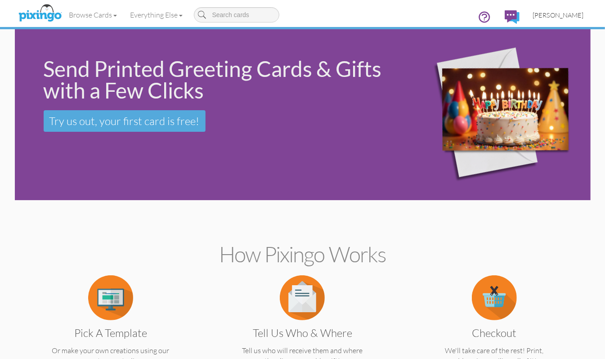
click at [558, 13] on span "[PERSON_NAME]" at bounding box center [558, 15] width 51 height 8
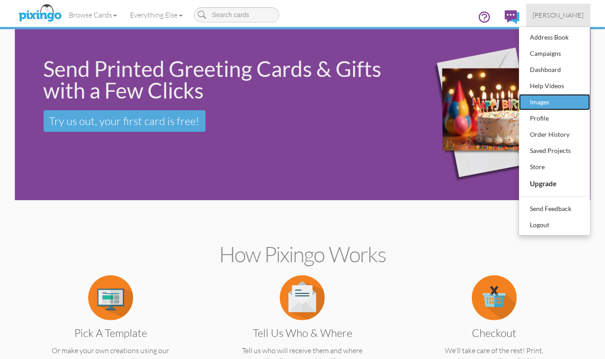
click at [544, 104] on div "Images" at bounding box center [554, 101] width 53 height 13
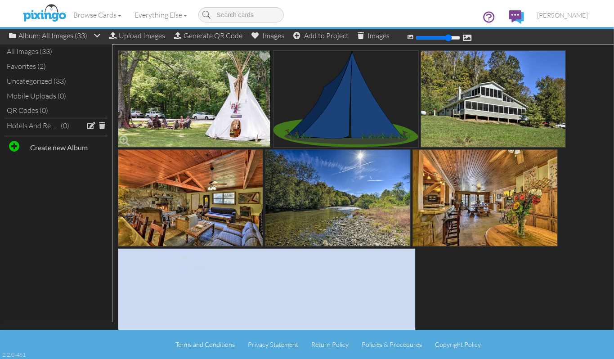
click at [226, 78] on img at bounding box center [194, 98] width 153 height 97
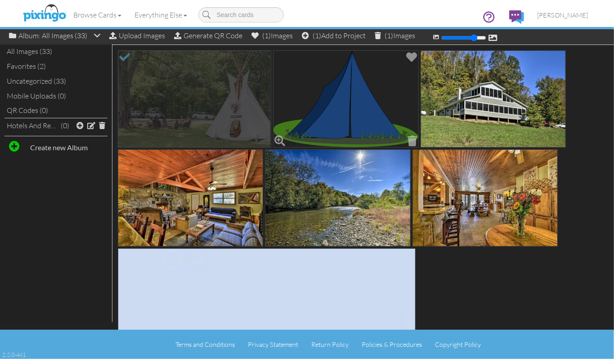
click at [340, 89] on img at bounding box center [345, 98] width 145 height 97
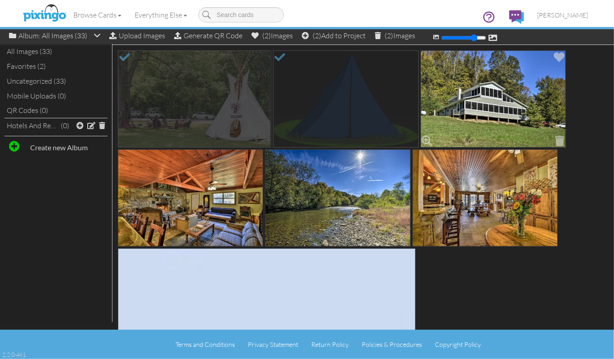
click at [473, 95] on img at bounding box center [492, 98] width 145 height 97
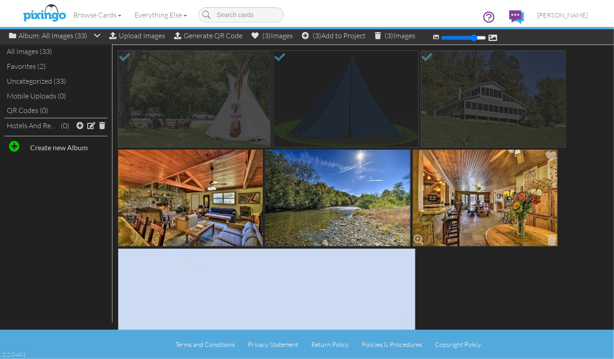
click at [501, 183] on img at bounding box center [484, 197] width 145 height 97
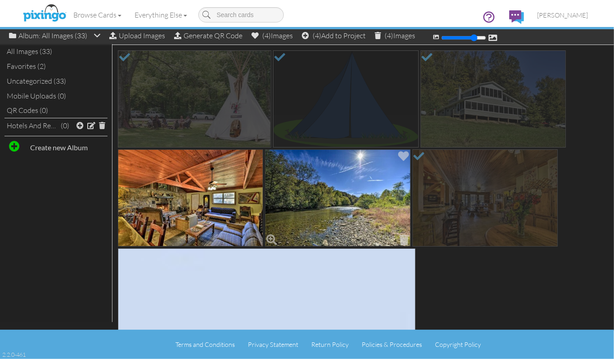
click at [362, 191] on img at bounding box center [337, 197] width 145 height 97
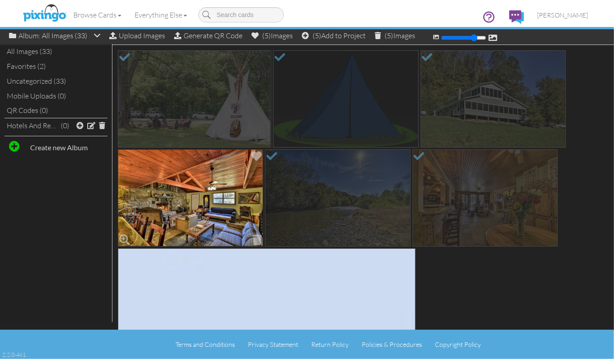
click at [213, 189] on img at bounding box center [190, 197] width 145 height 97
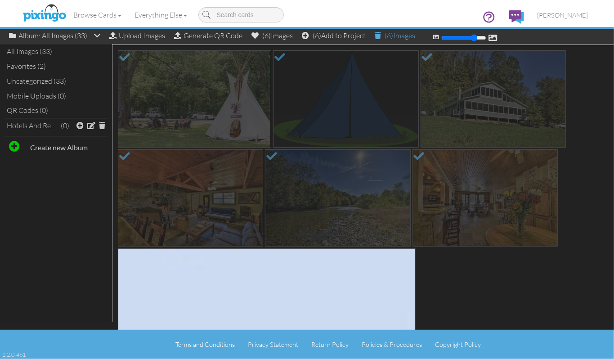
click at [381, 36] on span at bounding box center [377, 35] width 6 height 7
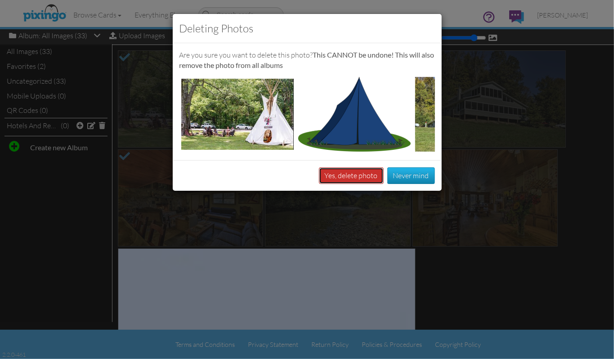
click at [348, 184] on button "Yes, delete photo" at bounding box center [351, 175] width 65 height 17
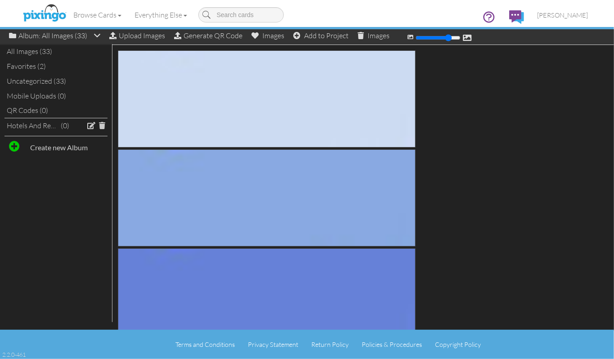
click at [130, 35] on div "Browse Cards Business Accounting Automotive Chiropractor Customer Dental Financ…" at bounding box center [307, 18] width 562 height 36
click at [140, 36] on div "Upload Images" at bounding box center [137, 35] width 56 height 13
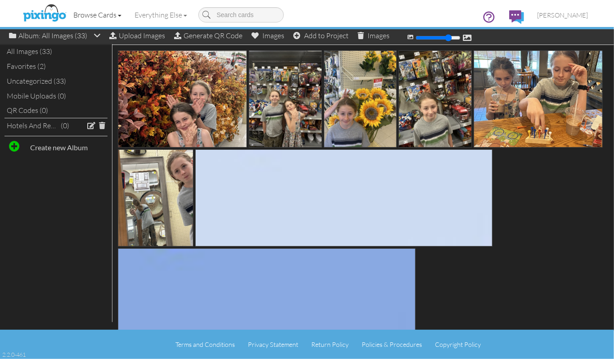
click at [87, 16] on link "Browse Cards" at bounding box center [97, 15] width 61 height 22
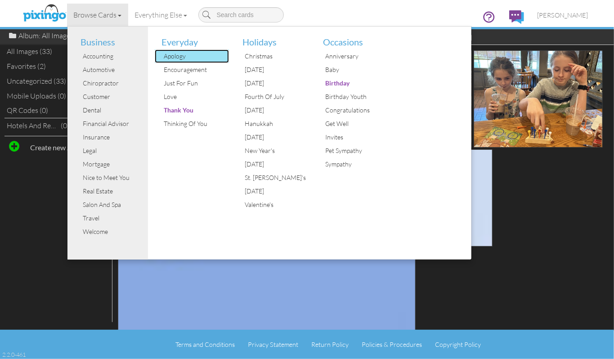
click at [175, 60] on div "Apology" at bounding box center [194, 55] width 67 height 13
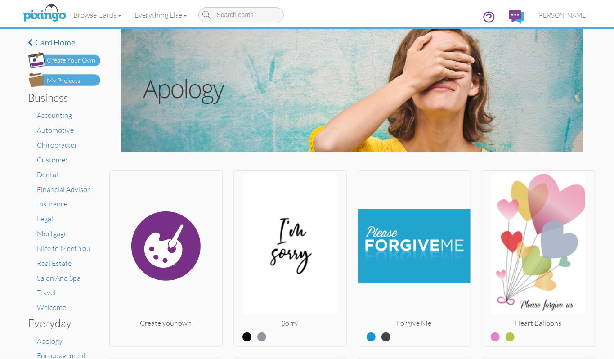
click at [76, 63] on div "Create Your Own" at bounding box center [71, 60] width 49 height 9
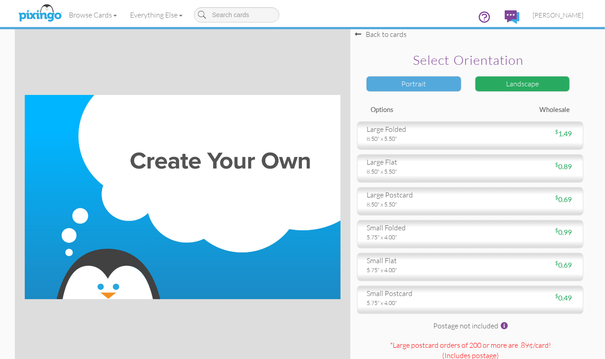
click at [426, 85] on div "Portrait" at bounding box center [413, 84] width 95 height 16
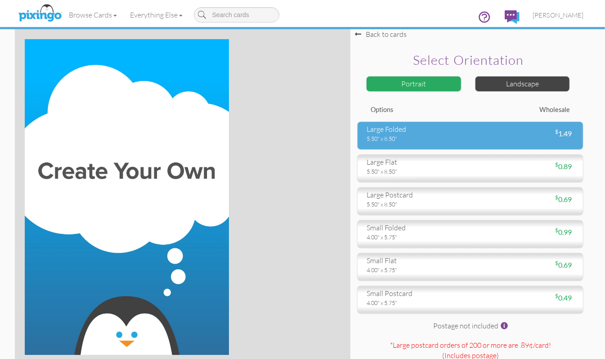
click at [389, 131] on div "large folded" at bounding box center [414, 129] width 97 height 10
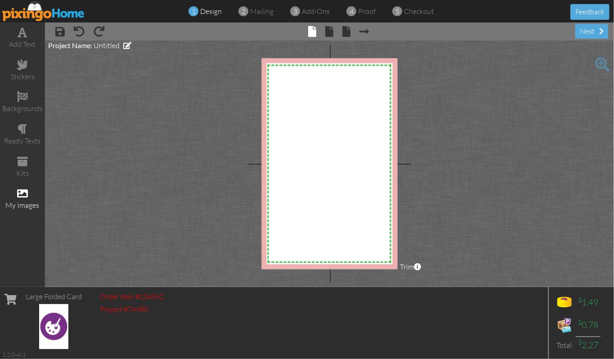
click at [22, 195] on span at bounding box center [22, 193] width 11 height 11
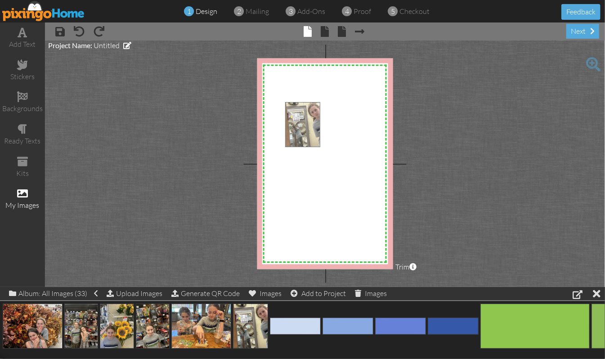
drag, startPoint x: 249, startPoint y: 321, endPoint x: 301, endPoint y: 119, distance: 208.5
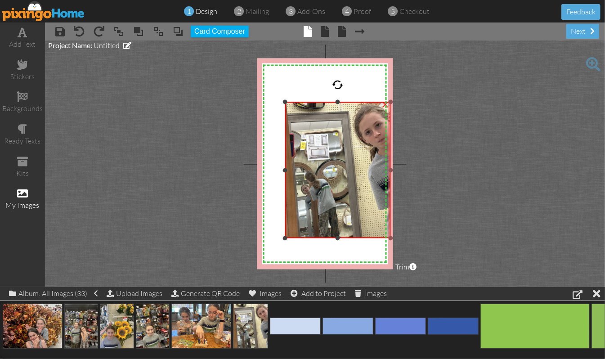
drag, startPoint x: 339, startPoint y: 170, endPoint x: 353, endPoint y: 238, distance: 69.8
click at [353, 238] on div "×" at bounding box center [338, 170] width 106 height 136
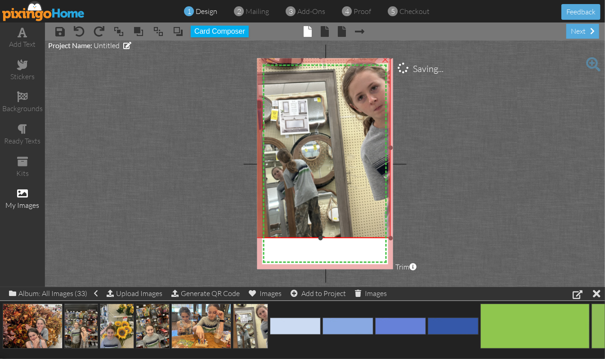
drag, startPoint x: 285, startPoint y: 102, endPoint x: 239, endPoint y: 57, distance: 64.2
click at [239, 57] on project-studio-wrapper "X X X X X X X X X X X X X X X X X X X X X X X X X X X X X X X X X X X X X X X X…" at bounding box center [325, 163] width 560 height 246
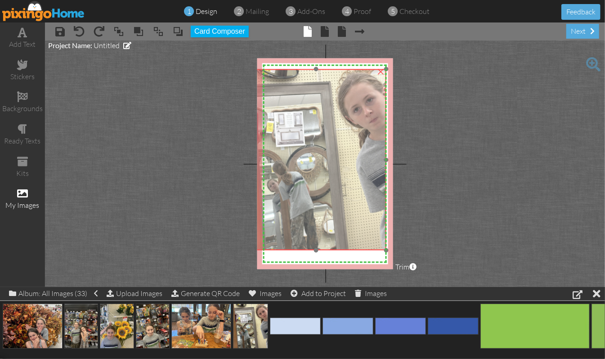
drag, startPoint x: 323, startPoint y: 130, endPoint x: 318, endPoint y: 143, distance: 12.9
click at [318, 143] on img at bounding box center [315, 159] width 140 height 181
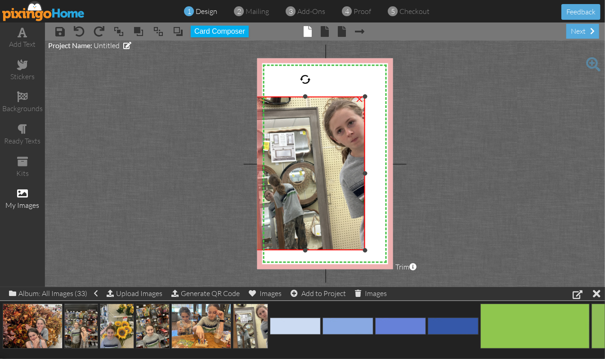
drag, startPoint x: 385, startPoint y: 69, endPoint x: 358, endPoint y: 96, distance: 38.8
click at [358, 97] on div "×" at bounding box center [304, 174] width 119 height 154
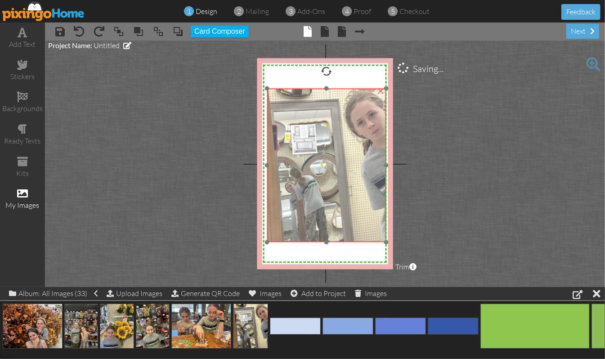
drag, startPoint x: 306, startPoint y: 153, endPoint x: 327, endPoint y: 145, distance: 22.6
click at [327, 145] on img at bounding box center [326, 166] width 119 height 154
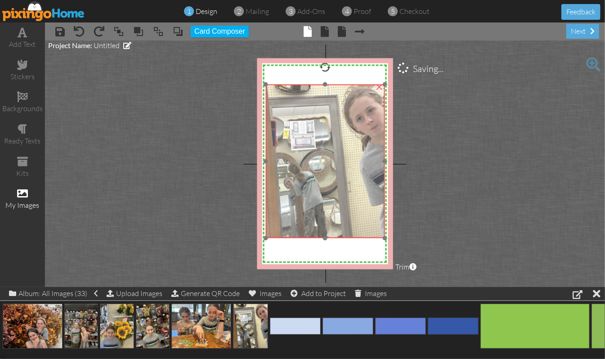
click at [340, 157] on img at bounding box center [324, 162] width 119 height 154
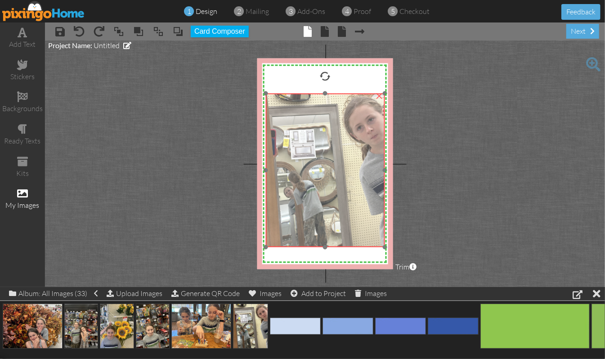
drag, startPoint x: 340, startPoint y: 157, endPoint x: 340, endPoint y: 166, distance: 9.0
click at [340, 166] on img at bounding box center [324, 171] width 119 height 154
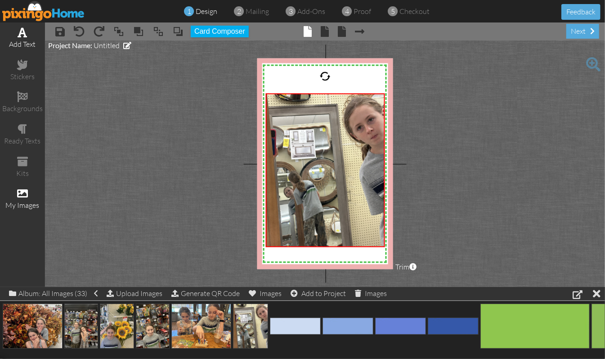
click at [22, 35] on span at bounding box center [22, 32] width 9 height 11
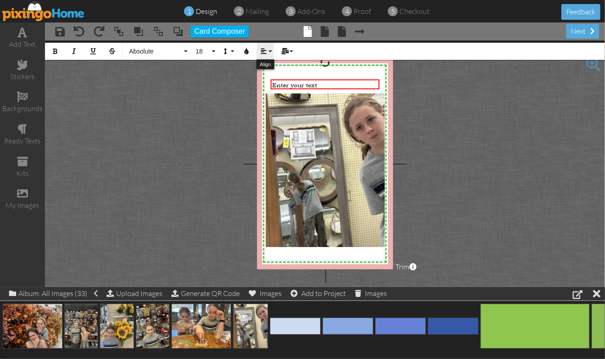
click at [270, 55] on button "Align" at bounding box center [265, 51] width 17 height 17
click at [268, 85] on icon at bounding box center [270, 84] width 6 height 7
drag, startPoint x: 364, startPoint y: 82, endPoint x: 288, endPoint y: 76, distance: 75.7
click at [288, 79] on div "Happy Birthday [PERSON_NAME]! ×" at bounding box center [324, 84] width 109 height 10
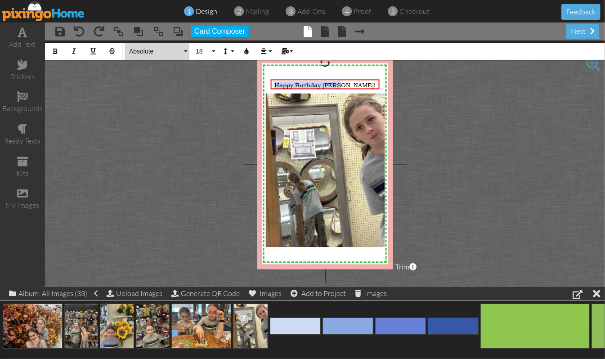
click at [183, 53] on button "Absolute" at bounding box center [157, 51] width 65 height 17
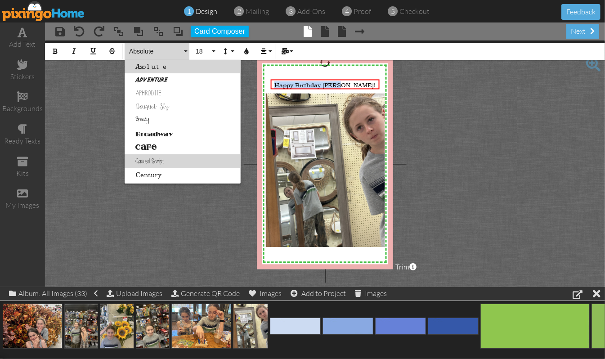
click at [153, 160] on link "Casual Script" at bounding box center [183, 160] width 116 height 13
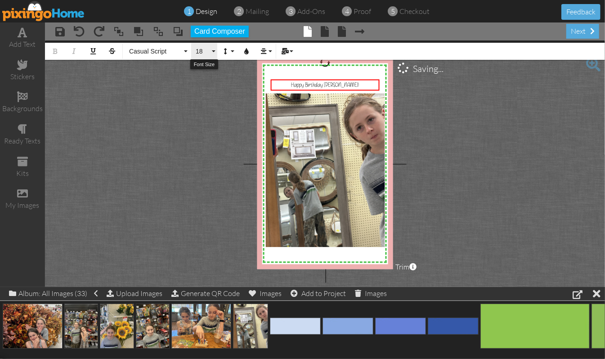
click at [213, 53] on button "18" at bounding box center [204, 51] width 26 height 17
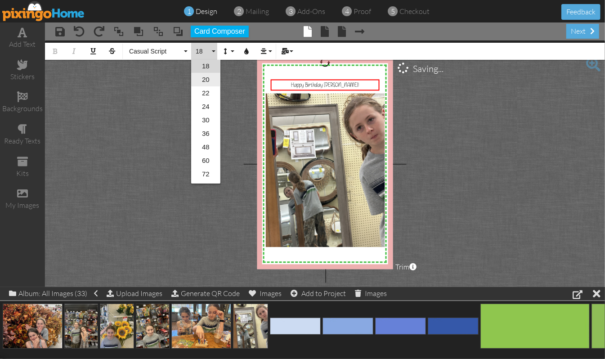
scroll to position [139, 0]
click at [209, 130] on link "36" at bounding box center [205, 129] width 29 height 13
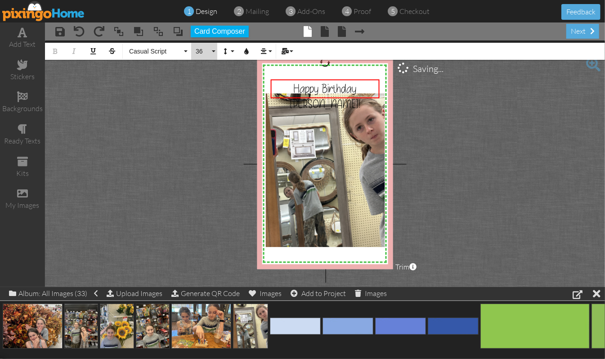
click at [212, 52] on button "36" at bounding box center [204, 51] width 26 height 17
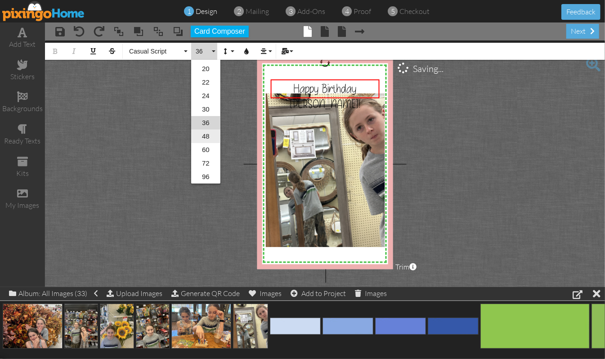
click at [207, 134] on link "48" at bounding box center [205, 135] width 29 height 13
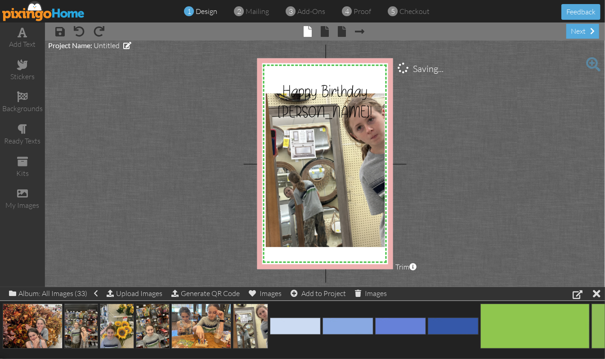
click at [468, 141] on project-studio-wrapper "X X X X X X X X X X X X X X X X X X X X X X X X X X X X X X X X X X X X X X X X…" at bounding box center [325, 163] width 560 height 246
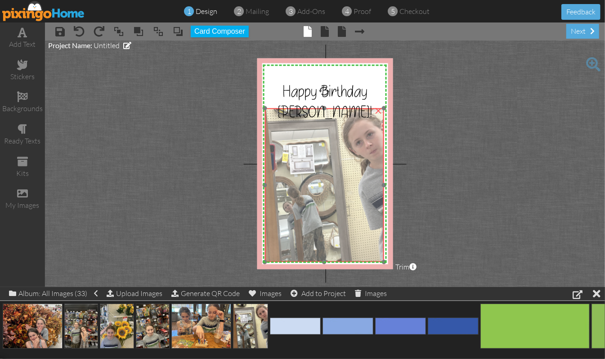
drag, startPoint x: 352, startPoint y: 148, endPoint x: 351, endPoint y: 163, distance: 14.9
click at [351, 163] on img at bounding box center [323, 185] width 119 height 154
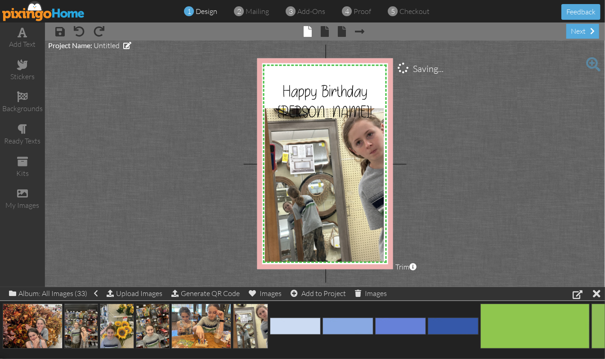
click at [463, 108] on project-studio-wrapper "X X X X X X X X X X X X X X X X X X X X X X X X X X X X X X X X X X X X X X X X…" at bounding box center [325, 163] width 560 height 246
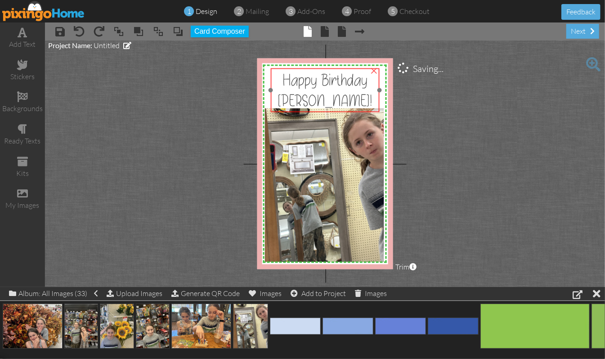
drag, startPoint x: 334, startPoint y: 87, endPoint x: 334, endPoint y: 76, distance: 11.2
click at [334, 76] on span "Happy Birthday [PERSON_NAME]!" at bounding box center [324, 90] width 94 height 41
click at [344, 98] on div "Happy Birthday [PERSON_NAME]!" at bounding box center [325, 90] width 106 height 41
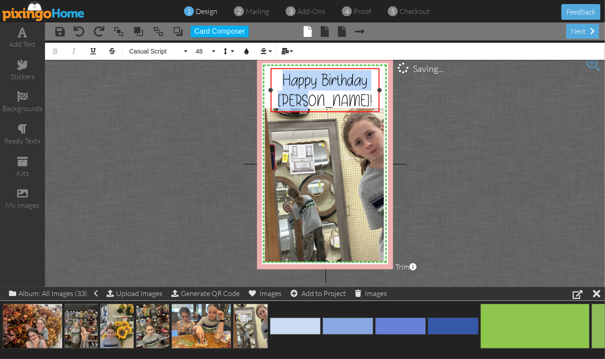
drag, startPoint x: 346, startPoint y: 98, endPoint x: 279, endPoint y: 76, distance: 70.7
click at [279, 76] on div "Happy Birthday [PERSON_NAME]!" at bounding box center [325, 90] width 106 height 41
click at [233, 52] on button "Line Height" at bounding box center [227, 51] width 17 height 17
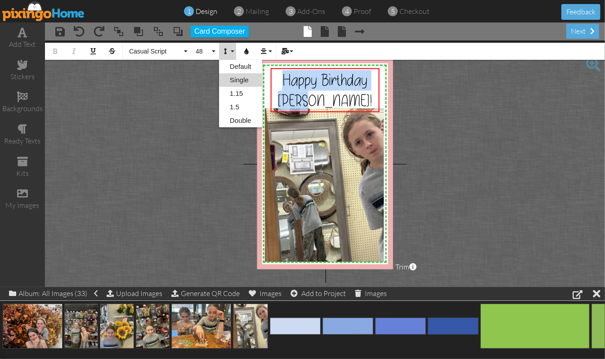
click at [229, 80] on link "Single" at bounding box center [240, 79] width 43 height 13
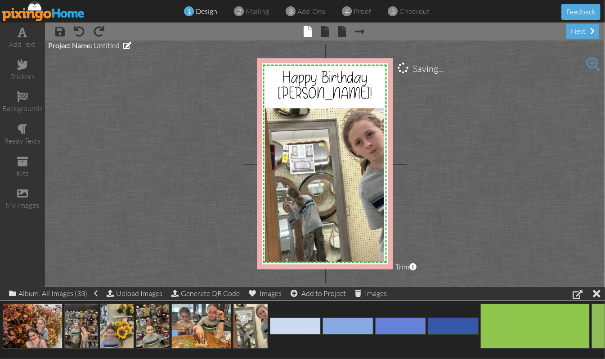
click at [453, 126] on project-studio-wrapper "X X X X X X X X X X X X X X X X X X X X X X X X X X X X X X X X X X X X X X X X…" at bounding box center [325, 163] width 560 height 246
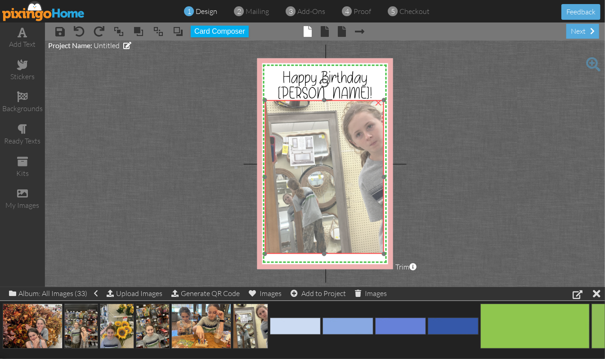
drag, startPoint x: 334, startPoint y: 190, endPoint x: 334, endPoint y: 182, distance: 8.1
click at [334, 182] on img at bounding box center [323, 177] width 119 height 154
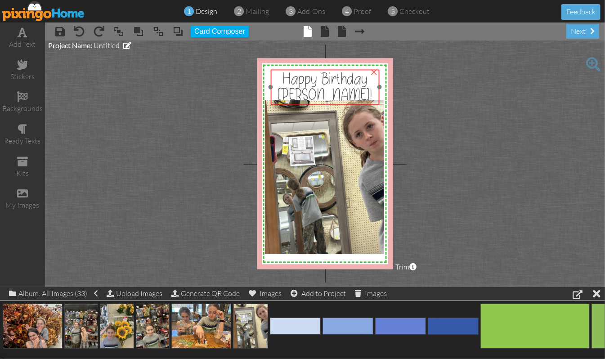
click at [353, 83] on span "Happy Birthday [PERSON_NAME]!" at bounding box center [324, 86] width 94 height 37
click at [353, 80] on span "Happy Birthday [PERSON_NAME]!" at bounding box center [324, 84] width 94 height 37
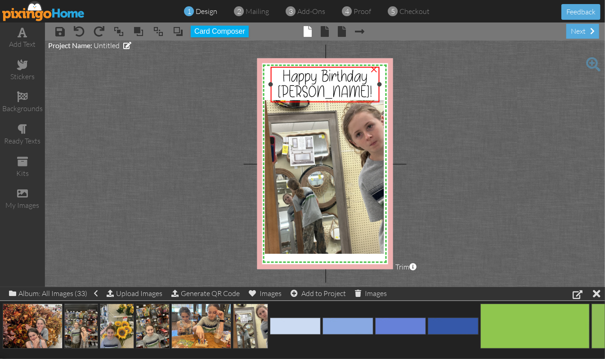
click at [358, 95] on div "Happy Birthday [PERSON_NAME]!" at bounding box center [325, 84] width 106 height 32
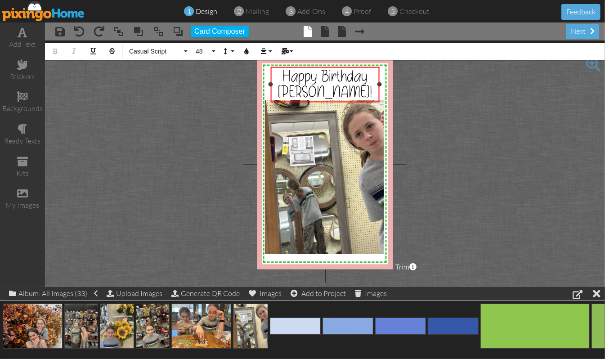
click at [334, 92] on span "Happy Birthday [PERSON_NAME]!" at bounding box center [324, 84] width 94 height 37
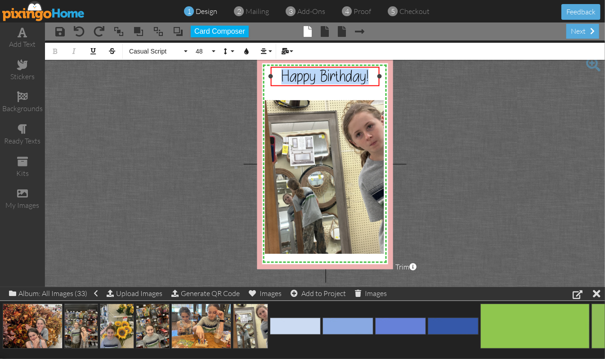
drag, startPoint x: 373, startPoint y: 76, endPoint x: 276, endPoint y: 79, distance: 97.6
click at [276, 79] on div "Happy Birthday!" at bounding box center [325, 76] width 106 height 16
click at [213, 54] on button "48" at bounding box center [204, 51] width 26 height 17
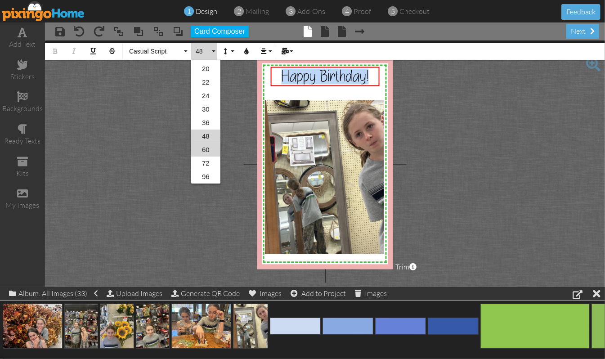
click at [201, 148] on link "60" at bounding box center [205, 149] width 29 height 13
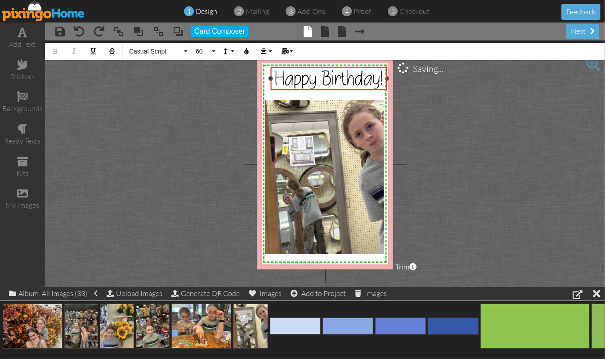
click at [385, 86] on div "Happy Birthday! ×" at bounding box center [328, 78] width 116 height 23
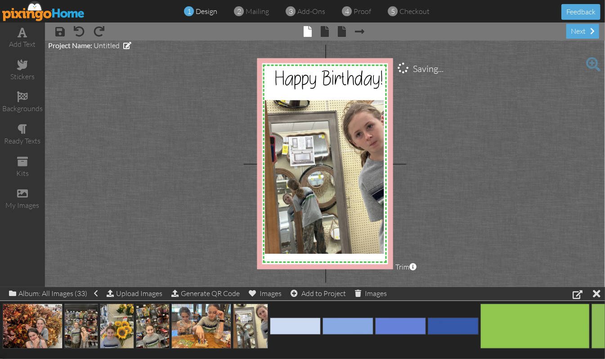
click at [486, 100] on project-studio-wrapper "X X X X X X X X X X X X X X X X X X X X X X X X X X X X X X X X X X X X X X X X…" at bounding box center [325, 163] width 560 height 246
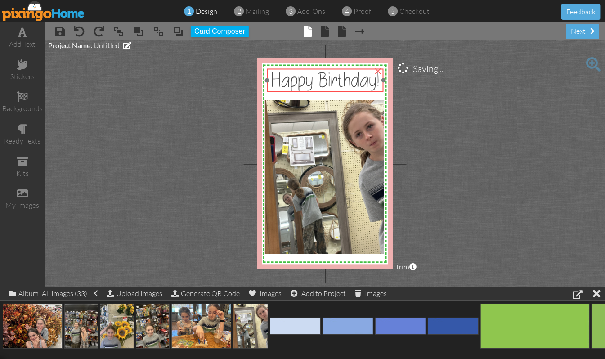
click at [361, 72] on span "Happy Birthday!" at bounding box center [325, 79] width 109 height 25
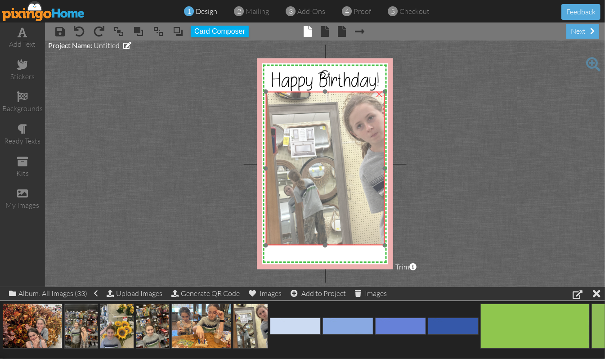
drag, startPoint x: 328, startPoint y: 151, endPoint x: 329, endPoint y: 143, distance: 8.6
click at [329, 143] on img at bounding box center [324, 169] width 119 height 154
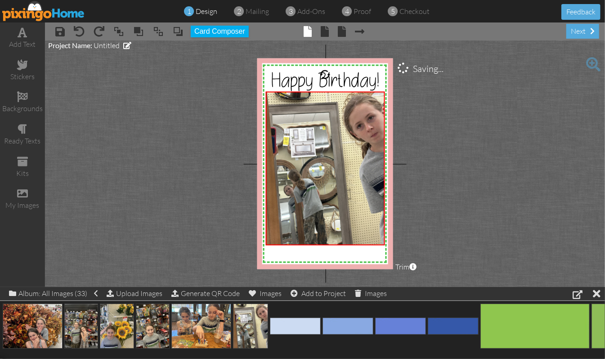
click at [481, 129] on project-studio-wrapper "X X X X X X X X X X X X X X X X X X X X X X X X X X X X X X X X X X X X X X X X…" at bounding box center [325, 163] width 560 height 246
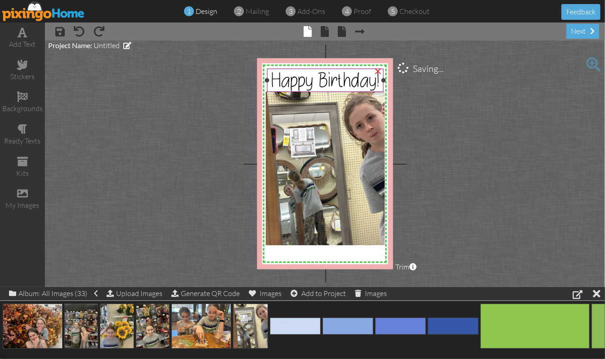
click at [347, 82] on span "Happy Birthday!" at bounding box center [325, 79] width 109 height 25
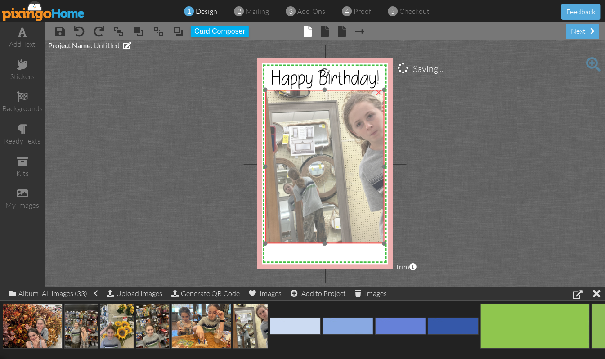
click at [345, 169] on img at bounding box center [324, 167] width 119 height 154
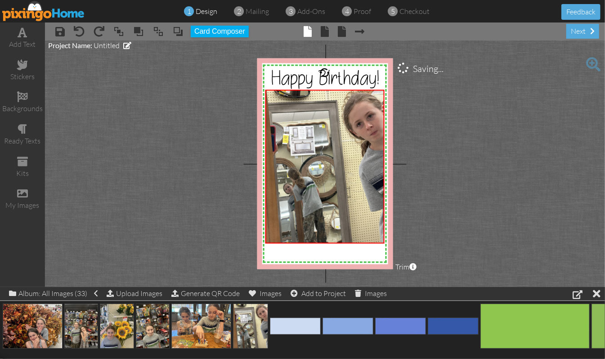
click at [509, 155] on project-studio-wrapper "X X X X X X X X X X X X X X X X X X X X X X X X X X X X X X X X X X X X X X X X…" at bounding box center [325, 163] width 560 height 246
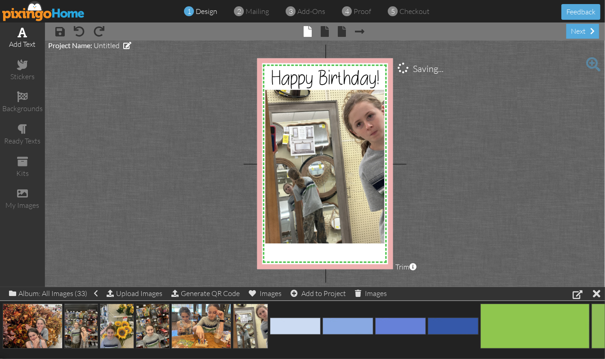
click at [20, 33] on span at bounding box center [22, 32] width 9 height 11
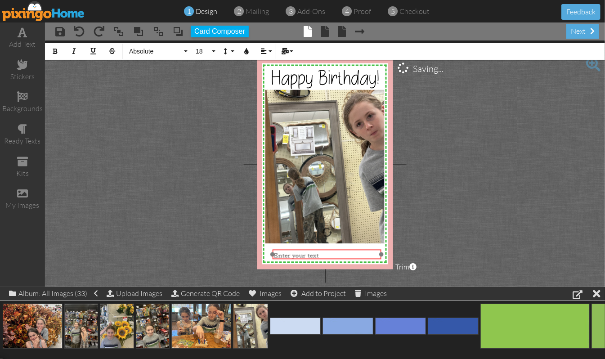
drag, startPoint x: 318, startPoint y: 76, endPoint x: 320, endPoint y: 249, distance: 172.6
click at [320, 249] on div "​ Enter your text ​" at bounding box center [326, 254] width 109 height 11
click at [270, 54] on button "Align" at bounding box center [265, 51] width 17 height 17
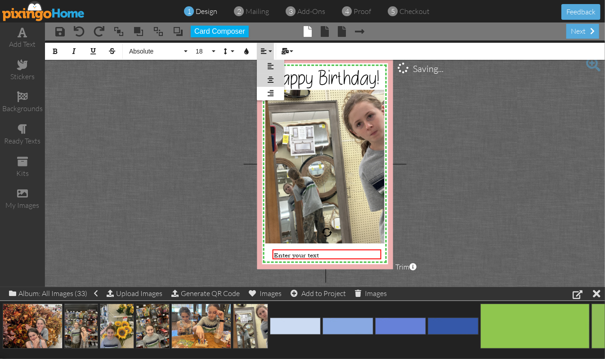
click at [267, 77] on icon at bounding box center [270, 79] width 6 height 7
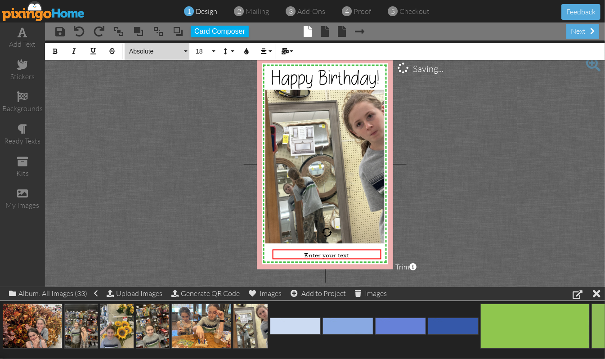
click at [184, 51] on button "Absolute" at bounding box center [157, 51] width 65 height 17
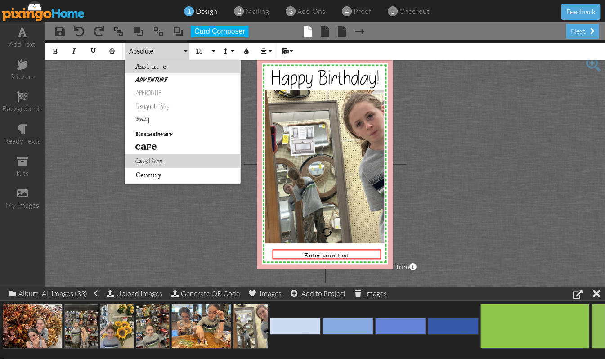
click at [157, 159] on link "Casual Script" at bounding box center [183, 160] width 116 height 13
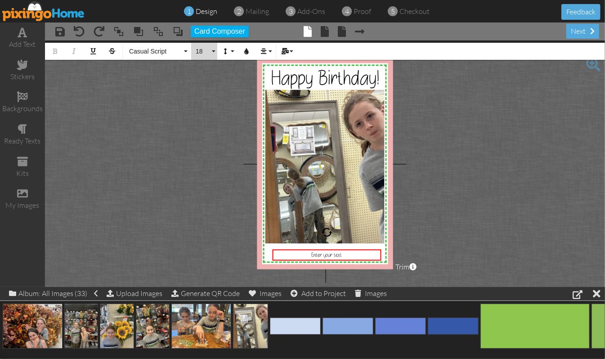
click at [213, 50] on button "18" at bounding box center [204, 51] width 26 height 17
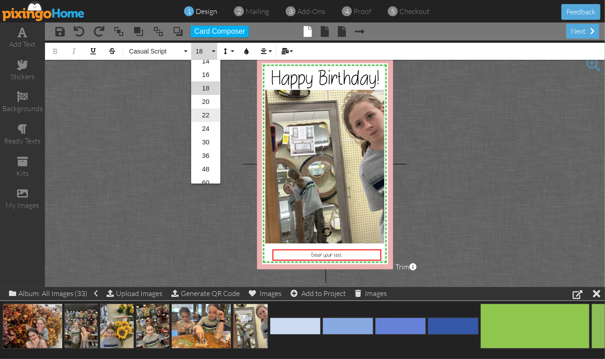
scroll to position [139, 0]
click at [208, 156] on link "60" at bounding box center [205, 156] width 29 height 13
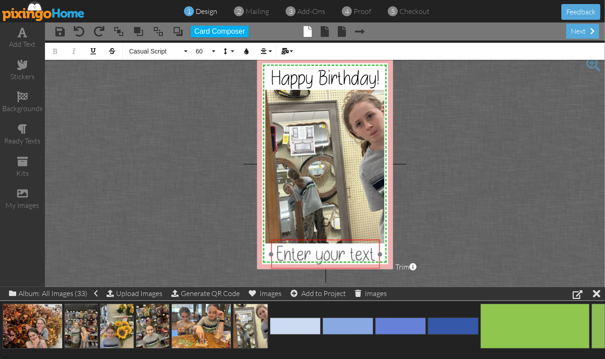
drag, startPoint x: 310, startPoint y: 249, endPoint x: 308, endPoint y: 239, distance: 10.0
click at [308, 240] on div "​ Enter your text ​" at bounding box center [325, 254] width 109 height 28
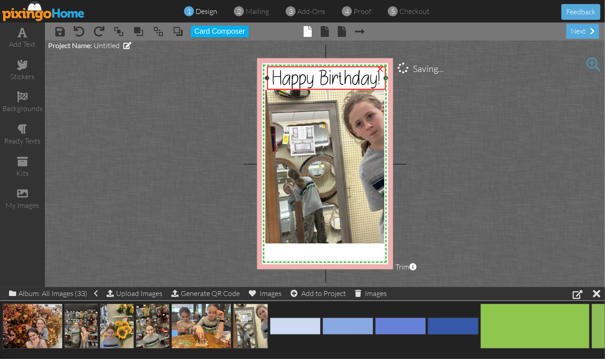
click at [386, 79] on div at bounding box center [385, 78] width 4 height 4
click at [263, 80] on div "Happy Birthday! ×" at bounding box center [324, 77] width 122 height 23
click at [319, 76] on span "Happy Birthday!" at bounding box center [324, 77] width 109 height 25
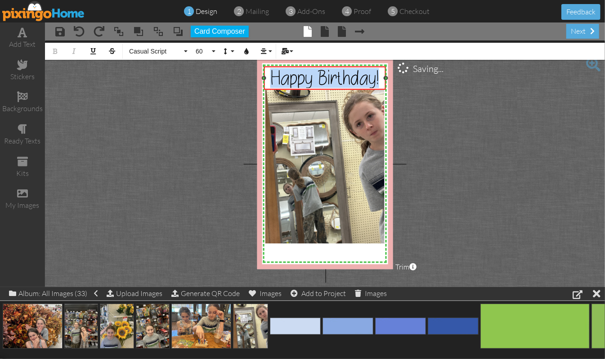
drag, startPoint x: 269, startPoint y: 77, endPoint x: 379, endPoint y: 81, distance: 110.7
click at [379, 81] on div "Happy Birthday!" at bounding box center [324, 78] width 119 height 20
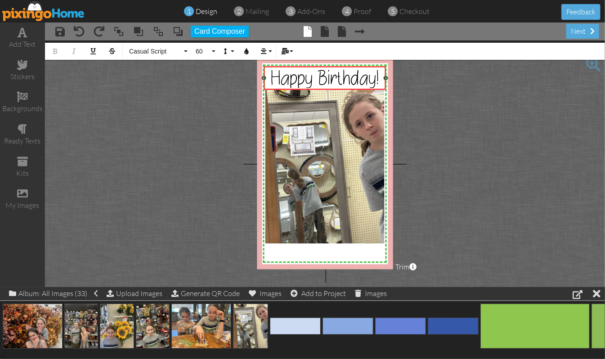
drag, startPoint x: 365, startPoint y: 76, endPoint x: 135, endPoint y: 117, distance: 233.9
click at [135, 117] on project-studio-wrapper "X X X X X X X X X X X X X X X X X X X X X X X X X X X X X X X X X X X X X X X X…" at bounding box center [325, 163] width 560 height 246
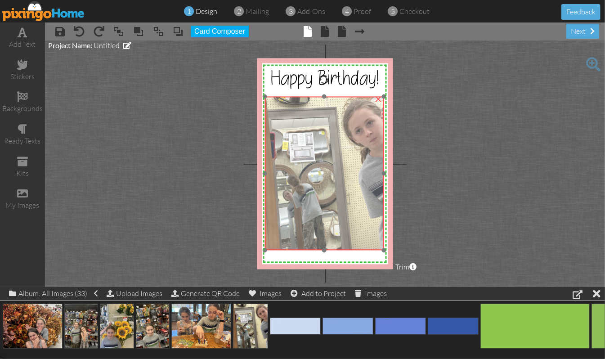
drag, startPoint x: 325, startPoint y: 229, endPoint x: 324, endPoint y: 236, distance: 6.8
click at [324, 236] on img at bounding box center [323, 174] width 119 height 154
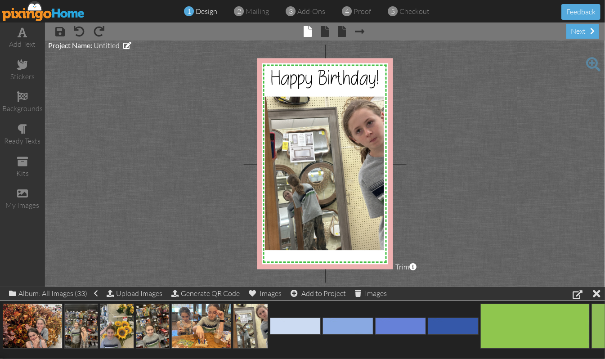
click at [497, 171] on project-studio-wrapper "X X X X X X X X X X X X X X X X X X X X X X X X X X X X X X X X X X X X X X X X…" at bounding box center [325, 163] width 560 height 246
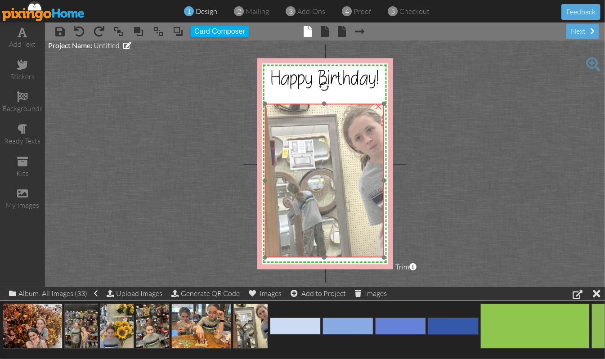
drag, startPoint x: 351, startPoint y: 157, endPoint x: 351, endPoint y: 166, distance: 8.5
click at [351, 166] on img at bounding box center [323, 181] width 119 height 154
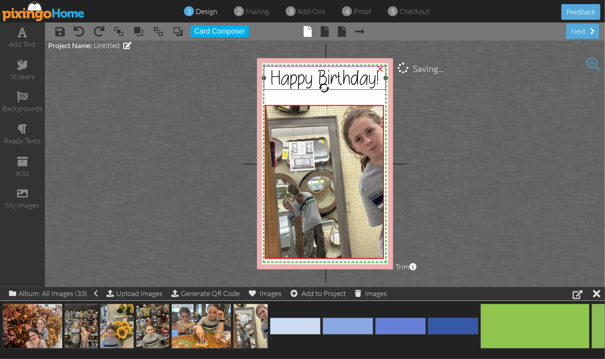
click at [350, 81] on span "Happy Birthday!" at bounding box center [324, 77] width 109 height 25
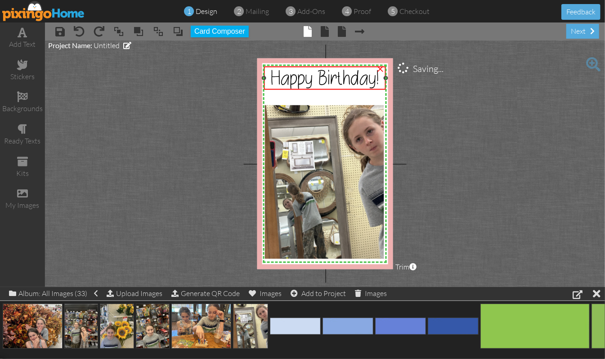
scroll to position [1, 0]
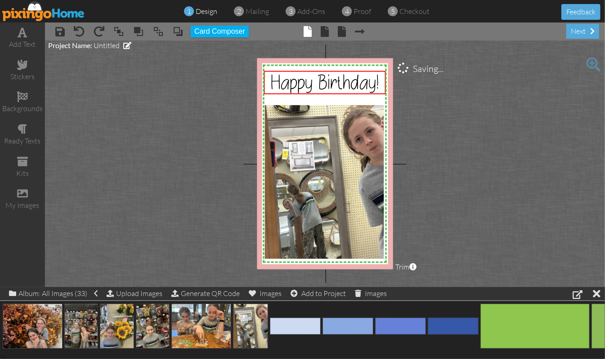
click at [515, 137] on project-studio-wrapper "X X X X X X X X X X X X X X X X X X X X X X X X X X X X X X X X X X X X X X X X…" at bounding box center [325, 163] width 560 height 246
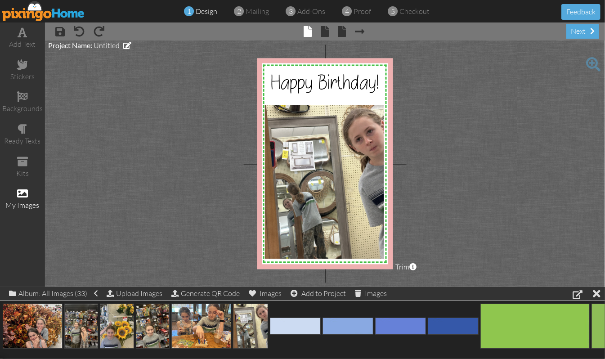
click at [17, 194] on span at bounding box center [22, 193] width 11 height 11
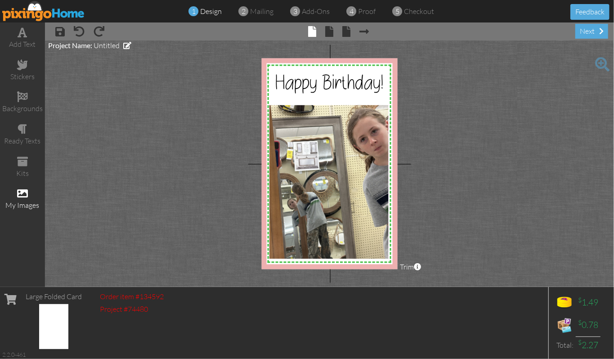
click at [27, 191] on span at bounding box center [22, 193] width 11 height 11
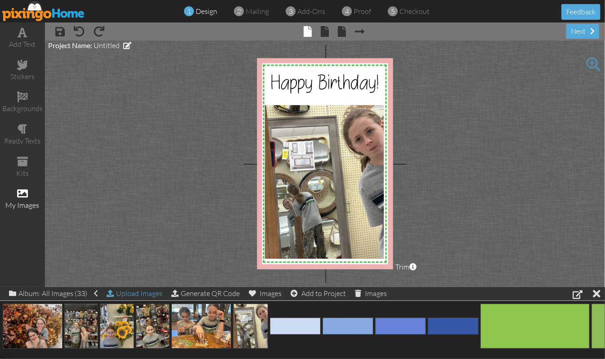
click at [131, 294] on div "Upload Images" at bounding box center [135, 293] width 56 height 13
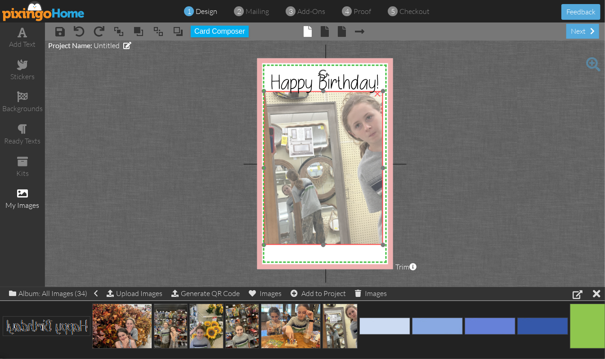
drag, startPoint x: 318, startPoint y: 173, endPoint x: 317, endPoint y: 159, distance: 14.0
click at [317, 159] on img at bounding box center [322, 168] width 119 height 154
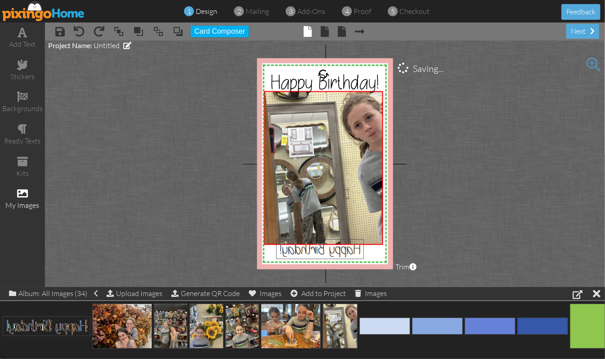
drag, startPoint x: 49, startPoint y: 330, endPoint x: 322, endPoint y: 252, distance: 284.1
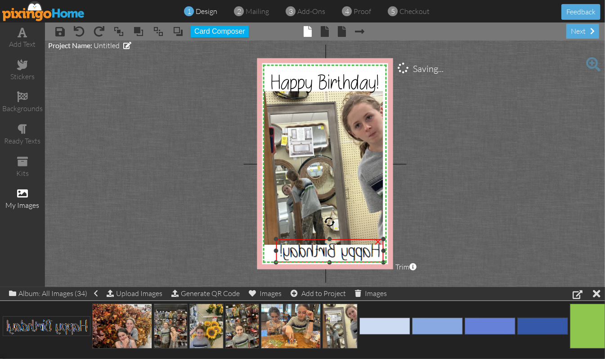
drag, startPoint x: 343, startPoint y: 254, endPoint x: 358, endPoint y: 263, distance: 16.7
click at [358, 262] on div "×" at bounding box center [329, 250] width 107 height 23
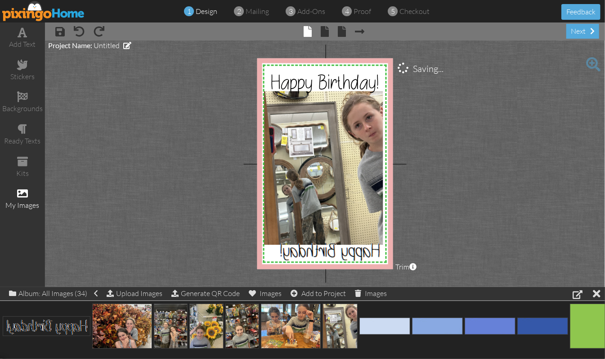
click at [477, 194] on project-studio-wrapper "X X X X X X X X X X X X X X X X X X X X X X X X X X X X X X X X X X X X X X X X…" at bounding box center [325, 163] width 560 height 246
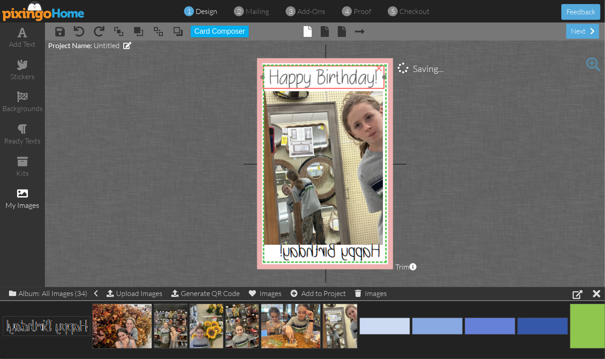
drag, startPoint x: 344, startPoint y: 81, endPoint x: 343, endPoint y: 76, distance: 5.6
click at [343, 76] on span "Happy Birthday!" at bounding box center [323, 76] width 109 height 25
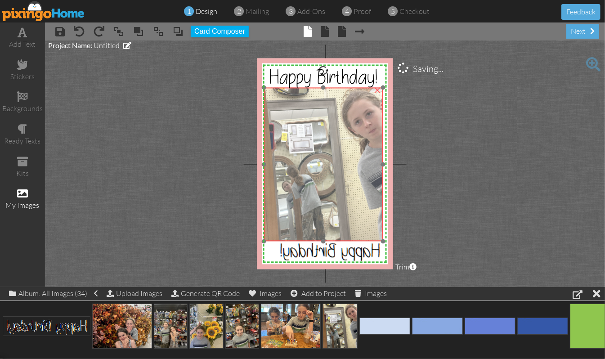
click at [326, 132] on img at bounding box center [322, 165] width 119 height 154
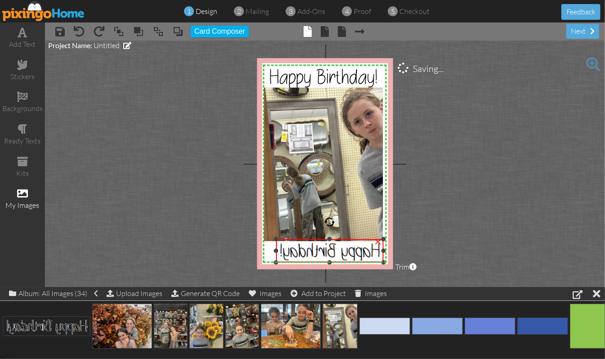
drag, startPoint x: 274, startPoint y: 261, endPoint x: 269, endPoint y: 263, distance: 5.6
click at [267, 262] on div "X X X X X X X X X X X X X X X X X X X X X X X X X X X X X X X X X X X X X X X X…" at bounding box center [325, 163] width 136 height 211
click at [270, 265] on div "×" at bounding box center [323, 252] width 120 height 26
click at [326, 249] on img at bounding box center [326, 251] width 120 height 26
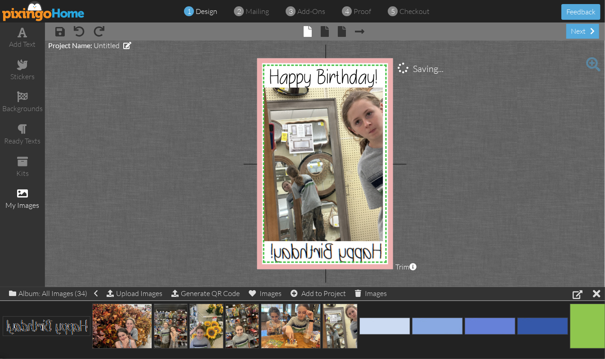
click at [459, 205] on project-studio-wrapper "X X X X X X X X X X X X X X X X X X X X X X X X X X X X X X X X X X X X X X X X…" at bounding box center [325, 163] width 560 height 246
click at [27, 95] on span at bounding box center [22, 96] width 11 height 11
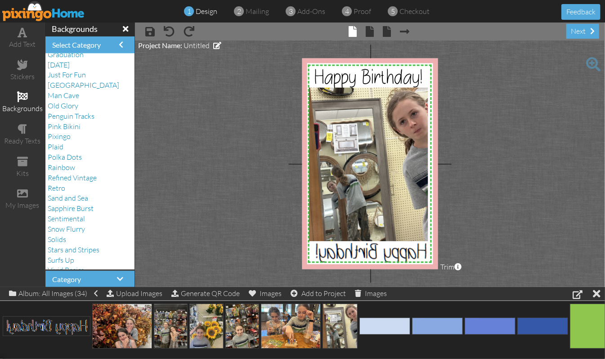
scroll to position [148, 0]
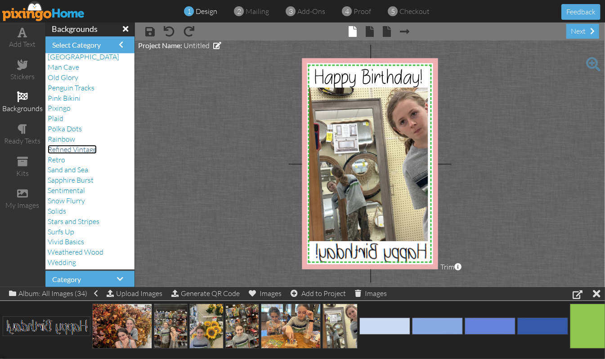
click at [71, 149] on span "Refined Vintage" at bounding box center [72, 149] width 49 height 9
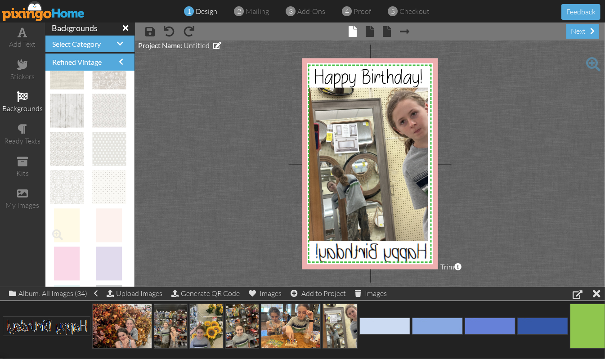
scroll to position [0, 0]
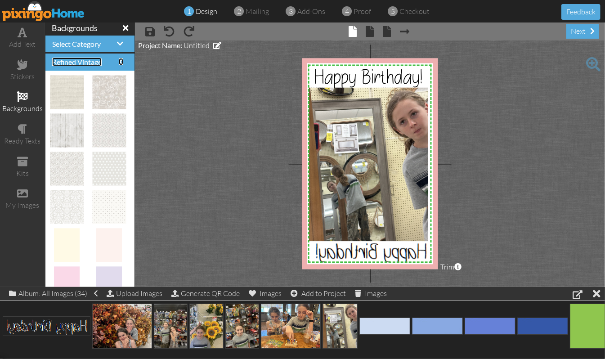
click at [119, 60] on span at bounding box center [121, 61] width 4 height 7
click at [117, 41] on span at bounding box center [120, 43] width 6 height 7
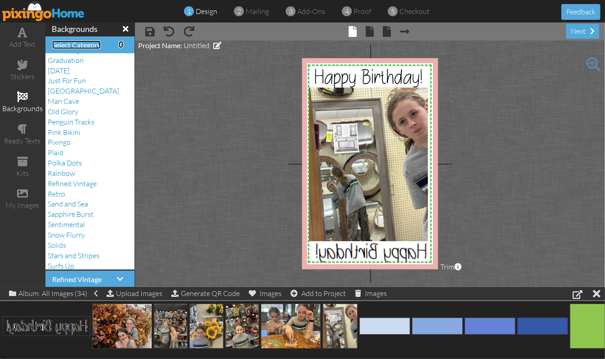
scroll to position [88, 0]
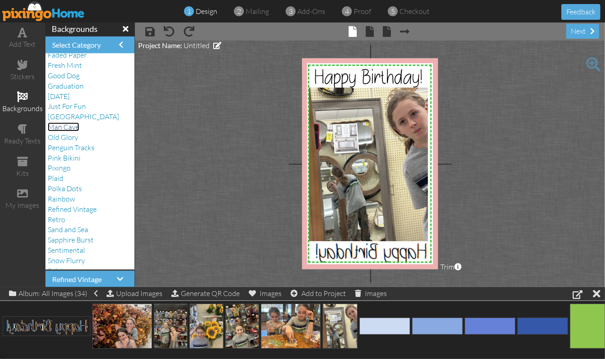
click at [67, 126] on span "Man Cave" at bounding box center [63, 126] width 31 height 9
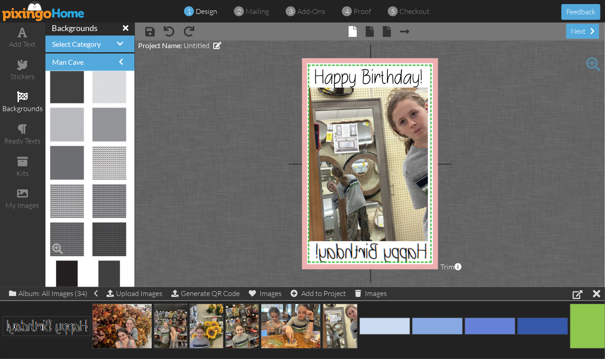
scroll to position [0, 0]
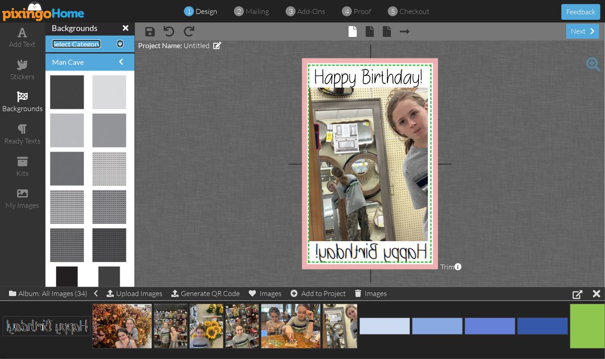
click at [117, 40] on span at bounding box center [120, 43] width 6 height 7
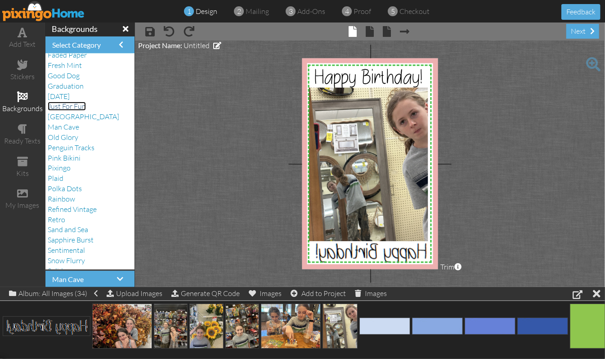
click at [78, 107] on span "Just For Fun" at bounding box center [67, 106] width 38 height 9
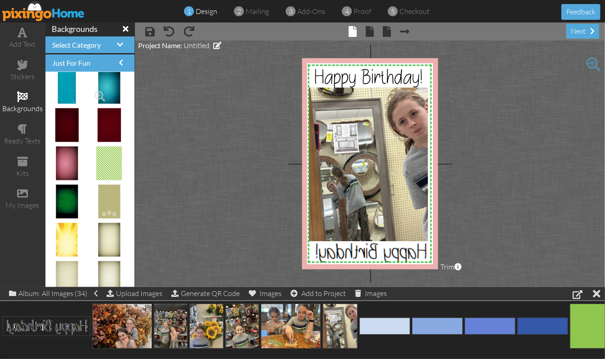
scroll to position [299, 0]
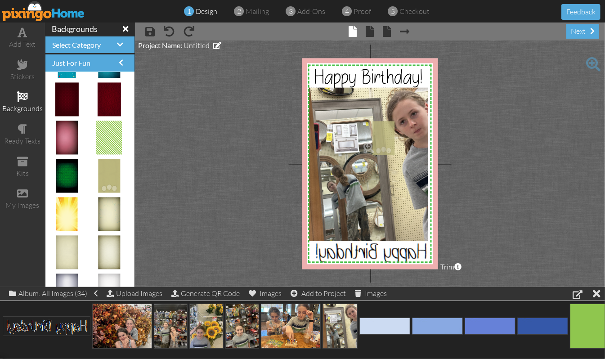
drag, startPoint x: 102, startPoint y: 170, endPoint x: 380, endPoint y: 132, distance: 280.4
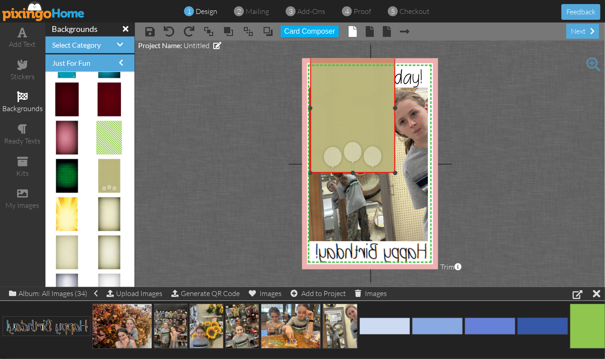
drag, startPoint x: 362, startPoint y: 119, endPoint x: 277, endPoint y: 41, distance: 114.9
click at [277, 41] on project-studio-wrapper "X X X X X X X X X X X X X X X X X X X X X X X X X X X X X X X X X X X X X X X X…" at bounding box center [370, 163] width 470 height 246
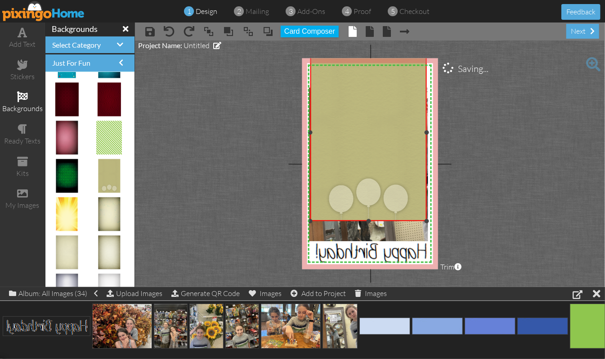
drag, startPoint x: 395, startPoint y: 172, endPoint x: 401, endPoint y: 218, distance: 46.7
click at [403, 220] on div "×" at bounding box center [368, 132] width 116 height 177
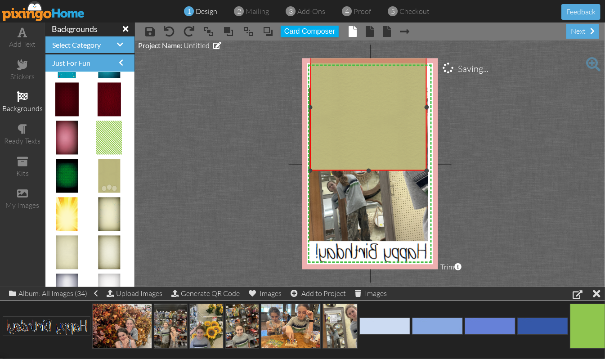
drag, startPoint x: 368, startPoint y: 218, endPoint x: 370, endPoint y: 168, distance: 50.4
click at [370, 169] on div at bounding box center [368, 171] width 4 height 4
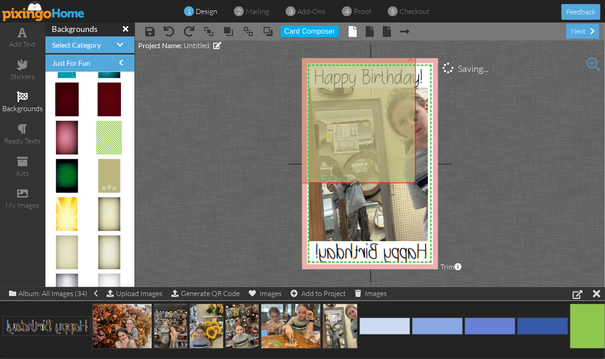
drag, startPoint x: 391, startPoint y: 116, endPoint x: 380, endPoint y: 128, distance: 16.6
click at [380, 128] on img at bounding box center [357, 144] width 116 height 177
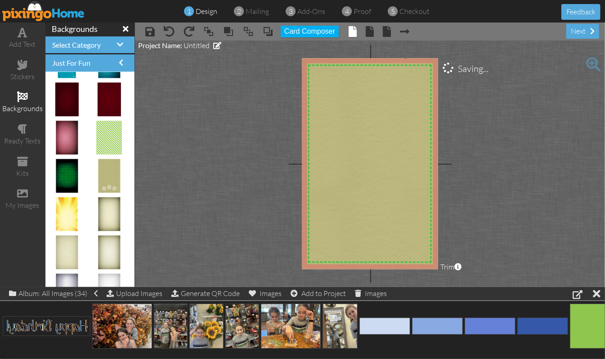
drag, startPoint x: 414, startPoint y: 180, endPoint x: 411, endPoint y: 227, distance: 46.9
click at [451, 283] on project-studio-wrapper "X X X X X X X X X X X X X X X X X X X X X X X X X X X X X X X X X X X X X X X X…" at bounding box center [370, 163] width 470 height 246
click at [247, 30] on span at bounding box center [248, 31] width 11 height 13
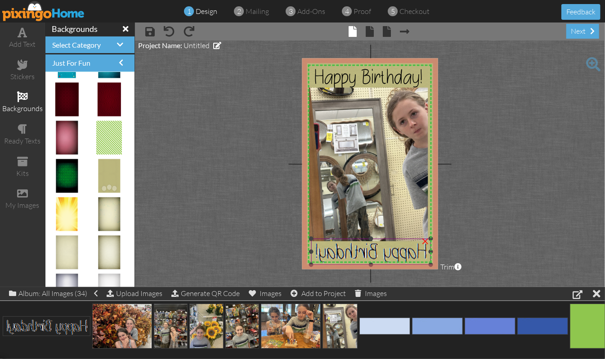
click at [410, 244] on img at bounding box center [371, 251] width 120 height 26
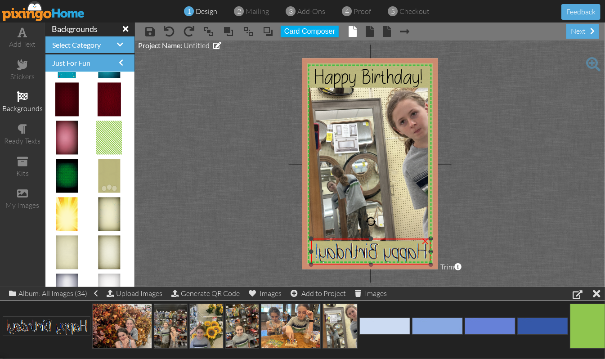
click at [425, 239] on div "×" at bounding box center [425, 240] width 14 height 14
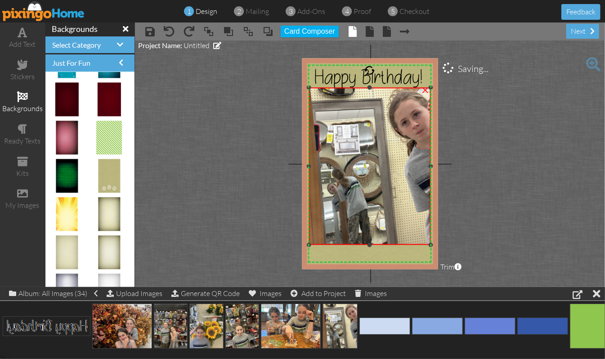
drag, startPoint x: 428, startPoint y: 240, endPoint x: 432, endPoint y: 243, distance: 5.1
click at [432, 243] on div at bounding box center [430, 245] width 4 height 4
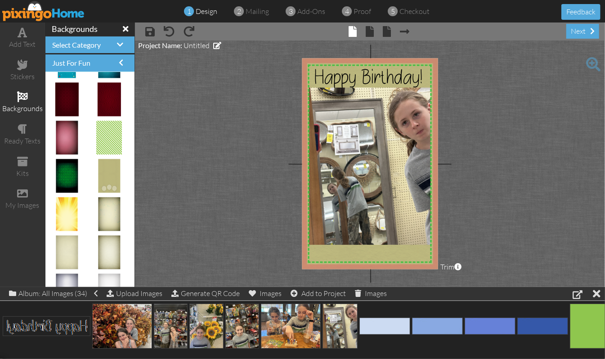
click at [221, 135] on project-studio-wrapper "X X X X X X X X X X X X X X X X X X X X X X X X X X X X X X X X X X X X X X X X…" at bounding box center [370, 163] width 470 height 246
click at [22, 35] on span at bounding box center [22, 32] width 9 height 11
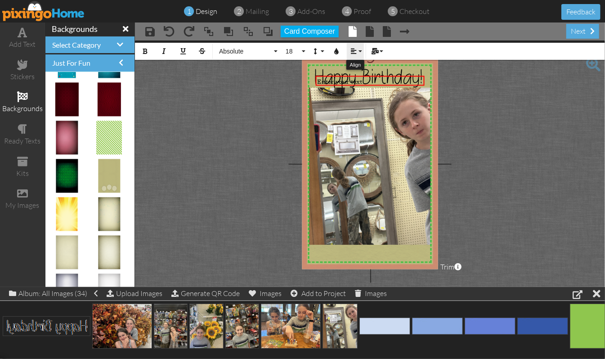
click at [361, 49] on button "Align" at bounding box center [355, 51] width 17 height 17
click at [358, 76] on icon at bounding box center [360, 79] width 6 height 7
click at [274, 53] on button "Absolute" at bounding box center [246, 51] width 65 height 17
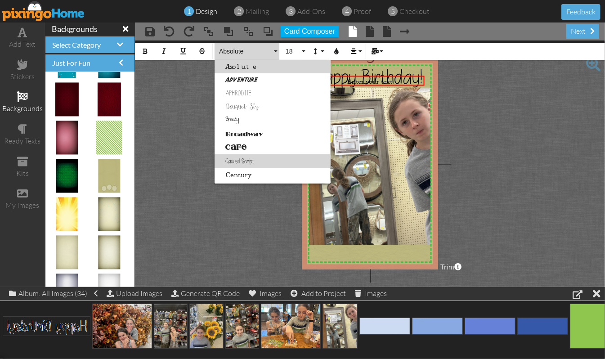
click at [243, 157] on link "Casual Script" at bounding box center [272, 160] width 116 height 13
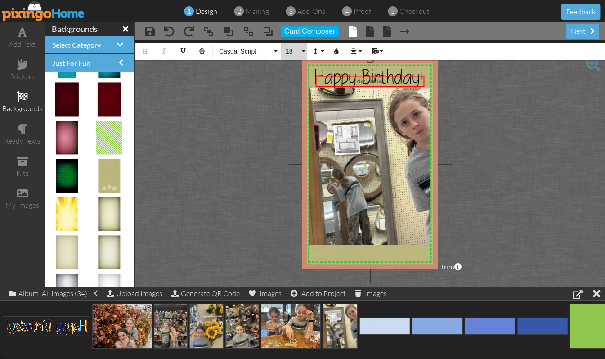
click at [304, 47] on button "18" at bounding box center [294, 51] width 26 height 17
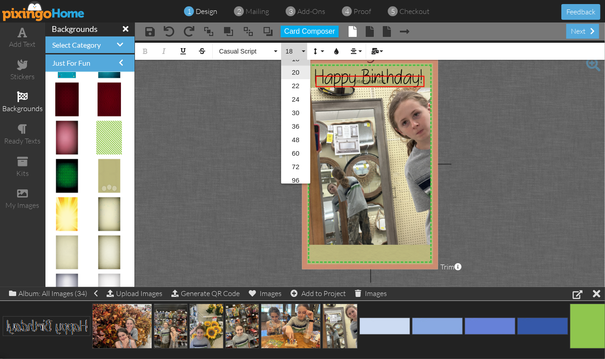
scroll to position [146, 0]
click at [295, 149] on link "60" at bounding box center [295, 149] width 29 height 13
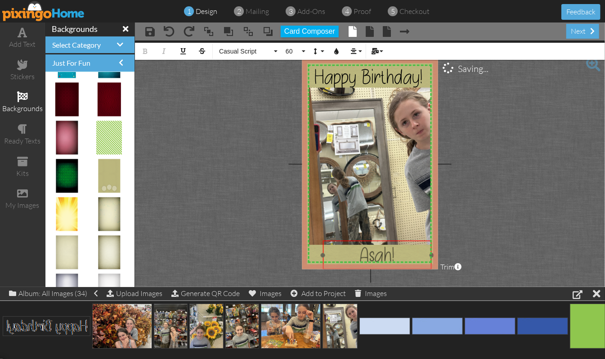
drag, startPoint x: 394, startPoint y: 74, endPoint x: 401, endPoint y: 238, distance: 164.2
click at [401, 238] on div at bounding box center [376, 255] width 113 height 34
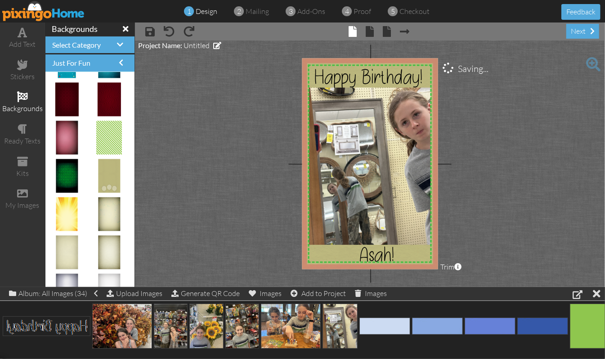
click at [527, 170] on project-studio-wrapper "X X X X X X X X X X X X X X X X X X X X X X X X X X X X X X X X X X X X X X X X…" at bounding box center [370, 163] width 470 height 246
click at [410, 72] on span "Happy Birthday!" at bounding box center [368, 76] width 109 height 25
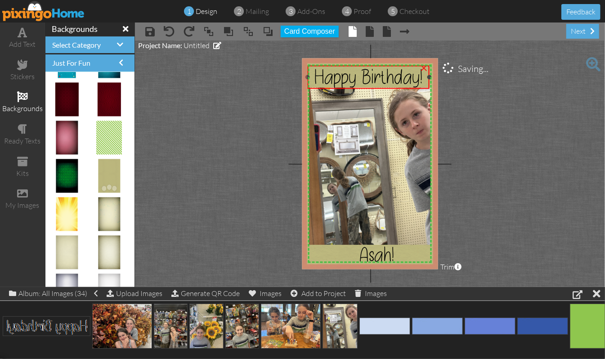
click at [410, 72] on span "Happy Birthday!" at bounding box center [368, 76] width 109 height 25
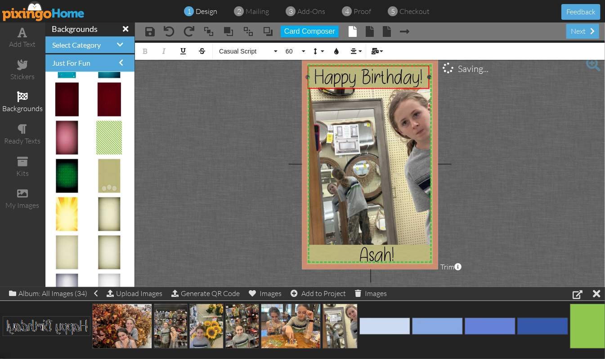
click at [425, 74] on div "Happy Birthday!" at bounding box center [368, 77] width 119 height 20
click at [520, 205] on project-studio-wrapper "X X X X X X X X X X X X X X X X X X X X X X X X X X X X X X X X X X X X X X X X…" at bounding box center [370, 163] width 470 height 246
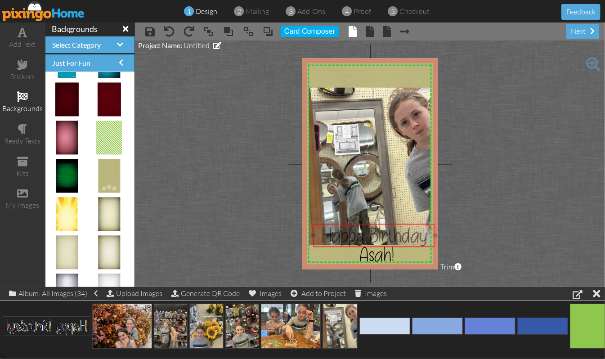
drag, startPoint x: 397, startPoint y: 73, endPoint x: 403, endPoint y: 231, distance: 158.3
click at [403, 231] on span "Happy Birthday" at bounding box center [374, 235] width 106 height 25
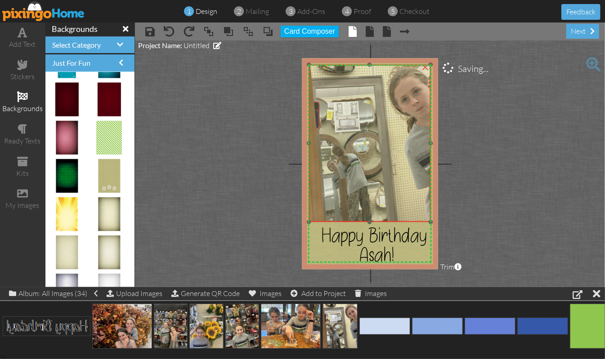
drag, startPoint x: 394, startPoint y: 186, endPoint x: 394, endPoint y: 164, distance: 22.5
click at [394, 164] on img at bounding box center [369, 143] width 122 height 157
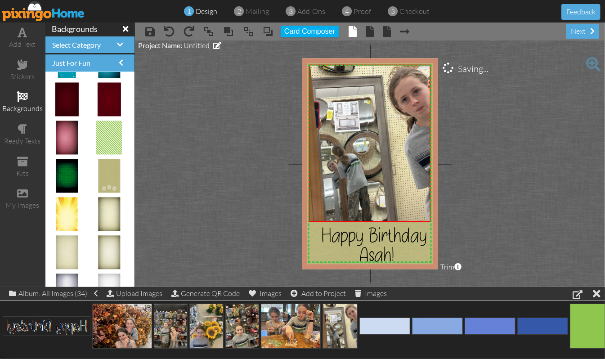
click at [490, 185] on project-studio-wrapper "X X X X X X X X X X X X X X X X X X X X X X X X X X X X X X X X X X X X X X X X…" at bounding box center [370, 163] width 470 height 246
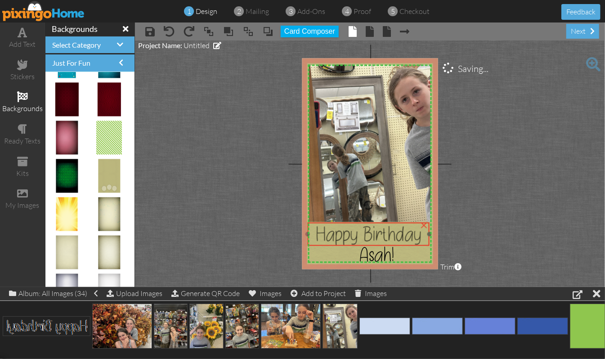
drag, startPoint x: 405, startPoint y: 231, endPoint x: 399, endPoint y: 229, distance: 6.0
click at [399, 229] on span "Happy Birthday" at bounding box center [368, 233] width 106 height 25
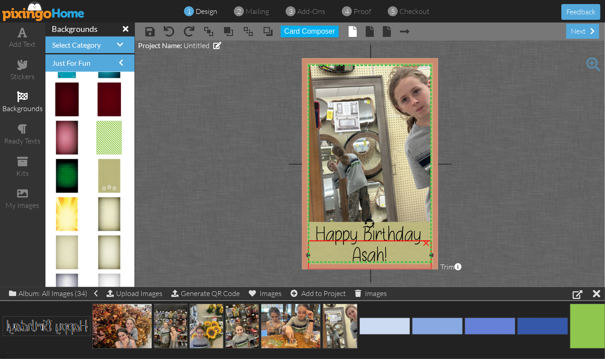
drag, startPoint x: 321, startPoint y: 254, endPoint x: 306, endPoint y: 258, distance: 15.4
click at [307, 258] on div "Asah! ×" at bounding box center [369, 255] width 124 height 29
click at [508, 211] on project-studio-wrapper "X X X X X X X X X X X X X X X X X X X X X X X X X X X X X X X X X X X X X X X X…" at bounding box center [370, 163] width 470 height 246
click at [430, 233] on div at bounding box center [431, 234] width 4 height 4
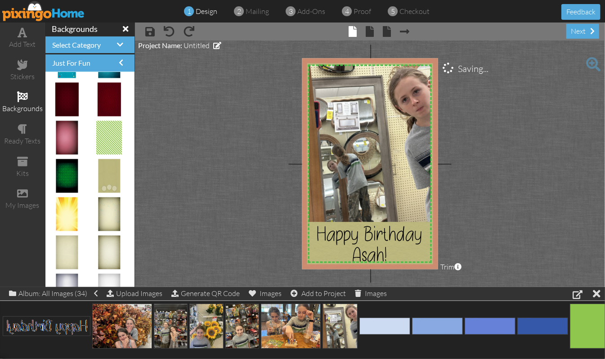
click at [483, 236] on project-studio-wrapper "X X X X X X X X X X X X X X X X X X X X X X X X X X X X X X X X X X X X X X X X…" at bounding box center [370, 163] width 470 height 246
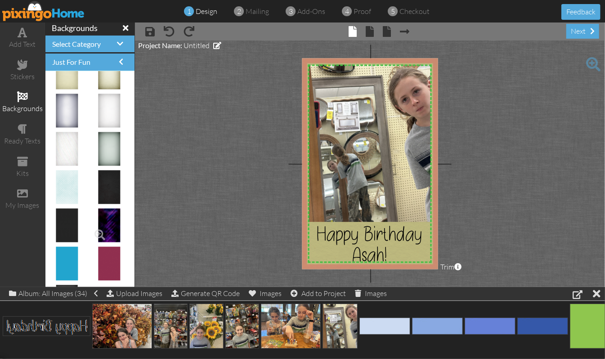
scroll to position [477, 0]
drag, startPoint x: 67, startPoint y: 180, endPoint x: 338, endPoint y: 124, distance: 277.3
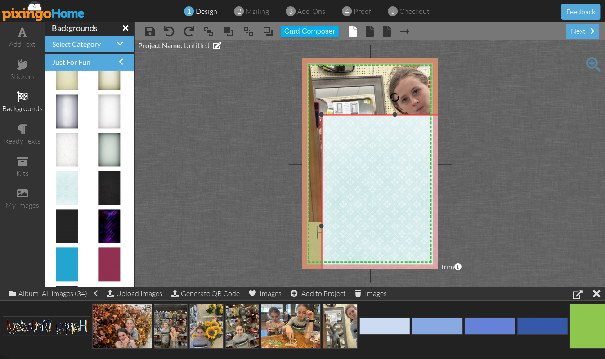
drag, startPoint x: 354, startPoint y: 166, endPoint x: 472, endPoint y: 337, distance: 207.9
click at [471, 287] on div "add text stickers backgrounds ready texts kits my images backgrounds Select Cat…" at bounding box center [302, 154] width 605 height 264
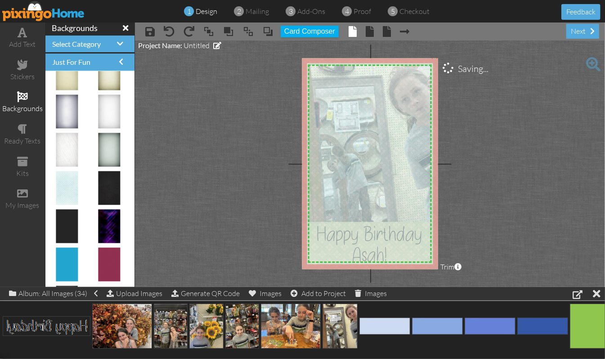
drag, startPoint x: 392, startPoint y: 226, endPoint x: 364, endPoint y: 165, distance: 67.4
click at [364, 165] on img at bounding box center [366, 164] width 147 height 223
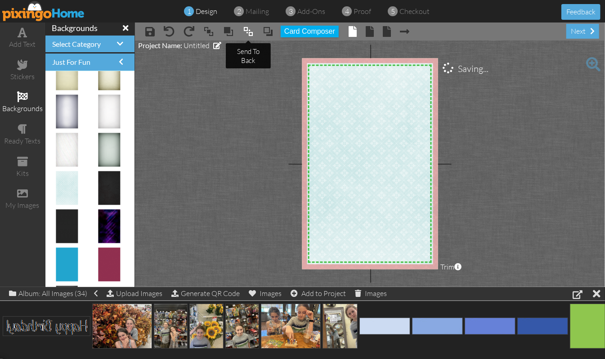
click at [248, 33] on span at bounding box center [248, 31] width 11 height 13
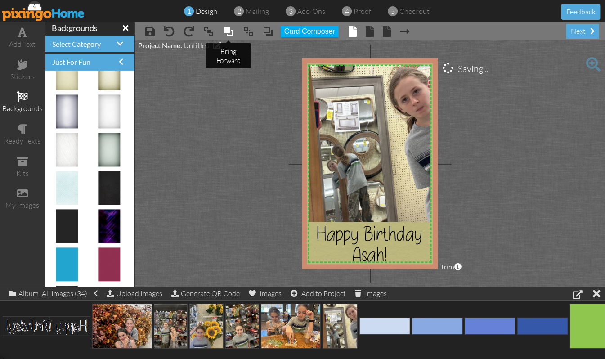
click at [227, 32] on span at bounding box center [228, 31] width 11 height 13
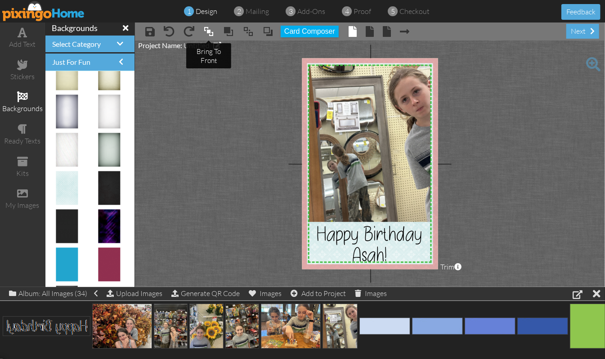
click at [209, 30] on span at bounding box center [208, 31] width 11 height 13
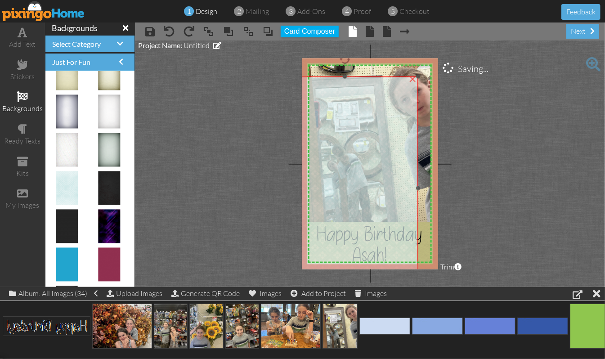
drag, startPoint x: 398, startPoint y: 79, endPoint x: 376, endPoint y: 102, distance: 31.5
click at [376, 102] on img at bounding box center [344, 187] width 147 height 223
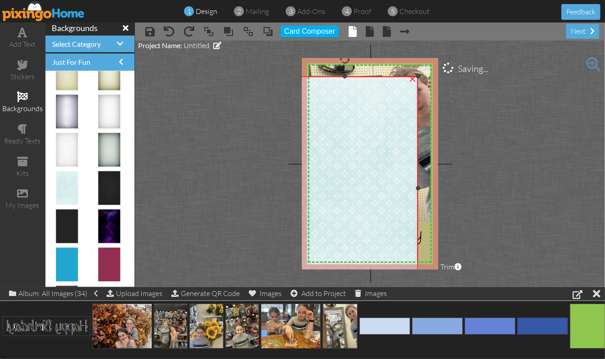
click at [414, 77] on div "×" at bounding box center [412, 78] width 14 height 14
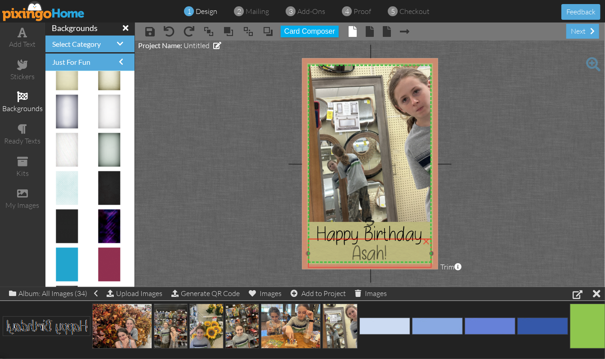
click at [365, 251] on span "Asah!" at bounding box center [369, 253] width 35 height 25
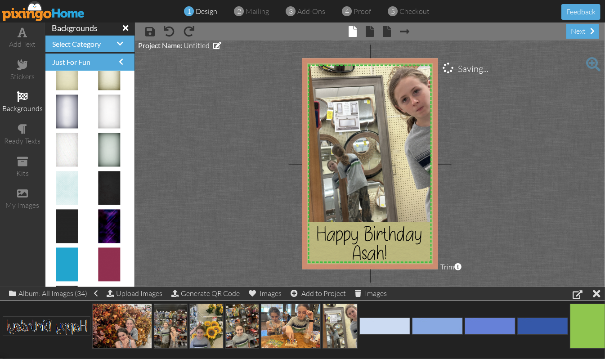
click at [507, 207] on project-studio-wrapper "X X X X X X X X X X X X X X X X X X X X X X X X X X X X X X X X X X X X X X X X…" at bounding box center [370, 163] width 470 height 246
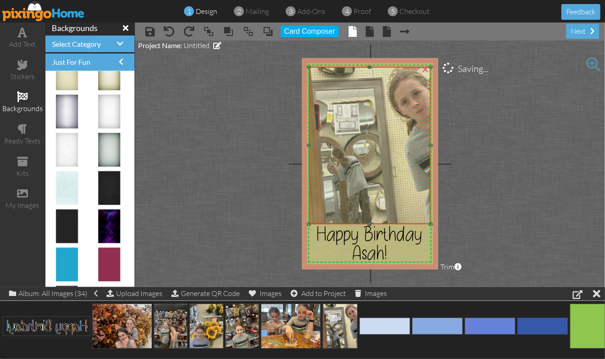
click at [401, 152] on img at bounding box center [369, 145] width 122 height 157
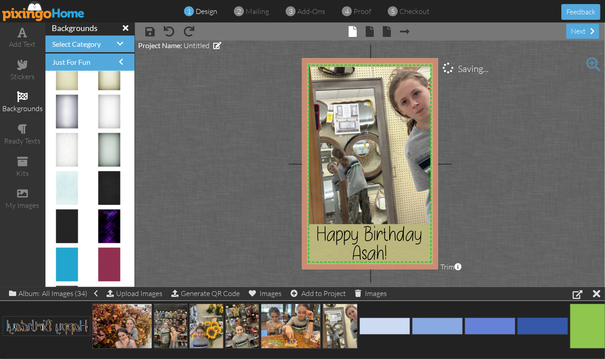
click at [499, 165] on project-studio-wrapper "X X X X X X X X X X X X X X X X X X X X X X X X X X X X X X X X X X X X X X X X…" at bounding box center [370, 163] width 470 height 246
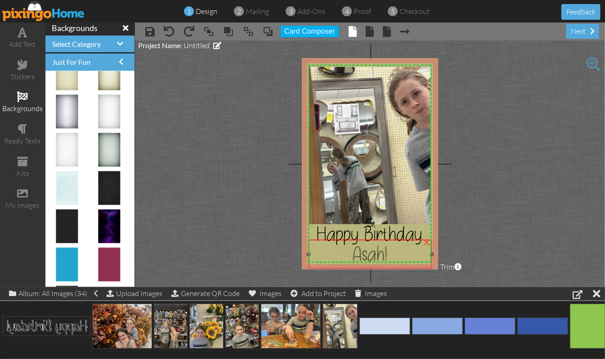
click at [382, 257] on span "Asah!" at bounding box center [369, 253] width 35 height 25
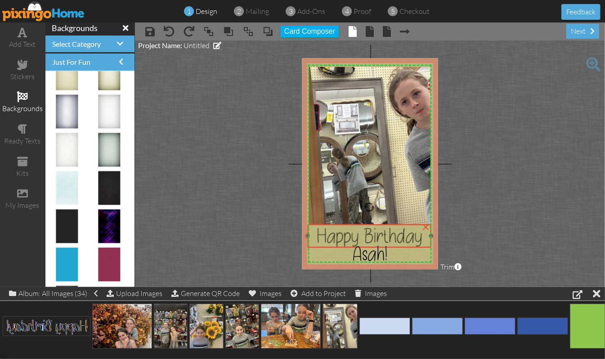
click at [384, 234] on span "Happy Birthday" at bounding box center [369, 235] width 106 height 25
click at [531, 188] on project-studio-wrapper "X X X X X X X X X X X X X X X X X X X X X X X X X X X X X X X X X X X X X X X X…" at bounding box center [370, 163] width 470 height 246
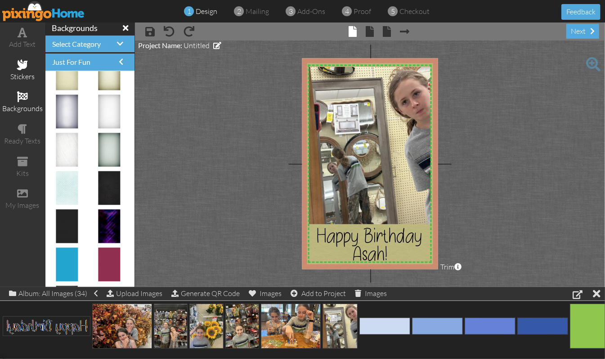
click at [22, 62] on span at bounding box center [22, 64] width 11 height 11
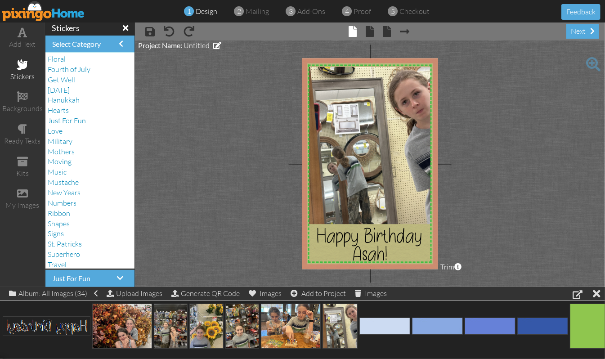
scroll to position [129, 0]
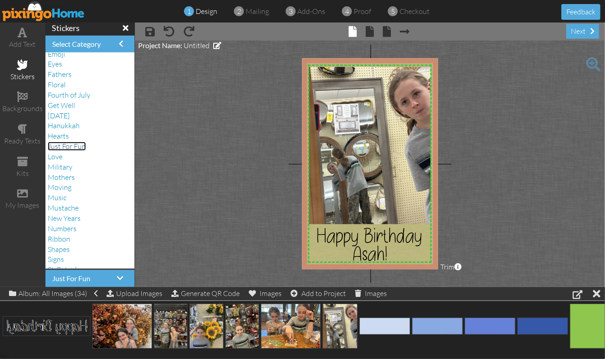
click at [79, 146] on span "Just For Fun" at bounding box center [67, 146] width 38 height 9
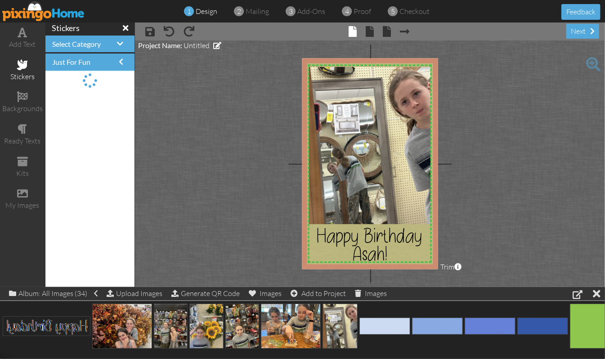
scroll to position [0, 0]
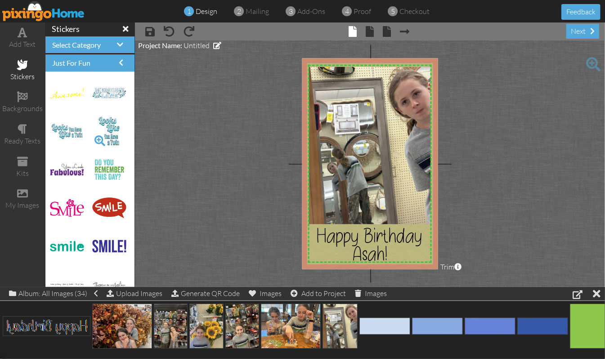
click at [92, 138] on span at bounding box center [99, 140] width 15 height 15
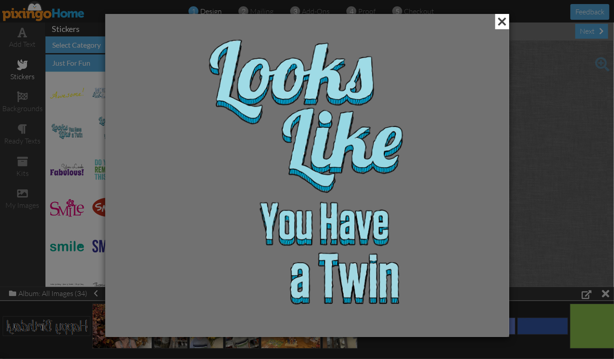
click at [503, 22] on span at bounding box center [502, 21] width 14 height 15
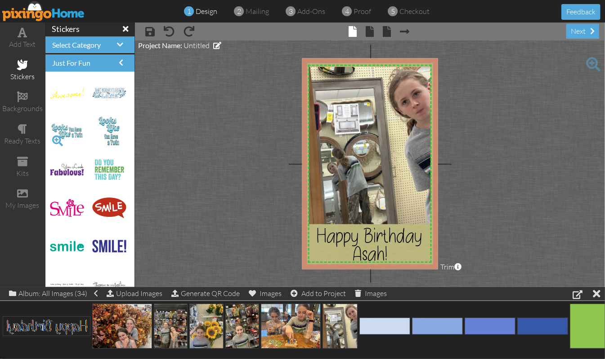
click at [56, 140] on span at bounding box center [57, 140] width 15 height 15
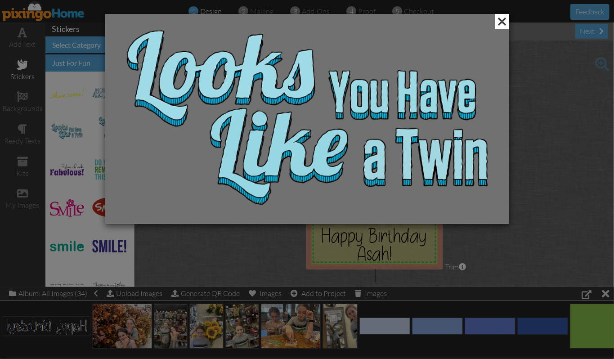
click at [501, 19] on span at bounding box center [502, 21] width 14 height 15
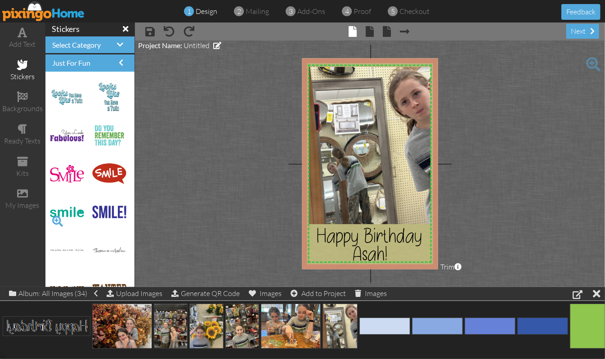
scroll to position [60, 0]
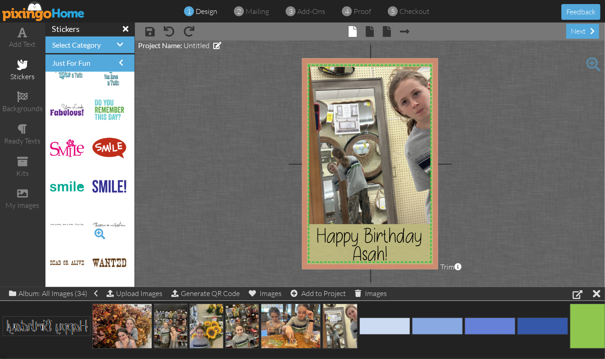
click at [92, 231] on span at bounding box center [99, 233] width 15 height 15
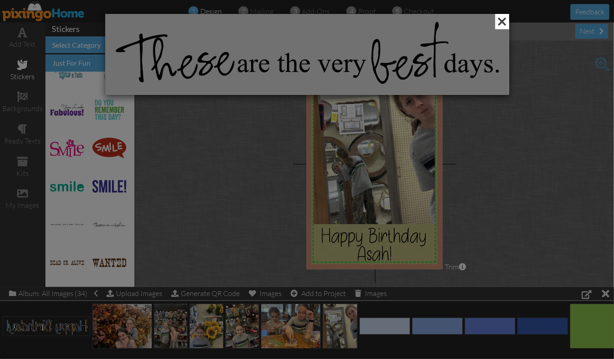
click at [499, 25] on span at bounding box center [502, 21] width 14 height 15
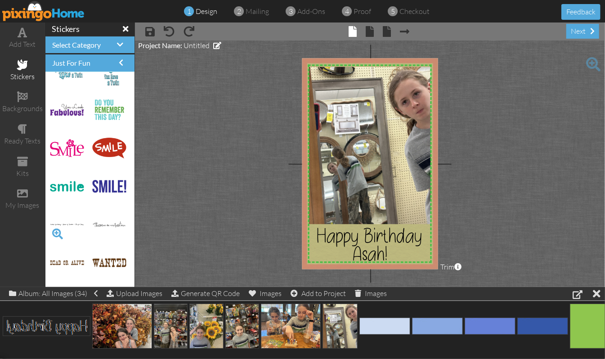
click at [57, 234] on span at bounding box center [57, 233] width 15 height 15
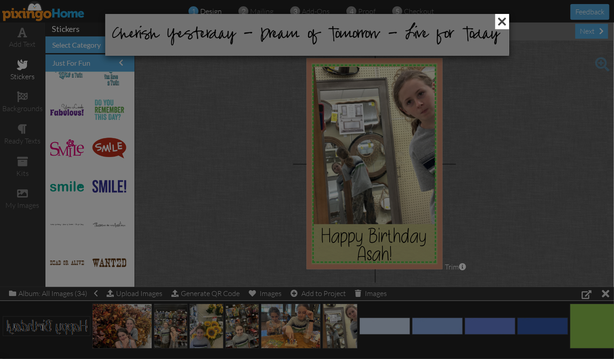
click at [500, 19] on span at bounding box center [502, 21] width 14 height 15
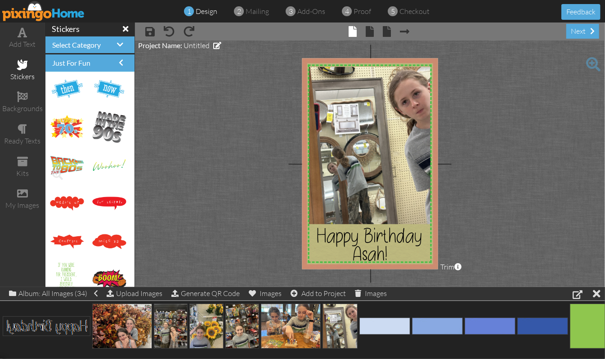
scroll to position [599, 0]
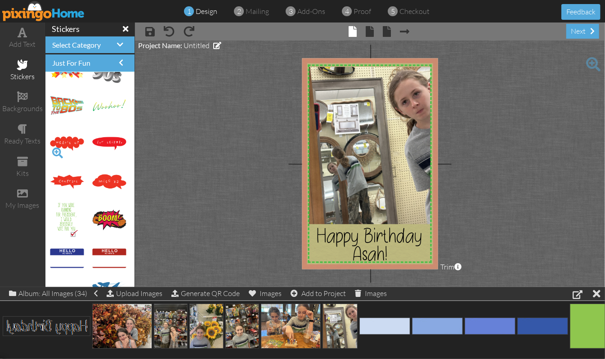
click at [57, 151] on span at bounding box center [57, 152] width 15 height 15
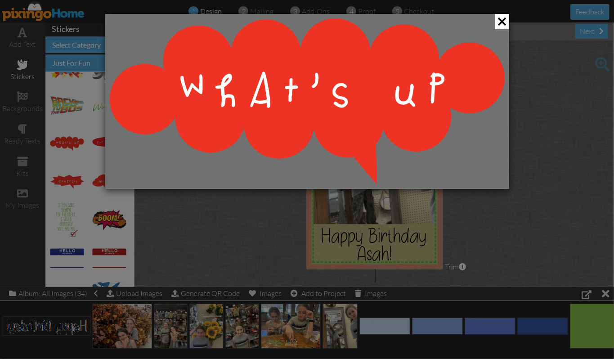
drag, startPoint x: 503, startPoint y: 17, endPoint x: 484, endPoint y: 25, distance: 21.4
click at [503, 17] on span at bounding box center [502, 21] width 14 height 15
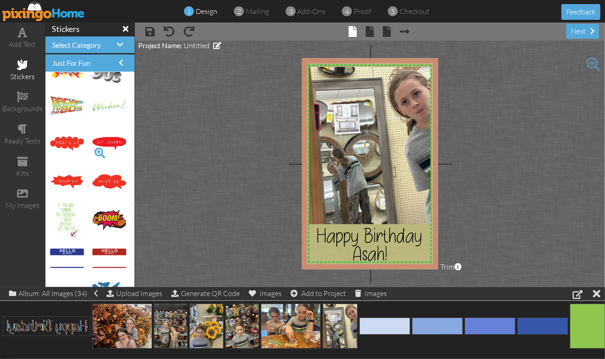
click at [92, 150] on span at bounding box center [99, 152] width 15 height 15
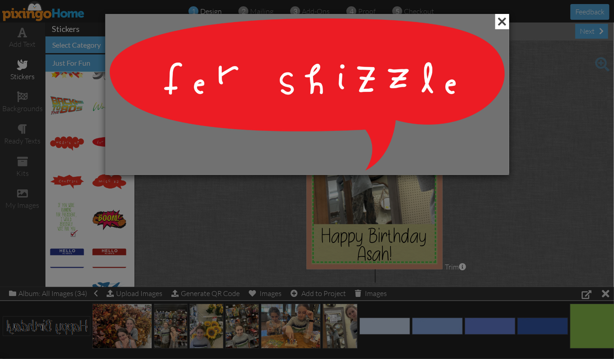
click at [505, 20] on span at bounding box center [502, 21] width 14 height 15
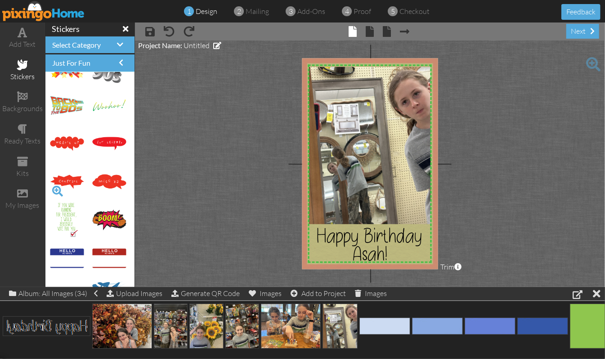
click at [56, 189] on span at bounding box center [57, 190] width 15 height 15
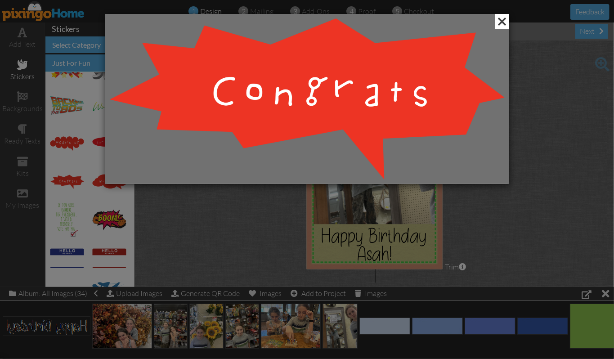
click at [502, 25] on span at bounding box center [502, 21] width 14 height 15
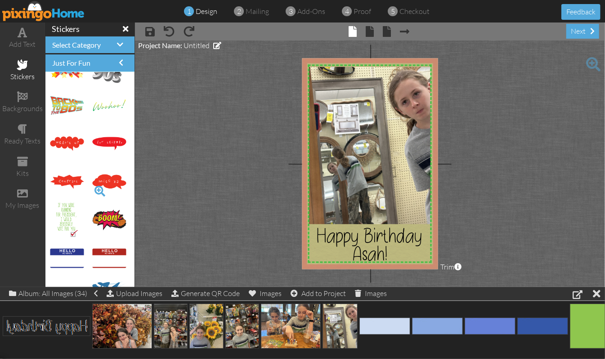
click at [92, 191] on span at bounding box center [99, 190] width 15 height 15
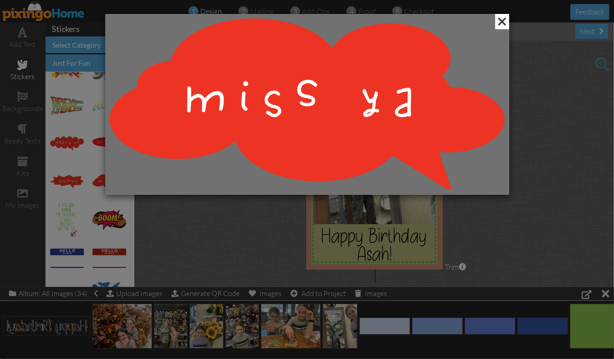
click at [505, 24] on span at bounding box center [502, 21] width 14 height 15
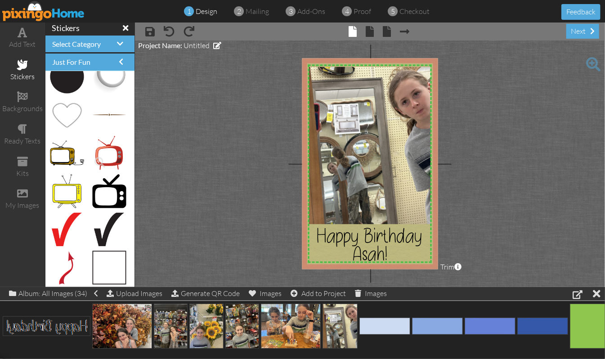
scroll to position [0, 0]
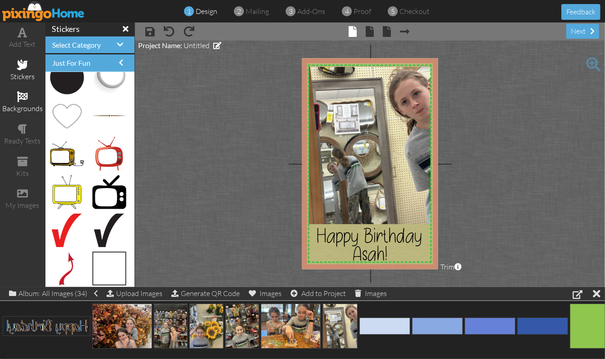
click at [22, 94] on span at bounding box center [22, 96] width 11 height 11
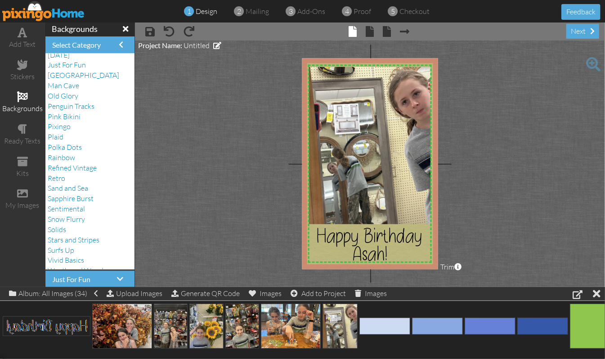
scroll to position [1697, 0]
click at [72, 187] on span "Sand and Sea" at bounding box center [68, 187] width 40 height 9
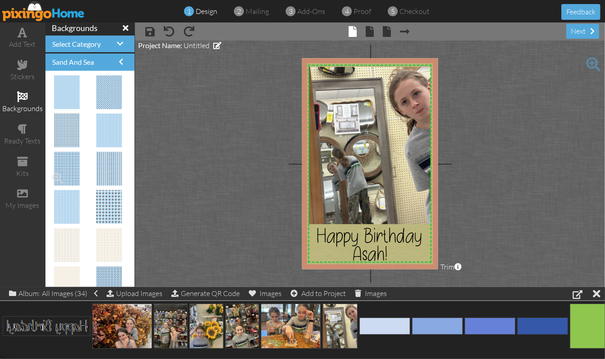
scroll to position [0, 0]
click at [117, 41] on span at bounding box center [120, 44] width 6 height 7
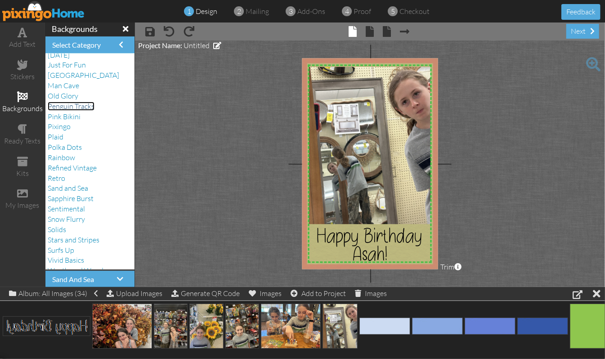
click at [85, 107] on span "Penguin Tracks" at bounding box center [71, 106] width 47 height 9
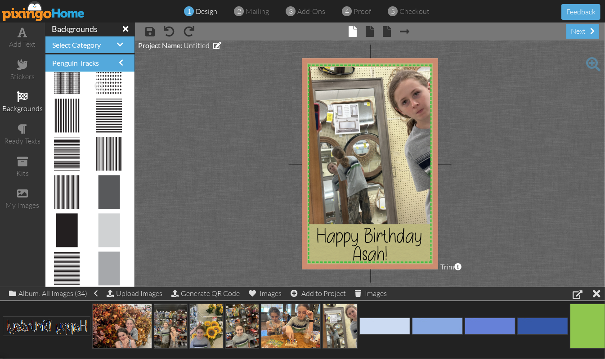
scroll to position [407, 0]
drag, startPoint x: 96, startPoint y: 221, endPoint x: 342, endPoint y: 138, distance: 260.2
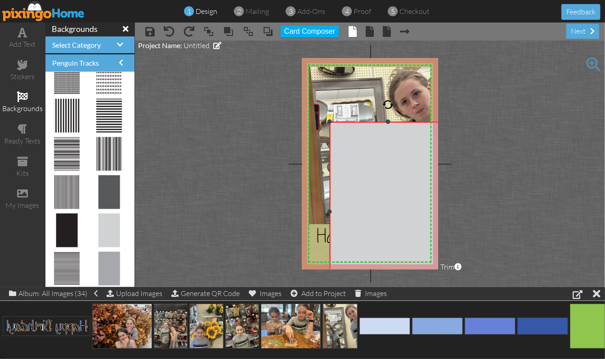
drag, startPoint x: 363, startPoint y: 173, endPoint x: 516, endPoint y: 290, distance: 192.7
click at [517, 287] on div "add text stickers backgrounds ready texts kits my images backgrounds Select Cat…" at bounding box center [302, 154] width 605 height 264
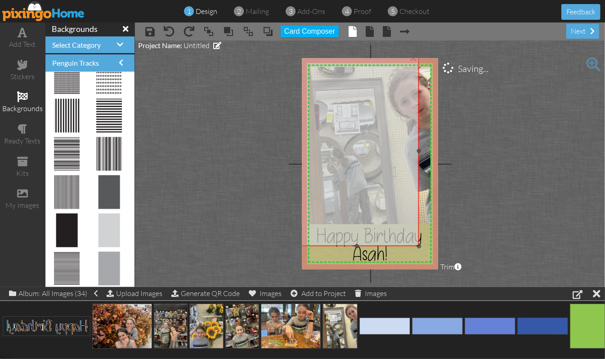
drag, startPoint x: 348, startPoint y: 161, endPoint x: 314, endPoint y: 95, distance: 74.0
click at [314, 95] on img at bounding box center [357, 151] width 124 height 191
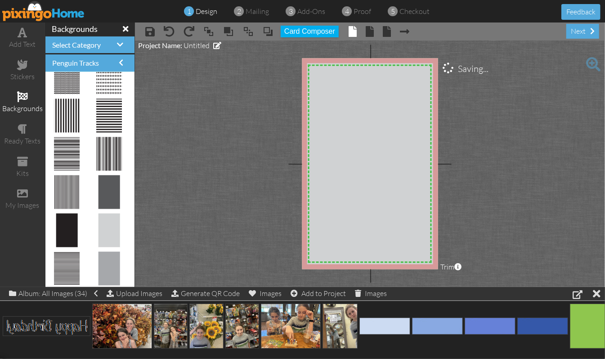
drag, startPoint x: 421, startPoint y: 245, endPoint x: 455, endPoint y: 270, distance: 42.2
click at [455, 281] on project-studio-wrapper "X X X X X X X X X X X X X X X X X X X X X X X X X X X X X X X X X X X X X X X X…" at bounding box center [370, 163] width 470 height 246
click at [250, 34] on span at bounding box center [248, 31] width 11 height 13
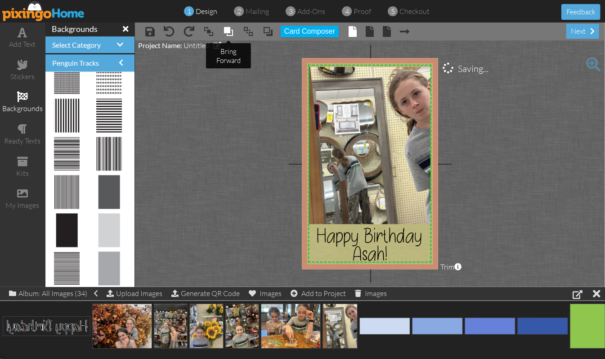
click at [227, 33] on span at bounding box center [228, 31] width 11 height 13
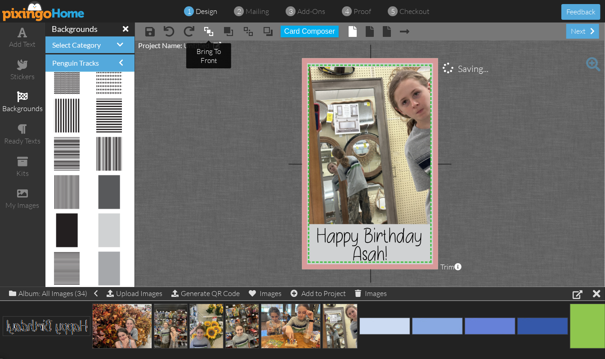
click at [209, 27] on span at bounding box center [208, 31] width 11 height 13
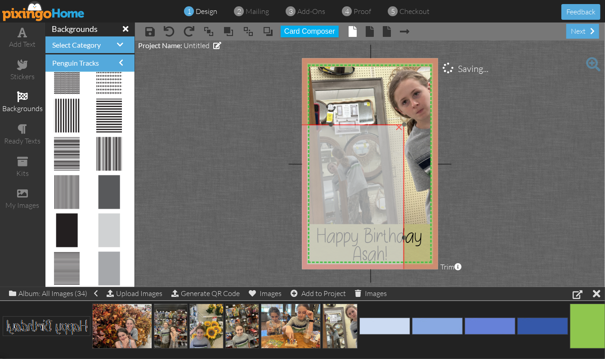
drag, startPoint x: 411, startPoint y: 87, endPoint x: 373, endPoint y: 156, distance: 78.9
click at [373, 156] on img at bounding box center [331, 238] width 147 height 227
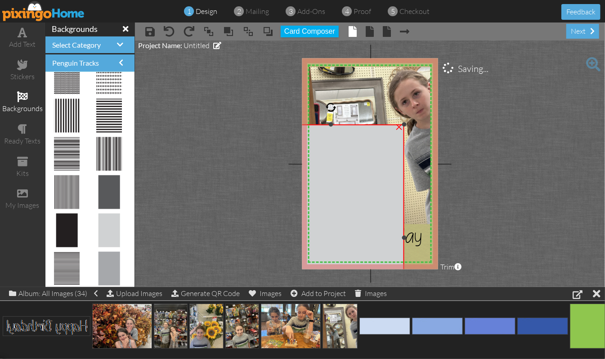
click at [398, 125] on div "×" at bounding box center [399, 126] width 14 height 14
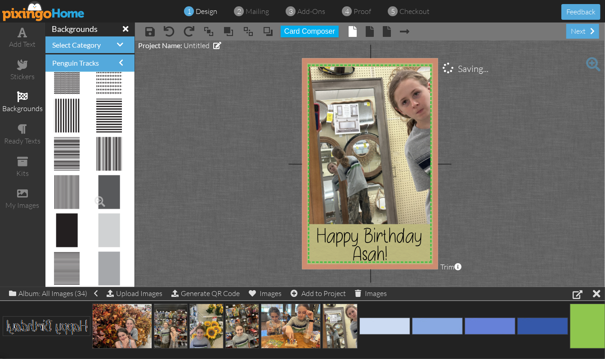
scroll to position [1, 0]
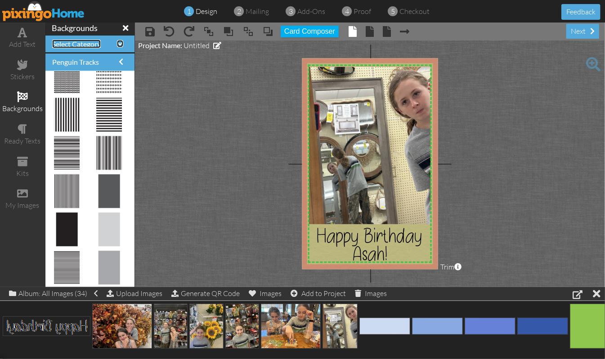
click at [117, 40] on span at bounding box center [120, 43] width 6 height 7
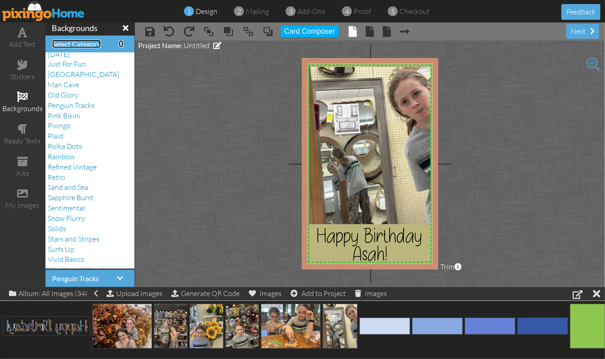
scroll to position [398, 0]
click at [71, 87] on span "Man Cave" at bounding box center [63, 85] width 31 height 9
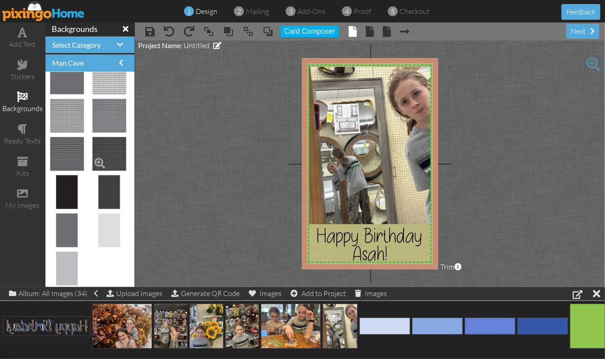
scroll to position [1, 0]
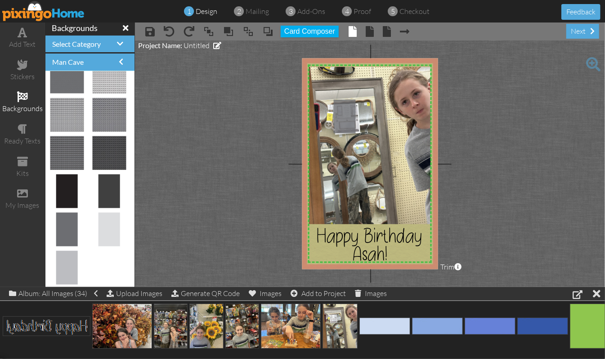
drag, startPoint x: 63, startPoint y: 218, endPoint x: 335, endPoint y: 114, distance: 291.3
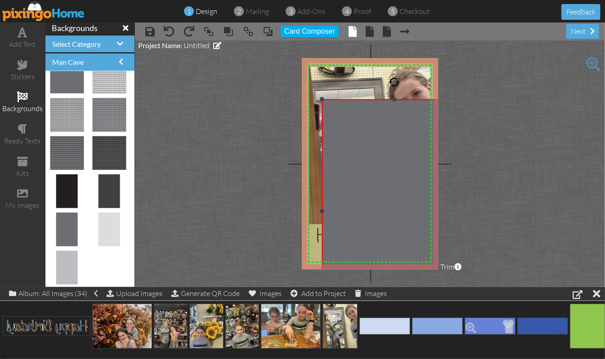
drag, startPoint x: 356, startPoint y: 149, endPoint x: 486, endPoint y: 317, distance: 211.8
click at [489, 287] on div "add text stickers backgrounds ready texts kits my images backgrounds Select Cat…" at bounding box center [302, 154] width 605 height 264
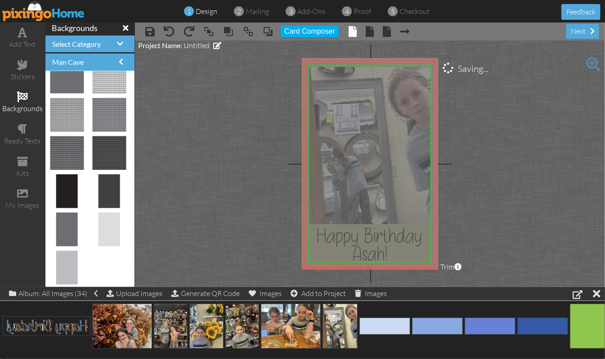
drag, startPoint x: 385, startPoint y: 216, endPoint x: 362, endPoint y: 167, distance: 54.1
click at [362, 167] on img at bounding box center [368, 157] width 145 height 223
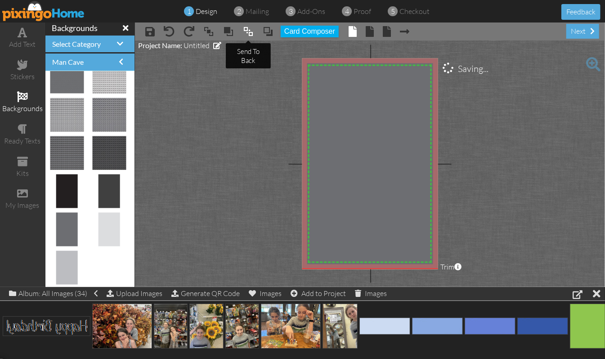
click at [249, 33] on span at bounding box center [248, 31] width 11 height 13
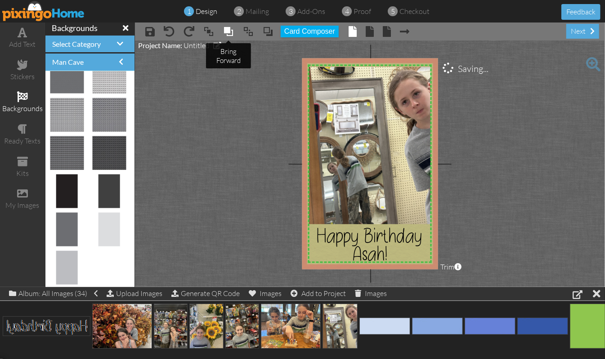
click at [227, 31] on span at bounding box center [228, 31] width 11 height 13
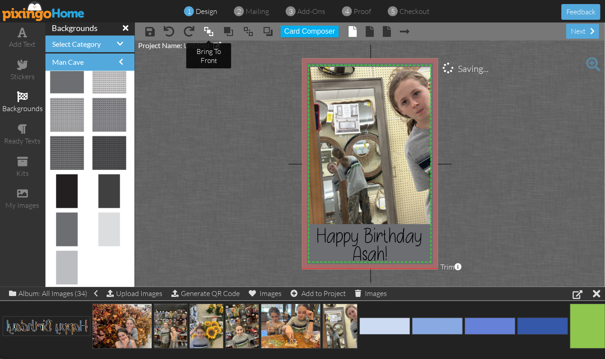
click at [207, 31] on span at bounding box center [208, 31] width 11 height 13
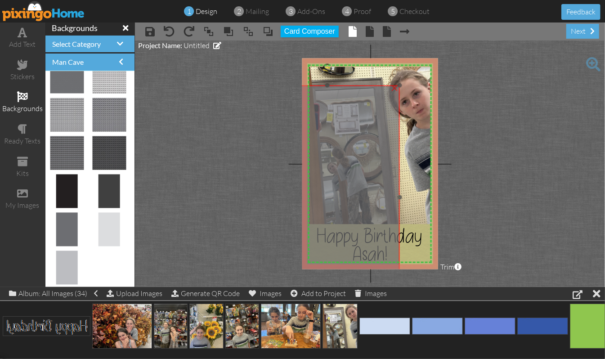
drag, startPoint x: 378, startPoint y: 83, endPoint x: 336, endPoint y: 125, distance: 58.8
click at [336, 125] on img at bounding box center [327, 196] width 145 height 223
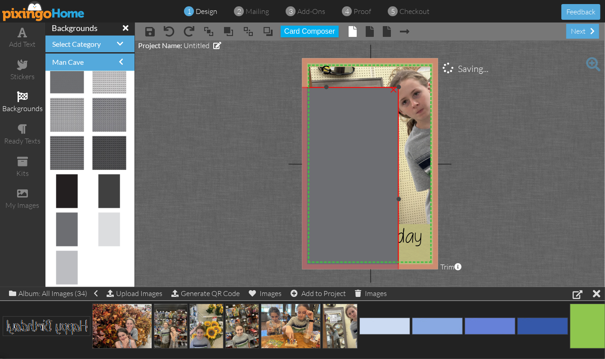
click at [392, 88] on div "×" at bounding box center [393, 89] width 14 height 14
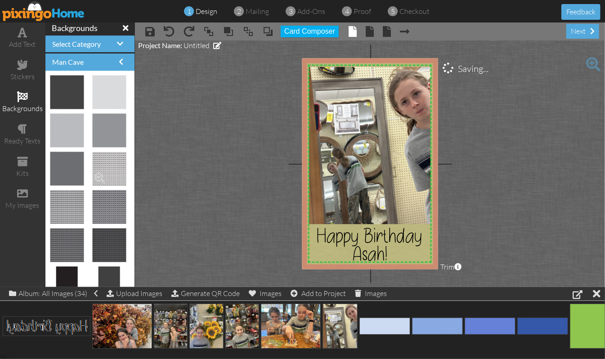
scroll to position [0, 0]
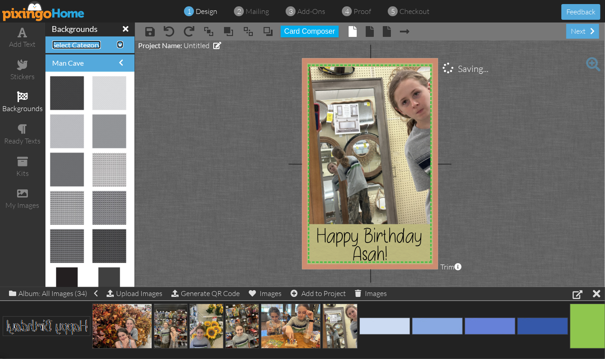
click at [117, 42] on span at bounding box center [120, 44] width 6 height 7
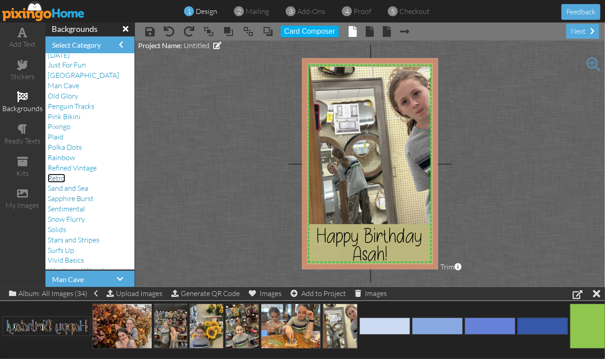
click at [63, 178] on span "Retro" at bounding box center [57, 178] width 18 height 9
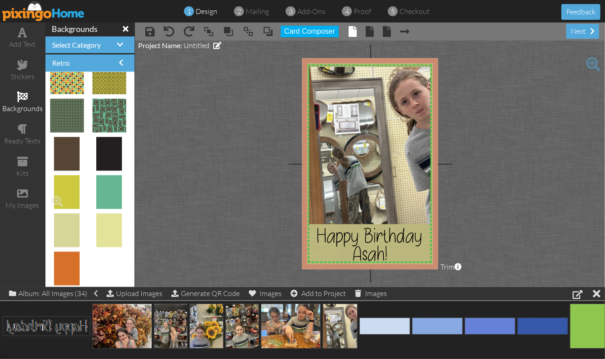
scroll to position [1, 0]
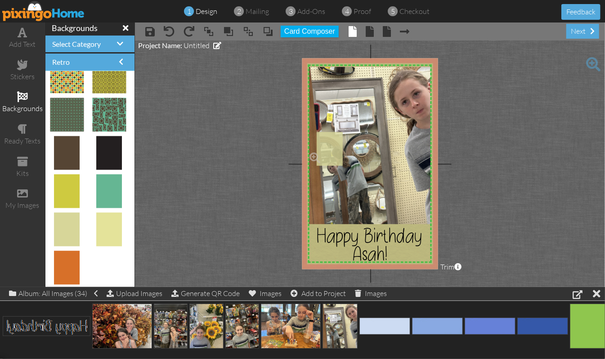
drag, startPoint x: 67, startPoint y: 217, endPoint x: 325, endPoint y: 145, distance: 267.0
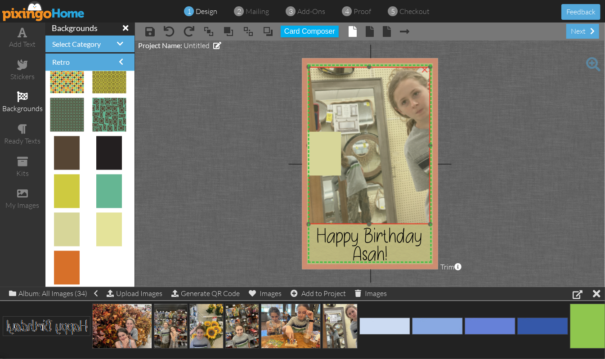
drag, startPoint x: 361, startPoint y: 185, endPoint x: 345, endPoint y: 175, distance: 19.2
click at [345, 175] on img at bounding box center [369, 145] width 122 height 157
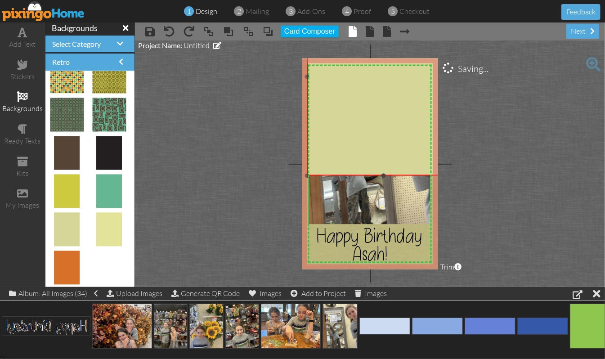
drag, startPoint x: 340, startPoint y: 129, endPoint x: 545, endPoint y: -25, distance: 256.3
click at [545, 0] on html "1 design 2 mailing 3 add-ons 4 proof 5 checkout Feedback add text stickers back…" at bounding box center [302, 179] width 605 height 359
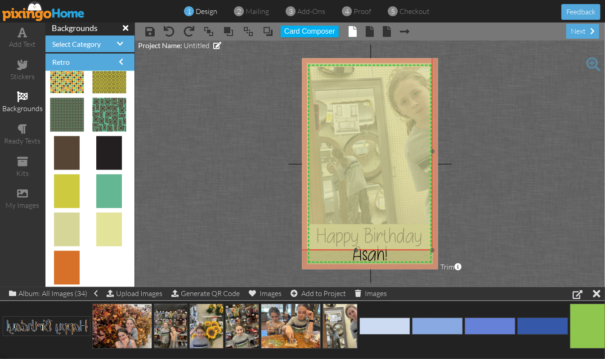
drag, startPoint x: 382, startPoint y: 107, endPoint x: 355, endPoint y: 182, distance: 79.9
click at [355, 182] on img at bounding box center [356, 152] width 153 height 198
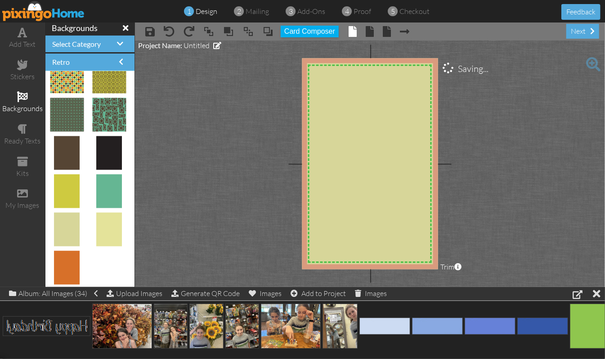
drag, startPoint x: 432, startPoint y: 249, endPoint x: 454, endPoint y: 276, distance: 34.5
click at [454, 276] on project-studio-wrapper "X X X X X X X X X X X X X X X X X X X X X X X X X X X X X X X X X X X X X X X X…" at bounding box center [370, 163] width 470 height 246
click at [249, 28] on span at bounding box center [248, 31] width 11 height 13
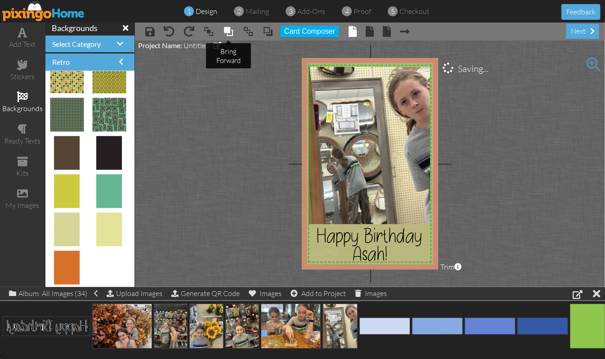
click at [228, 31] on span at bounding box center [228, 31] width 11 height 13
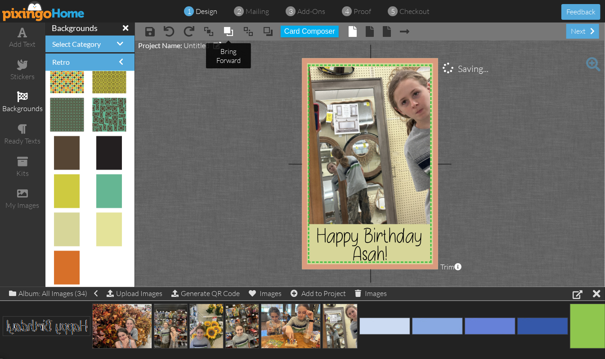
click at [228, 31] on span at bounding box center [228, 31] width 11 height 13
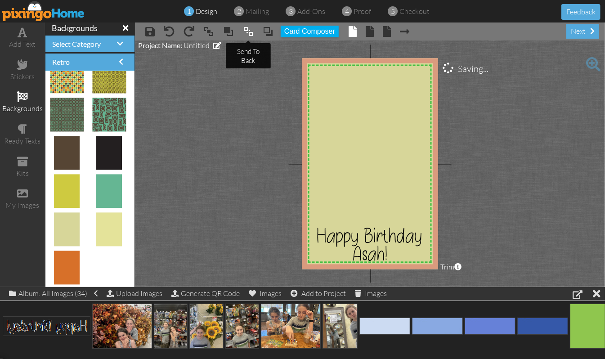
click at [252, 31] on span at bounding box center [248, 31] width 11 height 13
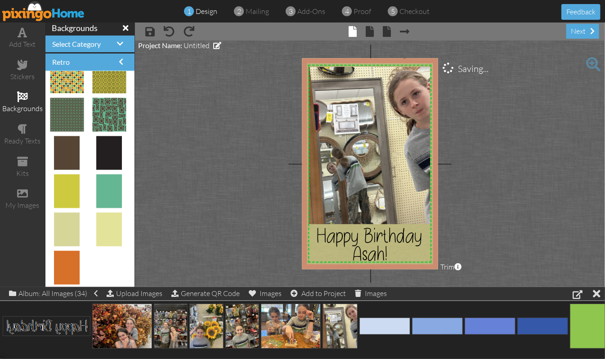
click at [303, 232] on img at bounding box center [404, 216] width 210 height 321
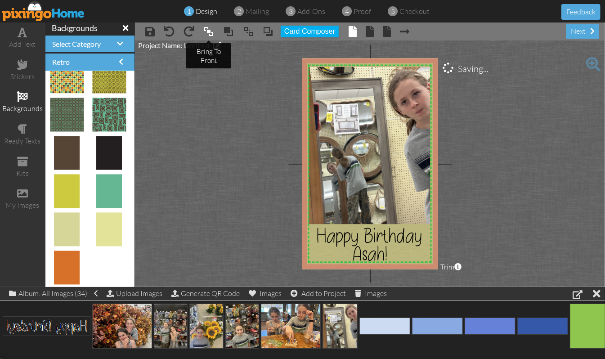
click at [208, 31] on span at bounding box center [208, 31] width 11 height 13
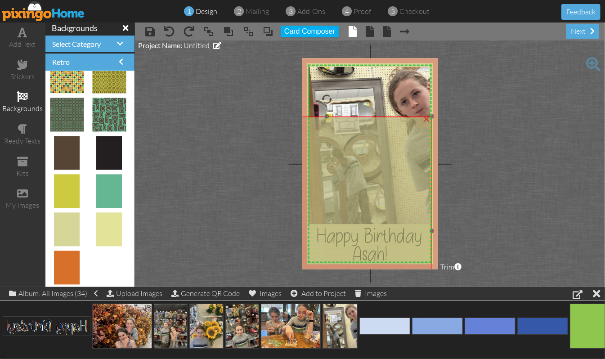
drag, startPoint x: 386, startPoint y: 98, endPoint x: 311, endPoint y: 146, distance: 88.8
click at [311, 146] on img at bounding box center [326, 276] width 210 height 321
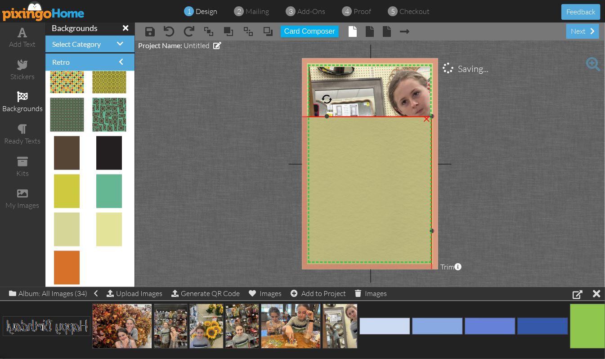
click at [425, 116] on div "×" at bounding box center [426, 118] width 14 height 14
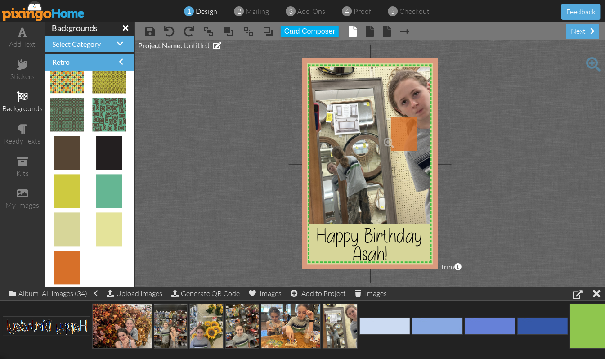
drag, startPoint x: 74, startPoint y: 250, endPoint x: 405, endPoint y: 125, distance: 354.3
drag, startPoint x: 404, startPoint y: 142, endPoint x: 321, endPoint y: 81, distance: 102.6
click at [321, 81] on img at bounding box center [315, 79] width 34 height 44
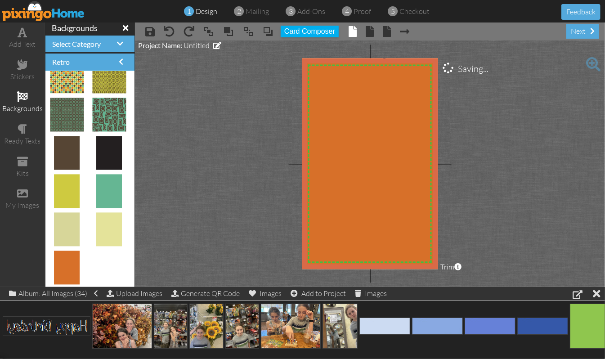
drag, startPoint x: 333, startPoint y: 98, endPoint x: 423, endPoint y: 276, distance: 200.2
click at [423, 276] on project-studio-wrapper "X X X X X X X X X X X X X X X X X X X X X X X X X X X X X X X X X X X X X X X X…" at bounding box center [370, 163] width 470 height 246
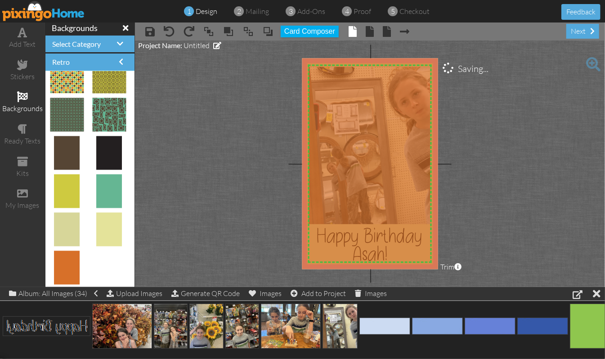
drag, startPoint x: 399, startPoint y: 233, endPoint x: 396, endPoint y: 227, distance: 6.9
click at [396, 227] on img at bounding box center [381, 162] width 172 height 223
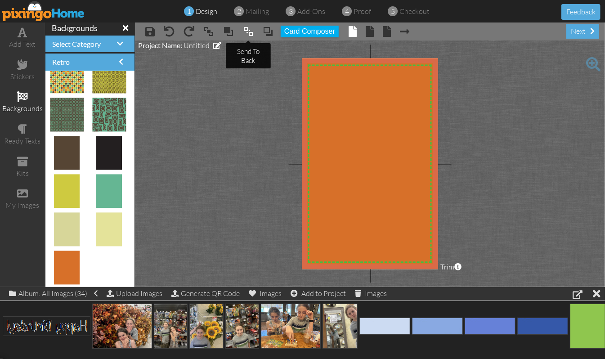
click at [250, 31] on span at bounding box center [248, 31] width 11 height 13
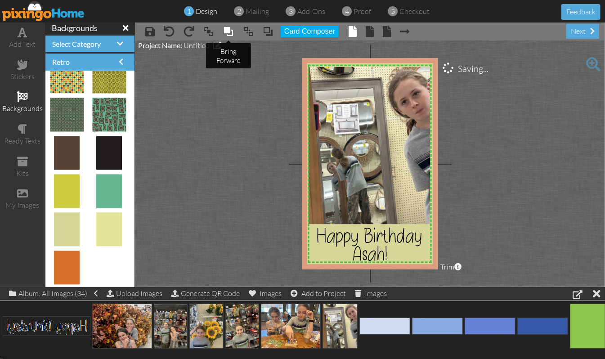
click at [226, 33] on span at bounding box center [228, 31] width 11 height 13
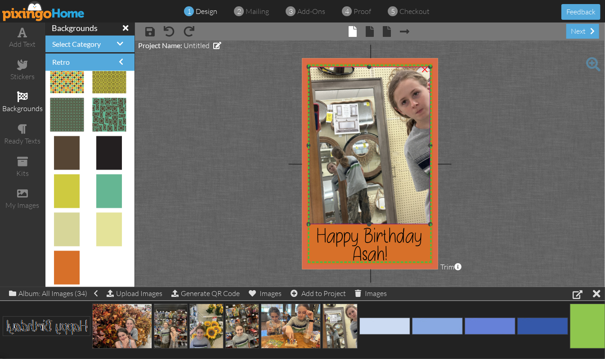
click at [413, 81] on img at bounding box center [369, 145] width 122 height 157
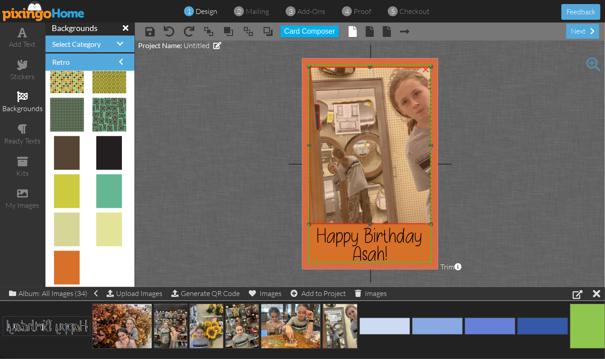
click at [414, 81] on img at bounding box center [370, 145] width 122 height 157
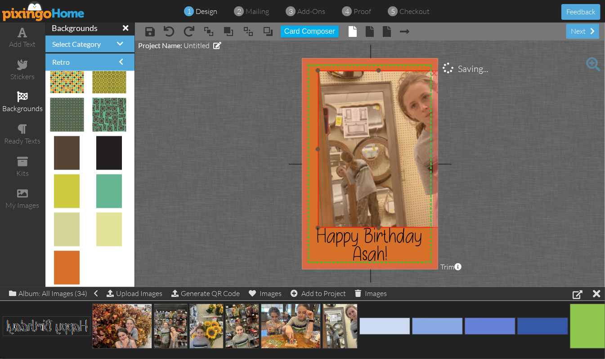
drag, startPoint x: 325, startPoint y: 84, endPoint x: 333, endPoint y: 87, distance: 9.3
click at [333, 87] on img at bounding box center [378, 149] width 122 height 157
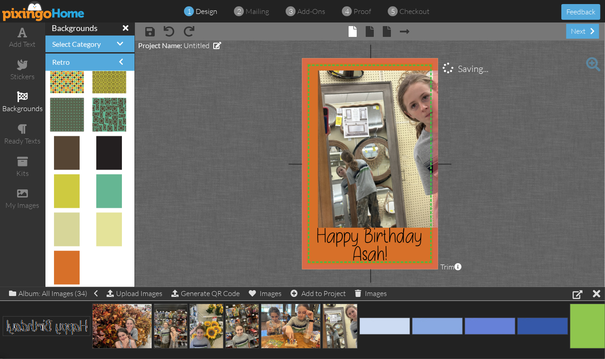
click at [536, 115] on project-studio-wrapper "X X X X X X X X X X X X X X X X X X X X X X X X X X X X X X X X X X X X X X X X…" at bounding box center [370, 163] width 470 height 246
click at [360, 125] on img at bounding box center [378, 149] width 122 height 157
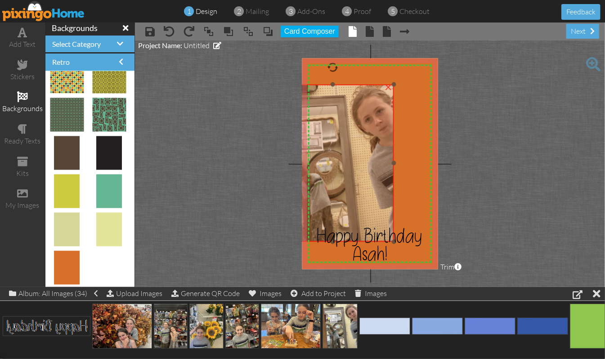
drag, startPoint x: 402, startPoint y: 114, endPoint x: 355, endPoint y: 129, distance: 49.3
click at [355, 129] on img at bounding box center [333, 163] width 122 height 157
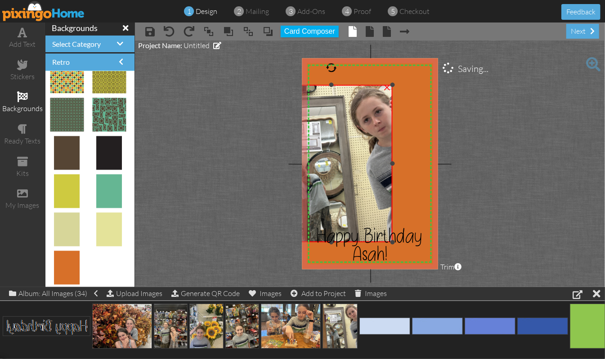
click at [386, 86] on div "×" at bounding box center [386, 87] width 14 height 14
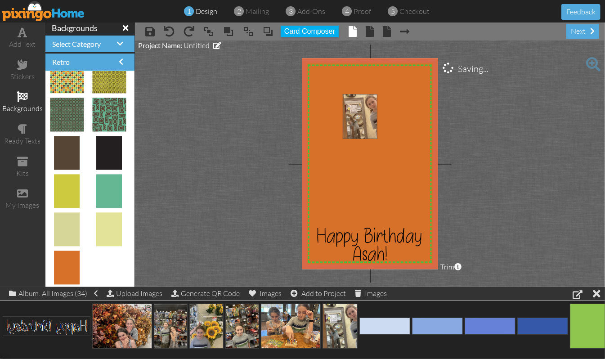
drag, startPoint x: 339, startPoint y: 321, endPoint x: 358, endPoint y: 111, distance: 210.4
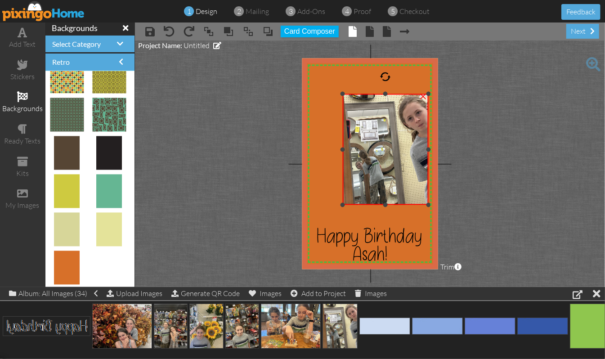
drag, startPoint x: 394, startPoint y: 159, endPoint x: 409, endPoint y: 202, distance: 45.6
click at [409, 202] on div "×" at bounding box center [385, 149] width 86 height 111
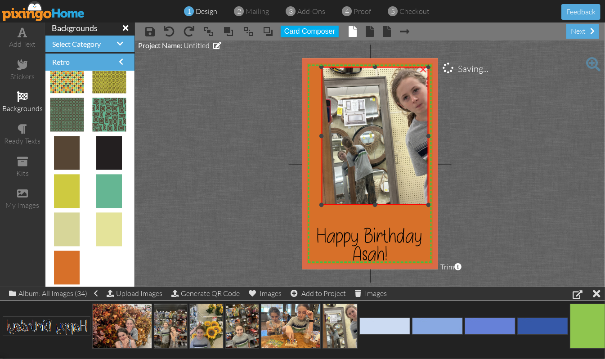
drag, startPoint x: 342, startPoint y: 92, endPoint x: 299, endPoint y: 65, distance: 50.1
click at [299, 65] on project-studio-wrapper "X X X X X X X X X X X X X X X X X X X X X X X X X X X X X X X X X X X X X X X X…" at bounding box center [370, 163] width 470 height 246
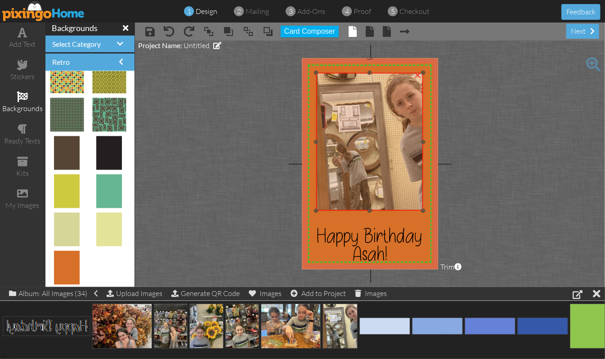
drag, startPoint x: 370, startPoint y: 101, endPoint x: 365, endPoint y: 107, distance: 8.0
click at [365, 107] on img at bounding box center [369, 142] width 107 height 138
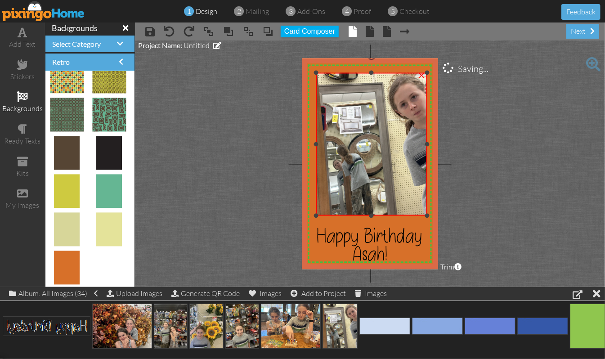
drag, startPoint x: 423, startPoint y: 208, endPoint x: 423, endPoint y: 213, distance: 5.0
click at [423, 213] on div "×" at bounding box center [371, 144] width 111 height 143
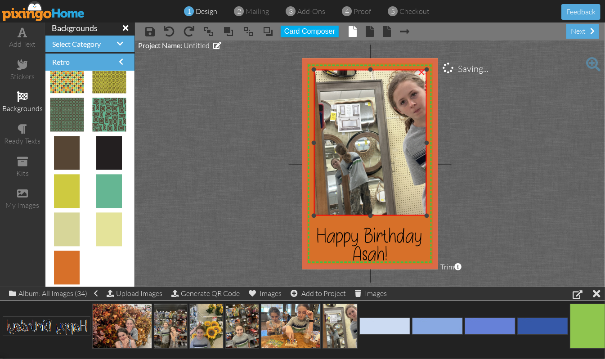
click at [312, 67] on div at bounding box center [314, 69] width 4 height 4
click at [538, 153] on project-studio-wrapper "X X X X X X X X X X X X X X X X X X X X X X X X X X X X X X X X X X X X X X X X…" at bounding box center [370, 163] width 470 height 246
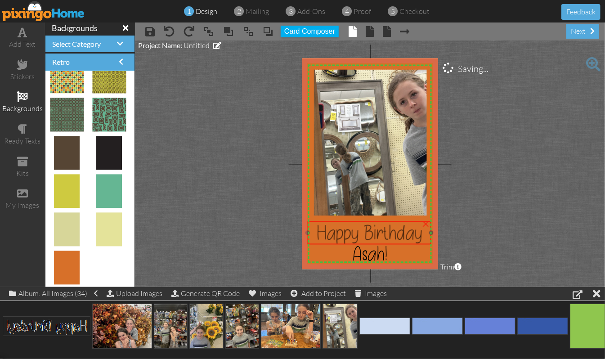
click at [405, 232] on span "Happy Birthday" at bounding box center [369, 232] width 106 height 25
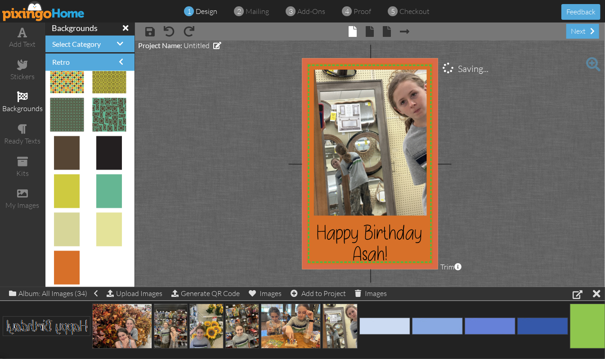
click at [534, 205] on project-studio-wrapper "X X X X X X X X X X X X X X X X X X X X X X X X X X X X X X X X X X X X X X X X…" at bounding box center [370, 163] width 470 height 246
click at [376, 245] on span "Asah!" at bounding box center [369, 252] width 35 height 25
click at [524, 168] on project-studio-wrapper "X X X X X X X X X X X X X X X X X X X X X X X X X X X X X X X X X X X X X X X X…" at bounding box center [370, 163] width 470 height 246
click at [307, 191] on img at bounding box center [381, 162] width 172 height 223
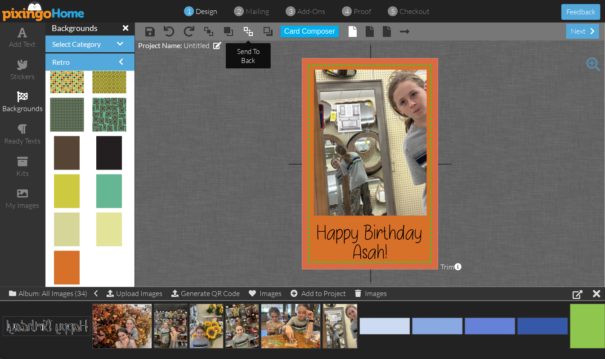
click at [248, 31] on span at bounding box center [248, 31] width 11 height 13
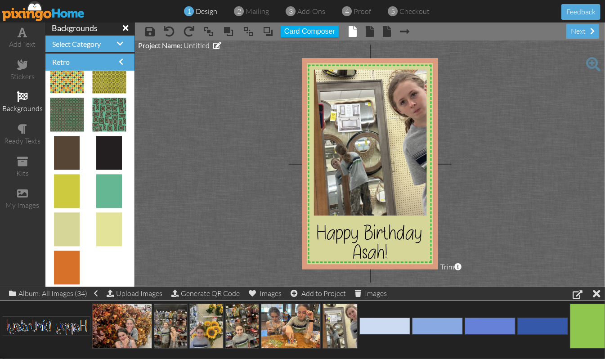
click at [307, 211] on img at bounding box center [366, 165] width 173 height 224
click at [206, 29] on span at bounding box center [208, 31] width 11 height 13
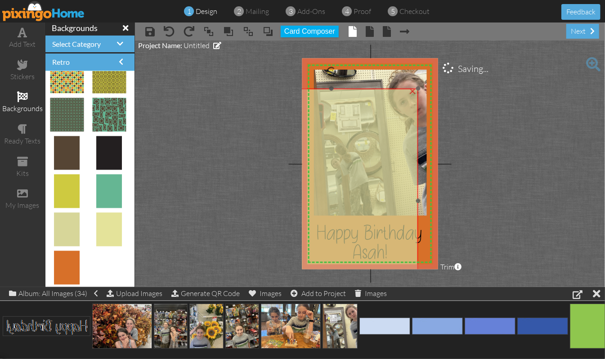
drag, startPoint x: 385, startPoint y: 95, endPoint x: 350, endPoint y: 131, distance: 50.2
click at [350, 131] on img at bounding box center [331, 201] width 173 height 224
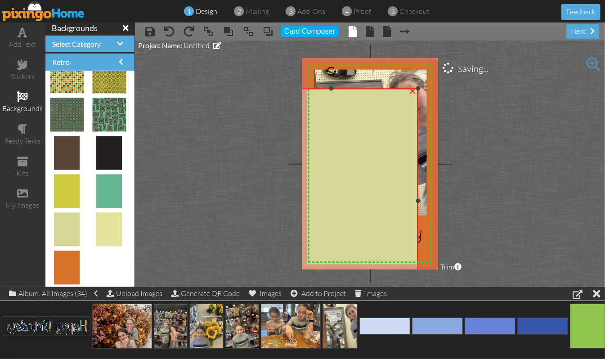
click at [412, 90] on div "×" at bounding box center [412, 90] width 14 height 14
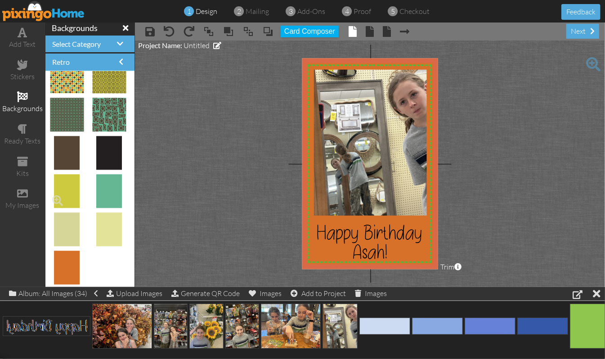
scroll to position [0, 0]
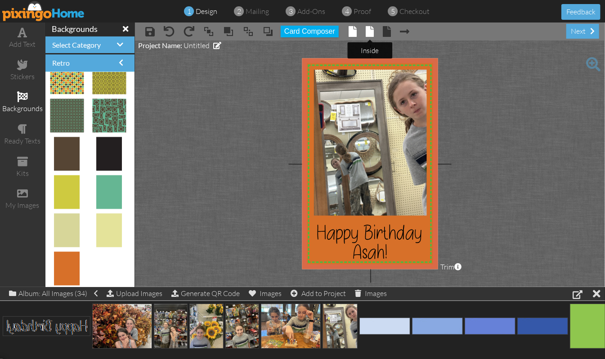
click at [370, 31] on span at bounding box center [369, 31] width 8 height 11
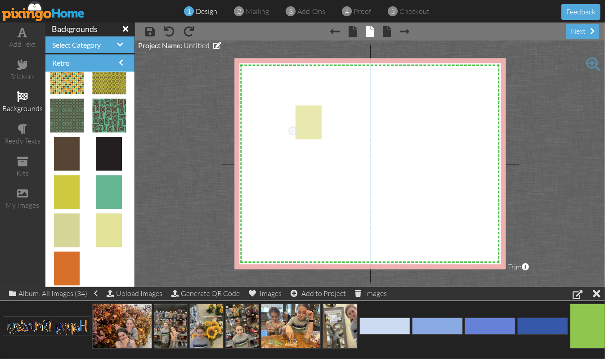
drag, startPoint x: 96, startPoint y: 217, endPoint x: 298, endPoint y: 117, distance: 225.8
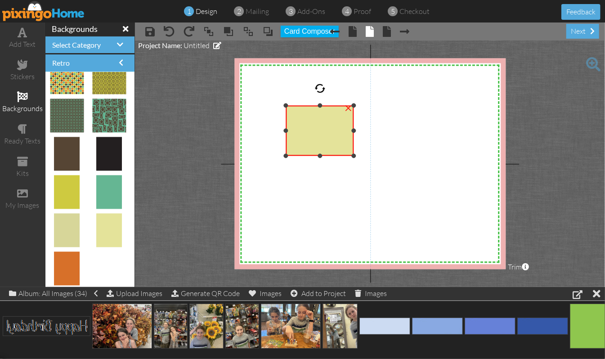
drag, startPoint x: 317, startPoint y: 193, endPoint x: 324, endPoint y: 156, distance: 37.8
click at [324, 156] on div "×" at bounding box center [320, 131] width 68 height 50
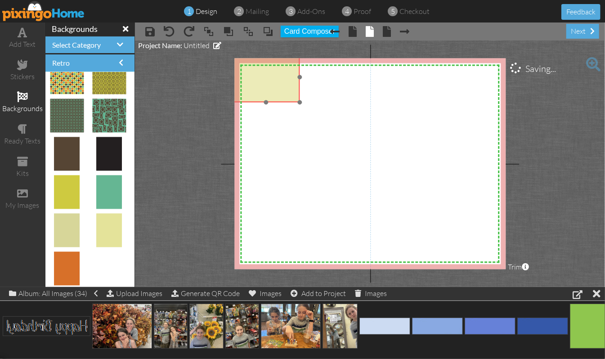
drag, startPoint x: 334, startPoint y: 143, endPoint x: 280, endPoint y: 89, distance: 76.0
click at [280, 89] on img at bounding box center [266, 96] width 68 height 88
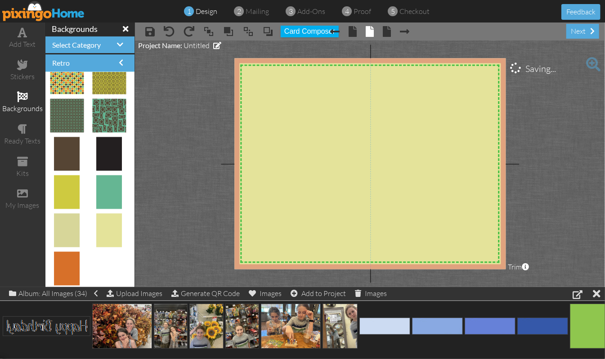
drag, startPoint x: 300, startPoint y: 102, endPoint x: 494, endPoint y: 277, distance: 261.0
click at [494, 277] on project-studio-wrapper "X X X X X X X X X X X X X X X X X X X X X X X X X X X X X X X X X X X X X X X X…" at bounding box center [370, 163] width 470 height 246
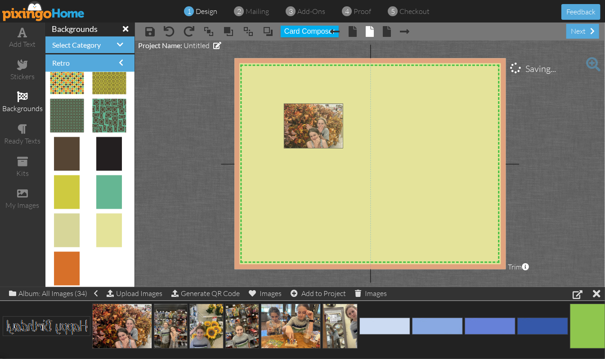
drag, startPoint x: 130, startPoint y: 322, endPoint x: 319, endPoint y: 121, distance: 276.0
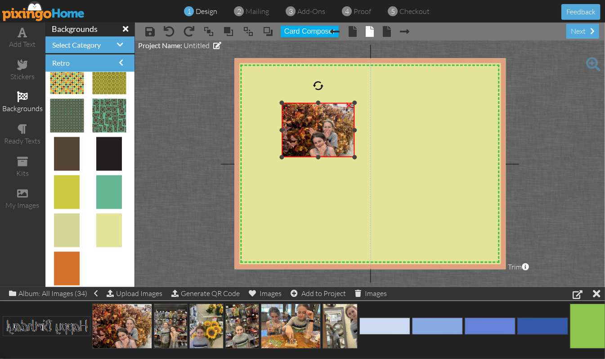
drag, startPoint x: 415, startPoint y: 203, endPoint x: 373, endPoint y: 156, distance: 64.0
click at [373, 156] on div "X X X X X X X X X X X X X X X X X X X X X X X X X X X X X X X X X X X X X X X X…" at bounding box center [369, 163] width 271 height 211
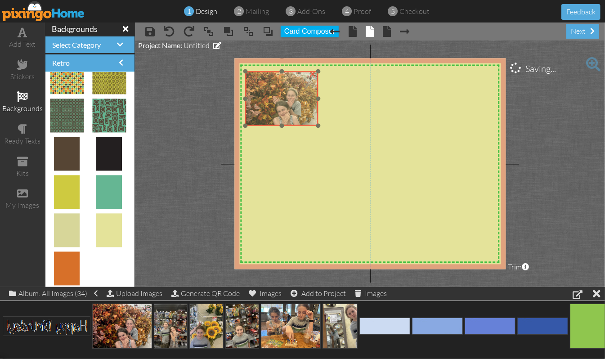
drag, startPoint x: 337, startPoint y: 146, endPoint x: 300, endPoint y: 114, distance: 48.4
click at [300, 114] on img at bounding box center [281, 98] width 73 height 54
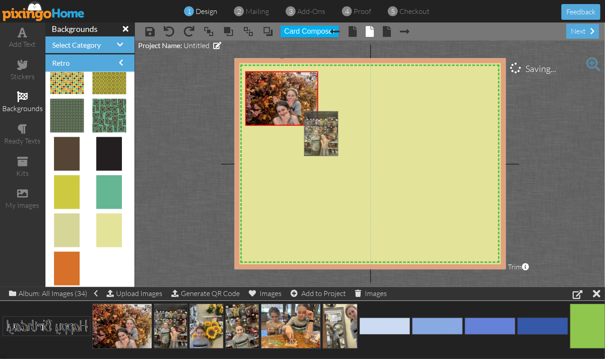
drag, startPoint x: 165, startPoint y: 320, endPoint x: 315, endPoint y: 127, distance: 244.8
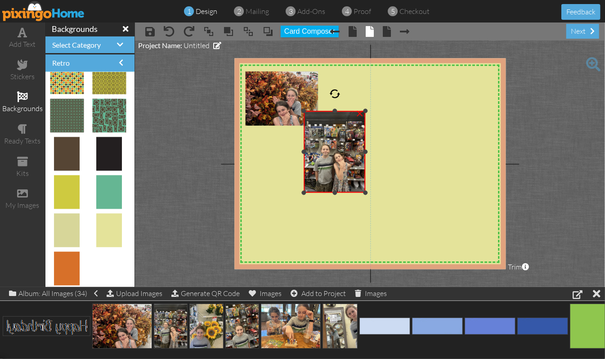
drag, startPoint x: 405, startPoint y: 245, endPoint x: 361, endPoint y: 192, distance: 69.6
click at [361, 192] on div "×" at bounding box center [334, 152] width 61 height 82
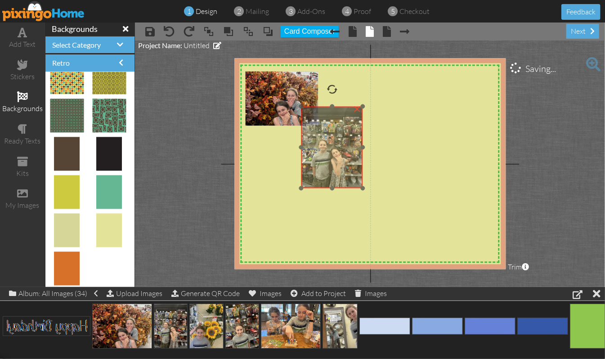
drag, startPoint x: 333, startPoint y: 171, endPoint x: 330, endPoint y: 166, distance: 5.6
click at [330, 166] on img at bounding box center [331, 148] width 61 height 82
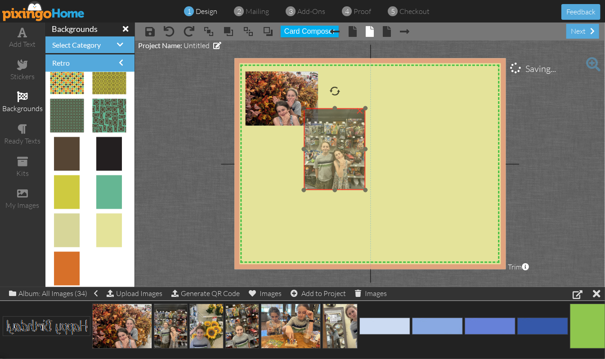
click at [333, 168] on img at bounding box center [334, 149] width 61 height 82
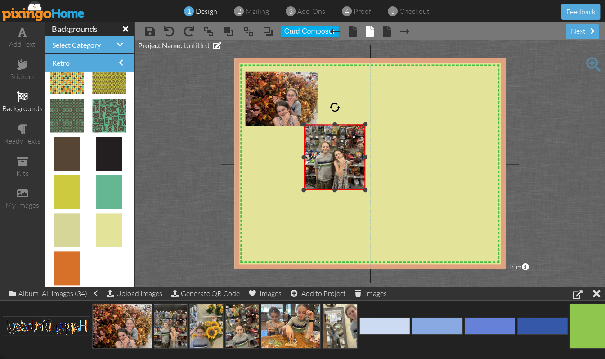
drag, startPoint x: 335, startPoint y: 105, endPoint x: 335, endPoint y: 121, distance: 16.2
click at [335, 122] on div at bounding box center [334, 124] width 4 height 4
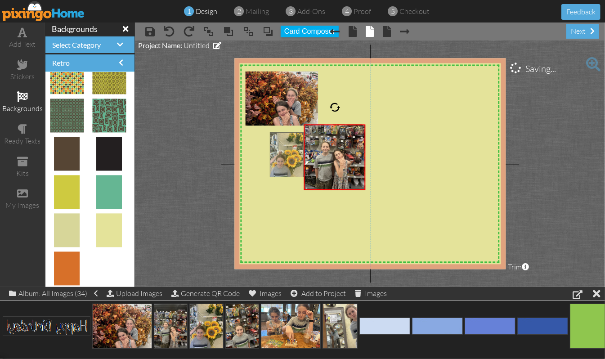
drag, startPoint x: 197, startPoint y: 313, endPoint x: 281, endPoint y: 131, distance: 200.1
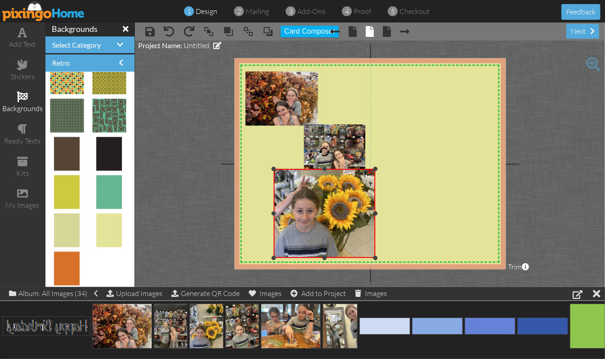
drag, startPoint x: 325, startPoint y: 119, endPoint x: 322, endPoint y: 166, distance: 46.8
click at [322, 167] on div at bounding box center [324, 169] width 4 height 4
click at [276, 212] on div at bounding box center [275, 213] width 4 height 4
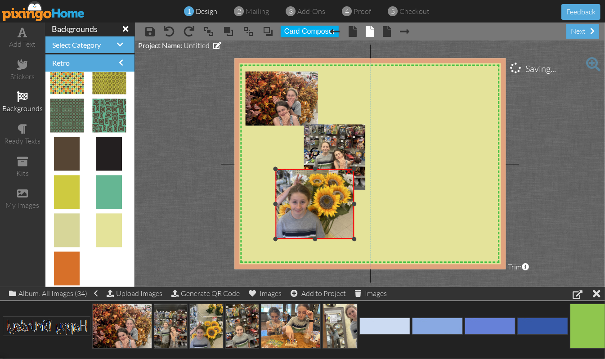
drag, startPoint x: 373, startPoint y: 256, endPoint x: 352, endPoint y: 237, distance: 27.7
click at [352, 237] on div at bounding box center [354, 238] width 4 height 4
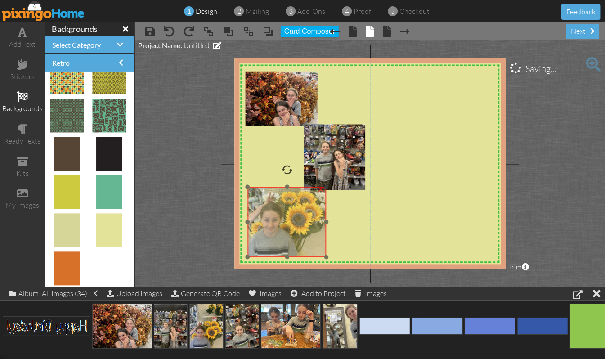
drag, startPoint x: 336, startPoint y: 216, endPoint x: 308, endPoint y: 234, distance: 33.2
click at [308, 234] on img at bounding box center [286, 203] width 80 height 107
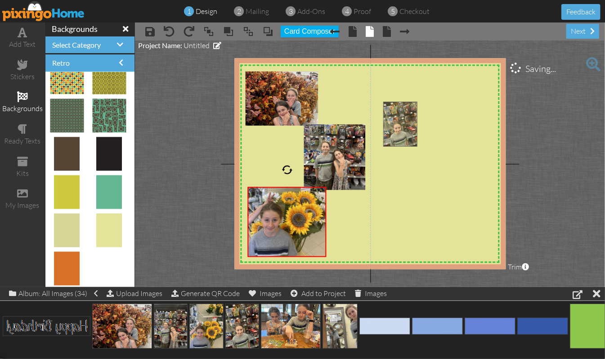
drag, startPoint x: 238, startPoint y: 319, endPoint x: 396, endPoint y: 117, distance: 256.2
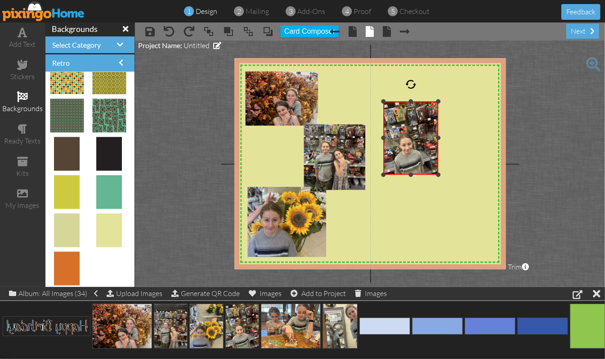
drag, startPoint x: 486, startPoint y: 238, endPoint x: 437, endPoint y: 175, distance: 78.9
click at [437, 175] on div "X X X X X X X X X X X X X X X X X X X X X X X X X X X X X X X X X X X X X X X X…" at bounding box center [369, 163] width 271 height 211
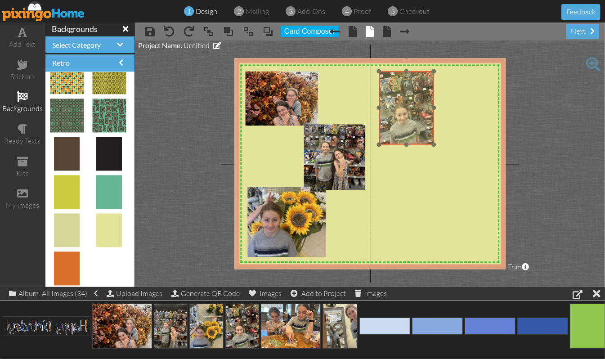
drag, startPoint x: 403, startPoint y: 156, endPoint x: 398, endPoint y: 126, distance: 30.0
click at [398, 126] on img at bounding box center [406, 107] width 55 height 73
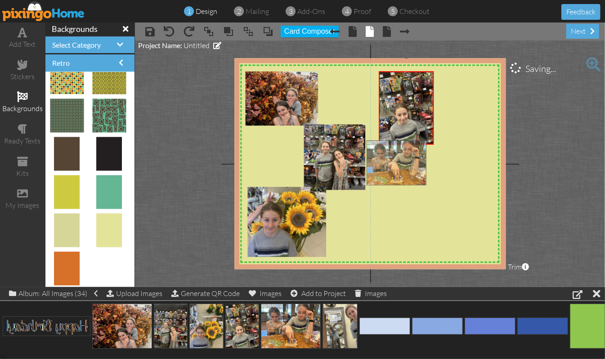
drag, startPoint x: 274, startPoint y: 320, endPoint x: 380, endPoint y: 155, distance: 195.9
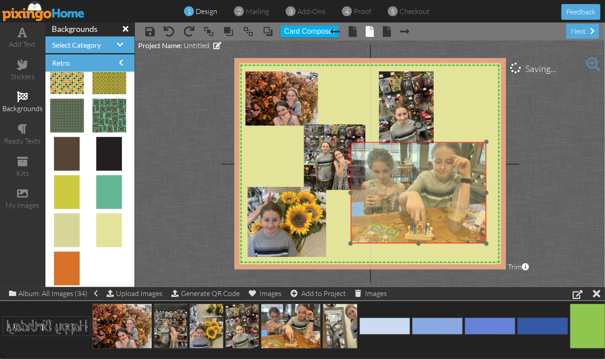
drag, startPoint x: 425, startPoint y: 210, endPoint x: 409, endPoint y: 213, distance: 16.3
click at [409, 213] on img at bounding box center [419, 193] width 136 height 102
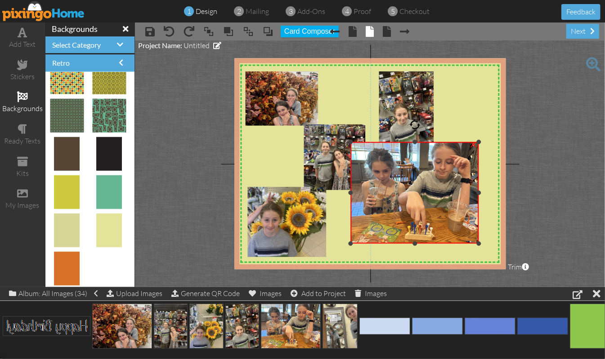
drag, startPoint x: 486, startPoint y: 192, endPoint x: 478, endPoint y: 196, distance: 9.1
click at [478, 196] on div "×" at bounding box center [415, 193] width 128 height 102
click at [355, 191] on div at bounding box center [354, 193] width 4 height 4
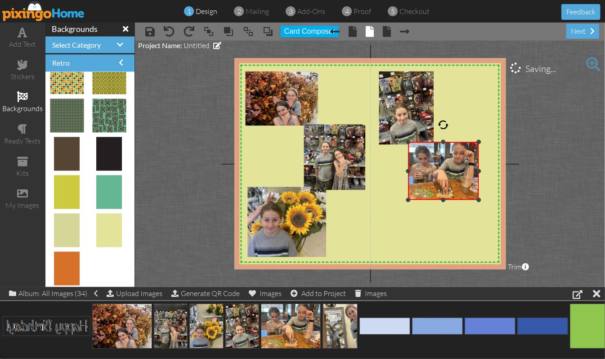
drag, startPoint x: 352, startPoint y: 241, endPoint x: 393, endPoint y: 197, distance: 59.8
click at [393, 197] on div "X X X X X X X X X X X X X X X X X X X X X X X X X X X X X X X X X X X X X X X X…" at bounding box center [369, 163] width 271 height 211
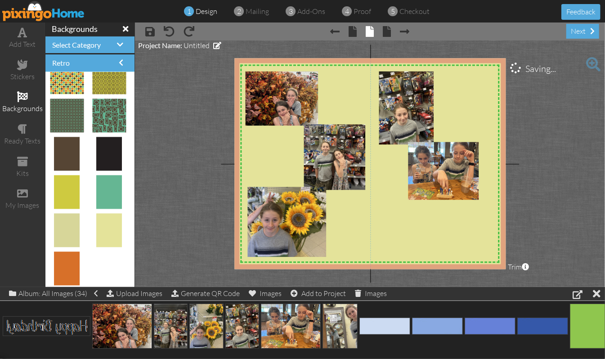
click at [554, 151] on project-studio-wrapper "X X X X X X X X X X X X X X X X X X X X X X X X X X X X X X X X X X X X X X X X…" at bounding box center [370, 163] width 470 height 246
click at [24, 66] on span at bounding box center [22, 64] width 11 height 11
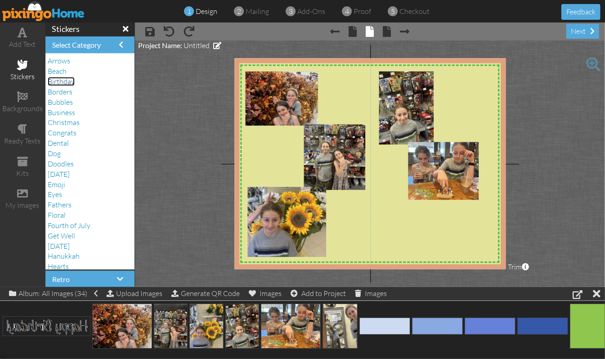
click at [67, 81] on span "Birthday" at bounding box center [61, 81] width 27 height 9
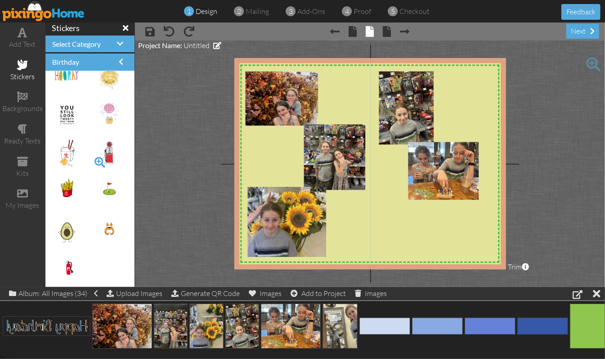
scroll to position [1608, 0]
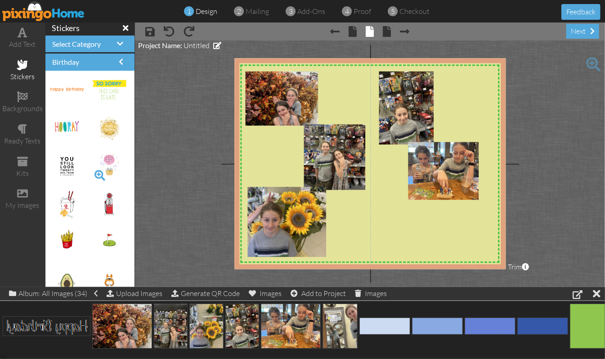
click at [92, 173] on span at bounding box center [99, 175] width 15 height 15
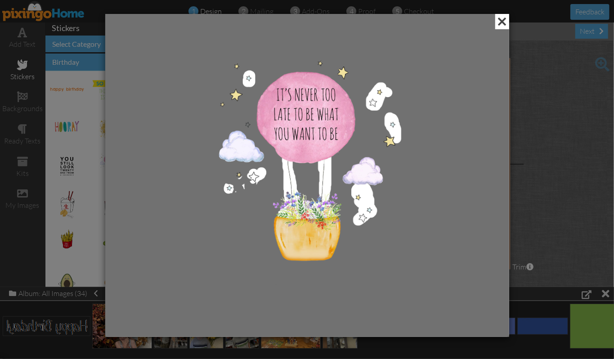
click at [503, 22] on span at bounding box center [502, 21] width 14 height 15
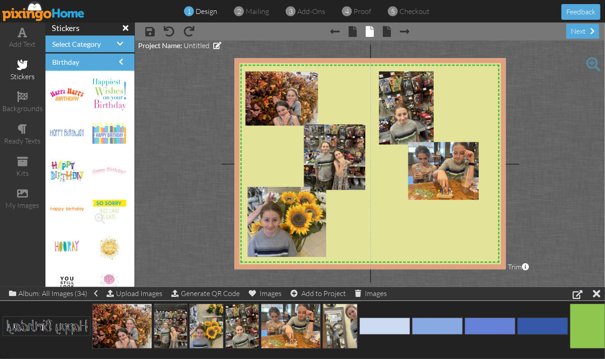
scroll to position [1488, 0]
click at [92, 256] on span at bounding box center [99, 256] width 15 height 15
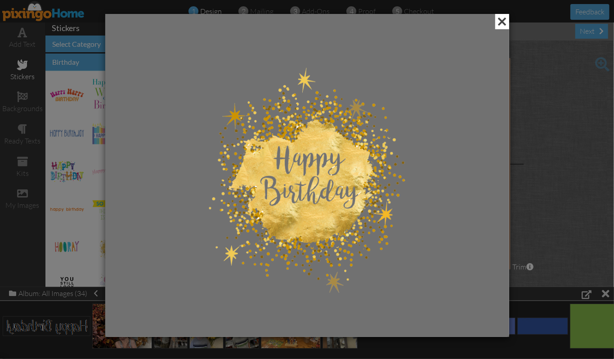
click at [502, 23] on span at bounding box center [502, 21] width 14 height 15
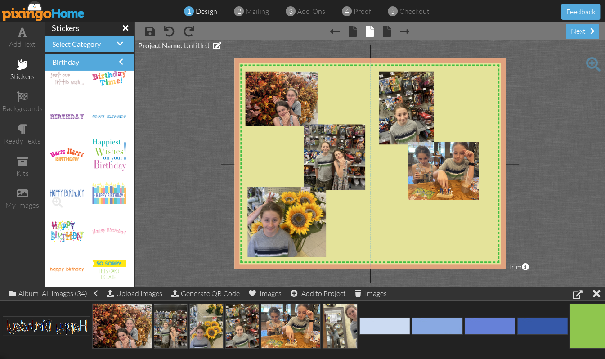
scroll to position [1368, 0]
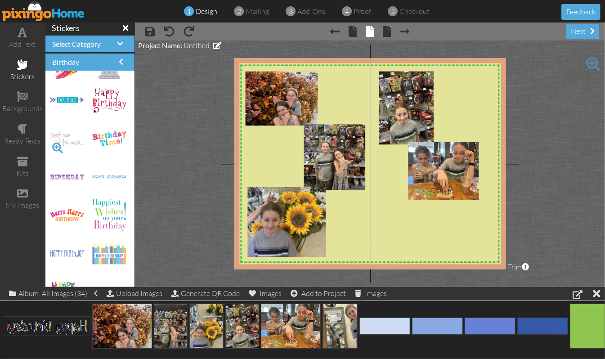
click at [54, 146] on span at bounding box center [57, 147] width 15 height 15
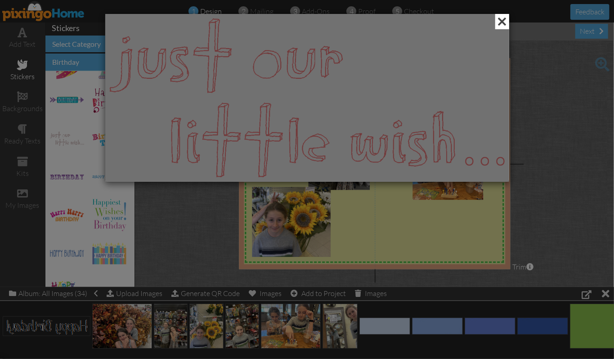
click at [501, 22] on span at bounding box center [502, 21] width 14 height 15
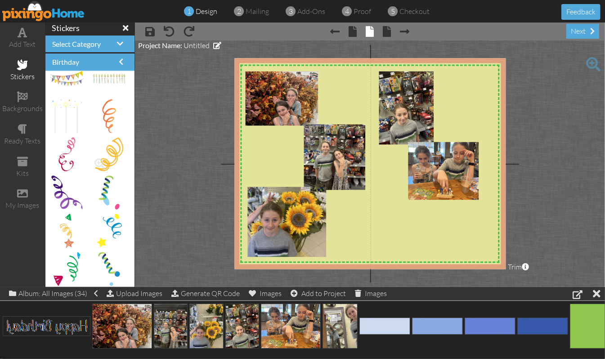
scroll to position [948, 0]
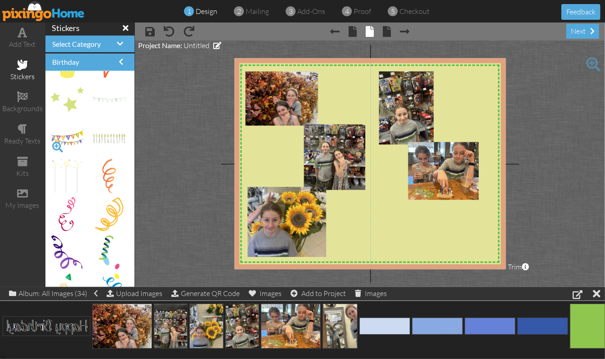
click at [58, 146] on span at bounding box center [57, 146] width 15 height 15
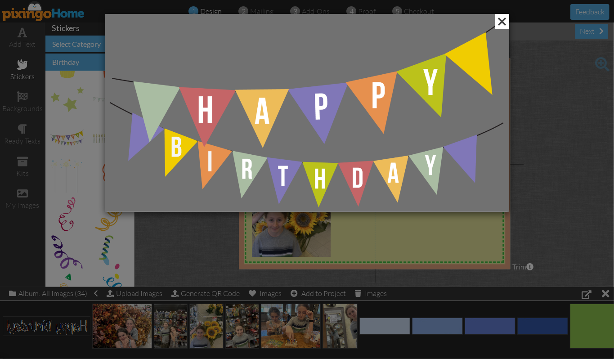
click at [499, 25] on span at bounding box center [502, 21] width 14 height 15
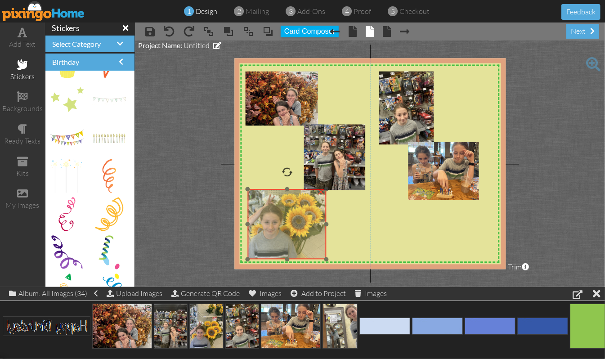
click at [301, 199] on img at bounding box center [286, 205] width 80 height 107
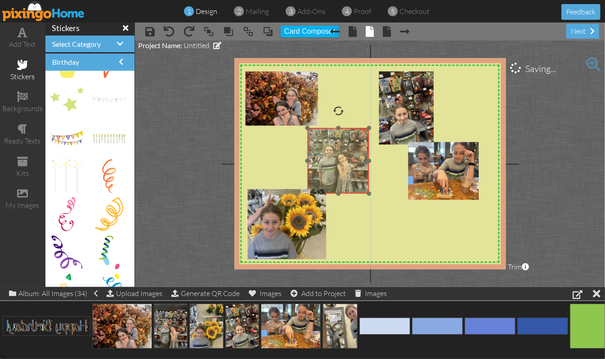
drag, startPoint x: 355, startPoint y: 161, endPoint x: 359, endPoint y: 165, distance: 5.1
click at [359, 165] on img at bounding box center [337, 153] width 61 height 82
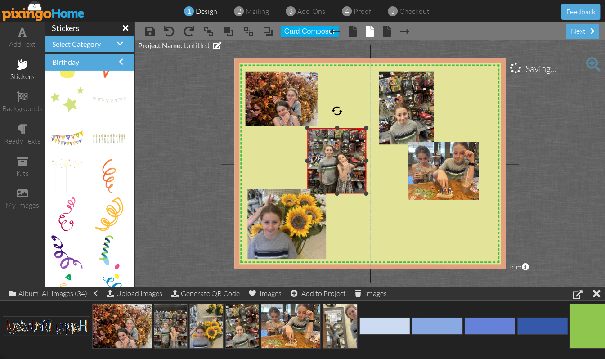
click at [366, 162] on div "×" at bounding box center [336, 161] width 58 height 66
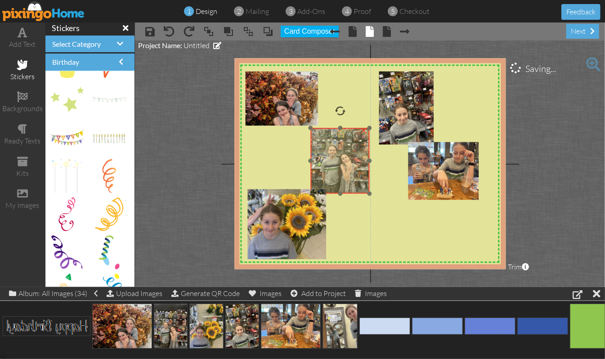
click at [363, 166] on img at bounding box center [341, 153] width 61 height 82
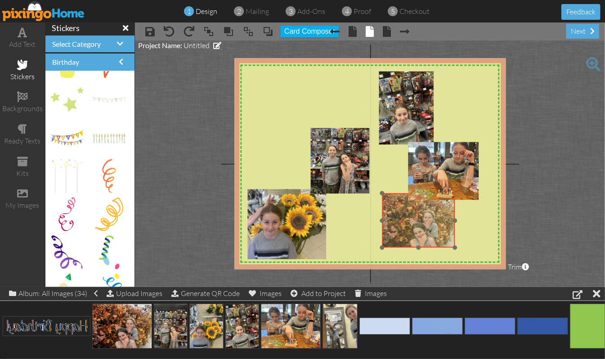
drag, startPoint x: 291, startPoint y: 100, endPoint x: 428, endPoint y: 222, distance: 183.1
click at [428, 222] on img at bounding box center [418, 220] width 73 height 54
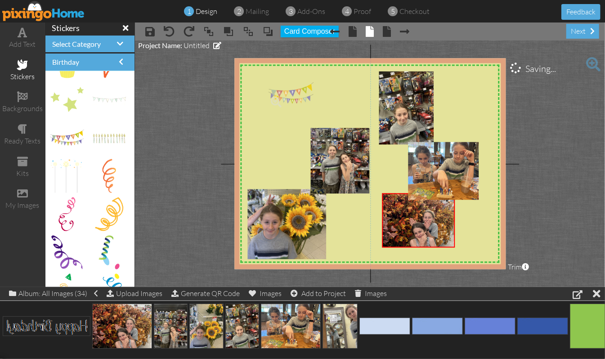
drag, startPoint x: 73, startPoint y: 135, endPoint x: 291, endPoint y: 90, distance: 223.1
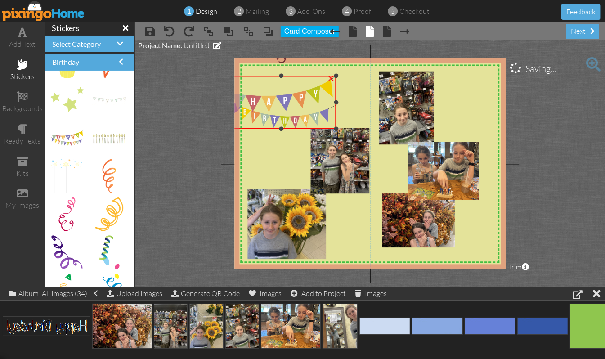
drag, startPoint x: 269, startPoint y: 105, endPoint x: 246, endPoint y: 125, distance: 30.2
click at [246, 125] on div "×" at bounding box center [281, 102] width 110 height 53
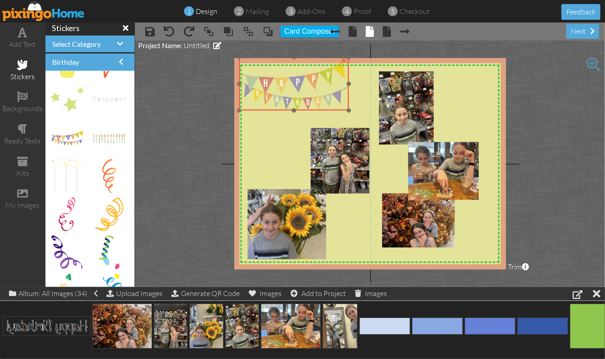
drag, startPoint x: 314, startPoint y: 106, endPoint x: 326, endPoint y: 87, distance: 22.7
click at [326, 87] on img at bounding box center [294, 84] width 110 height 53
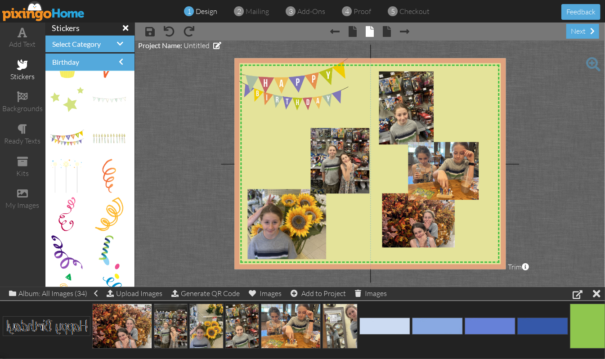
click at [185, 111] on project-studio-wrapper "X X X X X X X X X X X X X X X X X X X X X X X X X X X X X X X X X X X X X X X X…" at bounding box center [370, 163] width 470 height 246
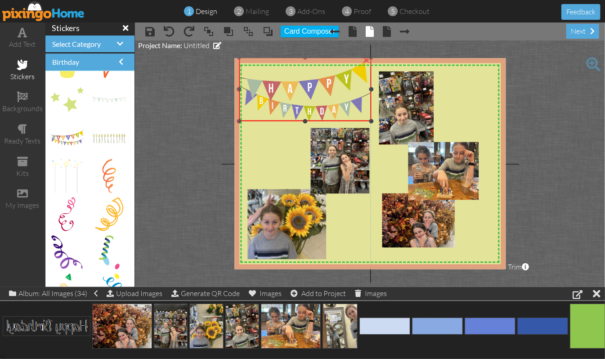
drag, startPoint x: 348, startPoint y: 110, endPoint x: 353, endPoint y: 120, distance: 12.1
click at [353, 120] on div "×" at bounding box center [305, 89] width 133 height 63
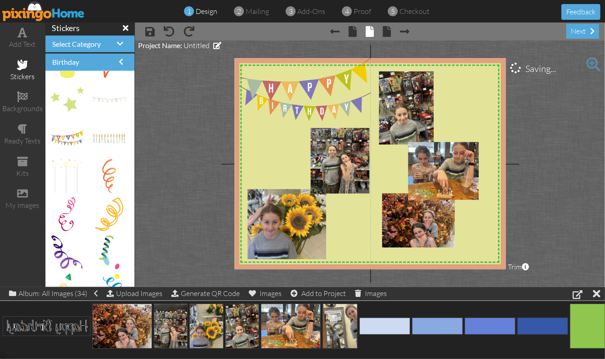
click at [529, 95] on project-studio-wrapper "X X X X X X X X X X X X X X X X X X X X X X X X X X X X X X X X X X X X X X X X…" at bounding box center [370, 163] width 470 height 246
click at [340, 93] on img at bounding box center [305, 89] width 133 height 63
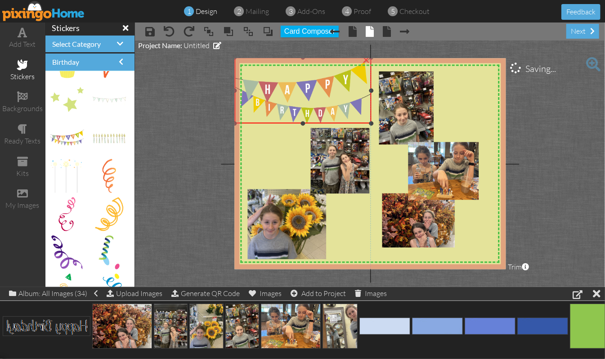
click at [234, 122] on div at bounding box center [234, 123] width 4 height 4
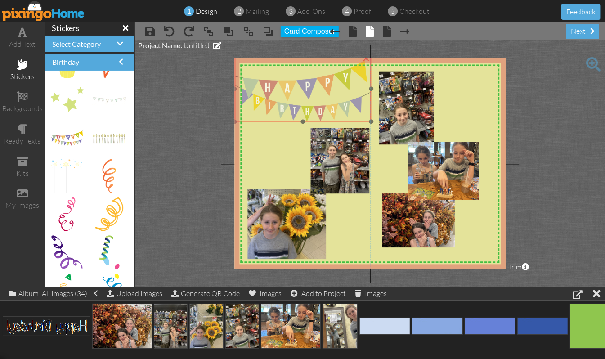
click at [256, 107] on img at bounding box center [302, 89] width 137 height 66
click at [549, 106] on project-studio-wrapper "X X X X X X X X X X X X X X X X X X X X X X X X X X X X X X X X X X X X X X X X…" at bounding box center [370, 163] width 470 height 246
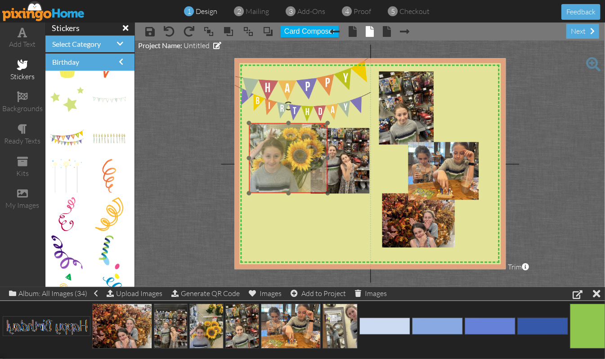
drag, startPoint x: 276, startPoint y: 236, endPoint x: 277, endPoint y: 171, distance: 65.6
click at [277, 171] on img at bounding box center [287, 139] width 80 height 107
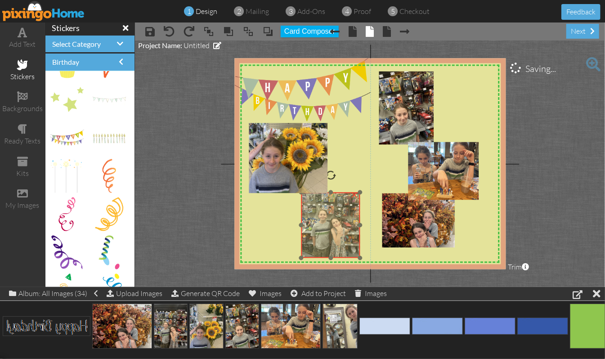
drag, startPoint x: 340, startPoint y: 166, endPoint x: 331, endPoint y: 231, distance: 65.0
click at [331, 231] on img at bounding box center [331, 217] width 61 height 82
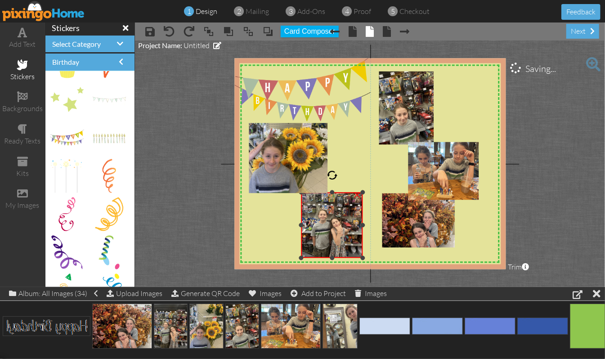
drag, startPoint x: 358, startPoint y: 223, endPoint x: 373, endPoint y: 227, distance: 14.8
click at [373, 227] on div "X X X X X X X X X X X X X X X X X X X X X X X X X X X X X X X X X X X X X X X X…" at bounding box center [369, 163] width 271 height 211
drag, startPoint x: 301, startPoint y: 224, endPoint x: 292, endPoint y: 227, distance: 9.4
click at [292, 227] on div "X X X X X X X X X X X X X X X X X X X X X X X X X X X X X X X X X X X X X X X X…" at bounding box center [369, 163] width 271 height 211
click at [358, 194] on div "×" at bounding box center [357, 194] width 14 height 14
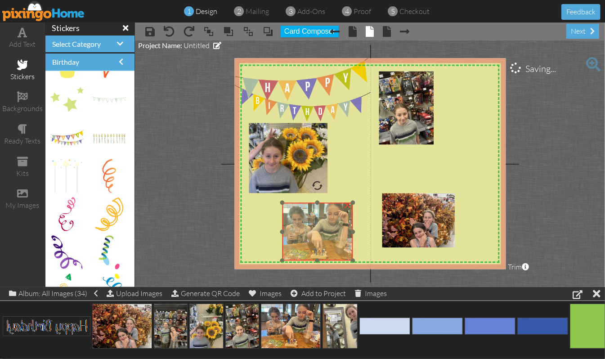
drag, startPoint x: 460, startPoint y: 163, endPoint x: 334, endPoint y: 223, distance: 139.7
click at [334, 223] on img at bounding box center [318, 232] width 77 height 58
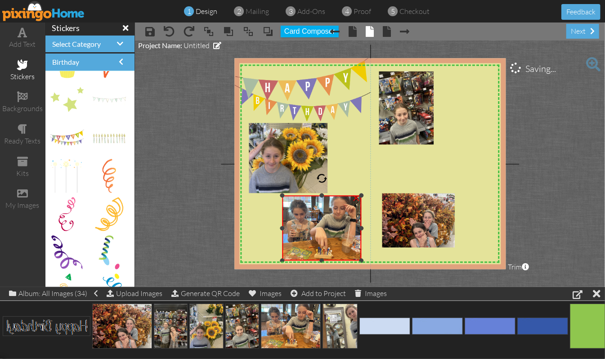
drag, startPoint x: 352, startPoint y: 200, endPoint x: 356, endPoint y: 193, distance: 8.7
click at [356, 196] on div "×" at bounding box center [322, 228] width 80 height 65
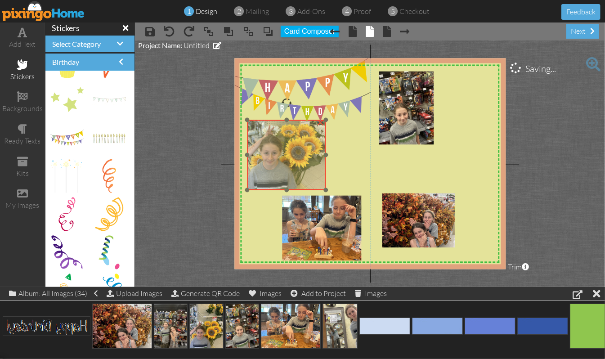
click at [270, 177] on img at bounding box center [285, 136] width 80 height 107
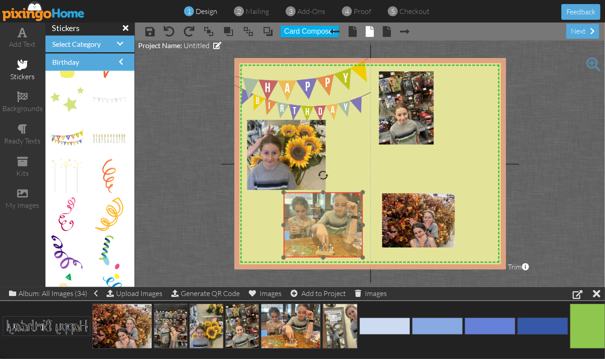
click at [318, 233] on img at bounding box center [324, 224] width 87 height 65
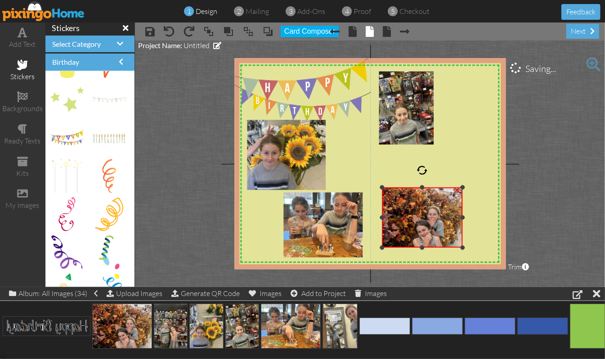
drag, startPoint x: 455, startPoint y: 192, endPoint x: 461, endPoint y: 186, distance: 8.9
click at [461, 186] on div at bounding box center [462, 187] width 4 height 4
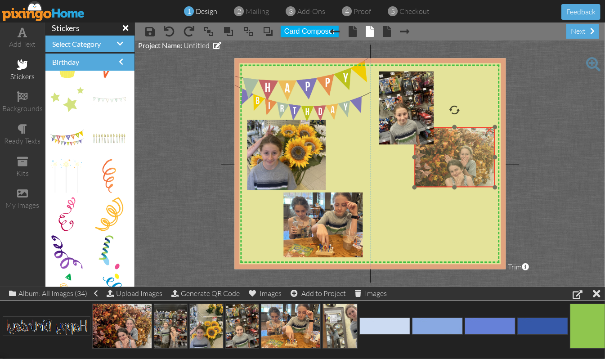
drag, startPoint x: 423, startPoint y: 212, endPoint x: 456, endPoint y: 151, distance: 68.8
click at [456, 151] on img at bounding box center [454, 157] width 80 height 60
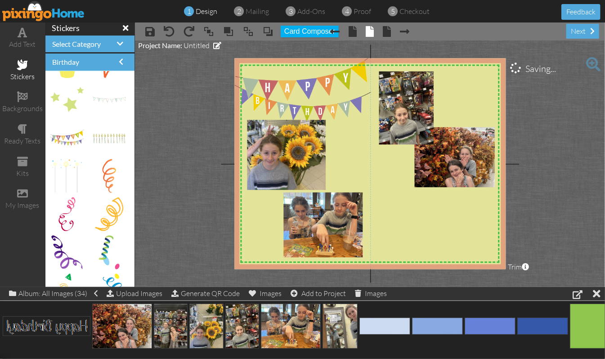
click at [558, 129] on project-studio-wrapper "X X X X X X X X X X X X X X X X X X X X X X X X X X X X X X X X X X X X X X X X…" at bounding box center [370, 163] width 470 height 246
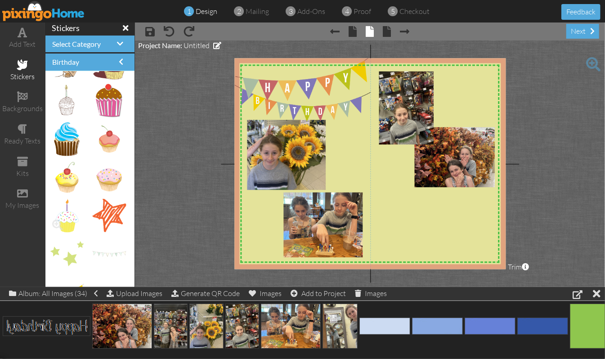
scroll to position [768, 0]
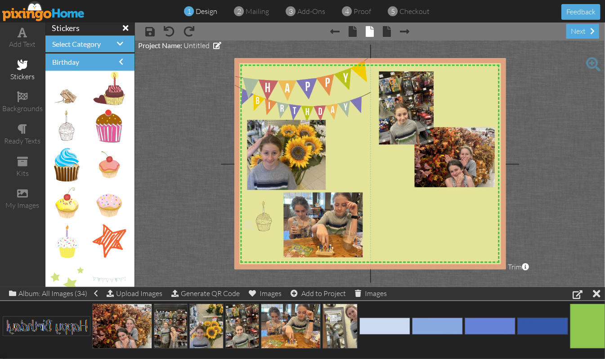
drag, startPoint x: 69, startPoint y: 129, endPoint x: 261, endPoint y: 218, distance: 211.6
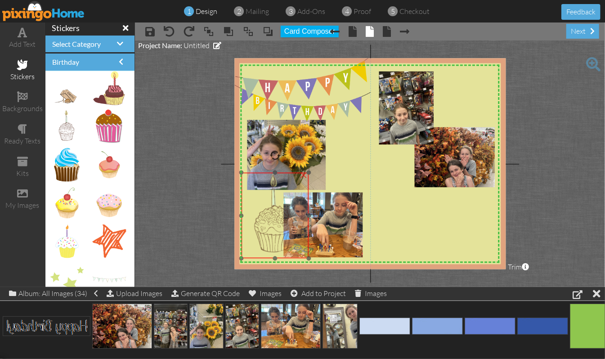
drag, startPoint x: 262, startPoint y: 221, endPoint x: 261, endPoint y: 194, distance: 27.0
click at [261, 194] on img at bounding box center [275, 215] width 68 height 85
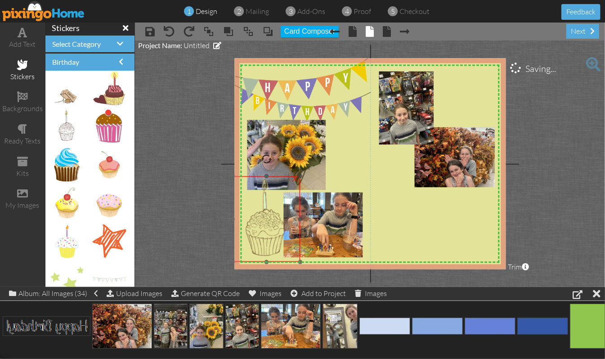
drag, startPoint x: 272, startPoint y: 202, endPoint x: 263, endPoint y: 205, distance: 9.3
click at [263, 205] on img at bounding box center [266, 218] width 68 height 85
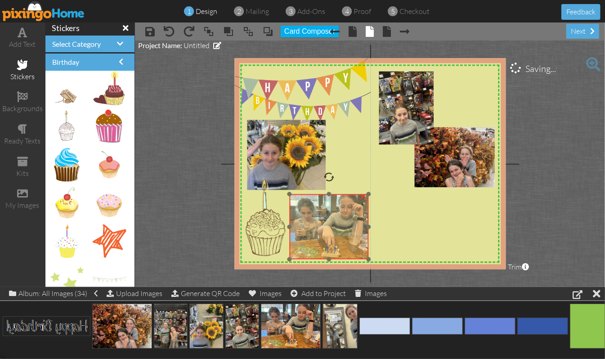
drag, startPoint x: 315, startPoint y: 209, endPoint x: 321, endPoint y: 211, distance: 6.1
click at [321, 211] on img at bounding box center [329, 226] width 87 height 65
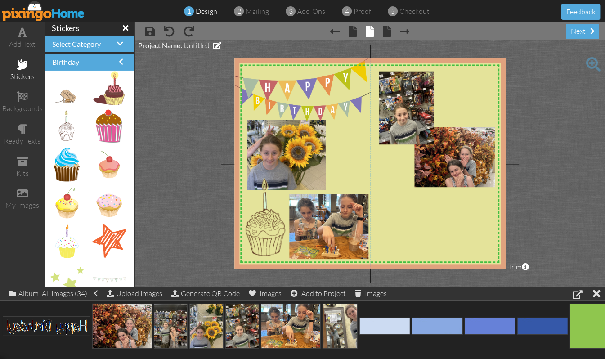
click at [563, 173] on project-studio-wrapper "X X X X X X X X X X X X X X X X X X X X X X X X X X X X X X X X X X X X X X X X…" at bounding box center [370, 163] width 470 height 246
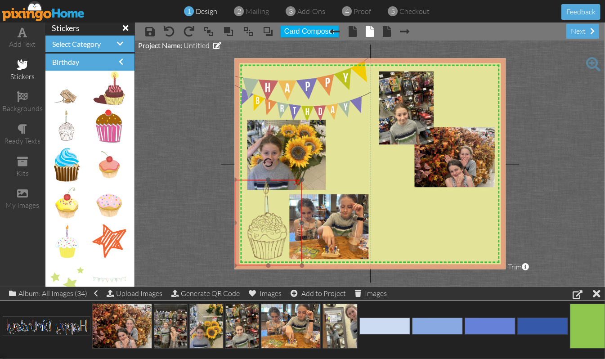
click at [265, 226] on img at bounding box center [268, 222] width 68 height 85
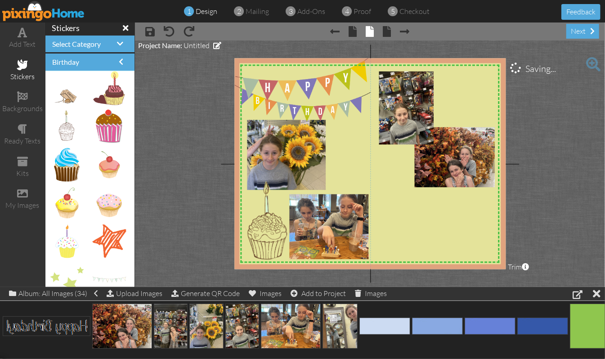
click at [583, 172] on project-studio-wrapper "X X X X X X X X X X X X X X X X X X X X X X X X X X X X X X X X X X X X X X X X…" at bounding box center [370, 163] width 470 height 246
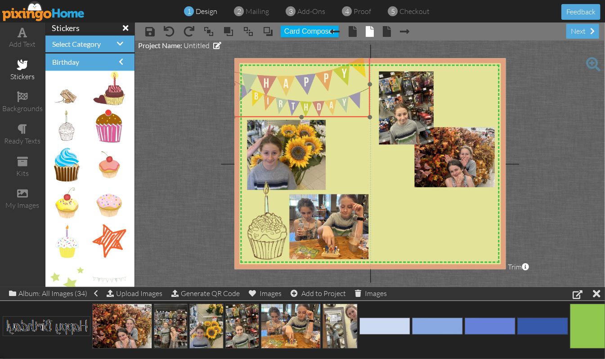
click at [335, 104] on img at bounding box center [301, 84] width 137 height 66
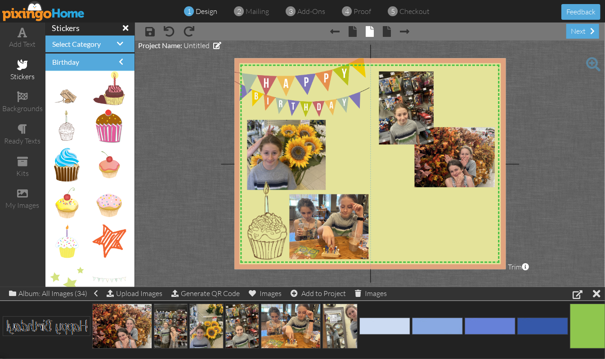
click at [540, 121] on project-studio-wrapper "X X X X X X X X X X X X X X X X X X X X X X X X X X X X X X X X X X X X X X X X…" at bounding box center [370, 163] width 470 height 246
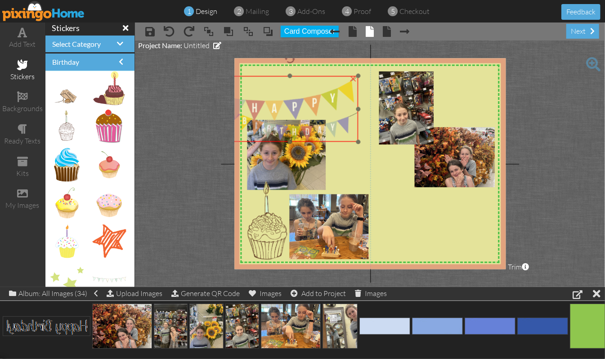
drag, startPoint x: 322, startPoint y: 79, endPoint x: 301, endPoint y: 115, distance: 41.5
click at [301, 115] on img at bounding box center [289, 109] width 137 height 66
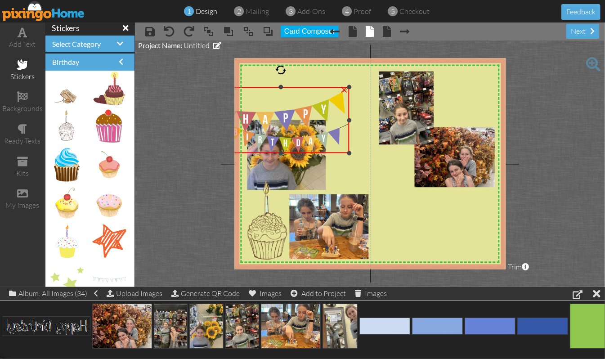
click at [345, 89] on div "×" at bounding box center [344, 89] width 14 height 14
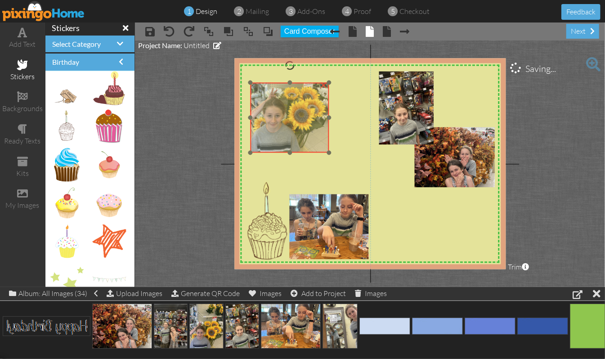
drag, startPoint x: 310, startPoint y: 134, endPoint x: 313, endPoint y: 97, distance: 37.0
click at [313, 97] on img at bounding box center [289, 99] width 80 height 107
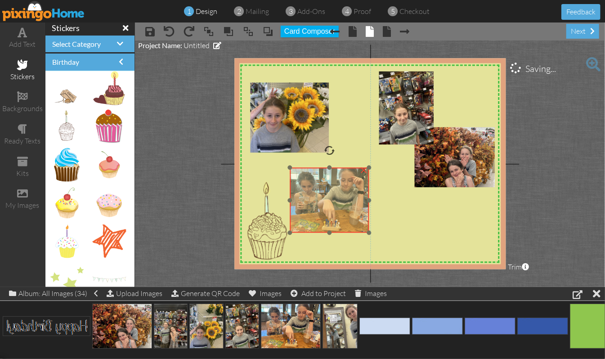
drag, startPoint x: 315, startPoint y: 197, endPoint x: 316, endPoint y: 171, distance: 26.1
click at [316, 171] on img at bounding box center [330, 200] width 87 height 65
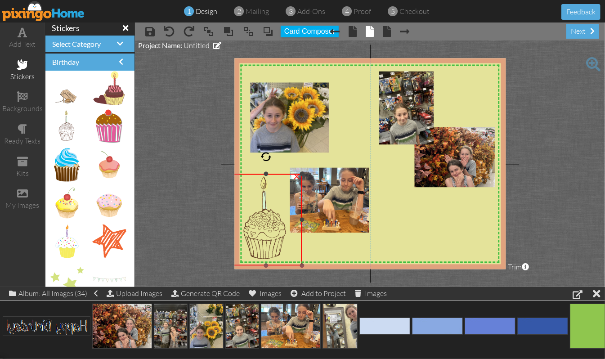
drag, startPoint x: 235, startPoint y: 177, endPoint x: 231, endPoint y: 171, distance: 7.1
click at [231, 171] on project-studio-wrapper "X X X X X X X X X X X X X X X X X X X X X X X X X X X X X X X X X X X X X X X X…" at bounding box center [370, 163] width 470 height 246
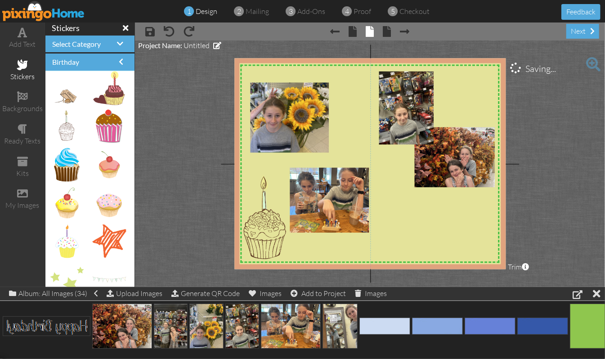
click at [187, 180] on project-studio-wrapper "X X X X X X X X X X X X X X X X X X X X X X X X X X X X X X X X X X X X X X X X…" at bounding box center [370, 163] width 470 height 246
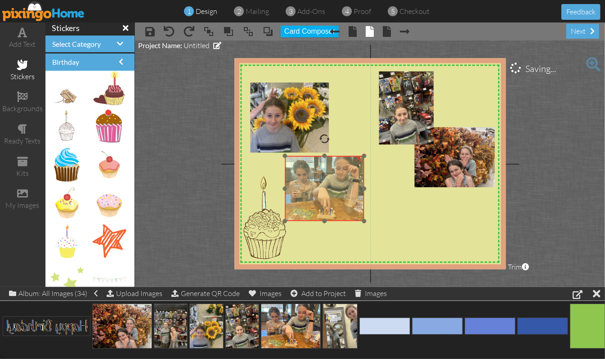
drag, startPoint x: 353, startPoint y: 202, endPoint x: 348, endPoint y: 191, distance: 12.3
click at [348, 191] on img at bounding box center [325, 188] width 87 height 65
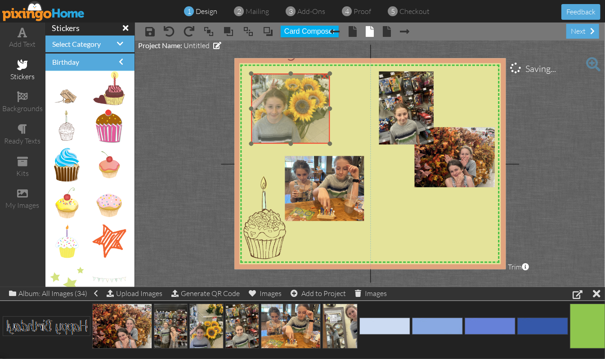
drag, startPoint x: 312, startPoint y: 131, endPoint x: 313, endPoint y: 122, distance: 9.0
click at [313, 122] on img at bounding box center [289, 90] width 80 height 107
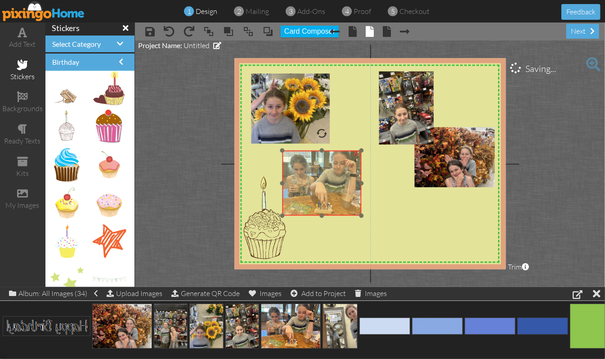
drag, startPoint x: 326, startPoint y: 181, endPoint x: 324, endPoint y: 175, distance: 6.0
click at [324, 175] on img at bounding box center [322, 183] width 87 height 65
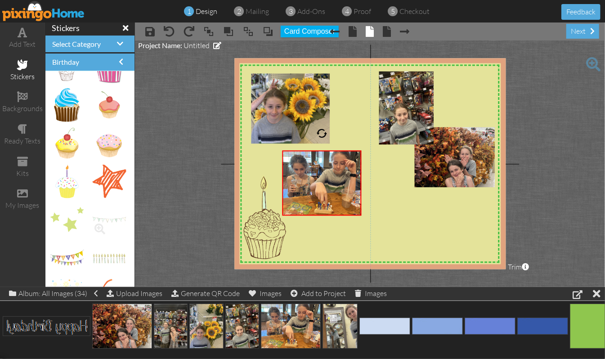
scroll to position [888, 0]
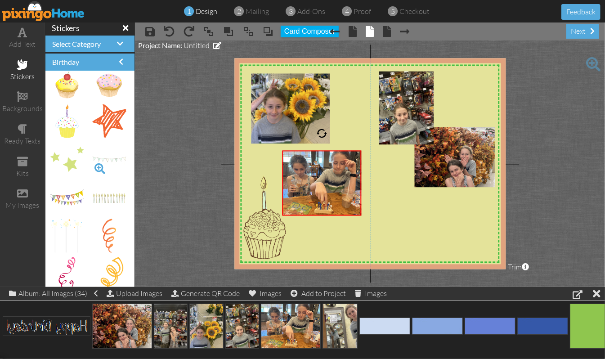
click at [92, 166] on span at bounding box center [99, 168] width 15 height 15
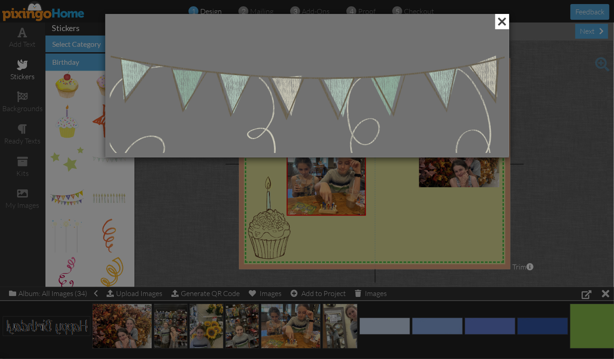
click at [501, 22] on span at bounding box center [502, 21] width 14 height 15
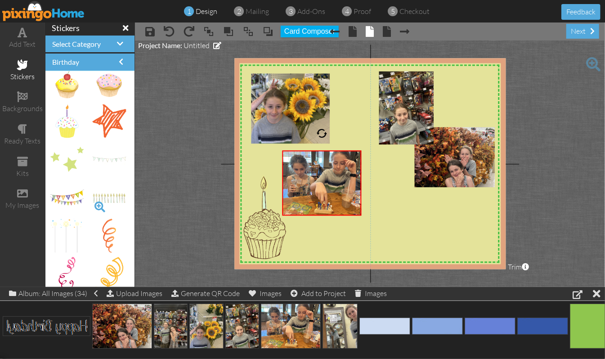
click at [92, 202] on span at bounding box center [99, 206] width 15 height 15
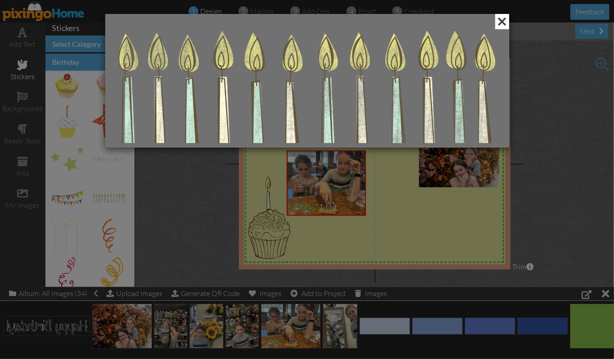
click at [500, 20] on span at bounding box center [502, 21] width 14 height 15
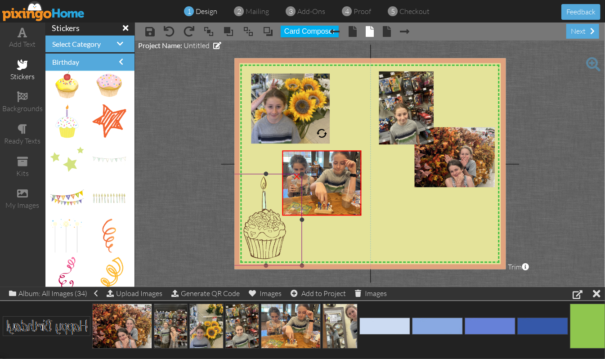
click at [298, 174] on div "×" at bounding box center [297, 176] width 14 height 14
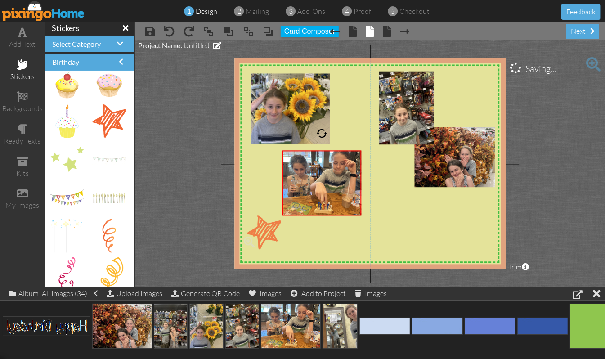
drag, startPoint x: 105, startPoint y: 115, endPoint x: 263, endPoint y: 226, distance: 193.1
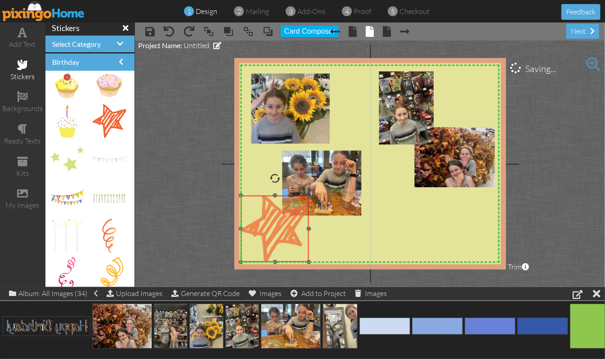
drag, startPoint x: 263, startPoint y: 226, endPoint x: 263, endPoint y: 205, distance: 20.2
click at [263, 205] on img at bounding box center [275, 228] width 68 height 67
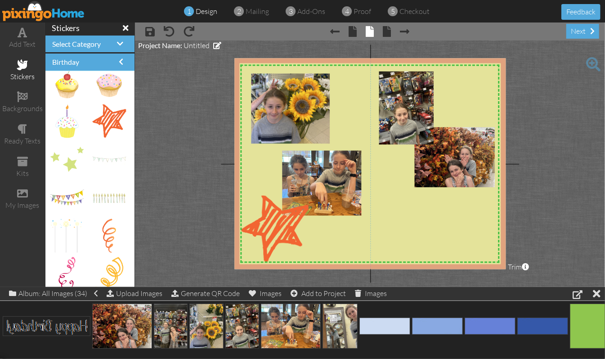
click at [595, 165] on project-studio-wrapper "X X X X X X X X X X X X X X X X X X X X X X X X X X X X X X X X X X X X X X X X…" at bounding box center [370, 163] width 470 height 246
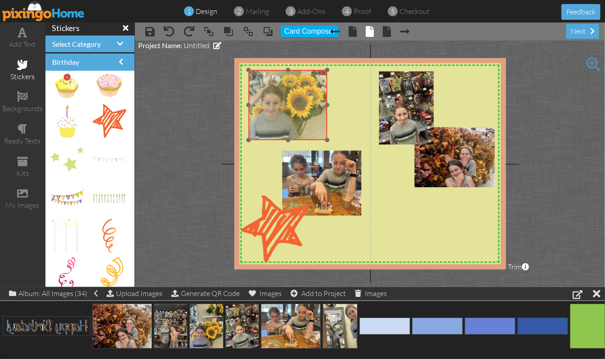
click at [286, 121] on img at bounding box center [287, 86] width 80 height 107
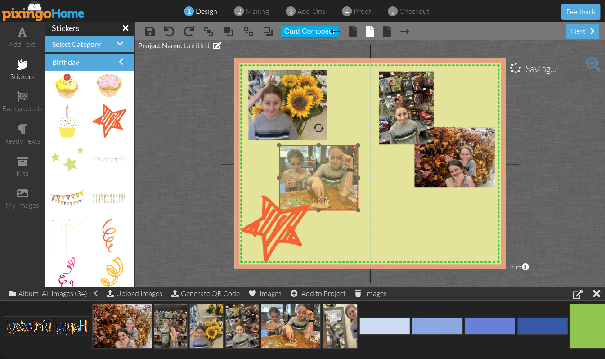
drag, startPoint x: 309, startPoint y: 168, endPoint x: 306, endPoint y: 163, distance: 6.2
click at [306, 163] on img at bounding box center [319, 177] width 87 height 65
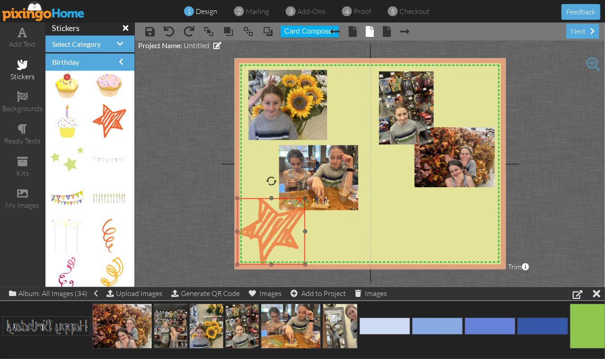
click at [261, 214] on img at bounding box center [271, 231] width 68 height 67
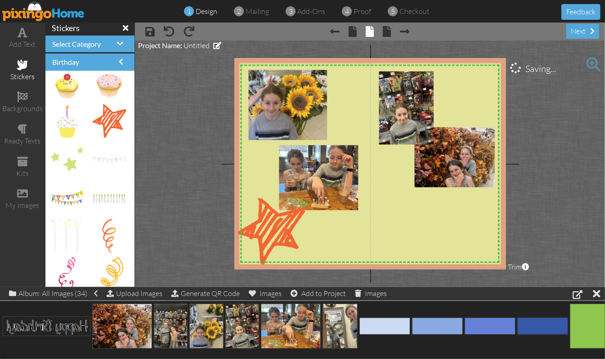
click at [562, 153] on project-studio-wrapper "X X X X X X X X X X X X X X X X X X X X X X X X X X X X X X X X X X X X X X X X…" at bounding box center [370, 163] width 470 height 246
drag, startPoint x: 99, startPoint y: 229, endPoint x: 263, endPoint y: 148, distance: 182.8
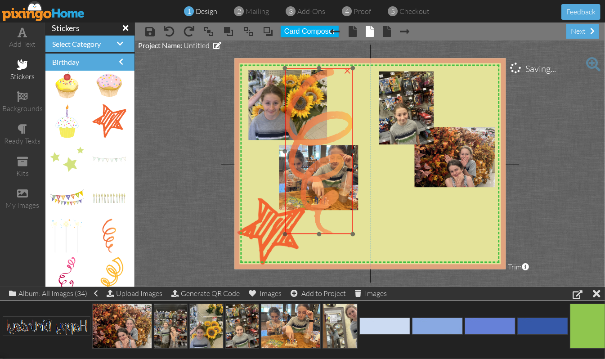
drag, startPoint x: 277, startPoint y: 182, endPoint x: 315, endPoint y: 110, distance: 80.8
click at [315, 110] on img at bounding box center [319, 151] width 68 height 166
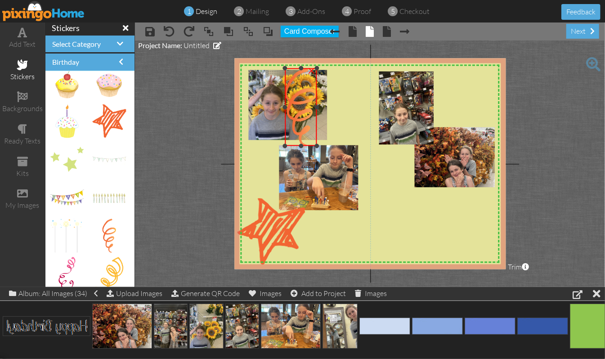
drag, startPoint x: 352, startPoint y: 234, endPoint x: 298, endPoint y: 146, distance: 103.8
click at [298, 146] on div "×" at bounding box center [301, 107] width 32 height 78
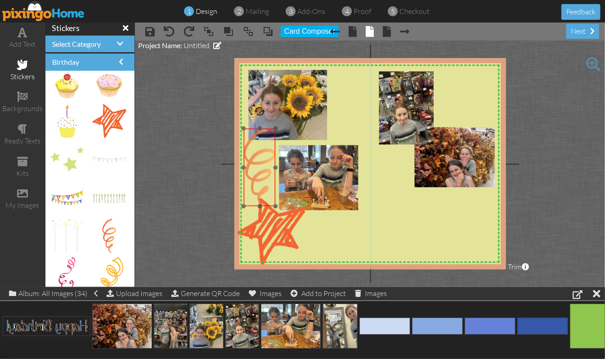
drag, startPoint x: 301, startPoint y: 98, endPoint x: 260, endPoint y: 158, distance: 73.4
click at [260, 158] on img at bounding box center [260, 167] width 32 height 78
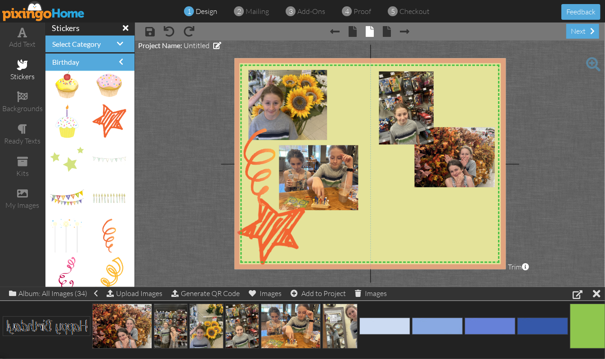
click at [574, 118] on project-studio-wrapper "X X X X X X X X X X X X X X X X X X X X X X X X X X X X X X X X X X X X X X X X…" at bounding box center [370, 163] width 470 height 246
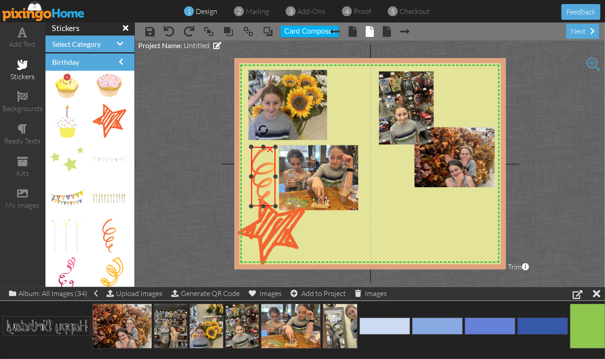
drag, startPoint x: 241, startPoint y: 126, endPoint x: 258, endPoint y: 157, distance: 35.2
click at [249, 146] on div at bounding box center [251, 146] width 4 height 4
drag, startPoint x: 263, startPoint y: 167, endPoint x: 258, endPoint y: 162, distance: 7.3
click at [258, 162] on img at bounding box center [258, 171] width 24 height 59
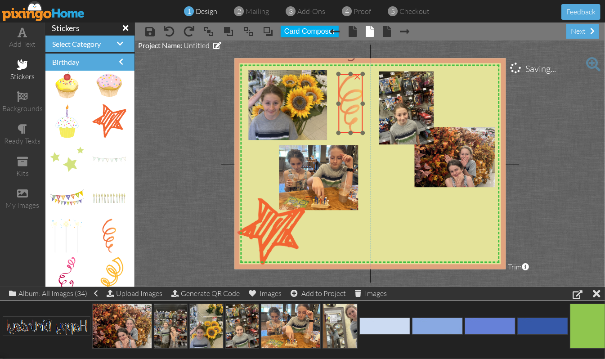
drag, startPoint x: 257, startPoint y: 166, endPoint x: 349, endPoint y: 98, distance: 114.5
click at [349, 98] on img at bounding box center [351, 103] width 24 height 59
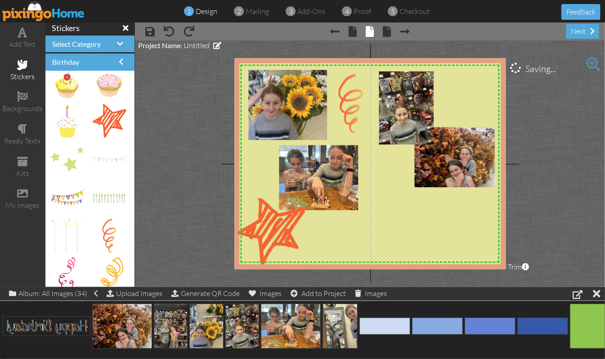
click at [561, 114] on project-studio-wrapper "X X X X X X X X X X X X X X X X X X X X X X X X X X X X X X X X X X X X X X X X…" at bounding box center [370, 163] width 470 height 246
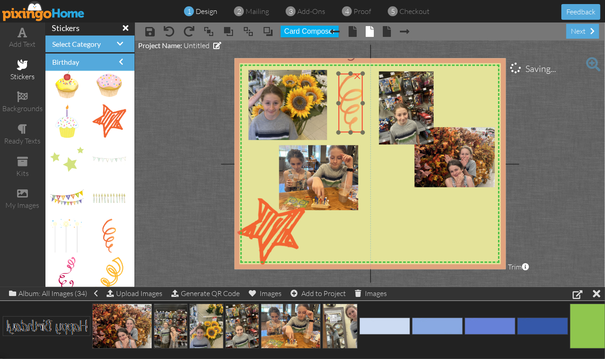
click at [349, 100] on img at bounding box center [351, 102] width 24 height 59
drag, startPoint x: 353, startPoint y: 58, endPoint x: 345, endPoint y: 62, distance: 8.4
click at [345, 62] on div "X X X X X X X X X X X X X X X X X X X X X X X X X X X X X X X X X X X X X X X X…" at bounding box center [369, 163] width 271 height 211
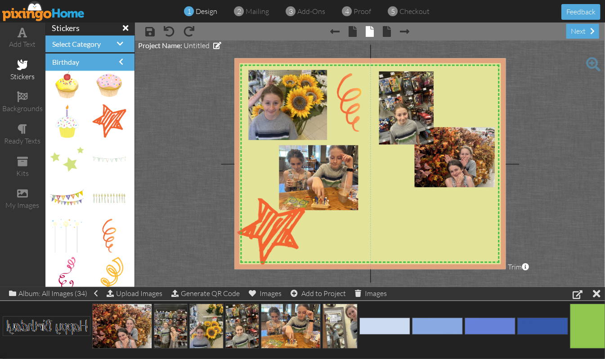
click at [589, 133] on project-studio-wrapper "X X X X X X X X X X X X X X X X X X X X X X X X X X X X X X X X X X X X X X X X…" at bounding box center [370, 163] width 470 height 246
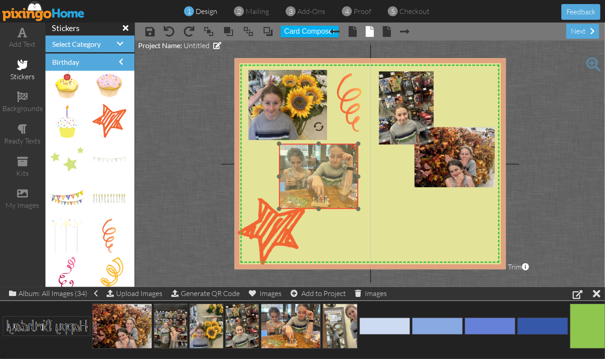
click at [326, 184] on img at bounding box center [319, 176] width 87 height 65
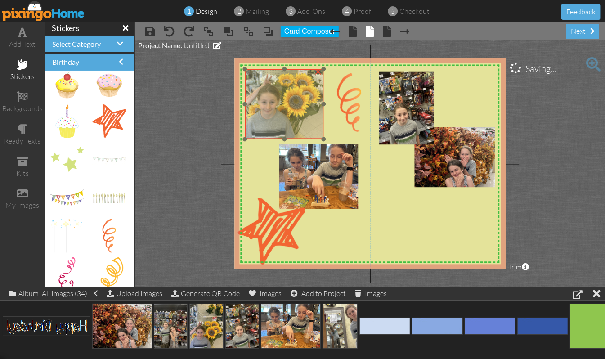
click at [280, 125] on img at bounding box center [283, 85] width 80 height 107
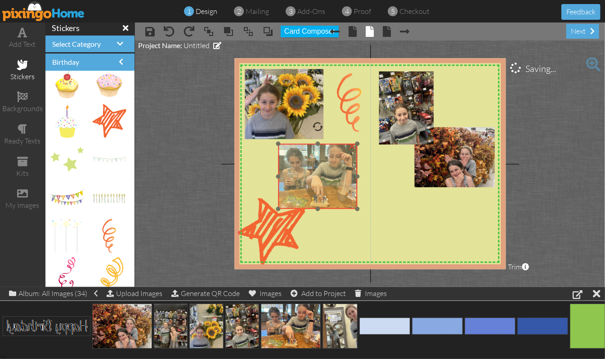
click at [307, 167] on img at bounding box center [318, 176] width 87 height 65
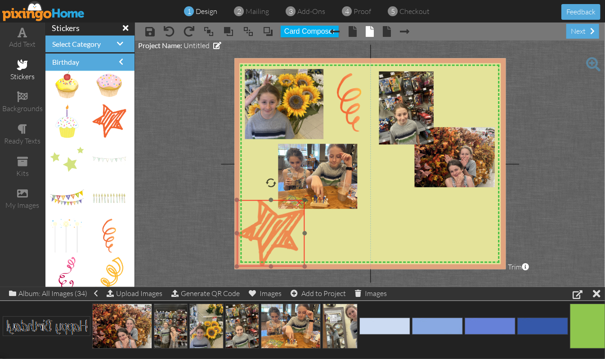
click at [268, 216] on img at bounding box center [271, 233] width 68 height 67
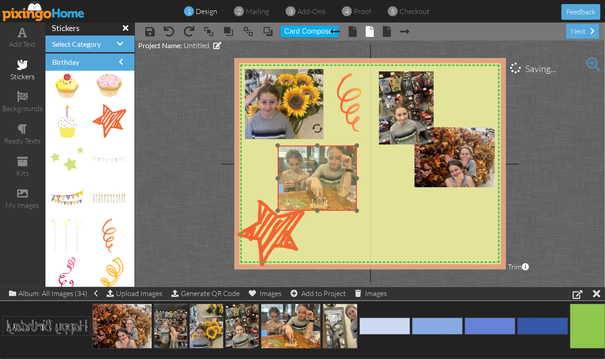
click at [320, 187] on img at bounding box center [318, 178] width 87 height 65
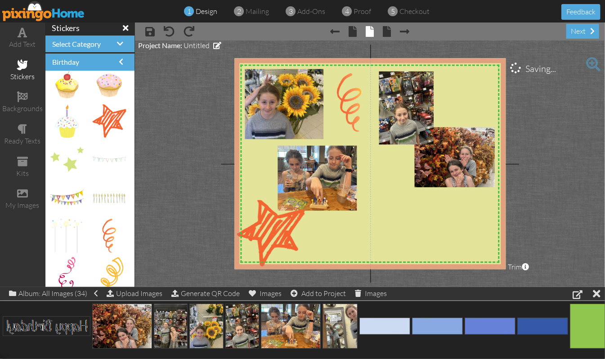
click at [554, 164] on project-studio-wrapper "X X X X X X X X X X X X X X X X X X X X X X X X X X X X X X X X X X X X X X X X…" at bounding box center [370, 163] width 470 height 246
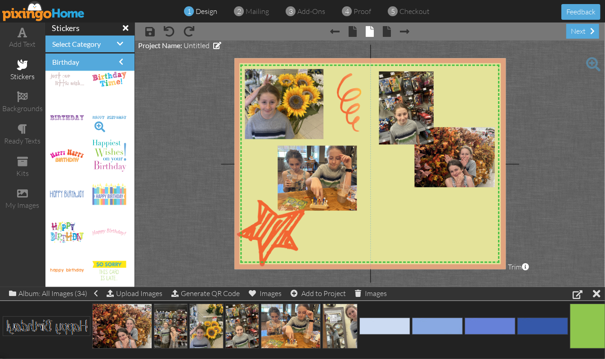
scroll to position [1428, 0]
drag, startPoint x: 73, startPoint y: 152, endPoint x: 398, endPoint y: 198, distance: 328.3
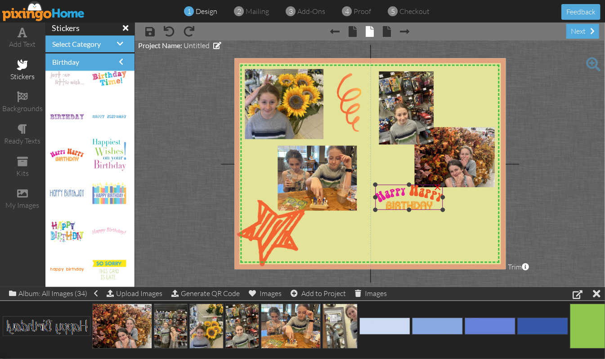
click at [438, 185] on div "×" at bounding box center [437, 186] width 14 height 14
click at [428, 215] on img at bounding box center [383, 248] width 303 height 392
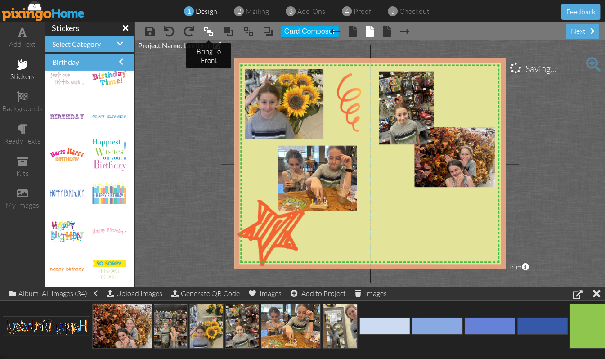
click at [207, 30] on span at bounding box center [208, 31] width 11 height 13
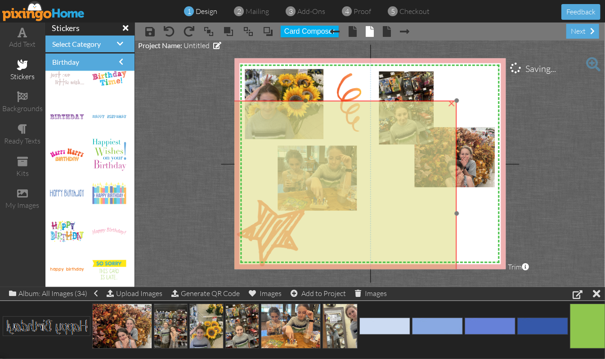
drag, startPoint x: 409, startPoint y: 93, endPoint x: 331, endPoint y: 142, distance: 92.2
click at [331, 142] on img at bounding box center [305, 297] width 303 height 392
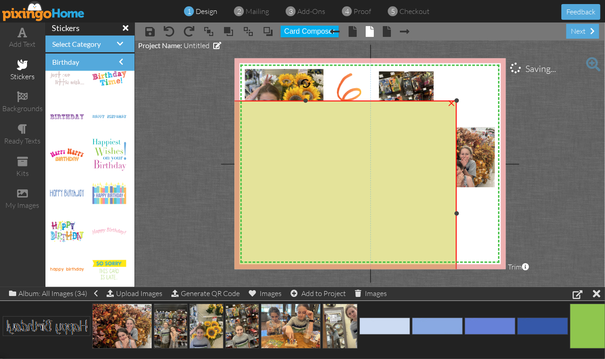
click at [450, 102] on div "×" at bounding box center [451, 102] width 14 height 14
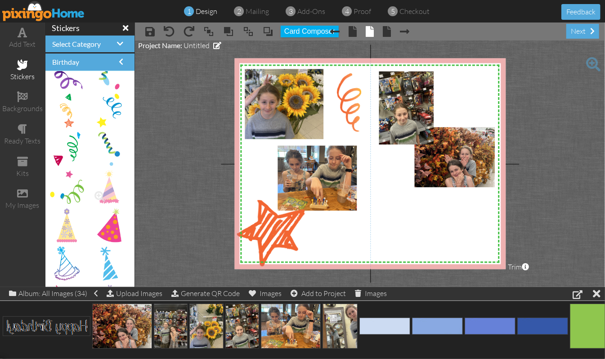
scroll to position [1068, 0]
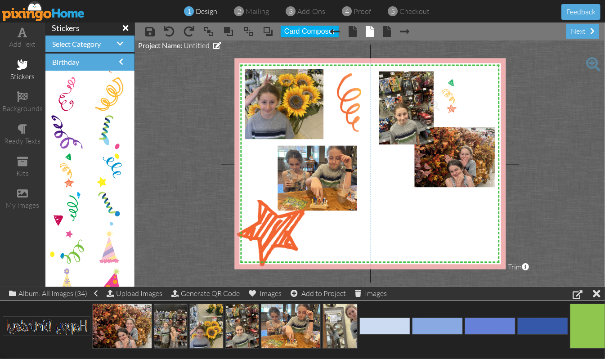
drag, startPoint x: 70, startPoint y: 173, endPoint x: 447, endPoint y: 98, distance: 384.1
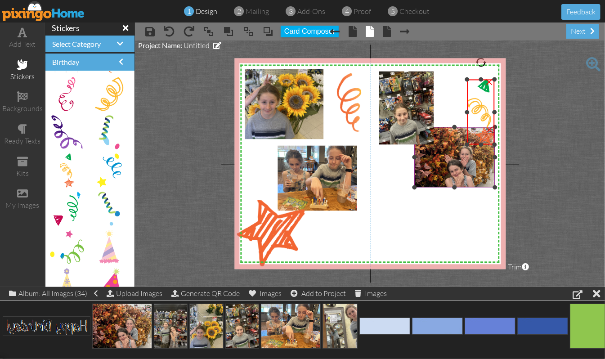
drag, startPoint x: 427, startPoint y: 238, endPoint x: 450, endPoint y: 144, distance: 96.7
click at [450, 144] on div "X X X X X X X X X X X X X X X X X X X X X X X X X X X X X X X X X X X X X X X X…" at bounding box center [369, 163] width 271 height 211
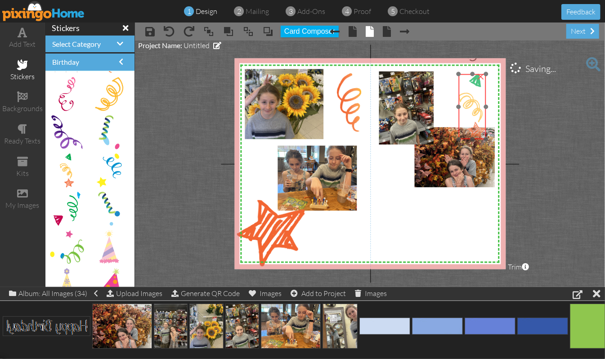
drag, startPoint x: 479, startPoint y: 102, endPoint x: 470, endPoint y: 96, distance: 10.6
click at [470, 96] on img at bounding box center [472, 107] width 28 height 66
drag, startPoint x: 472, startPoint y: 73, endPoint x: 468, endPoint y: 91, distance: 18.3
click at [468, 91] on div "×" at bounding box center [472, 115] width 28 height 48
drag, startPoint x: 477, startPoint y: 109, endPoint x: 471, endPoint y: 91, distance: 18.8
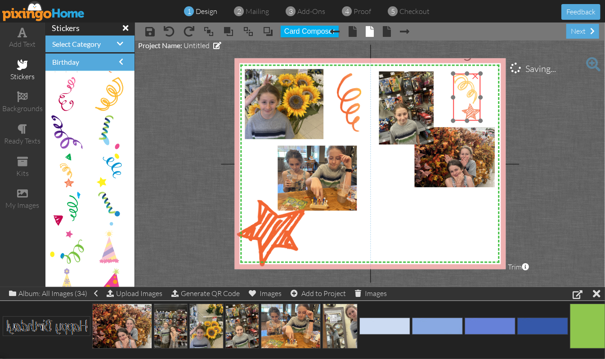
click at [471, 91] on img at bounding box center [467, 88] width 28 height 66
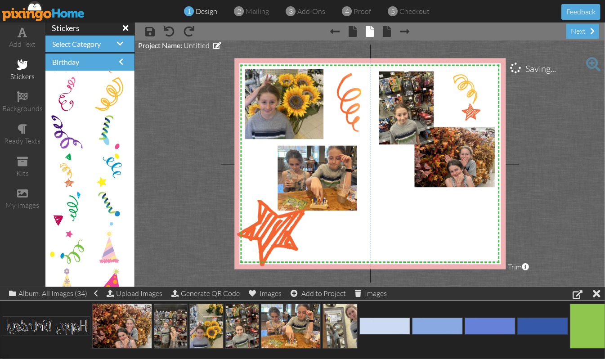
click at [536, 111] on project-studio-wrapper "X X X X X X X X X X X X X X X X X X X X X X X X X X X X X X X X X X X X X X X X…" at bounding box center [370, 163] width 470 height 246
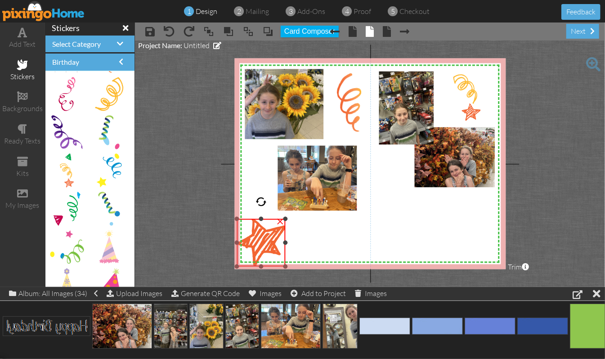
drag, startPoint x: 303, startPoint y: 198, endPoint x: 281, endPoint y: 218, distance: 29.0
click at [281, 218] on div "×" at bounding box center [261, 242] width 49 height 48
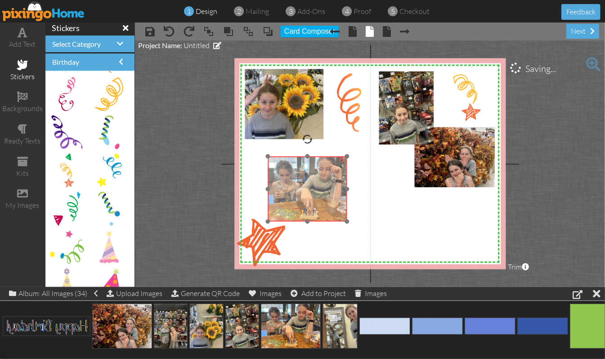
drag, startPoint x: 319, startPoint y: 178, endPoint x: 309, endPoint y: 189, distance: 14.6
click at [309, 189] on img at bounding box center [308, 188] width 87 height 65
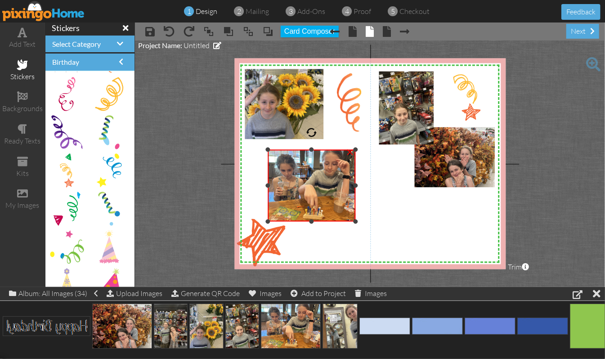
drag, startPoint x: 347, startPoint y: 155, endPoint x: 359, endPoint y: 148, distance: 13.5
click at [359, 148] on div "X X X X X X X X X X X X X X X X X X X X X X X X X X X X X X X X X X X X X X X X…" at bounding box center [369, 163] width 271 height 211
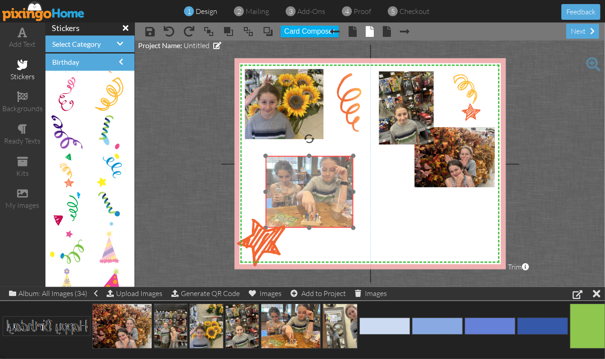
drag, startPoint x: 346, startPoint y: 165, endPoint x: 343, endPoint y: 171, distance: 6.3
click at [343, 171] on img at bounding box center [311, 192] width 96 height 72
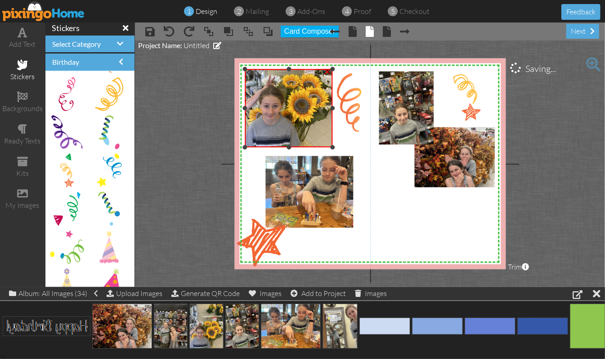
drag, startPoint x: 324, startPoint y: 137, endPoint x: 327, endPoint y: 146, distance: 9.1
click at [327, 146] on div "×" at bounding box center [289, 108] width 88 height 78
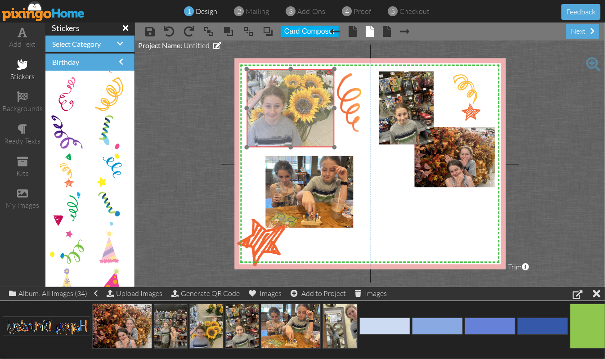
click at [316, 133] on img at bounding box center [289, 87] width 89 height 119
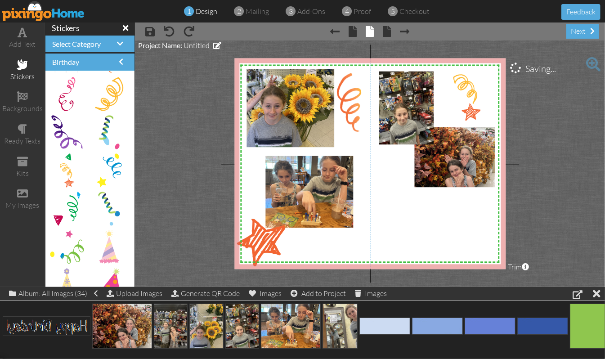
click at [546, 133] on project-studio-wrapper "X X X X X X X X X X X X X X X X X X X X X X X X X X X X X X X X X X X X X X X X…" at bounding box center [370, 163] width 470 height 246
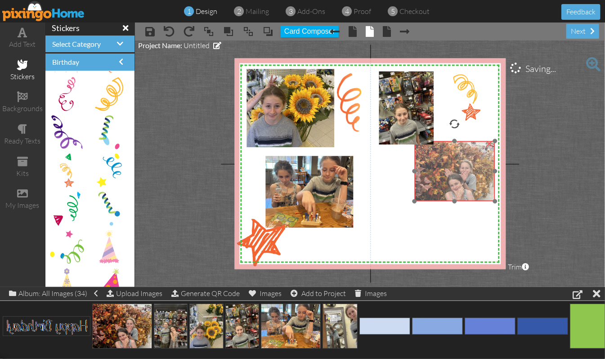
drag, startPoint x: 473, startPoint y: 163, endPoint x: 474, endPoint y: 178, distance: 15.3
click at [474, 178] on img at bounding box center [454, 171] width 80 height 60
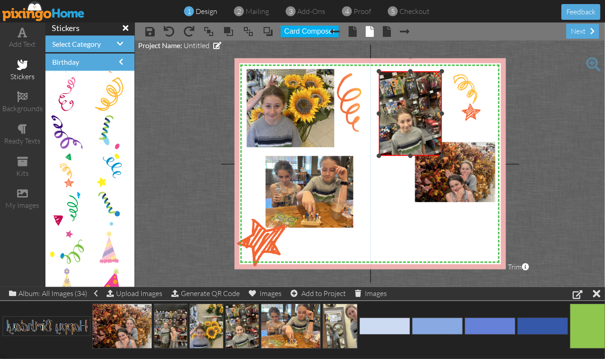
drag, startPoint x: 432, startPoint y: 143, endPoint x: 434, endPoint y: 155, distance: 11.8
click at [434, 155] on div "×" at bounding box center [410, 113] width 63 height 85
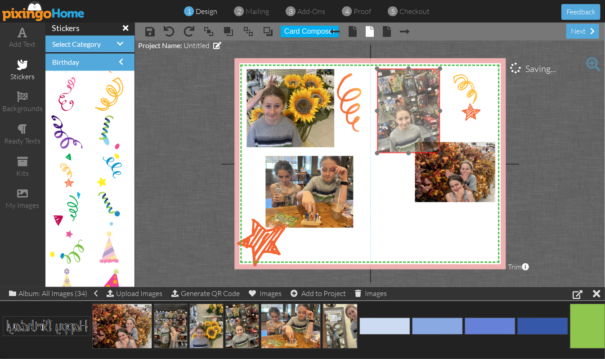
click at [428, 140] on img at bounding box center [408, 111] width 63 height 85
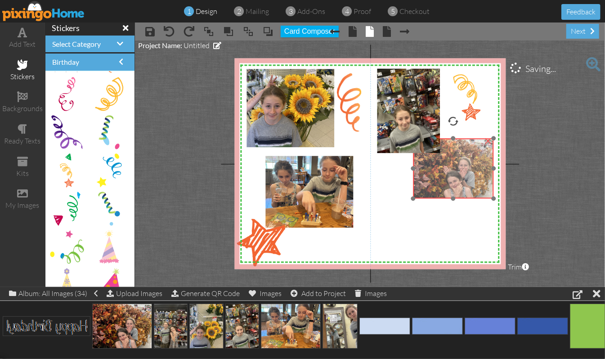
click at [421, 177] on img at bounding box center [453, 168] width 80 height 60
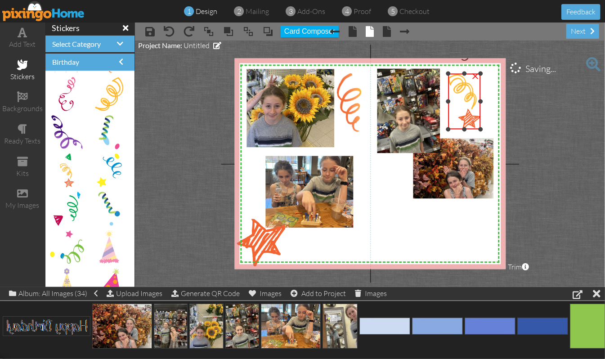
drag, startPoint x: 451, startPoint y: 120, endPoint x: 448, endPoint y: 128, distance: 9.1
click at [448, 128] on div at bounding box center [447, 129] width 4 height 4
drag, startPoint x: 465, startPoint y: 119, endPoint x: 469, endPoint y: 122, distance: 5.8
click at [469, 122] on img at bounding box center [468, 94] width 33 height 77
drag, startPoint x: 465, startPoint y: 61, endPoint x: 482, endPoint y: 61, distance: 17.5
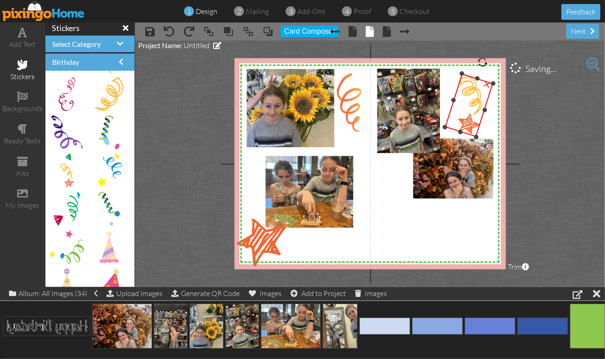
click at [482, 61] on div at bounding box center [482, 61] width 13 height 13
click at [539, 111] on project-studio-wrapper "X X X X X X X X X X X X X X X X X X X X X X X X X X X X X X X X X X X X X X X X…" at bounding box center [370, 163] width 470 height 246
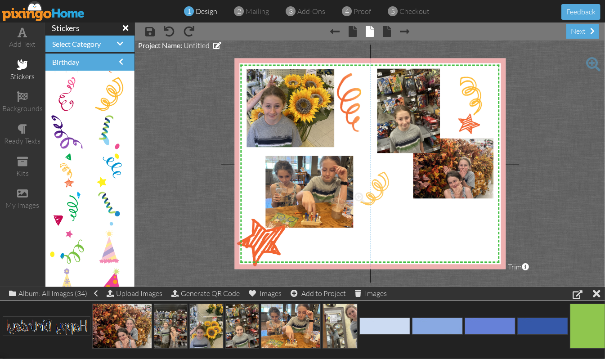
drag, startPoint x: 110, startPoint y: 91, endPoint x: 379, endPoint y: 185, distance: 284.9
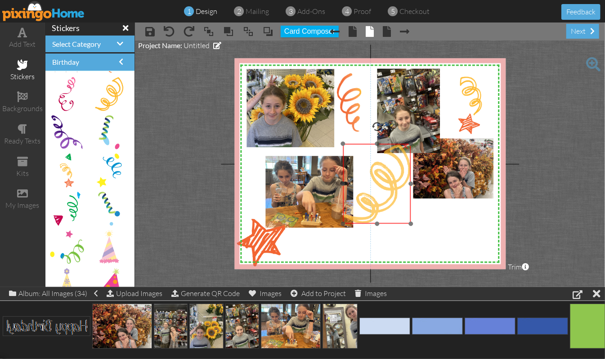
drag, startPoint x: 391, startPoint y: 219, endPoint x: 382, endPoint y: 191, distance: 29.7
click at [382, 191] on img at bounding box center [377, 183] width 68 height 80
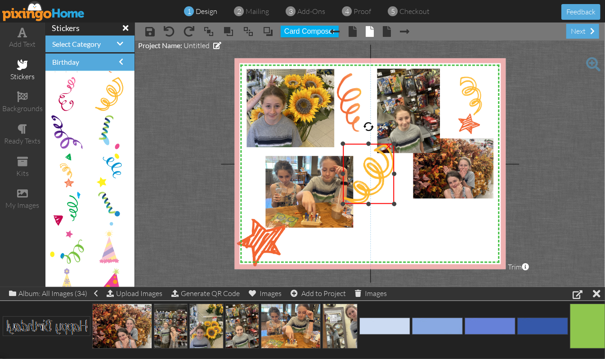
drag, startPoint x: 410, startPoint y: 223, endPoint x: 395, endPoint y: 203, distance: 25.3
click at [395, 203] on div at bounding box center [394, 203] width 4 height 4
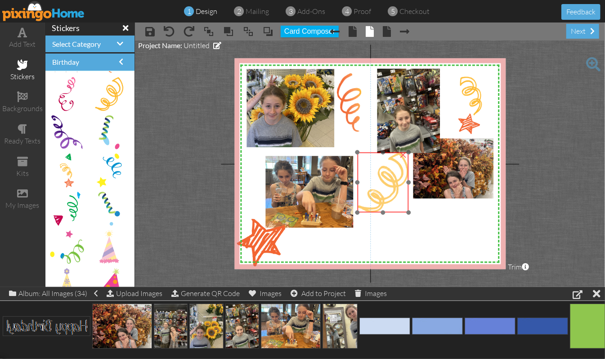
drag, startPoint x: 376, startPoint y: 186, endPoint x: 390, endPoint y: 195, distance: 16.7
click at [390, 195] on img at bounding box center [382, 182] width 51 height 60
click at [587, 182] on project-studio-wrapper "X X X X X X X X X X X X X X X X X X X X X X X X X X X X X X X X X X X X X X X X…" at bounding box center [370, 163] width 470 height 246
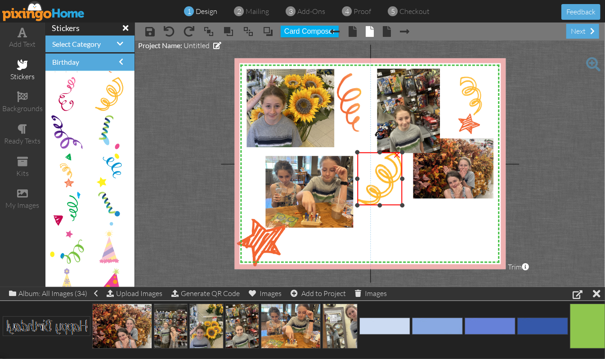
drag, startPoint x: 409, startPoint y: 210, endPoint x: 402, endPoint y: 201, distance: 11.2
click at [402, 203] on div at bounding box center [402, 205] width 4 height 4
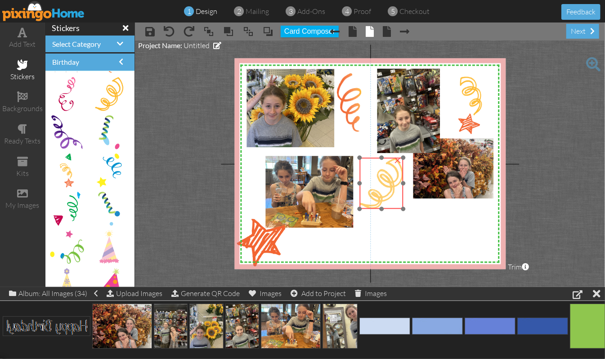
drag, startPoint x: 388, startPoint y: 184, endPoint x: 391, endPoint y: 190, distance: 5.8
click at [391, 190] on img at bounding box center [381, 182] width 43 height 51
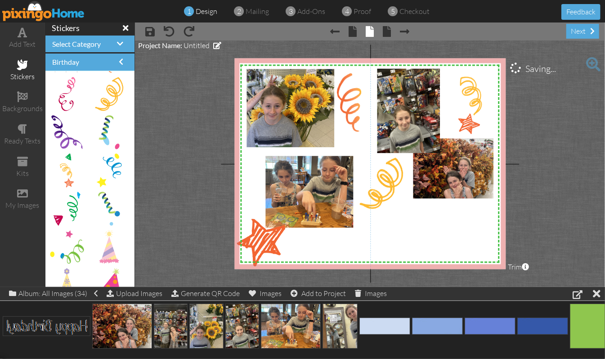
click at [570, 167] on project-studio-wrapper "X X X X X X X X X X X X X X X X X X X X X X X X X X X X X X X X X X X X X X X X…" at bounding box center [370, 163] width 470 height 246
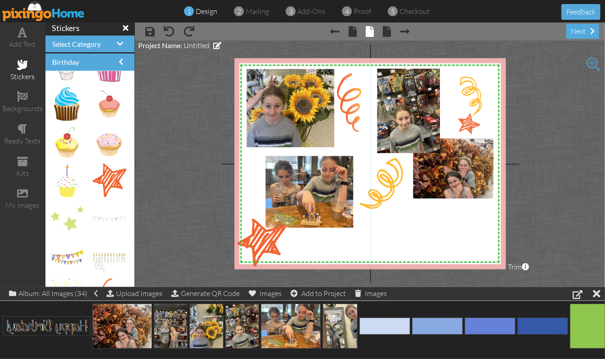
scroll to position [828, 0]
drag, startPoint x: 101, startPoint y: 175, endPoint x: 367, endPoint y: 149, distance: 267.4
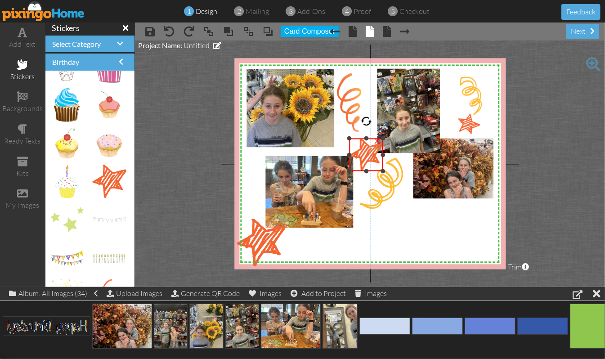
drag, startPoint x: 416, startPoint y: 204, endPoint x: 384, endPoint y: 170, distance: 46.7
click at [384, 170] on div at bounding box center [382, 171] width 4 height 4
drag, startPoint x: 368, startPoint y: 120, endPoint x: 382, endPoint y: 128, distance: 15.7
click at [382, 128] on div at bounding box center [383, 126] width 15 height 15
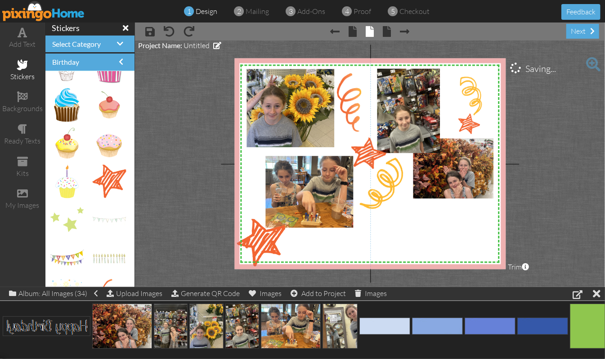
click at [560, 208] on project-studio-wrapper "X X X X X X X X X X X X X X X X X X X X X X X X X X X X X X X X X X X X X X X X…" at bounding box center [370, 163] width 470 height 246
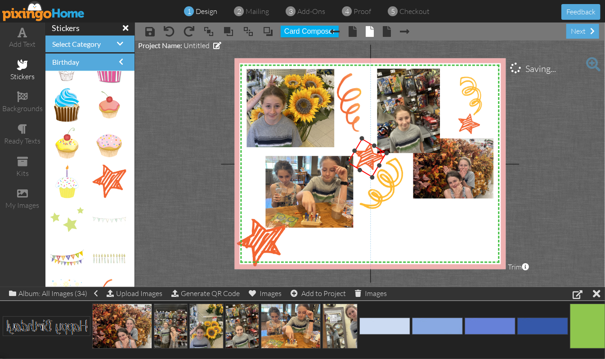
drag, startPoint x: 359, startPoint y: 130, endPoint x: 362, endPoint y: 137, distance: 7.9
click at [362, 137] on div at bounding box center [362, 138] width 6 height 6
click at [553, 145] on project-studio-wrapper "X X X X X X X X X X X X X X X X X X X X X X X X X X X X X X X X X X X X X X X X…" at bounding box center [370, 163] width 470 height 246
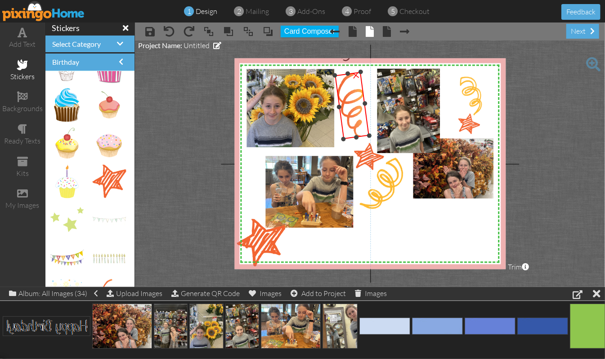
drag, startPoint x: 367, startPoint y: 130, endPoint x: 369, endPoint y: 135, distance: 5.3
click at [369, 135] on div at bounding box center [369, 135] width 5 height 5
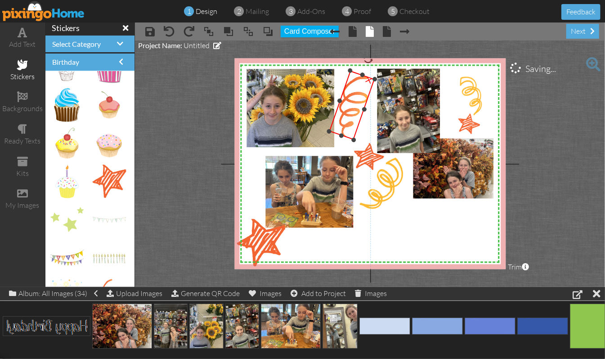
drag, startPoint x: 344, startPoint y: 57, endPoint x: 375, endPoint y: 57, distance: 30.6
click at [370, 56] on project-studio-wrapper "X X X X X X X X X X X X X X X X X X X X X X X X X X X X X X X X X X X X X X X X…" at bounding box center [370, 163] width 470 height 246
click at [581, 104] on project-studio-wrapper "X X X X X X X X X X X X X X X X X X X X X X X X X X X X X X X X X X X X X X X X…" at bounding box center [370, 163] width 470 height 246
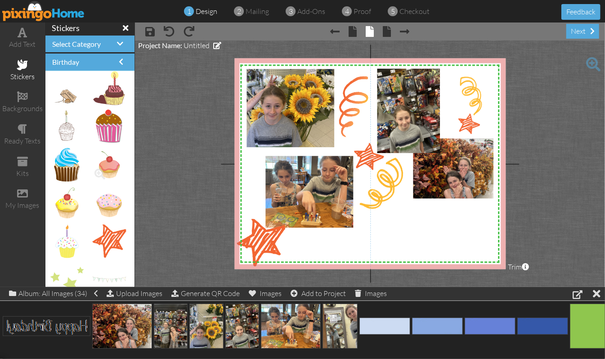
scroll to position [708, 0]
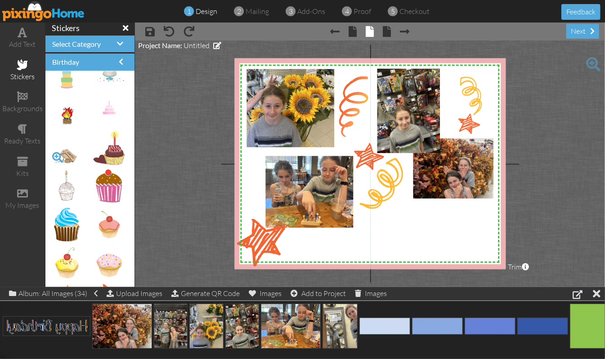
click at [56, 155] on span at bounding box center [57, 157] width 15 height 15
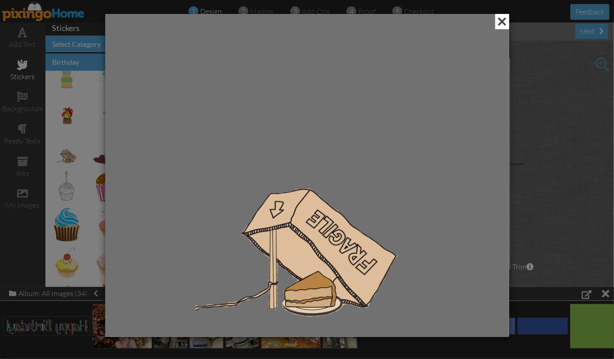
click at [500, 22] on span at bounding box center [502, 21] width 14 height 15
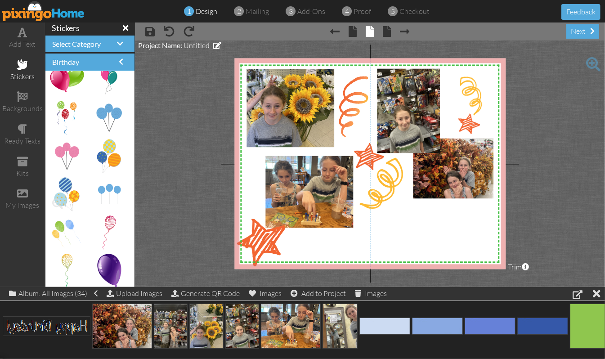
scroll to position [49, 0]
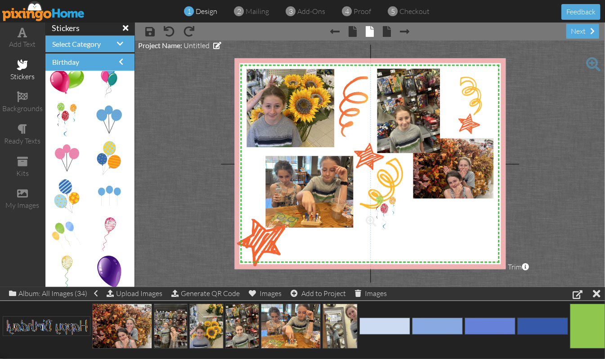
drag, startPoint x: 69, startPoint y: 110, endPoint x: 382, endPoint y: 202, distance: 326.6
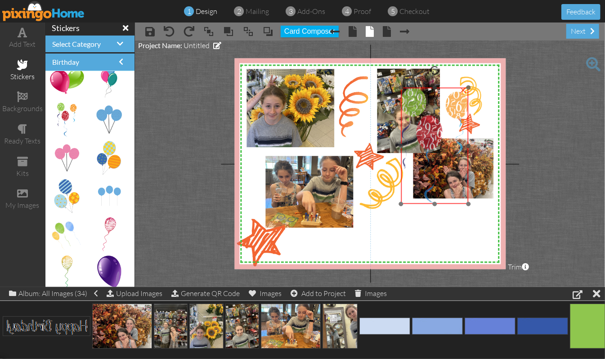
drag, startPoint x: 391, startPoint y: 229, endPoint x: 428, endPoint y: 121, distance: 113.7
click at [428, 121] on img at bounding box center [435, 146] width 68 height 116
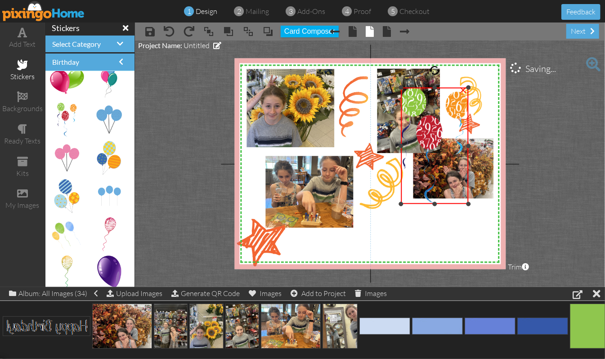
click at [465, 89] on div "×" at bounding box center [463, 89] width 14 height 14
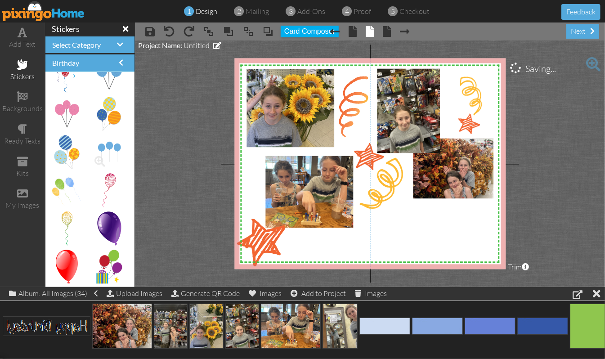
scroll to position [120, 0]
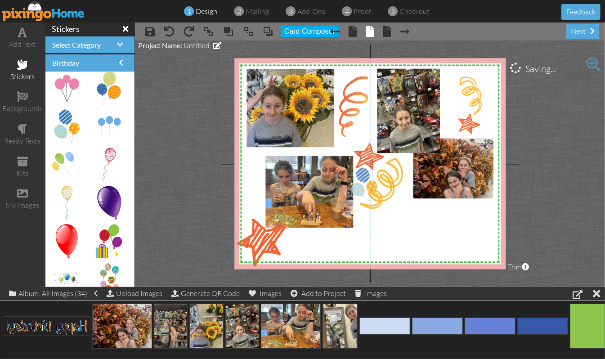
drag, startPoint x: 67, startPoint y: 121, endPoint x: 359, endPoint y: 179, distance: 297.4
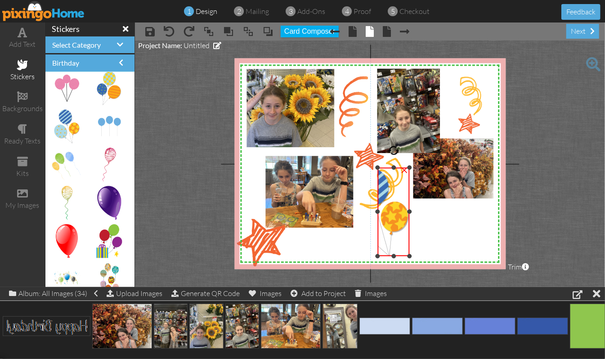
drag, startPoint x: 341, startPoint y: 211, endPoint x: 376, endPoint y: 216, distance: 35.9
click at [377, 216] on div "×" at bounding box center [393, 211] width 32 height 89
drag, startPoint x: 394, startPoint y: 166, endPoint x: 393, endPoint y: 199, distance: 32.4
click at [394, 200] on div at bounding box center [393, 201] width 4 height 4
click at [378, 227] on div at bounding box center [379, 228] width 4 height 4
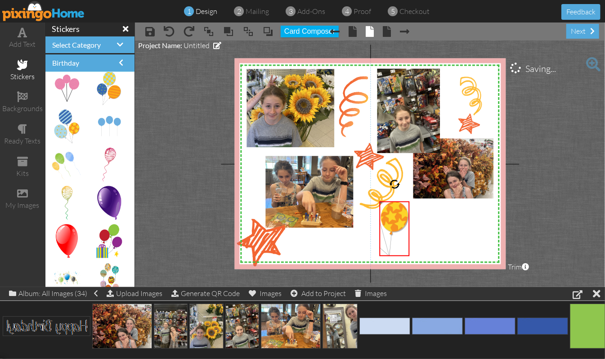
click at [567, 213] on project-studio-wrapper "X X X X X X X X X X X X X X X X X X X X X X X X X X X X X X X X X X X X X X X X…" at bounding box center [370, 163] width 470 height 246
drag, startPoint x: 392, startPoint y: 255, endPoint x: 392, endPoint y: 242, distance: 13.5
click at [392, 242] on div at bounding box center [394, 243] width 4 height 4
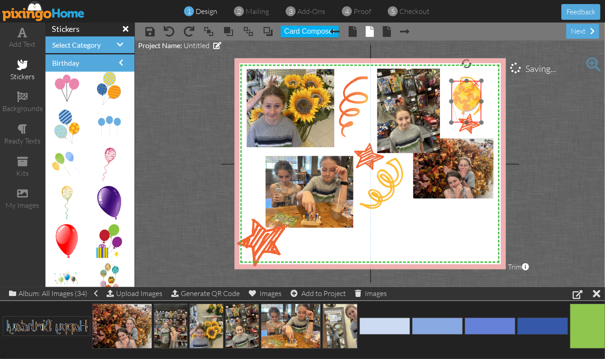
drag, startPoint x: 391, startPoint y: 222, endPoint x: 463, endPoint y: 101, distance: 140.3
click at [463, 101] on img at bounding box center [448, 91] width 68 height 89
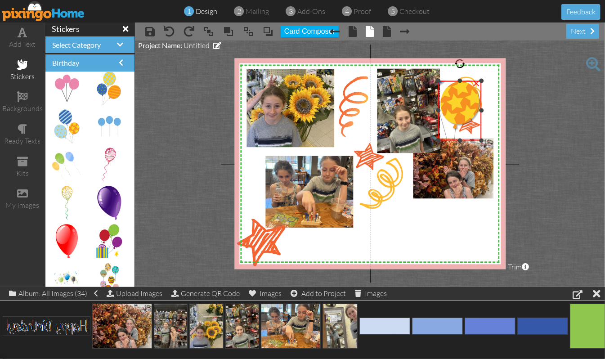
drag, startPoint x: 450, startPoint y: 122, endPoint x: 445, endPoint y: 140, distance: 18.9
click at [445, 140] on div "×" at bounding box center [460, 110] width 44 height 60
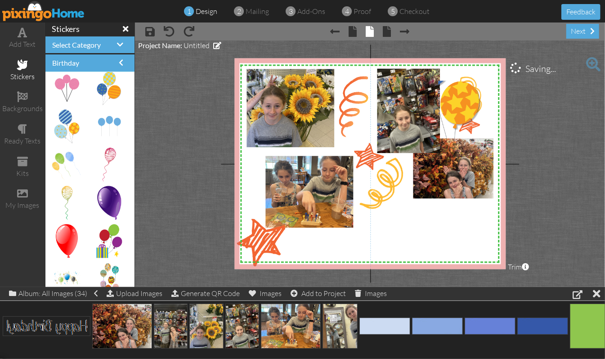
click at [544, 111] on project-studio-wrapper "X X X X X X X X X X X X X X X X X X X X X X X X X X X X X X X X X X X X X X X X…" at bounding box center [370, 163] width 470 height 246
click at [449, 102] on img at bounding box center [433, 95] width 97 height 127
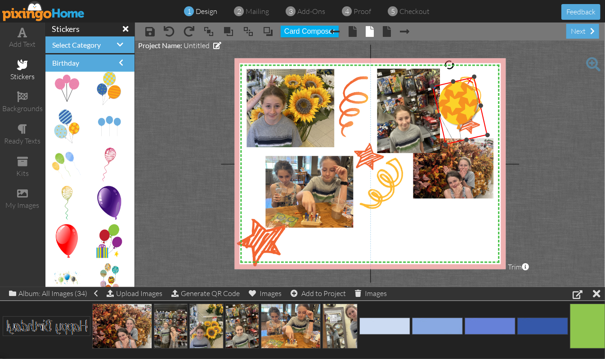
drag, startPoint x: 459, startPoint y: 62, endPoint x: 448, endPoint y: 59, distance: 11.5
click at [448, 59] on div at bounding box center [449, 64] width 13 height 13
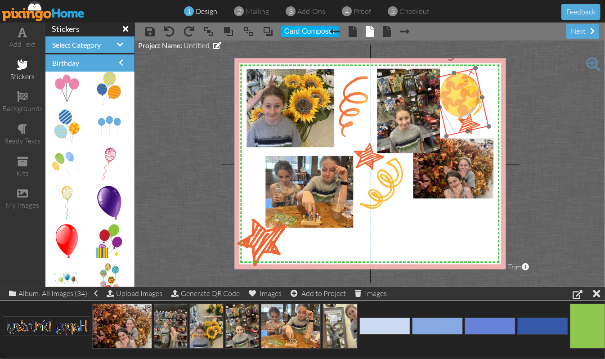
drag, startPoint x: 462, startPoint y: 105, endPoint x: 463, endPoint y: 96, distance: 8.6
click at [463, 96] on img at bounding box center [431, 93] width 123 height 145
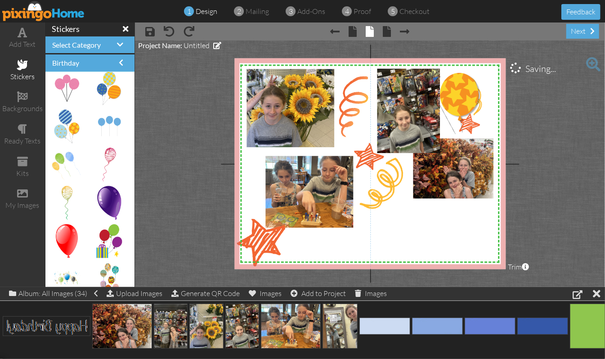
click at [537, 86] on project-studio-wrapper "X X X X X X X X X X X X X X X X X X X X X X X X X X X X X X X X X X X X X X X X…" at bounding box center [370, 163] width 470 height 246
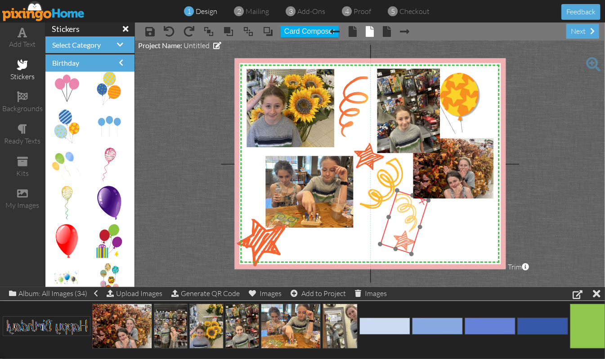
drag, startPoint x: 477, startPoint y: 132, endPoint x: 412, endPoint y: 249, distance: 133.6
click at [412, 249] on img at bounding box center [407, 212] width 54 height 84
click at [553, 203] on project-studio-wrapper "X X X X X X X X X X X X X X X X X X X X X X X X X X X X X X X X X X X X X X X X…" at bounding box center [370, 163] width 470 height 246
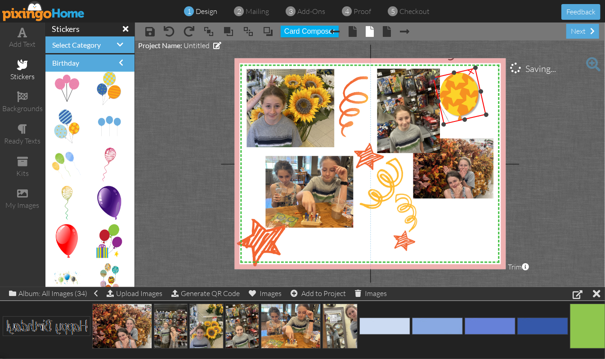
drag, startPoint x: 466, startPoint y: 128, endPoint x: 465, endPoint y: 117, distance: 11.3
click at [465, 117] on div at bounding box center [464, 119] width 5 height 5
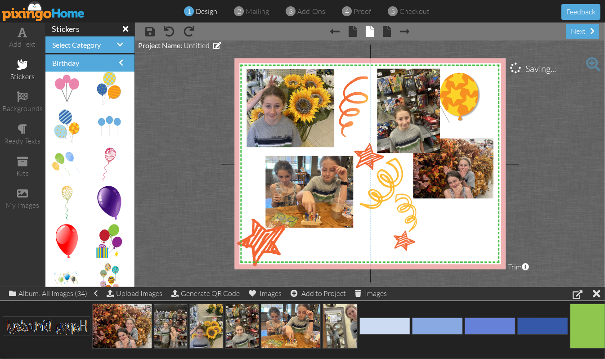
click at [567, 96] on project-studio-wrapper "X X X X X X X X X X X X X X X X X X X X X X X X X X X X X X X X X X X X X X X X…" at bounding box center [370, 163] width 470 height 246
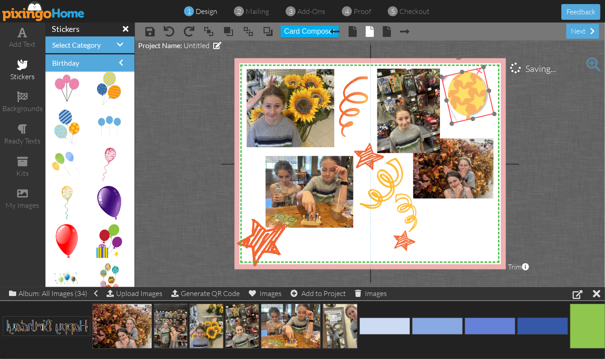
drag, startPoint x: 449, startPoint y: 119, endPoint x: 457, endPoint y: 119, distance: 8.1
click at [457, 119] on img at bounding box center [439, 92] width 123 height 145
drag, startPoint x: 447, startPoint y: 101, endPoint x: 452, endPoint y: 99, distance: 5.1
click at [452, 99] on div at bounding box center [450, 99] width 5 height 5
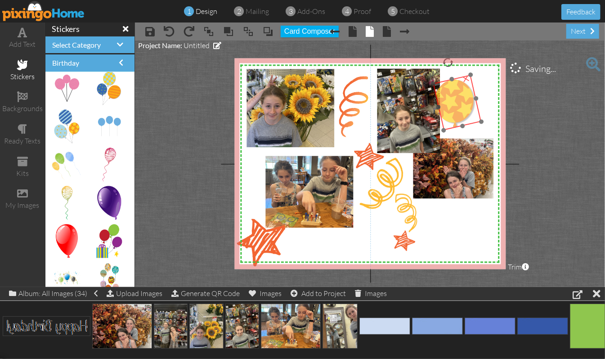
drag, startPoint x: 468, startPoint y: 101, endPoint x: 455, endPoint y: 109, distance: 15.1
click at [455, 109] on img at bounding box center [426, 100] width 123 height 145
click at [530, 107] on project-studio-wrapper "X X X X X X X X X X X X X X X X X X X X X X X X X X X X X X X X X X X X X X X X…" at bounding box center [370, 163] width 470 height 246
drag, startPoint x: 439, startPoint y: 105, endPoint x: 471, endPoint y: 96, distance: 33.7
click at [440, 104] on div at bounding box center [438, 106] width 5 height 5
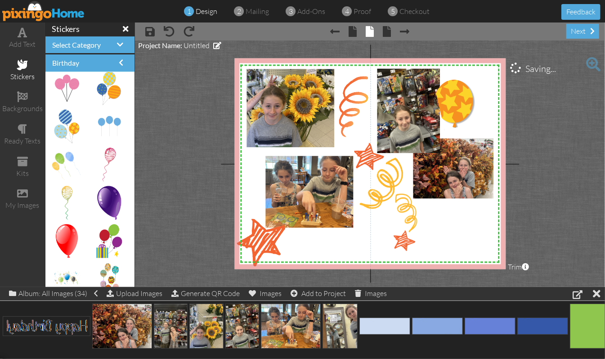
click at [561, 99] on project-studio-wrapper "X X X X X X X X X X X X X X X X X X X X X X X X X X X X X X X X X X X X X X X X…" at bounding box center [370, 163] width 470 height 246
click at [464, 101] on img at bounding box center [426, 100] width 123 height 145
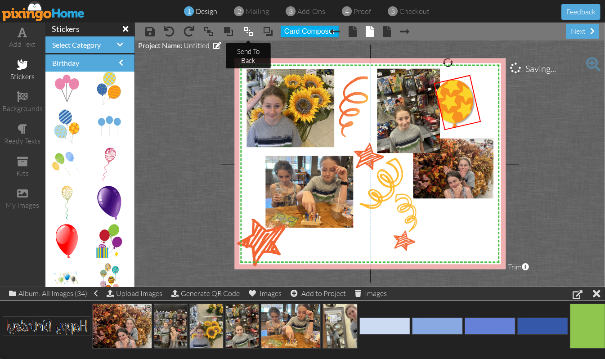
click at [247, 31] on span at bounding box center [248, 31] width 11 height 13
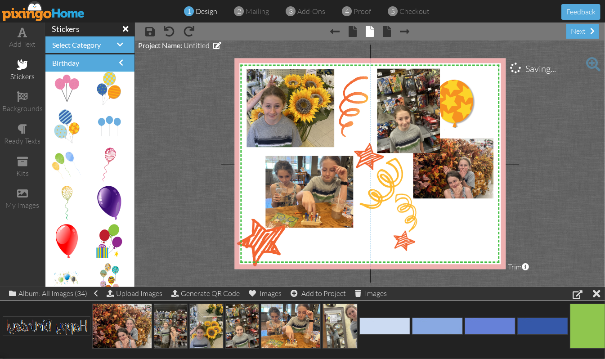
click at [565, 112] on project-studio-wrapper "X X X X X X X X X X X X X X X X X X X X X X X X X X X X X X X X X X X X X X X X…" at bounding box center [370, 163] width 470 height 246
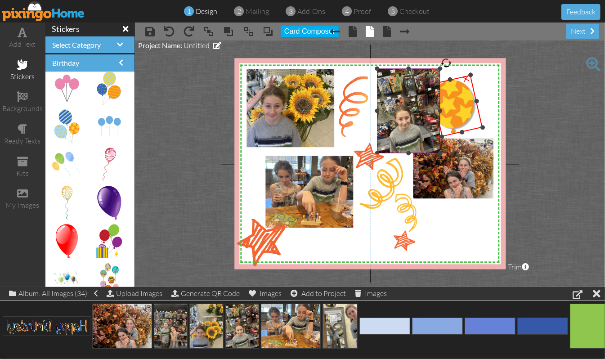
drag, startPoint x: 445, startPoint y: 126, endPoint x: 439, endPoint y: 134, distance: 9.6
click at [439, 134] on div "X X X X X X X X X X X X X X X X X X X X X X X X X X X X X X X X X X X X X X X X…" at bounding box center [369, 163] width 271 height 211
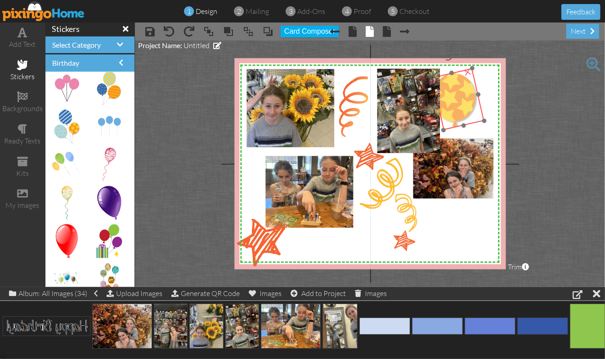
drag, startPoint x: 452, startPoint y: 107, endPoint x: 454, endPoint y: 101, distance: 6.1
click at [454, 101] on img at bounding box center [423, 97] width 137 height 162
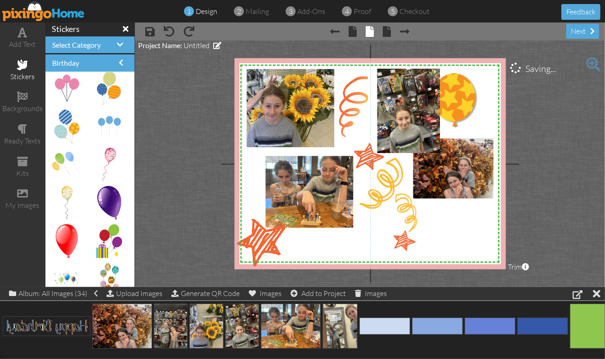
click at [556, 89] on project-studio-wrapper "X X X X X X X X X X X X X X X X X X X X X X X X X X X X X X X X X X X X X X X X…" at bounding box center [370, 163] width 470 height 246
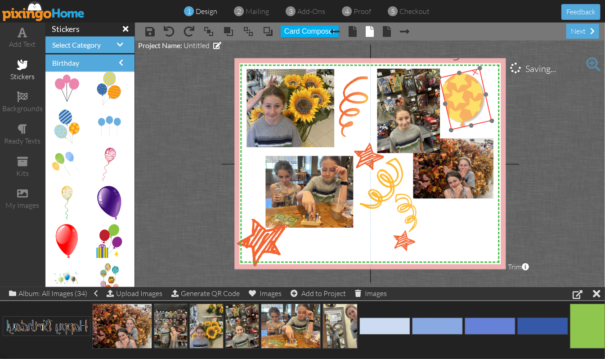
drag, startPoint x: 460, startPoint y: 105, endPoint x: 468, endPoint y: 105, distance: 7.6
click at [468, 105] on img at bounding box center [430, 97] width 137 height 162
drag, startPoint x: 463, startPoint y: 87, endPoint x: 466, endPoint y: 94, distance: 7.4
click at [466, 94] on img at bounding box center [433, 103] width 137 height 162
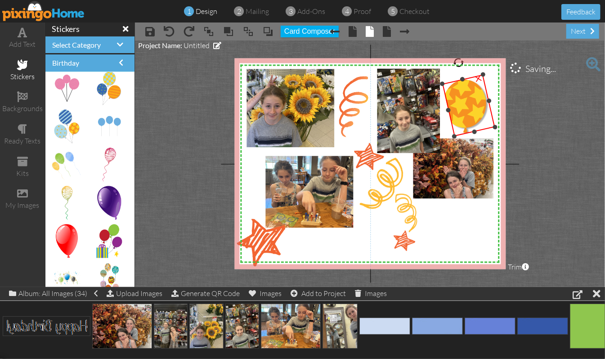
click at [471, 107] on img at bounding box center [433, 103] width 137 height 162
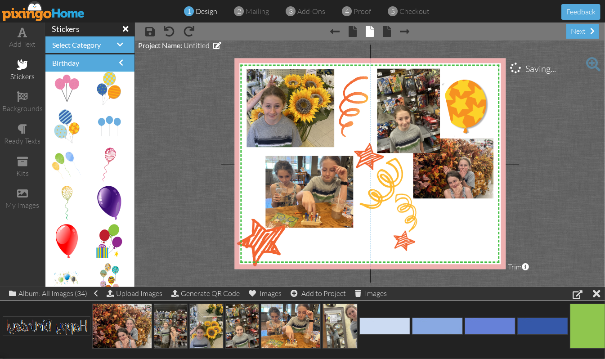
click at [572, 123] on project-studio-wrapper "X X X X X X X X X X X X X X X X X X X X X X X X X X X X X X X X X X X X X X X X…" at bounding box center [370, 163] width 470 height 246
click at [455, 113] on img at bounding box center [433, 103] width 137 height 162
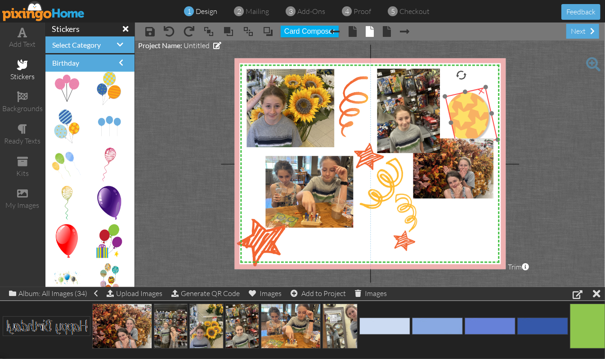
drag, startPoint x: 464, startPoint y: 87, endPoint x: 467, endPoint y: 100, distance: 12.9
click at [467, 100] on img at bounding box center [436, 116] width 137 height 162
drag, startPoint x: 461, startPoint y: 76, endPoint x: 472, endPoint y: 77, distance: 10.9
click at [472, 77] on div at bounding box center [472, 74] width 11 height 11
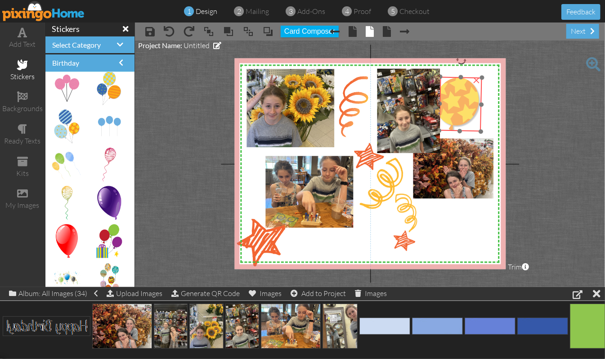
drag, startPoint x: 468, startPoint y: 108, endPoint x: 457, endPoint y: 94, distance: 17.6
click at [457, 94] on img at bounding box center [427, 94] width 111 height 144
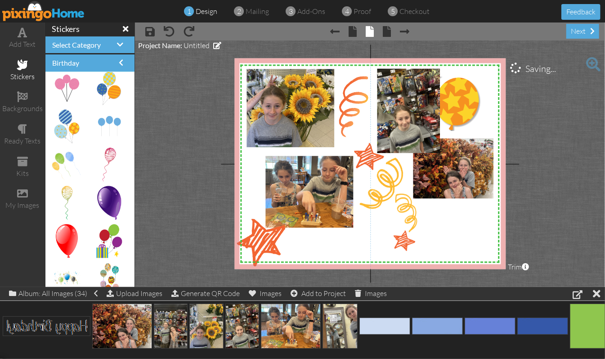
click at [565, 94] on project-studio-wrapper "X X X X X X X X X X X X X X X X X X X X X X X X X X X X X X X X X X X X X X X X…" at bounding box center [370, 163] width 470 height 246
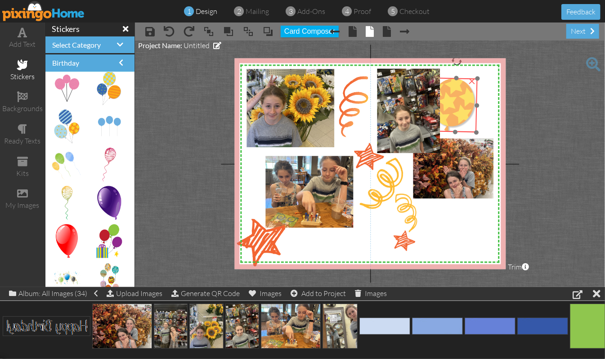
drag, startPoint x: 475, startPoint y: 101, endPoint x: 470, endPoint y: 101, distance: 4.5
click at [470, 101] on img at bounding box center [422, 94] width 111 height 144
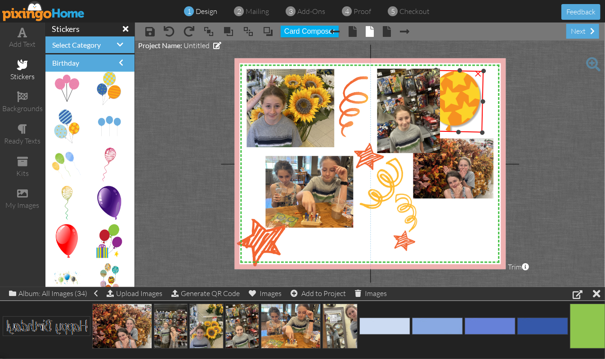
drag, startPoint x: 477, startPoint y: 76, endPoint x: 499, endPoint y: 69, distance: 23.2
click at [499, 69] on div "X X X X X X X X X X X X X X X X X X X X X X X X X X X X X X X X X X X X X X X X…" at bounding box center [369, 163] width 271 height 211
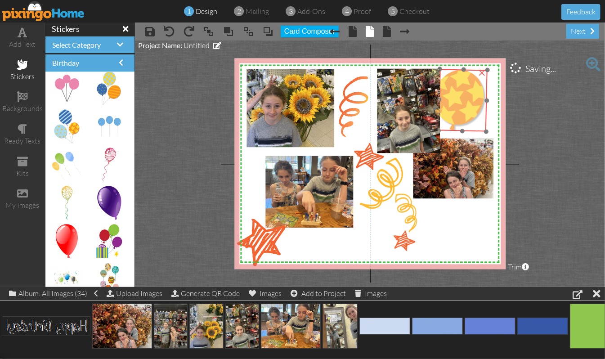
click at [474, 87] on img at bounding box center [425, 88] width 127 height 164
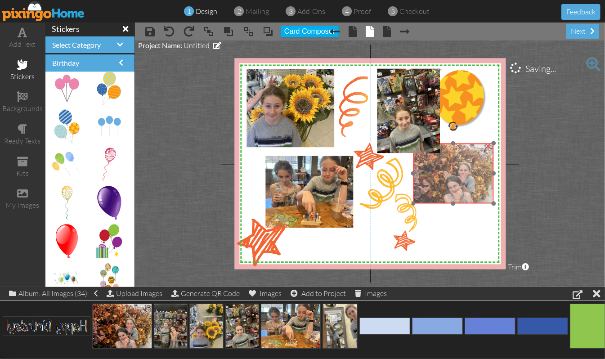
drag, startPoint x: 474, startPoint y: 148, endPoint x: 474, endPoint y: 153, distance: 4.9
click at [474, 153] on img at bounding box center [453, 173] width 80 height 60
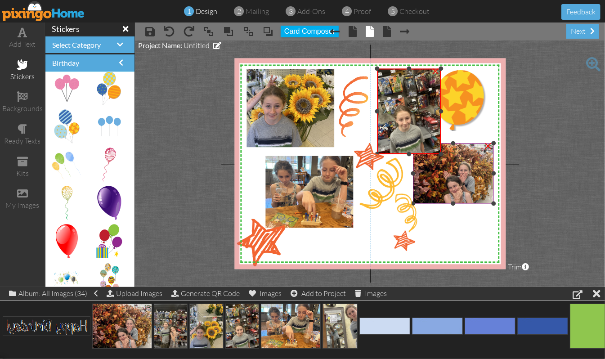
drag, startPoint x: 439, startPoint y: 151, endPoint x: 445, endPoint y: 153, distance: 6.0
click at [445, 153] on div "X X X X X X X X X X X X X X X X X X X X X X X X X X X X X X X X X X X X X X X X…" at bounding box center [369, 163] width 271 height 211
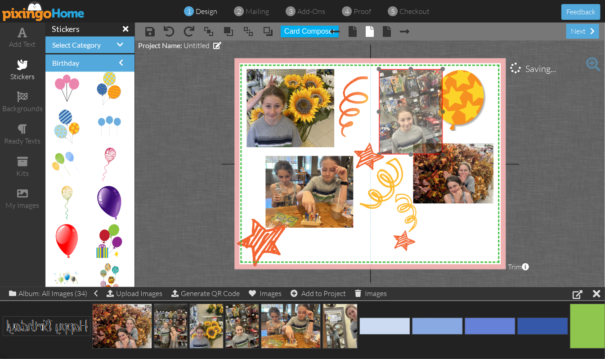
click at [425, 140] on img at bounding box center [411, 111] width 64 height 85
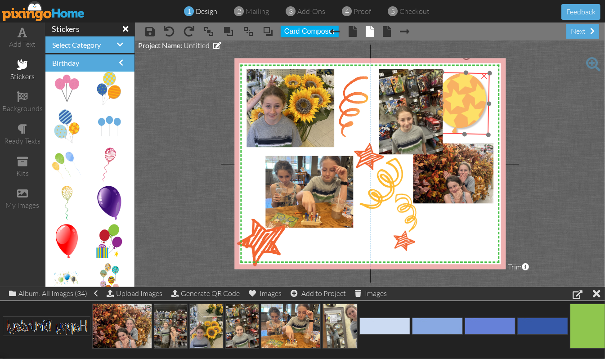
click at [466, 114] on img at bounding box center [427, 91] width 127 height 164
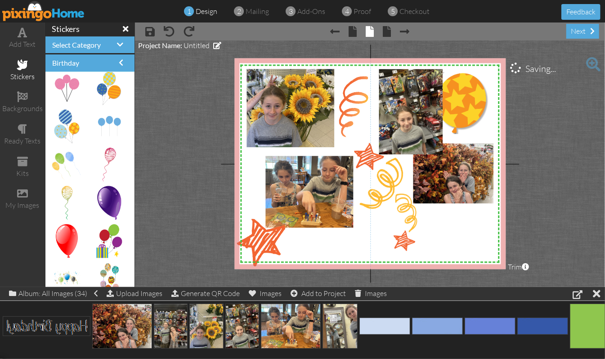
click at [560, 102] on project-studio-wrapper "X X X X X X X X X X X X X X X X X X X X X X X X X X X X X X X X X X X X X X X X…" at bounding box center [370, 163] width 470 height 246
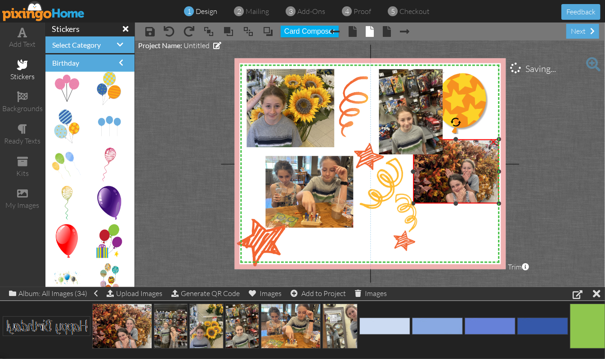
click at [495, 139] on div "×" at bounding box center [456, 171] width 86 height 64
drag, startPoint x: 499, startPoint y: 171, endPoint x: 488, endPoint y: 173, distance: 10.5
click at [488, 173] on div "×" at bounding box center [451, 171] width 76 height 64
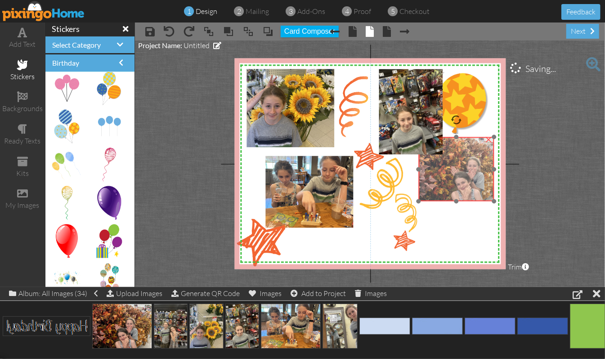
drag, startPoint x: 478, startPoint y: 165, endPoint x: 484, endPoint y: 163, distance: 6.0
click at [484, 163] on img at bounding box center [462, 169] width 86 height 64
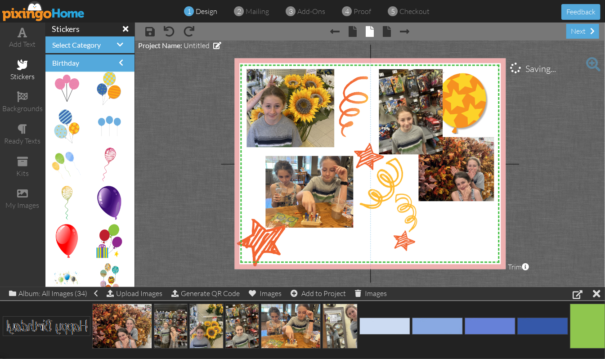
click at [552, 155] on project-studio-wrapper "X X X X X X X X X X X X X X X X X X X X X X X X X X X X X X X X X X X X X X X X…" at bounding box center [370, 163] width 470 height 246
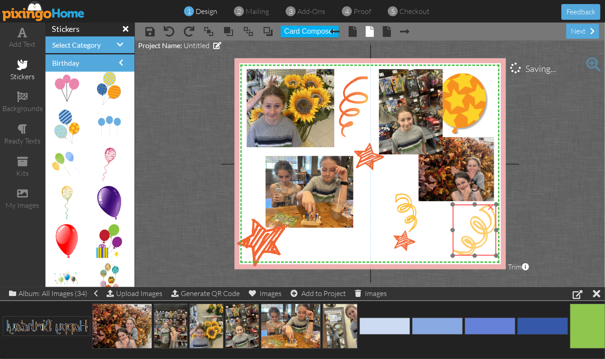
drag, startPoint x: 392, startPoint y: 183, endPoint x: 486, endPoint y: 229, distance: 104.1
click at [486, 229] on img at bounding box center [474, 229] width 43 height 51
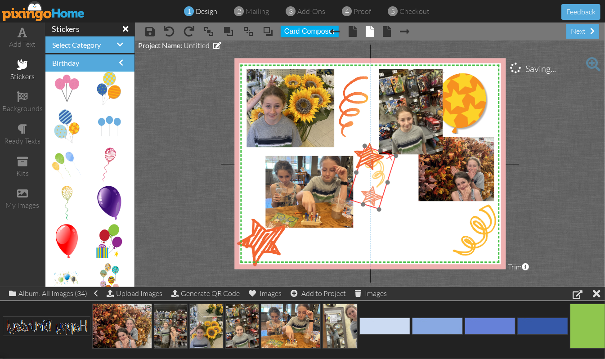
drag, startPoint x: 412, startPoint y: 222, endPoint x: 379, endPoint y: 177, distance: 55.3
click at [379, 177] on img at bounding box center [374, 167] width 54 height 84
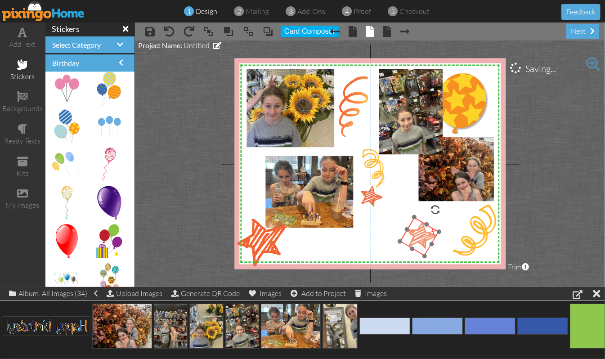
drag, startPoint x: 364, startPoint y: 156, endPoint x: 416, endPoint y: 234, distance: 94.6
click at [416, 234] on img at bounding box center [419, 236] width 39 height 39
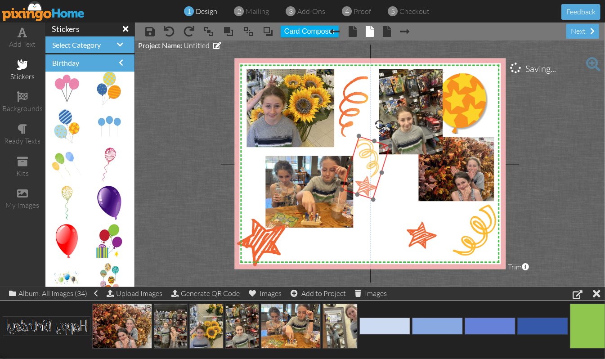
drag, startPoint x: 379, startPoint y: 187, endPoint x: 373, endPoint y: 178, distance: 10.9
click at [373, 178] on img at bounding box center [369, 158] width 54 height 84
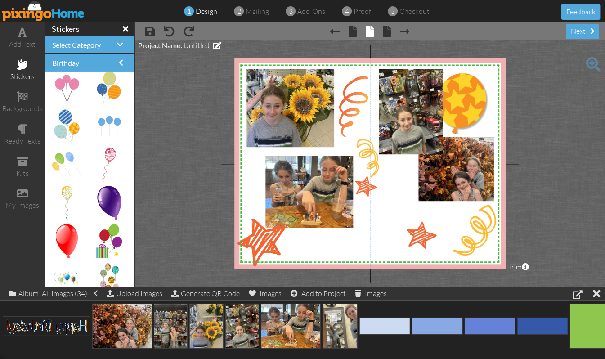
click at [552, 149] on project-studio-wrapper "X X X X X X X X X X X X X X X X X X X X X X X X X X X X X X X X X X X X X X X X…" at bounding box center [370, 163] width 470 height 246
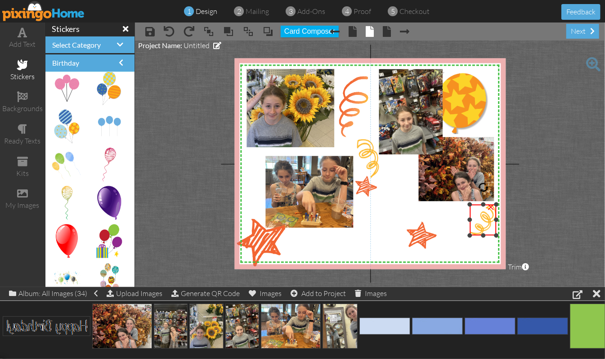
drag, startPoint x: 450, startPoint y: 254, endPoint x: 464, endPoint y: 232, distance: 26.7
click at [464, 234] on div "X X X X X X X X X X X X X X X X X X X X X X X X X X X X X X X X X X X X X X X X…" at bounding box center [369, 163] width 271 height 211
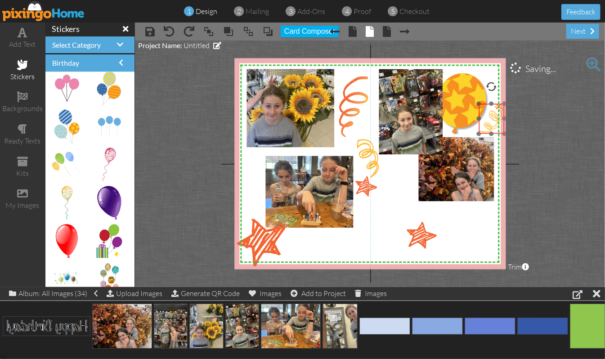
drag, startPoint x: 480, startPoint y: 222, endPoint x: 488, endPoint y: 121, distance: 101.0
click at [488, 121] on img at bounding box center [492, 118] width 26 height 30
click at [569, 125] on project-studio-wrapper "X X X X X X X X X X X X X X X X X X X X X X X X X X X X X X X X X X X X X X X X…" at bounding box center [370, 163] width 470 height 246
drag, startPoint x: 414, startPoint y: 216, endPoint x: 417, endPoint y: 227, distance: 11.6
click at [417, 227] on div at bounding box center [417, 229] width 6 height 6
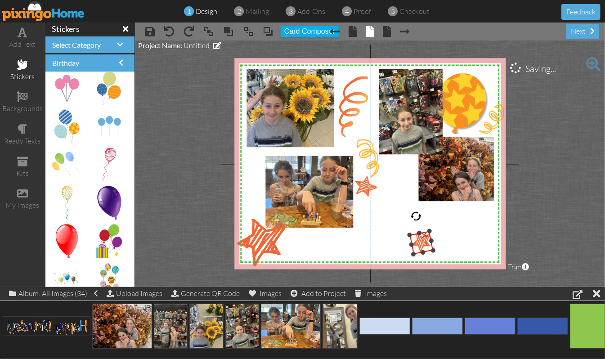
drag, startPoint x: 434, startPoint y: 218, endPoint x: 417, endPoint y: 222, distance: 17.0
click at [417, 222] on div "X X X X X X X X X X X X X X X X X X X X X X X X X X X X X X X X X X X X X X X X…" at bounding box center [369, 163] width 271 height 211
drag, startPoint x: 414, startPoint y: 241, endPoint x: 247, endPoint y: 160, distance: 186.2
click at [247, 160] on img at bounding box center [252, 161] width 23 height 23
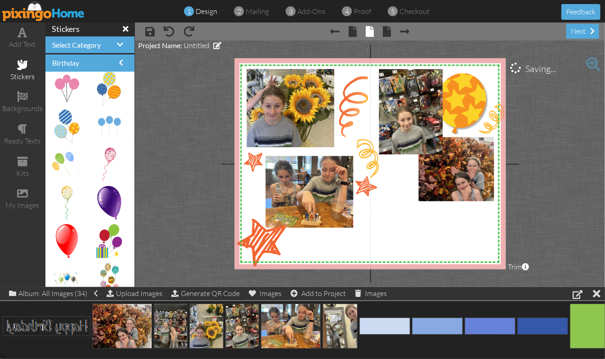
click at [565, 152] on project-studio-wrapper "X X X X X X X X X X X X X X X X X X X X X X X X X X X X X X X X X X X X X X X X…" at bounding box center [370, 163] width 470 height 246
click at [200, 47] on span "Untitled" at bounding box center [196, 45] width 26 height 9
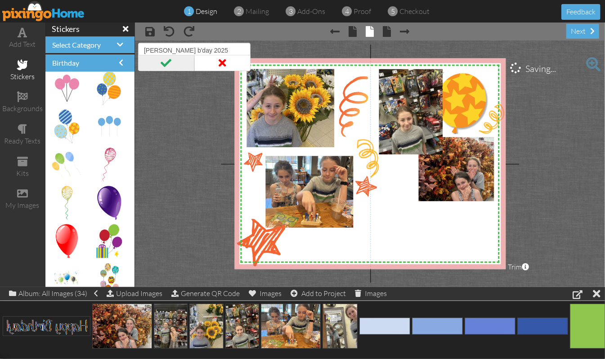
type input "[PERSON_NAME] b'day 2025"
click at [163, 62] on span at bounding box center [166, 63] width 56 height 16
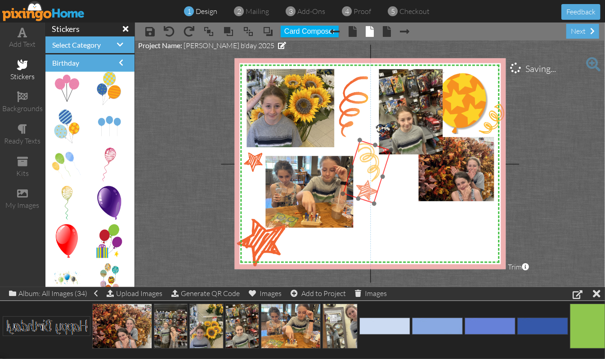
drag, startPoint x: 367, startPoint y: 184, endPoint x: 368, endPoint y: 189, distance: 4.6
click at [368, 189] on img at bounding box center [370, 162] width 54 height 84
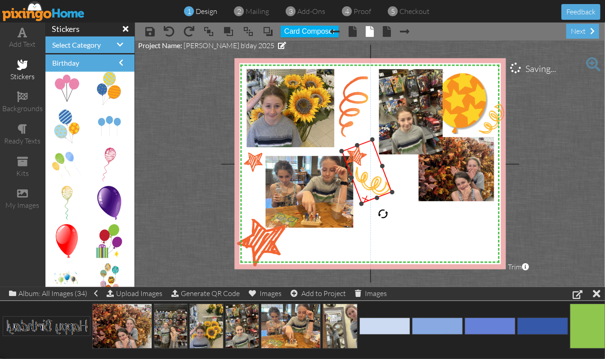
drag, startPoint x: 380, startPoint y: 128, endPoint x: 383, endPoint y: 215, distance: 86.8
click at [383, 215] on div at bounding box center [382, 214] width 14 height 14
drag, startPoint x: 376, startPoint y: 194, endPoint x: 388, endPoint y: 180, distance: 18.8
click at [388, 180] on div "×" at bounding box center [365, 167] width 48 height 56
drag, startPoint x: 373, startPoint y: 190, endPoint x: 379, endPoint y: 202, distance: 13.5
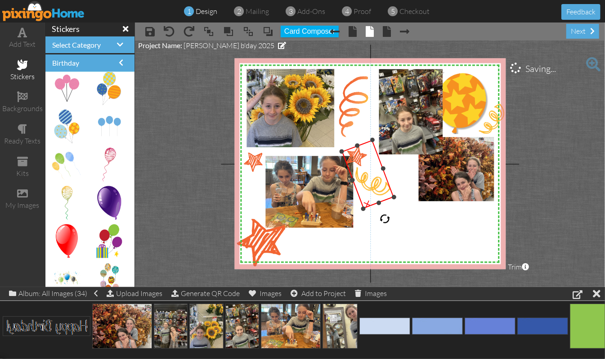
click at [379, 202] on div at bounding box center [378, 203] width 6 height 6
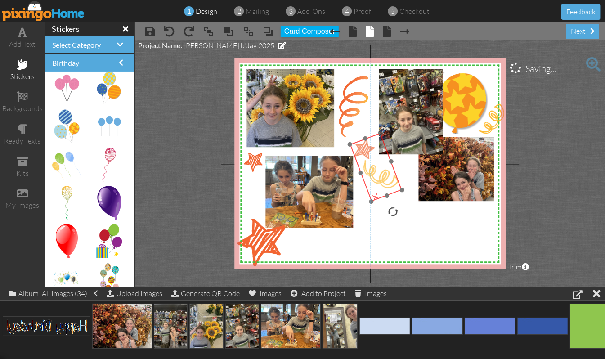
drag, startPoint x: 375, startPoint y: 191, endPoint x: 383, endPoint y: 184, distance: 10.5
click at [383, 184] on img at bounding box center [378, 175] width 58 height 84
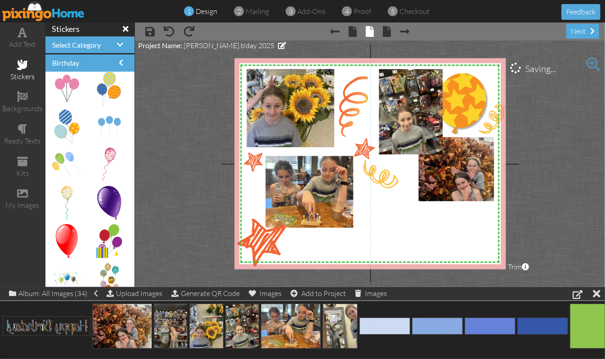
click at [548, 152] on project-studio-wrapper "X X X X X X X X X X X X X X X X X X X X X X X X X X X X X X X X X X X X X X X X…" at bounding box center [370, 163] width 470 height 246
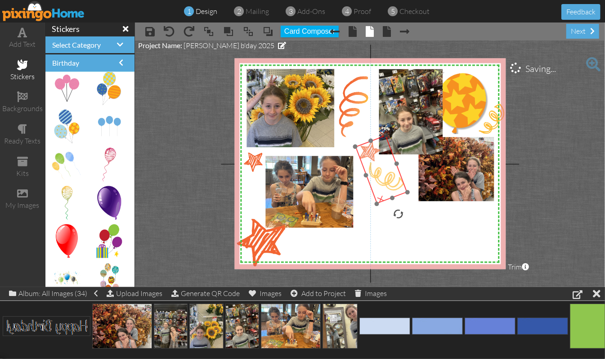
drag, startPoint x: 385, startPoint y: 180, endPoint x: 391, endPoint y: 183, distance: 5.8
click at [391, 183] on img at bounding box center [384, 177] width 58 height 84
click at [569, 154] on project-studio-wrapper "X X X X X X X X X X X X X X X X X X X X X X X X X X X X X X X X X X X X X X X X…" at bounding box center [370, 163] width 470 height 246
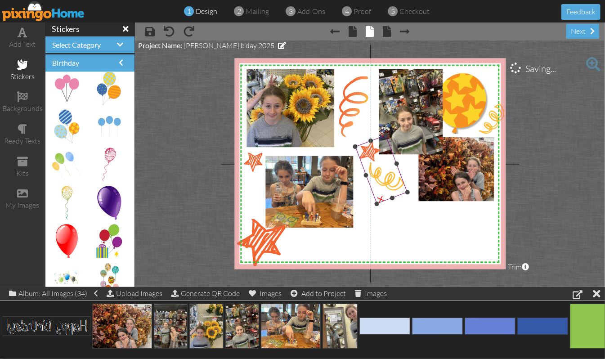
click at [380, 183] on img at bounding box center [384, 177] width 58 height 84
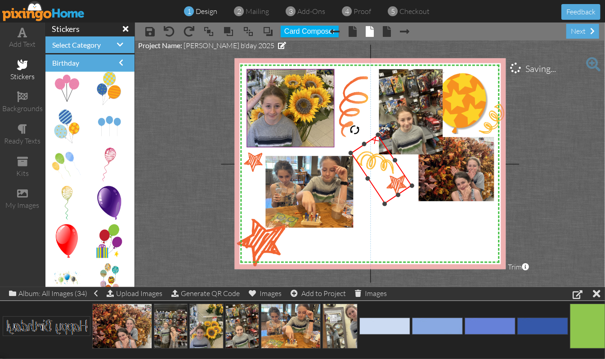
drag, startPoint x: 399, startPoint y: 211, endPoint x: 327, endPoint y: 88, distance: 142.6
click at [327, 88] on div "X X X X X X X X X X X X X X X X X X X X X X X X X X X X X X X X X X X X X X X X…" at bounding box center [369, 163] width 271 height 211
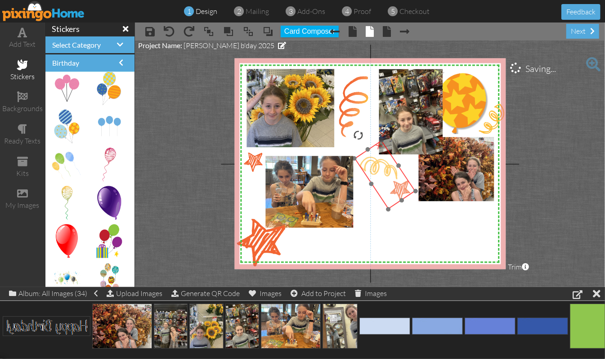
drag, startPoint x: 383, startPoint y: 170, endPoint x: 387, endPoint y: 175, distance: 6.5
click at [387, 175] on img at bounding box center [380, 168] width 70 height 82
click at [558, 146] on project-studio-wrapper "X X X X X X X X X X X X X X X X X X X X X X X X X X X X X X X X X X X X X X X X…" at bounding box center [370, 163] width 470 height 246
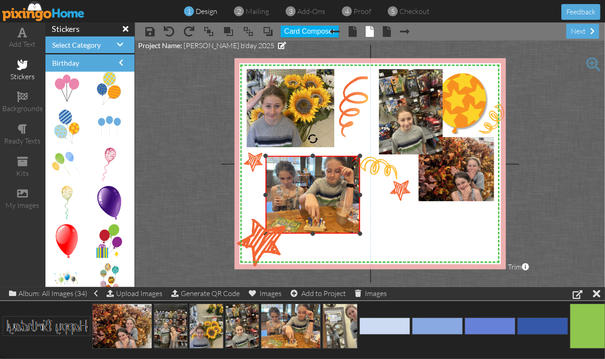
drag, startPoint x: 355, startPoint y: 227, endPoint x: 358, endPoint y: 233, distance: 6.9
click at [358, 233] on div at bounding box center [360, 234] width 4 height 4
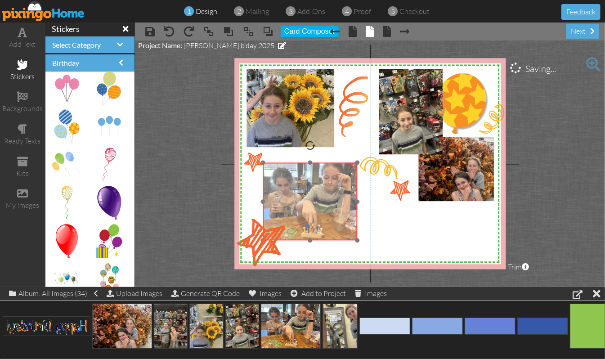
drag, startPoint x: 345, startPoint y: 212, endPoint x: 343, endPoint y: 218, distance: 6.8
click at [343, 218] on img at bounding box center [311, 202] width 104 height 78
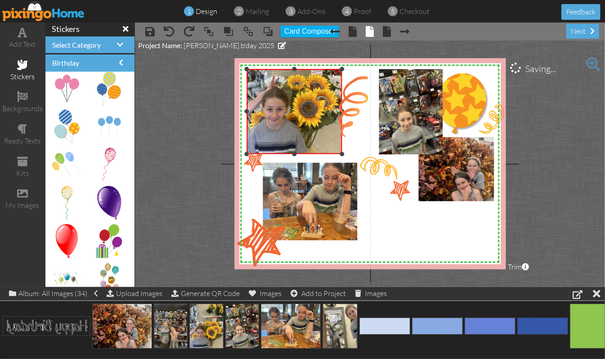
drag, startPoint x: 334, startPoint y: 146, endPoint x: 334, endPoint y: 152, distance: 6.3
click at [334, 152] on div "×" at bounding box center [294, 111] width 95 height 85
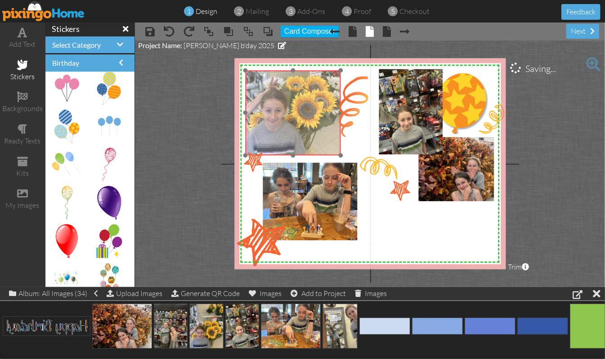
click at [315, 134] on img at bounding box center [292, 90] width 97 height 129
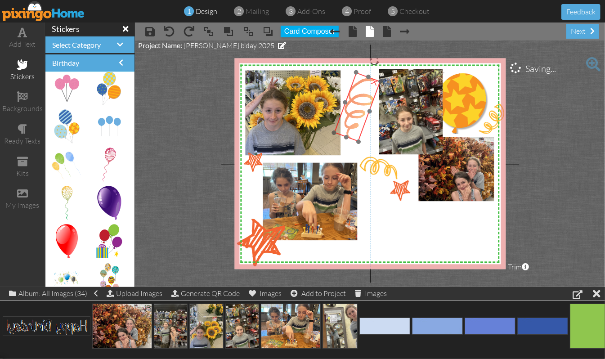
drag, startPoint x: 346, startPoint y: 104, endPoint x: 351, endPoint y: 106, distance: 5.7
click at [351, 106] on img at bounding box center [357, 106] width 47 height 69
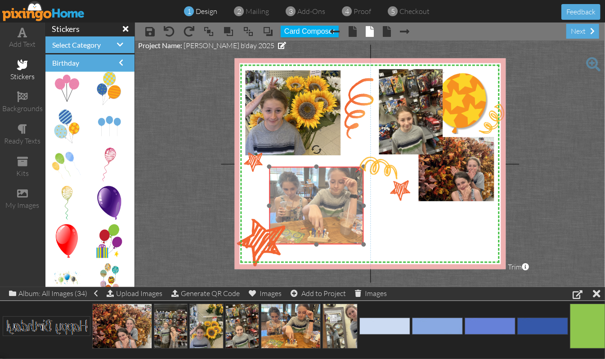
drag, startPoint x: 316, startPoint y: 199, endPoint x: 323, endPoint y: 203, distance: 7.7
click at [323, 203] on img at bounding box center [318, 206] width 104 height 78
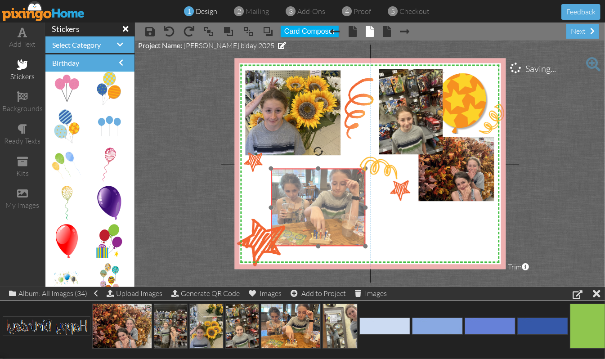
click at [297, 215] on img at bounding box center [319, 208] width 104 height 78
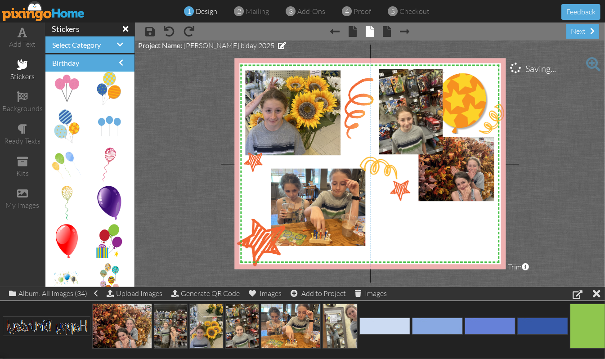
click at [553, 180] on project-studio-wrapper "X X X X X X X X X X X X X X X X X X X X X X X X X X X X X X X X X X X X X X X X…" at bounding box center [370, 163] width 470 height 246
click at [378, 175] on img at bounding box center [380, 168] width 70 height 82
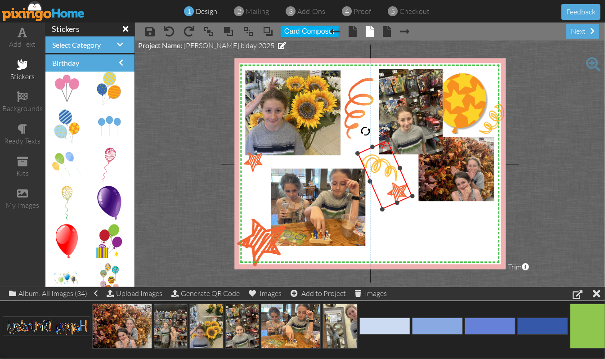
drag, startPoint x: 356, startPoint y: 134, endPoint x: 364, endPoint y: 128, distance: 9.9
click at [364, 128] on div at bounding box center [365, 131] width 14 height 14
click at [546, 164] on project-studio-wrapper "X X X X X X X X X X X X X X X X X X X X X X X X X X X X X X X X X X X X X X X X…" at bounding box center [370, 163] width 470 height 246
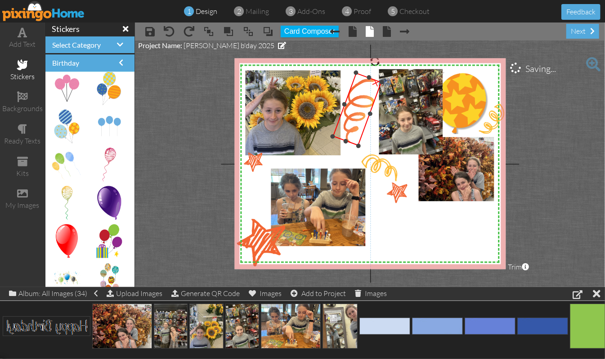
click at [358, 145] on div at bounding box center [359, 146] width 6 height 6
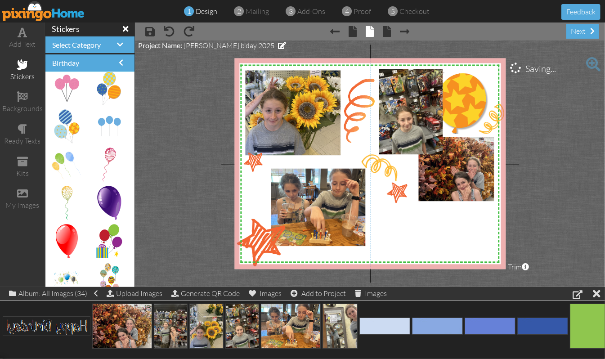
click at [542, 125] on project-studio-wrapper "X X X X X X X X X X X X X X X X X X X X X X X X X X X X X X X X X X X X X X X X…" at bounding box center [370, 163] width 470 height 246
click at [18, 33] on span at bounding box center [22, 32] width 9 height 11
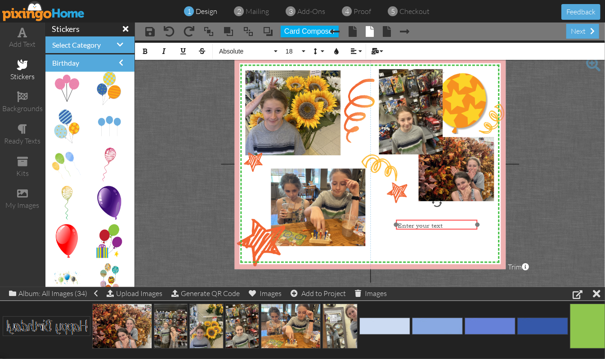
drag, startPoint x: 418, startPoint y: 78, endPoint x: 436, endPoint y: 218, distance: 141.4
click at [436, 219] on div "​ Enter your text ​" at bounding box center [436, 224] width 81 height 11
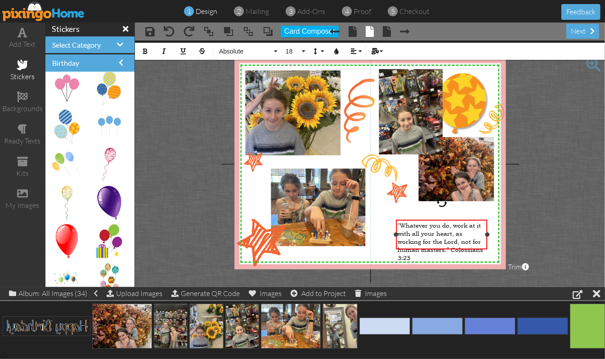
drag, startPoint x: 476, startPoint y: 234, endPoint x: 486, endPoint y: 234, distance: 9.9
click at [486, 234] on div at bounding box center [487, 234] width 4 height 4
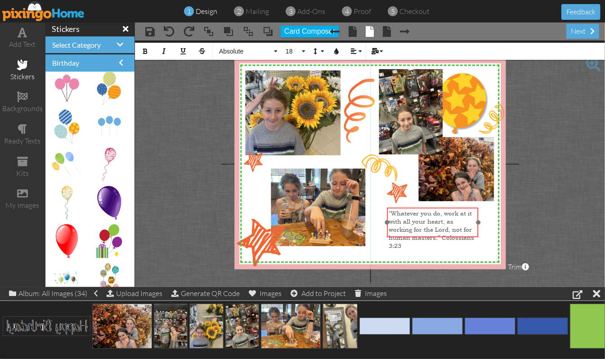
drag, startPoint x: 437, startPoint y: 218, endPoint x: 428, endPoint y: 206, distance: 15.1
click at [428, 207] on div "“Whatever you do, work at it with all your heart, as working for the Lord, not …" at bounding box center [432, 229] width 91 height 44
click at [388, 233] on span "“Whatever you do, work at it with all your heart, as working for the Lord, not …" at bounding box center [430, 229] width 85 height 40
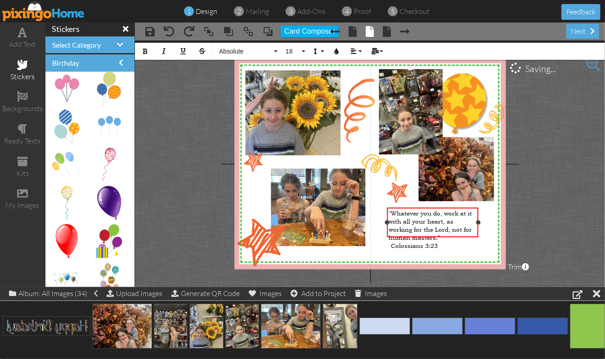
drag, startPoint x: 432, startPoint y: 229, endPoint x: 388, endPoint y: 207, distance: 49.9
click at [388, 207] on div "“Whatever you do, work at it with all your heart, as working for the Lord, not …" at bounding box center [432, 229] width 91 height 44
click at [273, 47] on button "Absolute" at bounding box center [246, 51] width 65 height 17
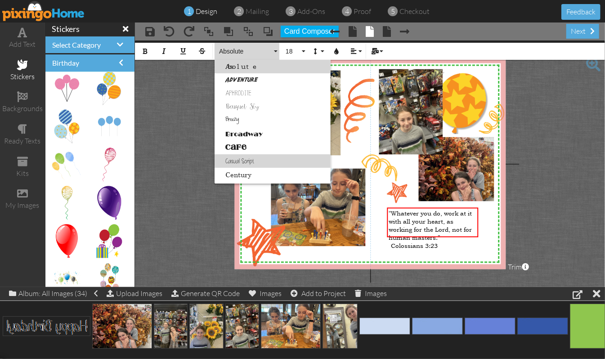
click at [235, 156] on link "Casual Script" at bounding box center [272, 160] width 116 height 13
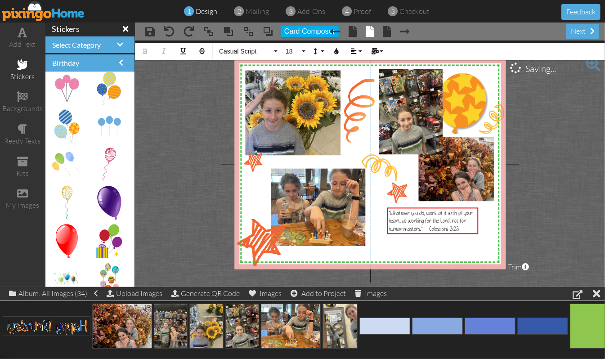
click at [552, 222] on project-studio-wrapper "X X X X X X X X X X X X X X X X X X X X X X X X X X X X X X X X X X X X X X X X…" at bounding box center [370, 163] width 470 height 246
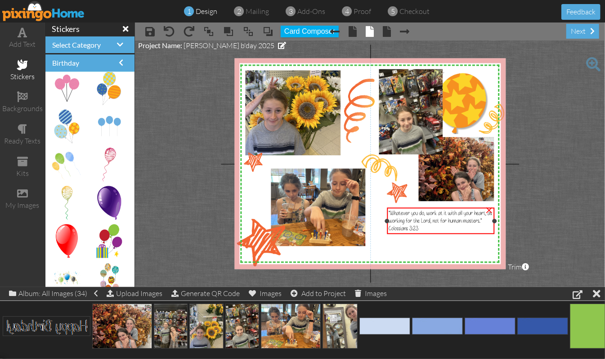
drag, startPoint x: 479, startPoint y: 219, endPoint x: 495, endPoint y: 218, distance: 16.2
click at [495, 218] on div at bounding box center [494, 220] width 4 height 4
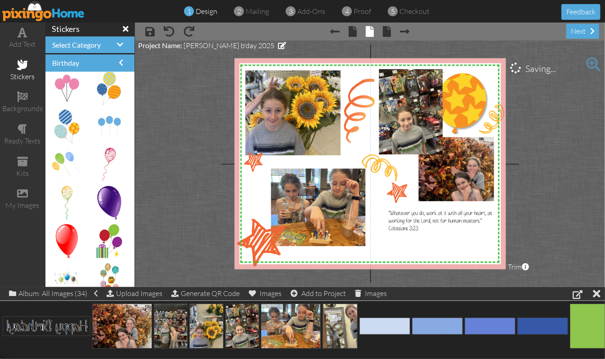
click at [548, 206] on project-studio-wrapper "X X X X X X X X X X X X X X X X X X X X X X X X X X X X X X X X X X X X X X X X…" at bounding box center [370, 163] width 470 height 246
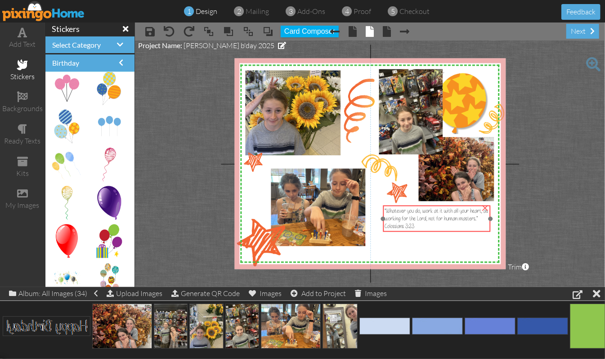
drag, startPoint x: 445, startPoint y: 212, endPoint x: 441, endPoint y: 209, distance: 4.9
click at [441, 209] on span "“Whatever you do, work at it with all your heart, as working for the Lord, not …" at bounding box center [435, 218] width 103 height 23
click at [547, 202] on project-studio-wrapper "X X X X X X X X X X X X X X X X X X X X X X X X X X X X X X X X X X X X X X X X…" at bounding box center [370, 163] width 470 height 246
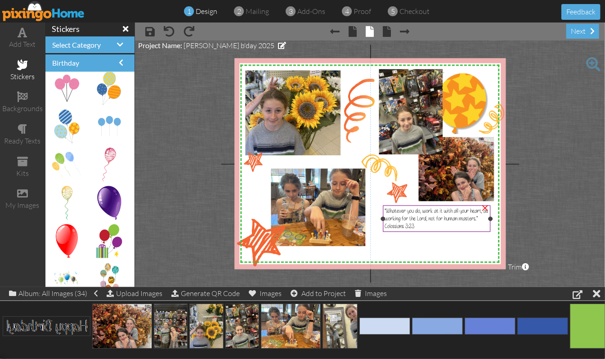
click at [409, 225] on span "“Whatever you do, work at it with all your heart, as working for the Lord, not …" at bounding box center [435, 218] width 103 height 23
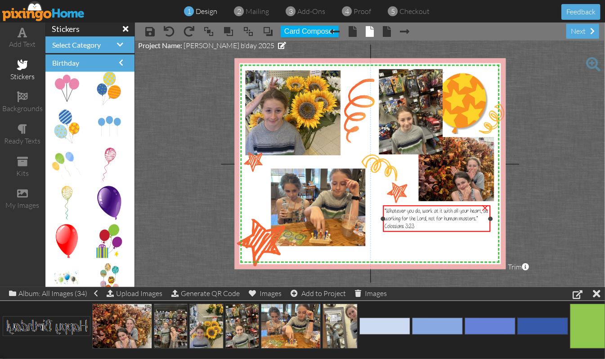
click at [409, 225] on span "“Whatever you do, work at it with all your heart, as working for the Lord, not …" at bounding box center [435, 218] width 103 height 23
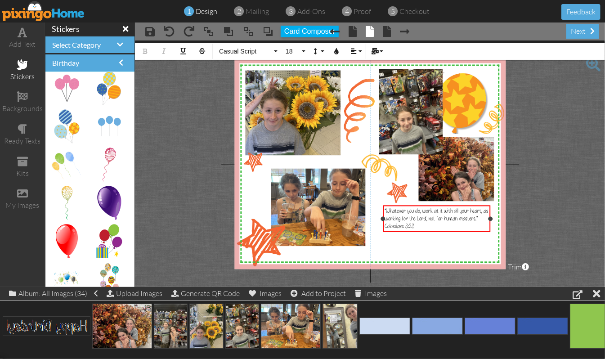
click at [385, 224] on span "“Whatever you do, work at it with all your heart, as working for the Lord, not …" at bounding box center [435, 218] width 103 height 23
click at [360, 51] on button "Align" at bounding box center [355, 51] width 17 height 17
click at [355, 91] on link "Align Right" at bounding box center [360, 93] width 27 height 13
click at [561, 183] on project-studio-wrapper "X X X X X X X X X X X X X X X X X X X X X X X X X X X X X X X X X X X X X X X X…" at bounding box center [370, 163] width 470 height 246
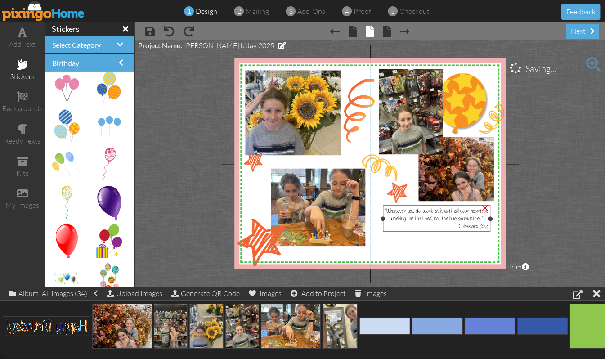
click at [463, 214] on span "“Whatever you do, work at it with all your heart, as working for the Lord, not …" at bounding box center [436, 218] width 103 height 23
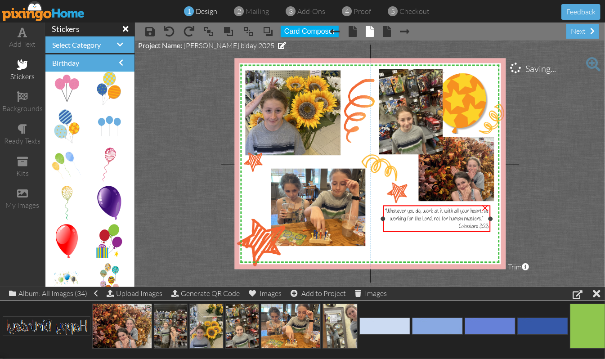
click at [463, 214] on span "“Whatever you do, work at it with all your heart, as working for the Lord, not …" at bounding box center [436, 218] width 103 height 23
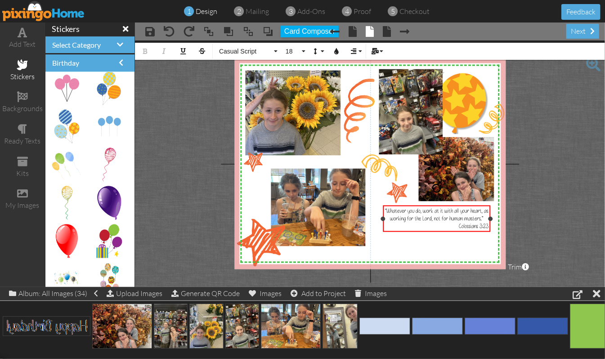
click at [484, 208] on span "“Whatever you do, work at it with all your heart, as working for the Lord, not …" at bounding box center [436, 218] width 103 height 23
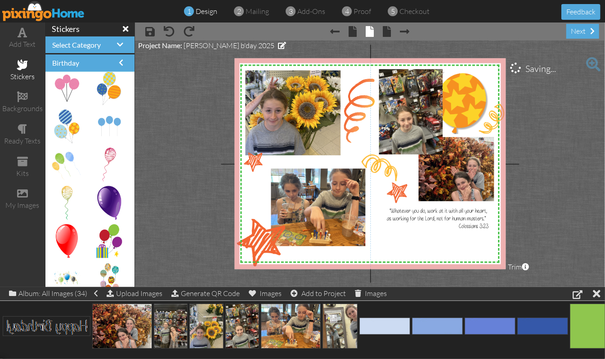
click at [563, 205] on project-studio-wrapper "X X X X X X X X X X X X X X X X X X X X X X X X X X X X X X X X X X X X X X X X…" at bounding box center [370, 163] width 470 height 246
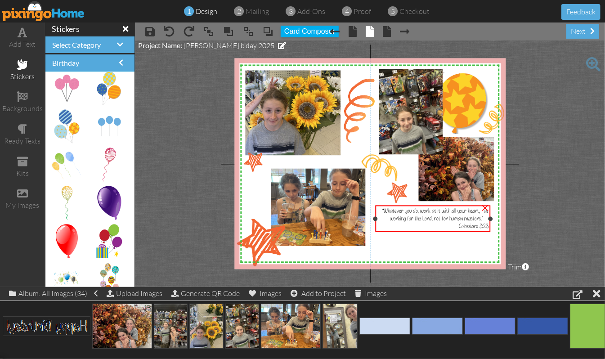
drag, startPoint x: 383, startPoint y: 217, endPoint x: 376, endPoint y: 218, distance: 7.8
click at [376, 218] on div at bounding box center [375, 218] width 4 height 4
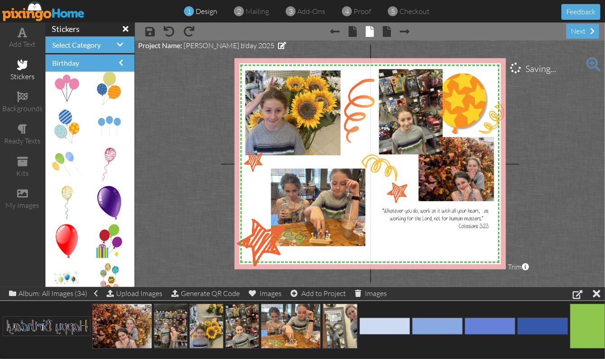
click at [569, 196] on project-studio-wrapper "X X X X X X X X X X X X X X X X X X X X X X X X X X X X X X X X X X X X X X X X…" at bounding box center [370, 163] width 470 height 246
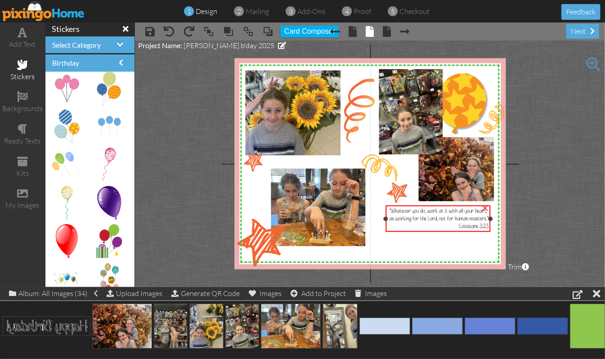
drag, startPoint x: 375, startPoint y: 218, endPoint x: 385, endPoint y: 216, distance: 10.5
click at [385, 216] on div at bounding box center [385, 218] width 4 height 4
click at [429, 209] on span "“Whatever you do, work at it with all your heart, as working for the Lord, not …" at bounding box center [438, 217] width 100 height 23
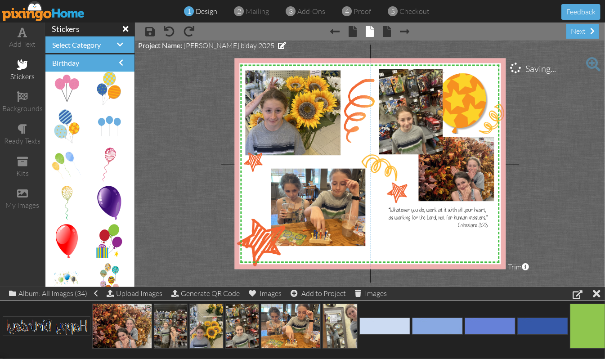
click at [570, 184] on project-studio-wrapper "X X X X X X X X X X X X X X X X X X X X X X X X X X X X X X X X X X X X X X X X…" at bounding box center [370, 163] width 470 height 246
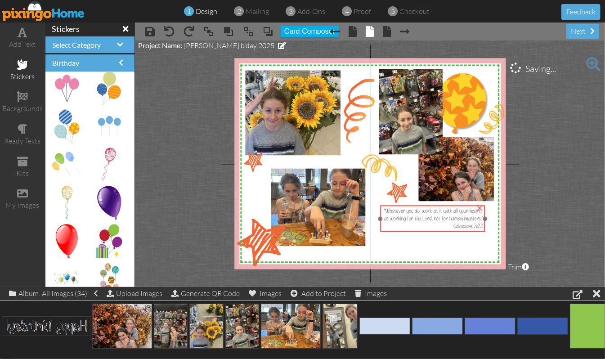
drag, startPoint x: 459, startPoint y: 218, endPoint x: 467, endPoint y: 213, distance: 9.5
click at [455, 218] on span "“Whatever you do, work at it with all your heart, as working for the Lord, not …" at bounding box center [433, 218] width 100 height 23
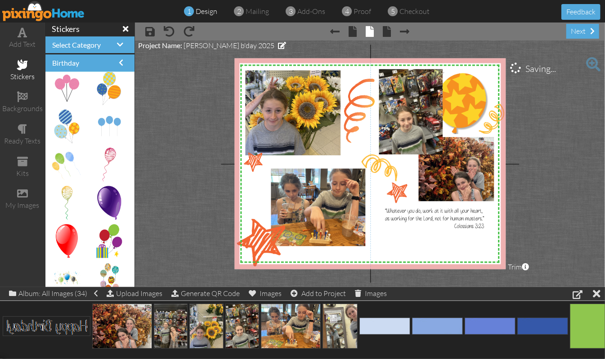
click at [569, 185] on project-studio-wrapper "X X X X X X X X X X X X X X X X X X X X X X X X X X X X X X X X X X X X X X X X…" at bounding box center [370, 163] width 470 height 246
click at [21, 99] on span at bounding box center [22, 96] width 11 height 11
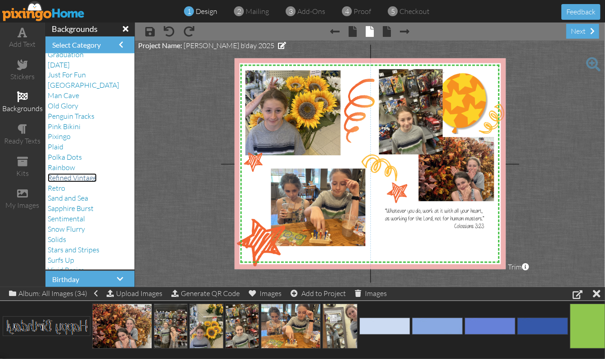
click at [85, 178] on span "Refined Vintage" at bounding box center [72, 177] width 49 height 9
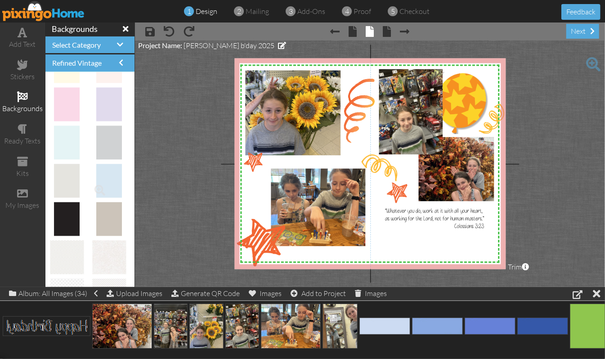
scroll to position [216, 0]
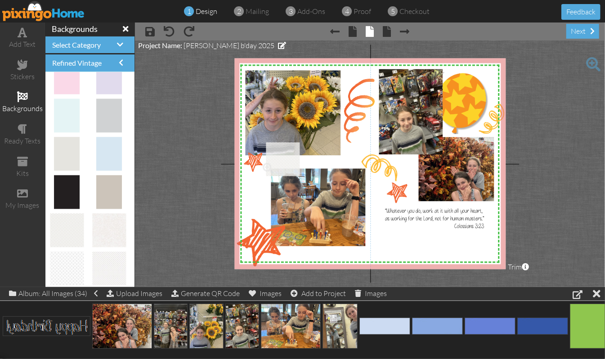
drag, startPoint x: 61, startPoint y: 218, endPoint x: 272, endPoint y: 155, distance: 219.6
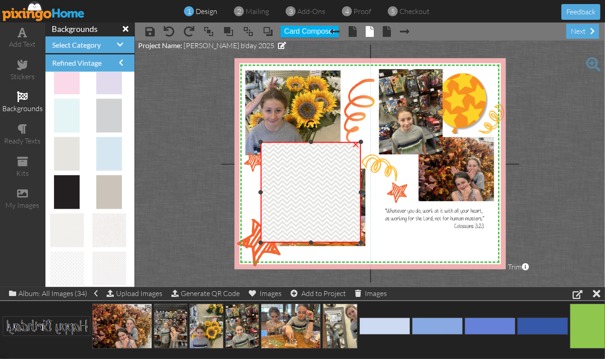
drag, startPoint x: 326, startPoint y: 209, endPoint x: 350, endPoint y: 242, distance: 40.3
click at [350, 242] on div "×" at bounding box center [310, 192] width 101 height 101
click at [356, 144] on div "×" at bounding box center [355, 144] width 14 height 14
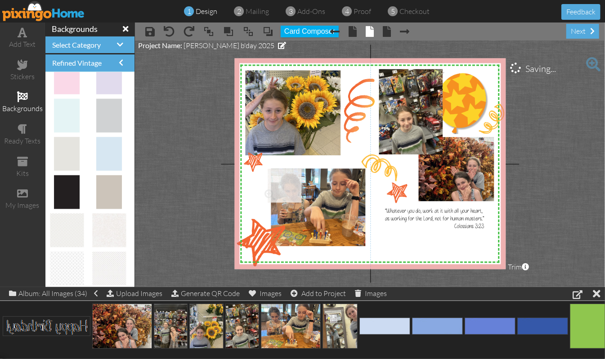
drag, startPoint x: 108, startPoint y: 224, endPoint x: 287, endPoint y: 187, distance: 182.6
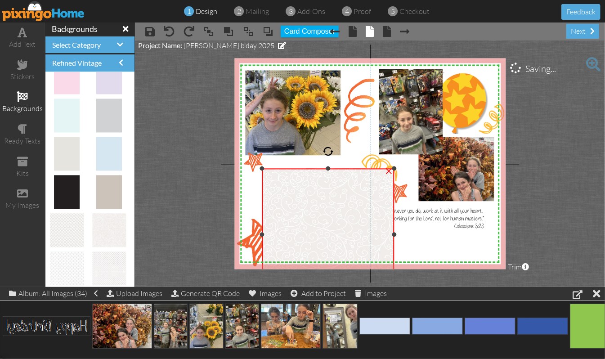
drag, startPoint x: 330, startPoint y: 235, endPoint x: 383, endPoint y: 299, distance: 83.6
click at [383, 287] on div "add text stickers backgrounds ready texts kits my images backgrounds Select Cat…" at bounding box center [302, 154] width 605 height 264
click at [389, 169] on div "×" at bounding box center [389, 170] width 14 height 14
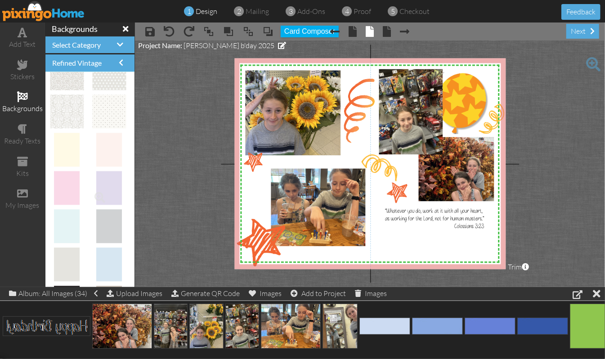
scroll to position [96, 0]
drag, startPoint x: 103, startPoint y: 145, endPoint x: 290, endPoint y: 168, distance: 188.0
drag, startPoint x: 337, startPoint y: 157, endPoint x: 370, endPoint y: 198, distance: 52.7
click at [370, 198] on div "X X X X X X X X X X X X X X X X X X X X X X X X X X X X X X X X X X X X X X X X…" at bounding box center [369, 163] width 271 height 211
click at [301, 201] on div "×" at bounding box center [300, 200] width 14 height 14
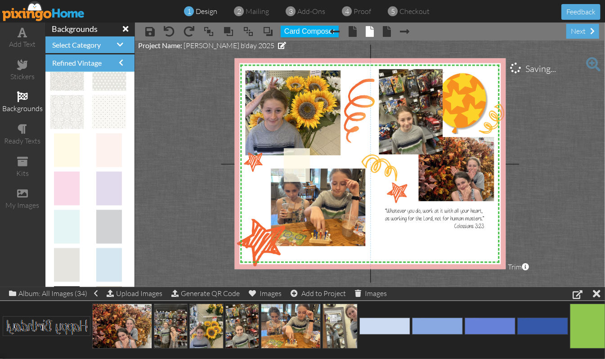
drag, startPoint x: 67, startPoint y: 146, endPoint x: 291, endPoint y: 160, distance: 224.8
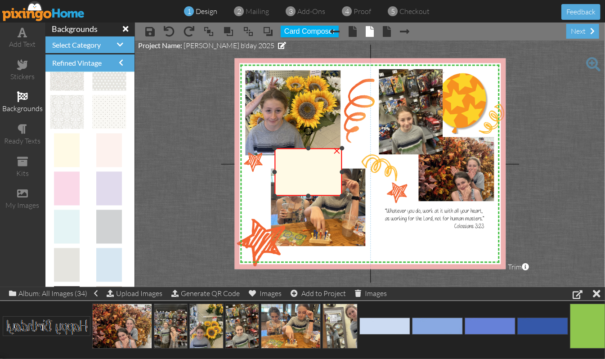
drag, startPoint x: 308, startPoint y: 235, endPoint x: 319, endPoint y: 195, distance: 41.4
click at [319, 195] on div "×" at bounding box center [308, 172] width 68 height 48
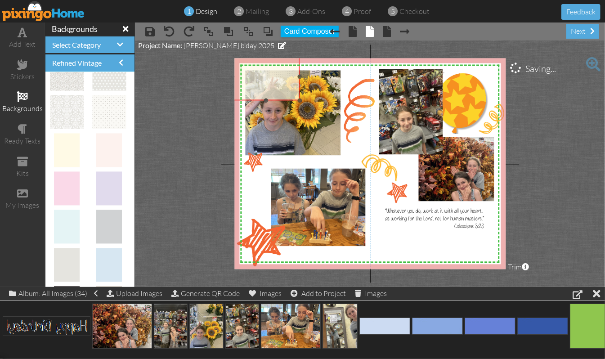
drag, startPoint x: 328, startPoint y: 184, endPoint x: 286, endPoint y: 89, distance: 104.7
click at [286, 89] on img at bounding box center [266, 97] width 68 height 88
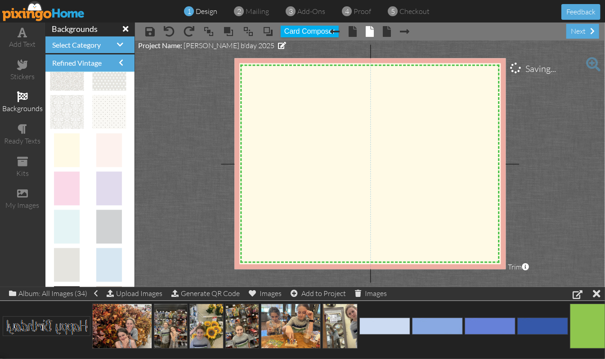
drag, startPoint x: 299, startPoint y: 99, endPoint x: 463, endPoint y: 275, distance: 240.5
click at [463, 275] on project-studio-wrapper "X X X X X X X X X X X X X X X X X X X X X X X X X X X X X X X X X X X X X X X X…" at bounding box center [370, 163] width 470 height 246
click at [246, 29] on span at bounding box center [248, 31] width 11 height 13
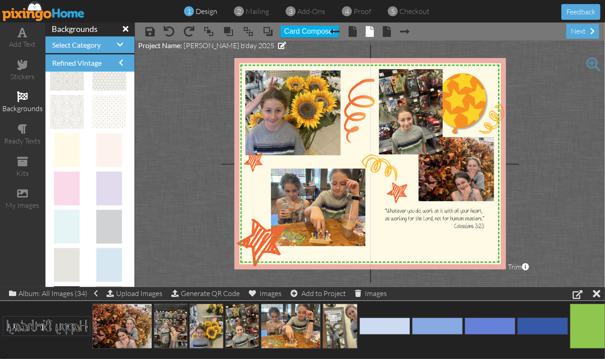
click at [567, 206] on project-studio-wrapper "X X X X X X X X X X X X X X X X X X X X X X X X X X X X X X X X X X X X X X X X…" at bounding box center [370, 163] width 470 height 246
drag, startPoint x: 263, startPoint y: 169, endPoint x: 264, endPoint y: 175, distance: 5.9
click at [264, 175] on div "×" at bounding box center [256, 164] width 31 height 31
drag, startPoint x: 252, startPoint y: 135, endPoint x: 272, endPoint y: 139, distance: 20.7
click at [272, 139] on div at bounding box center [273, 138] width 15 height 15
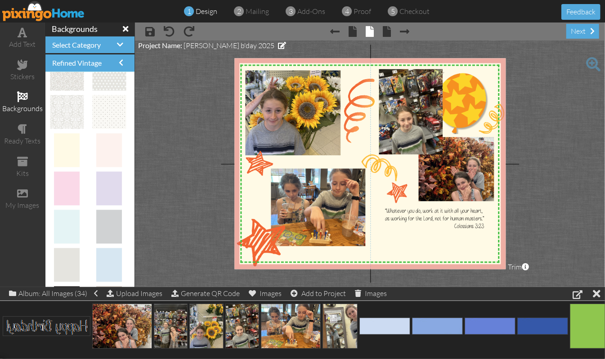
click at [578, 140] on project-studio-wrapper "X X X X X X X X X X X X X X X X X X X X X X X X X X X X X X X X X X X X X X X X…" at bounding box center [370, 163] width 470 height 246
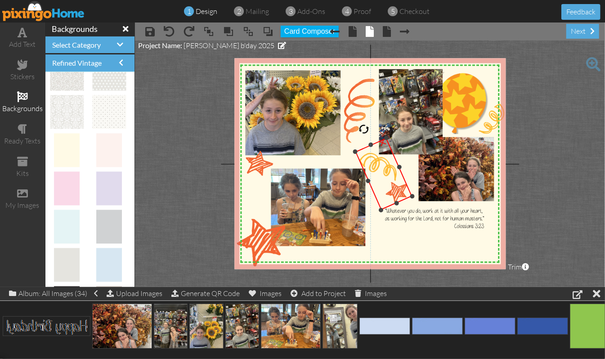
click at [359, 150] on div "×" at bounding box center [383, 174] width 57 height 72
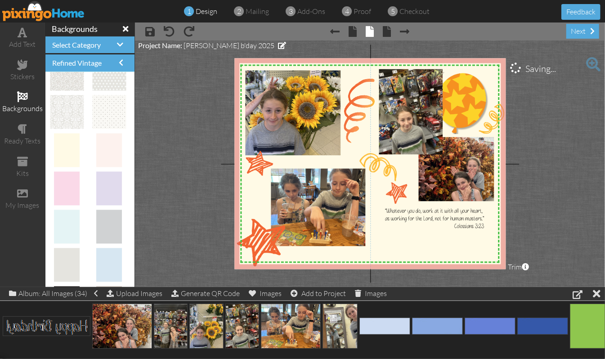
click at [566, 164] on project-studio-wrapper "X X X X X X X X X X X X X X X X X X X X X X X X X X X X X X X X X X X X X X X X…" at bounding box center [370, 163] width 470 height 246
click at [23, 33] on span at bounding box center [22, 32] width 9 height 11
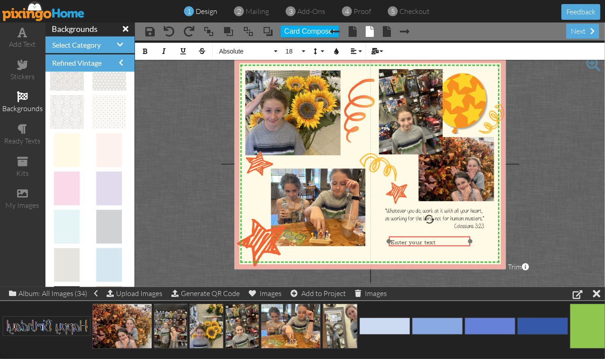
drag, startPoint x: 303, startPoint y: 78, endPoint x: 430, endPoint y: 235, distance: 202.0
click at [430, 236] on div "​ Enter your text ​" at bounding box center [428, 241] width 81 height 11
drag, startPoint x: 471, startPoint y: 241, endPoint x: 488, endPoint y: 243, distance: 17.2
click at [487, 243] on div "Enter your text ×" at bounding box center [437, 241] width 98 height 10
click at [428, 232] on div "​ Enter your text ​" at bounding box center [437, 237] width 98 height 11
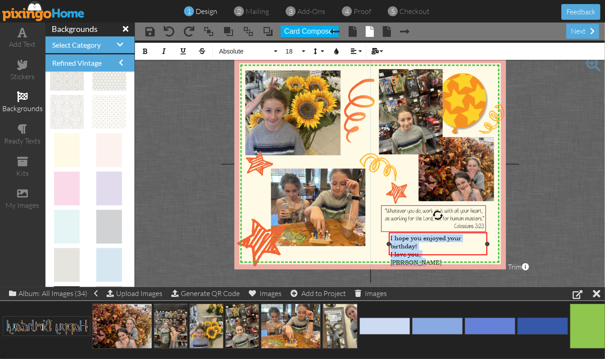
drag, startPoint x: 428, startPoint y: 249, endPoint x: 384, endPoint y: 227, distance: 49.5
click at [388, 232] on div "I hope you enjoyed your birthday! I love you, [PERSON_NAME] ×" at bounding box center [437, 243] width 98 height 23
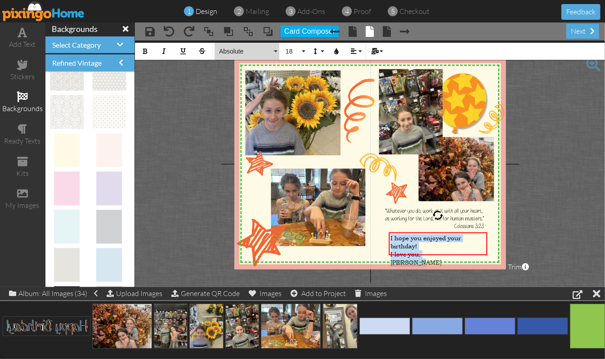
click at [279, 50] on button "Absolute" at bounding box center [246, 51] width 65 height 17
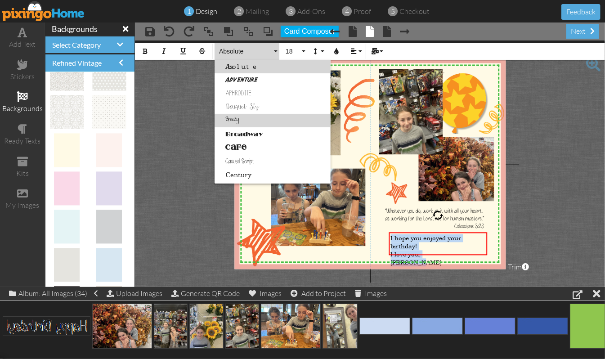
click at [227, 117] on link "Breezy" at bounding box center [272, 120] width 116 height 13
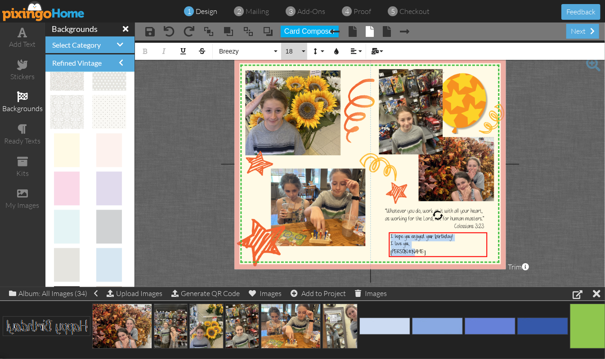
click at [301, 51] on button "18" at bounding box center [294, 51] width 26 height 17
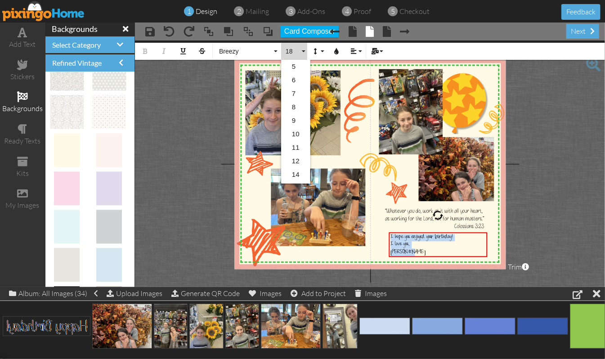
scroll to position [80, 0]
click at [294, 174] on link "30" at bounding box center [295, 175] width 29 height 13
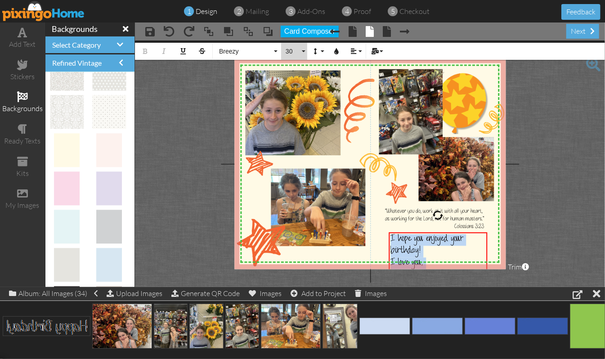
click at [304, 51] on button "30" at bounding box center [294, 51] width 26 height 17
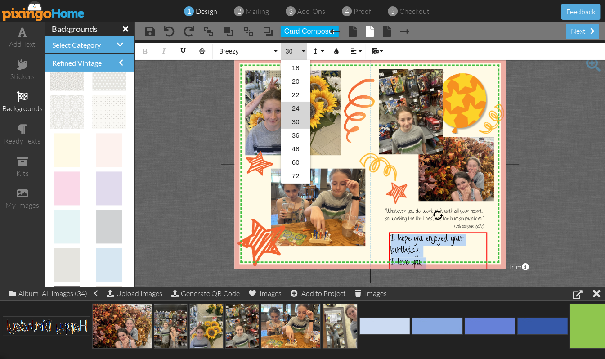
click at [292, 105] on link "24" at bounding box center [295, 108] width 29 height 13
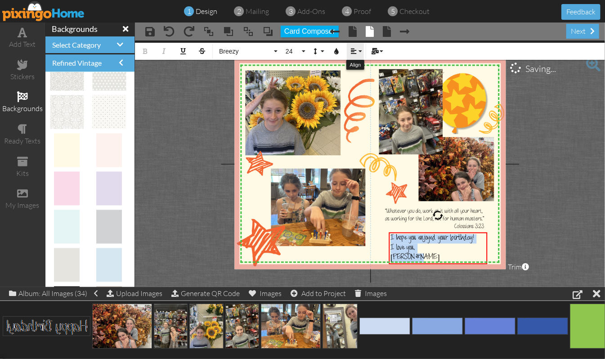
click at [360, 50] on button "Align" at bounding box center [355, 51] width 17 height 17
click at [356, 76] on link "[GEOGRAPHIC_DATA]" at bounding box center [360, 79] width 27 height 13
click at [566, 188] on project-studio-wrapper "X X X X X X X X X X X X X X X X X X X X X X X X X X X X X X X X X X X X X X X X…" at bounding box center [370, 163] width 470 height 246
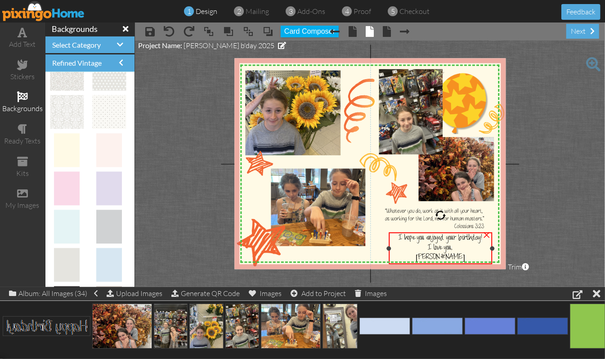
drag, startPoint x: 486, startPoint y: 245, endPoint x: 491, endPoint y: 245, distance: 4.9
click at [491, 246] on div at bounding box center [492, 248] width 4 height 4
drag, startPoint x: 389, startPoint y: 247, endPoint x: 383, endPoint y: 247, distance: 5.4
click at [383, 247] on div at bounding box center [383, 248] width 4 height 4
click at [409, 246] on div "I love you," at bounding box center [437, 248] width 105 height 10
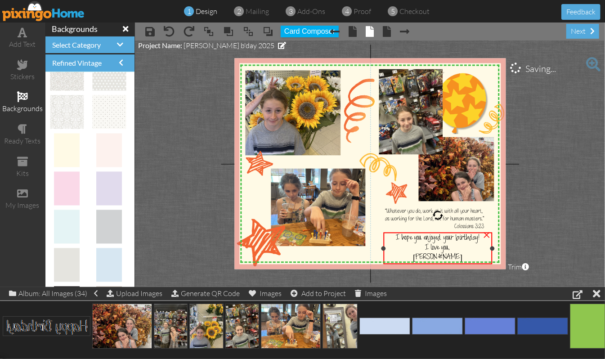
click at [409, 246] on div "I love you," at bounding box center [437, 248] width 105 height 10
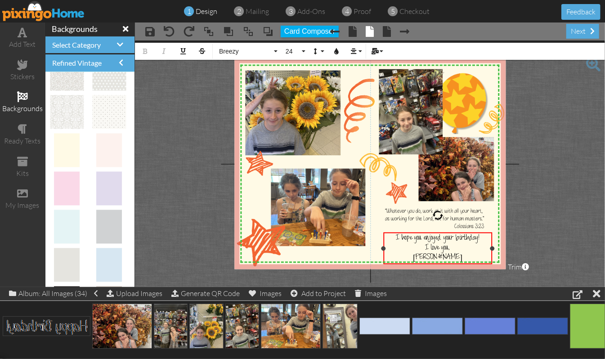
click at [423, 243] on div "I love you," at bounding box center [437, 248] width 105 height 10
click at [434, 255] on span "[PERSON_NAME]" at bounding box center [437, 257] width 49 height 9
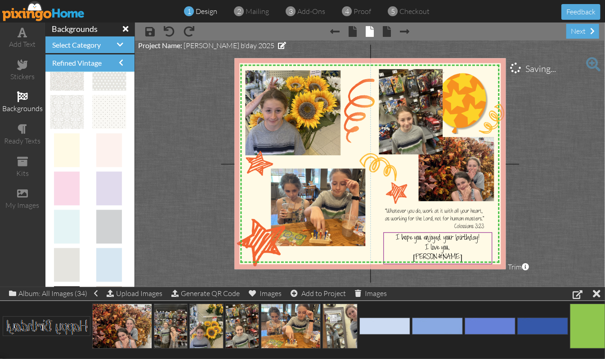
click at [563, 219] on project-studio-wrapper "X X X X X X X X X X X X X X X X X X X X X X X X X X X X X X X X X X X X X X X X…" at bounding box center [370, 163] width 470 height 246
click at [410, 234] on span "I hope you enjoyed your birthday!" at bounding box center [438, 238] width 84 height 9
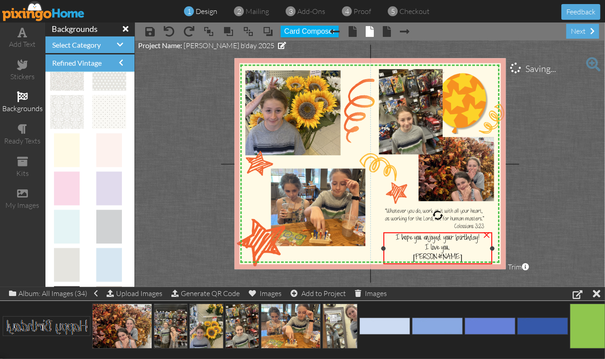
click at [396, 238] on span "I hope you enjoyed your birthday!" at bounding box center [438, 238] width 84 height 9
click at [396, 238] on span "I hope you enjoyed your birthday!" at bounding box center [438, 237] width 84 height 9
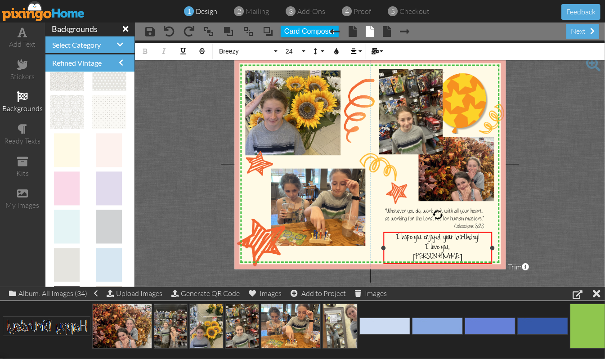
drag, startPoint x: 387, startPoint y: 237, endPoint x: 486, endPoint y: 259, distance: 100.9
click at [486, 259] on div "I hope you enjoyed your birthday! I love you, [PERSON_NAME]" at bounding box center [437, 247] width 105 height 29
click at [324, 53] on button "Line Height" at bounding box center [317, 51] width 17 height 17
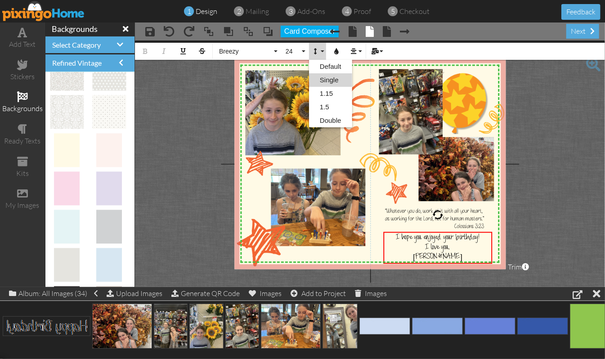
click at [310, 80] on link "Single" at bounding box center [330, 79] width 43 height 13
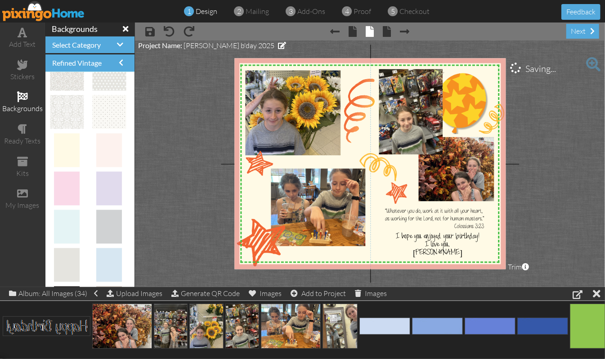
click at [570, 199] on project-studio-wrapper "X X X X X X X X X X X X X X X X X X X X X X X X X X X X X X X X X X X X X X X X…" at bounding box center [370, 163] width 470 height 246
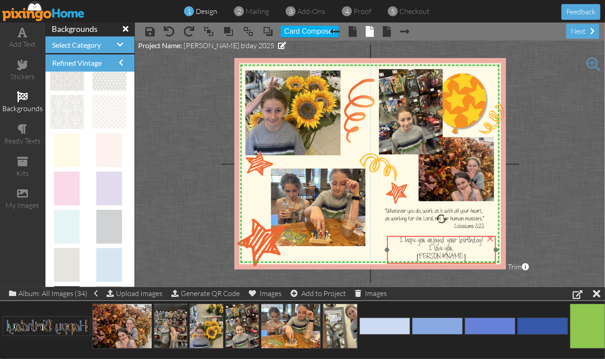
drag, startPoint x: 434, startPoint y: 243, endPoint x: 437, endPoint y: 247, distance: 5.4
click at [437, 247] on span "I love you," at bounding box center [441, 249] width 25 height 9
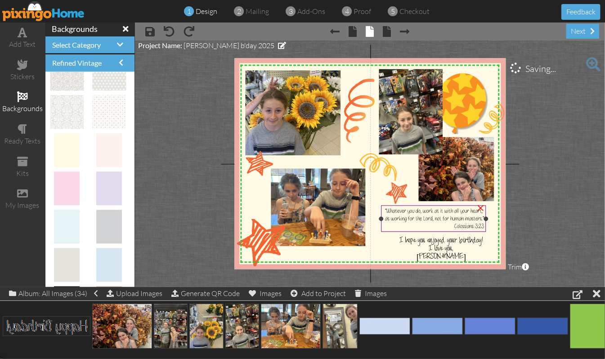
click at [452, 217] on span "“Whatever you do, work at it with all your heart, as working for the Lord, not …" at bounding box center [434, 218] width 100 height 23
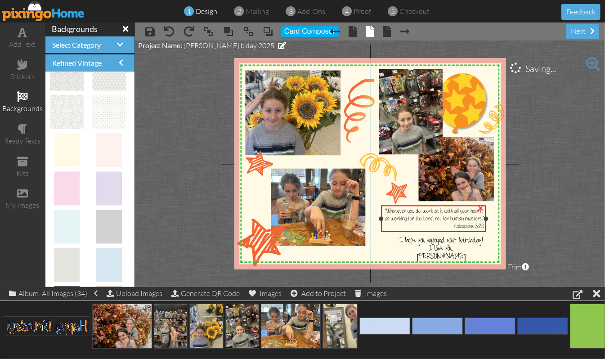
click at [452, 217] on span "“Whatever you do, work at it with all your heart, as working for the Lord, not …" at bounding box center [434, 218] width 100 height 23
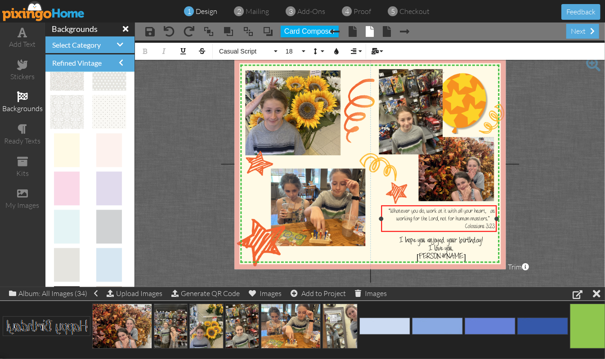
drag, startPoint x: 486, startPoint y: 217, endPoint x: 496, endPoint y: 214, distance: 11.1
click at [496, 214] on div "“Whatever you do, work at it with all your heart, as working for the Lord, not …" at bounding box center [439, 218] width 116 height 27
drag, startPoint x: 385, startPoint y: 209, endPoint x: 497, endPoint y: 220, distance: 112.5
click at [497, 220] on div "“Whatever you do, work at it with all your heart, as working for the Lord, not …" at bounding box center [439, 218] width 116 height 27
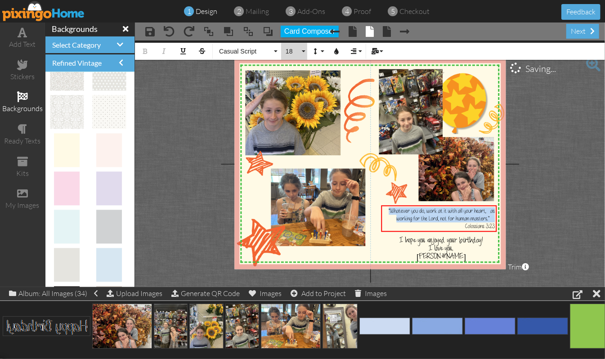
click at [306, 48] on button "18" at bounding box center [294, 51] width 26 height 17
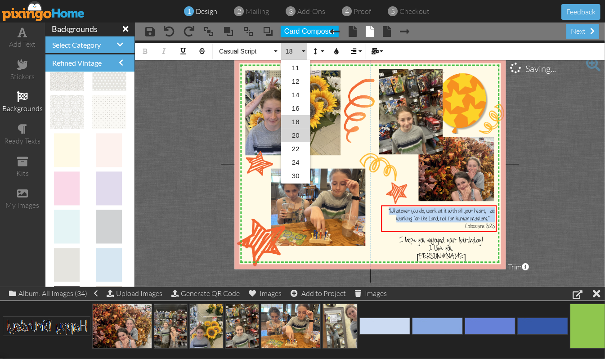
click at [289, 136] on link "20" at bounding box center [295, 135] width 29 height 13
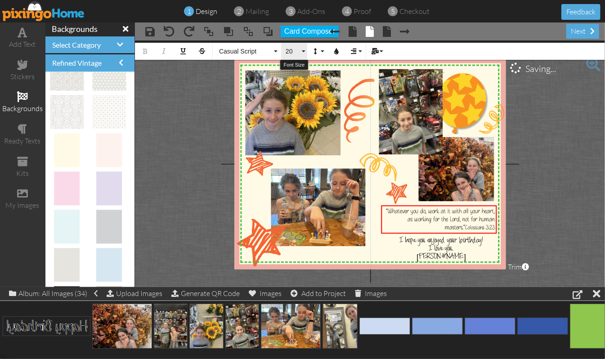
click at [303, 53] on button "20" at bounding box center [294, 51] width 26 height 17
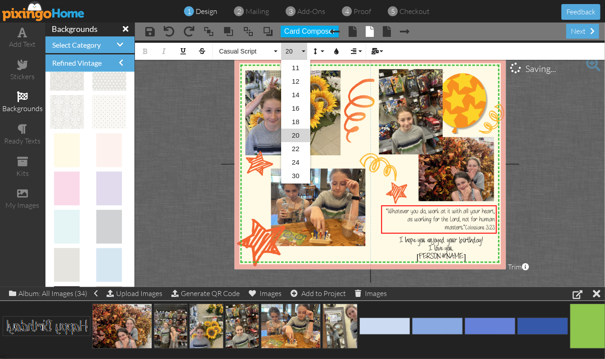
scroll to position [94, 0]
click at [294, 130] on link "22" at bounding box center [295, 134] width 29 height 13
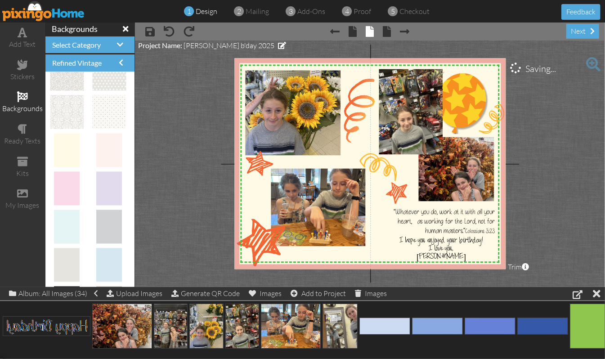
click at [569, 178] on project-studio-wrapper "X X X X X X X X X X X X X X X X X X X X X X X X X X X X X X X X X X X X X X X X…" at bounding box center [370, 163] width 470 height 246
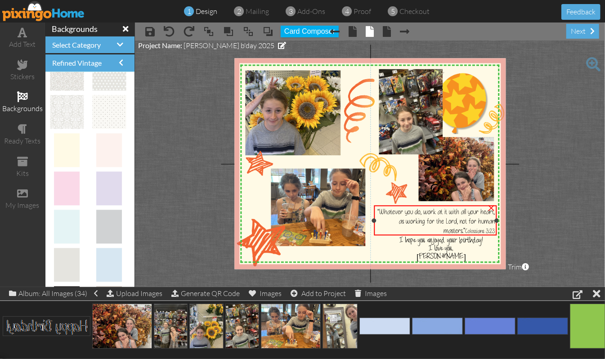
drag, startPoint x: 382, startPoint y: 218, endPoint x: 375, endPoint y: 218, distance: 7.2
click at [375, 218] on div at bounding box center [374, 220] width 4 height 4
click at [425, 208] on span "“Whatever you do, work at it with all your heart, as working for the Lord, not …" at bounding box center [436, 221] width 117 height 28
click at [401, 220] on span "“Whatever you do, work at it with all your heart, as working for the Lord, not …" at bounding box center [436, 221] width 117 height 28
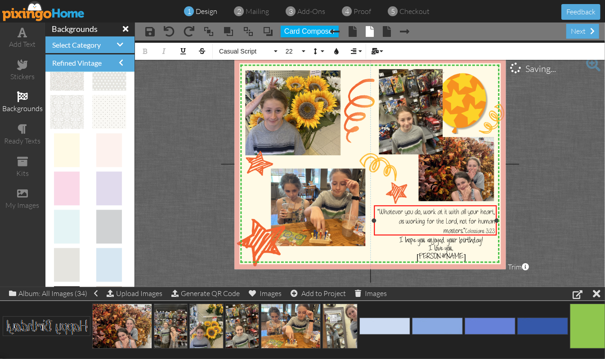
click at [400, 220] on span "“Whatever you do, work at it with all your heart, as working for the Lord, not …" at bounding box center [436, 221] width 117 height 28
click at [547, 216] on project-studio-wrapper "X X X X X X X X X X X X X X X X X X X X X X X X X X X X X X X X X X X X X X X X…" at bounding box center [370, 163] width 470 height 246
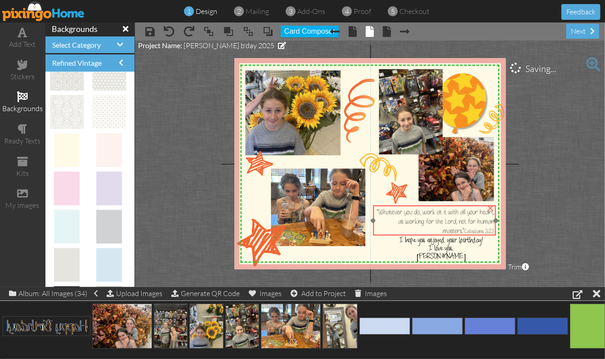
click at [441, 222] on span "“Whatever you do, work at it with all your heart, as working for the Lord, not …" at bounding box center [435, 221] width 117 height 28
click at [428, 220] on span "“Whatever you do, work at it with all your heart, as working for the Lord, not …" at bounding box center [435, 221] width 117 height 28
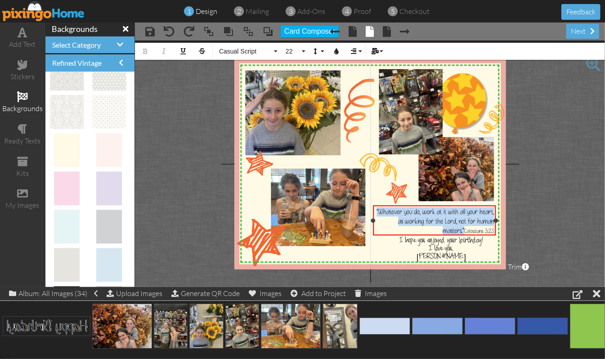
drag, startPoint x: 374, startPoint y: 209, endPoint x: 497, endPoint y: 216, distance: 122.9
click at [496, 216] on div "“Whatever you do, work at it with all your heart, as working for the Lord, not …" at bounding box center [434, 220] width 123 height 30
click at [304, 50] on button "22" at bounding box center [294, 51] width 26 height 17
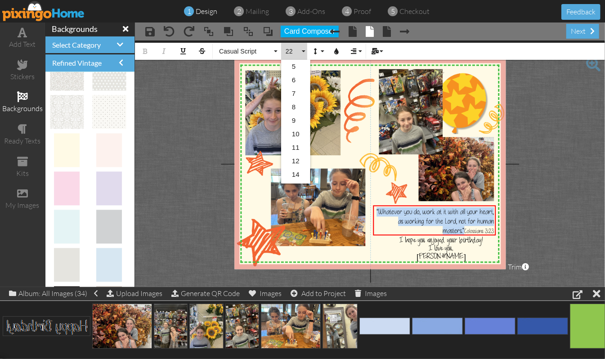
scroll to position [107, 0]
click at [295, 105] on link "20" at bounding box center [295, 108] width 29 height 13
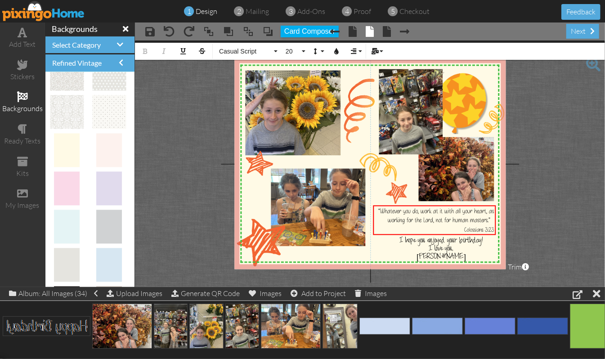
click at [554, 203] on project-studio-wrapper "X X X X X X X X X X X X X X X X X X X X X X X X X X X X X X X X X X X X X X X X…" at bounding box center [370, 163] width 470 height 246
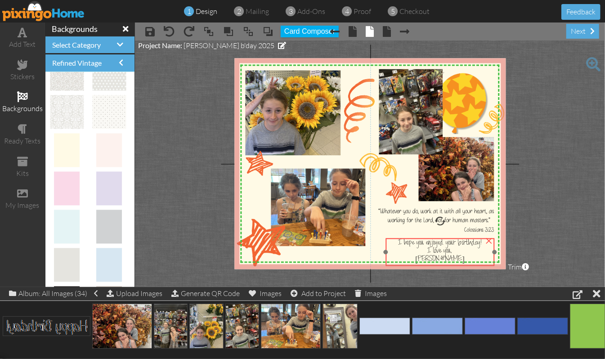
click at [428, 247] on span "I love you," at bounding box center [440, 251] width 25 height 9
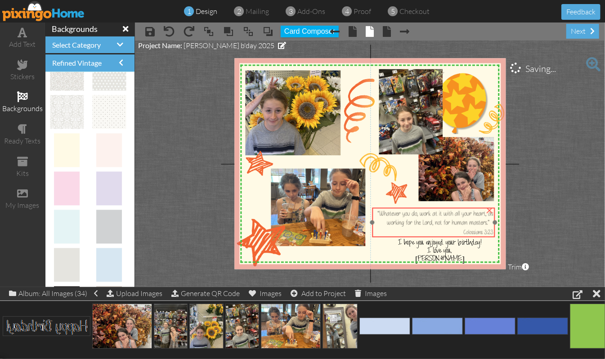
click at [394, 218] on span "“Whatever you do, work at it with all your heart, as working for the Lord, not …" at bounding box center [436, 217] width 116 height 17
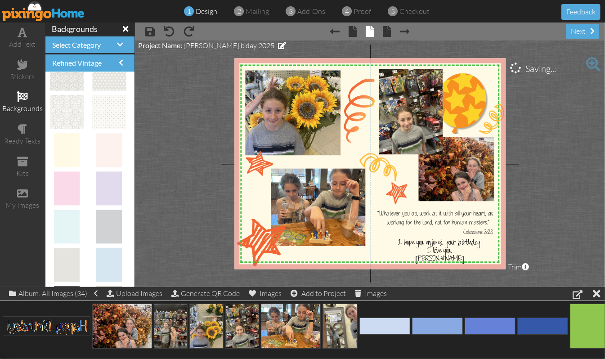
click at [573, 189] on project-studio-wrapper "X X X X X X X X X X X X X X X X X X X X X X X X X X X X X X X X X X X X X X X X…" at bounding box center [370, 163] width 470 height 246
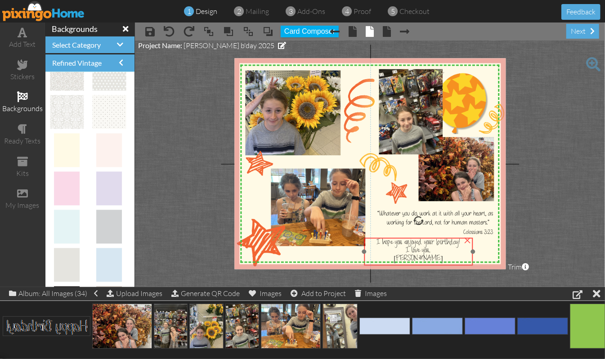
drag, startPoint x: 460, startPoint y: 246, endPoint x: 439, endPoint y: 245, distance: 21.6
click at [431, 247] on span "I love you," at bounding box center [418, 251] width 25 height 9
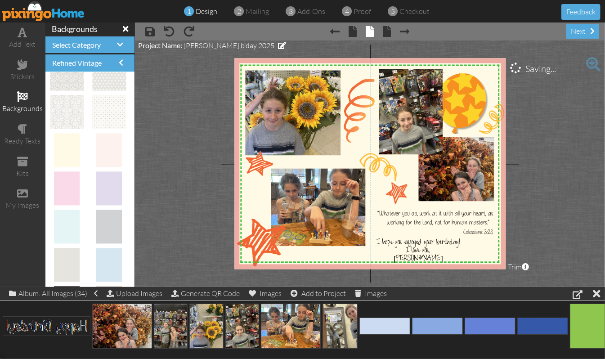
click at [565, 201] on project-studio-wrapper "X X X X X X X X X X X X X X X X X X X X X X X X X X X X X X X X X X X X X X X X…" at bounding box center [370, 163] width 470 height 246
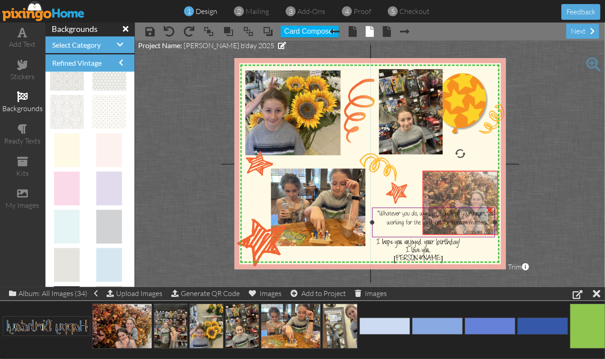
drag, startPoint x: 468, startPoint y: 173, endPoint x: 472, endPoint y: 206, distance: 33.5
click at [472, 206] on div "X X X X X X X X X X X X X X X X X X X X X X X X X X X X X X X X X X X X X X X X…" at bounding box center [369, 163] width 271 height 211
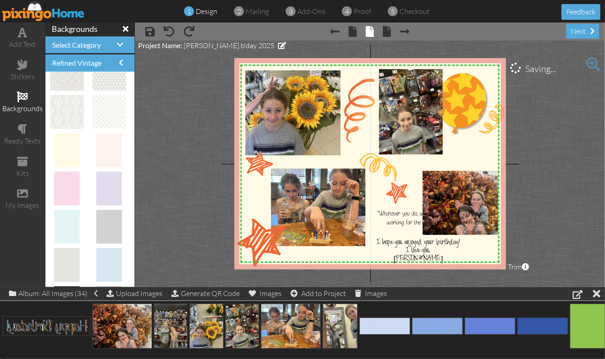
click at [571, 187] on project-studio-wrapper "X X X X X X X X X X X X X X X X X X X X X X X X X X X X X X X X X X X X X X X X…" at bounding box center [370, 163] width 470 height 246
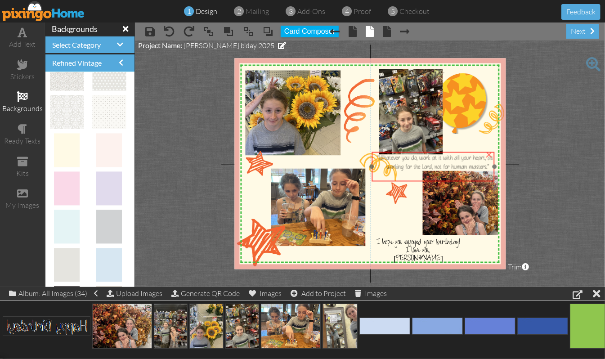
drag, startPoint x: 414, startPoint y: 218, endPoint x: 414, endPoint y: 162, distance: 55.7
click at [414, 162] on span "“Whatever you do, work at it with all your heart, as working for the Lord, not …" at bounding box center [435, 161] width 116 height 17
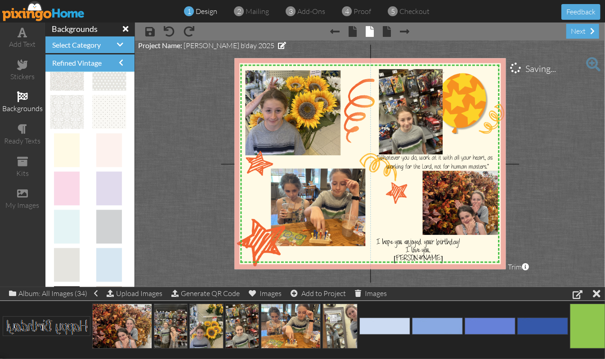
click at [578, 180] on project-studio-wrapper "X X X X X X X X X X X X X X X X X X X X X X X X X X X X X X X X X X X X X X X X…" at bounding box center [370, 163] width 470 height 246
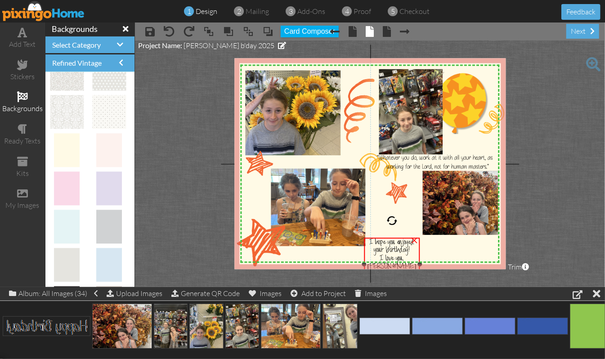
drag, startPoint x: 473, startPoint y: 252, endPoint x: 420, endPoint y: 258, distance: 53.4
click at [419, 258] on div "I hope you enjoyed your birthday! I love you, [PERSON_NAME] ×" at bounding box center [392, 263] width 56 height 53
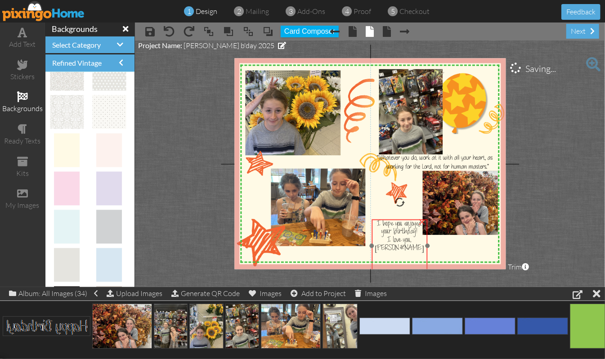
drag, startPoint x: 390, startPoint y: 236, endPoint x: 398, endPoint y: 218, distance: 19.5
click at [398, 220] on span "I hope you enjoyed your birthday!" at bounding box center [399, 229] width 45 height 18
click at [396, 238] on span "I love you," at bounding box center [399, 240] width 25 height 9
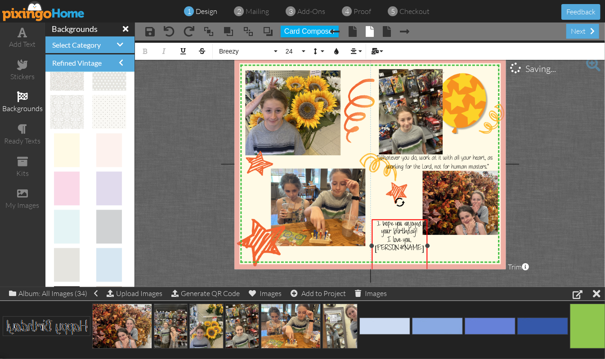
click at [396, 238] on span "I love you," at bounding box center [399, 240] width 25 height 9
click at [385, 245] on span "[PERSON_NAME]" at bounding box center [398, 249] width 49 height 9
drag, startPoint x: 392, startPoint y: 216, endPoint x: 407, endPoint y: 218, distance: 14.6
click at [393, 224] on div at bounding box center [400, 244] width 60 height 40
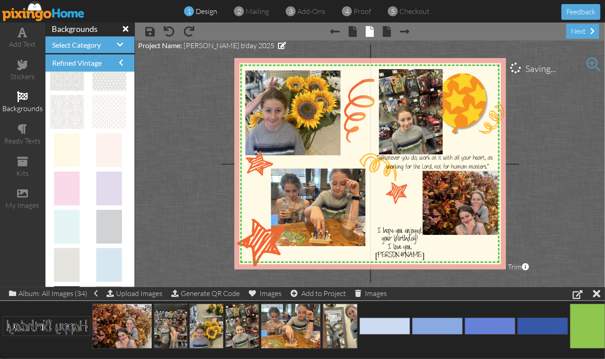
click at [551, 193] on project-studio-wrapper "X X X X X X X X X X X X X X X X X X X X X X X X X X X X X X X X X X X X X X X X…" at bounding box center [370, 163] width 470 height 246
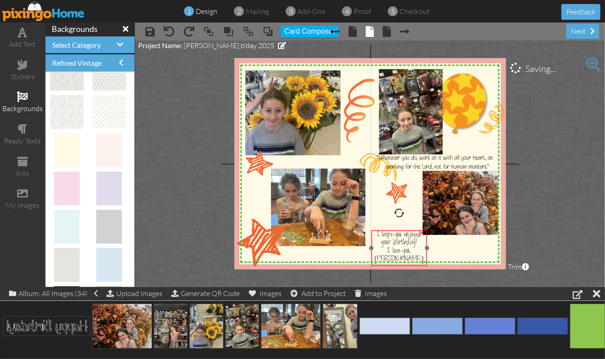
click at [398, 239] on span "I hope you enjoyed your birthday!" at bounding box center [398, 240] width 45 height 18
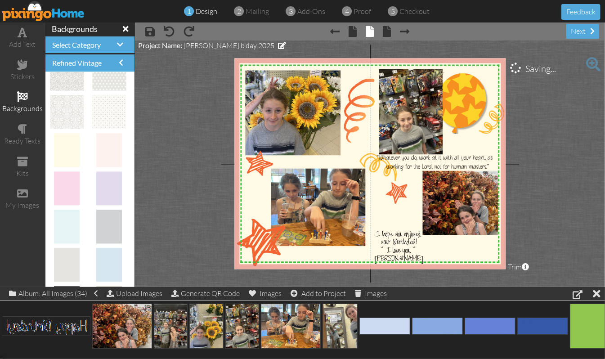
click at [549, 191] on project-studio-wrapper "X X X X X X X X X X X X X X X X X X X X X X X X X X X X X X X X X X X X X X X X…" at bounding box center [370, 163] width 470 height 246
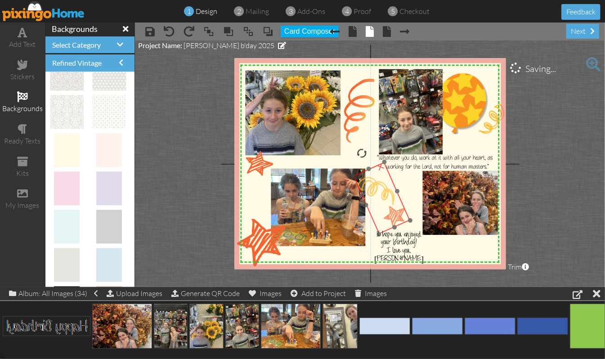
drag, startPoint x: 395, startPoint y: 195, endPoint x: 392, endPoint y: 219, distance: 24.4
click at [392, 219] on img at bounding box center [377, 190] width 63 height 87
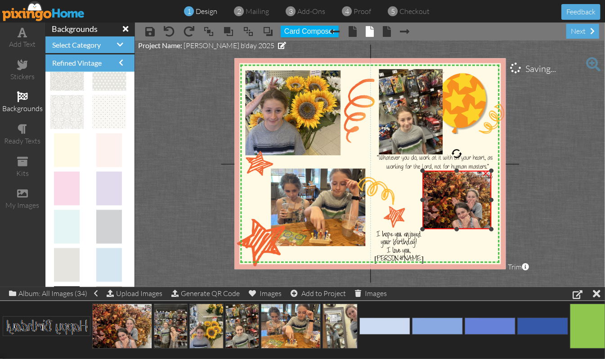
drag, startPoint x: 499, startPoint y: 234, endPoint x: 490, endPoint y: 227, distance: 11.0
click at [490, 227] on div at bounding box center [491, 229] width 4 height 4
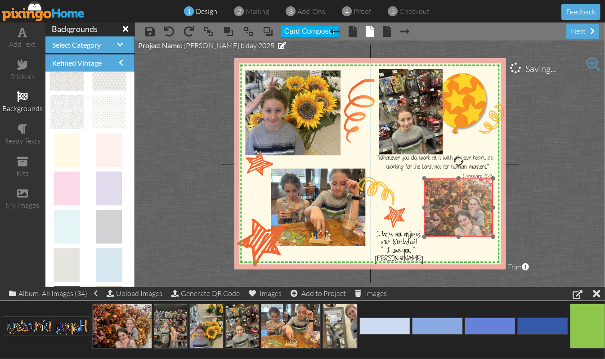
drag, startPoint x: 460, startPoint y: 208, endPoint x: 462, endPoint y: 216, distance: 8.3
click at [462, 216] on img at bounding box center [463, 207] width 78 height 58
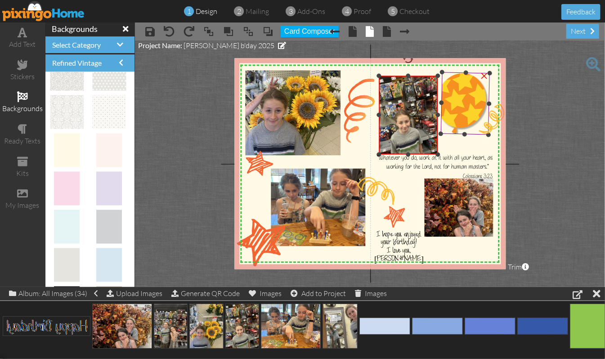
drag, startPoint x: 444, startPoint y: 67, endPoint x: 441, endPoint y: 73, distance: 7.2
click at [441, 73] on div "X X X X X X X X X X X X X X X X X X X X X X X X X X X X X X X X X X X X X X X X…" at bounding box center [369, 163] width 271 height 211
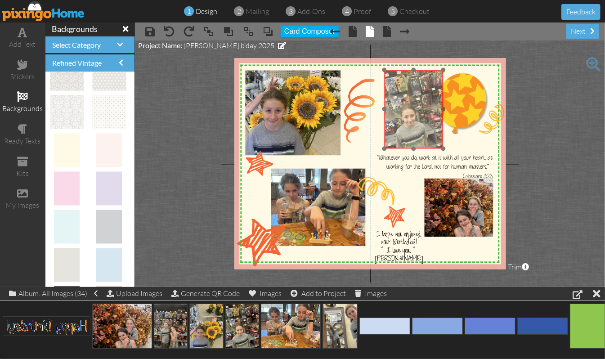
drag, startPoint x: 411, startPoint y: 100, endPoint x: 416, endPoint y: 94, distance: 8.0
click at [416, 94] on img at bounding box center [413, 109] width 59 height 79
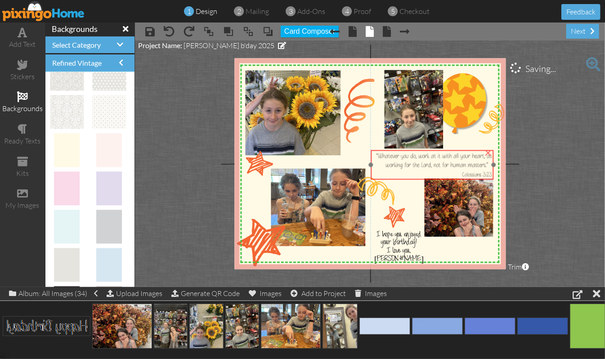
click at [423, 162] on span "“Whatever you do, work at it with all your heart, as working for the Lord, not …" at bounding box center [434, 159] width 116 height 17
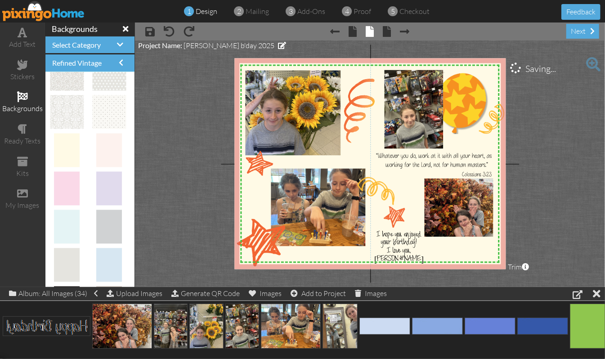
click at [551, 180] on project-studio-wrapper "X X X X X X X X X X X X X X X X X X X X X X X X X X X X X X X X X X X X X X X X…" at bounding box center [370, 163] width 470 height 246
click at [468, 162] on span "“Whatever you do, work at it with all your heart, as working for the Lord, not …" at bounding box center [434, 159] width 116 height 17
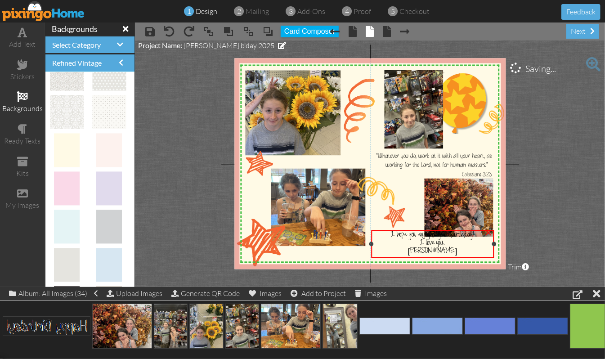
drag, startPoint x: 427, startPoint y: 247, endPoint x: 494, endPoint y: 253, distance: 67.2
click at [494, 253] on div "I hope you enjoyed your birthday! I love you, [PERSON_NAME] ×" at bounding box center [432, 244] width 123 height 28
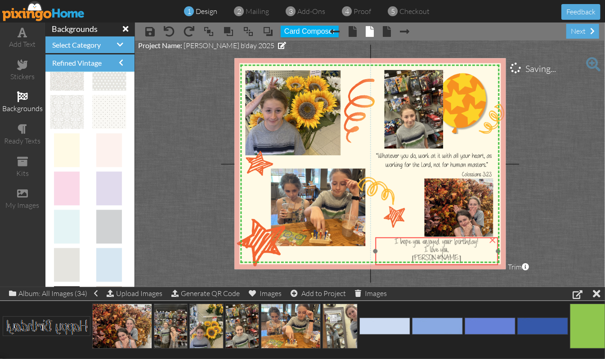
drag, startPoint x: 450, startPoint y: 229, endPoint x: 454, endPoint y: 236, distance: 8.3
click at [454, 238] on span "I hope you enjoyed your birthday!" at bounding box center [437, 242] width 84 height 9
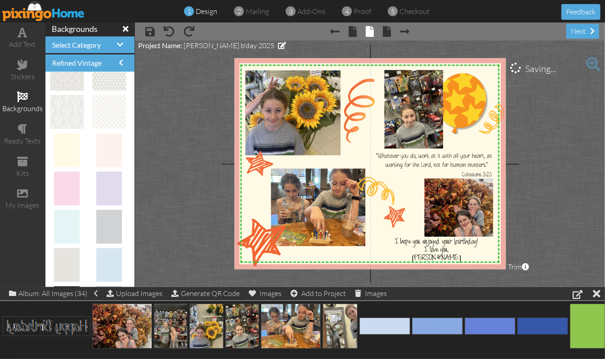
click at [565, 227] on project-studio-wrapper "X X X X X X X X X X X X X X X X X X X X X X X X X X X X X X X X X X X X X X X X…" at bounding box center [370, 163] width 470 height 246
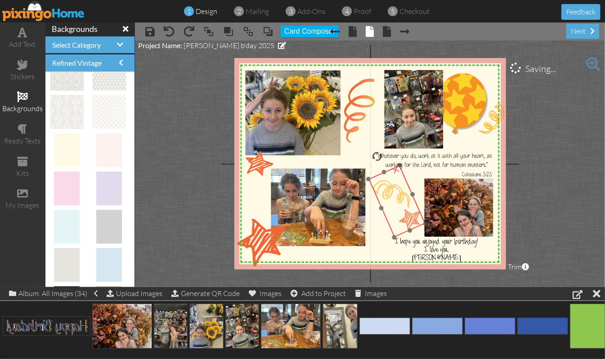
drag, startPoint x: 388, startPoint y: 202, endPoint x: 404, endPoint y: 205, distance: 15.6
click at [404, 205] on img at bounding box center [392, 193] width 63 height 87
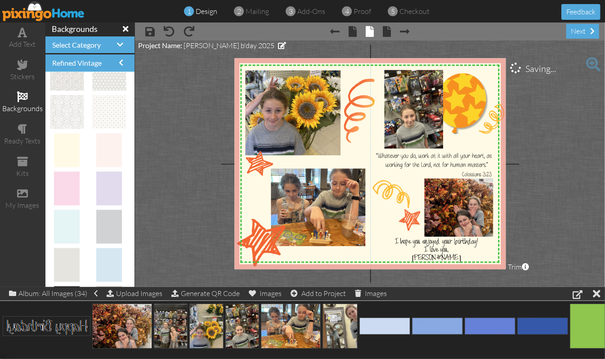
click at [568, 175] on project-studio-wrapper "X X X X X X X X X X X X X X X X X X X X X X X X X X X X X X X X X X X X X X X X…" at bounding box center [370, 163] width 470 height 246
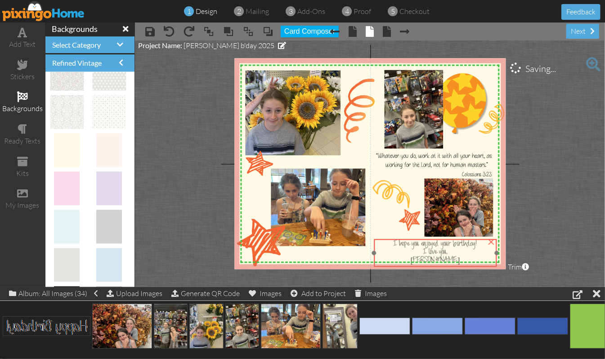
click at [386, 246] on div "I hope you enjoyed your birthday!" at bounding box center [434, 245] width 119 height 8
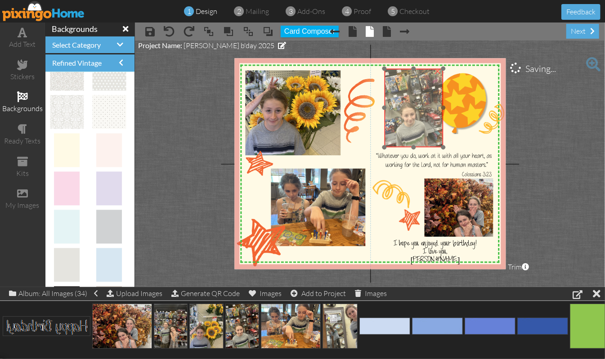
click at [422, 129] on img at bounding box center [413, 108] width 59 height 79
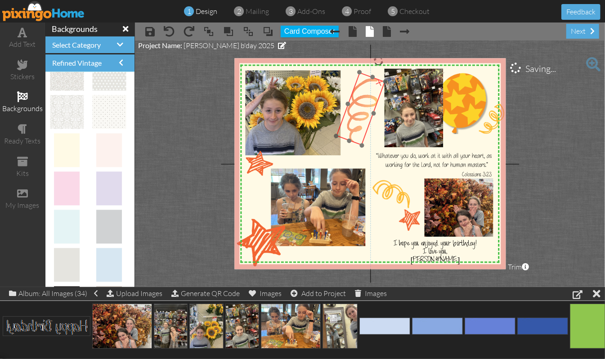
click at [356, 107] on img at bounding box center [360, 108] width 49 height 73
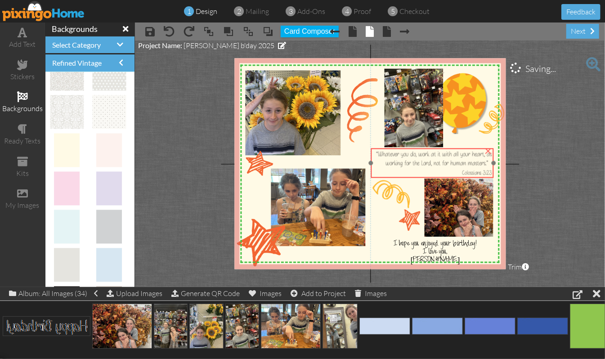
click at [396, 153] on span "“Whatever you do, work at it with all your heart, as working for the Lord, not …" at bounding box center [434, 158] width 116 height 17
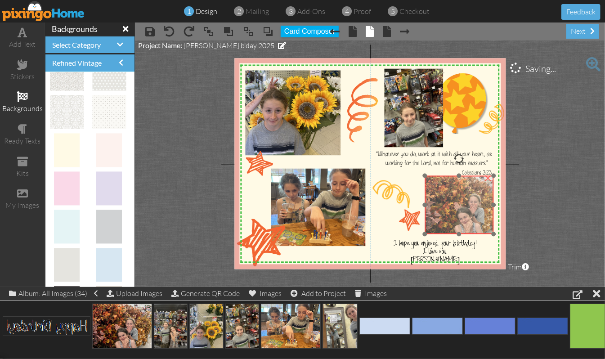
click at [440, 203] on img at bounding box center [464, 205] width 78 height 58
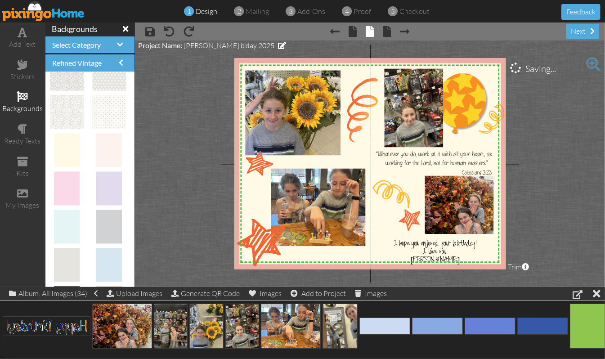
click at [568, 210] on project-studio-wrapper "X X X X X X X X X X X X X X X X X X X X X X X X X X X X X X X X X X X X X X X X…" at bounding box center [370, 163] width 470 height 246
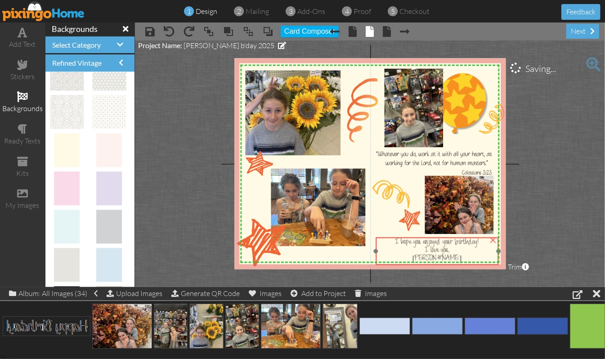
click at [449, 247] on span "I love you," at bounding box center [436, 250] width 25 height 9
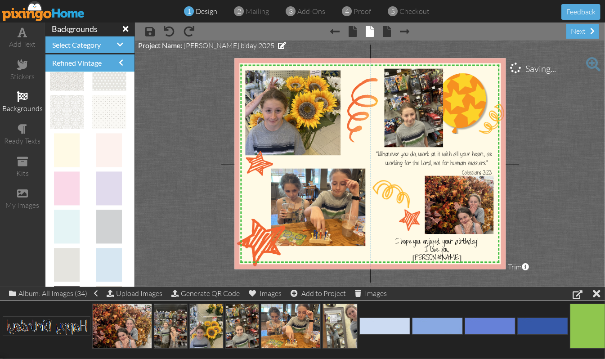
click at [567, 227] on project-studio-wrapper "X X X X X X X X X X X X X X X X X X X X X X X X X X X X X X X X X X X X X X X X…" at bounding box center [370, 163] width 470 height 246
click at [437, 252] on span "I love you," at bounding box center [436, 250] width 25 height 9
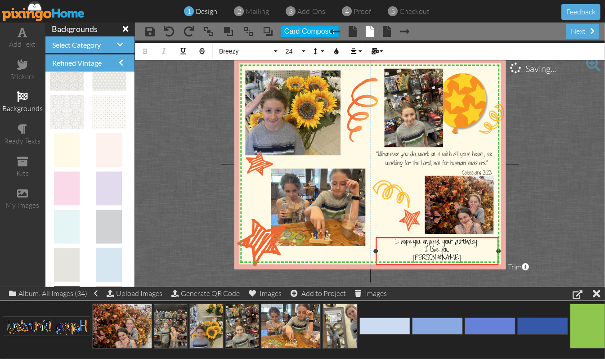
click at [425, 249] on span "I love you," at bounding box center [436, 250] width 25 height 9
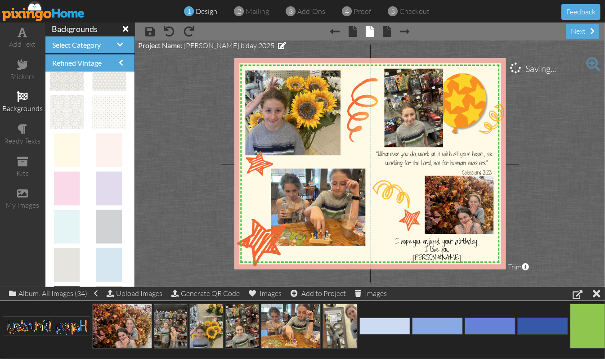
click at [548, 223] on project-studio-wrapper "X X X X X X X X X X X X X X X X X X X X X X X X X X X X X X X X X X X X X X X X…" at bounding box center [370, 163] width 470 height 246
click at [462, 254] on span "[PERSON_NAME]" at bounding box center [436, 258] width 49 height 9
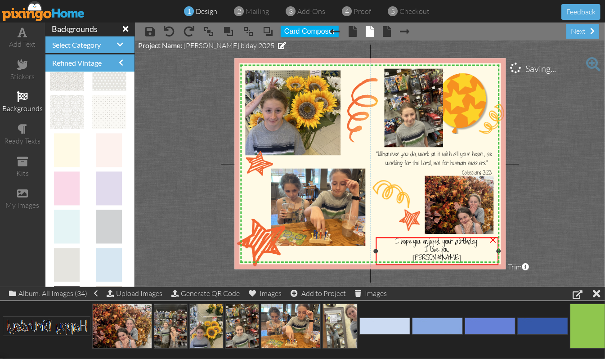
click at [462, 254] on span "[PERSON_NAME]" at bounding box center [436, 258] width 49 height 9
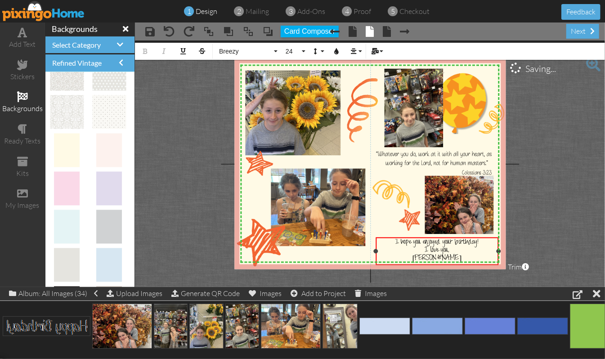
click at [462, 256] on span "[PERSON_NAME]" at bounding box center [436, 258] width 49 height 9
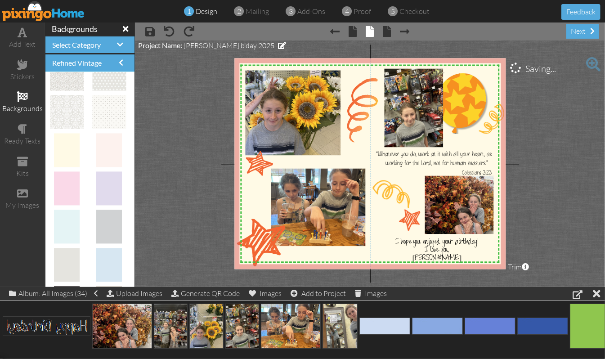
click at [542, 191] on project-studio-wrapper "X X X X X X X X X X X X X X X X X X X X X X X X X X X X X X X X X X X X X X X X…" at bounding box center [370, 163] width 470 height 246
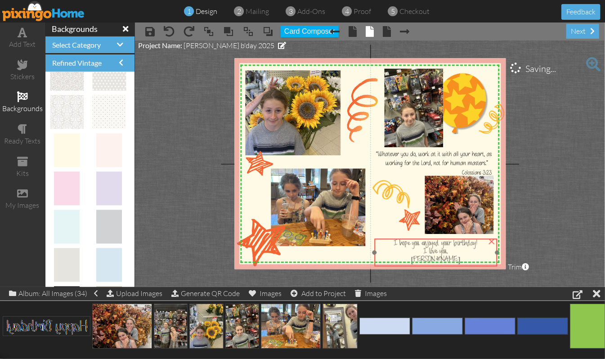
click at [388, 243] on div "I hope you enjoyed your birthday!" at bounding box center [435, 244] width 119 height 8
click at [563, 215] on project-studio-wrapper "X X X X X X X X X X X X X X X X X X X X X X X X X X X X X X X X X X X X X X X X…" at bounding box center [370, 163] width 470 height 246
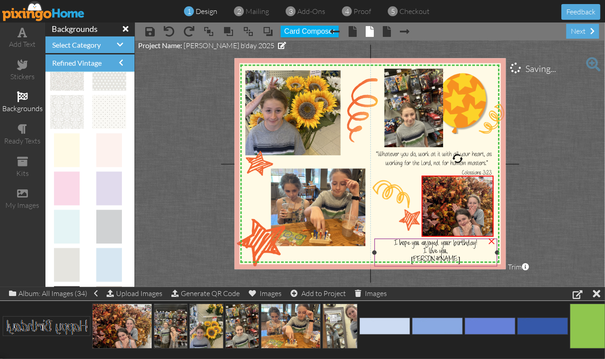
click at [423, 237] on div "X X X X X X X X X X X X X X X X X X X X X X X X X X X X X X X X X X X X X X X X…" at bounding box center [369, 163] width 271 height 211
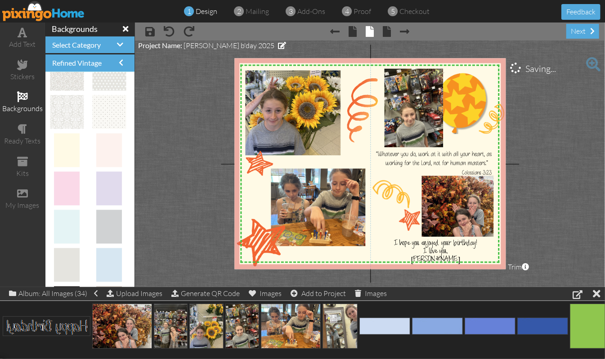
click at [568, 209] on project-studio-wrapper "X X X X X X X X X X X X X X X X X X X X X X X X X X X X X X X X X X X X X X X X…" at bounding box center [370, 163] width 470 height 246
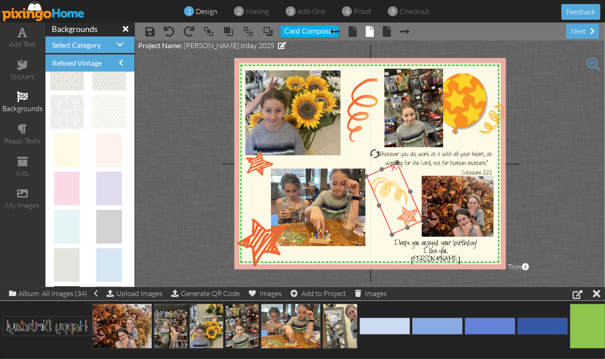
click at [392, 196] on img at bounding box center [390, 190] width 63 height 87
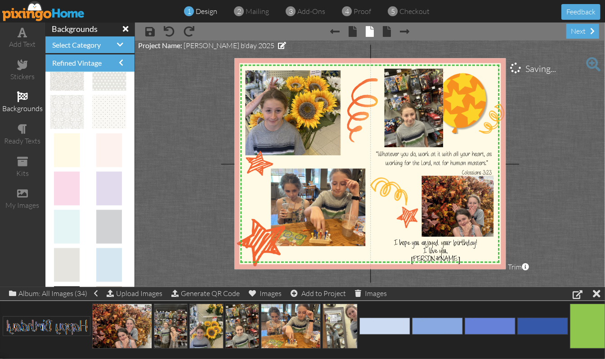
click at [558, 168] on project-studio-wrapper "X X X X X X X X X X X X X X X X X X X X X X X X X X X X X X X X X X X X X X X X…" at bounding box center [370, 163] width 470 height 246
click at [147, 32] on span at bounding box center [149, 31] width 9 height 11
click at [362, 12] on span "proof" at bounding box center [363, 11] width 18 height 9
click at [361, 10] on span "proof" at bounding box center [363, 11] width 18 height 9
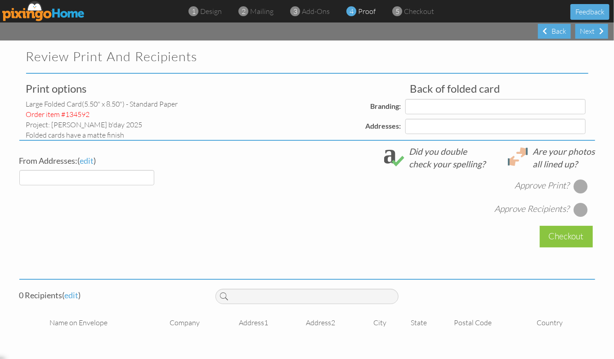
select select "object:4756"
select select "object:4759"
select select "object:4761"
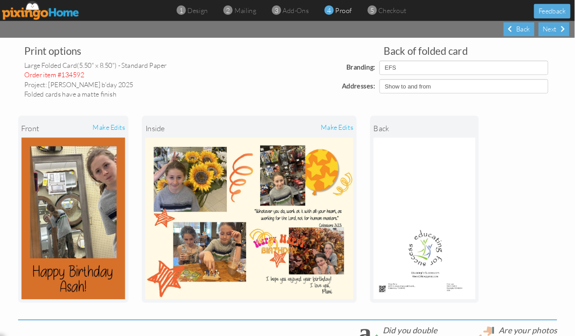
scroll to position [60, 0]
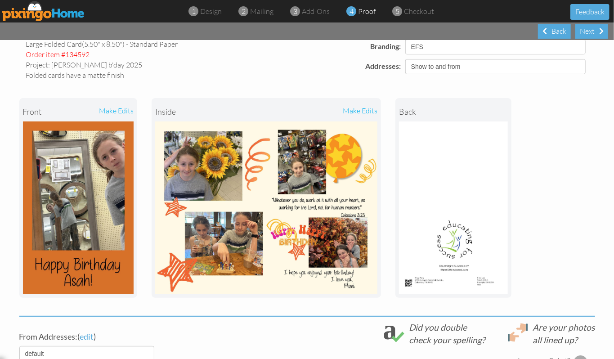
click at [347, 207] on img at bounding box center [266, 207] width 222 height 173
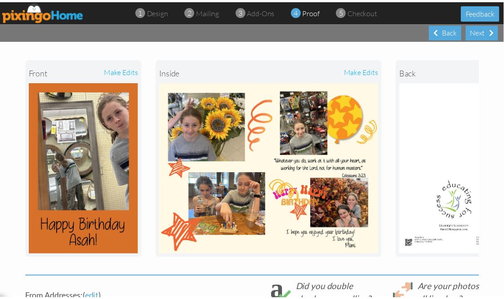
scroll to position [110, 0]
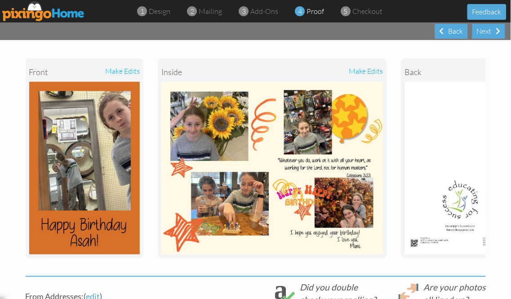
click at [376, 73] on div "make edits" at bounding box center [327, 72] width 111 height 20
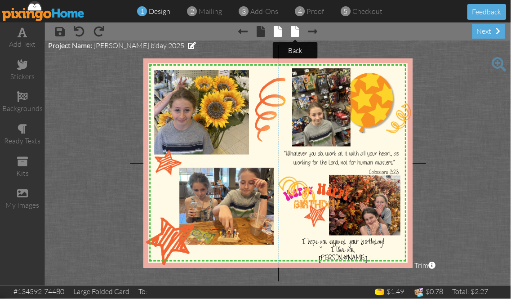
click at [295, 30] on span at bounding box center [295, 31] width 8 height 11
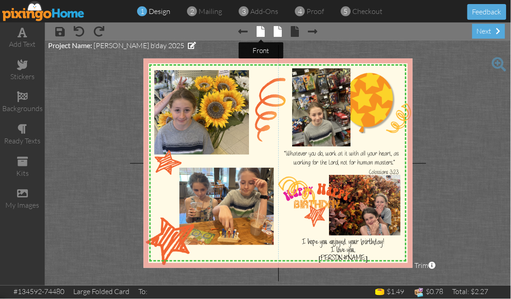
click at [261, 33] on span at bounding box center [261, 31] width 8 height 11
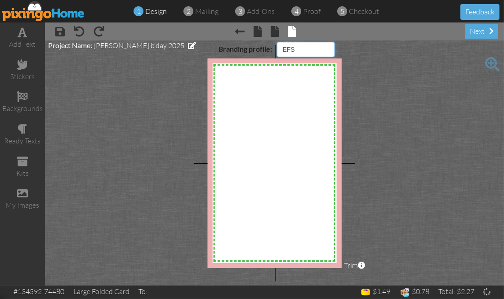
click at [330, 47] on select "Pixingo Default Profile EFS" at bounding box center [306, 49] width 58 height 15
click at [277, 42] on select "Pixingo Default Profile EFS" at bounding box center [306, 49] width 58 height 15
click at [256, 34] on span at bounding box center [258, 31] width 8 height 11
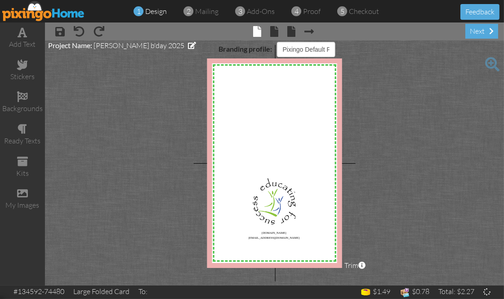
select select "object:4851"
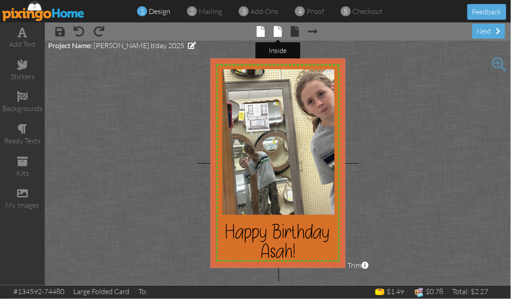
click at [277, 29] on span at bounding box center [278, 31] width 8 height 11
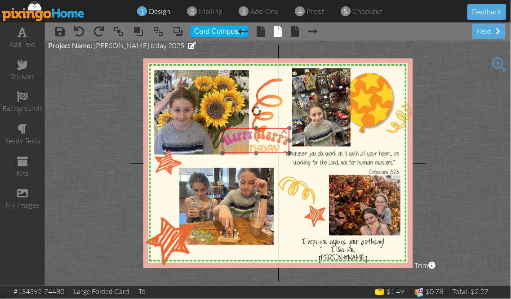
drag, startPoint x: 339, startPoint y: 194, endPoint x: 279, endPoint y: 138, distance: 82.1
click at [279, 138] on img at bounding box center [256, 140] width 67 height 25
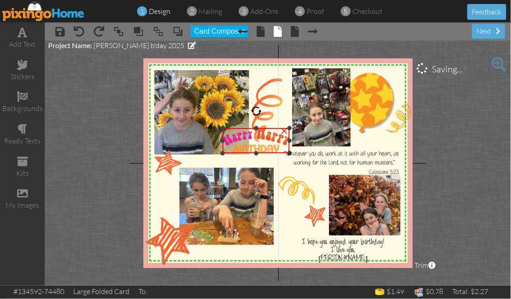
click at [285, 130] on div "×" at bounding box center [284, 130] width 14 height 14
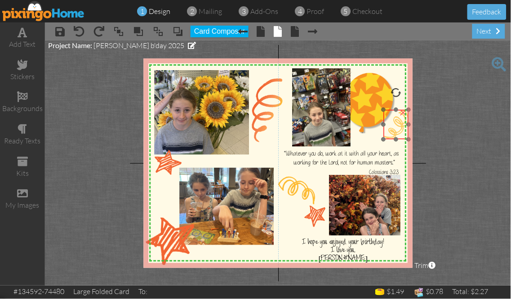
drag, startPoint x: 408, startPoint y: 120, endPoint x: 405, endPoint y: 126, distance: 6.8
click at [405, 126] on img at bounding box center [395, 125] width 25 height 30
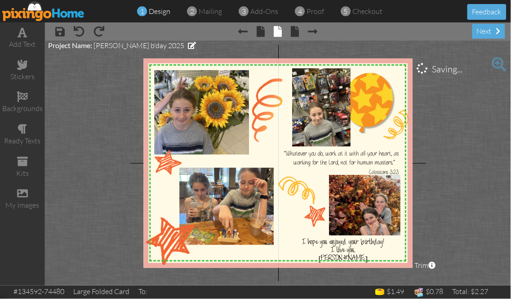
click at [471, 116] on project-studio-wrapper "X X X X X X X X X X X X X X X X X X X X X X X X X X X X X X X X X X X X X X X X…" at bounding box center [278, 162] width 466 height 245
click at [294, 31] on span at bounding box center [295, 31] width 8 height 11
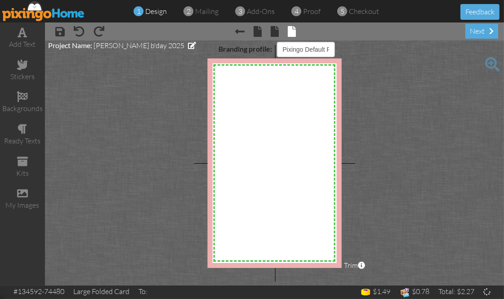
select select "object:121"
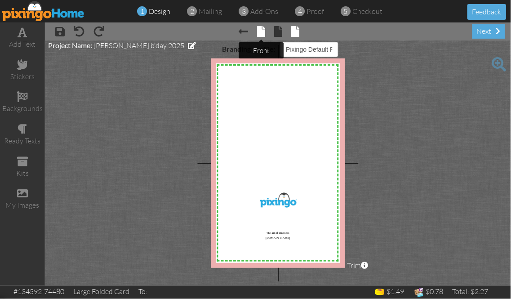
click at [262, 31] on span at bounding box center [261, 31] width 8 height 11
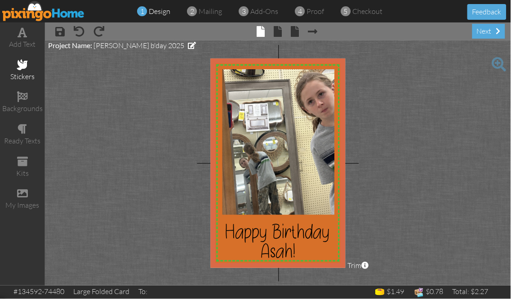
click at [22, 66] on span at bounding box center [22, 64] width 11 height 11
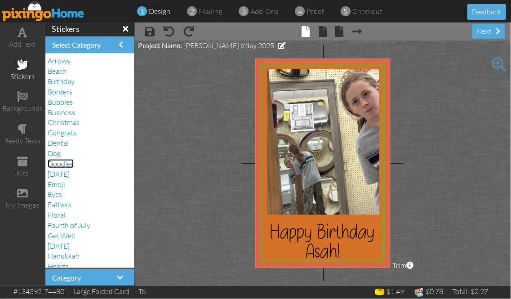
click at [64, 163] on span "Doodles" at bounding box center [61, 163] width 26 height 9
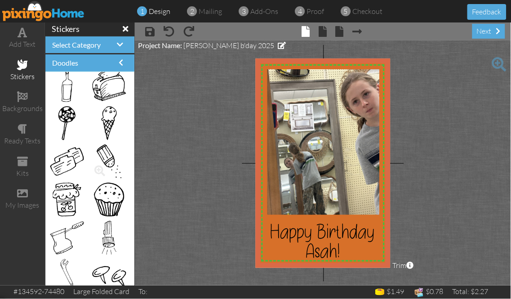
scroll to position [1548, 0]
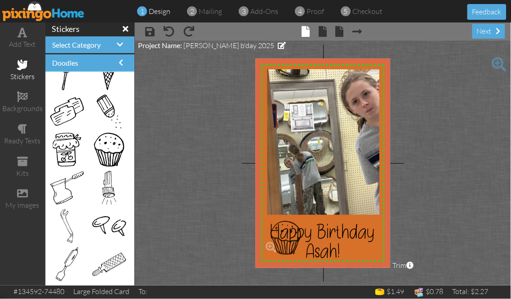
drag, startPoint x: 102, startPoint y: 151, endPoint x: 281, endPoint y: 239, distance: 199.4
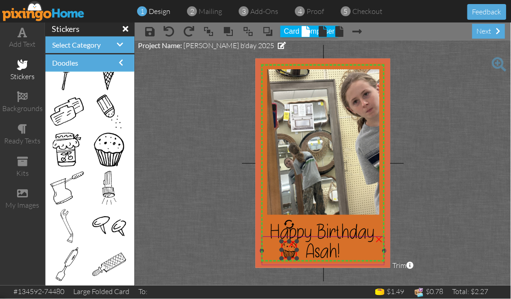
drag, startPoint x: 264, startPoint y: 221, endPoint x: 268, endPoint y: 241, distance: 20.7
click at [268, 241] on div "X X X X X X X X X X X X X X X X X X X X X X X X X X X X X X X X X X X X X X X X…" at bounding box center [322, 162] width 135 height 209
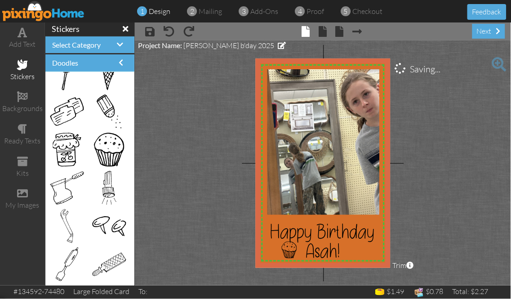
click at [226, 227] on project-studio-wrapper "X X X X X X X X X X X X X X X X X X X X X X X X X X X X X X X X X X X X X X X X…" at bounding box center [323, 162] width 376 height 245
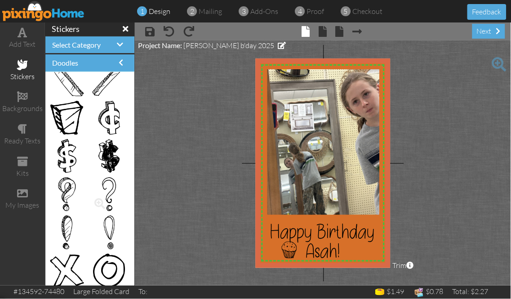
scroll to position [3197, 0]
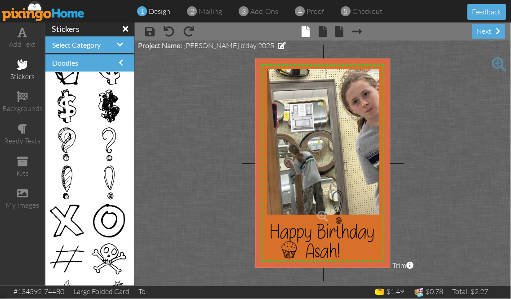
drag, startPoint x: 103, startPoint y: 174, endPoint x: 334, endPoint y: 198, distance: 231.9
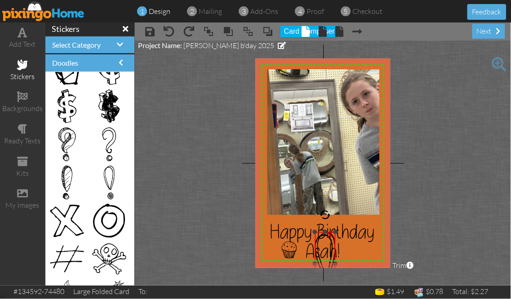
drag, startPoint x: 348, startPoint y: 189, endPoint x: 313, endPoint y: 231, distance: 54.6
click at [315, 232] on div "×" at bounding box center [325, 264] width 20 height 64
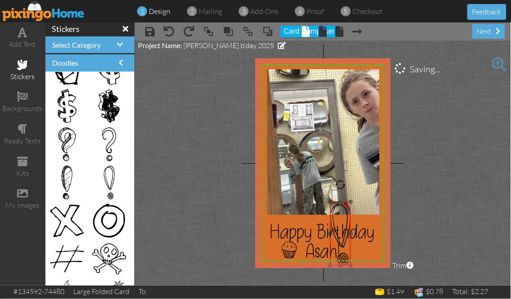
drag, startPoint x: 318, startPoint y: 244, endPoint x: 336, endPoint y: 209, distance: 39.2
click at [336, 209] on img at bounding box center [340, 234] width 20 height 64
drag, startPoint x: 334, startPoint y: 198, endPoint x: 353, endPoint y: 240, distance: 46.1
click at [353, 240] on div "×" at bounding box center [349, 250] width 7 height 22
click at [354, 219] on div at bounding box center [353, 222] width 12 height 12
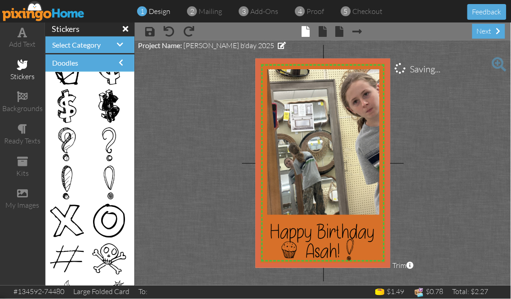
click at [469, 230] on project-studio-wrapper "X X X X X X X X X X X X X X X X X X X X X X X X X X X X X X X X X X X X X X X X…" at bounding box center [323, 162] width 376 height 245
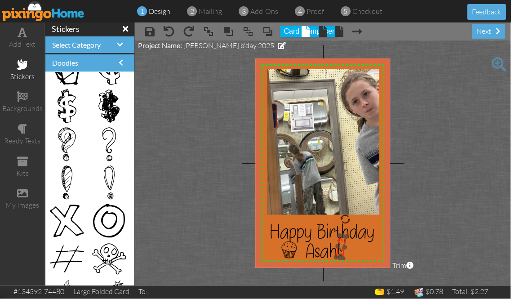
drag, startPoint x: 349, startPoint y: 255, endPoint x: 341, endPoint y: 252, distance: 8.5
click at [341, 252] on img at bounding box center [341, 247] width 10 height 23
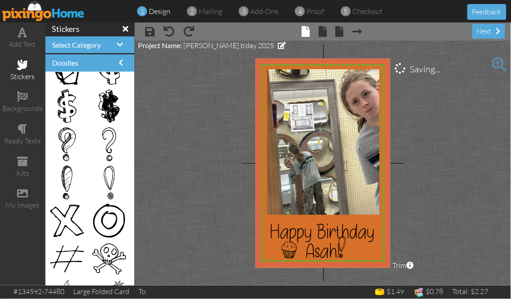
click at [448, 209] on project-studio-wrapper "X X X X X X X X X X X X X X X X X X X X X X X X X X X X X X X X X X X X X X X X…" at bounding box center [323, 162] width 376 height 245
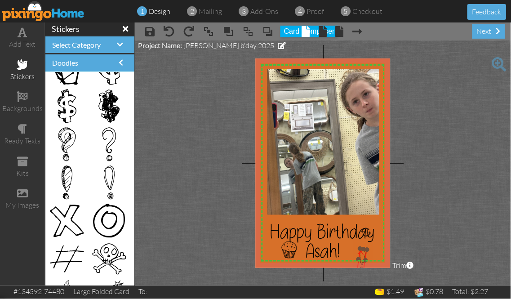
drag, startPoint x: 340, startPoint y: 249, endPoint x: 362, endPoint y: 258, distance: 24.6
click at [361, 261] on img at bounding box center [362, 260] width 10 height 23
click at [362, 250] on div at bounding box center [363, 248] width 5 height 5
click at [361, 252] on div "×" at bounding box center [362, 250] width 16 height 16
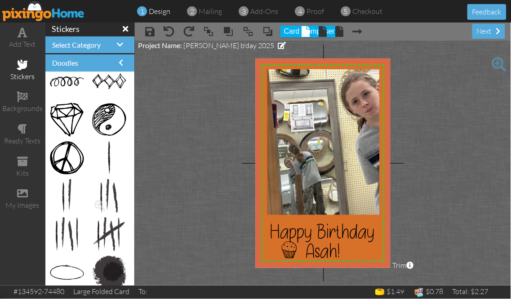
scroll to position [3761, 0]
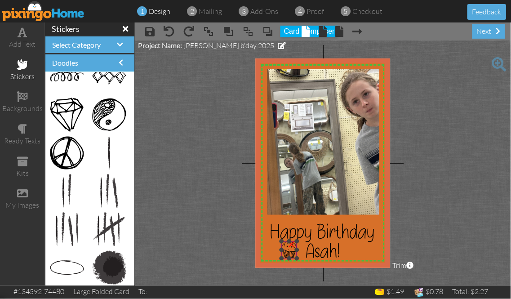
click at [293, 243] on div "×" at bounding box center [292, 243] width 14 height 14
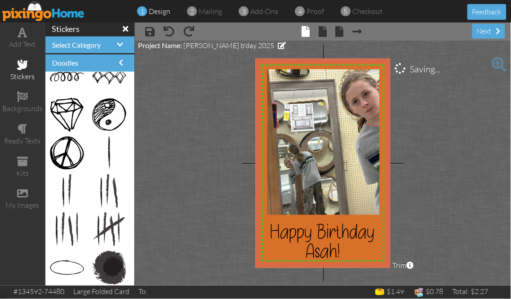
click at [471, 212] on project-studio-wrapper "X X X X X X X X X X X X X X X X X X X X X X X X X X X X X X X X X X X X X X X X…" at bounding box center [323, 162] width 376 height 245
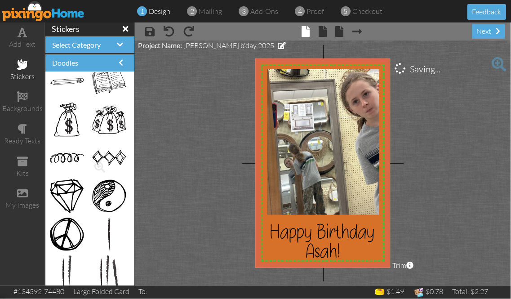
scroll to position [3662, 0]
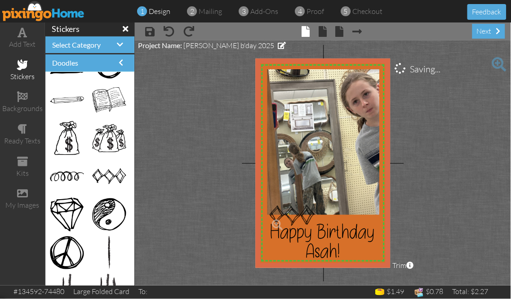
drag, startPoint x: 101, startPoint y: 174, endPoint x: 286, endPoint y: 214, distance: 189.3
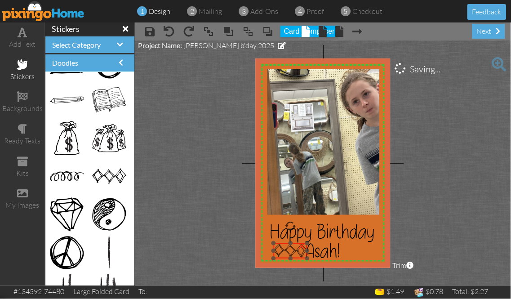
drag, startPoint x: 276, startPoint y: 199, endPoint x: 280, endPoint y: 244, distance: 44.7
click at [280, 244] on img at bounding box center [291, 251] width 34 height 16
click at [278, 248] on img at bounding box center [286, 251] width 34 height 16
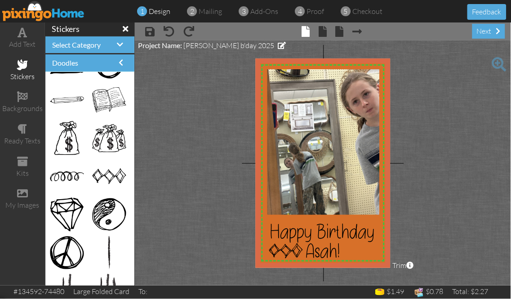
click at [466, 210] on project-studio-wrapper "X X X X X X X X X X X X X X X X X X X X X X X X X X X X X X X X X X X X X X X X…" at bounding box center [323, 162] width 376 height 245
drag, startPoint x: 99, startPoint y: 173, endPoint x: 321, endPoint y: 185, distance: 221.9
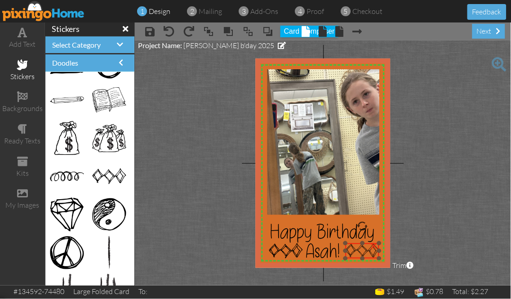
drag, startPoint x: 322, startPoint y: 192, endPoint x: 351, endPoint y: 245, distance: 60.7
click at [351, 245] on img at bounding box center [363, 251] width 34 height 16
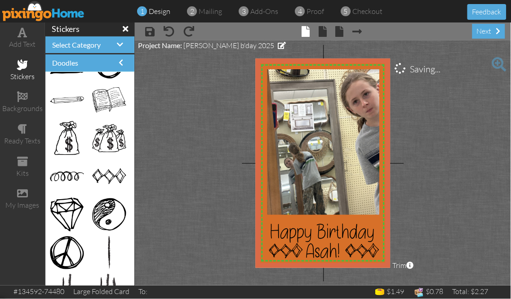
click at [447, 216] on project-studio-wrapper "X X X X X X X X X X X X X X X X X X X X X X X X X X X X X X X X X X X X X X X X…" at bounding box center [323, 162] width 376 height 245
click at [276, 258] on img at bounding box center [286, 251] width 34 height 16
click at [460, 231] on project-studio-wrapper "X X X X X X X X X X X X X X X X X X X X X X X X X X X X X X X X X X X X X X X X…" at bounding box center [323, 162] width 376 height 245
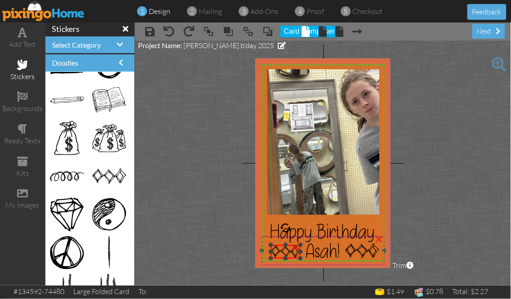
click at [268, 246] on div "X X X X X X X X X X X X X X X X X X X X X X X X X X X X X X X X X X X X X X X X…" at bounding box center [322, 162] width 135 height 209
click at [377, 245] on div "X X X X X X X X X X X X X X X X X X X X X X X X X X X X X X X X X X X X X X X X…" at bounding box center [322, 162] width 135 height 209
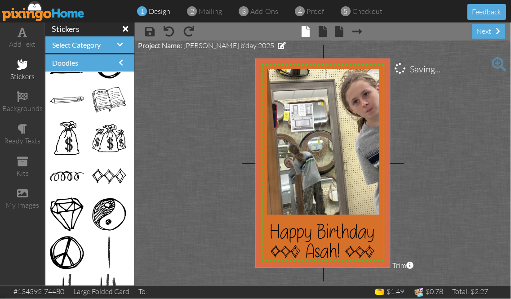
click at [453, 221] on project-studio-wrapper "X X X X X X X X X X X X X X X X X X X X X X X X X X X X X X X X X X X X X X X X…" at bounding box center [323, 162] width 376 height 245
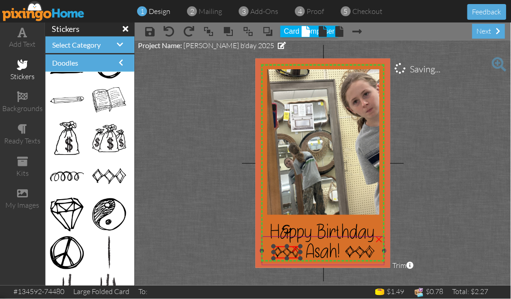
click at [268, 246] on div "X X X X X X X X X X X X X X X X X X X X X X X X X X X X X X X X X X X X X X X X…" at bounding box center [322, 162] width 135 height 209
click at [464, 205] on project-studio-wrapper "X X X X X X X X X X X X X X X X X X X X X X X X X X X X X X X X X X X X X X X X…" at bounding box center [323, 162] width 376 height 245
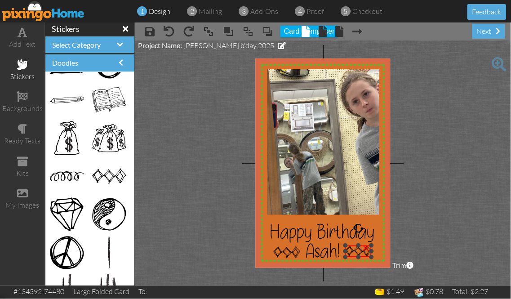
click at [374, 255] on div at bounding box center [372, 257] width 4 height 4
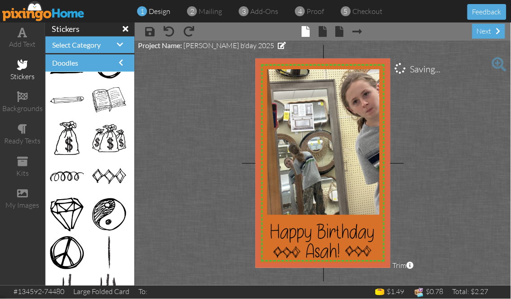
click at [445, 230] on project-studio-wrapper "X X X X X X X X X X X X X X X X X X X X X X X X X X X X X X X X X X X X X X X X…" at bounding box center [323, 162] width 376 height 245
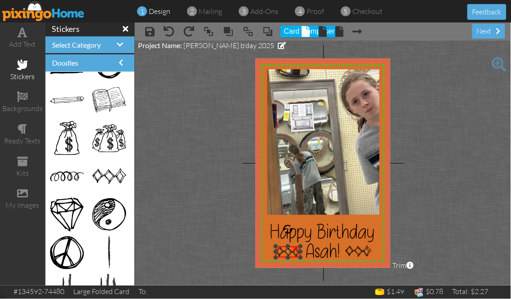
click at [276, 258] on div "×" at bounding box center [288, 252] width 25 height 12
click at [467, 221] on project-studio-wrapper "X X X X X X X X X X X X X X X X X X X X X X X X X X X X X X X X X X X X X X X X…" at bounding box center [323, 162] width 376 height 245
click at [281, 250] on img at bounding box center [288, 252] width 25 height 12
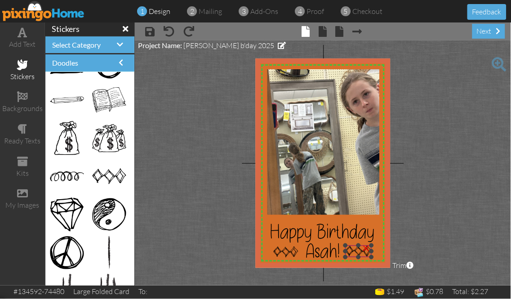
click at [356, 252] on img at bounding box center [359, 251] width 26 height 12
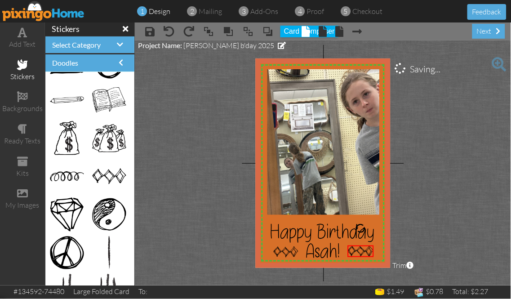
click at [456, 213] on project-studio-wrapper "X X X X X X X X X X X X X X X X X X X X X X X X X X X X X X X X X X X X X X X X…" at bounding box center [323, 162] width 376 height 245
click at [373, 245] on div at bounding box center [373, 246] width 4 height 4
click at [446, 212] on project-studio-wrapper "X X X X X X X X X X X X X X X X X X X X X X X X X X X X X X X X X X X X X X X X…" at bounding box center [323, 162] width 376 height 245
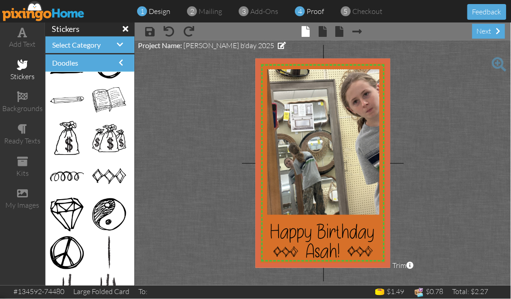
click at [316, 11] on span "proof" at bounding box center [316, 11] width 18 height 9
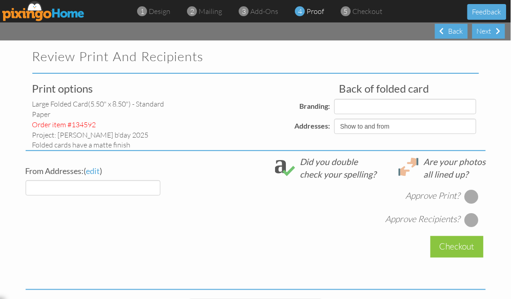
select select "object:854"
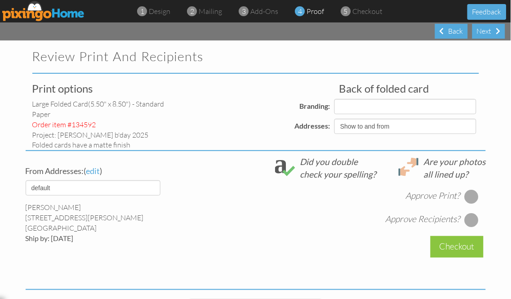
select select "object:857"
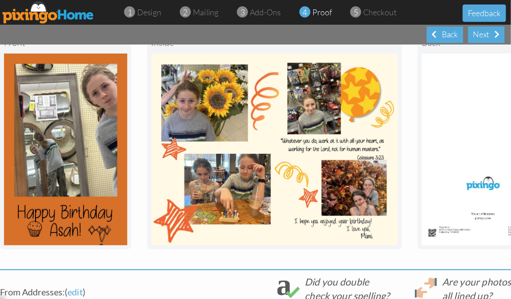
scroll to position [145, 0]
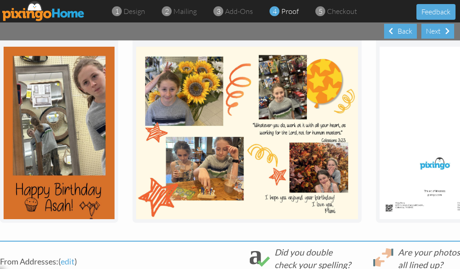
click at [67, 13] on img at bounding box center [43, 11] width 83 height 20
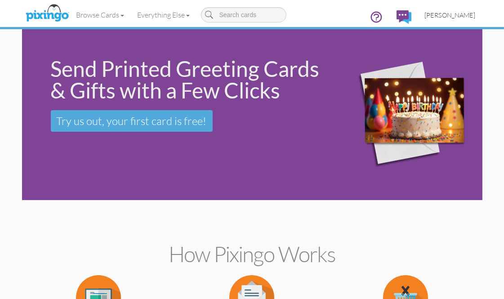
click at [462, 15] on span "[PERSON_NAME]" at bounding box center [450, 15] width 51 height 8
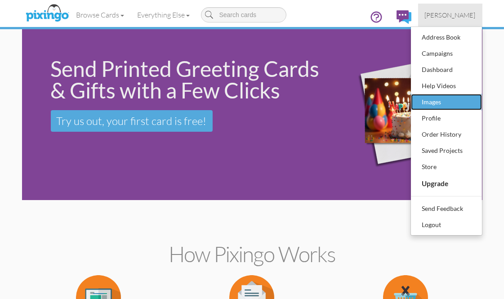
click at [430, 104] on div "Images" at bounding box center [446, 101] width 53 height 13
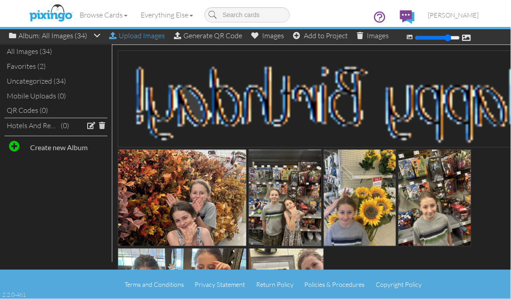
click at [149, 38] on div "Upload Images" at bounding box center [137, 35] width 56 height 13
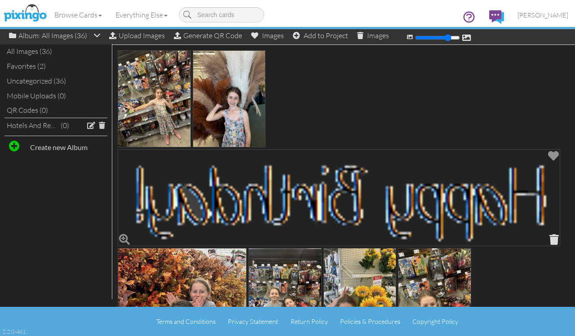
click at [511, 236] on span at bounding box center [555, 239] width 14 height 15
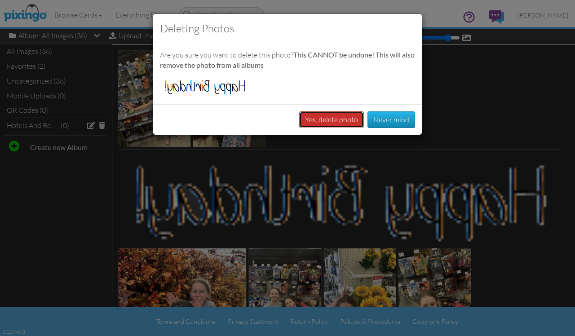
click at [335, 120] on button "Yes, delete photo" at bounding box center [331, 119] width 65 height 17
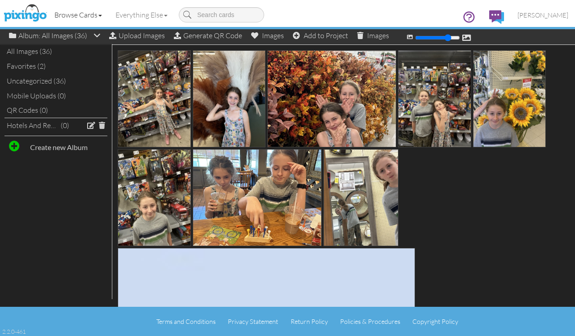
click at [68, 16] on link "Browse Cards" at bounding box center [78, 15] width 61 height 22
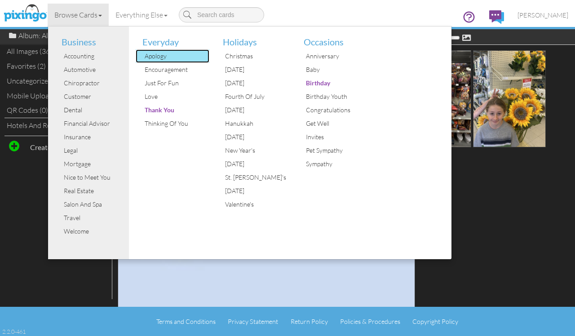
click at [153, 58] on div "Apology" at bounding box center [176, 55] width 67 height 13
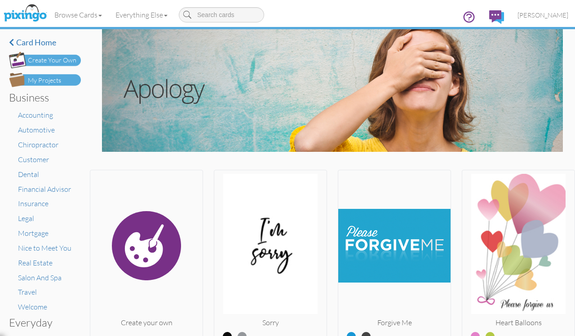
click at [64, 57] on div "Create Your Own" at bounding box center [52, 60] width 49 height 9
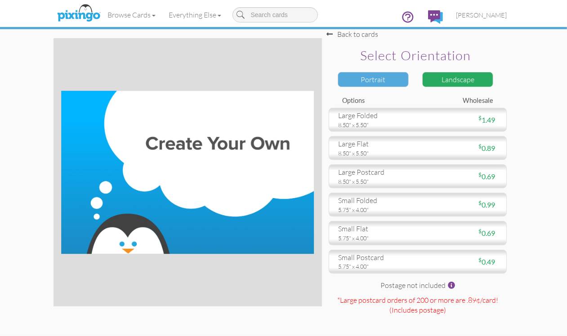
click at [406, 86] on div "Portrait" at bounding box center [373, 80] width 71 height 16
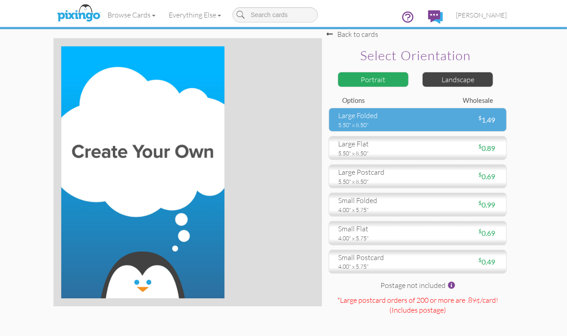
click at [388, 129] on div "5.50" x 8.50"" at bounding box center [374, 125] width 73 height 8
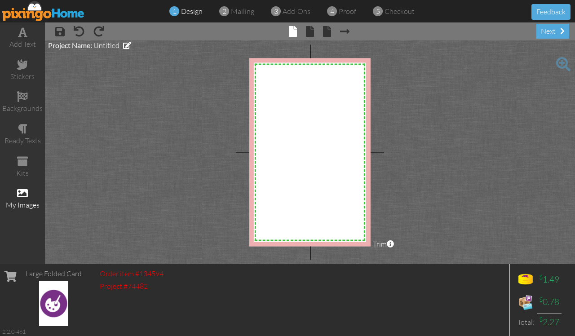
click at [23, 190] on span at bounding box center [22, 193] width 11 height 11
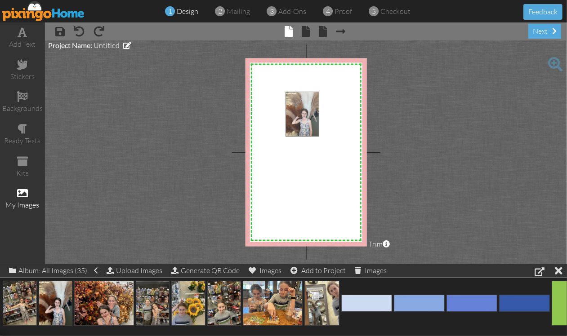
drag, startPoint x: 48, startPoint y: 300, endPoint x: 294, endPoint y: 111, distance: 311.0
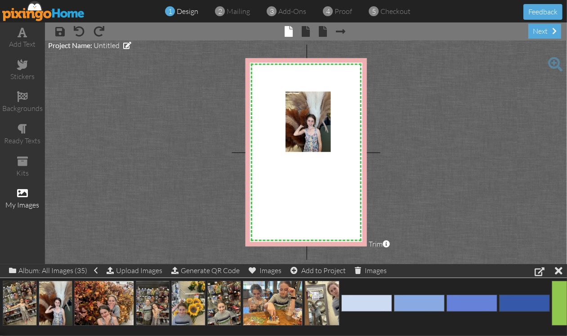
drag, startPoint x: 570, startPoint y: 0, endPoint x: 165, endPoint y: 121, distance: 422.3
click at [165, 121] on project-studio-wrapper "X X X X X X X X X X X X X X X X X X X X X X X X X X X X X X X X X X X X X X X X…" at bounding box center [306, 152] width 522 height 224
click at [314, 134] on img at bounding box center [307, 122] width 45 height 61
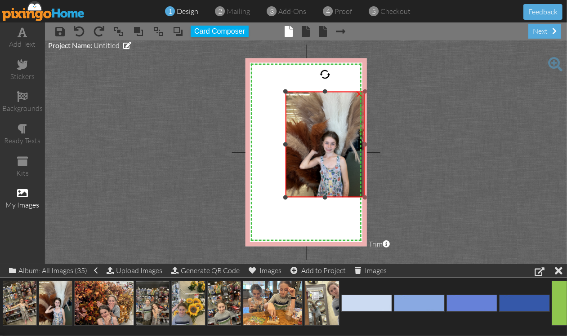
drag, startPoint x: 329, startPoint y: 153, endPoint x: 332, endPoint y: 199, distance: 45.5
click at [332, 198] on div "×" at bounding box center [325, 145] width 80 height 106
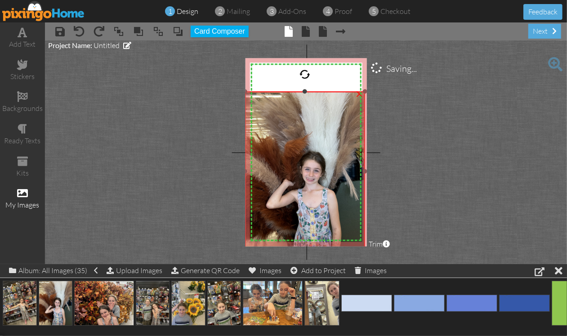
drag, startPoint x: 285, startPoint y: 198, endPoint x: 241, endPoint y: 248, distance: 66.2
click at [237, 252] on project-studio-wrapper "X X X X X X X X X X X X X X X X X X X X X X X X X X X X X X X X X X X X X X X X…" at bounding box center [306, 152] width 522 height 224
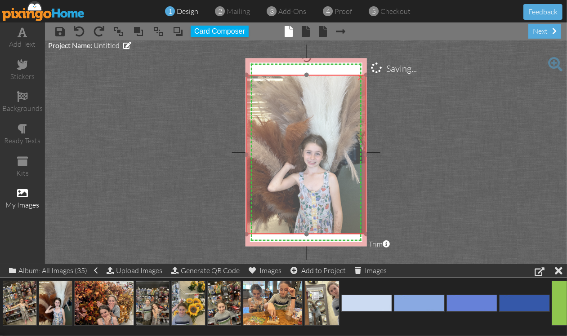
drag, startPoint x: 334, startPoint y: 207, endPoint x: 335, endPoint y: 190, distance: 16.7
click at [335, 190] on img at bounding box center [306, 155] width 120 height 160
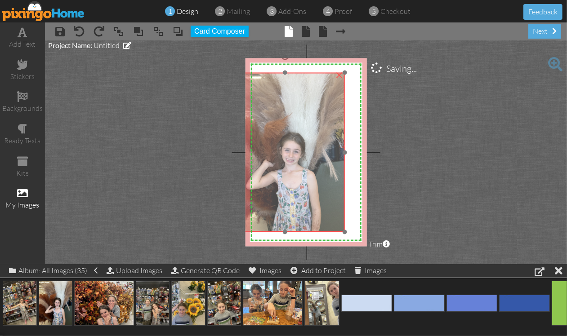
drag, startPoint x: 335, startPoint y: 190, endPoint x: 314, endPoint y: 188, distance: 21.7
click at [314, 188] on img at bounding box center [285, 153] width 120 height 160
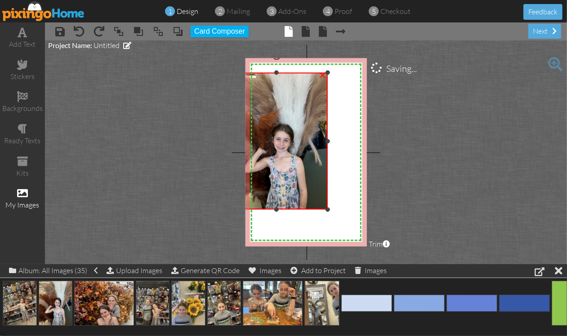
drag, startPoint x: 344, startPoint y: 233, endPoint x: 316, endPoint y: 207, distance: 38.5
click at [318, 210] on div "×" at bounding box center [276, 141] width 103 height 137
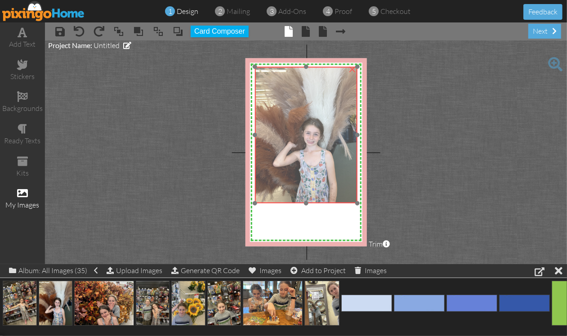
drag, startPoint x: 299, startPoint y: 192, endPoint x: 330, endPoint y: 187, distance: 30.7
click at [330, 187] on img at bounding box center [306, 135] width 102 height 137
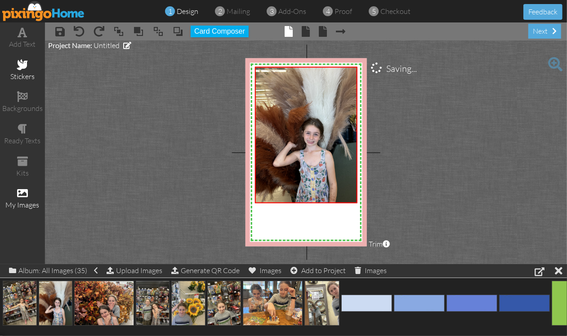
click at [22, 66] on span at bounding box center [22, 64] width 11 height 11
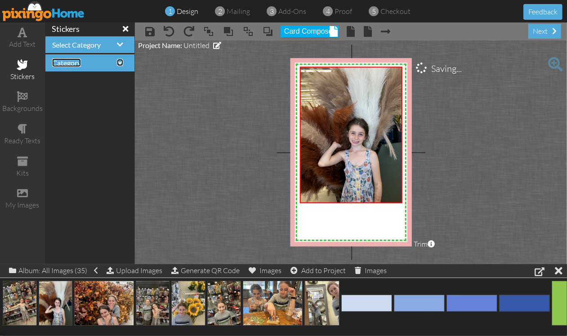
click at [120, 62] on span at bounding box center [120, 62] width 6 height 7
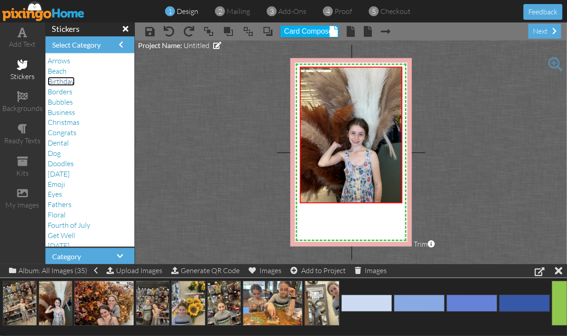
click at [70, 80] on span "Birthday" at bounding box center [61, 81] width 27 height 9
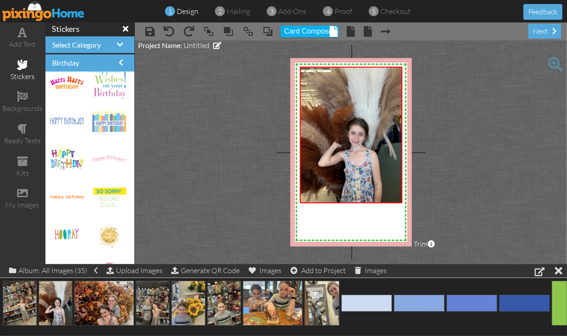
scroll to position [1557, 0]
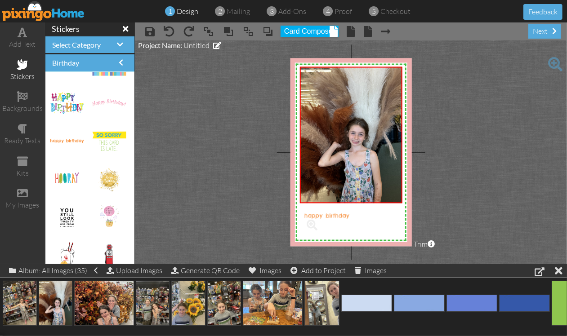
drag, startPoint x: 72, startPoint y: 142, endPoint x: 327, endPoint y: 217, distance: 265.3
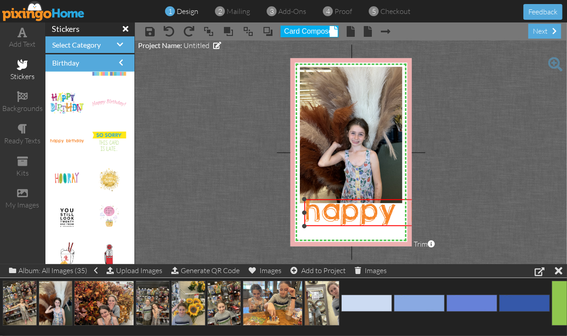
drag, startPoint x: 336, startPoint y: 204, endPoint x: 332, endPoint y: 227, distance: 23.7
click at [332, 227] on div "×" at bounding box center [416, 213] width 225 height 27
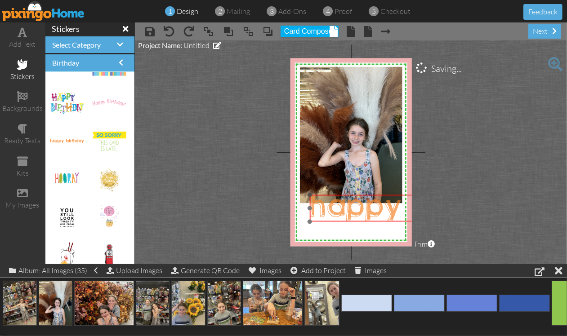
drag, startPoint x: 355, startPoint y: 215, endPoint x: 361, endPoint y: 210, distance: 7.0
click at [361, 210] on img at bounding box center [422, 208] width 225 height 27
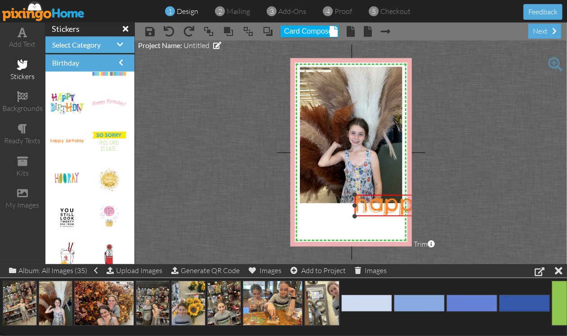
drag, startPoint x: 309, startPoint y: 223, endPoint x: 315, endPoint y: 217, distance: 8.0
click at [315, 217] on div "X X X X X X X X X X X X X X X X X X X X X X X X X X X X X X X X X X X X X X X X…" at bounding box center [350, 152] width 121 height 188
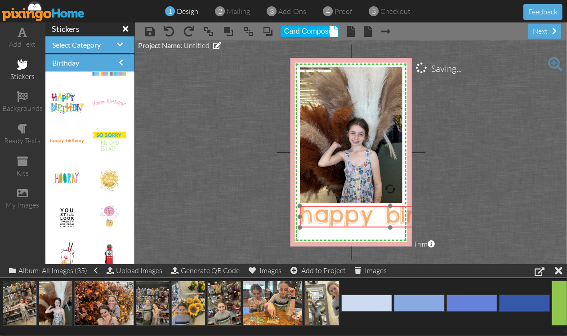
drag, startPoint x: 374, startPoint y: 201, endPoint x: 318, endPoint y: 212, distance: 56.9
click at [318, 212] on img at bounding box center [390, 217] width 180 height 22
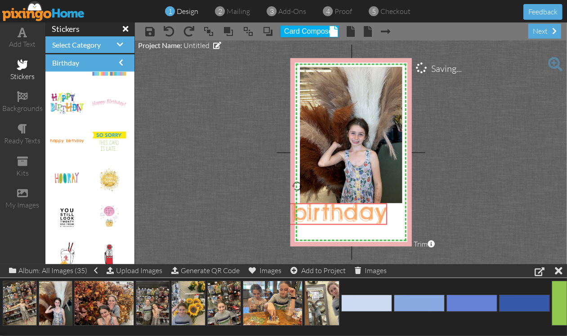
drag, startPoint x: 370, startPoint y: 215, endPoint x: 278, endPoint y: 212, distance: 92.2
click at [278, 212] on project-studio-wrapper "X X X X X X X X X X X X X X X X X X X X X X X X X X X X X X X X X X X X X X X X…" at bounding box center [351, 152] width 432 height 224
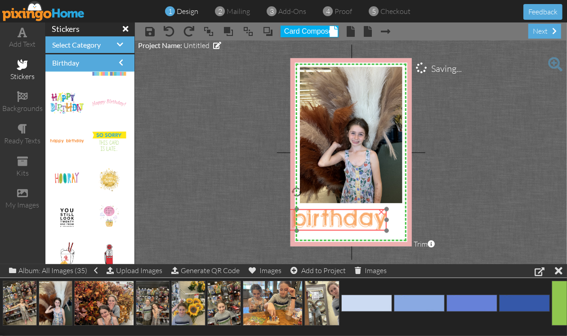
drag, startPoint x: 356, startPoint y: 210, endPoint x: 356, endPoint y: 216, distance: 5.9
click at [356, 216] on img at bounding box center [296, 220] width 180 height 22
click at [381, 212] on div "×" at bounding box center [381, 211] width 14 height 14
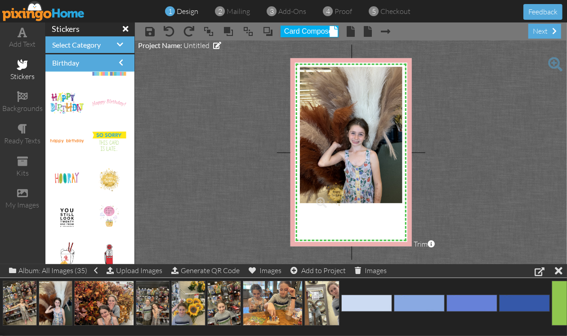
drag, startPoint x: 102, startPoint y: 178, endPoint x: 332, endPoint y: 192, distance: 230.6
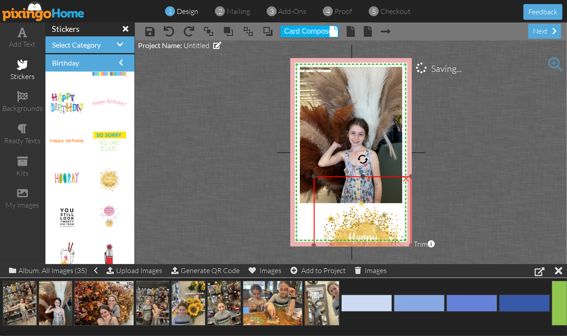
drag, startPoint x: 343, startPoint y: 219, endPoint x: 407, endPoint y: 314, distance: 114.6
click at [410, 264] on div "add text stickers backgrounds ready texts kits my images stickers Select Catego…" at bounding box center [283, 143] width 567 height 242
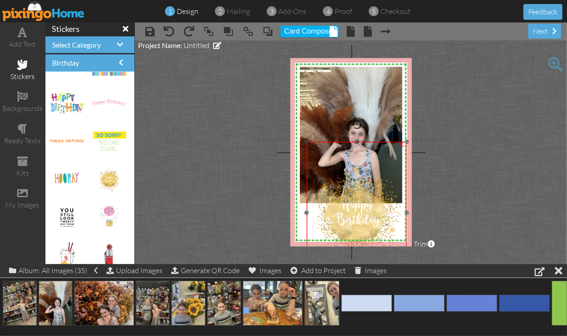
drag, startPoint x: 372, startPoint y: 231, endPoint x: 365, endPoint y: 196, distance: 35.4
click at [365, 196] on img at bounding box center [357, 212] width 100 height 141
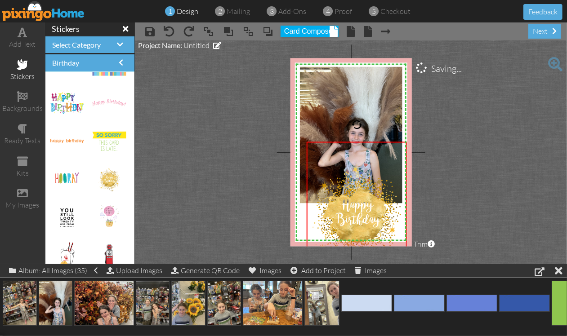
click at [511, 154] on project-studio-wrapper "X X X X X X X X X X X X X X X X X X X X X X X X X X X X X X X X X X X X X X X X…" at bounding box center [351, 152] width 432 height 224
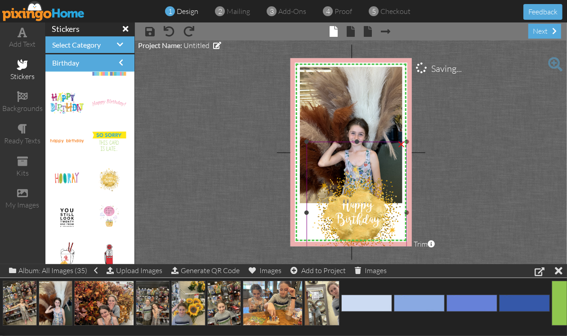
click at [401, 143] on div "×" at bounding box center [401, 144] width 14 height 14
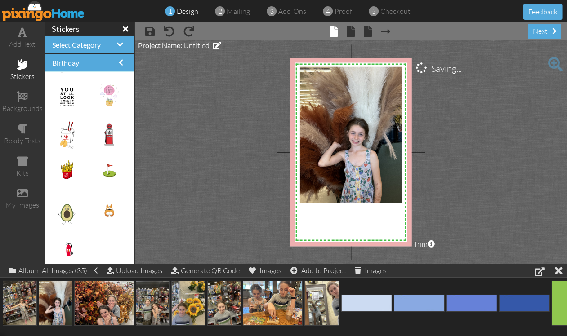
scroll to position [1681, 0]
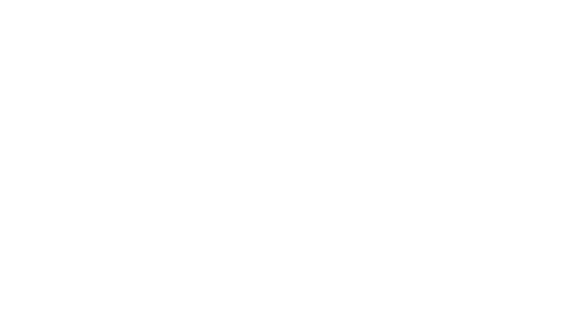
drag, startPoint x: 525, startPoint y: 1, endPoint x: 308, endPoint y: 91, distance: 235.2
click at [0, 0] on html at bounding box center [0, 0] width 0 height 0
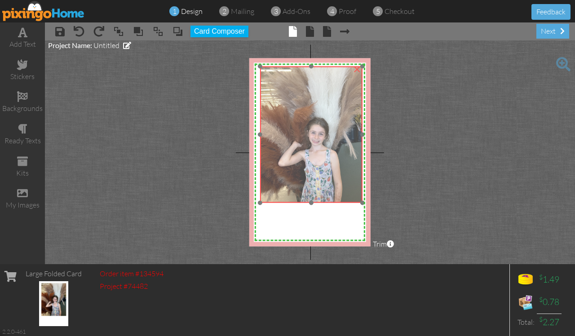
click at [328, 174] on img at bounding box center [311, 135] width 102 height 137
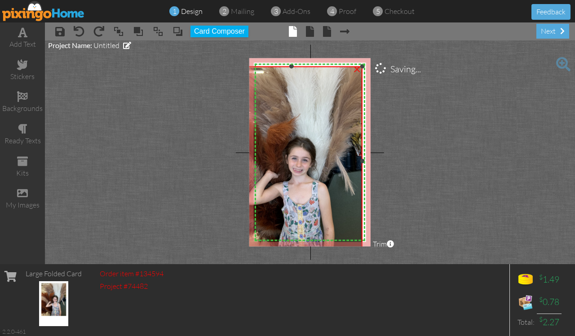
drag, startPoint x: 262, startPoint y: 202, endPoint x: 225, endPoint y: 255, distance: 64.2
click at [225, 255] on project-studio-wrapper "X X X X X X X X X X X X X X X X X X X X X X X X X X X X X X X X X X X X X X X X…" at bounding box center [310, 152] width 530 height 224
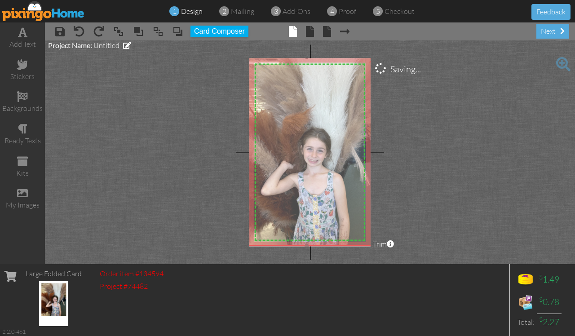
drag, startPoint x: 293, startPoint y: 205, endPoint x: 308, endPoint y: 196, distance: 18.0
click at [308, 196] on img at bounding box center [307, 151] width 142 height 189
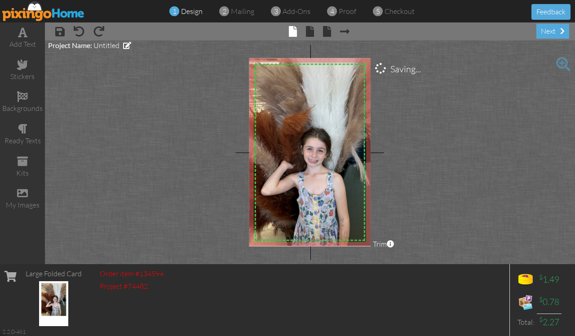
click at [465, 153] on project-studio-wrapper "X X X X X X X X X X X X X X X X X X X X X X X X X X X X X X X X X X X X X X X X…" at bounding box center [310, 152] width 530 height 224
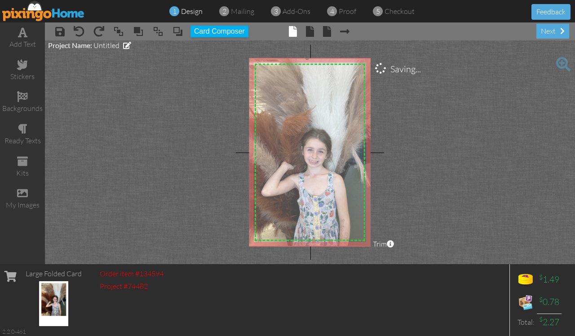
click at [356, 169] on img at bounding box center [307, 152] width 142 height 189
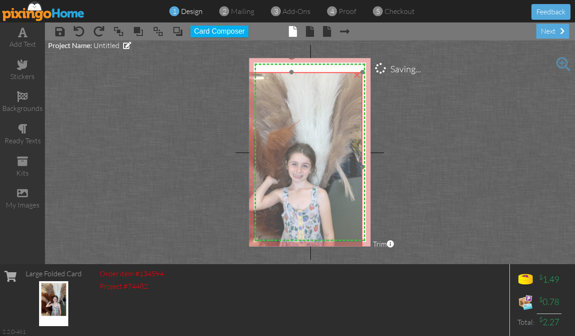
drag, startPoint x: 332, startPoint y: 98, endPoint x: 316, endPoint y: 113, distance: 22.0
click at [316, 113] on img at bounding box center [292, 166] width 142 height 189
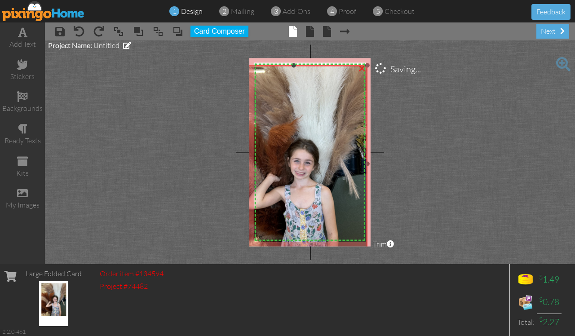
drag, startPoint x: 361, startPoint y: 72, endPoint x: 366, endPoint y: 66, distance: 8.3
click at [368, 64] on div at bounding box center [367, 65] width 4 height 4
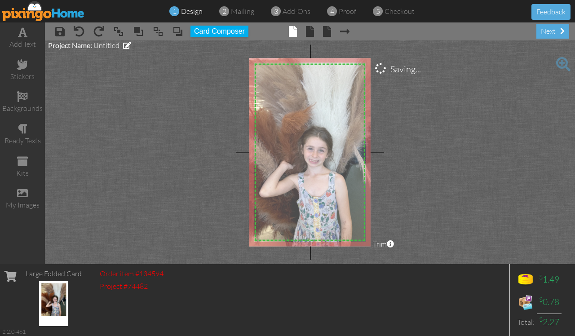
drag, startPoint x: 333, startPoint y: 116, endPoint x: 346, endPoint y: 104, distance: 17.5
click at [346, 104] on img at bounding box center [307, 152] width 148 height 198
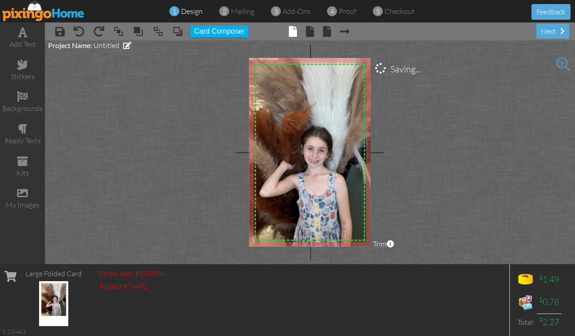
click at [481, 125] on project-studio-wrapper "X X X X X X X X X X X X X X X X X X X X X X X X X X X X X X X X X X X X X X X X…" at bounding box center [310, 152] width 530 height 224
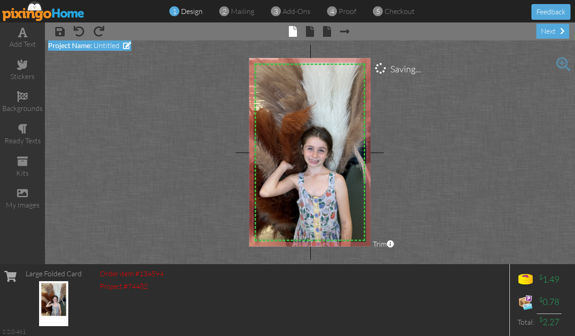
click at [106, 45] on span "Untitled" at bounding box center [107, 45] width 26 height 9
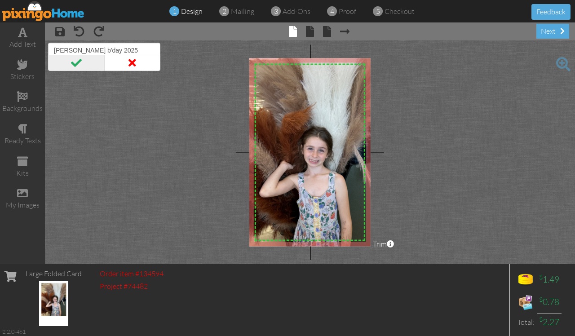
type input "Emma Perry b'day 2025"
click at [71, 61] on span at bounding box center [76, 63] width 56 height 16
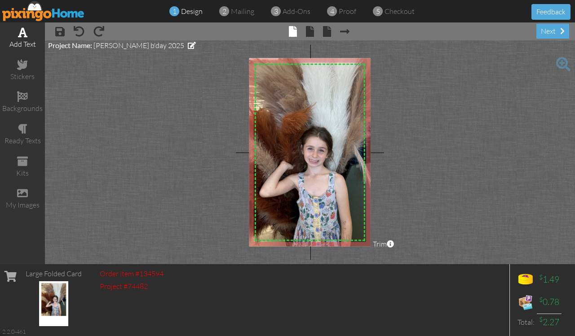
click at [22, 33] on span at bounding box center [22, 32] width 9 height 11
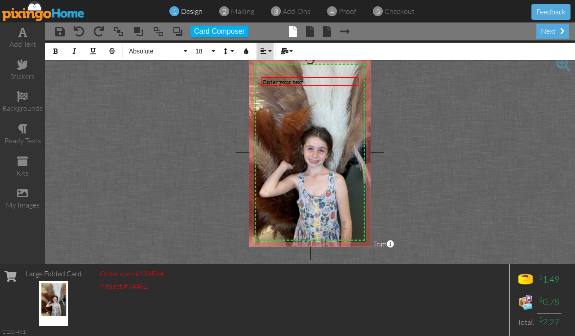
click at [270, 52] on button "Align" at bounding box center [265, 51] width 17 height 17
drag, startPoint x: 275, startPoint y: 84, endPoint x: 189, endPoint y: 60, distance: 89.2
click at [273, 85] on link "[GEOGRAPHIC_DATA]" at bounding box center [270, 84] width 27 height 13
click at [185, 52] on button "Absolute" at bounding box center [157, 51] width 65 height 17
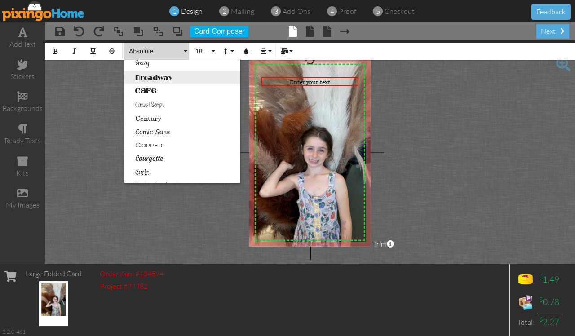
scroll to position [112, 0]
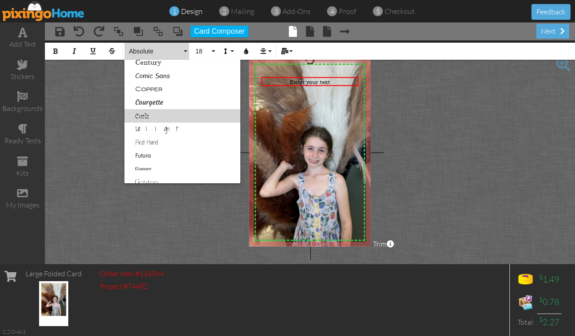
click at [140, 113] on link "Curlz" at bounding box center [183, 115] width 116 height 13
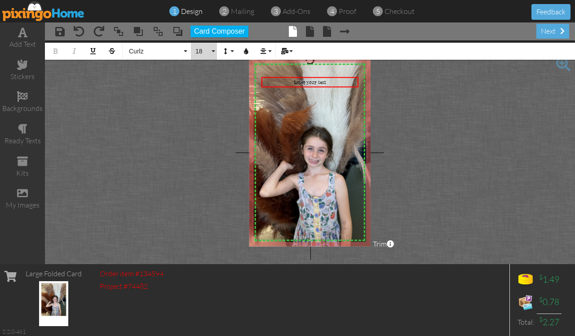
click at [212, 52] on button "18" at bounding box center [204, 51] width 26 height 17
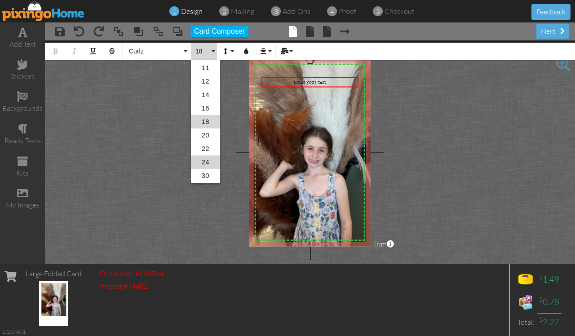
click at [204, 163] on link "24" at bounding box center [205, 162] width 29 height 13
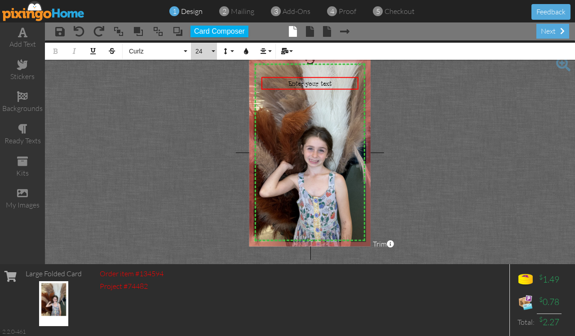
click at [212, 54] on button "24" at bounding box center [204, 51] width 26 height 17
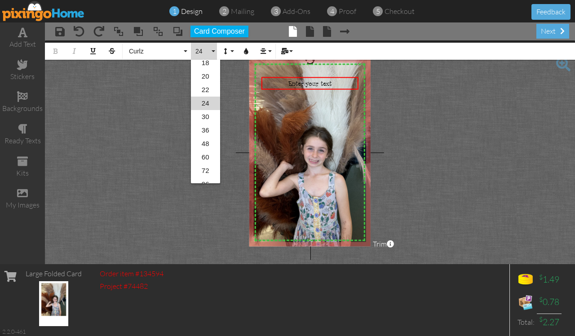
scroll to position [146, 0]
click at [204, 135] on link "48" at bounding box center [205, 135] width 29 height 13
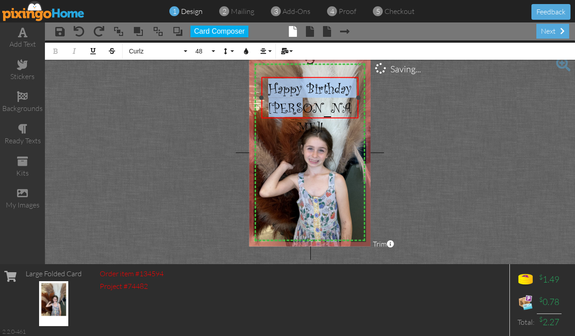
drag, startPoint x: 337, startPoint y: 107, endPoint x: 270, endPoint y: 84, distance: 70.8
click at [270, 84] on div "Happy Birthday Emma!" at bounding box center [310, 108] width 94 height 58
click at [232, 52] on button "Line Height" at bounding box center [227, 51] width 17 height 17
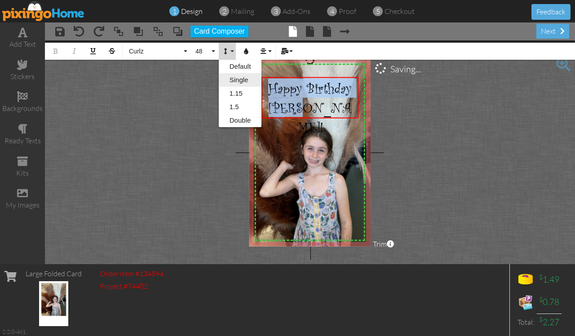
click at [232, 79] on link "Single" at bounding box center [240, 79] width 43 height 13
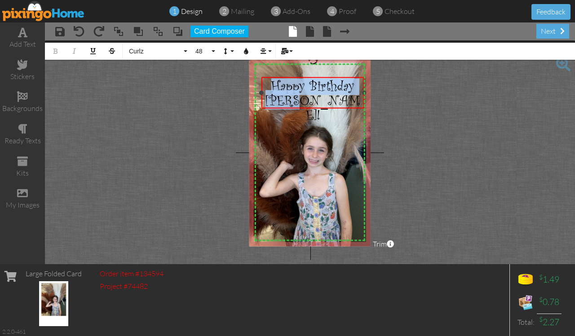
drag, startPoint x: 360, startPoint y: 91, endPoint x: 365, endPoint y: 92, distance: 6.0
click at [365, 92] on div at bounding box center [364, 93] width 4 height 4
drag, startPoint x: 262, startPoint y: 93, endPoint x: 256, endPoint y: 96, distance: 6.4
click at [256, 96] on div "Happy Birthday Emma! ×" at bounding box center [310, 92] width 109 height 31
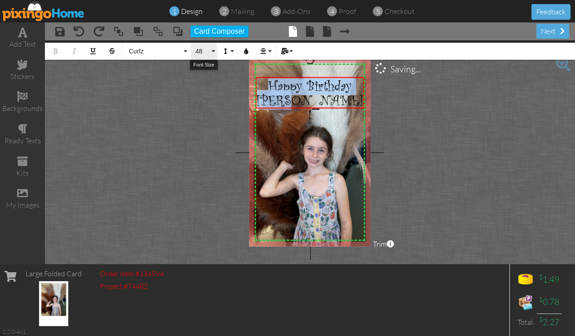
click at [216, 52] on button "48" at bounding box center [204, 51] width 26 height 17
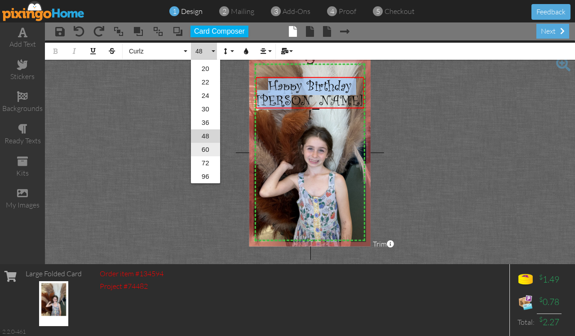
click at [203, 149] on link "60" at bounding box center [205, 149] width 29 height 13
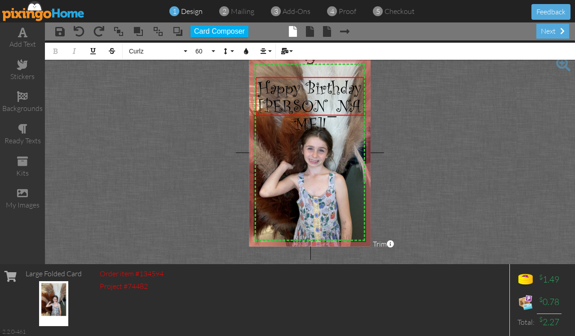
click at [435, 111] on project-studio-wrapper "X X X X X X X X X X X X X X X X X X X X X X X X X X X X X X X X X X X X X X X X…" at bounding box center [310, 152] width 530 height 224
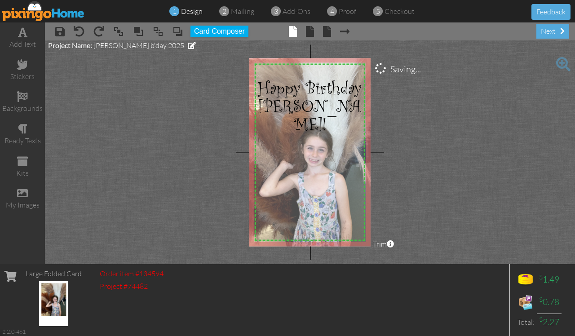
click at [356, 146] on img at bounding box center [307, 151] width 148 height 198
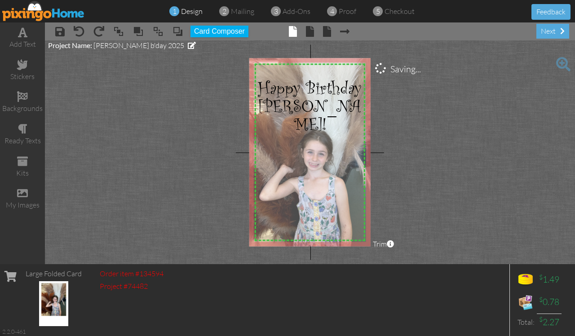
click at [338, 172] on img at bounding box center [307, 155] width 148 height 198
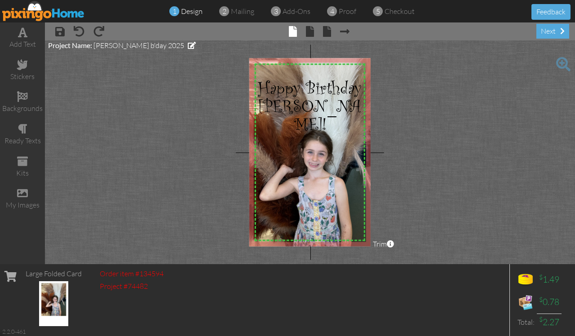
click at [470, 135] on project-studio-wrapper "X X X X X X X X X X X X X X X X X X X X X X X X X X X X X X X X X X X X X X X X…" at bounding box center [310, 152] width 530 height 224
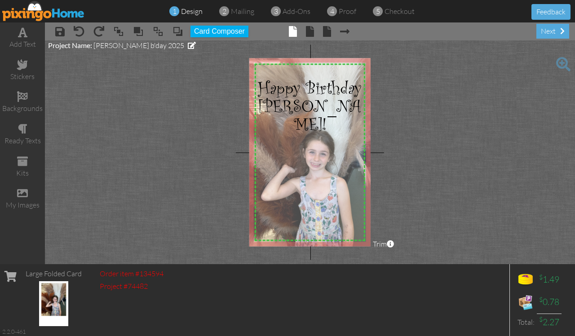
click at [304, 170] on img at bounding box center [309, 155] width 148 height 198
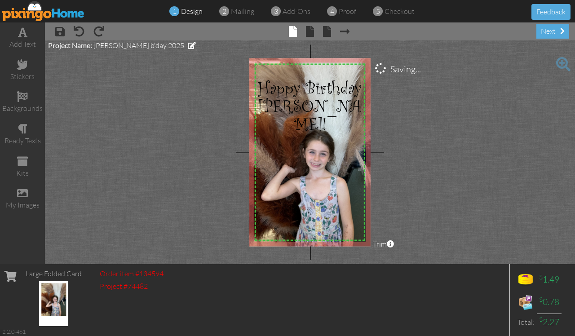
click at [446, 140] on project-studio-wrapper "X X X X X X X X X X X X X X X X X X X X X X X X X X X X X X X X X X X X X X X X…" at bounding box center [310, 152] width 530 height 224
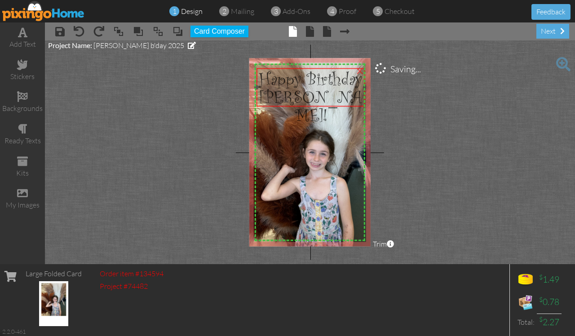
drag, startPoint x: 324, startPoint y: 102, endPoint x: 325, endPoint y: 93, distance: 9.0
click at [325, 93] on span "Happy Birthday Emma!" at bounding box center [311, 97] width 104 height 60
click at [320, 96] on span "Happy Birthday Emma!" at bounding box center [311, 97] width 104 height 60
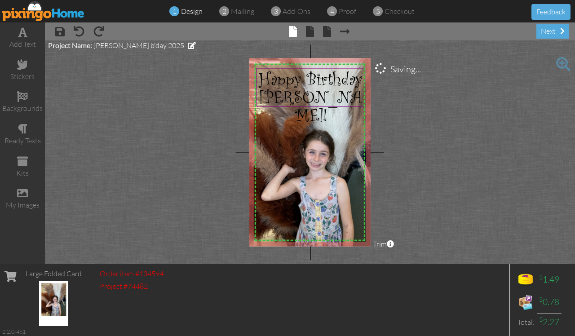
click at [457, 95] on project-studio-wrapper "X X X X X X X X X X X X X X X X X X X X X X X X X X X X X X X X X X X X X X X X…" at bounding box center [310, 152] width 530 height 224
click at [313, 100] on span "Happy Birthday Emma!" at bounding box center [311, 97] width 104 height 60
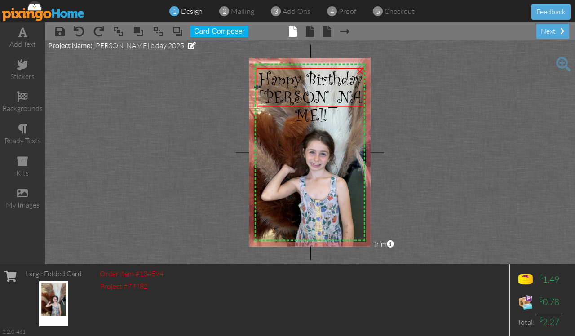
click at [313, 100] on span "Happy Birthday Emma!" at bounding box center [311, 97] width 104 height 60
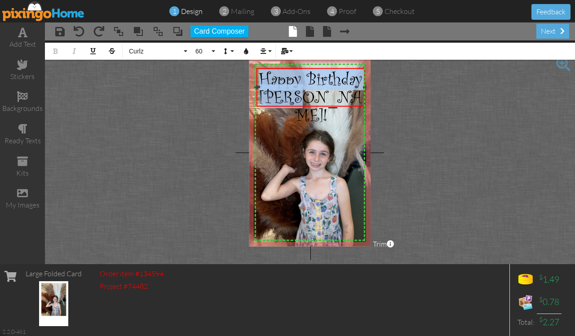
drag, startPoint x: 343, startPoint y: 102, endPoint x: 258, endPoint y: 82, distance: 87.3
click at [258, 82] on div "Happy Birthday Emma!" at bounding box center [311, 97] width 106 height 54
click at [246, 52] on icon "button" at bounding box center [246, 51] width 6 height 6
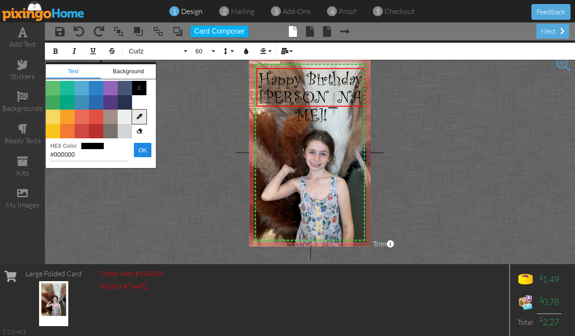
click at [138, 117] on icon at bounding box center [139, 117] width 14 height 14
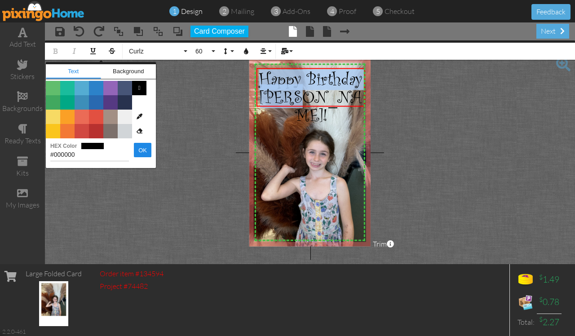
click at [267, 138] on img at bounding box center [309, 155] width 148 height 198
click at [294, 142] on img at bounding box center [309, 155] width 148 height 198
type input "#38180B"
click at [147, 151] on button "OK" at bounding box center [143, 150] width 18 height 14
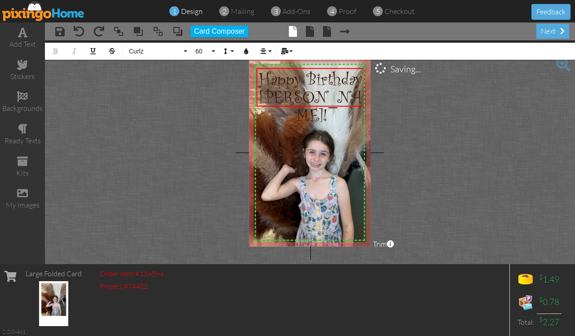
click at [485, 135] on project-studio-wrapper "X X X X X X X X X X X X X X X X X X X X X X X X X X X X X X X X X X X X X X X X…" at bounding box center [310, 152] width 530 height 224
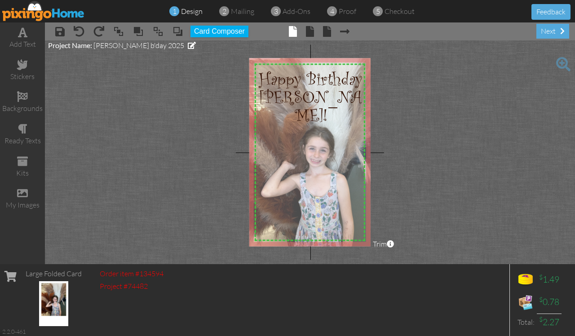
click at [300, 202] on img at bounding box center [309, 152] width 148 height 198
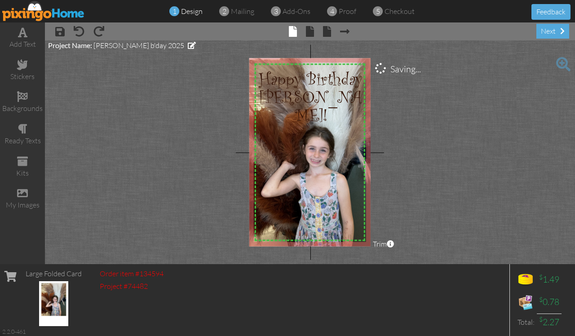
click at [445, 178] on project-studio-wrapper "X X X X X X X X X X X X X X X X X X X X X X X X X X X X X X X X X X X X X X X X…" at bounding box center [310, 152] width 530 height 224
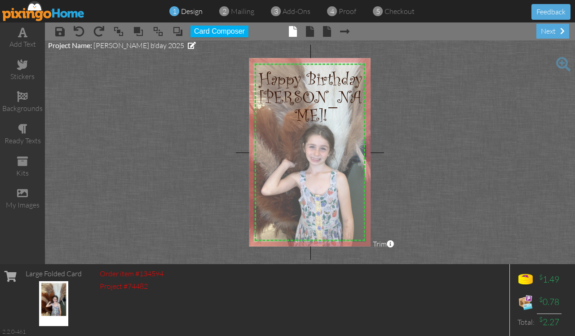
click at [311, 228] on img at bounding box center [309, 150] width 148 height 198
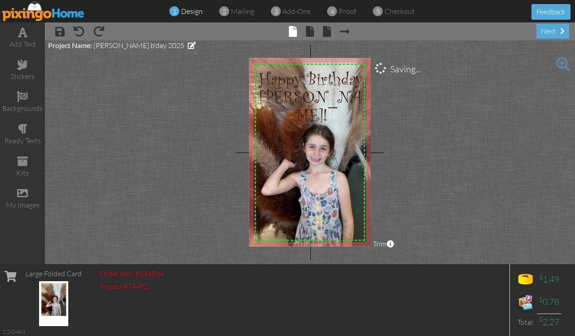
click at [455, 177] on project-studio-wrapper "X X X X X X X X X X X X X X X X X X X X X X X X X X X X X X X X X X X X X X X X…" at bounding box center [310, 152] width 530 height 224
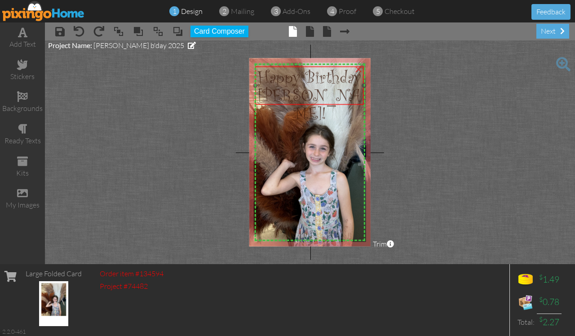
click at [319, 93] on span "Happy Birthday Emma!" at bounding box center [310, 95] width 104 height 60
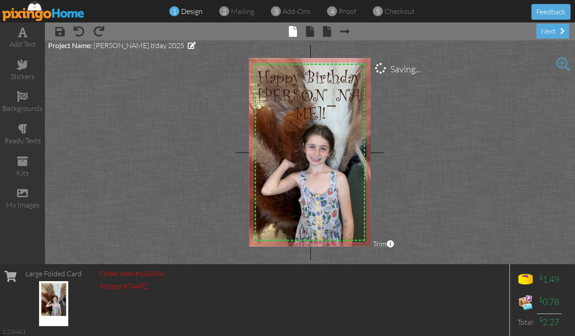
click at [444, 102] on project-studio-wrapper "X X X X X X X X X X X X X X X X X X X X X X X X X X X X X X X X X X X X X X X X…" at bounding box center [310, 152] width 530 height 224
click at [309, 31] on span at bounding box center [310, 31] width 8 height 11
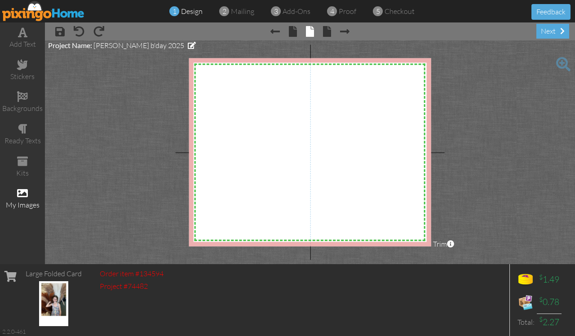
click at [20, 190] on span at bounding box center [22, 193] width 11 height 11
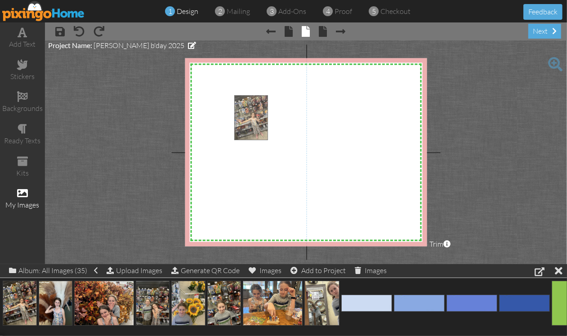
drag, startPoint x: 13, startPoint y: 298, endPoint x: 244, endPoint y: 111, distance: 297.9
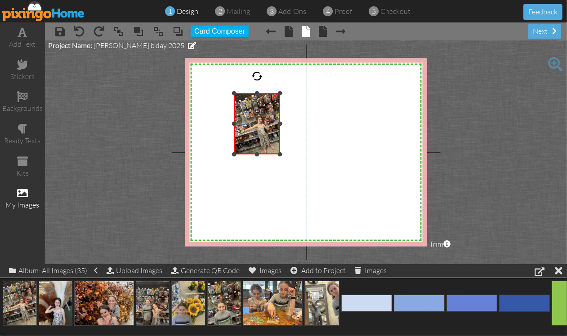
drag, startPoint x: 325, startPoint y: 215, endPoint x: 264, endPoint y: 155, distance: 85.2
click at [264, 155] on div "×" at bounding box center [257, 124] width 46 height 61
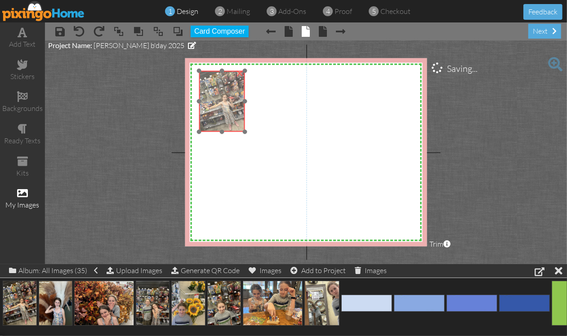
drag, startPoint x: 272, startPoint y: 144, endPoint x: 237, endPoint y: 121, distance: 41.7
click at [237, 121] on img at bounding box center [222, 101] width 46 height 61
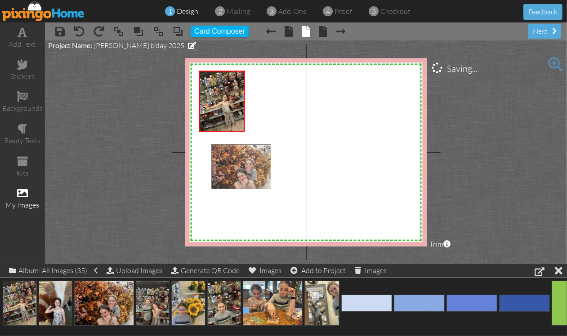
drag, startPoint x: 101, startPoint y: 295, endPoint x: 238, endPoint y: 158, distance: 193.6
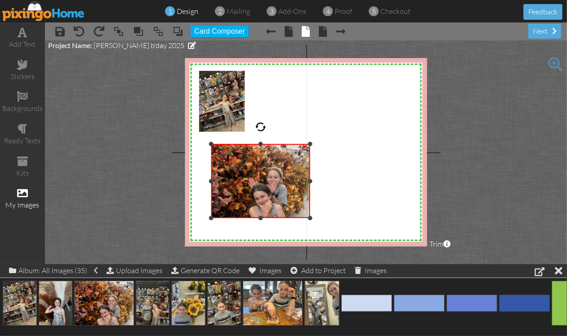
drag, startPoint x: 332, startPoint y: 235, endPoint x: 309, endPoint y: 218, distance: 28.0
click at [309, 218] on div at bounding box center [310, 218] width 4 height 4
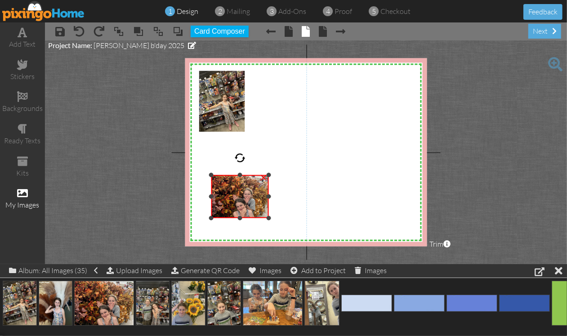
drag, startPoint x: 308, startPoint y: 145, endPoint x: 269, endPoint y: 176, distance: 50.3
click at [269, 176] on div at bounding box center [269, 175] width 4 height 4
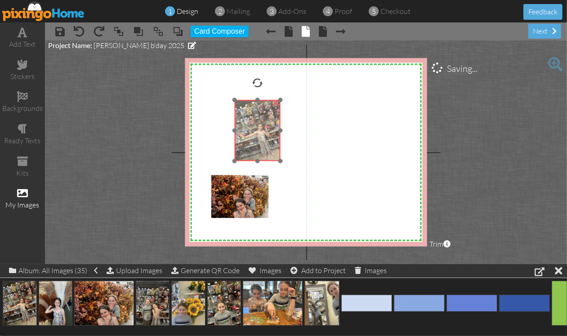
drag, startPoint x: 212, startPoint y: 102, endPoint x: 248, endPoint y: 131, distance: 46.0
click at [248, 131] on img at bounding box center [258, 130] width 46 height 61
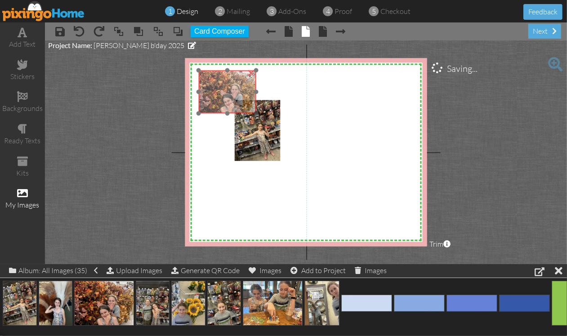
drag, startPoint x: 236, startPoint y: 193, endPoint x: 223, endPoint y: 89, distance: 105.5
click at [223, 89] on img at bounding box center [228, 92] width 58 height 43
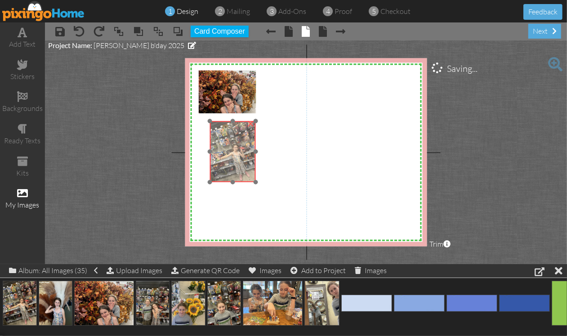
drag, startPoint x: 263, startPoint y: 135, endPoint x: 238, endPoint y: 156, distance: 32.5
click at [238, 156] on img at bounding box center [233, 151] width 46 height 61
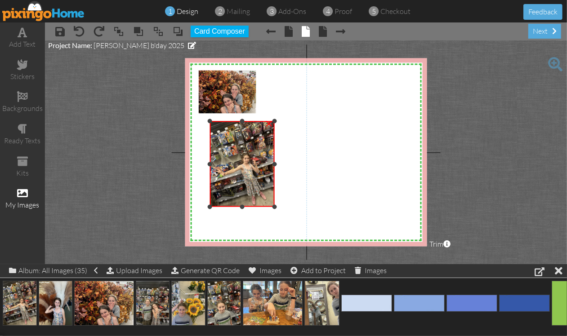
drag, startPoint x: 256, startPoint y: 182, endPoint x: 277, endPoint y: 207, distance: 32.5
click at [277, 207] on div "X X X X X X X X X X X X X X X X X X X X X X X X X X X X X X X X X X X X X X X X…" at bounding box center [306, 152] width 242 height 188
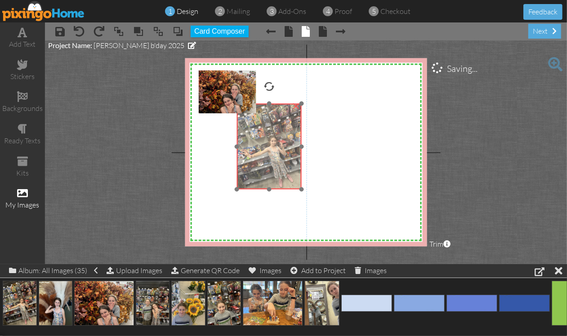
drag, startPoint x: 241, startPoint y: 180, endPoint x: 267, endPoint y: 162, distance: 32.2
click at [267, 162] on img at bounding box center [269, 147] width 64 height 86
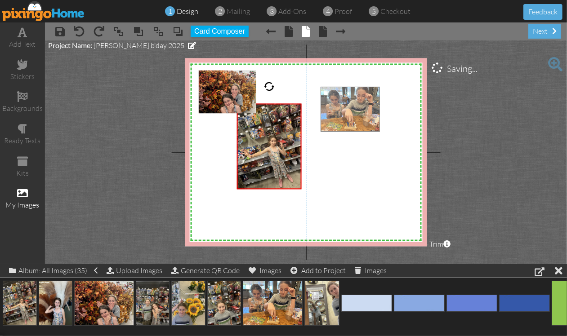
drag, startPoint x: 254, startPoint y: 300, endPoint x: 332, endPoint y: 105, distance: 209.9
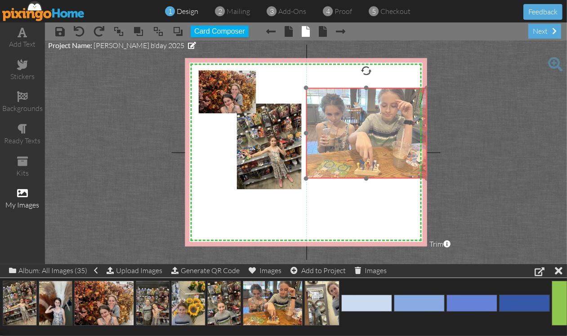
drag, startPoint x: 365, startPoint y: 139, endPoint x: 351, endPoint y: 142, distance: 14.6
click at [351, 142] on img at bounding box center [366, 133] width 121 height 91
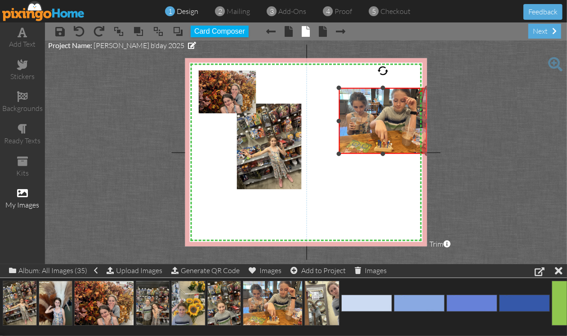
drag, startPoint x: 304, startPoint y: 180, endPoint x: 330, endPoint y: 156, distance: 36.3
click at [330, 156] on div "X X X X X X X X X X X X X X X X X X X X X X X X X X X X X X X X X X X X X X X X…" at bounding box center [306, 152] width 242 height 188
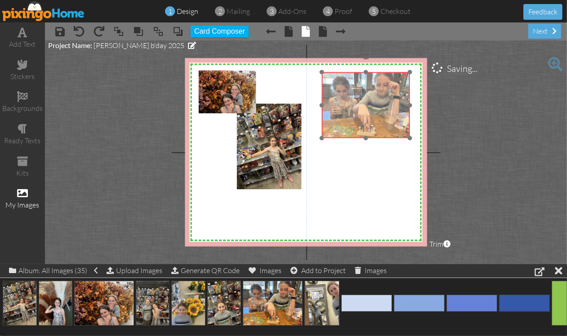
drag, startPoint x: 378, startPoint y: 134, endPoint x: 361, endPoint y: 118, distance: 23.2
click at [361, 118] on img at bounding box center [366, 105] width 88 height 66
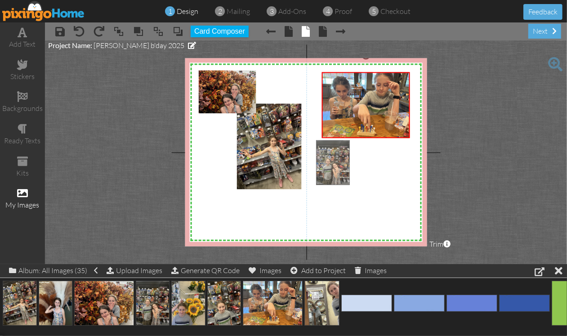
drag, startPoint x: 153, startPoint y: 304, endPoint x: 334, endPoint y: 163, distance: 228.7
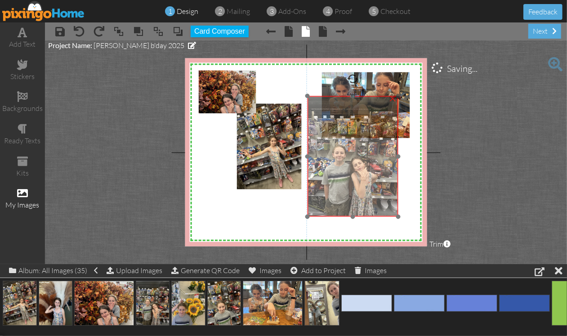
drag, startPoint x: 364, startPoint y: 188, endPoint x: 356, endPoint y: 144, distance: 44.9
click at [356, 144] on img at bounding box center [352, 156] width 91 height 121
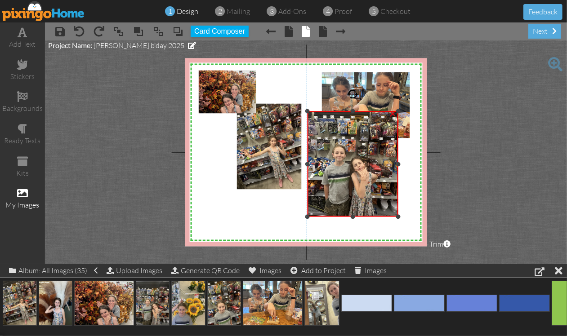
drag, startPoint x: 352, startPoint y: 95, endPoint x: 351, endPoint y: 110, distance: 15.3
click at [351, 110] on div at bounding box center [353, 111] width 4 height 4
drag, startPoint x: 398, startPoint y: 163, endPoint x: 389, endPoint y: 167, distance: 9.9
click at [389, 167] on div "×" at bounding box center [348, 164] width 82 height 106
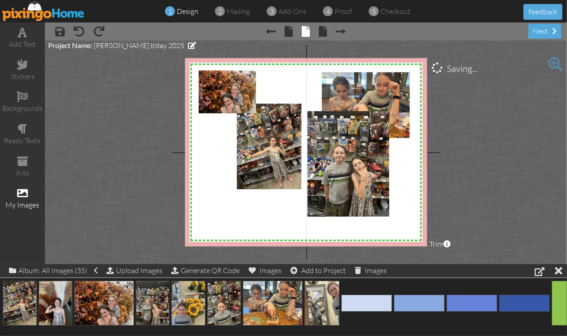
click at [511, 146] on project-studio-wrapper "X X X X X X X X X X X X X X X X X X X X X X X X X X X X X X X X X X X X X X X X…" at bounding box center [306, 152] width 522 height 224
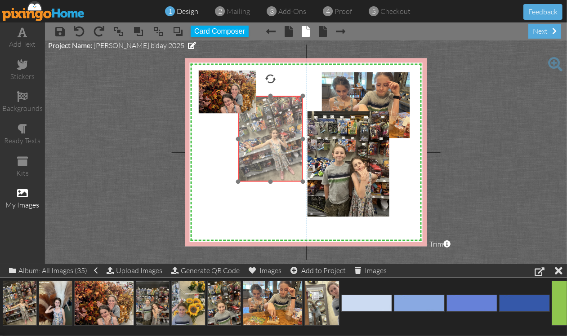
drag, startPoint x: 245, startPoint y: 170, endPoint x: 246, endPoint y: 162, distance: 7.8
click at [246, 162] on img at bounding box center [270, 139] width 64 height 86
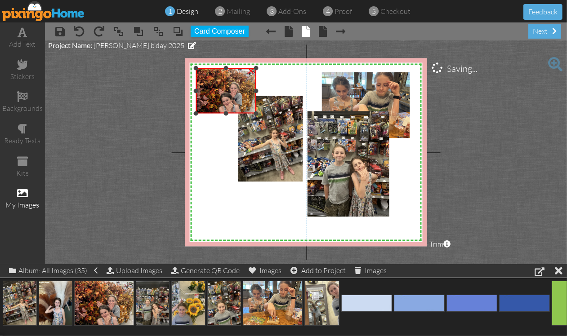
click at [196, 67] on div at bounding box center [195, 68] width 4 height 4
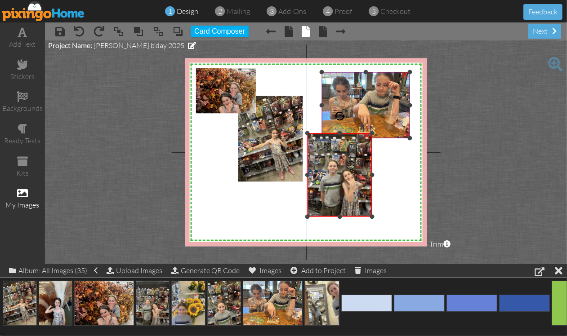
drag, startPoint x: 389, startPoint y: 111, endPoint x: 376, endPoint y: 134, distance: 25.4
click at [376, 134] on div "X X X X X X X X X X X X X X X X X X X X X X X X X X X X X X X X X X X X X X X X…" at bounding box center [306, 152] width 242 height 188
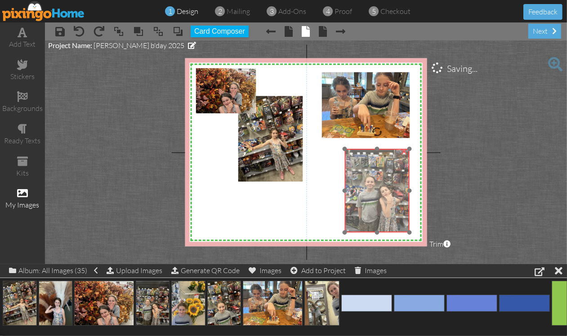
drag, startPoint x: 347, startPoint y: 180, endPoint x: 387, endPoint y: 196, distance: 42.5
click at [387, 196] on img at bounding box center [381, 185] width 72 height 96
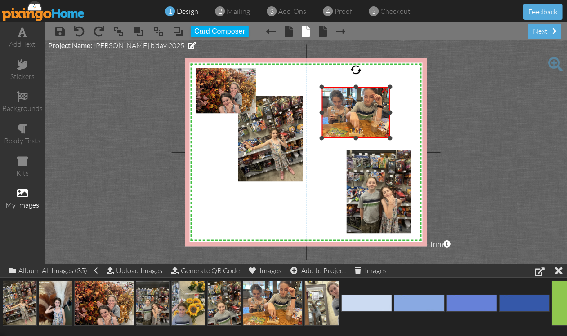
drag, startPoint x: 411, startPoint y: 72, endPoint x: 403, endPoint y: 87, distance: 17.1
click at [403, 87] on div "X X X X X X X X X X X X X X X X X X X X X X X X X X X X X X X X X X X X X X X X…" at bounding box center [306, 152] width 242 height 188
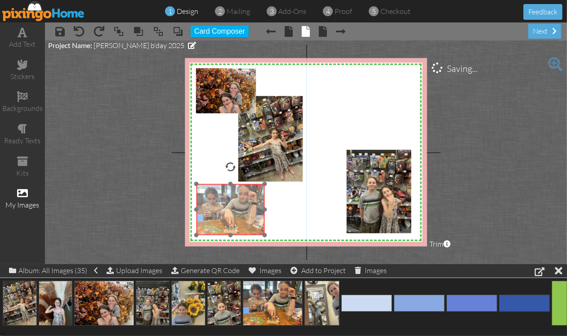
drag, startPoint x: 367, startPoint y: 108, endPoint x: 241, endPoint y: 205, distance: 158.6
click at [241, 205] on img at bounding box center [230, 209] width 68 height 51
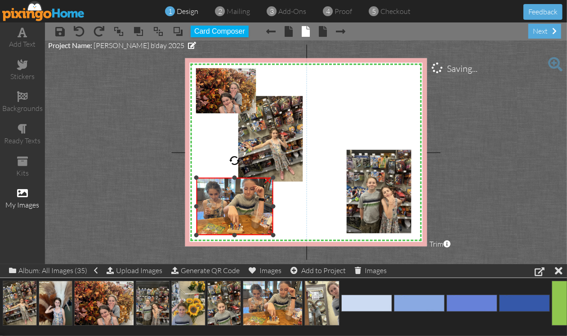
drag, startPoint x: 264, startPoint y: 182, endPoint x: 270, endPoint y: 176, distance: 8.3
click at [270, 178] on div "×" at bounding box center [234, 207] width 77 height 58
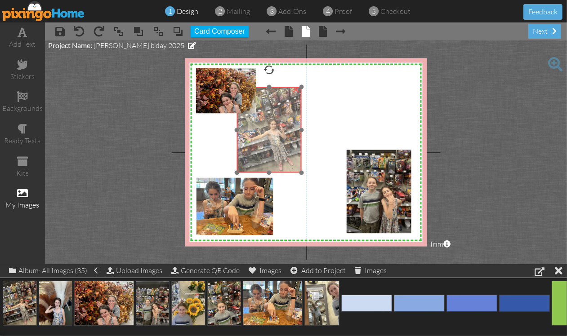
drag, startPoint x: 293, startPoint y: 147, endPoint x: 291, endPoint y: 138, distance: 9.1
click at [291, 138] on img at bounding box center [269, 130] width 64 height 86
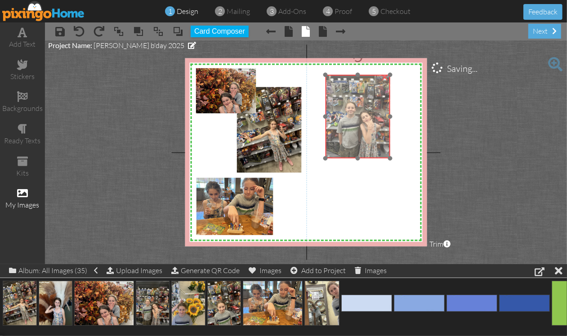
drag, startPoint x: 373, startPoint y: 190, endPoint x: 352, endPoint y: 115, distance: 78.0
click at [352, 115] on img at bounding box center [361, 111] width 72 height 96
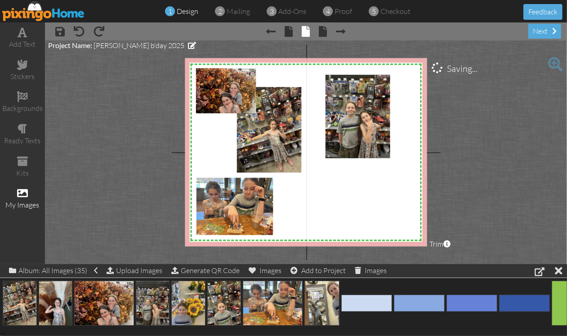
click at [490, 106] on project-studio-wrapper "X X X X X X X X X X X X X X X X X X X X X X X X X X X X X X X X X X X X X X X X…" at bounding box center [306, 152] width 522 height 224
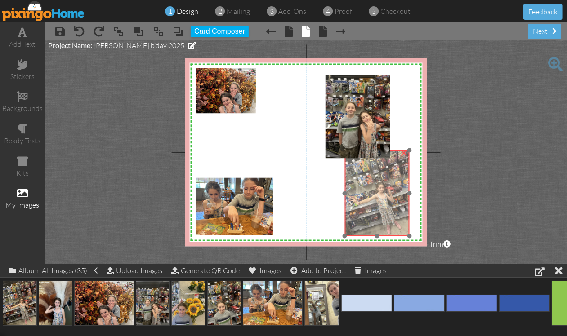
drag, startPoint x: 277, startPoint y: 134, endPoint x: 382, endPoint y: 194, distance: 121.2
click at [382, 194] on img at bounding box center [377, 194] width 64 height 86
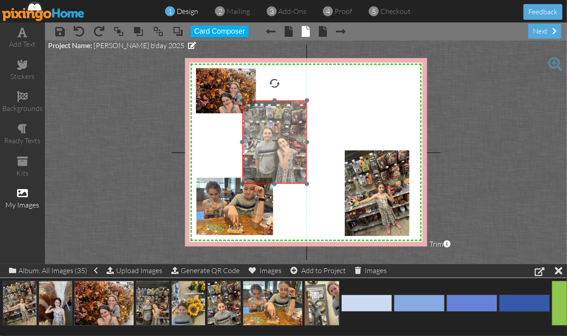
drag, startPoint x: 369, startPoint y: 108, endPoint x: 285, endPoint y: 134, distance: 87.0
click at [285, 134] on img at bounding box center [278, 137] width 72 height 96
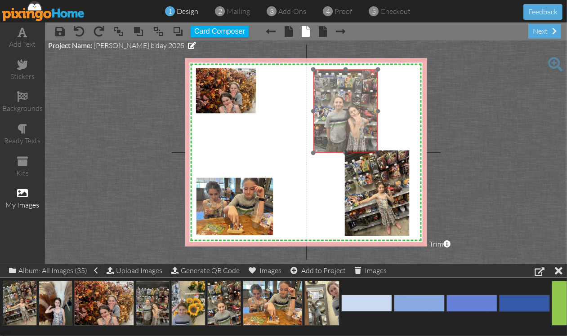
drag, startPoint x: 262, startPoint y: 148, endPoint x: 333, endPoint y: 117, distance: 77.5
click at [333, 117] on img at bounding box center [349, 106] width 72 height 96
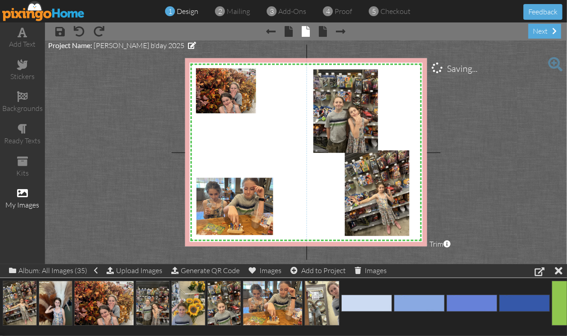
click at [507, 148] on project-studio-wrapper "X X X X X X X X X X X X X X X X X X X X X X X X X X X X X X X X X X X X X X X X…" at bounding box center [306, 152] width 522 height 224
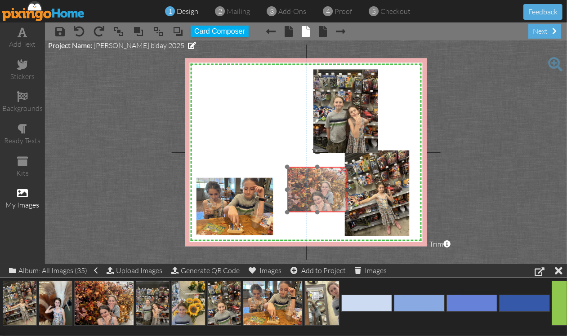
drag, startPoint x: 226, startPoint y: 91, endPoint x: 326, endPoint y: 183, distance: 135.6
click at [321, 190] on img at bounding box center [317, 189] width 61 height 45
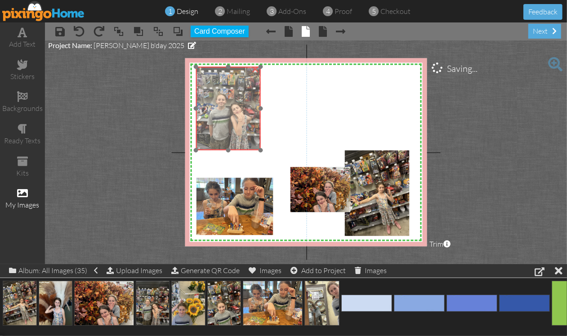
drag, startPoint x: 344, startPoint y: 127, endPoint x: 227, endPoint y: 125, distance: 117.4
click at [227, 125] on img at bounding box center [232, 103] width 72 height 96
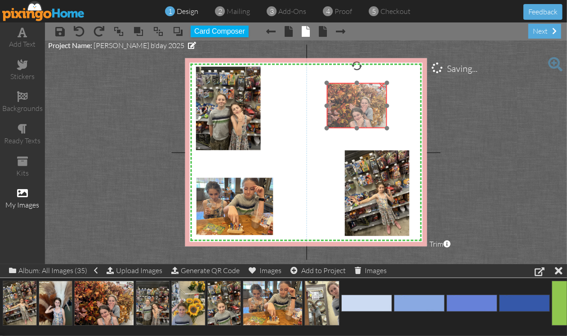
drag, startPoint x: 316, startPoint y: 185, endPoint x: 352, endPoint y: 101, distance: 91.6
click at [352, 101] on img at bounding box center [356, 105] width 61 height 45
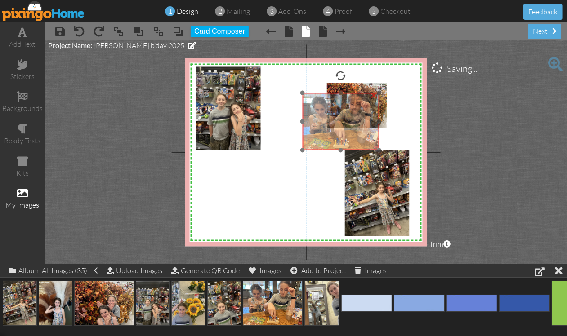
drag, startPoint x: 241, startPoint y: 202, endPoint x: 347, endPoint y: 117, distance: 135.9
click at [347, 117] on img at bounding box center [341, 122] width 77 height 58
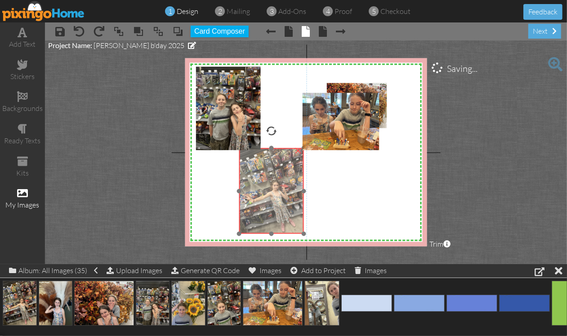
drag, startPoint x: 388, startPoint y: 200, endPoint x: 282, endPoint y: 198, distance: 105.7
click at [282, 198] on img at bounding box center [271, 191] width 64 height 86
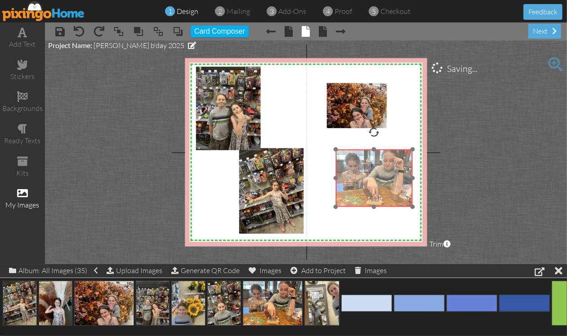
drag, startPoint x: 349, startPoint y: 131, endPoint x: 383, endPoint y: 187, distance: 65.7
click at [383, 187] on img at bounding box center [374, 179] width 77 height 58
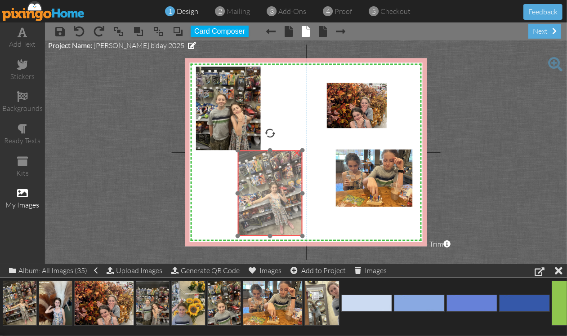
click at [260, 181] on img at bounding box center [270, 194] width 64 height 86
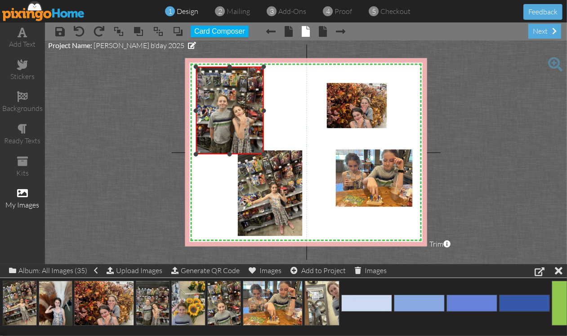
drag, startPoint x: 260, startPoint y: 149, endPoint x: 262, endPoint y: 153, distance: 4.6
click at [262, 153] on div at bounding box center [264, 154] width 4 height 4
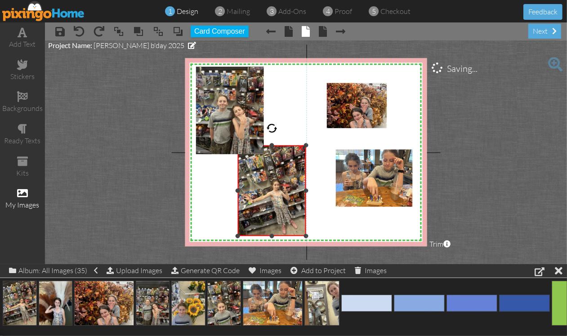
drag, startPoint x: 301, startPoint y: 149, endPoint x: 302, endPoint y: 144, distance: 5.0
click at [302, 146] on div "×" at bounding box center [272, 191] width 68 height 91
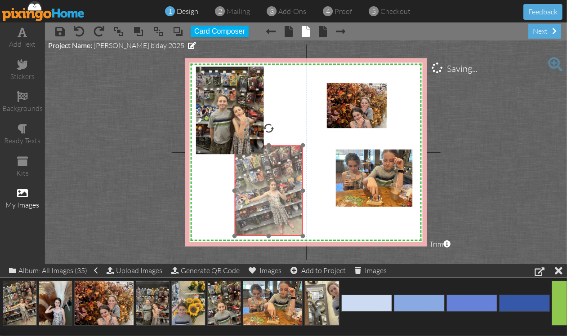
click at [281, 163] on img at bounding box center [269, 191] width 68 height 91
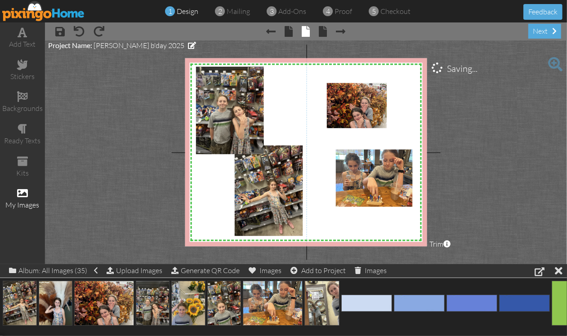
click at [496, 135] on project-studio-wrapper "X X X X X X X X X X X X X X X X X X X X X X X X X X X X X X X X X X X X X X X X…" at bounding box center [306, 152] width 522 height 224
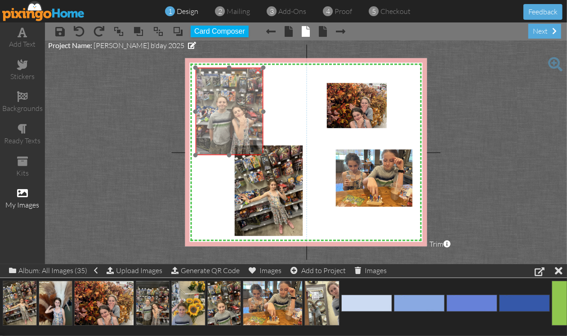
click at [248, 101] on img at bounding box center [233, 105] width 76 height 101
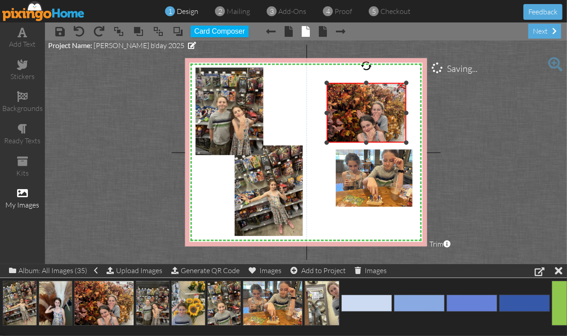
drag, startPoint x: 386, startPoint y: 127, endPoint x: 393, endPoint y: 142, distance: 16.3
click at [393, 142] on div "×" at bounding box center [366, 113] width 80 height 60
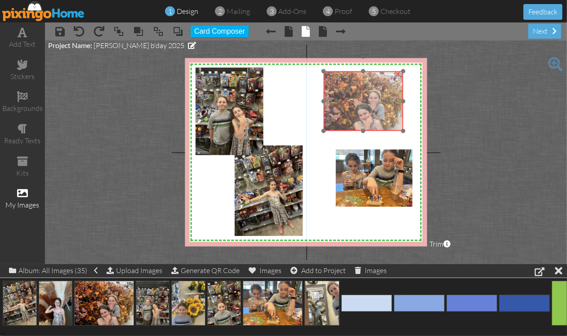
drag, startPoint x: 385, startPoint y: 125, endPoint x: 382, endPoint y: 113, distance: 12.1
click at [382, 113] on img at bounding box center [363, 101] width 80 height 60
click at [382, 112] on img at bounding box center [363, 101] width 80 height 60
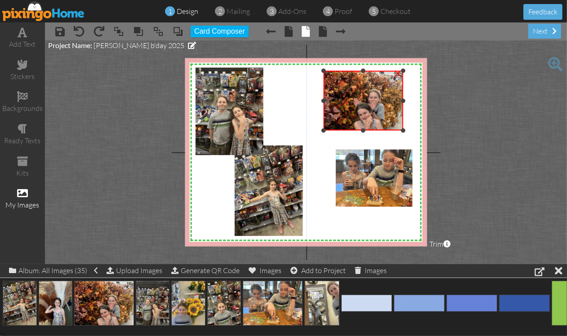
drag, startPoint x: 401, startPoint y: 100, endPoint x: 390, endPoint y: 107, distance: 13.1
click at [408, 103] on div "X X X X X X X X X X X X X X X X X X X X X X X X X X X X X X X X X X X X X X X X…" at bounding box center [306, 152] width 242 height 188
drag, startPoint x: 325, startPoint y: 102, endPoint x: 316, endPoint y: 102, distance: 9.0
click at [316, 102] on div "X X X X X X X X X X X X X X X X X X X X X X X X X X X X X X X X X X X X X X X X…" at bounding box center [306, 152] width 242 height 188
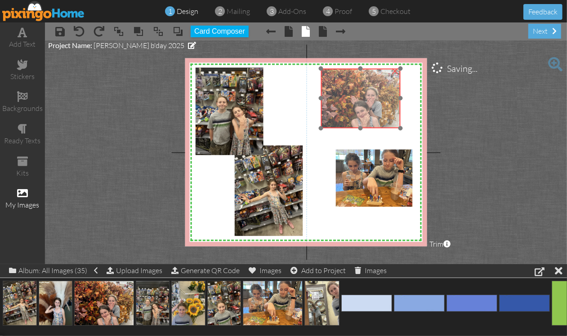
click at [374, 91] on img at bounding box center [361, 99] width 80 height 60
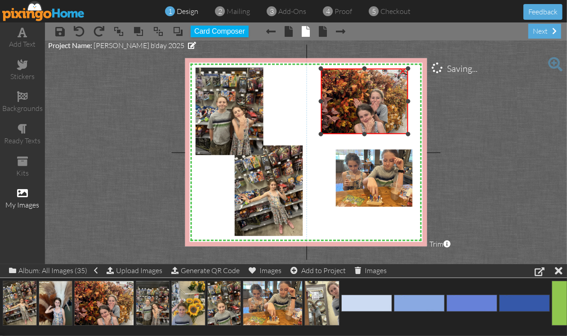
drag, startPoint x: 401, startPoint y: 127, endPoint x: 410, endPoint y: 133, distance: 11.1
click at [410, 133] on div "X X X X X X X X X X X X X X X X X X X X X X X X X X X X X X X X X X X X X X X X…" at bounding box center [306, 152] width 242 height 188
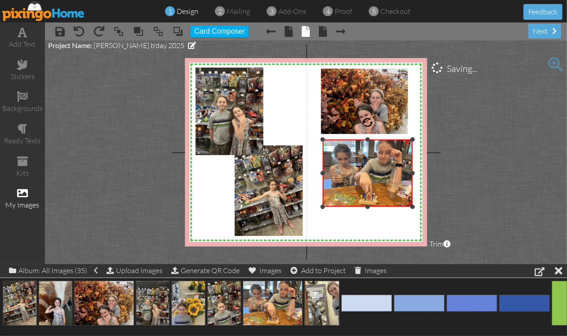
drag, startPoint x: 337, startPoint y: 151, endPoint x: 312, endPoint y: 141, distance: 26.6
click at [312, 141] on div "X X X X X X X X X X X X X X X X X X X X X X X X X X X X X X X X X X X X X X X X…" at bounding box center [306, 152] width 242 height 188
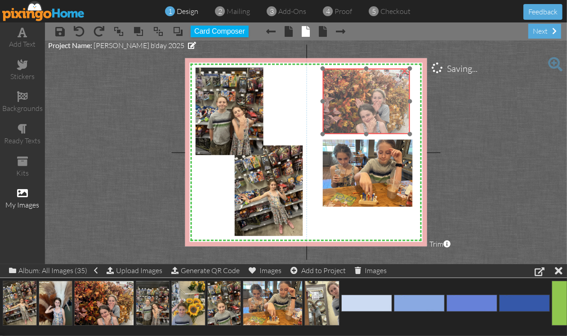
click at [376, 111] on img at bounding box center [366, 101] width 88 height 66
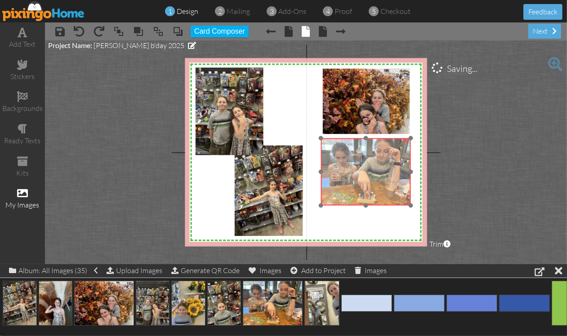
click at [347, 169] on img at bounding box center [366, 171] width 90 height 67
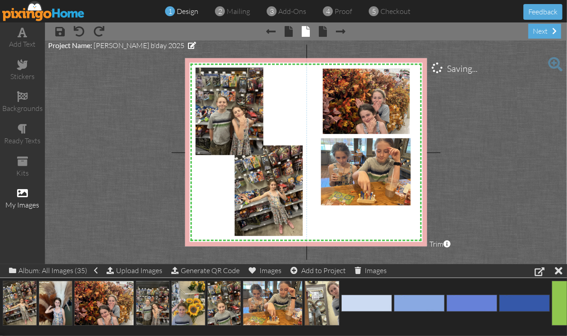
click at [468, 138] on project-studio-wrapper "X X X X X X X X X X X X X X X X X X X X X X X X X X X X X X X X X X X X X X X X…" at bounding box center [306, 152] width 522 height 224
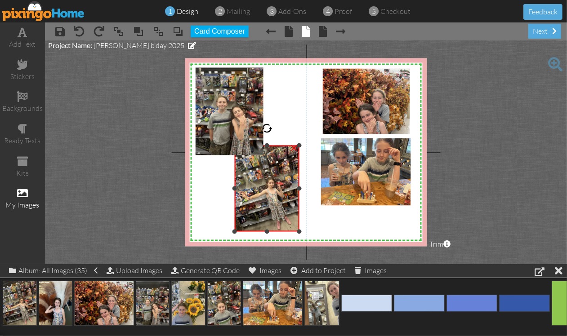
drag, startPoint x: 300, startPoint y: 236, endPoint x: 296, endPoint y: 232, distance: 6.0
click at [296, 232] on div "×" at bounding box center [267, 189] width 65 height 86
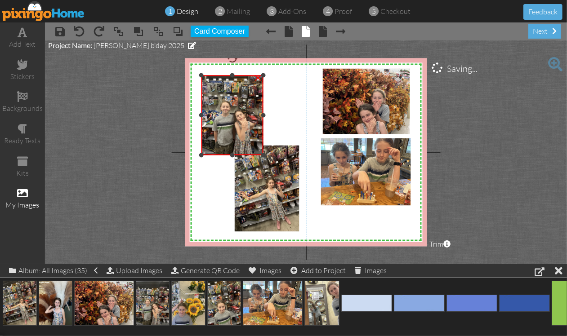
drag, startPoint x: 193, startPoint y: 69, endPoint x: 199, endPoint y: 76, distance: 9.6
click at [199, 76] on div at bounding box center [201, 75] width 4 height 4
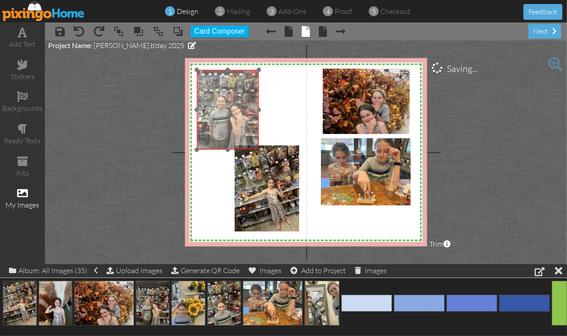
drag, startPoint x: 225, startPoint y: 114, endPoint x: 220, endPoint y: 108, distance: 7.0
click at [220, 108] on img at bounding box center [231, 104] width 69 height 92
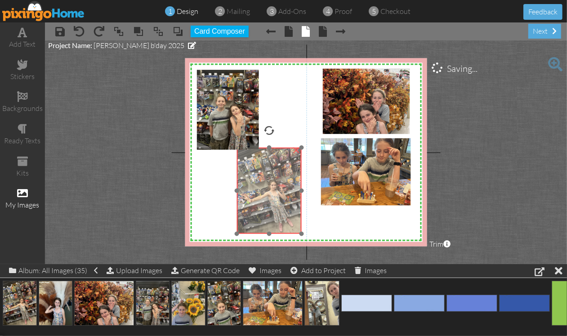
click at [263, 196] on img at bounding box center [269, 191] width 65 height 86
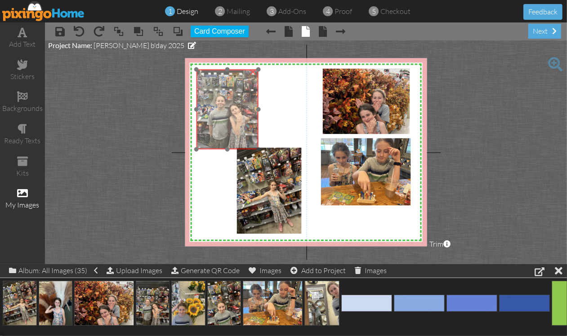
click at [223, 118] on img at bounding box center [230, 104] width 69 height 92
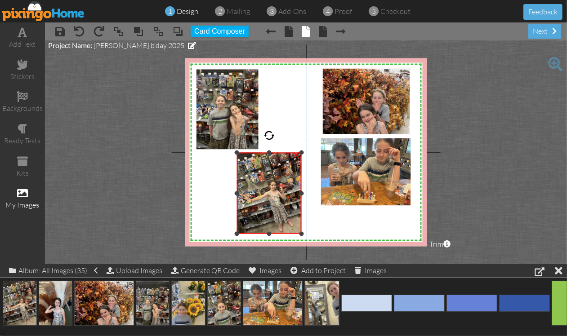
drag, startPoint x: 270, startPoint y: 149, endPoint x: 270, endPoint y: 154, distance: 4.9
click at [270, 154] on div at bounding box center [269, 153] width 4 height 4
click at [495, 126] on project-studio-wrapper "X X X X X X X X X X X X X X X X X X X X X X X X X X X X X X X X X X X X X X X X…" at bounding box center [306, 152] width 522 height 224
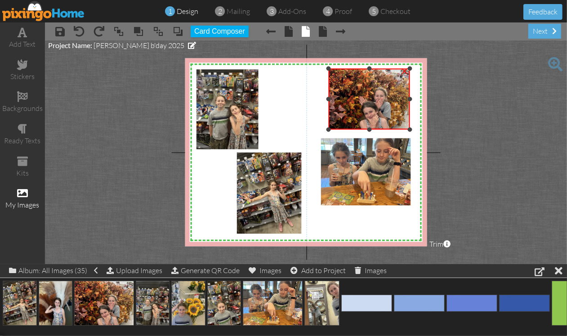
drag, startPoint x: 323, startPoint y: 134, endPoint x: 324, endPoint y: 129, distance: 4.7
click at [324, 129] on div "X X X X X X X X X X X X X X X X X X X X X X X X X X X X X X X X X X X X X X X X…" at bounding box center [306, 152] width 242 height 188
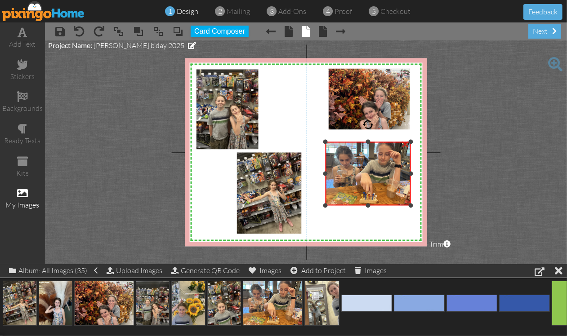
click at [322, 142] on div "X X X X X X X X X X X X X X X X X X X X X X X X X X X X X X X X X X X X X X X X…" at bounding box center [306, 152] width 242 height 188
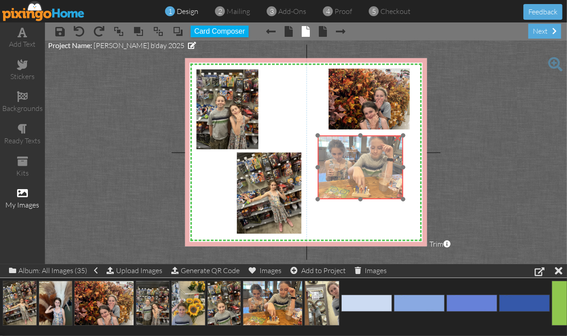
drag, startPoint x: 336, startPoint y: 162, endPoint x: 329, endPoint y: 156, distance: 9.9
click at [329, 156] on img at bounding box center [360, 168] width 85 height 64
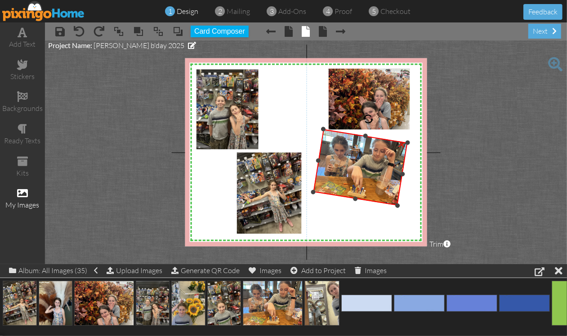
drag, startPoint x: 363, startPoint y: 113, endPoint x: 369, endPoint y: 114, distance: 6.3
click at [369, 114] on div at bounding box center [368, 119] width 13 height 13
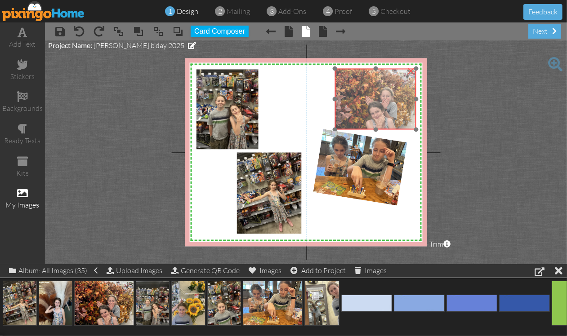
drag, startPoint x: 389, startPoint y: 90, endPoint x: 396, endPoint y: 90, distance: 6.3
click at [396, 90] on img at bounding box center [375, 98] width 81 height 61
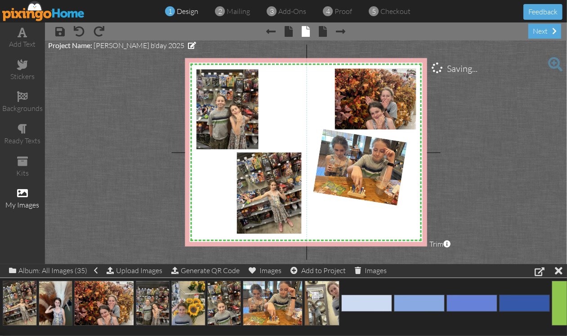
click at [513, 131] on project-studio-wrapper "X X X X X X X X X X X X X X X X X X X X X X X X X X X X X X X X X X X X X X X X…" at bounding box center [306, 152] width 522 height 224
click at [253, 192] on img at bounding box center [269, 190] width 65 height 86
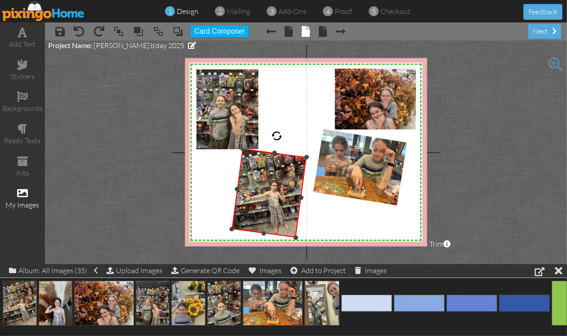
drag, startPoint x: 268, startPoint y: 136, endPoint x: 277, endPoint y: 136, distance: 8.5
click at [277, 136] on div at bounding box center [277, 136] width 12 height 12
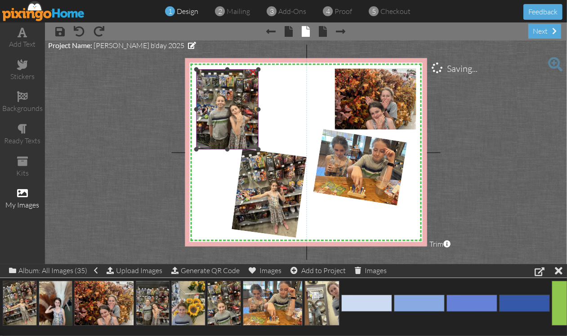
click at [228, 100] on img at bounding box center [230, 104] width 69 height 92
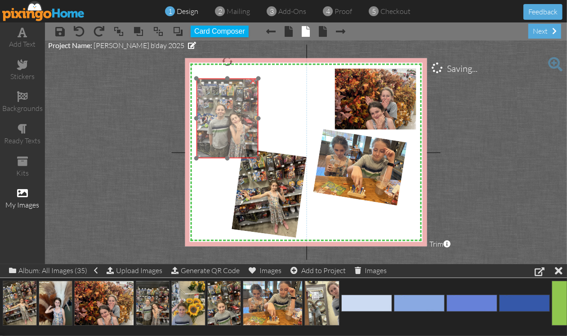
drag, startPoint x: 227, startPoint y: 98, endPoint x: 227, endPoint y: 107, distance: 9.0
click at [227, 107] on img at bounding box center [230, 113] width 69 height 92
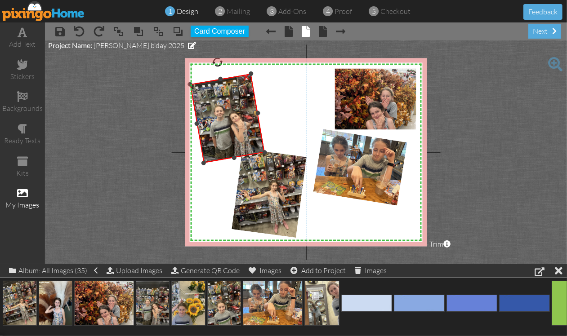
drag, startPoint x: 227, startPoint y: 63, endPoint x: 218, endPoint y: 65, distance: 9.7
click at [218, 65] on div at bounding box center [217, 62] width 13 height 13
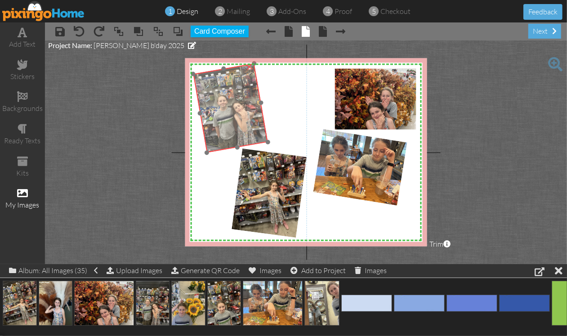
drag, startPoint x: 223, startPoint y: 99, endPoint x: 226, endPoint y: 89, distance: 10.8
click at [226, 89] on img at bounding box center [233, 102] width 84 height 102
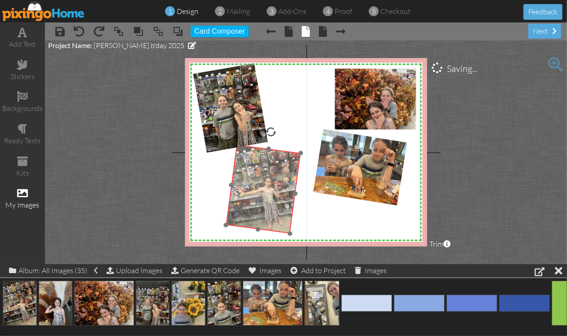
drag, startPoint x: 266, startPoint y: 181, endPoint x: 260, endPoint y: 177, distance: 7.1
click at [260, 177] on img at bounding box center [264, 187] width 76 height 94
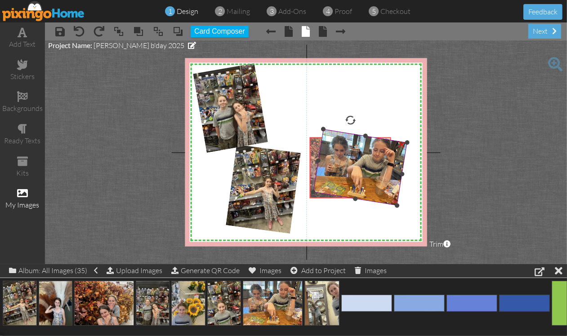
drag, startPoint x: 370, startPoint y: 96, endPoint x: 345, endPoint y: 165, distance: 73.2
click at [345, 165] on div "X X X X X X X X X X X X X X X X X X X X X X X X X X X X X X X X X X X X X X X X…" at bounding box center [306, 152] width 242 height 188
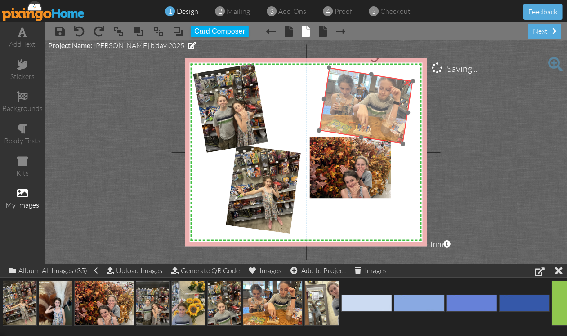
drag, startPoint x: 364, startPoint y: 173, endPoint x: 370, endPoint y: 111, distance: 61.9
click at [370, 111] on img at bounding box center [366, 105] width 94 height 76
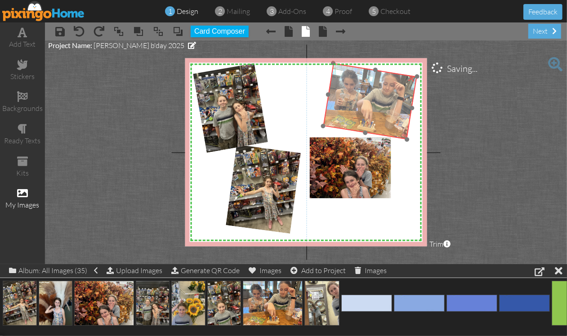
drag, startPoint x: 381, startPoint y: 107, endPoint x: 385, endPoint y: 102, distance: 6.0
click at [385, 102] on img at bounding box center [370, 101] width 94 height 76
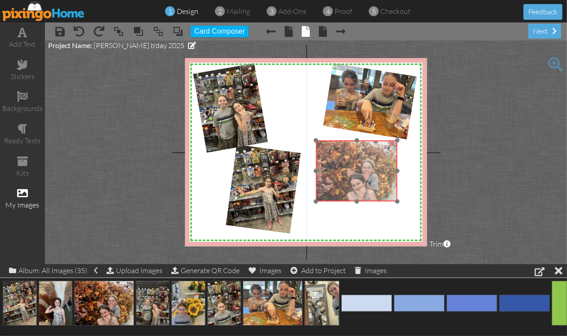
drag, startPoint x: 372, startPoint y: 159, endPoint x: 378, endPoint y: 162, distance: 7.0
click at [378, 162] on img at bounding box center [356, 170] width 81 height 61
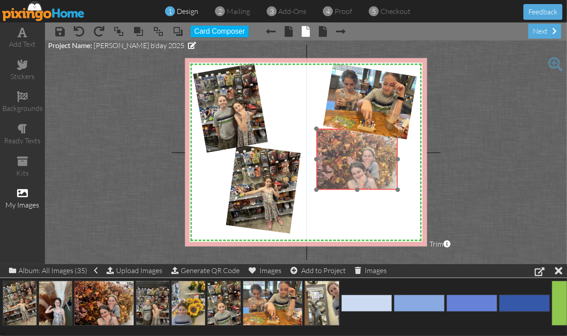
drag, startPoint x: 376, startPoint y: 162, endPoint x: 376, endPoint y: 151, distance: 11.7
click at [376, 151] on img at bounding box center [356, 159] width 81 height 61
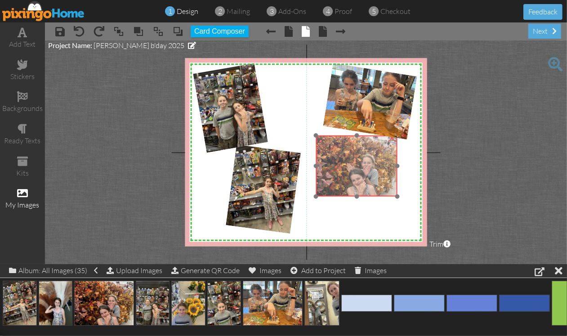
drag, startPoint x: 352, startPoint y: 164, endPoint x: 352, endPoint y: 171, distance: 6.8
click at [352, 171] on img at bounding box center [356, 165] width 81 height 61
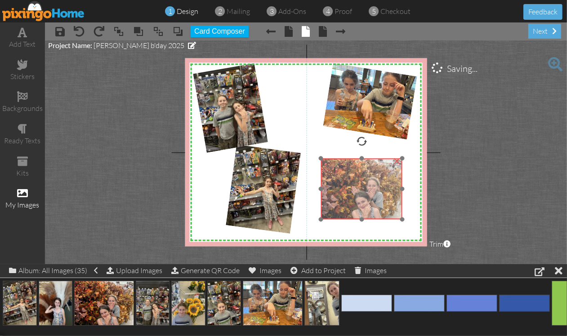
drag, startPoint x: 352, startPoint y: 171, endPoint x: 356, endPoint y: 194, distance: 23.5
click at [356, 194] on img at bounding box center [361, 188] width 81 height 61
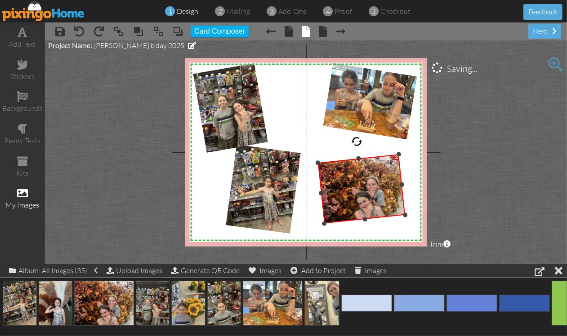
drag, startPoint x: 363, startPoint y: 139, endPoint x: 356, endPoint y: 141, distance: 6.4
click at [356, 141] on div at bounding box center [357, 142] width 12 height 12
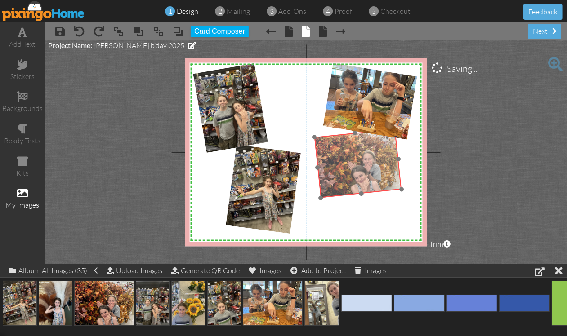
drag, startPoint x: 343, startPoint y: 194, endPoint x: 339, endPoint y: 169, distance: 25.9
click at [339, 169] on img at bounding box center [358, 163] width 88 height 69
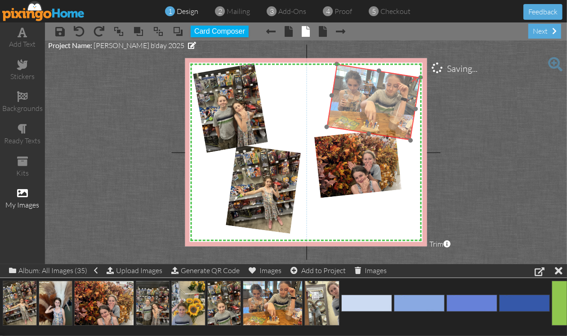
click at [380, 120] on img at bounding box center [374, 102] width 94 height 76
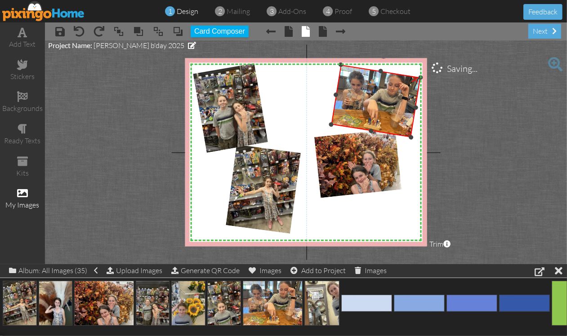
click at [327, 125] on div "X X X X X X X X X X X X X X X X X X X X X X X X X X X X X X X X X X X X X X X X…" at bounding box center [306, 152] width 242 height 188
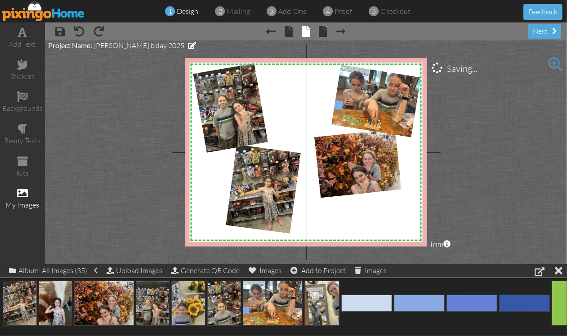
click at [499, 135] on project-studio-wrapper "X X X X X X X X X X X X X X X X X X X X X X X X X X X X X X X X X X X X X X X X…" at bounding box center [306, 152] width 522 height 224
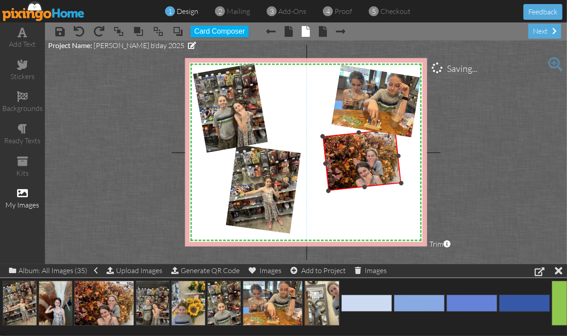
drag, startPoint x: 321, startPoint y: 196, endPoint x: 325, endPoint y: 189, distance: 7.6
click at [325, 189] on div "X X X X X X X X X X X X X X X X X X X X X X X X X X X X X X X X X X X X X X X X…" at bounding box center [306, 152] width 242 height 188
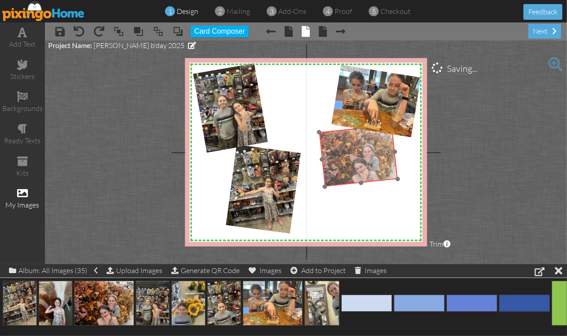
drag, startPoint x: 339, startPoint y: 183, endPoint x: 335, endPoint y: 178, distance: 5.4
click at [335, 178] on img at bounding box center [358, 156] width 78 height 62
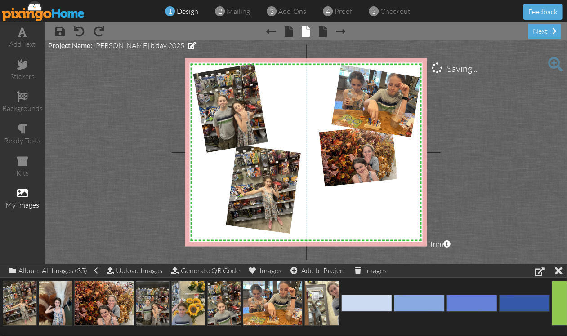
click at [497, 151] on project-studio-wrapper "X X X X X X X X X X X X X X X X X X X X X X X X X X X X X X X X X X X X X X X X…" at bounding box center [306, 152] width 522 height 224
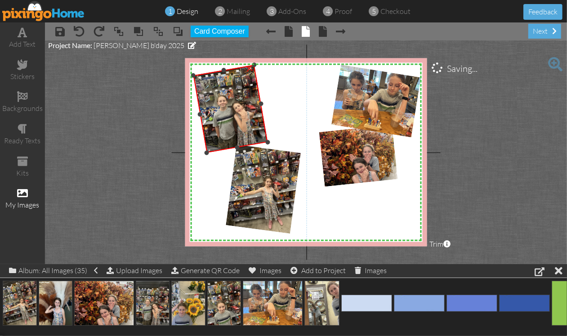
click at [223, 70] on div at bounding box center [223, 69] width 5 height 5
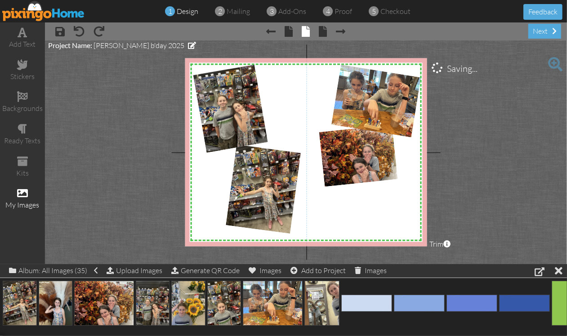
click at [508, 116] on project-studio-wrapper "X X X X X X X X X X X X X X X X X X X X X X X X X X X X X X X X X X X X X X X X…" at bounding box center [306, 152] width 522 height 224
click at [22, 34] on span at bounding box center [22, 32] width 9 height 11
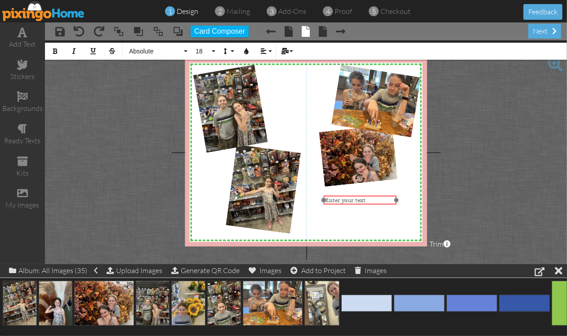
drag, startPoint x: 347, startPoint y: 77, endPoint x: 357, endPoint y: 196, distance: 119.1
click at [357, 196] on div "​ Enter your text ​" at bounding box center [360, 201] width 73 height 10
click at [269, 53] on button "Align" at bounding box center [265, 51] width 17 height 17
click at [264, 77] on link "[GEOGRAPHIC_DATA]" at bounding box center [270, 79] width 27 height 13
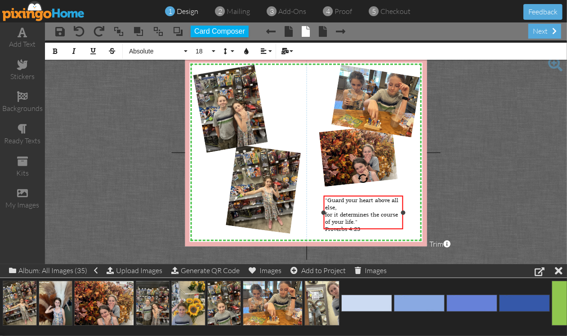
drag, startPoint x: 396, startPoint y: 213, endPoint x: 403, endPoint y: 213, distance: 6.7
click at [403, 213] on div at bounding box center [403, 212] width 4 height 4
click at [343, 205] on div ""Guard your heart above all else," at bounding box center [363, 204] width 76 height 14
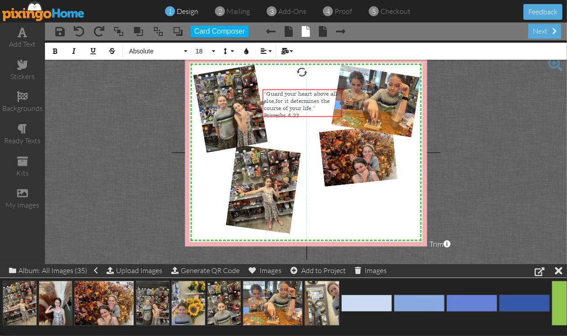
drag, startPoint x: 392, startPoint y: 195, endPoint x: 330, endPoint y: 88, distance: 122.8
click at [330, 88] on div at bounding box center [302, 103] width 84 height 32
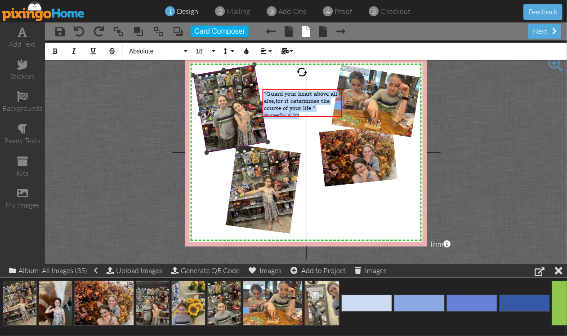
drag, startPoint x: 308, startPoint y: 112, endPoint x: 257, endPoint y: 90, distance: 56.2
click at [257, 90] on div "X X X X X X X X X X X X X X X X X X X X X X X X X X X X X X X X X X X X X X X X…" at bounding box center [306, 152] width 242 height 188
click at [269, 51] on button "Align" at bounding box center [265, 51] width 17 height 17
click at [270, 79] on icon at bounding box center [270, 79] width 6 height 7
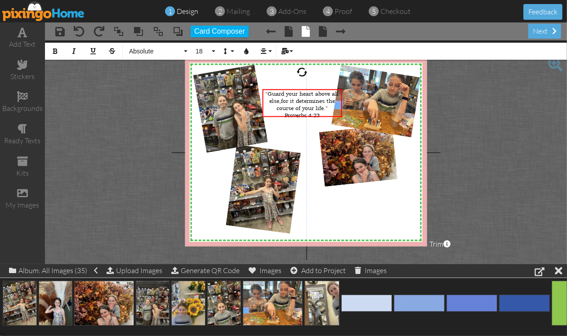
click at [498, 140] on project-studio-wrapper "X X X X X X X X X X X X X X X X X X X X X X X X X X X X X X X X X X X X X X X X…" at bounding box center [306, 152] width 522 height 224
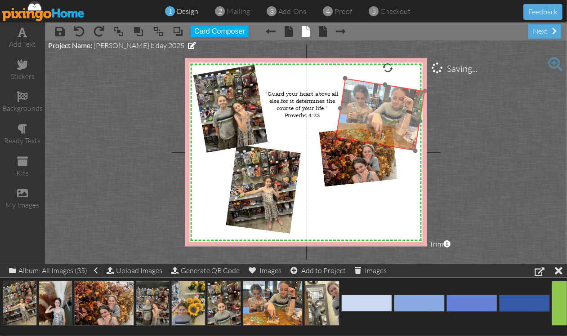
drag, startPoint x: 399, startPoint y: 112, endPoint x: 403, endPoint y: 126, distance: 14.1
click at [403, 126] on img at bounding box center [379, 114] width 89 height 73
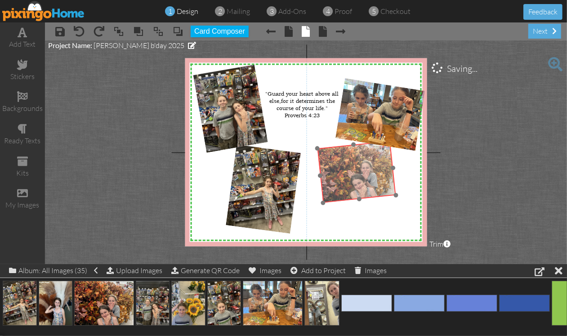
drag, startPoint x: 369, startPoint y: 173, endPoint x: 367, endPoint y: 189, distance: 16.3
click at [367, 189] on img at bounding box center [356, 172] width 78 height 62
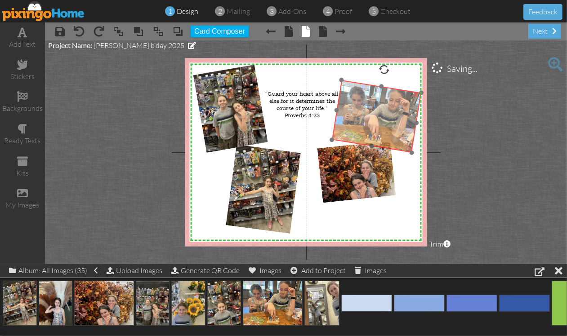
click at [401, 133] on img at bounding box center [376, 116] width 89 height 73
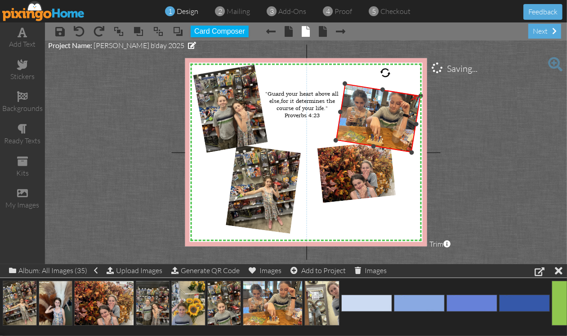
drag, startPoint x: 342, startPoint y: 81, endPoint x: 347, endPoint y: 85, distance: 6.4
click at [347, 85] on div "×" at bounding box center [378, 118] width 85 height 69
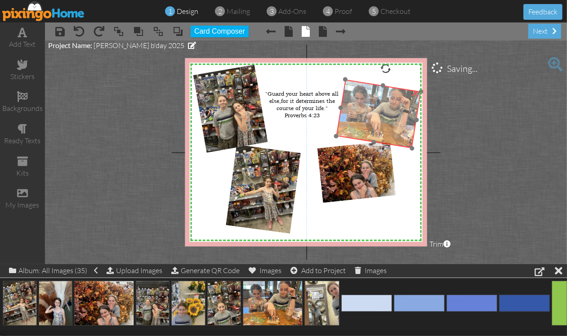
click at [383, 127] on img at bounding box center [378, 113] width 85 height 69
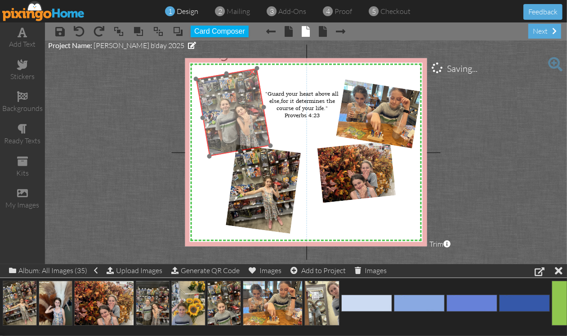
click at [214, 147] on img at bounding box center [236, 105] width 84 height 102
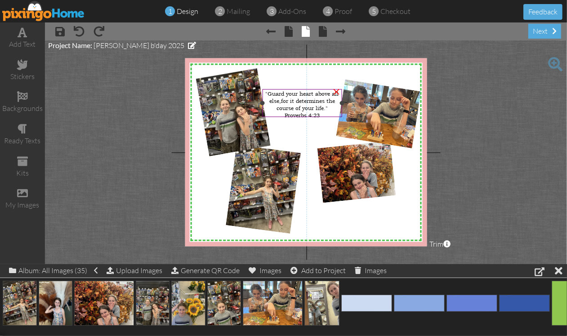
click at [303, 104] on span "for it determines the course of your life."" at bounding box center [305, 105] width 58 height 14
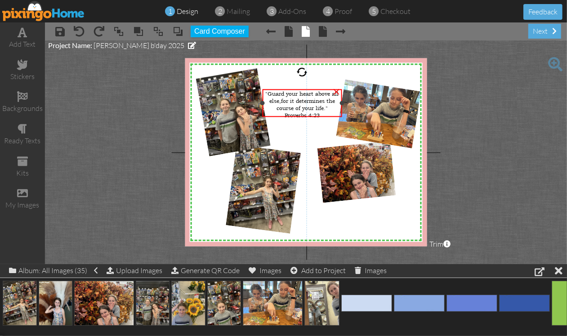
click at [303, 104] on span "for it determines the course of your life."" at bounding box center [305, 105] width 58 height 14
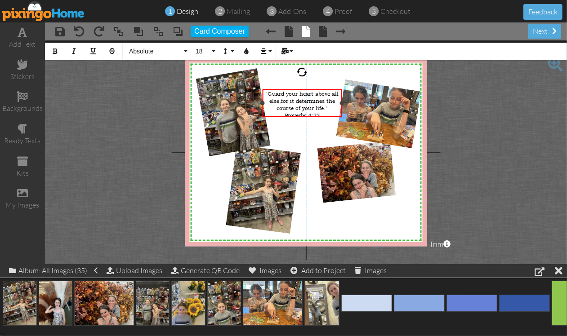
drag, startPoint x: 329, startPoint y: 104, endPoint x: 264, endPoint y: 93, distance: 66.1
click at [264, 93] on div ""Guard your heart above all else, for it determines the course of your life."" at bounding box center [302, 102] width 76 height 22
click at [183, 50] on button "Absolute" at bounding box center [157, 51] width 65 height 17
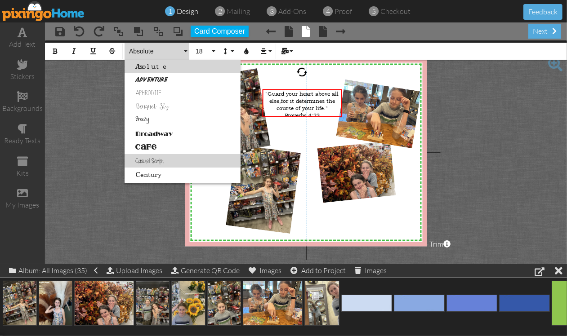
click at [137, 160] on link "Casual Script" at bounding box center [183, 160] width 116 height 13
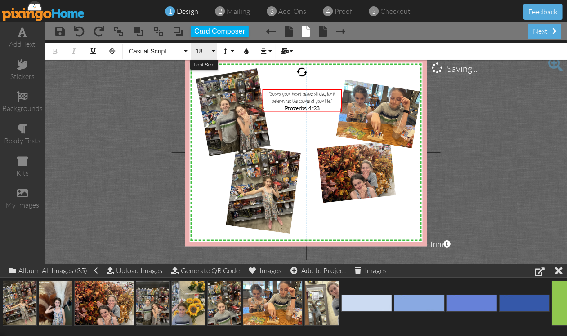
click at [214, 50] on button "18" at bounding box center [204, 51] width 26 height 17
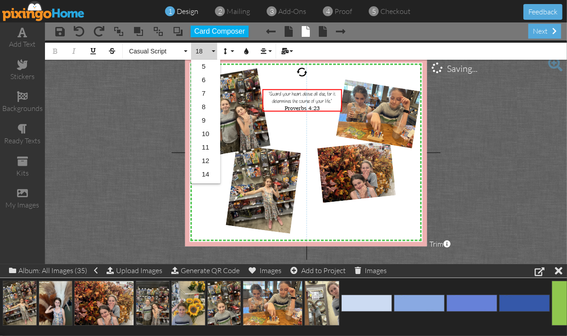
scroll to position [80, 0]
click at [201, 162] on link "24" at bounding box center [205, 162] width 29 height 13
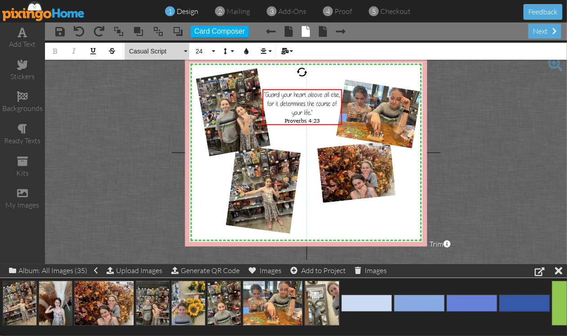
click at [185, 52] on button "Casual Script" at bounding box center [157, 51] width 65 height 17
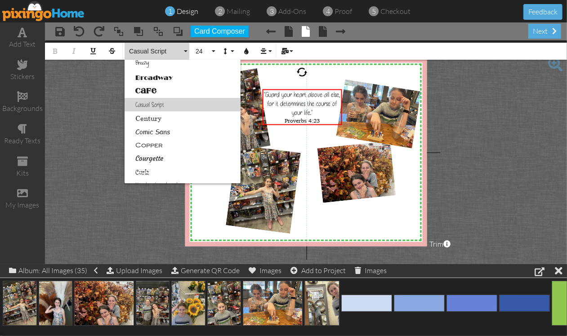
scroll to position [112, 0]
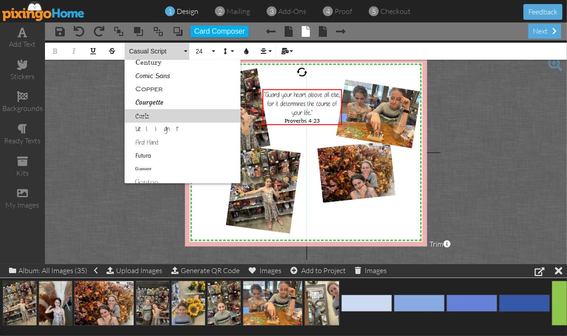
click at [144, 115] on link "Curlz" at bounding box center [183, 115] width 116 height 13
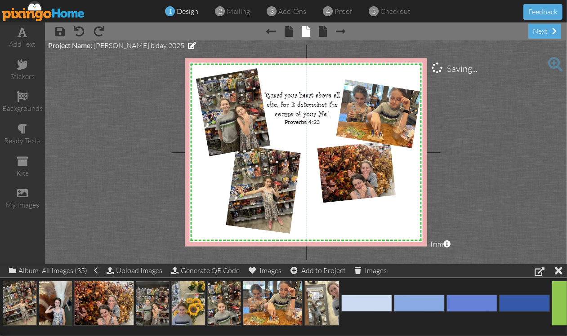
click at [147, 120] on project-studio-wrapper "X X X X X X X X X X X X X X X X X X X X X X X X X X X X X X X X X X X X X X X X…" at bounding box center [306, 152] width 522 height 224
click at [321, 116] on span ""Guard your heart above all else, for it determines the course of your life."" at bounding box center [302, 105] width 76 height 28
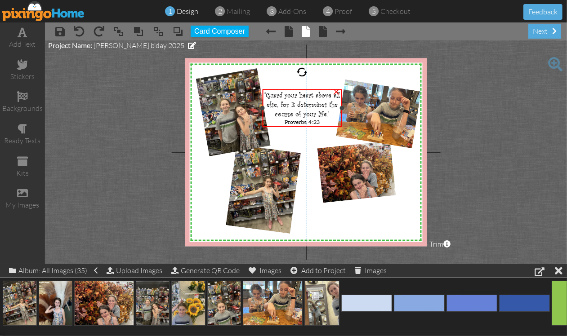
click at [321, 116] on span ""Guard your heart above all else, for it determines the course of your life."" at bounding box center [302, 105] width 76 height 28
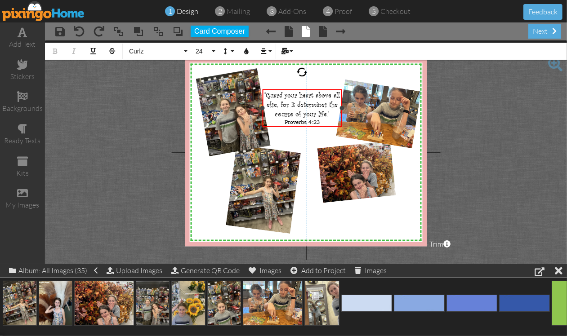
drag, startPoint x: 332, startPoint y: 115, endPoint x: 261, endPoint y: 87, distance: 75.9
click at [263, 89] on div ""Guard your heart above all else, for it determines the course of your life." P…" at bounding box center [303, 108] width 80 height 38
click at [214, 54] on button "24" at bounding box center [204, 51] width 26 height 17
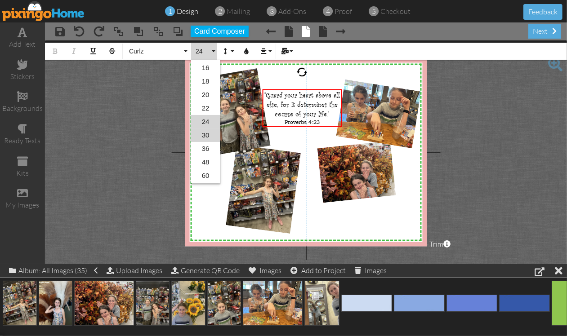
click at [199, 133] on link "30" at bounding box center [205, 135] width 29 height 13
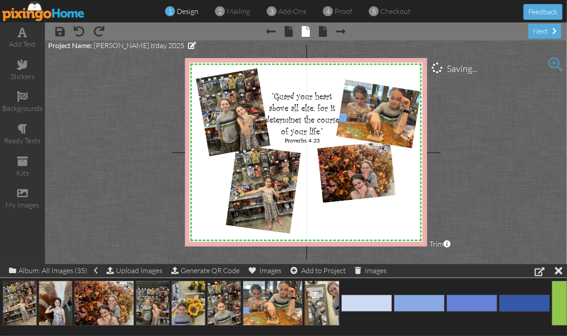
click at [488, 116] on project-studio-wrapper "X X X X X X X X X X X X X X X X X X X X X X X X X X X X X X X X X X X X X X X X…" at bounding box center [306, 152] width 522 height 224
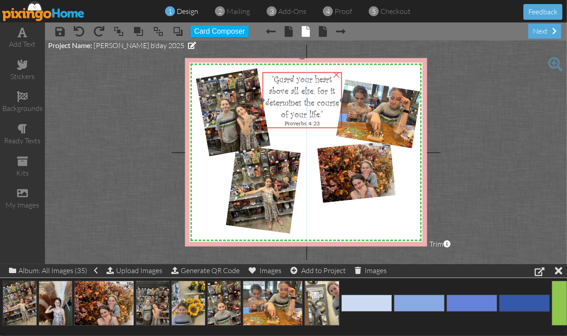
drag, startPoint x: 306, startPoint y: 105, endPoint x: 306, endPoint y: 88, distance: 17.1
click at [306, 88] on span ""Guard your heart above all else, for it determines the course of your life."" at bounding box center [302, 97] width 74 height 47
click at [303, 123] on span "Proverbs 4:23" at bounding box center [302, 123] width 35 height 7
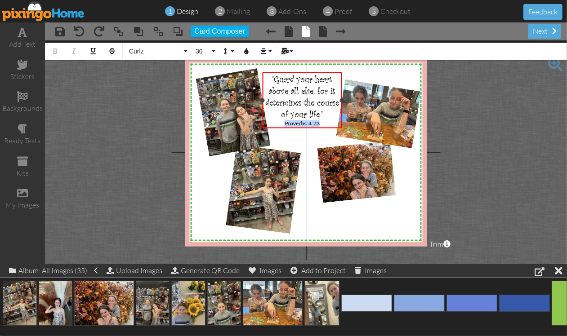
drag, startPoint x: 280, startPoint y: 124, endPoint x: 325, endPoint y: 123, distance: 45.4
click at [325, 123] on div "Proverbs 4:23" at bounding box center [302, 123] width 76 height 7
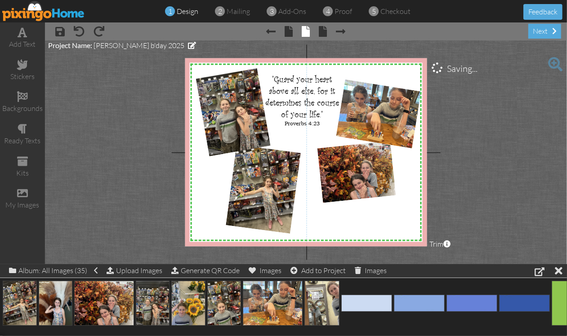
click at [485, 135] on project-studio-wrapper "X X X X X X X X X X X X X X X X X X X X X X X X X X X X X X X X X X X X X X X X…" at bounding box center [306, 152] width 522 height 224
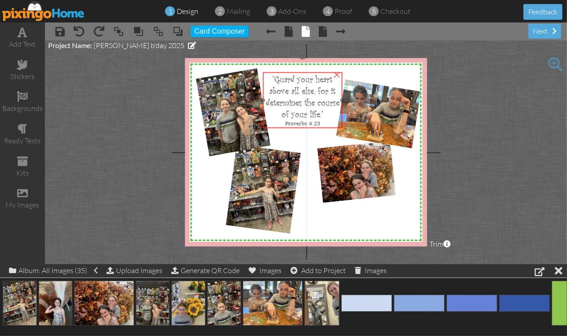
click at [293, 114] on span ""Guard your heart above all else, for it determines the course of your life."" at bounding box center [303, 97] width 74 height 47
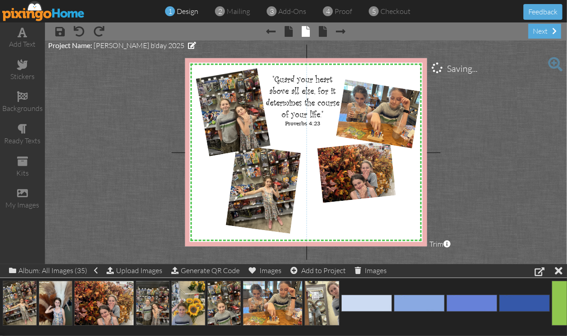
click at [515, 106] on project-studio-wrapper "X X X X X X X X X X X X X X X X X X X X X X X X X X X X X X X X X X X X X X X X…" at bounding box center [306, 152] width 522 height 224
click at [22, 94] on span at bounding box center [22, 96] width 11 height 11
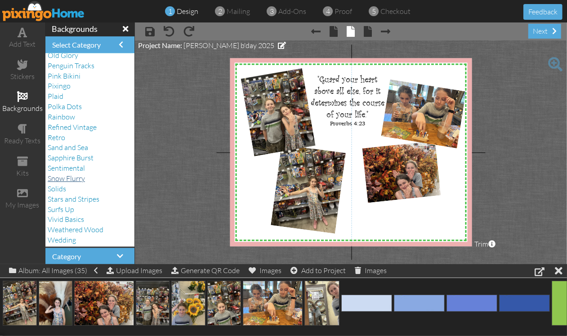
scroll to position [171, 0]
click at [77, 171] on span "Sentimental" at bounding box center [66, 167] width 37 height 9
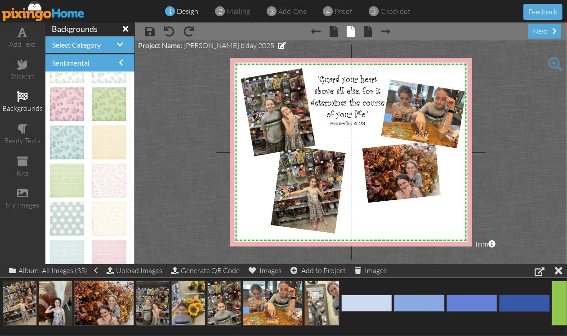
scroll to position [112, 0]
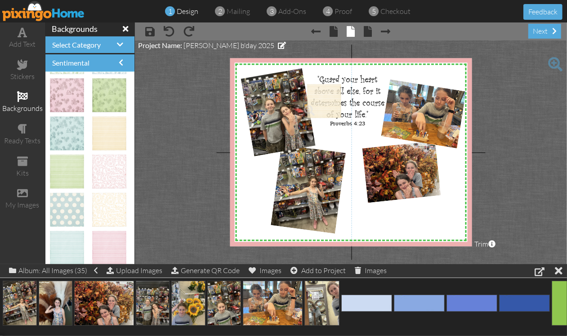
drag, startPoint x: 100, startPoint y: 129, endPoint x: 318, endPoint y: 97, distance: 220.5
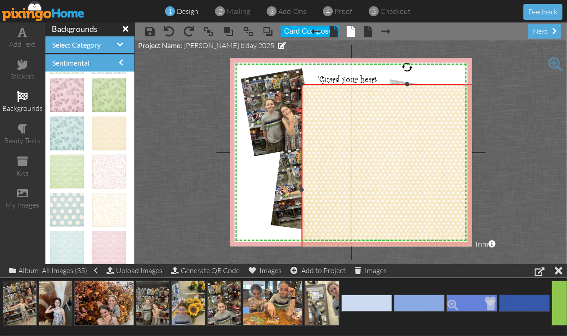
drag, startPoint x: 362, startPoint y: 145, endPoint x: 490, endPoint y: 294, distance: 197.0
click at [491, 264] on div "add text stickers backgrounds ready texts kits my images backgrounds Select Cat…" at bounding box center [283, 143] width 567 height 242
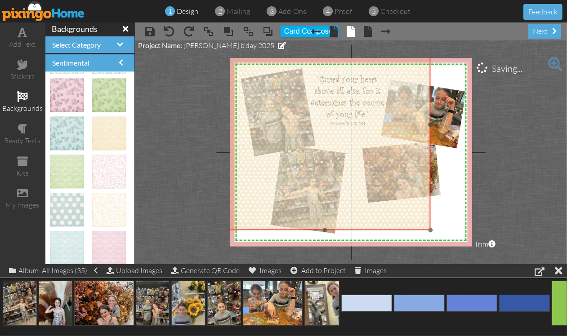
drag, startPoint x: 441, startPoint y: 210, endPoint x: 358, endPoint y: 145, distance: 105.0
click at [358, 145] on img at bounding box center [324, 124] width 211 height 211
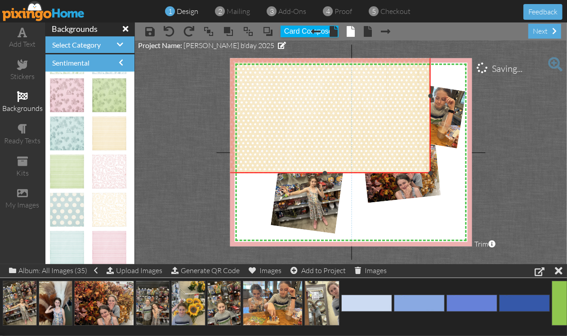
drag, startPoint x: 324, startPoint y: 229, endPoint x: 316, endPoint y: 170, distance: 59.9
click at [316, 170] on div "×" at bounding box center [324, 96] width 211 height 154
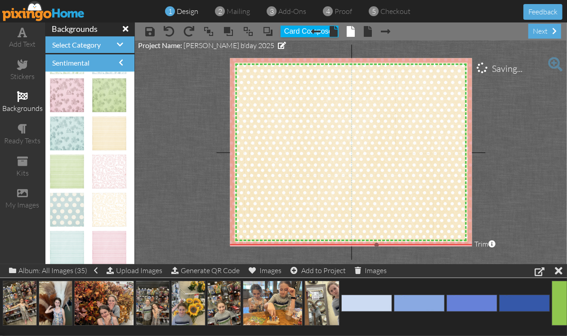
drag, startPoint x: 430, startPoint y: 170, endPoint x: 468, endPoint y: 244, distance: 83.4
click at [468, 244] on div "×" at bounding box center [376, 132] width 314 height 226
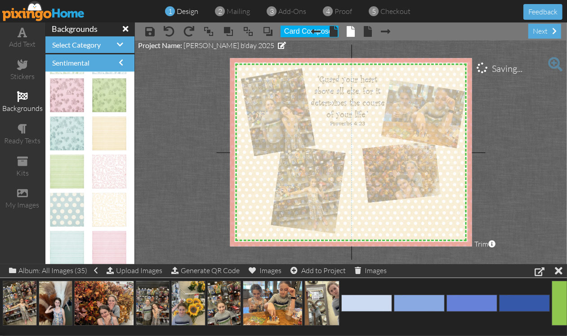
drag, startPoint x: 400, startPoint y: 147, endPoint x: 388, endPoint y: 162, distance: 18.8
click at [388, 162] on img at bounding box center [364, 191] width 314 height 314
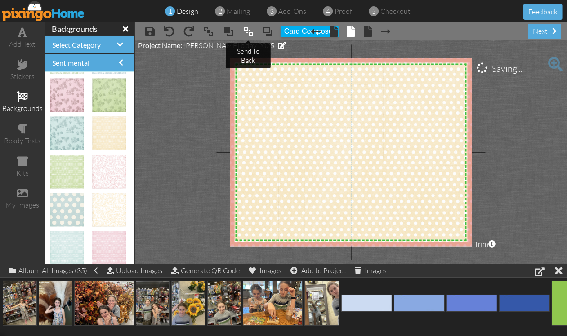
click at [246, 32] on span at bounding box center [248, 31] width 11 height 13
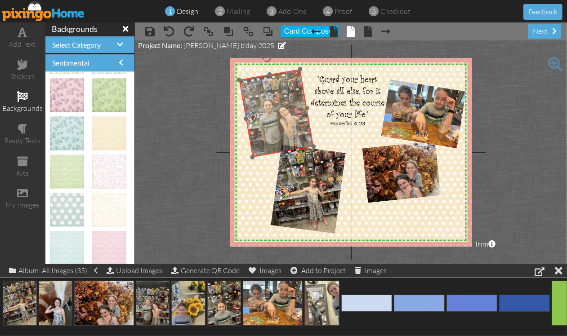
click at [288, 134] on img at bounding box center [279, 106] width 84 height 102
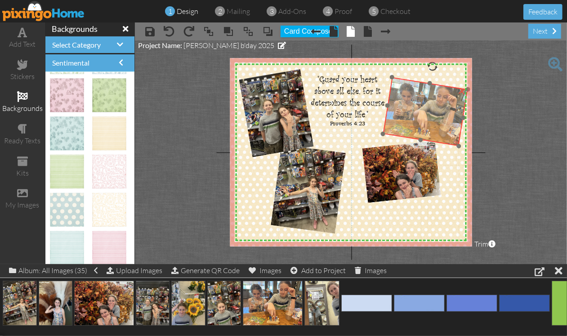
click at [430, 118] on img at bounding box center [425, 111] width 85 height 69
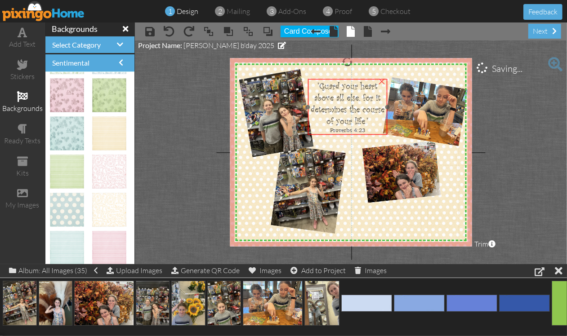
drag, startPoint x: 345, startPoint y: 95, endPoint x: 345, endPoint y: 102, distance: 6.7
click at [345, 102] on span ""Guard your heart above all else, for it determines the course of your life."" at bounding box center [348, 103] width 74 height 47
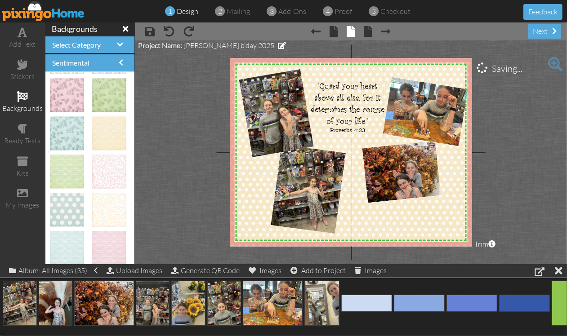
click at [526, 140] on project-studio-wrapper "X X X X X X X X X X X X X X X X X X X X X X X X X X X X X X X X X X X X X X X X…" at bounding box center [351, 152] width 432 height 224
click at [25, 63] on span at bounding box center [22, 64] width 11 height 11
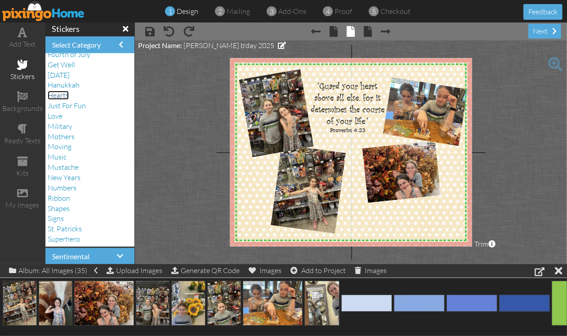
click at [63, 96] on span "Hearts" at bounding box center [58, 95] width 21 height 9
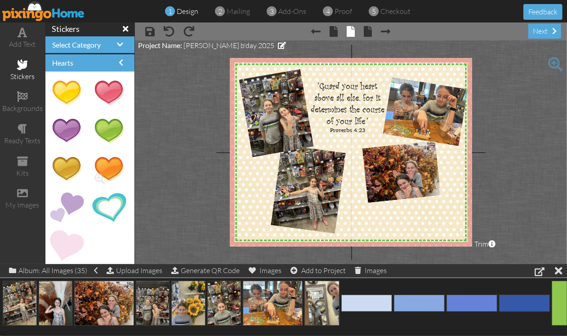
scroll to position [1, 0]
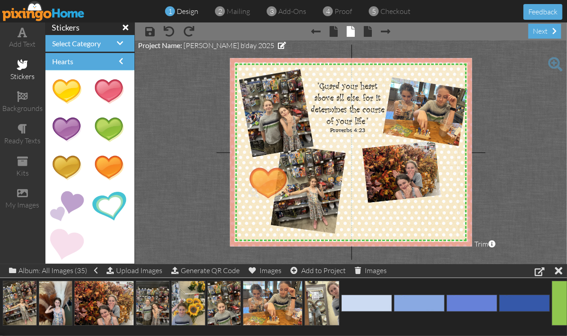
drag, startPoint x: 103, startPoint y: 162, endPoint x: 266, endPoint y: 178, distance: 163.5
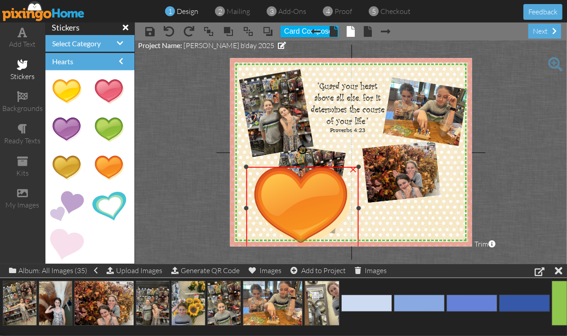
drag, startPoint x: 308, startPoint y: 212, endPoint x: 336, endPoint y: 249, distance: 46.9
click at [336, 249] on project-studio-wrapper "X X X X X X X X X X X X X X X X X X X X X X X X X X X X X X X X X X X X X X X X…" at bounding box center [351, 152] width 432 height 224
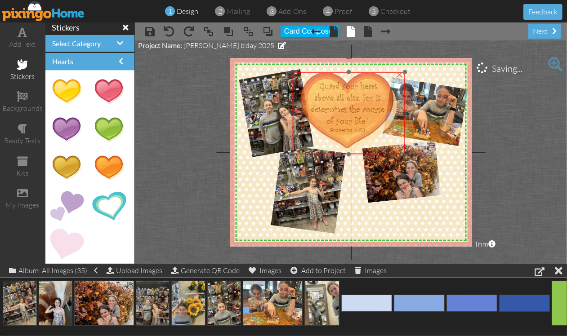
drag, startPoint x: 285, startPoint y: 227, endPoint x: 331, endPoint y: 133, distance: 105.6
click at [331, 133] on img at bounding box center [349, 113] width 112 height 82
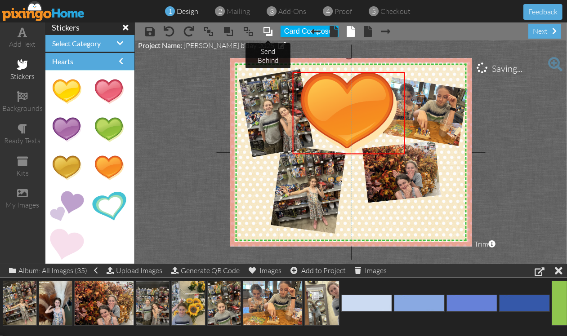
click at [268, 31] on span at bounding box center [268, 31] width 11 height 13
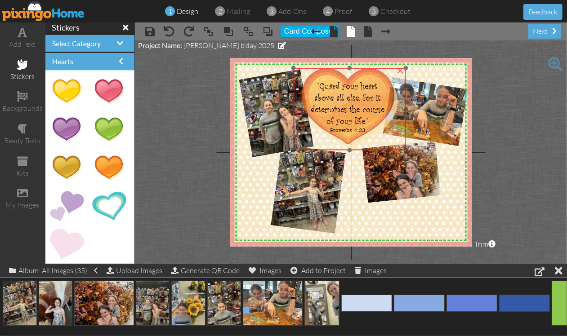
click at [362, 69] on img at bounding box center [350, 109] width 112 height 82
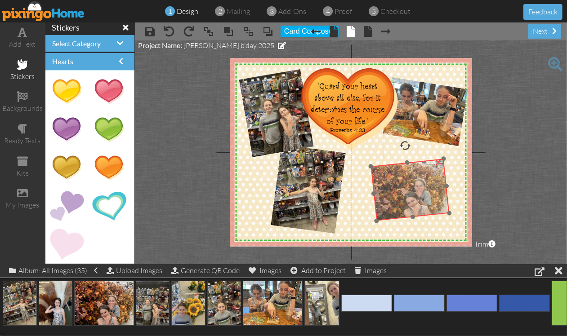
drag, startPoint x: 421, startPoint y: 183, endPoint x: 429, endPoint y: 192, distance: 12.4
click at [429, 192] on img at bounding box center [410, 190] width 78 height 62
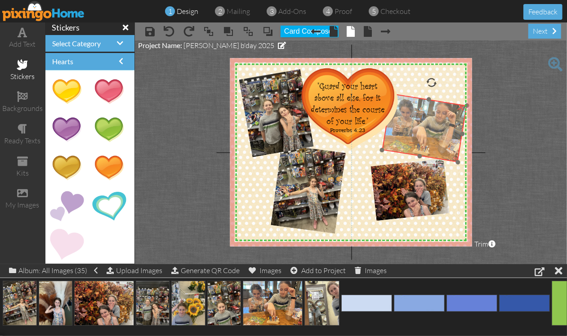
drag, startPoint x: 437, startPoint y: 109, endPoint x: 437, endPoint y: 125, distance: 16.2
click at [437, 125] on img at bounding box center [424, 127] width 85 height 69
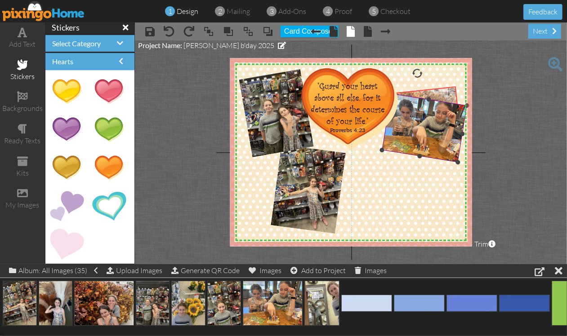
drag, startPoint x: 397, startPoint y: 189, endPoint x: 409, endPoint y: 117, distance: 73.4
click at [409, 117] on div "X X X X X X X X X X X X X X X X X X X X X X X X X X X X X X X X X X X X X X X X…" at bounding box center [351, 152] width 242 height 188
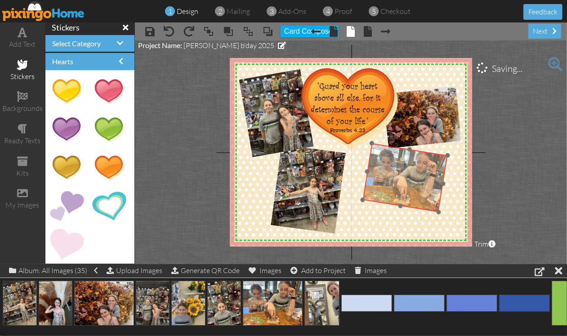
drag, startPoint x: 421, startPoint y: 137, endPoint x: 401, endPoint y: 187, distance: 53.5
click at [401, 187] on img at bounding box center [404, 177] width 85 height 69
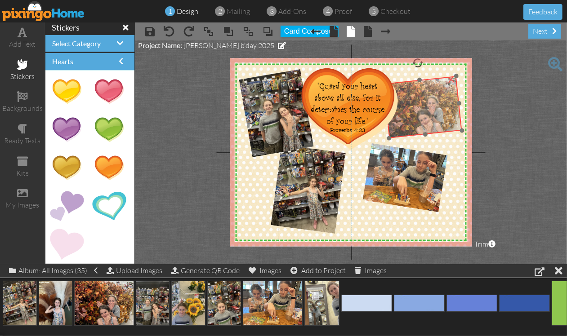
drag, startPoint x: 421, startPoint y: 115, endPoint x: 422, endPoint y: 104, distance: 10.3
click at [422, 104] on img at bounding box center [422, 107] width 78 height 62
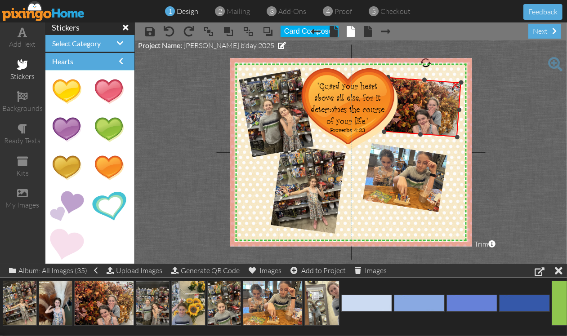
drag, startPoint x: 419, startPoint y: 64, endPoint x: 426, endPoint y: 64, distance: 6.8
click at [426, 64] on div at bounding box center [426, 63] width 12 height 12
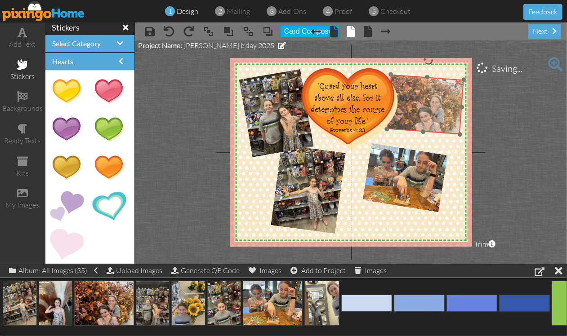
click at [426, 92] on img at bounding box center [425, 105] width 77 height 60
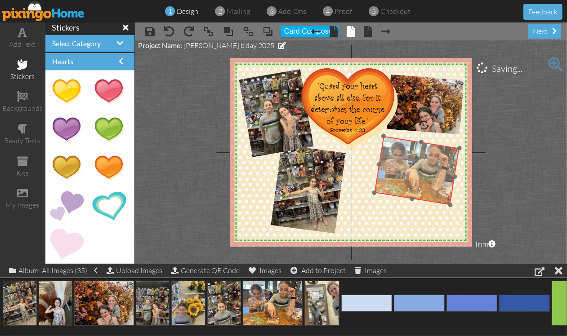
drag, startPoint x: 420, startPoint y: 167, endPoint x: 432, endPoint y: 160, distance: 13.7
click at [432, 160] on img at bounding box center [416, 170] width 85 height 69
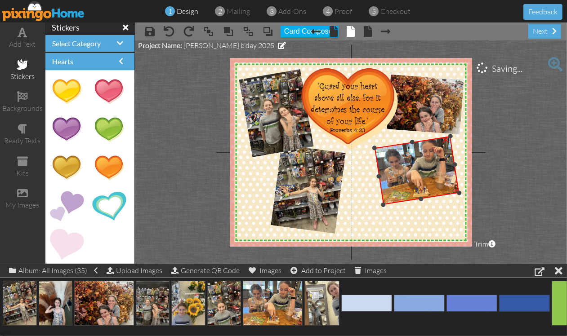
drag, startPoint x: 423, startPoint y: 125, endPoint x: 410, endPoint y: 125, distance: 13.9
click at [410, 125] on div at bounding box center [409, 125] width 12 height 12
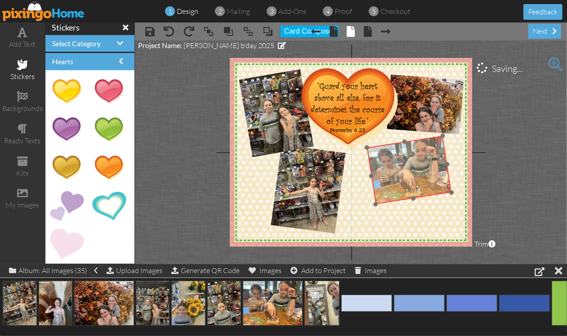
drag, startPoint x: 409, startPoint y: 174, endPoint x: 401, endPoint y: 174, distance: 7.7
click at [401, 174] on img at bounding box center [408, 170] width 85 height 69
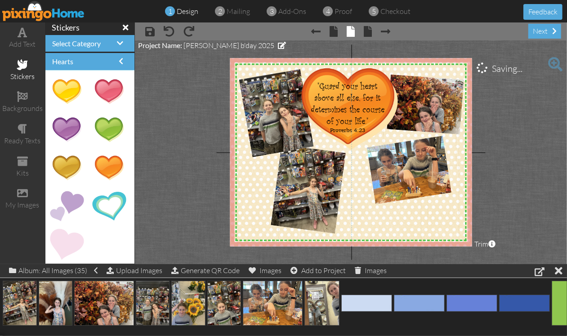
click at [516, 134] on project-studio-wrapper "X X X X X X X X X X X X X X X X X X X X X X X X X X X X X X X X X X X X X X X X…" at bounding box center [351, 152] width 432 height 224
click at [329, 99] on span ""Guard your heart above all else, for it determines the course of your life."" at bounding box center [348, 103] width 74 height 47
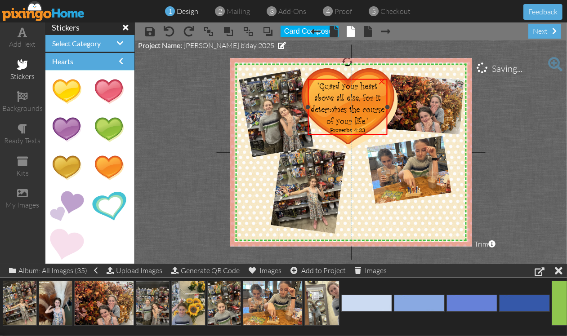
click at [329, 99] on span ""Guard your heart above all else, for it determines the course of your life."" at bounding box center [348, 103] width 74 height 47
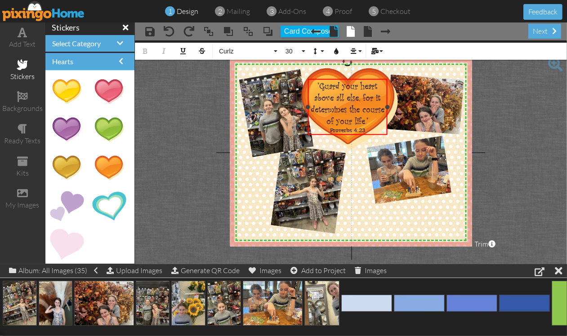
drag, startPoint x: 311, startPoint y: 86, endPoint x: 371, endPoint y: 122, distance: 70.4
click at [371, 122] on div ""Guard your heart above all else, for it determines the course of your life."" at bounding box center [347, 103] width 76 height 47
click at [304, 55] on button "30" at bounding box center [294, 51] width 26 height 17
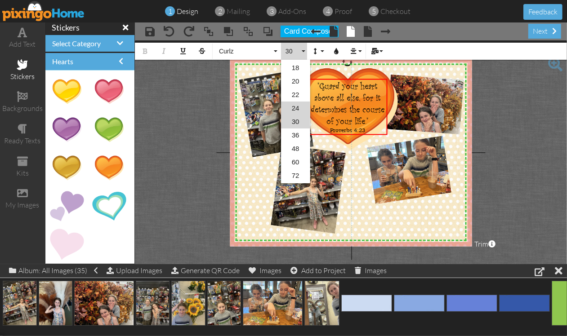
click at [291, 106] on link "24" at bounding box center [295, 108] width 29 height 13
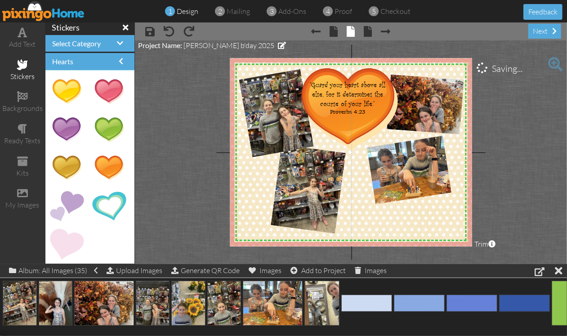
click at [516, 105] on project-studio-wrapper "X X X X X X X X X X X X X X X X X X X X X X X X X X X X X X X X X X X X X X X X…" at bounding box center [351, 152] width 432 height 224
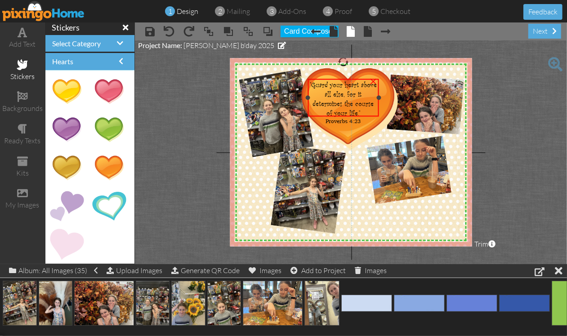
drag, startPoint x: 389, startPoint y: 97, endPoint x: 380, endPoint y: 97, distance: 8.5
click at [380, 97] on div at bounding box center [378, 97] width 4 height 4
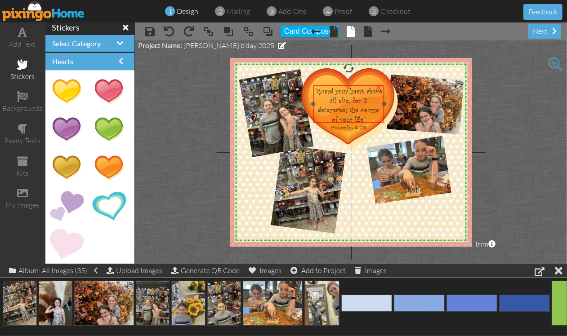
drag, startPoint x: 345, startPoint y: 93, endPoint x: 351, endPoint y: 99, distance: 8.3
click at [351, 99] on span ""Guard your heart above all else, for it determines the course of your life."" at bounding box center [348, 106] width 67 height 38
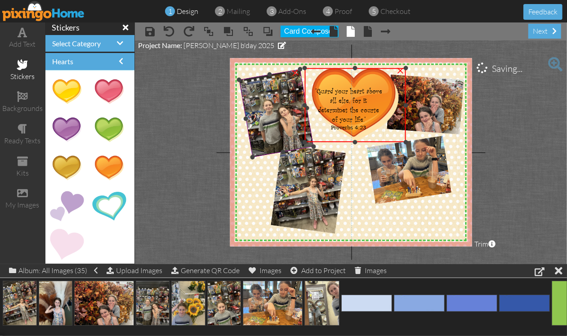
drag, startPoint x: 294, startPoint y: 150, endPoint x: 302, endPoint y: 142, distance: 10.8
click at [302, 142] on div "X X X X X X X X X X X X X X X X X X X X X X X X X X X X X X X X X X X X X X X X…" at bounding box center [351, 152] width 242 height 188
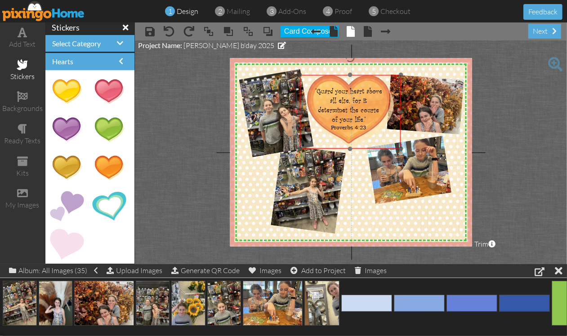
drag, startPoint x: 352, startPoint y: 135, endPoint x: 347, endPoint y: 142, distance: 8.4
click at [347, 142] on img at bounding box center [350, 112] width 101 height 74
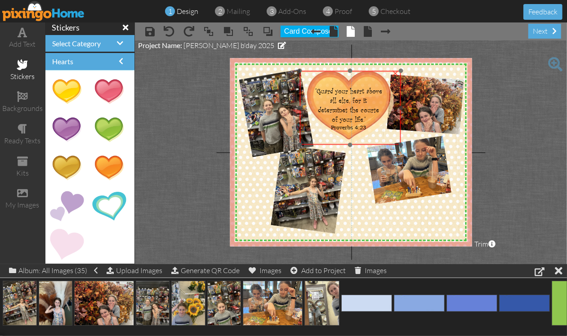
click at [347, 138] on img at bounding box center [350, 108] width 101 height 74
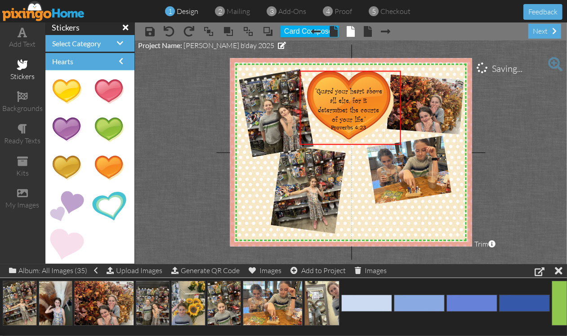
click at [512, 107] on project-studio-wrapper "X X X X X X X X X X X X X X X X X X X X X X X X X X X X X X X X X X X X X X X X…" at bounding box center [351, 152] width 432 height 224
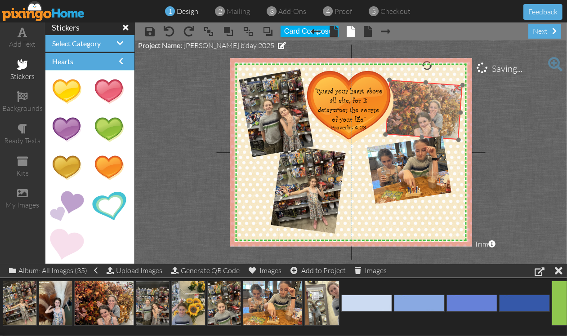
drag, startPoint x: 445, startPoint y: 113, endPoint x: 444, endPoint y: 118, distance: 5.6
click at [444, 118] on img at bounding box center [423, 110] width 77 height 60
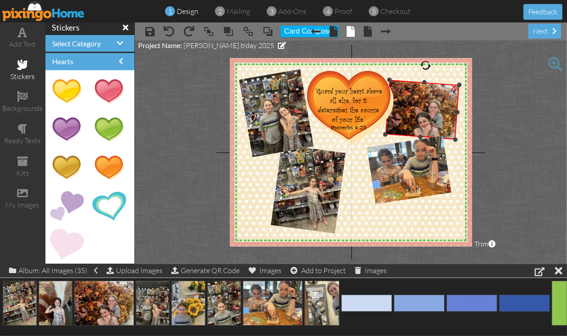
click at [457, 114] on div at bounding box center [457, 112] width 5 height 5
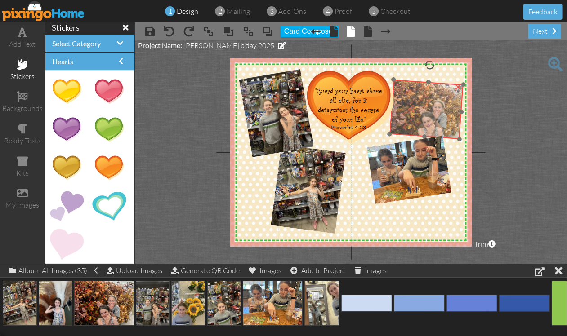
click at [435, 117] on img at bounding box center [427, 110] width 77 height 60
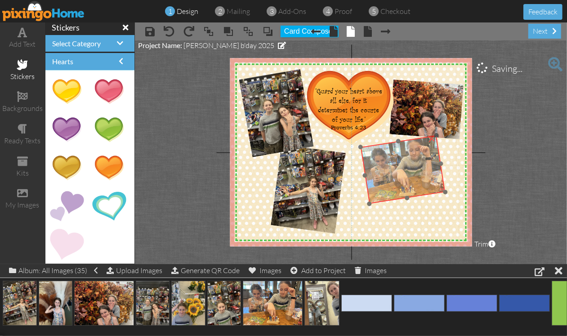
drag, startPoint x: 403, startPoint y: 187, endPoint x: 397, endPoint y: 187, distance: 6.3
click at [397, 187] on img at bounding box center [402, 169] width 85 height 69
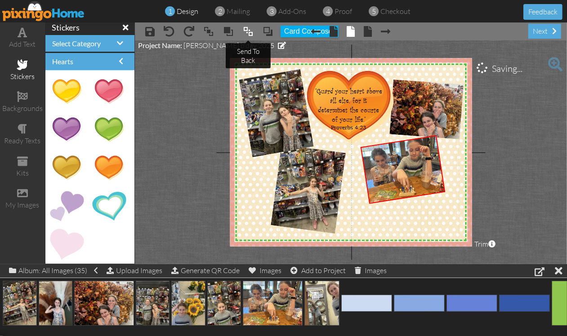
click at [248, 30] on span at bounding box center [248, 31] width 11 height 13
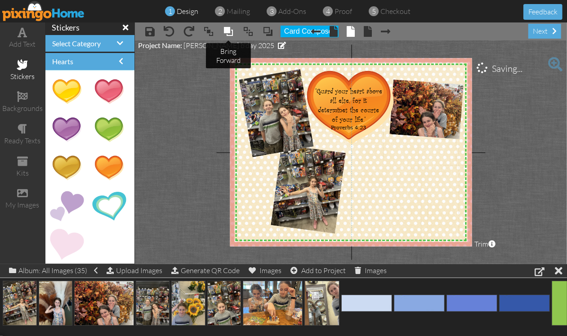
click at [231, 31] on span at bounding box center [228, 31] width 11 height 13
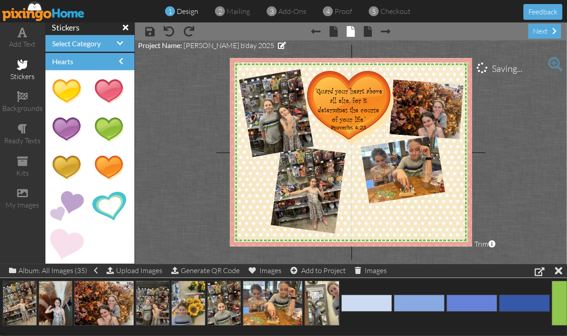
click at [518, 141] on project-studio-wrapper "X X X X X X X X X X X X X X X X X X X X X X X X X X X X X X X X X X X X X X X X…" at bounding box center [351, 152] width 432 height 224
click at [396, 75] on div "×" at bounding box center [395, 73] width 14 height 14
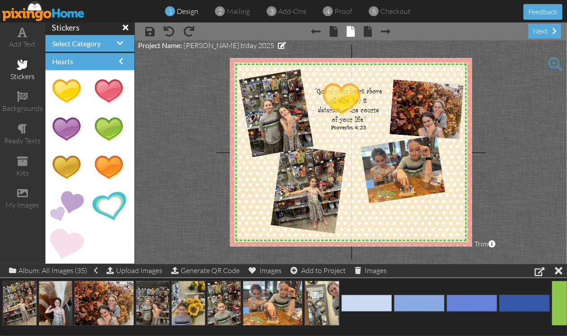
drag, startPoint x: 70, startPoint y: 93, endPoint x: 339, endPoint y: 99, distance: 269.8
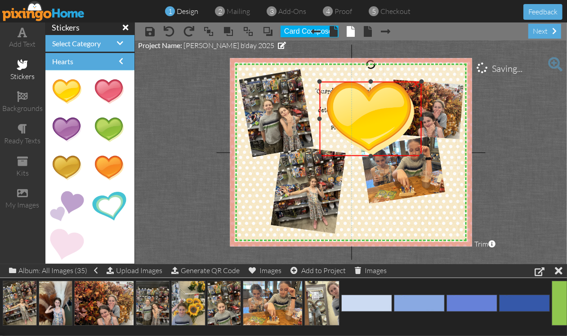
drag, startPoint x: 378, startPoint y: 126, endPoint x: 399, endPoint y: 156, distance: 36.8
click at [399, 156] on div "×" at bounding box center [371, 119] width 102 height 75
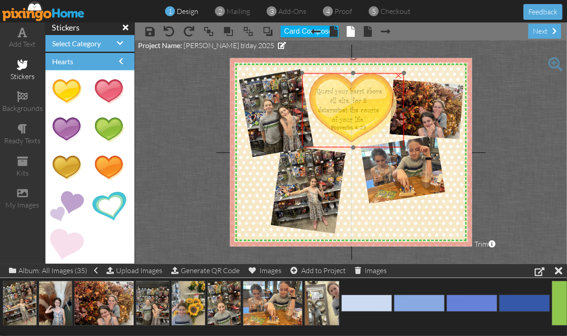
drag, startPoint x: 378, startPoint y: 135, endPoint x: 360, endPoint y: 127, distance: 19.5
click at [360, 127] on img at bounding box center [353, 110] width 102 height 75
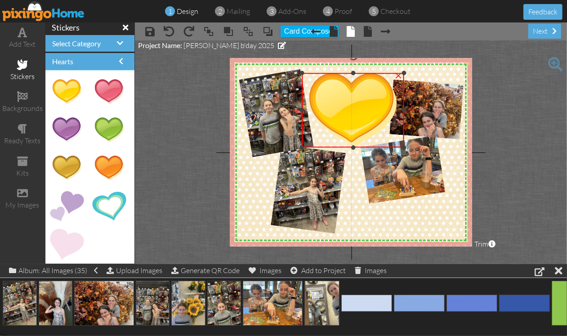
click at [399, 76] on div "×" at bounding box center [398, 75] width 14 height 14
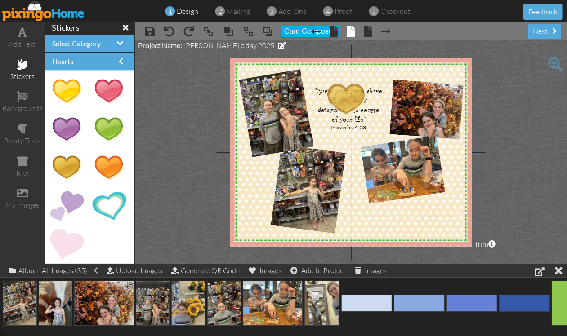
drag, startPoint x: 72, startPoint y: 165, endPoint x: 345, endPoint y: 97, distance: 281.7
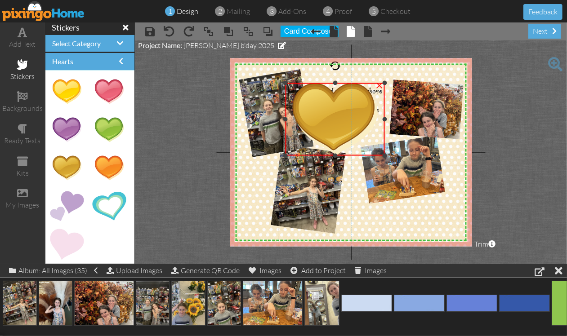
drag, startPoint x: 324, startPoint y: 127, endPoint x: 299, endPoint y: 156, distance: 37.9
click at [299, 156] on div "×" at bounding box center [334, 119] width 99 height 73
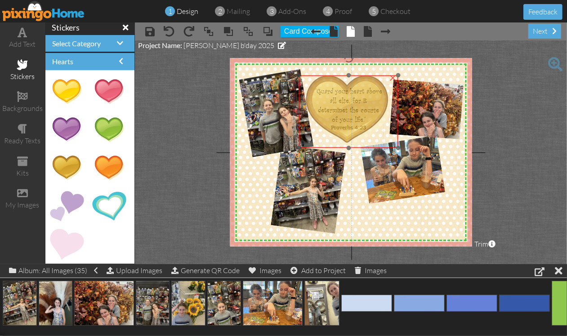
drag, startPoint x: 322, startPoint y: 139, endPoint x: 336, endPoint y: 132, distance: 15.5
click at [336, 132] on img at bounding box center [348, 112] width 99 height 73
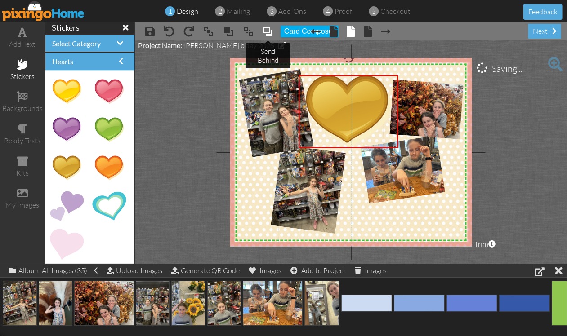
click at [270, 30] on span at bounding box center [268, 31] width 11 height 13
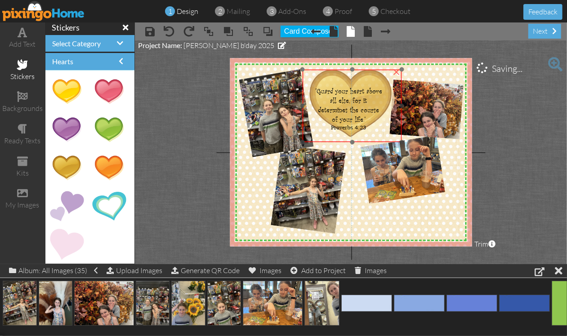
drag, startPoint x: 342, startPoint y: 135, endPoint x: 345, endPoint y: 129, distance: 6.9
click at [345, 129] on img at bounding box center [352, 106] width 99 height 73
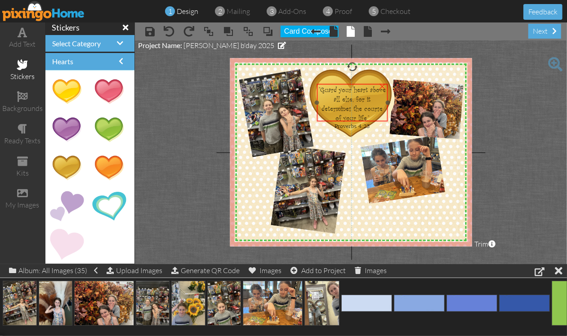
click at [342, 107] on span ""Guard your heart above all else, for it determines the course of your life."" at bounding box center [352, 104] width 67 height 38
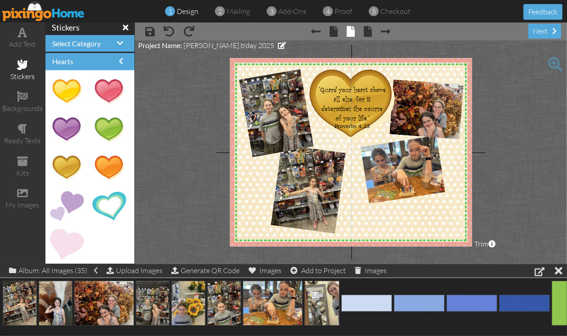
click at [542, 113] on project-studio-wrapper "X X X X X X X X X X X X X X X X X X X X X X X X X X X X X X X X X X X X X X X X…" at bounding box center [351, 152] width 432 height 224
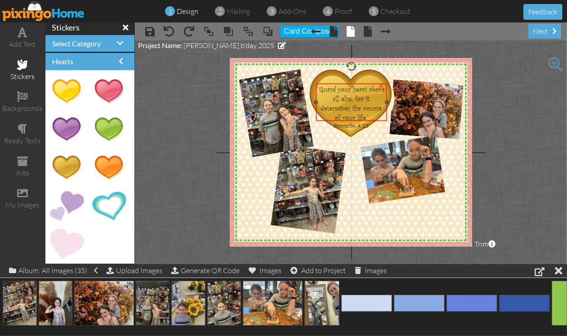
click at [347, 111] on span ""Guard your heart above all else, for it determines the course of your life."" at bounding box center [351, 104] width 67 height 38
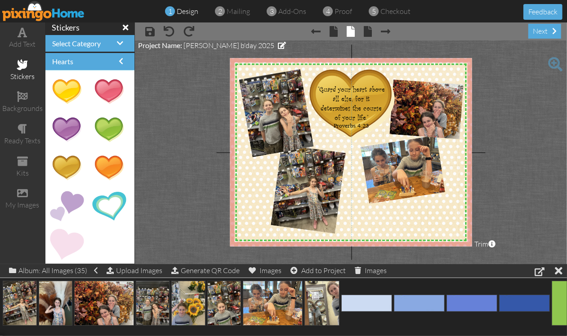
click at [522, 113] on project-studio-wrapper "X X X X X X X X X X X X X X X X X X X X X X X X X X X X X X X X X X X X X X X X…" at bounding box center [351, 152] width 432 height 224
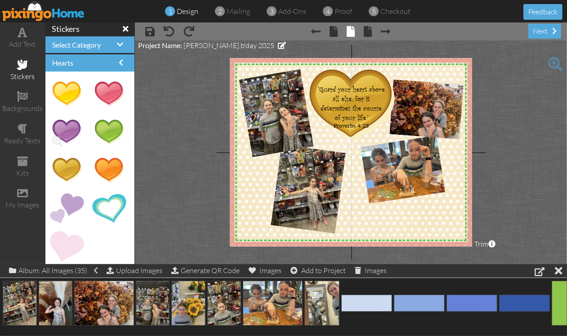
scroll to position [306, 0]
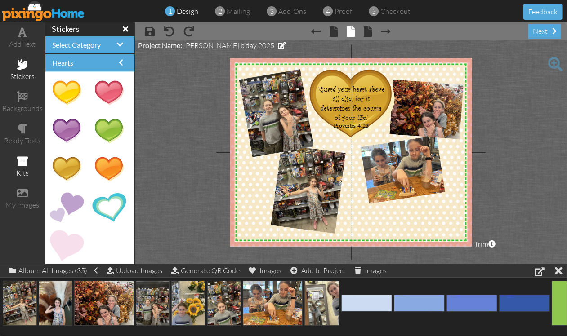
click at [23, 160] on span at bounding box center [22, 161] width 11 height 11
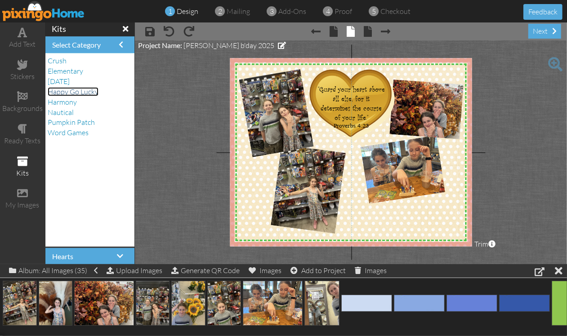
click at [91, 94] on span "Happy Go Lucky" at bounding box center [73, 91] width 51 height 9
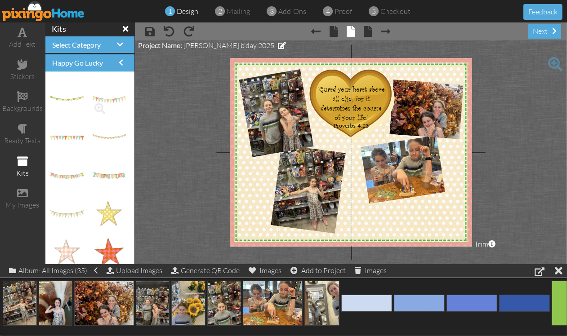
scroll to position [56, 0]
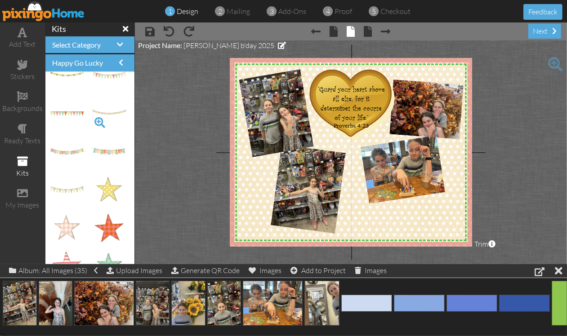
click at [92, 124] on span at bounding box center [99, 122] width 15 height 15
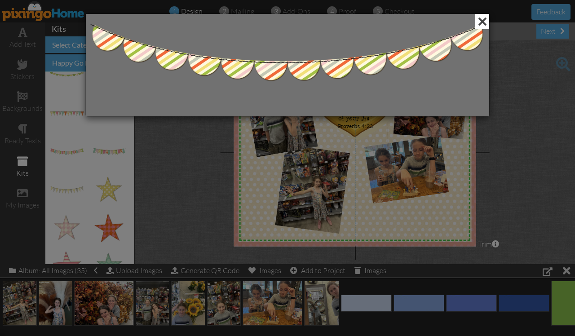
click at [482, 22] on span at bounding box center [483, 21] width 14 height 15
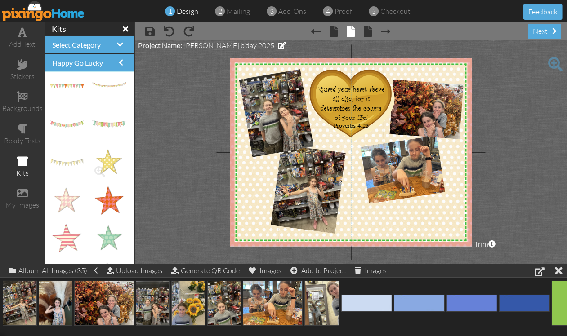
scroll to position [112, 0]
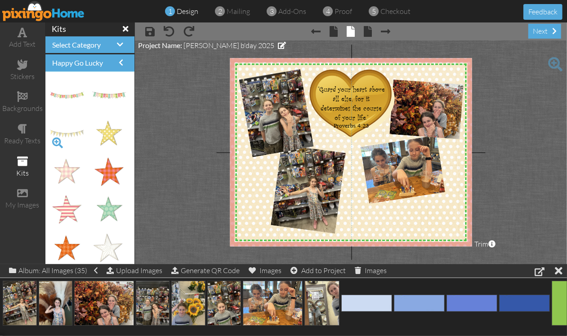
click at [57, 142] on span at bounding box center [57, 142] width 15 height 15
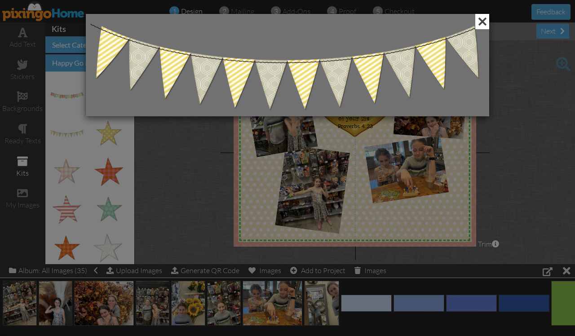
click at [484, 21] on span at bounding box center [483, 21] width 14 height 15
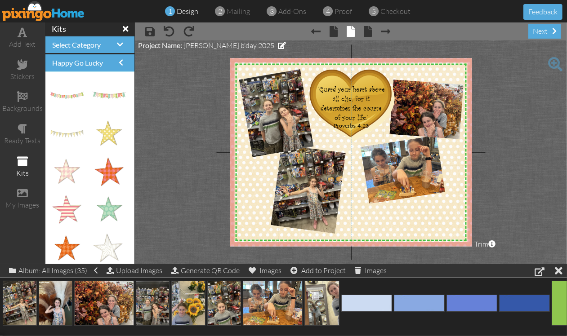
click at [412, 225] on img at bounding box center [364, 191] width 314 height 314
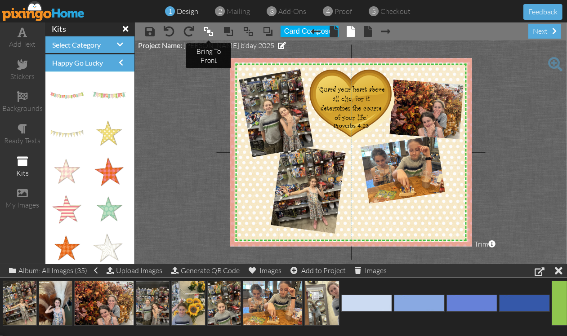
click at [207, 28] on span at bounding box center [208, 31] width 11 height 13
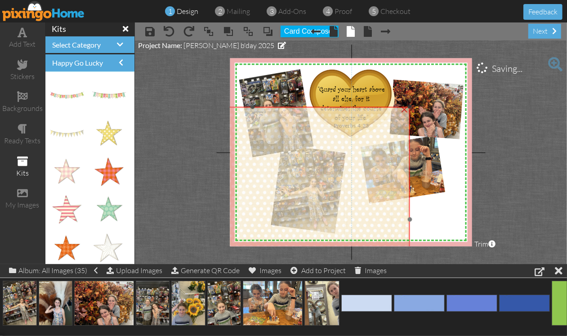
drag, startPoint x: 403, startPoint y: 102, endPoint x: 357, endPoint y: 142, distance: 60.9
click at [291, 174] on img at bounding box center [252, 264] width 314 height 314
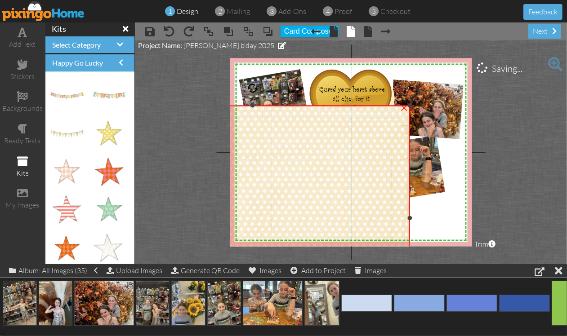
click at [405, 107] on div "×" at bounding box center [404, 107] width 14 height 14
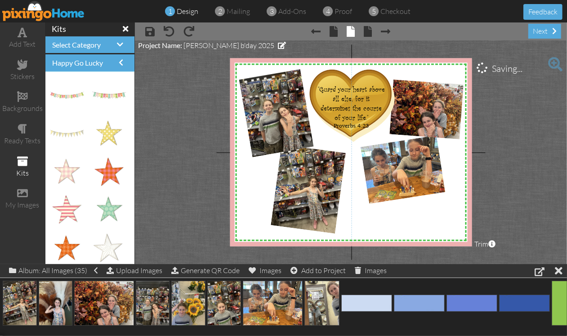
click at [522, 160] on project-studio-wrapper "X X X X X X X X X X X X X X X X X X X X X X X X X X X X X X X X X X X X X X X X…" at bounding box center [351, 152] width 432 height 224
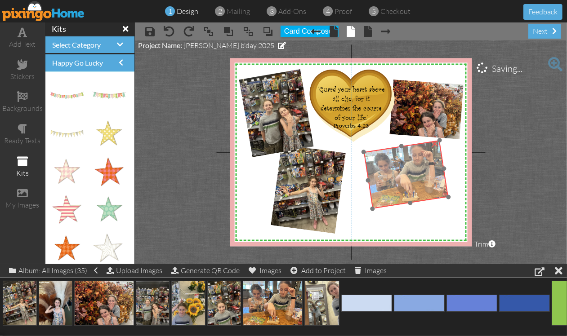
drag, startPoint x: 432, startPoint y: 162, endPoint x: 435, endPoint y: 167, distance: 5.9
click at [435, 167] on img at bounding box center [405, 174] width 85 height 69
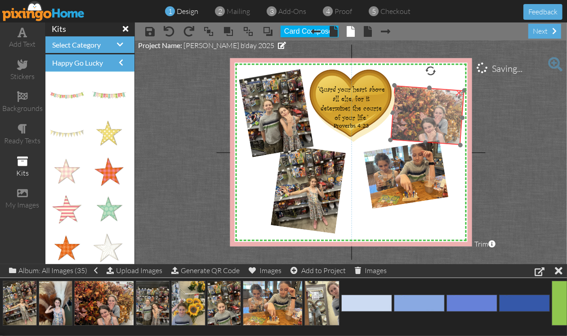
drag, startPoint x: 447, startPoint y: 123, endPoint x: 448, endPoint y: 129, distance: 5.9
click at [448, 129] on img at bounding box center [428, 115] width 77 height 60
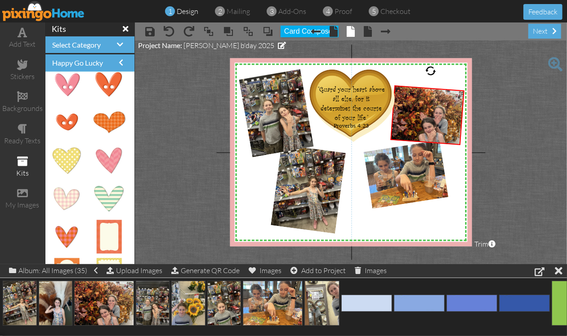
scroll to position [450, 0]
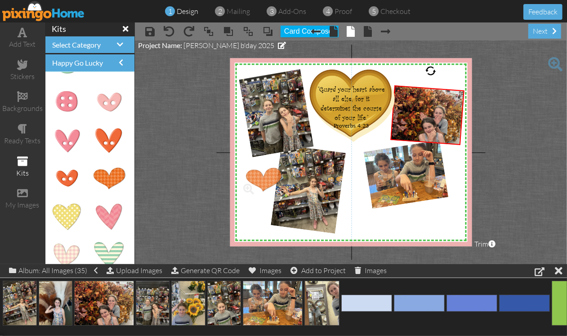
drag, startPoint x: 111, startPoint y: 177, endPoint x: 268, endPoint y: 178, distance: 157.3
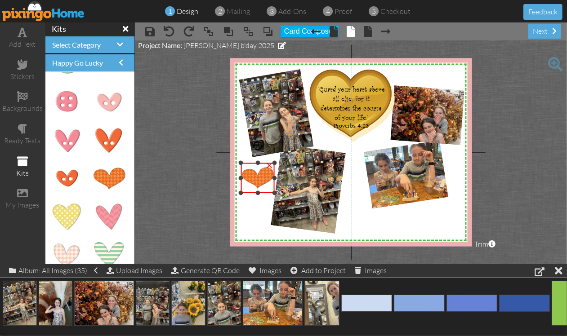
drag, startPoint x: 300, startPoint y: 218, endPoint x: 274, endPoint y: 194, distance: 35.6
click at [274, 194] on div at bounding box center [274, 193] width 4 height 4
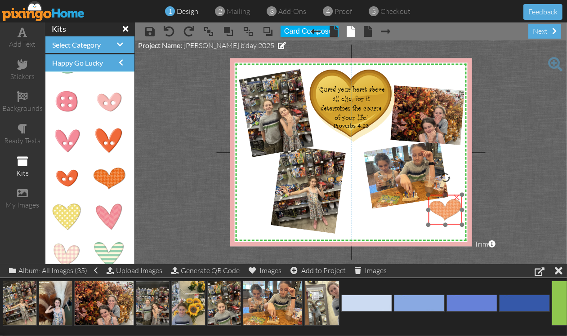
drag, startPoint x: 256, startPoint y: 180, endPoint x: 444, endPoint y: 212, distance: 190.2
click at [444, 212] on img at bounding box center [445, 210] width 34 height 30
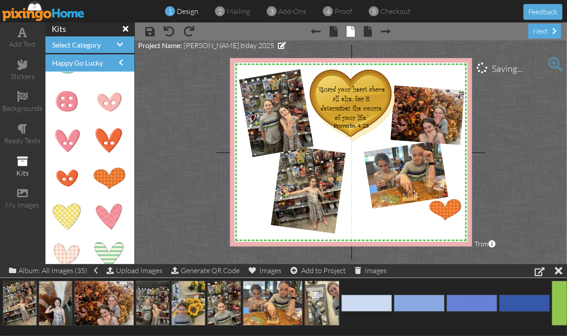
click at [529, 196] on project-studio-wrapper "X X X X X X X X X X X X X X X X X X X X X X X X X X X X X X X X X X X X X X X X…" at bounding box center [351, 152] width 432 height 224
drag, startPoint x: 71, startPoint y: 178, endPoint x: 257, endPoint y: 179, distance: 185.7
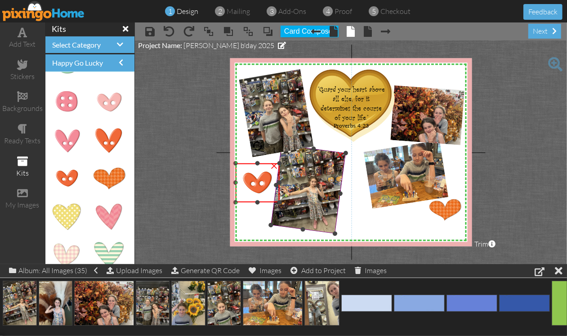
drag, startPoint x: 298, startPoint y: 217, endPoint x: 284, endPoint y: 202, distance: 20.0
click at [284, 202] on div "X X X X X X X X X X X X X X X X X X X X X X X X X X X X X X X X X X X X X X X X…" at bounding box center [351, 152] width 242 height 188
drag, startPoint x: 259, startPoint y: 149, endPoint x: 254, endPoint y: 149, distance: 4.9
click at [254, 149] on div at bounding box center [254, 147] width 12 height 12
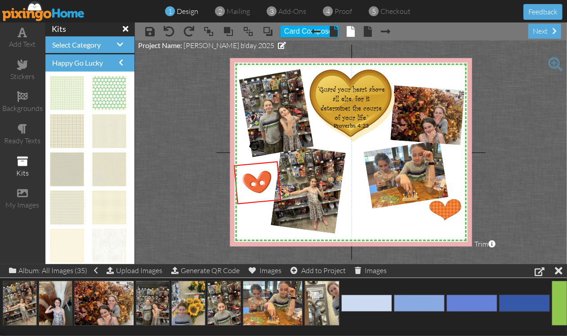
scroll to position [1, 0]
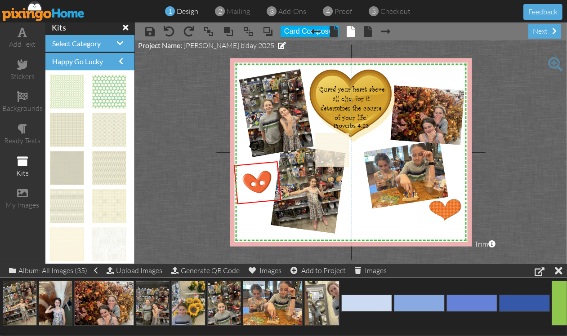
drag, startPoint x: 63, startPoint y: 244, endPoint x: 323, endPoint y: 149, distance: 276.6
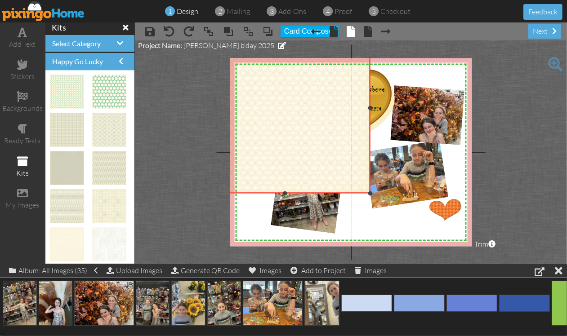
drag, startPoint x: 311, startPoint y: 133, endPoint x: 190, endPoint y: 25, distance: 161.7
click at [194, 23] on div "× save × undo × redo × bring to front × bring forward × send to back × send beh…" at bounding box center [351, 143] width 432 height 242
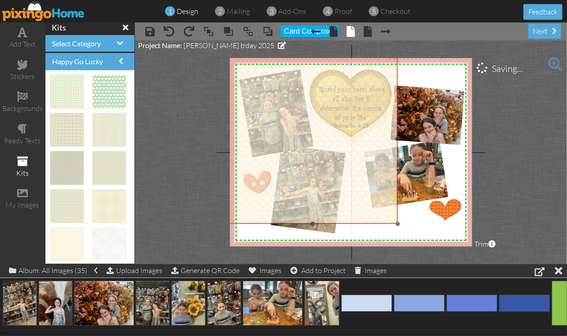
drag, startPoint x: 317, startPoint y: 131, endPoint x: 344, endPoint y: 162, distance: 41.1
click at [344, 162] on img at bounding box center [312, 139] width 170 height 170
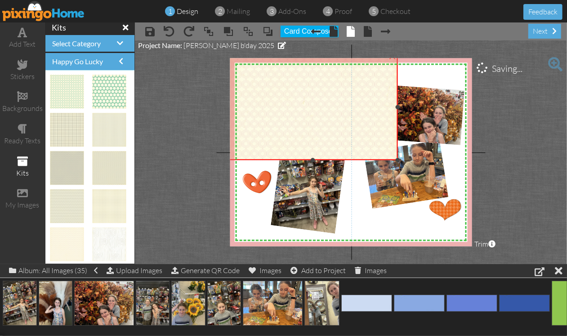
drag, startPoint x: 311, startPoint y: 224, endPoint x: 311, endPoint y: 160, distance: 63.8
click at [311, 160] on div at bounding box center [312, 160] width 4 height 4
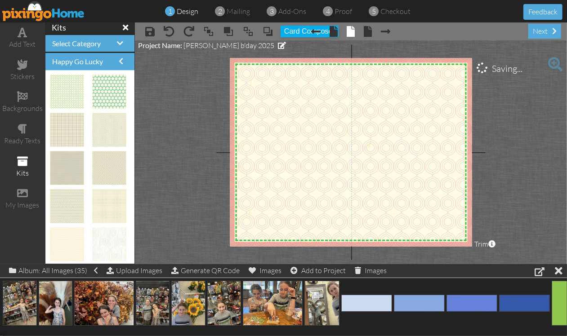
drag, startPoint x: 396, startPoint y: 158, endPoint x: 440, endPoint y: 250, distance: 102.0
click at [440, 250] on project-studio-wrapper "X X X X X X X X X X X X X X X X X X X X X X X X X X X X X X X X X X X X X X X X…" at bounding box center [351, 152] width 432 height 224
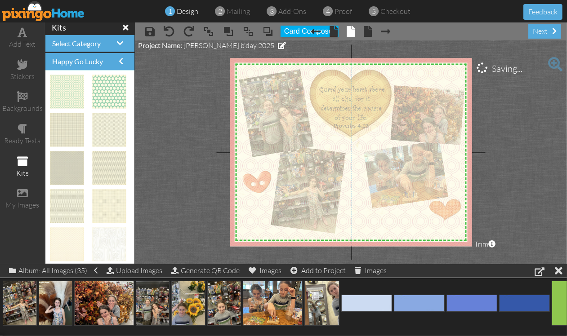
drag, startPoint x: 438, startPoint y: 187, endPoint x: 426, endPoint y: 187, distance: 12.1
click at [426, 187] on img at bounding box center [374, 212] width 318 height 318
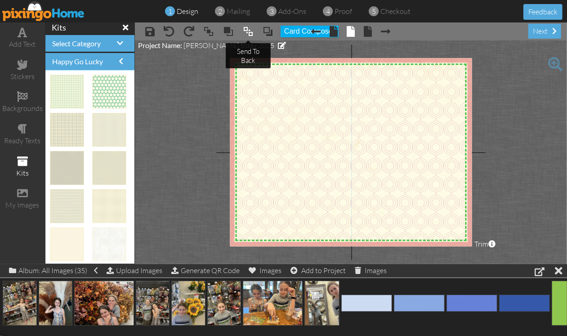
click at [249, 31] on span at bounding box center [248, 31] width 11 height 13
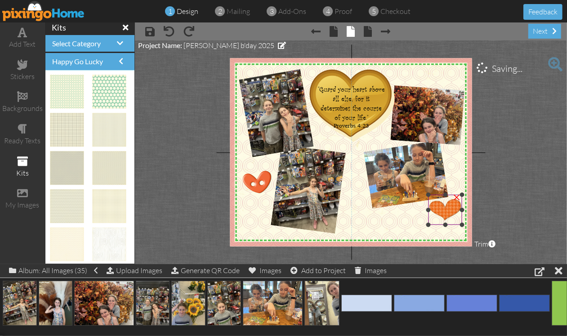
click at [446, 214] on img at bounding box center [445, 210] width 34 height 30
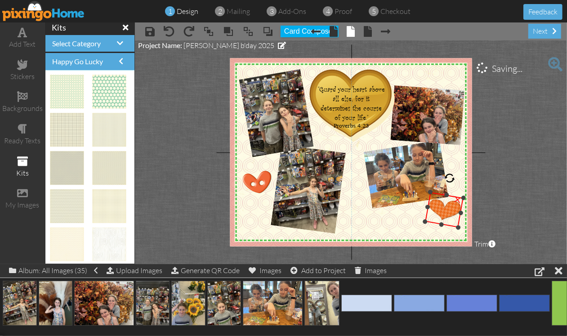
click at [450, 181] on div at bounding box center [450, 178] width 13 height 13
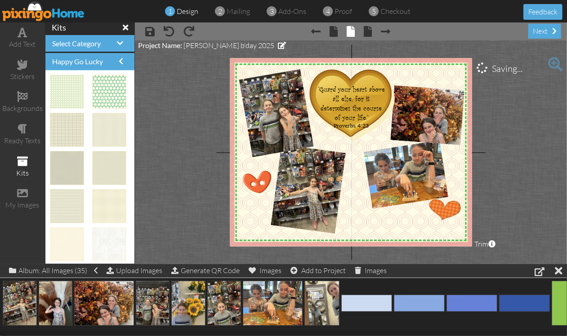
click at [518, 174] on project-studio-wrapper "X X X X X X X X X X X X X X X X X X X X X X X X X X X X X X X X X X X X X X X X…" at bounding box center [351, 152] width 432 height 224
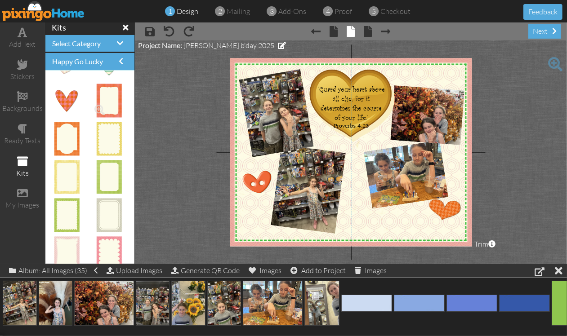
scroll to position [584, 0]
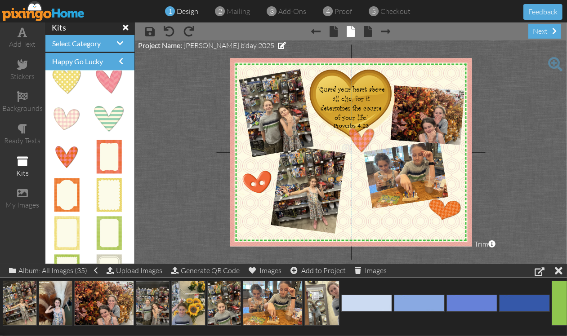
drag, startPoint x: 67, startPoint y: 158, endPoint x: 357, endPoint y: 141, distance: 290.5
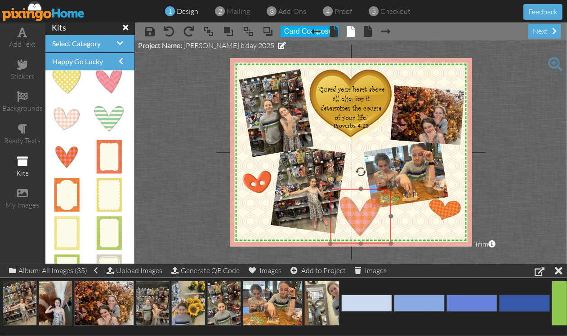
drag, startPoint x: 361, startPoint y: 151, endPoint x: 352, endPoint y: 217, distance: 66.7
click at [352, 217] on img at bounding box center [360, 216] width 61 height 54
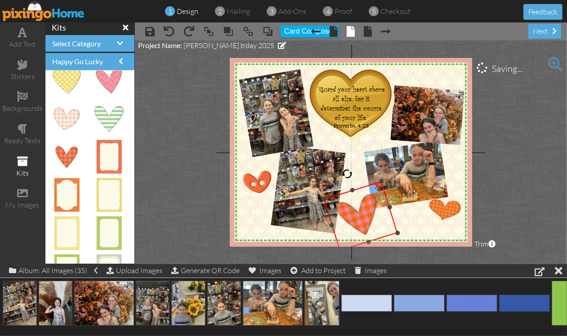
drag, startPoint x: 361, startPoint y: 178, endPoint x: 348, endPoint y: 177, distance: 12.6
click at [348, 177] on div at bounding box center [347, 173] width 13 height 13
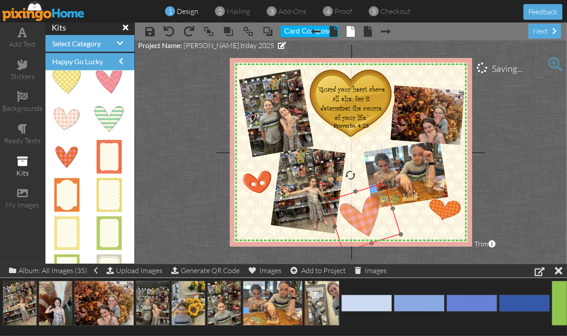
click at [387, 232] on img at bounding box center [364, 218] width 74 height 70
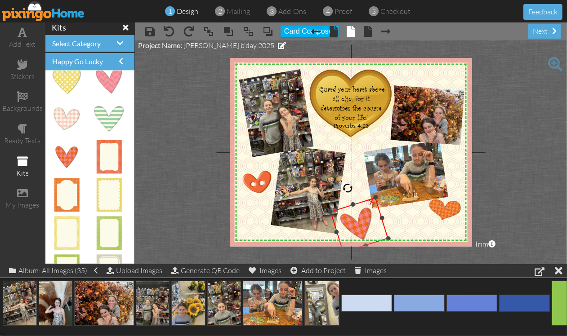
drag, startPoint x: 384, startPoint y: 182, endPoint x: 372, endPoint y: 198, distance: 19.9
click at [372, 198] on div "×" at bounding box center [359, 224] width 58 height 55
click at [357, 221] on img at bounding box center [359, 221] width 58 height 55
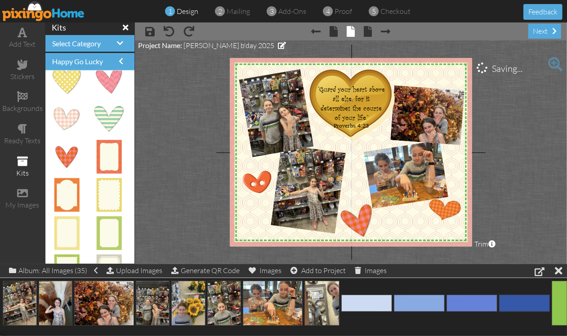
click at [520, 194] on project-studio-wrapper "X X X X X X X X X X X X X X X X X X X X X X X X X X X X X X X X X X X X X X X X…" at bounding box center [351, 152] width 432 height 224
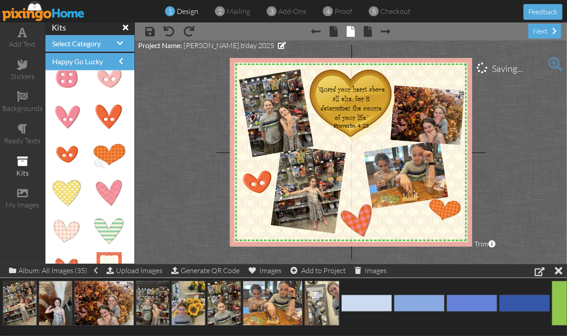
scroll to position [416, 0]
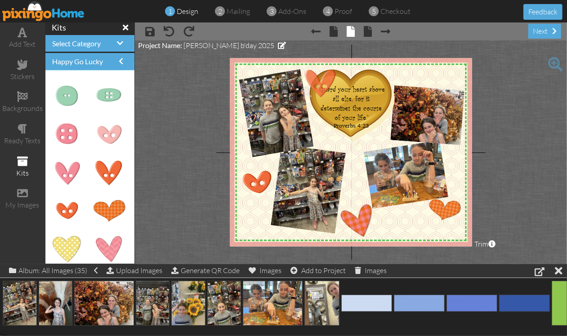
drag, startPoint x: 110, startPoint y: 166, endPoint x: 325, endPoint y: 76, distance: 232.9
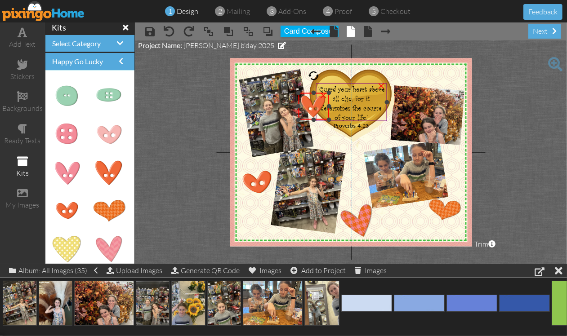
drag, startPoint x: 361, startPoint y: 66, endPoint x: 334, endPoint y: 93, distance: 38.1
click at [334, 93] on div "X X X X X X X X X X X X X X X X X X X X X X X X X X X X X X X X X X X X X X X X…" at bounding box center [351, 152] width 242 height 188
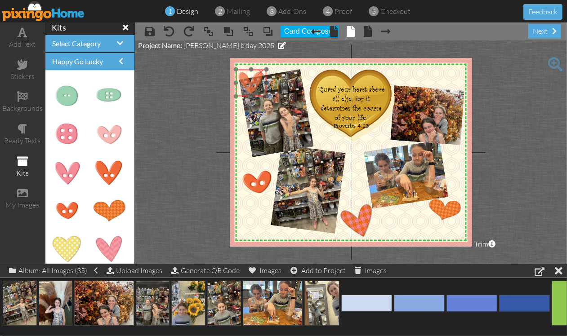
drag, startPoint x: 307, startPoint y: 117, endPoint x: 245, endPoint y: 88, distance: 68.0
click at [245, 88] on img at bounding box center [251, 83] width 30 height 27
click at [261, 72] on div "×" at bounding box center [261, 71] width 14 height 14
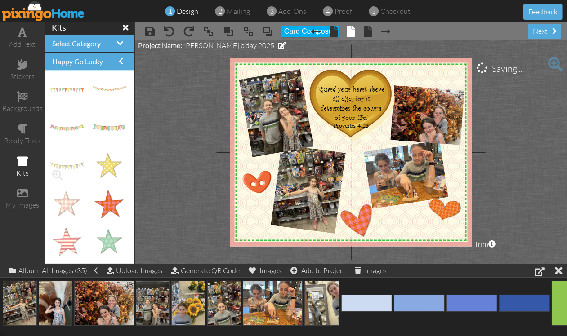
scroll to position [22, 0]
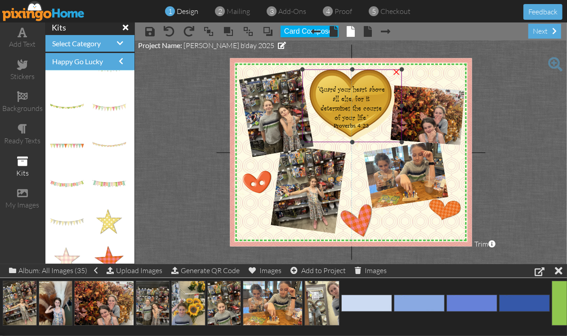
click at [396, 73] on div "×" at bounding box center [396, 71] width 14 height 14
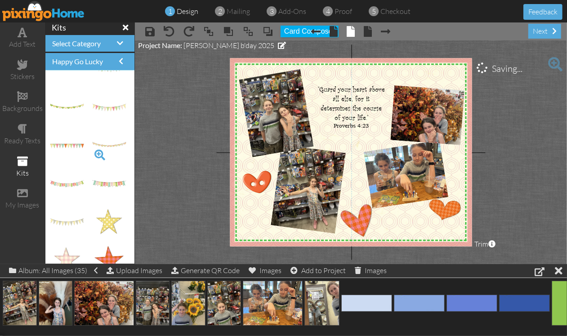
click at [92, 154] on span at bounding box center [99, 154] width 15 height 15
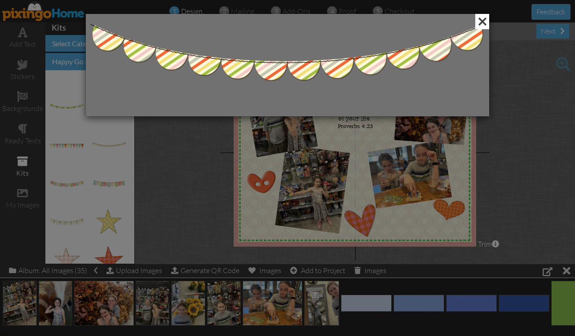
click at [481, 23] on span at bounding box center [483, 21] width 14 height 15
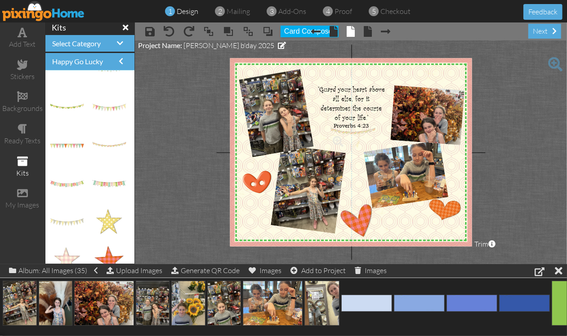
drag, startPoint x: 107, startPoint y: 144, endPoint x: 353, endPoint y: 131, distance: 247.2
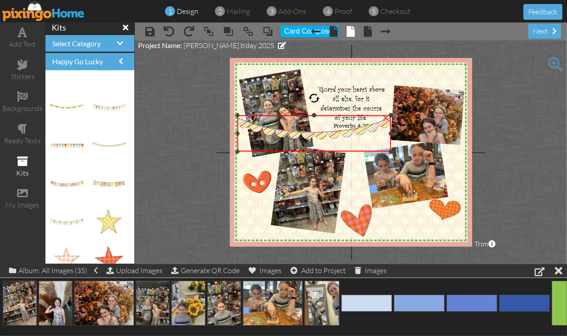
drag, startPoint x: 332, startPoint y: 129, endPoint x: 311, endPoint y: 151, distance: 30.5
click at [311, 151] on div "×" at bounding box center [314, 134] width 154 height 36
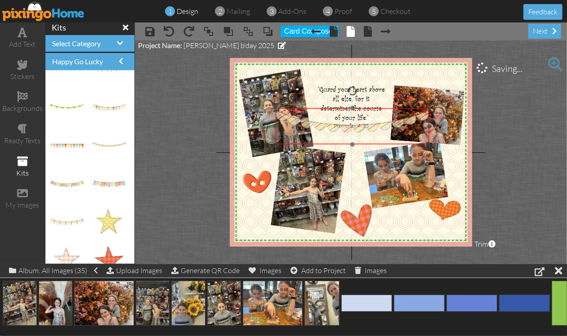
drag, startPoint x: 331, startPoint y: 135, endPoint x: 369, endPoint y: 128, distance: 38.9
click at [369, 128] on img at bounding box center [352, 126] width 154 height 36
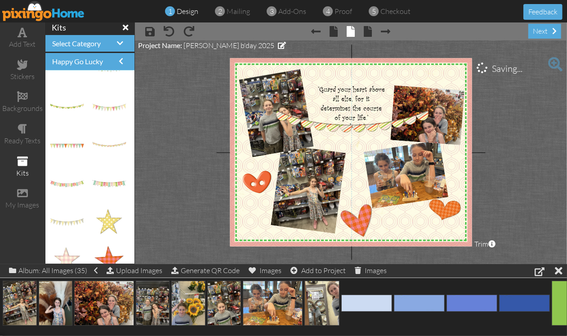
click at [535, 120] on project-studio-wrapper "X X X X X X X X X X X X X X X X X X X X X X X X X X X X X X X X X X X X X X X X…" at bounding box center [351, 152] width 432 height 224
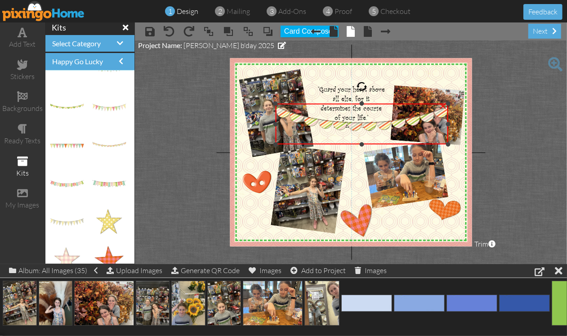
drag, startPoint x: 430, startPoint y: 108, endPoint x: 442, endPoint y: 104, distance: 12.9
click at [442, 104] on div "×" at bounding box center [361, 124] width 173 height 41
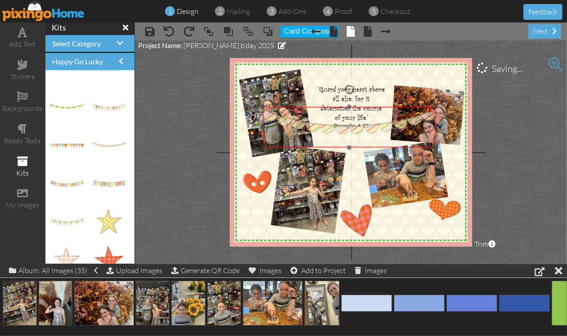
drag, startPoint x: 403, startPoint y: 124, endPoint x: 390, endPoint y: 127, distance: 13.0
click at [390, 127] on img at bounding box center [349, 127] width 173 height 41
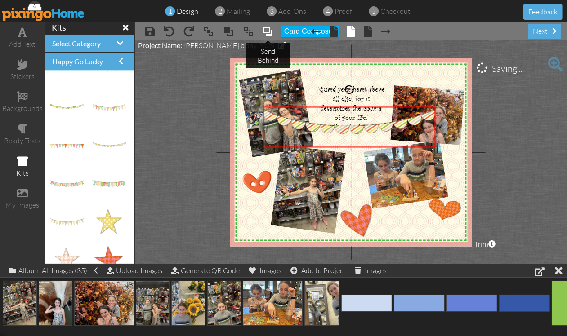
click at [267, 31] on span at bounding box center [268, 31] width 11 height 13
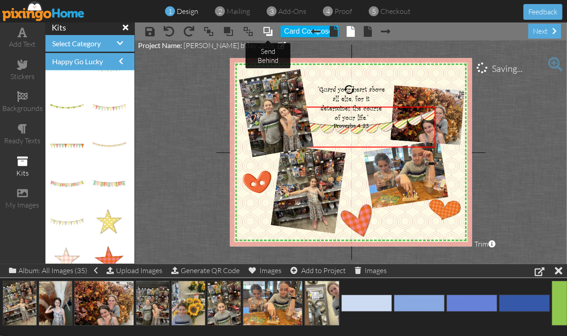
click at [267, 31] on span at bounding box center [268, 31] width 11 height 13
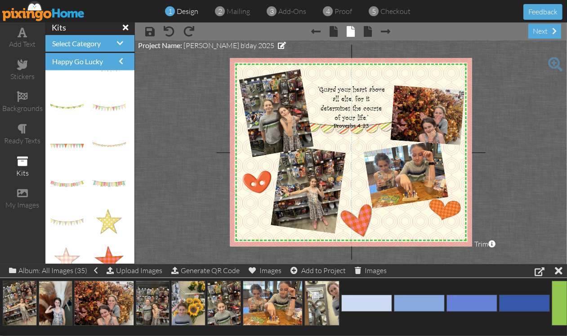
click at [532, 118] on project-studio-wrapper "X X X X X X X X X X X X X X X X X X X X X X X X X X X X X X X X X X X X X X X X…" at bounding box center [351, 152] width 432 height 224
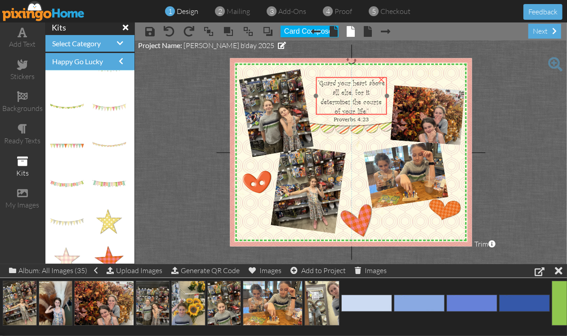
drag, startPoint x: 353, startPoint y: 99, endPoint x: 353, endPoint y: 93, distance: 6.3
click at [353, 93] on span ""Guard your heart above all else, for it determines the course of your life."" at bounding box center [351, 98] width 67 height 38
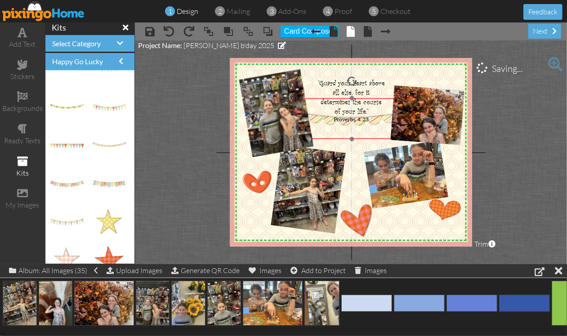
drag, startPoint x: 353, startPoint y: 130, endPoint x: 356, endPoint y: 122, distance: 9.0
click at [356, 122] on img at bounding box center [351, 118] width 173 height 41
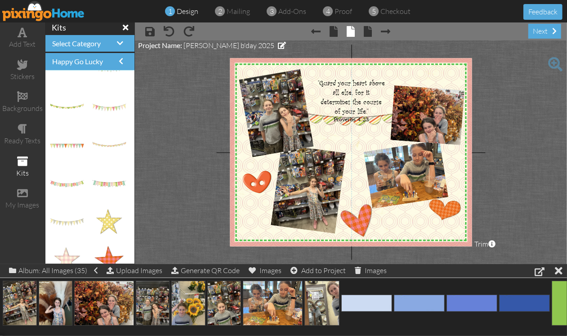
click at [506, 127] on project-studio-wrapper "X X X X X X X X X X X X X X X X X X X X X X X X X X X X X X X X X X X X X X X X…" at bounding box center [351, 152] width 432 height 224
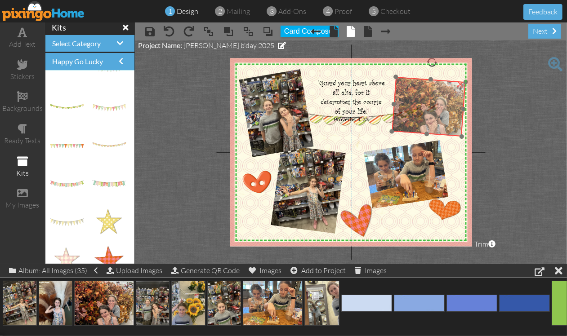
drag, startPoint x: 426, startPoint y: 108, endPoint x: 427, endPoint y: 99, distance: 8.6
click at [427, 99] on img at bounding box center [430, 107] width 77 height 60
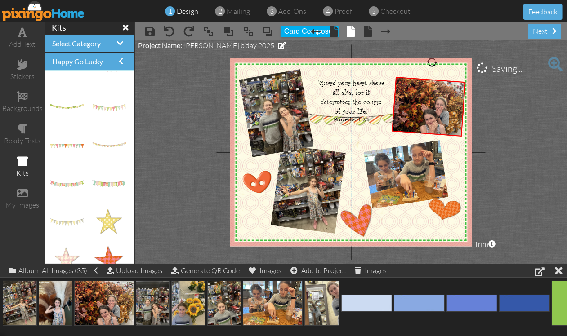
click at [558, 157] on project-studio-wrapper "X X X X X X X X X X X X X X X X X X X X X X X X X X X X X X X X X X X X X X X X…" at bounding box center [351, 152] width 432 height 224
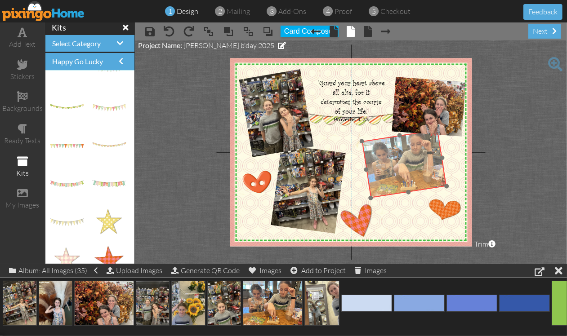
drag, startPoint x: 396, startPoint y: 168, endPoint x: 394, endPoint y: 158, distance: 10.1
click at [394, 158] on img at bounding box center [403, 163] width 85 height 69
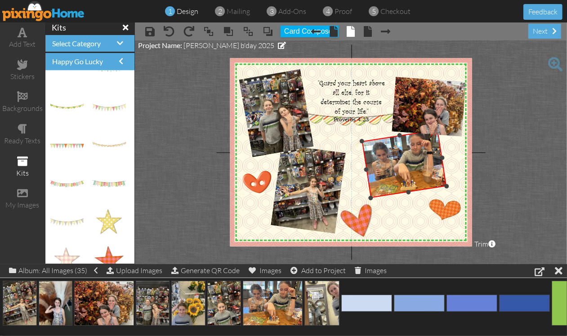
click at [428, 160] on img at bounding box center [403, 163] width 85 height 69
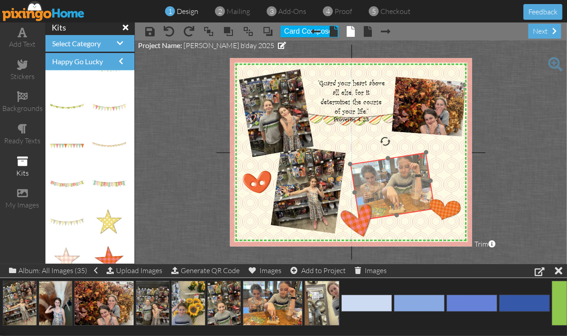
drag, startPoint x: 412, startPoint y: 162, endPoint x: 401, endPoint y: 185, distance: 25.7
click at [401, 185] on img at bounding box center [392, 186] width 85 height 69
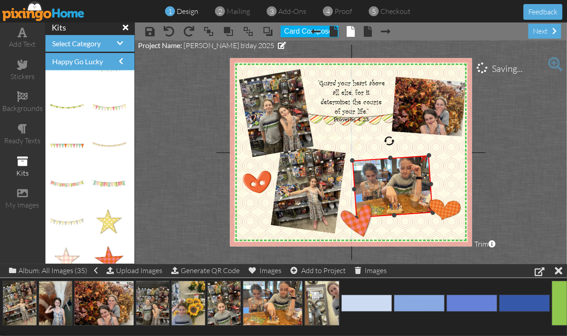
drag, startPoint x: 388, startPoint y: 143, endPoint x: 393, endPoint y: 167, distance: 24.9
click at [389, 142] on div at bounding box center [389, 141] width 12 height 12
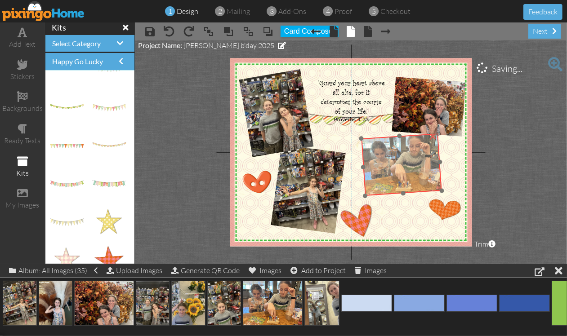
drag, startPoint x: 394, startPoint y: 194, endPoint x: 403, endPoint y: 172, distance: 23.8
click at [403, 172] on img at bounding box center [401, 164] width 80 height 62
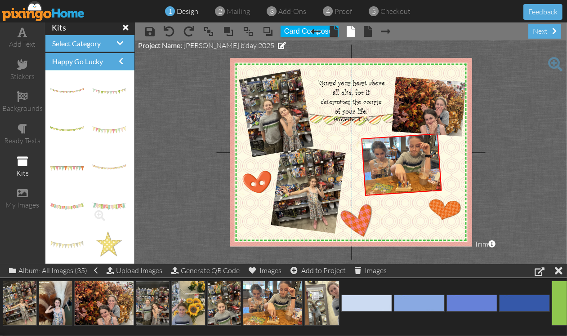
scroll to position [0, 0]
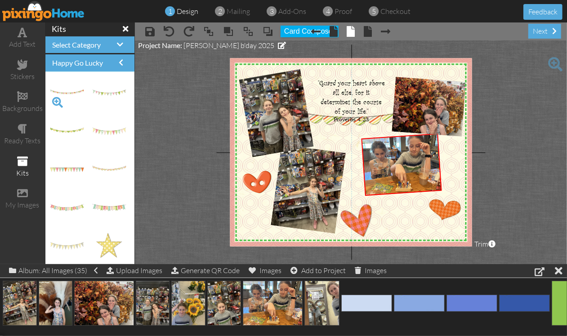
click at [56, 101] on span at bounding box center [57, 102] width 15 height 15
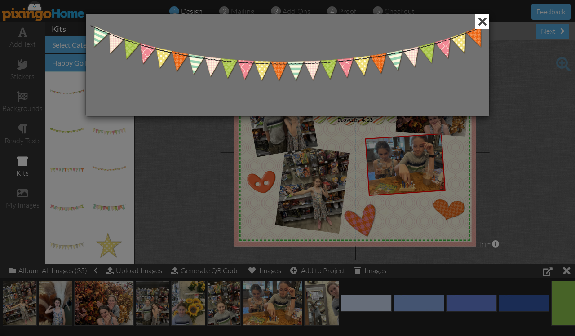
click at [482, 23] on span at bounding box center [483, 21] width 14 height 15
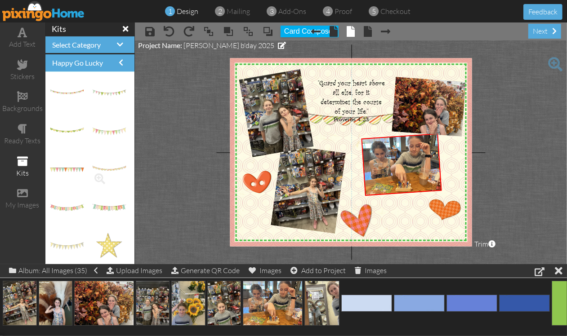
scroll to position [56, 0]
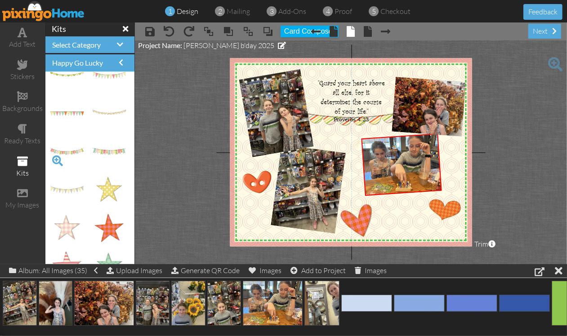
click at [54, 160] on span at bounding box center [57, 160] width 15 height 15
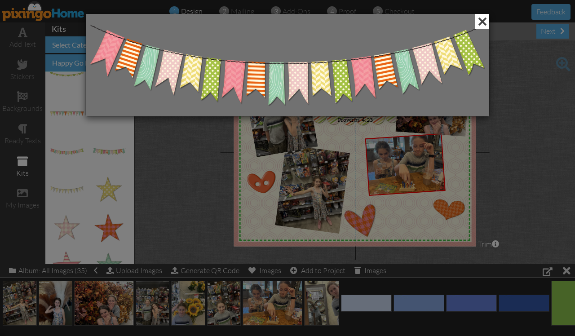
click at [487, 19] on span at bounding box center [483, 21] width 14 height 15
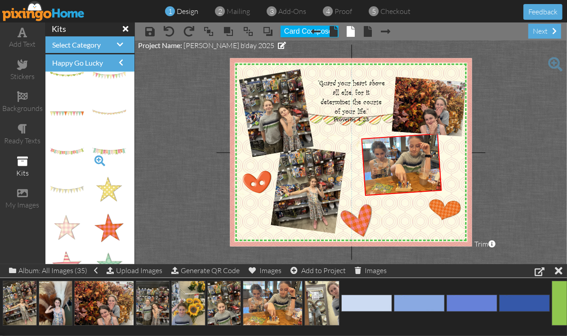
click at [92, 161] on span at bounding box center [99, 160] width 15 height 15
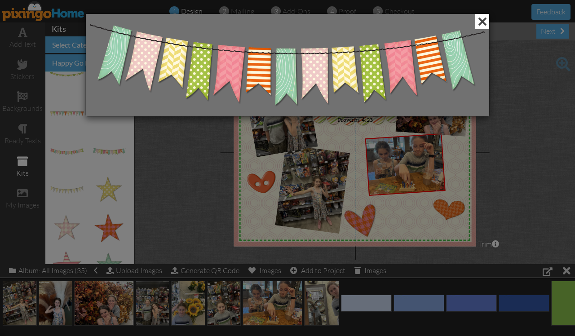
click at [485, 21] on span at bounding box center [483, 21] width 14 height 15
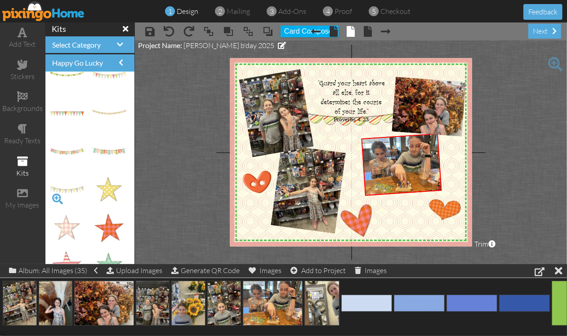
click at [58, 198] on span at bounding box center [57, 199] width 15 height 15
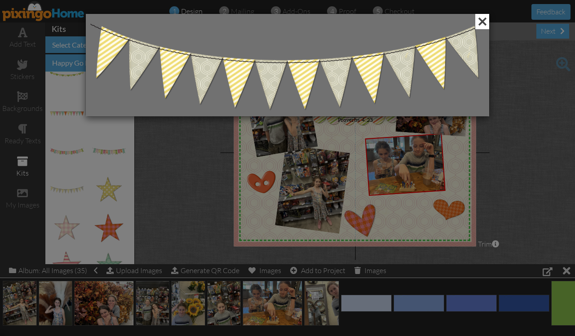
click at [482, 19] on span at bounding box center [483, 21] width 14 height 15
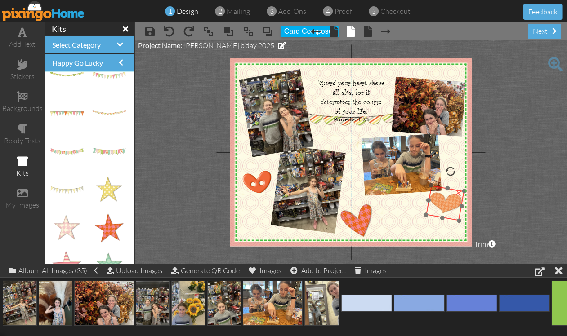
drag, startPoint x: 441, startPoint y: 215, endPoint x: 442, endPoint y: 208, distance: 6.8
click at [442, 208] on img at bounding box center [445, 204] width 38 height 36
click at [518, 189] on project-studio-wrapper "X X X X X X X X X X X X X X X X X X X X X X X X X X X X X X X X X X X X X X X X…" at bounding box center [351, 152] width 432 height 224
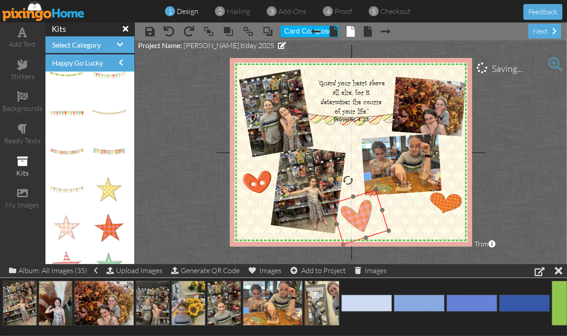
click at [360, 223] on img at bounding box center [359, 217] width 58 height 55
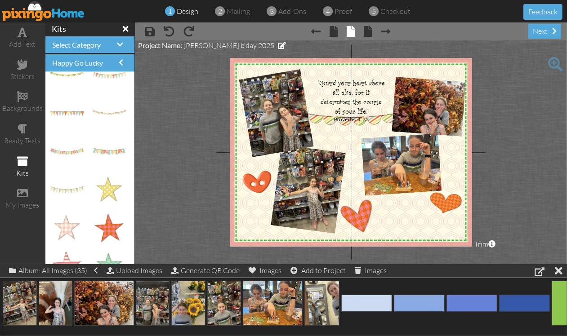
click at [533, 171] on project-studio-wrapper "X X X X X X X X X X X X X X X X X X X X X X X X X X X X X X X X X X X X X X X X…" at bounding box center [351, 152] width 432 height 224
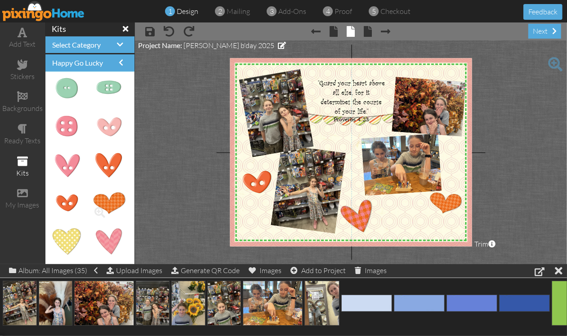
scroll to position [450, 0]
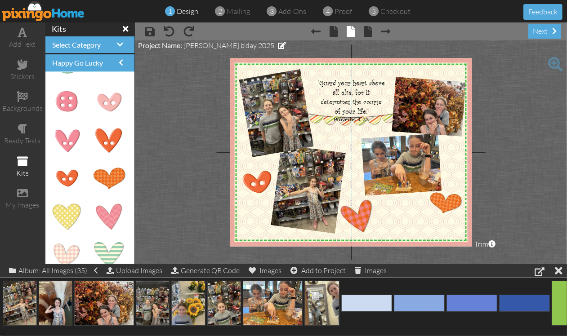
drag, startPoint x: 24, startPoint y: 34, endPoint x: 98, endPoint y: 53, distance: 76.0
click at [23, 34] on span at bounding box center [22, 32] width 9 height 11
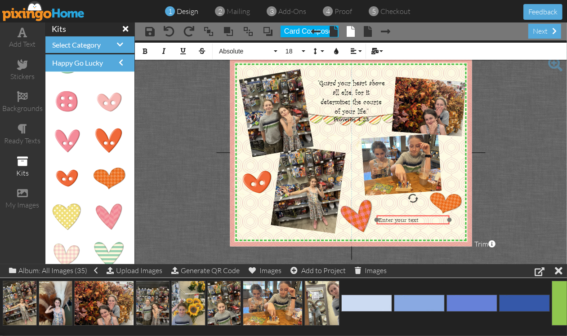
drag, startPoint x: 293, startPoint y: 78, endPoint x: 416, endPoint y: 216, distance: 185.0
click at [416, 216] on div "​ Enter your text ​" at bounding box center [413, 220] width 73 height 10
click at [362, 49] on button "Align" at bounding box center [355, 51] width 17 height 17
click at [354, 79] on link "[GEOGRAPHIC_DATA]" at bounding box center [360, 79] width 27 height 13
click at [397, 232] on div "I love you," at bounding box center [413, 235] width 70 height 7
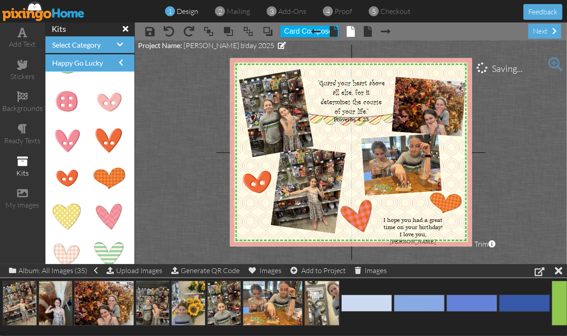
click at [514, 188] on project-studio-wrapper "X X X X X X X X X X X X X X X X X X X X X X X X X X X X X X X X X X X X X X X X…" at bounding box center [351, 152] width 432 height 224
drag, startPoint x: 396, startPoint y: 216, endPoint x: 392, endPoint y: 212, distance: 6.0
click at [392, 212] on div "I hope you had a great time on your birthday! I love you, Mimi" at bounding box center [409, 227] width 73 height 32
click at [388, 221] on span "I hope you had a great time on your birthday!" at bounding box center [408, 220] width 59 height 14
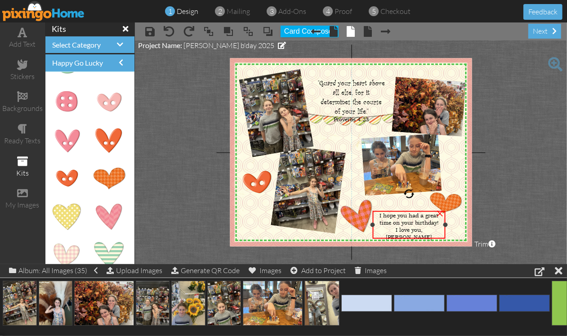
click at [388, 221] on span "I hope you had a great time on your birthday!" at bounding box center [408, 220] width 59 height 14
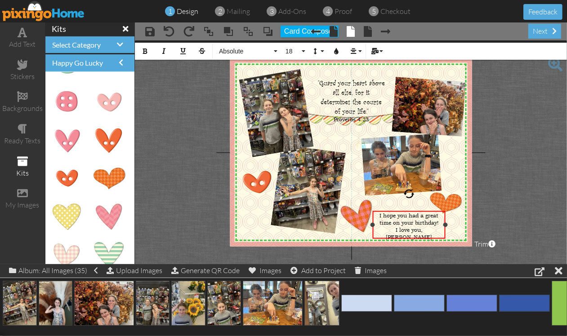
drag, startPoint x: 376, startPoint y: 214, endPoint x: 437, endPoint y: 238, distance: 65.8
click at [437, 238] on div "I hope you had a great time on your birthday! I love you, Mimi" at bounding box center [409, 227] width 73 height 32
click at [276, 49] on button "Absolute" at bounding box center [246, 51] width 65 height 17
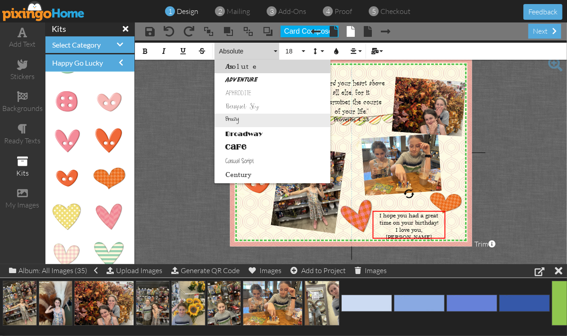
click at [234, 122] on link "Breezy" at bounding box center [272, 120] width 116 height 13
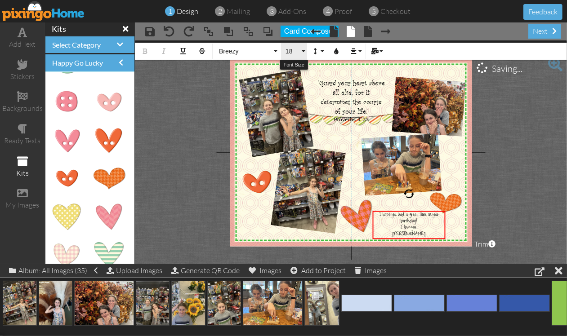
click at [303, 52] on button "18" at bounding box center [294, 51] width 26 height 17
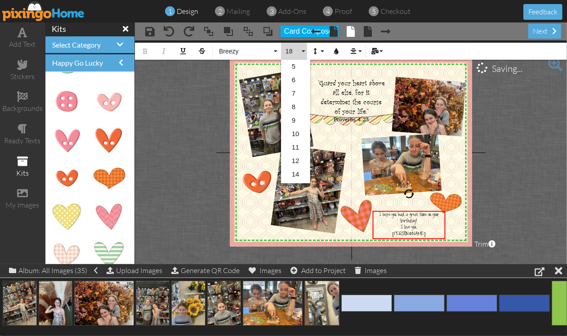
scroll to position [80, 0]
click at [295, 149] on link "22" at bounding box center [295, 148] width 29 height 13
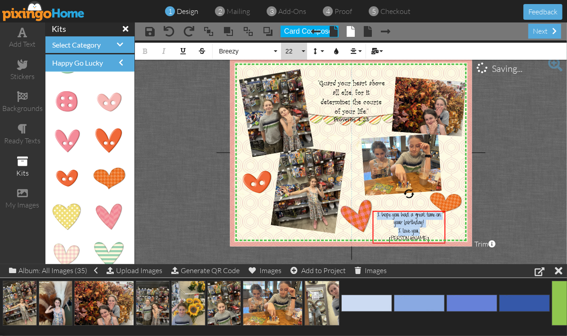
click at [303, 50] on button "22" at bounding box center [294, 51] width 26 height 17
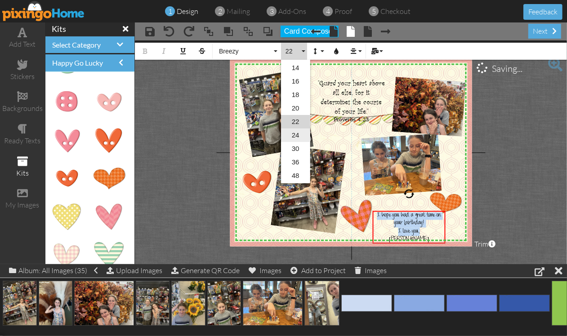
click at [295, 134] on link "24" at bounding box center [295, 135] width 29 height 13
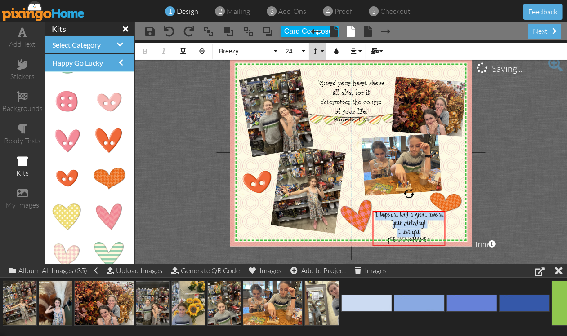
click at [323, 49] on button "Line Height" at bounding box center [317, 51] width 17 height 17
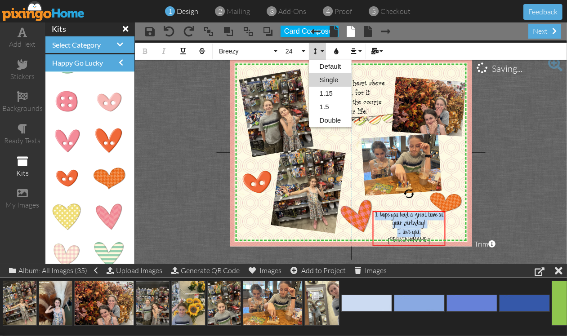
click at [320, 81] on link "Single" at bounding box center [330, 79] width 43 height 13
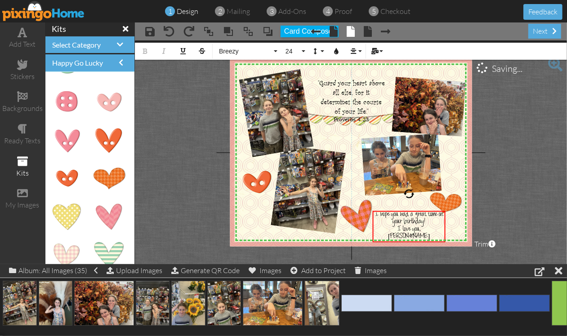
click at [523, 144] on project-studio-wrapper "X X X X X X X X X X X X X X X X X X X X X X X X X X X X X X X X X X X X X X X X…" at bounding box center [351, 152] width 432 height 224
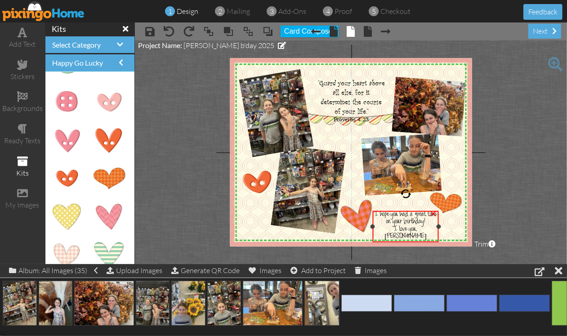
drag, startPoint x: 445, startPoint y: 227, endPoint x: 438, endPoint y: 230, distance: 7.1
click at [438, 230] on div "I hope you had a great time on your birthday! I love you, Mimi ×" at bounding box center [406, 226] width 66 height 31
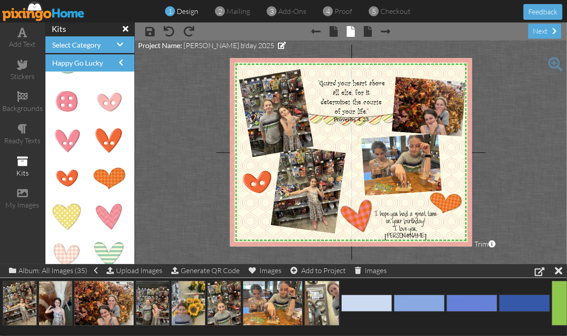
drag, startPoint x: 533, startPoint y: 199, endPoint x: 522, endPoint y: 203, distance: 11.5
click at [534, 199] on project-studio-wrapper "X X X X X X X X X X X X X X X X X X X X X X X X X X X X X X X X X X X X X X X X…" at bounding box center [351, 152] width 432 height 224
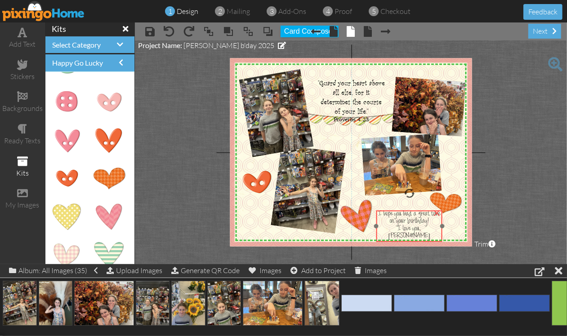
click at [421, 226] on span "I love you," at bounding box center [408, 230] width 23 height 8
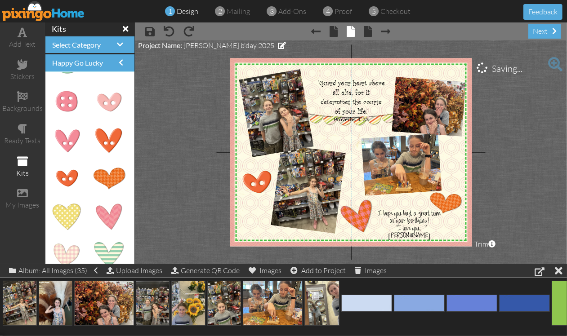
click at [566, 185] on project-studio-wrapper "X X X X X X X X X X X X X X X X X X X X X X X X X X X X X X X X X X X X X X X X…" at bounding box center [351, 152] width 432 height 224
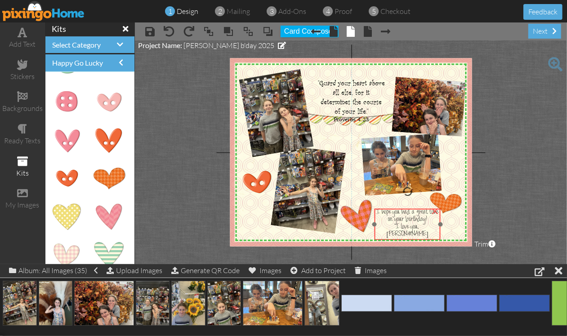
click at [390, 215] on span "I hope you had a great time on your birthday!" at bounding box center [407, 216] width 62 height 15
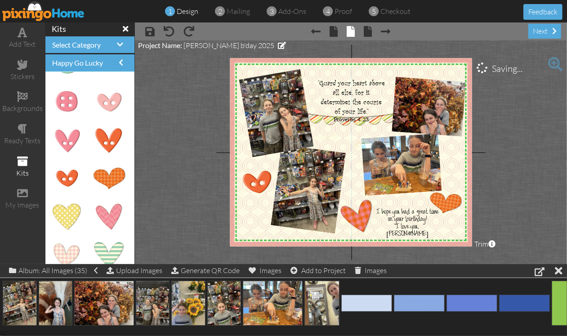
click at [539, 187] on project-studio-wrapper "X X X X X X X X X X X X X X X X X X X X X X X X X X X X X X X X X X X X X X X X…" at bounding box center [351, 152] width 432 height 224
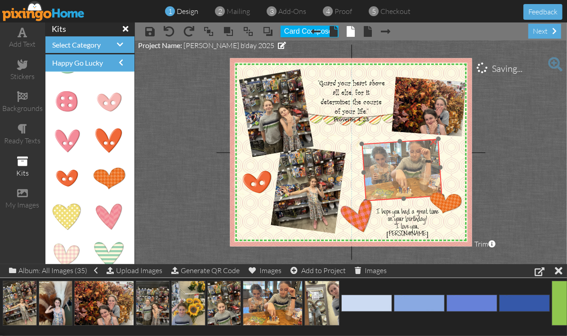
drag, startPoint x: 400, startPoint y: 154, endPoint x: 401, endPoint y: 160, distance: 5.4
click at [401, 160] on img at bounding box center [401, 169] width 80 height 62
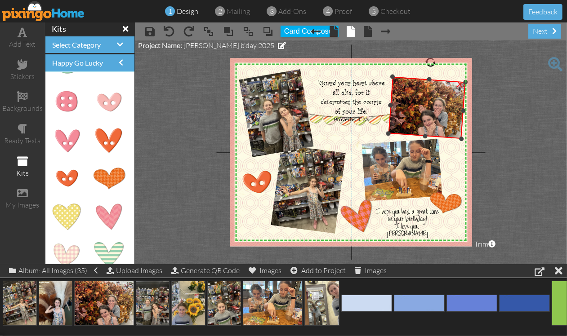
click at [392, 135] on div "×" at bounding box center [426, 107] width 77 height 62
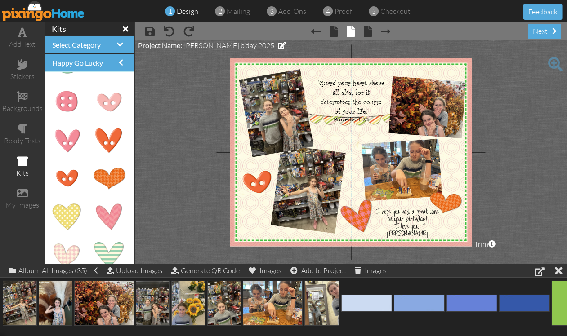
click at [532, 135] on project-studio-wrapper "X X X X X X X X X X X X X X X X X X X X X X X X X X X X X X X X X X X X X X X X…" at bounding box center [351, 152] width 432 height 224
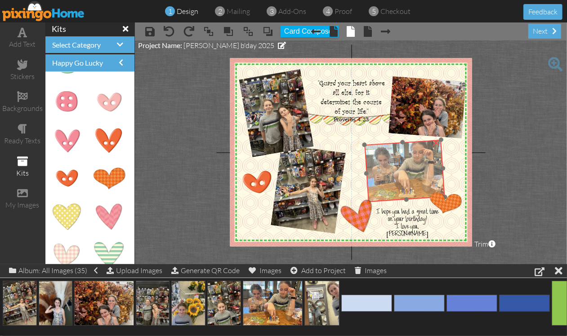
click at [433, 171] on img at bounding box center [404, 171] width 80 height 62
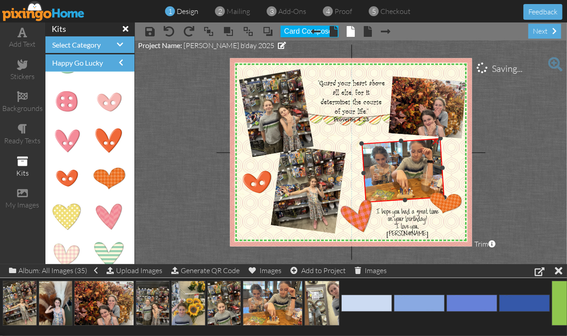
click at [365, 144] on div "×" at bounding box center [402, 170] width 83 height 65
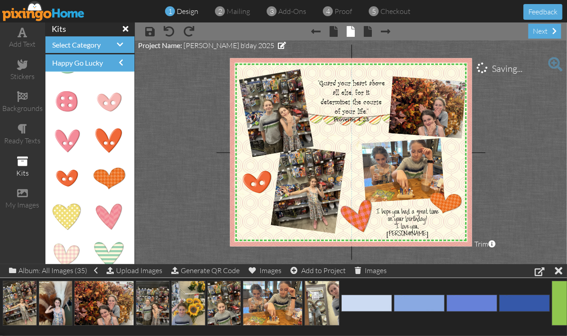
click at [540, 154] on project-studio-wrapper "X X X X X X X X X X X X X X X X X X X X X X X X X X X X X X X X X X X X X X X X…" at bounding box center [351, 152] width 432 height 224
click at [19, 96] on span at bounding box center [22, 96] width 11 height 11
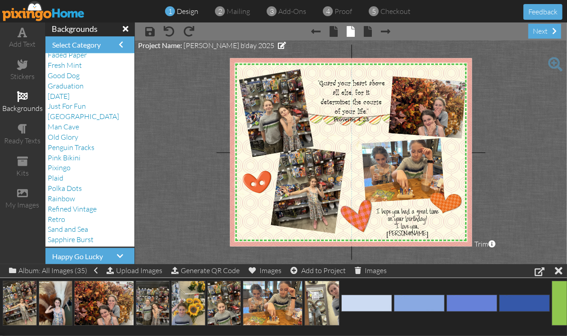
scroll to position [112, 0]
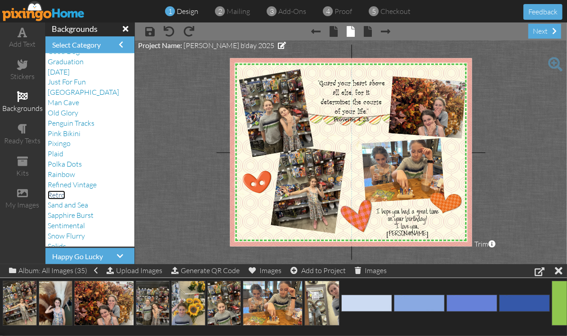
click at [55, 199] on span "Retro" at bounding box center [57, 195] width 18 height 9
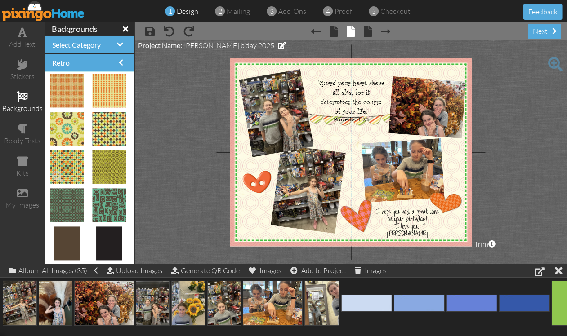
scroll to position [0, 0]
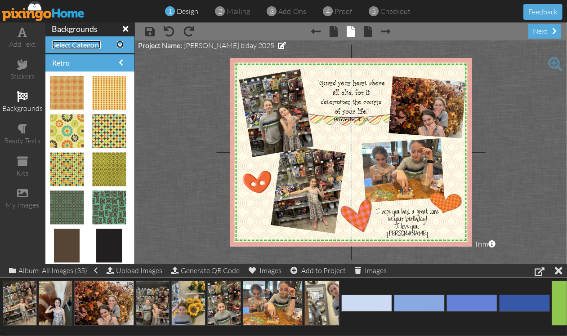
click at [117, 46] on span at bounding box center [120, 44] width 6 height 7
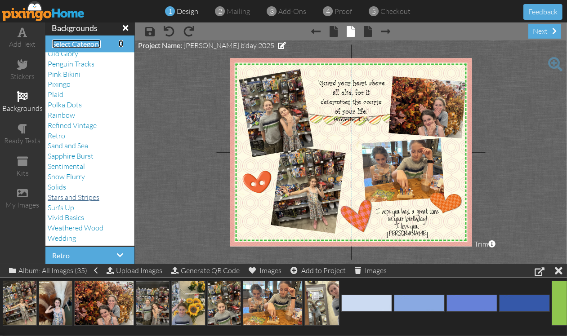
scroll to position [1, 0]
click at [57, 207] on span "Surfs Up" at bounding box center [61, 207] width 27 height 9
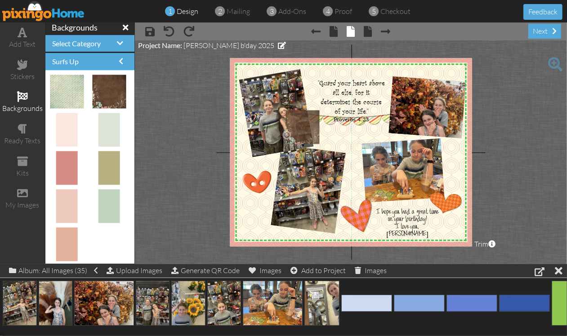
drag, startPoint x: 99, startPoint y: 88, endPoint x: 296, endPoint y: 123, distance: 199.6
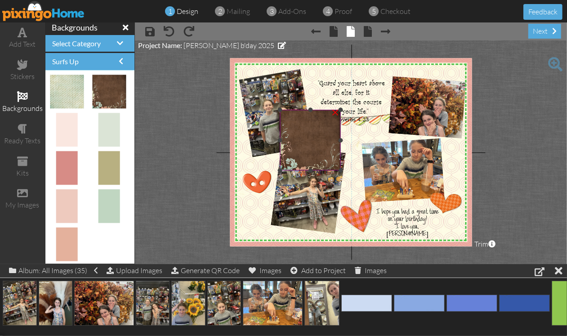
click at [334, 111] on div "×" at bounding box center [335, 112] width 14 height 14
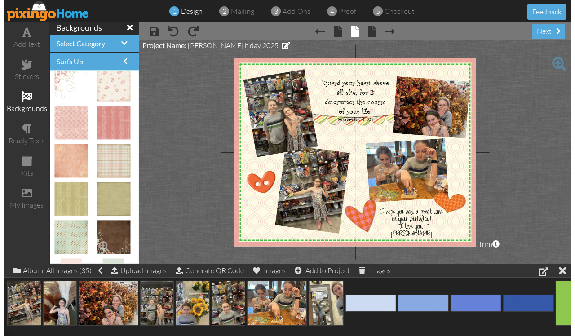
scroll to position [61, 0]
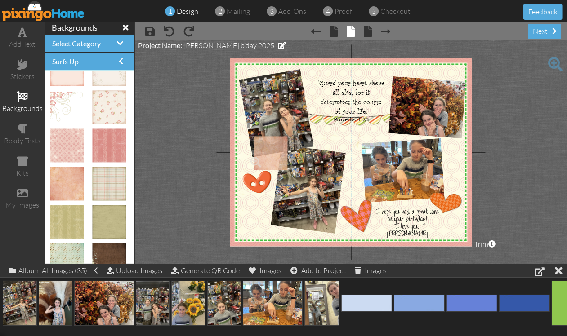
drag, startPoint x: 66, startPoint y: 176, endPoint x: 264, endPoint y: 145, distance: 200.6
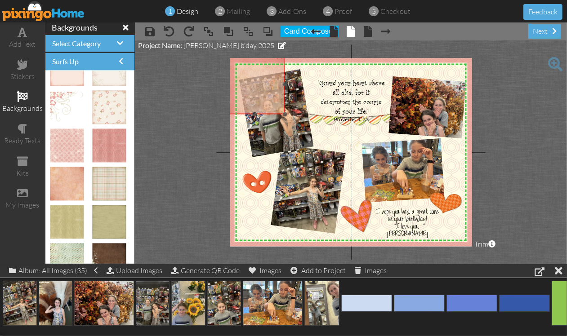
drag, startPoint x: 288, startPoint y: 176, endPoint x: 265, endPoint y: 93, distance: 86.3
click at [265, 93] on img at bounding box center [254, 84] width 61 height 61
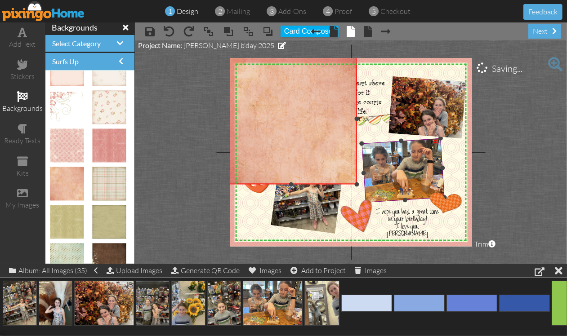
drag, startPoint x: 284, startPoint y: 114, endPoint x: 378, endPoint y: 187, distance: 118.5
click at [378, 187] on div "X X X X X X X X X X X X X X X X X X X X X X X X X X X X X X X X X X X X X X X X…" at bounding box center [351, 152] width 242 height 188
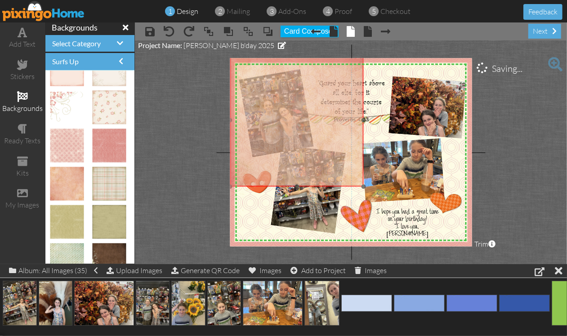
click at [298, 183] on img at bounding box center [297, 120] width 134 height 134
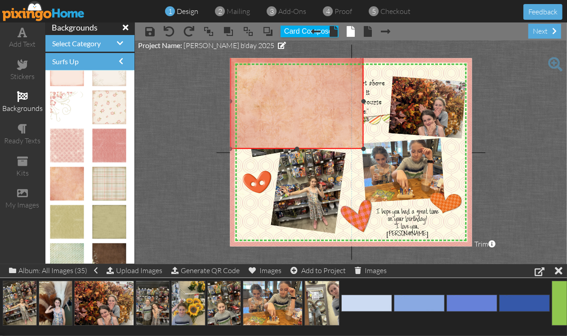
drag, startPoint x: 295, startPoint y: 185, endPoint x: 300, endPoint y: 147, distance: 38.0
click at [300, 147] on div "×" at bounding box center [297, 101] width 134 height 96
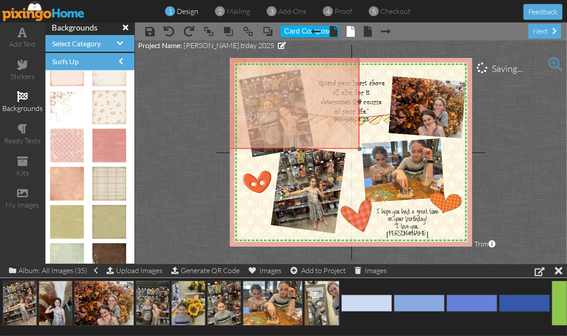
click at [311, 131] on img at bounding box center [293, 120] width 134 height 134
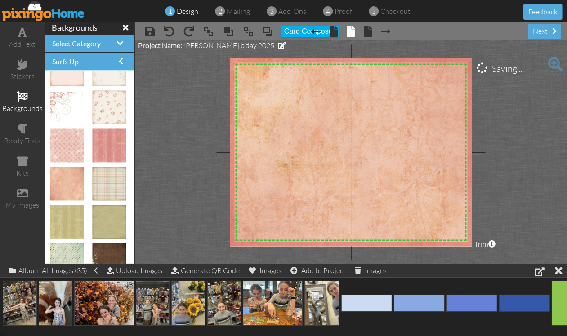
drag, startPoint x: 359, startPoint y: 149, endPoint x: 481, endPoint y: 254, distance: 161.9
click at [481, 254] on project-studio-wrapper "X X X X X X X X X X X X X X X X X X X X X X X X X X X X X X X X X X X X X X X X…" at bounding box center [351, 152] width 432 height 224
click at [248, 31] on span at bounding box center [248, 31] width 11 height 13
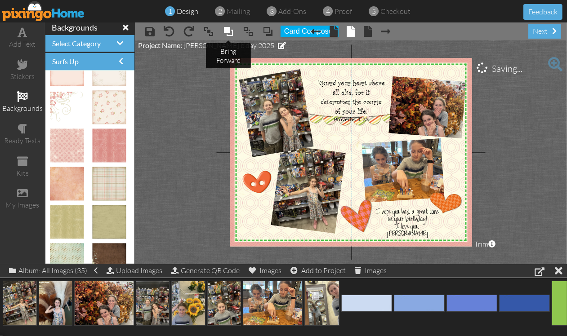
click at [224, 32] on span at bounding box center [228, 31] width 11 height 13
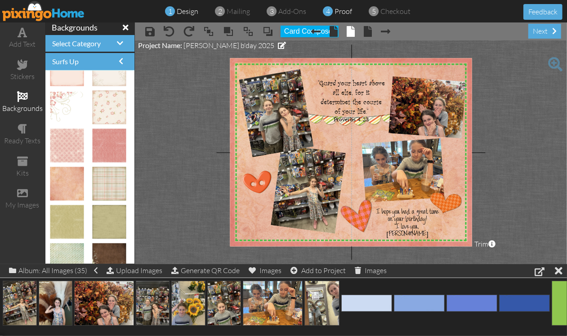
click at [342, 10] on span "proof" at bounding box center [344, 11] width 18 height 9
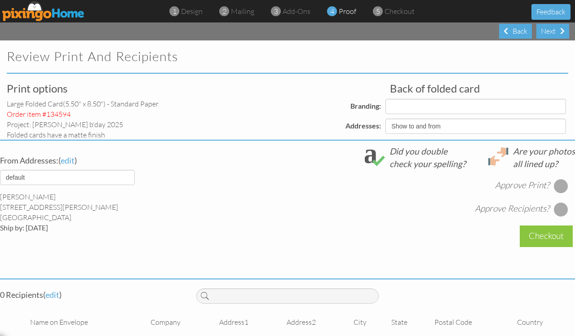
select select "object:1993"
select select "object:1997"
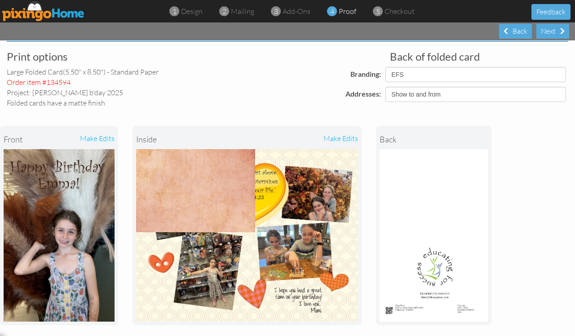
scroll to position [56, 0]
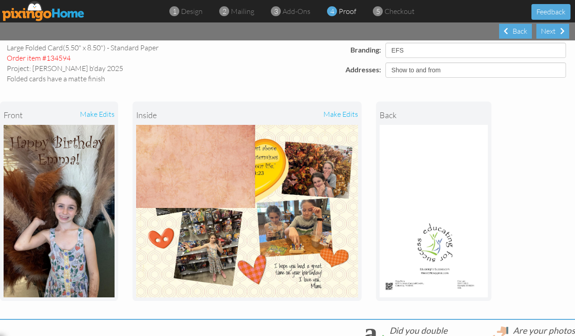
click at [352, 113] on div "make edits" at bounding box center [302, 115] width 111 height 20
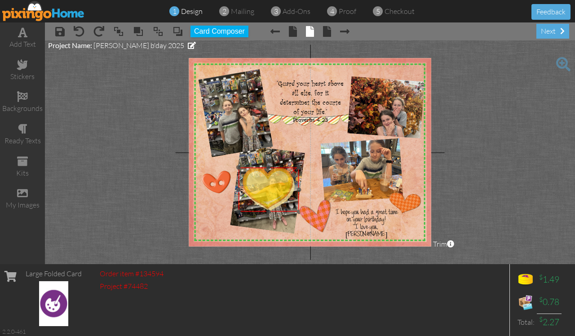
drag, startPoint x: 306, startPoint y: 125, endPoint x: 266, endPoint y: 210, distance: 94.9
click at [266, 210] on img at bounding box center [269, 190] width 61 height 45
click at [295, 171] on div "×" at bounding box center [293, 169] width 14 height 14
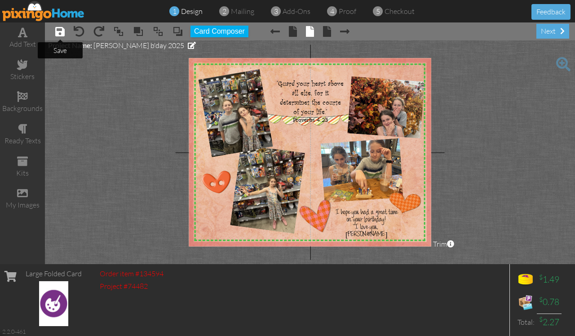
click at [57, 30] on span at bounding box center [59, 31] width 9 height 11
click at [345, 13] on span "proof" at bounding box center [348, 11] width 18 height 9
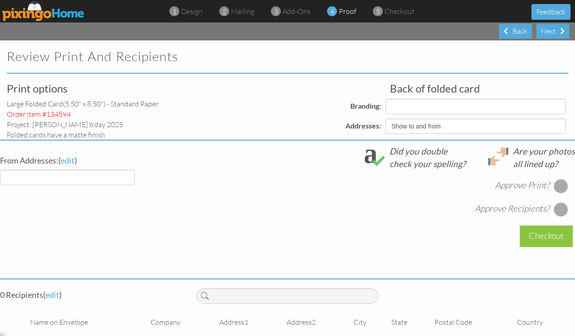
select select "object:2097"
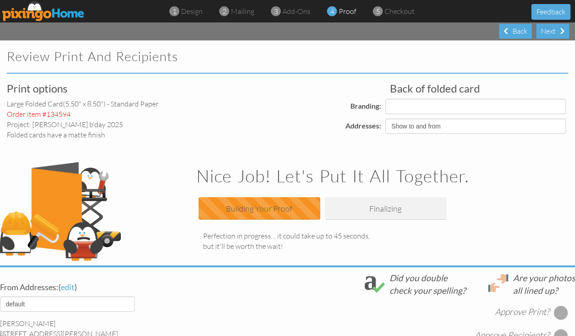
select select "object:2107"
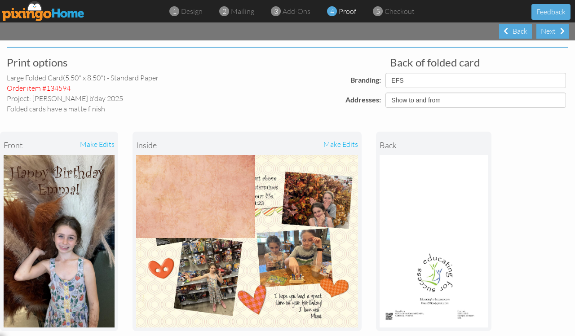
scroll to position [56, 0]
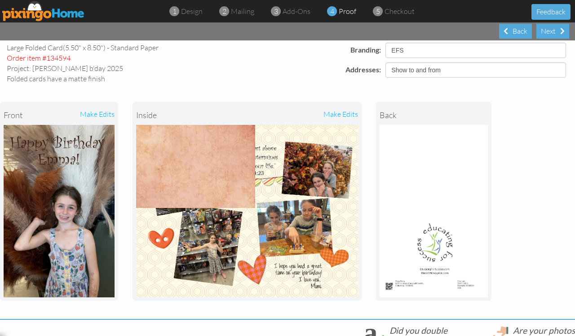
click at [349, 113] on div "make edits" at bounding box center [302, 115] width 111 height 20
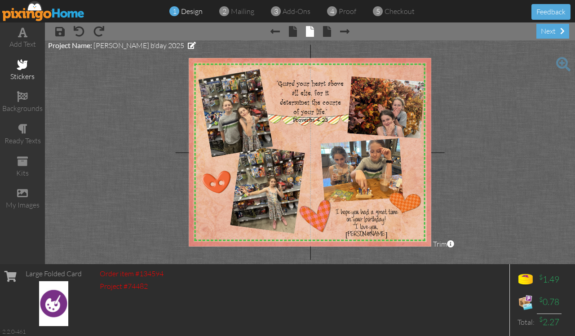
click at [21, 67] on span at bounding box center [22, 64] width 11 height 11
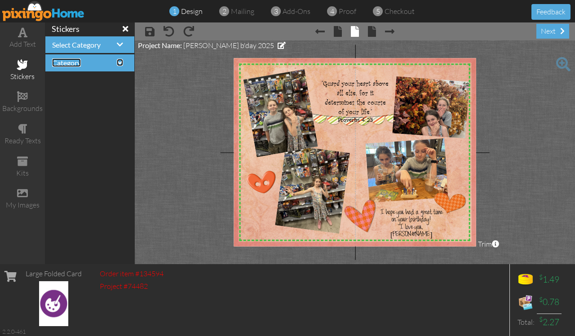
click at [121, 63] on span at bounding box center [120, 62] width 6 height 7
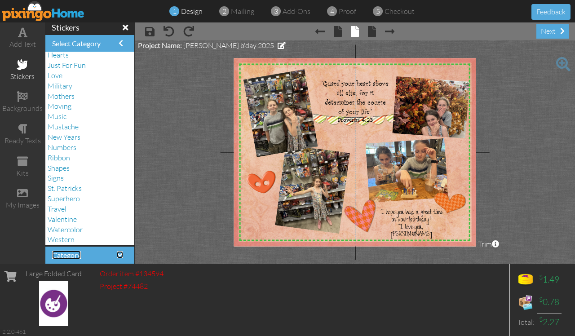
scroll to position [212, 0]
click at [56, 217] on span "Valentine" at bounding box center [62, 217] width 29 height 9
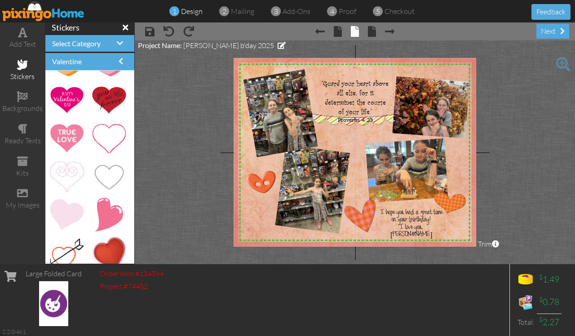
scroll to position [1405, 0]
drag, startPoint x: 107, startPoint y: 177, endPoint x: 349, endPoint y: 95, distance: 256.0
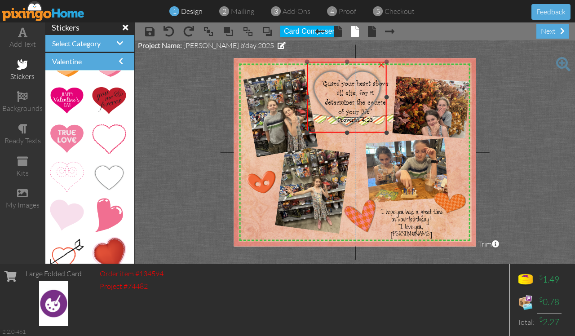
drag, startPoint x: 327, startPoint y: 78, endPoint x: 312, endPoint y: 61, distance: 22.9
click at [312, 62] on div "×" at bounding box center [347, 97] width 80 height 71
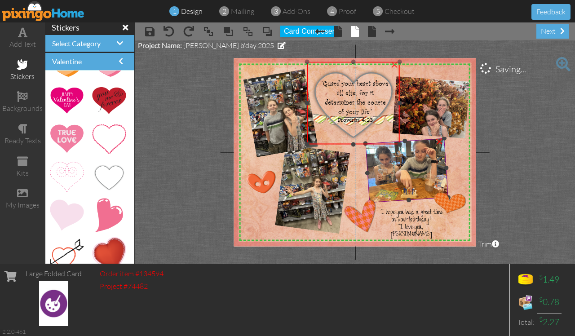
drag, startPoint x: 388, startPoint y: 133, endPoint x: 411, endPoint y: 145, distance: 26.5
click at [411, 145] on div "X X X X X X X X X X X X X X X X X X X X X X X X X X X X X X X X X X X X X X X X…" at bounding box center [355, 152] width 242 height 188
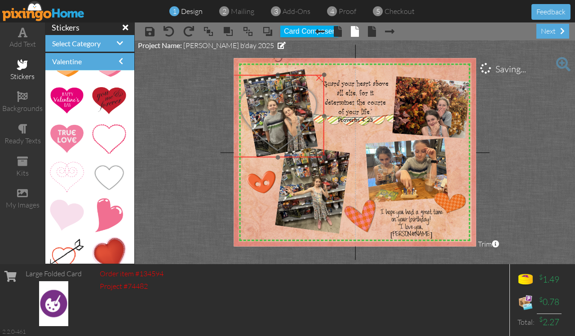
drag, startPoint x: 383, startPoint y: 63, endPoint x: 307, endPoint y: 76, distance: 76.6
click at [307, 76] on img at bounding box center [278, 116] width 93 height 83
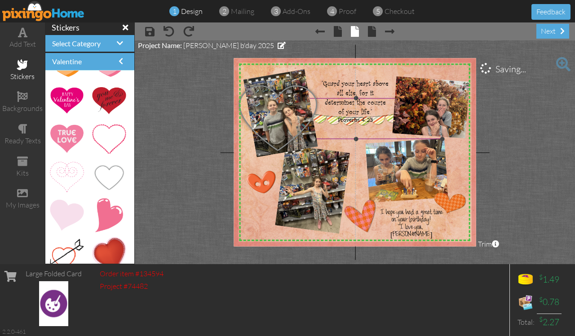
click at [369, 126] on img at bounding box center [356, 118] width 173 height 41
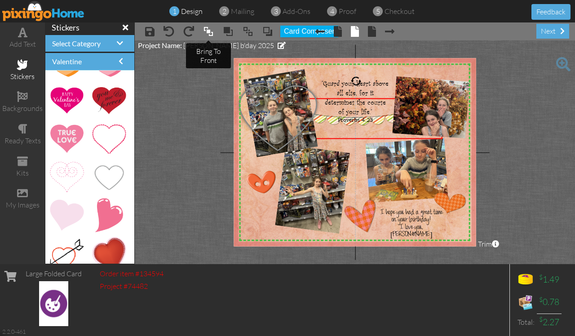
click at [211, 30] on span at bounding box center [208, 31] width 11 height 13
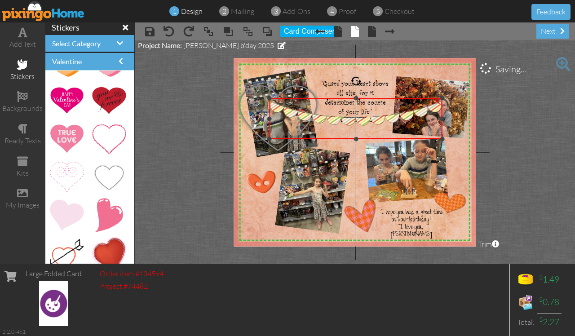
click at [437, 100] on div "×" at bounding box center [437, 100] width 14 height 14
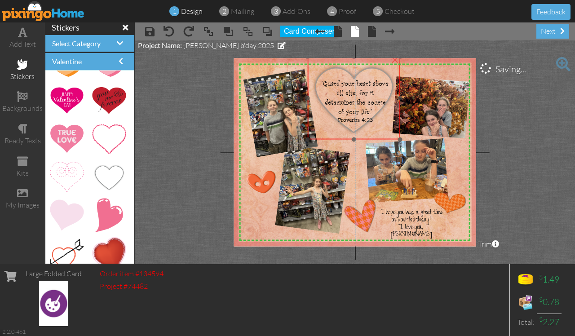
drag, startPoint x: 314, startPoint y: 109, endPoint x: 390, endPoint y: 91, distance: 78.1
click at [390, 91] on img at bounding box center [354, 98] width 93 height 83
click at [538, 121] on project-studio-wrapper "X X X X X X X X X X X X X X X X X X X X X X X X X X X X X X X X X X X X X X X X…" at bounding box center [355, 152] width 441 height 224
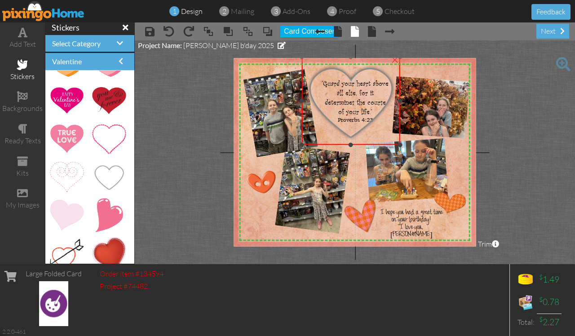
drag, startPoint x: 308, startPoint y: 139, endPoint x: 304, endPoint y: 145, distance: 6.7
click at [304, 145] on div "×" at bounding box center [351, 101] width 99 height 88
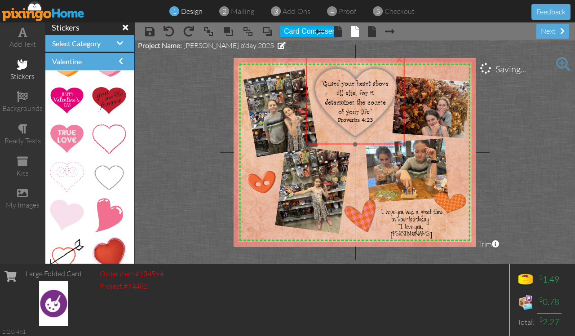
drag, startPoint x: 337, startPoint y: 131, endPoint x: 342, endPoint y: 130, distance: 4.5
click at [342, 130] on img at bounding box center [355, 101] width 99 height 88
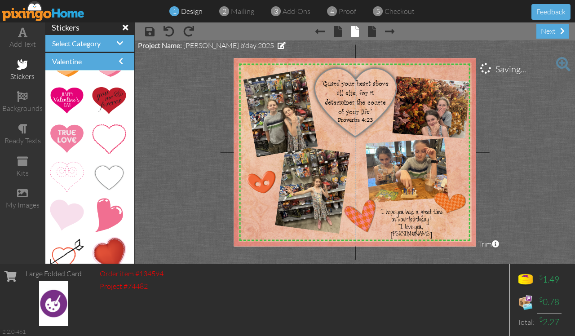
click at [557, 140] on project-studio-wrapper "X X X X X X X X X X X X X X X X X X X X X X X X X X X X X X X X X X X X X X X X…" at bounding box center [355, 152] width 441 height 224
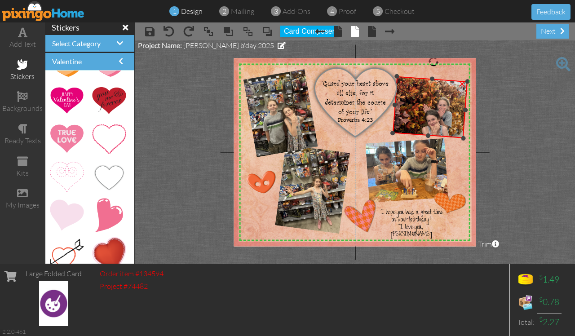
click at [464, 110] on div at bounding box center [465, 110] width 5 height 5
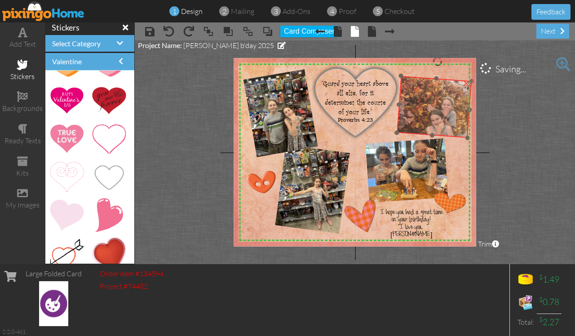
drag, startPoint x: 428, startPoint y: 93, endPoint x: 433, endPoint y: 93, distance: 4.5
click at [433, 93] on img at bounding box center [437, 107] width 80 height 62
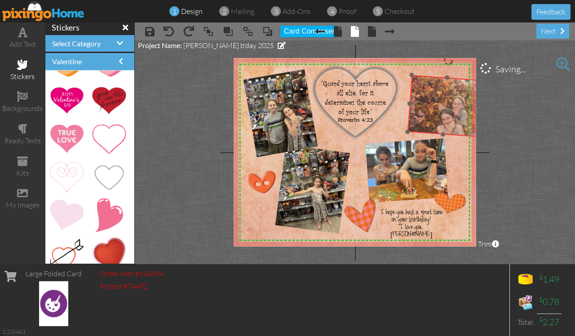
drag, startPoint x: 419, startPoint y: 100, endPoint x: 430, endPoint y: 99, distance: 10.8
click at [430, 99] on img at bounding box center [448, 106] width 80 height 62
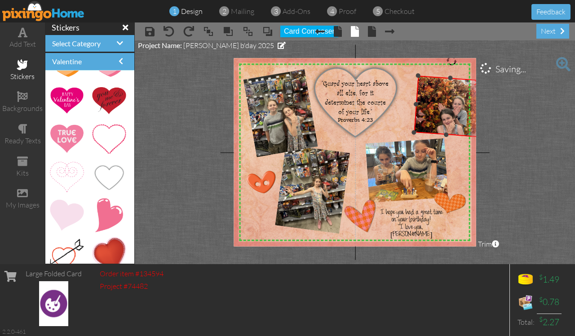
drag, startPoint x: 410, startPoint y: 104, endPoint x: 416, endPoint y: 104, distance: 6.3
click at [416, 104] on div at bounding box center [416, 104] width 5 height 5
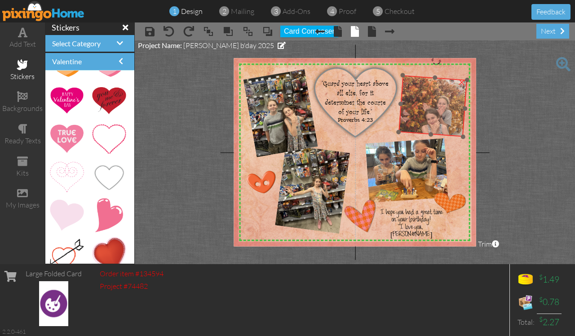
drag, startPoint x: 438, startPoint y: 111, endPoint x: 423, endPoint y: 110, distance: 15.3
click at [423, 110] on img at bounding box center [433, 106] width 80 height 62
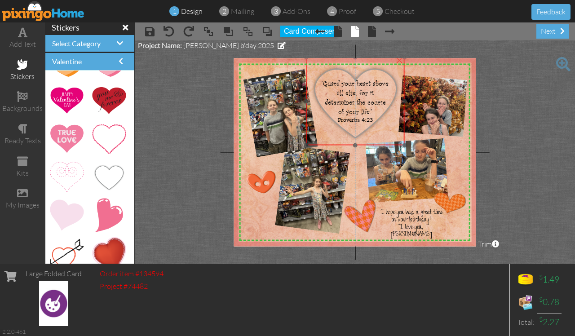
click at [360, 106] on img at bounding box center [355, 102] width 99 height 88
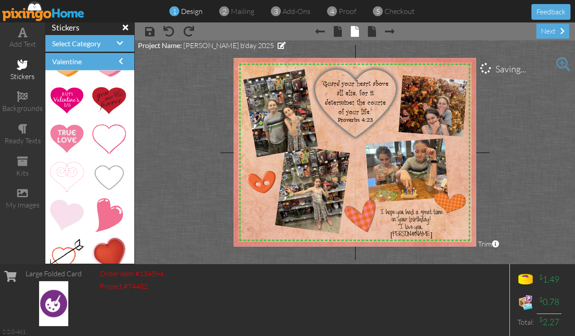
click at [526, 96] on project-studio-wrapper "X X X X X X X X X X X X X X X X X X X X X X X X X X X X X X X X X X X X X X X X…" at bounding box center [355, 152] width 441 height 224
click at [342, 92] on img at bounding box center [355, 102] width 99 height 88
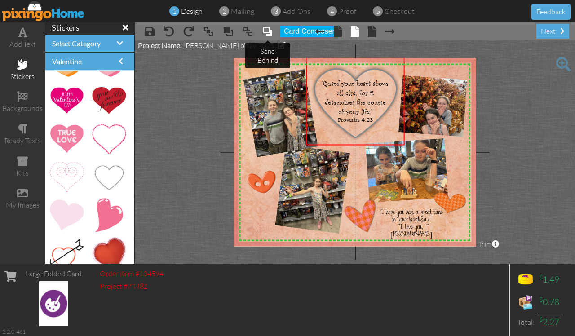
click at [269, 33] on span at bounding box center [268, 31] width 11 height 13
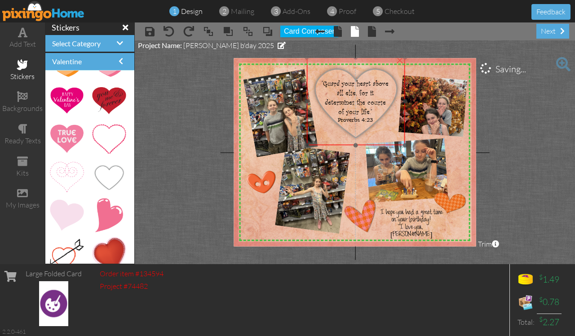
click at [365, 99] on img at bounding box center [356, 102] width 99 height 88
click at [253, 34] on span at bounding box center [248, 31] width 11 height 13
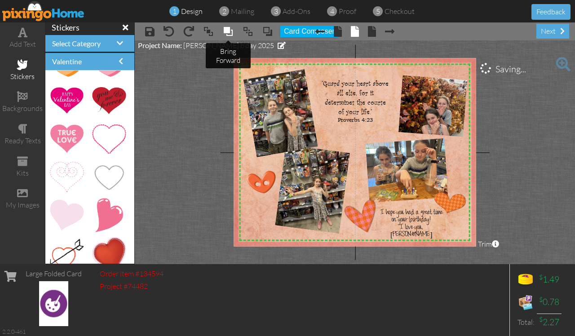
click at [226, 34] on span at bounding box center [228, 31] width 11 height 13
click at [228, 32] on span at bounding box center [228, 31] width 11 height 13
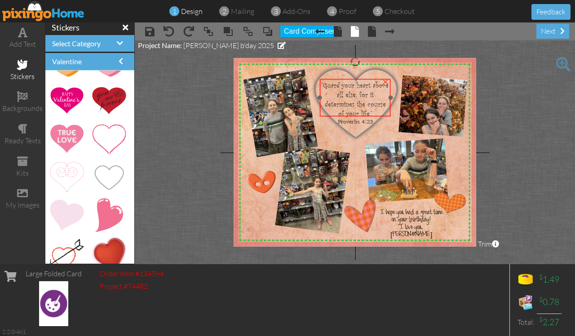
click at [360, 99] on span ""Guard your heart above all else, for it determines the course of your life."" at bounding box center [355, 99] width 67 height 38
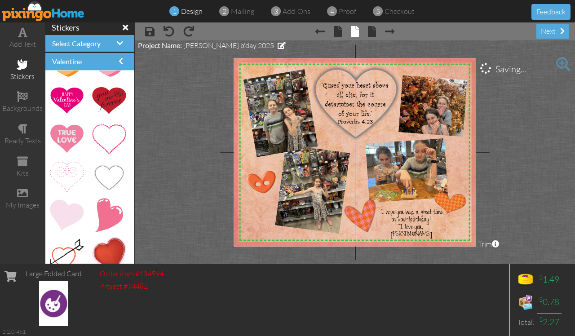
click at [523, 124] on project-studio-wrapper "X X X X X X X X X X X X X X X X X X X X X X X X X X X X X X X X X X X X X X X X…" at bounding box center [355, 152] width 441 height 224
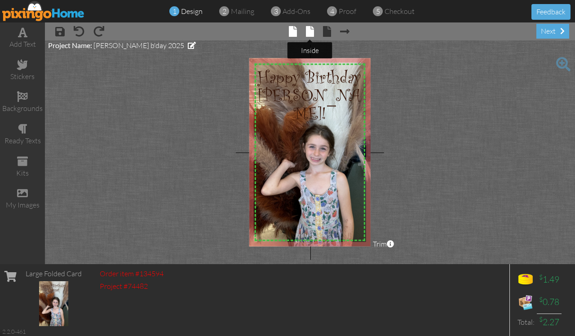
click at [307, 33] on span at bounding box center [310, 31] width 8 height 11
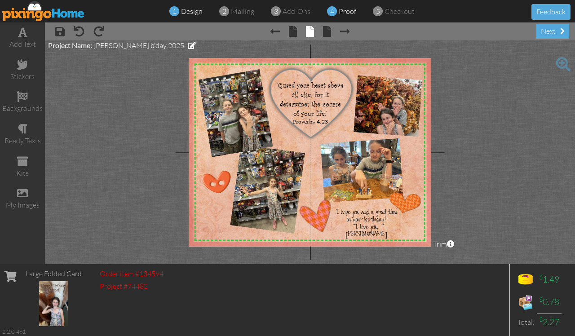
click at [347, 10] on span "proof" at bounding box center [348, 11] width 18 height 9
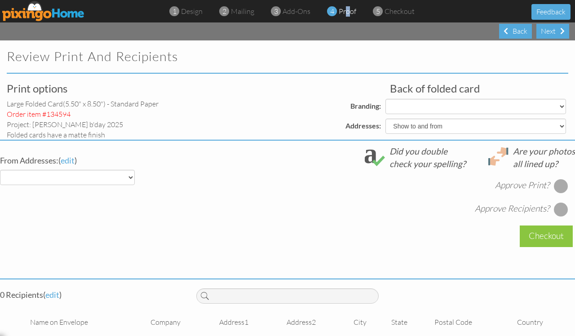
select select "object:129"
select select "object:125"
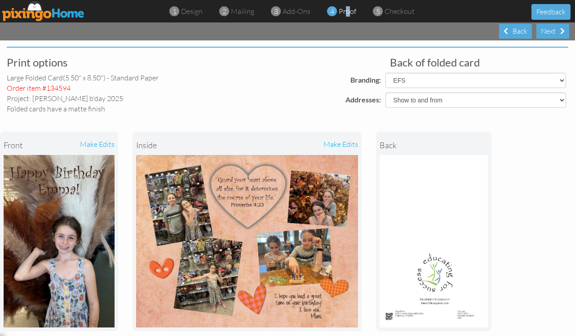
scroll to position [56, 0]
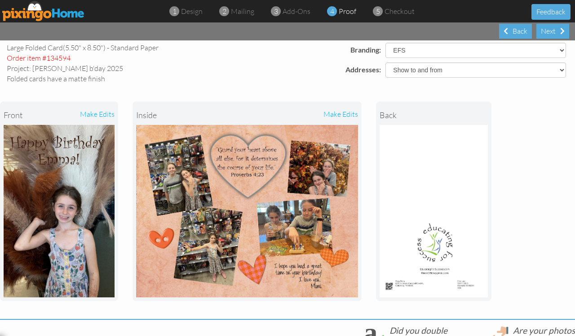
click at [347, 113] on div "make edits" at bounding box center [302, 115] width 111 height 20
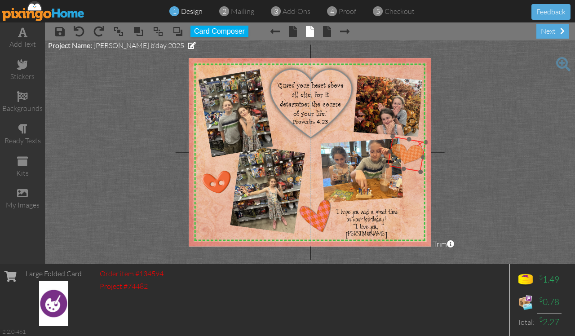
drag, startPoint x: 402, startPoint y: 202, endPoint x: 405, endPoint y: 153, distance: 49.1
click at [405, 153] on img at bounding box center [407, 155] width 38 height 36
drag, startPoint x: 387, startPoint y: 168, endPoint x: 390, endPoint y: 164, distance: 5.1
click at [390, 164] on div at bounding box center [392, 162] width 5 height 5
click at [488, 162] on project-studio-wrapper "X X X X X X X X X X X X X X X X X X X X X X X X X X X X X X X X X X X X X X X X…" at bounding box center [310, 152] width 530 height 224
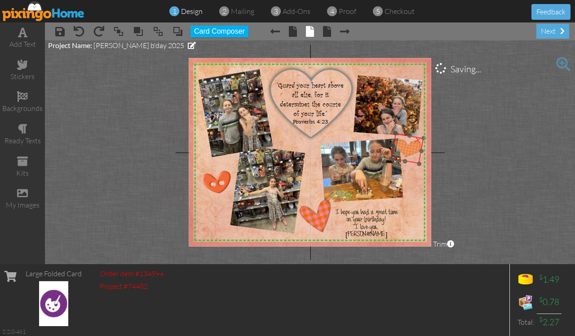
click at [401, 144] on img at bounding box center [407, 148] width 33 height 31
click at [477, 140] on project-studio-wrapper "X X X X X X X X X X X X X X X X X X X X X X X X X X X X X X X X X X X X X X X X…" at bounding box center [310, 152] width 530 height 224
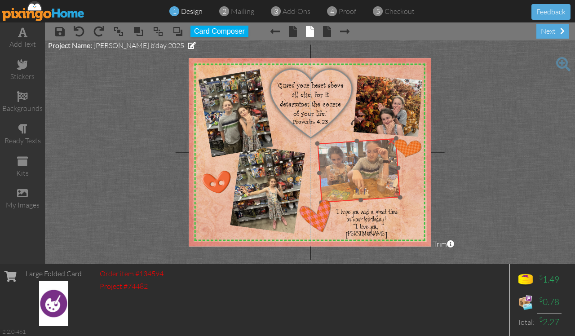
click at [361, 162] on img at bounding box center [359, 170] width 83 height 65
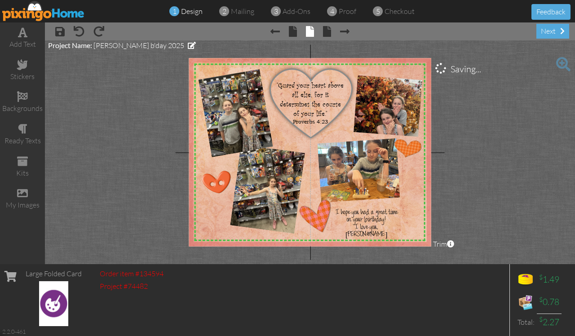
click at [486, 117] on project-studio-wrapper "X X X X X X X X X X X X X X X X X X X X X X X X X X X X X X X X X X X X X X X X…" at bounding box center [310, 152] width 530 height 224
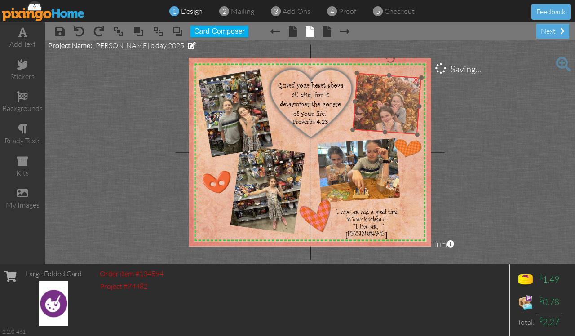
click at [372, 98] on img at bounding box center [387, 103] width 80 height 62
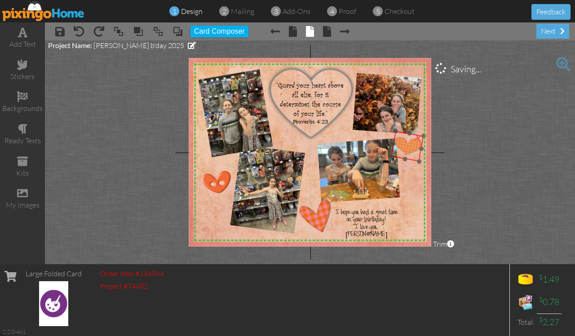
click at [407, 147] on img at bounding box center [407, 146] width 33 height 31
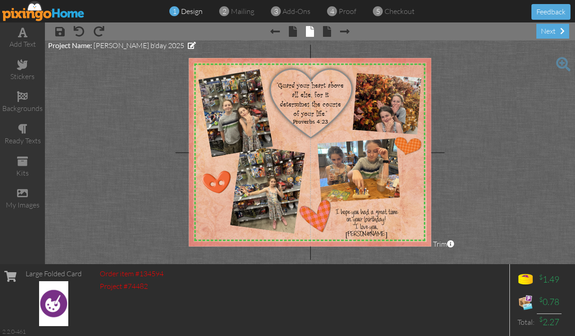
click at [486, 137] on project-studio-wrapper "X X X X X X X X X X X X X X X X X X X X X X X X X X X X X X X X X X X X X X X X…" at bounding box center [310, 152] width 530 height 224
click at [205, 226] on img at bounding box center [326, 193] width 281 height 281
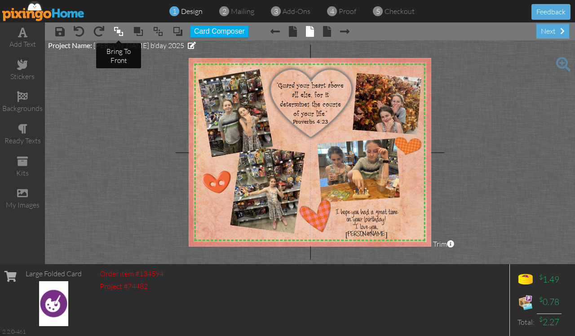
drag, startPoint x: 120, startPoint y: 32, endPoint x: 118, endPoint y: 28, distance: 5.0
click at [120, 32] on span at bounding box center [118, 31] width 11 height 13
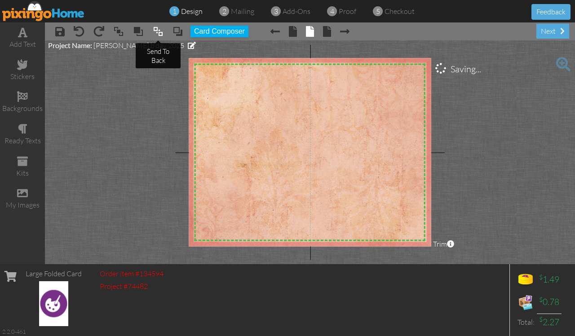
click at [162, 32] on span at bounding box center [158, 31] width 11 height 13
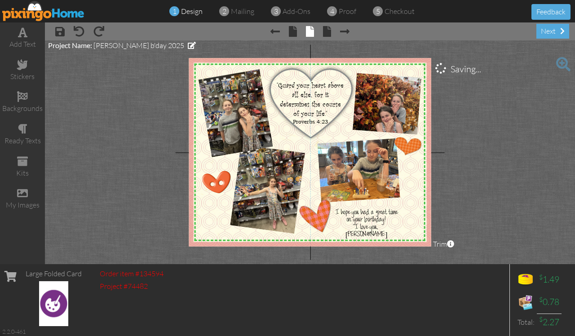
click at [544, 170] on project-studio-wrapper "X X X X X X X X X X X X X X X X X X X X X X X X X X X X X X X X X X X X X X X X…" at bounding box center [310, 152] width 530 height 224
click at [21, 159] on span at bounding box center [22, 161] width 11 height 11
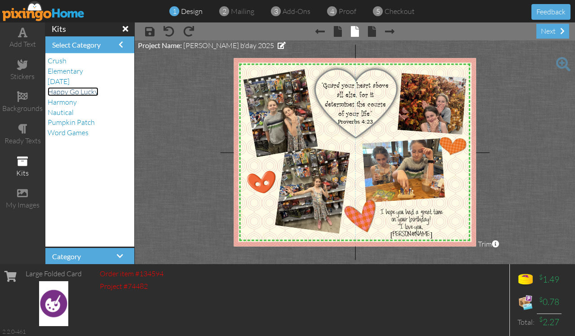
click at [90, 92] on span "Happy Go Lucky" at bounding box center [73, 91] width 51 height 9
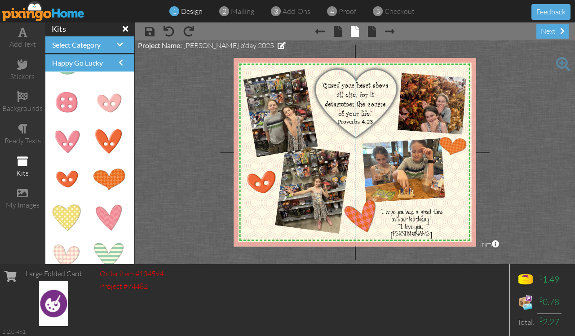
scroll to position [450, 0]
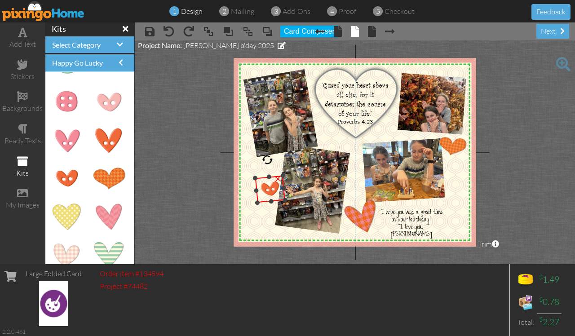
drag, startPoint x: 238, startPoint y: 166, endPoint x: 246, endPoint y: 180, distance: 15.5
click at [246, 180] on div "X X X X X X X X X X X X X X X X X X X X X X X X X X X X X X X X X X X X X X X X…" at bounding box center [355, 152] width 242 height 188
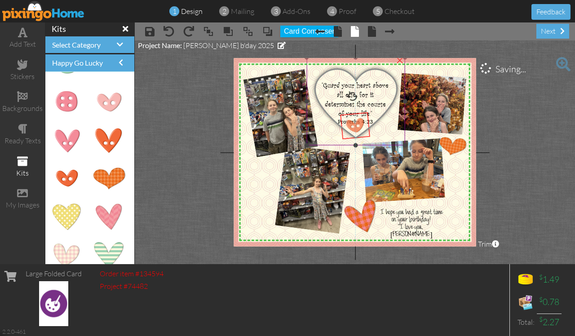
drag, startPoint x: 264, startPoint y: 194, endPoint x: 349, endPoint y: 130, distance: 106.0
click at [349, 130] on div "X X X X X X X X X X X X X X X X X X X X X X X X X X X X X X X X X X X X X X X X…" at bounding box center [355, 152] width 242 height 188
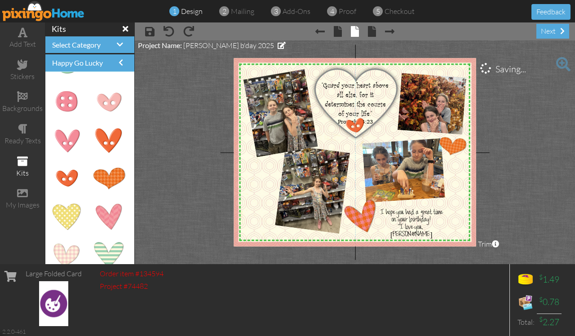
click at [183, 164] on project-studio-wrapper "X X X X X X X X X X X X X X X X X X X X X X X X X X X X X X X X X X X X X X X X…" at bounding box center [355, 152] width 441 height 224
drag, startPoint x: 102, startPoint y: 142, endPoint x: 262, endPoint y: 182, distance: 165.0
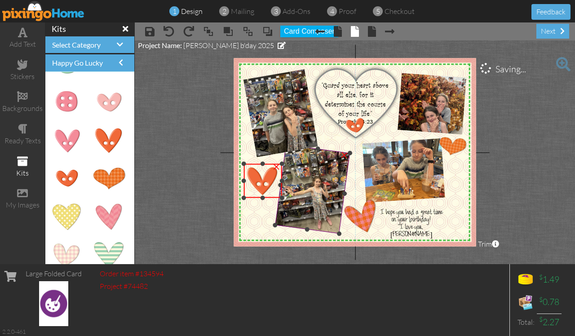
drag, startPoint x: 306, startPoint y: 218, endPoint x: 295, endPoint y: 198, distance: 22.3
click at [295, 198] on div "X X X X X X X X X X X X X X X X X X X X X X X X X X X X X X X X X X X X X X X X…" at bounding box center [355, 152] width 242 height 188
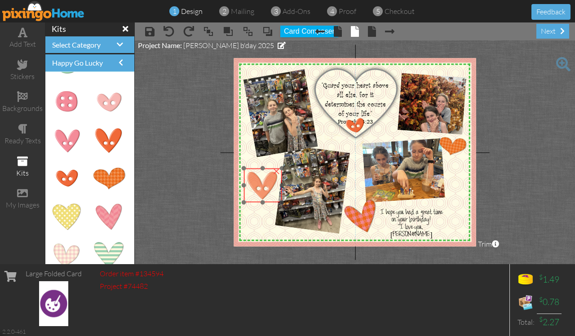
click at [253, 180] on img at bounding box center [263, 186] width 38 height 34
drag, startPoint x: 263, startPoint y: 151, endPoint x: 258, endPoint y: 151, distance: 5.9
click at [258, 151] on div at bounding box center [258, 152] width 12 height 12
drag, startPoint x: 245, startPoint y: 206, endPoint x: 248, endPoint y: 201, distance: 5.4
click at [248, 201] on div "X X X X X X X X X X X X X X X X X X X X X X X X X X X X X X X X X X X X X X X X…" at bounding box center [355, 152] width 242 height 188
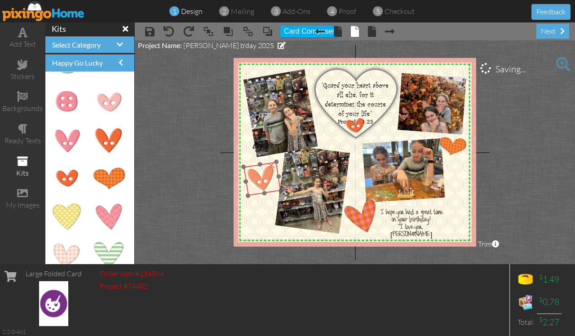
click at [255, 189] on img at bounding box center [262, 179] width 37 height 34
click at [532, 183] on project-studio-wrapper "X X X X X X X X X X X X X X X X X X X X X X X X X X X X X X X X X X X X X X X X…" at bounding box center [355, 152] width 441 height 224
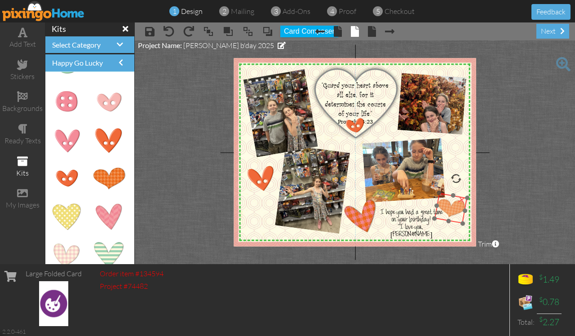
drag, startPoint x: 458, startPoint y: 146, endPoint x: 456, endPoint y: 208, distance: 62.1
click at [456, 208] on img at bounding box center [451, 208] width 33 height 31
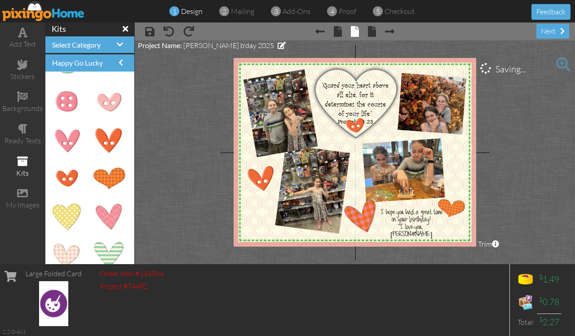
click at [535, 183] on project-studio-wrapper "X X X X X X X X X X X X X X X X X X X X X X X X X X X X X X X X X X X X X X X X…" at bounding box center [355, 152] width 441 height 224
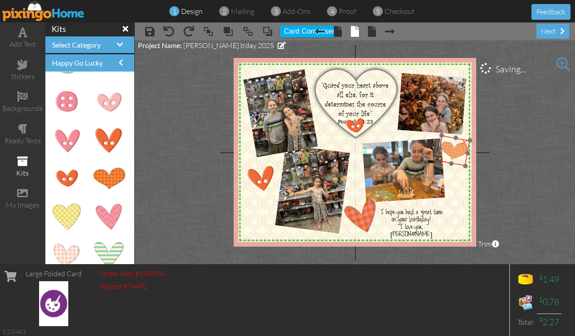
drag, startPoint x: 450, startPoint y: 203, endPoint x: 452, endPoint y: 145, distance: 57.6
click at [452, 145] on img at bounding box center [453, 150] width 33 height 31
click at [536, 156] on project-studio-wrapper "X X X X X X X X X X X X X X X X X X X X X X X X X X X X X X X X X X X X X X X X…" at bounding box center [355, 152] width 441 height 224
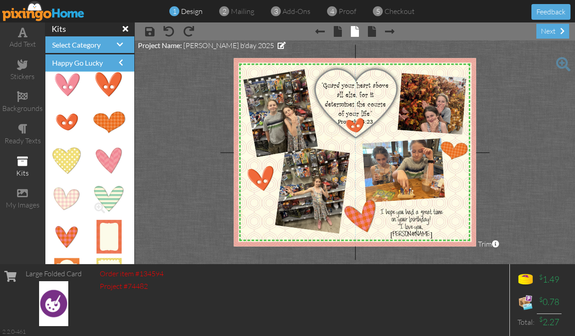
scroll to position [562, 0]
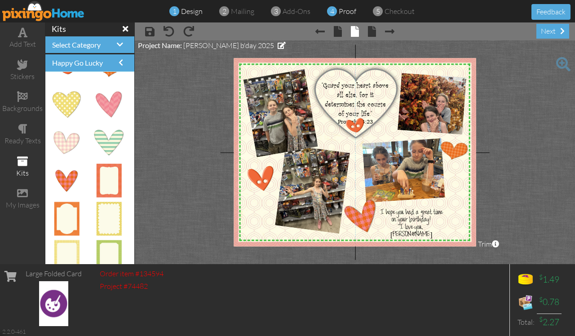
click at [345, 10] on span "proof" at bounding box center [348, 11] width 18 height 9
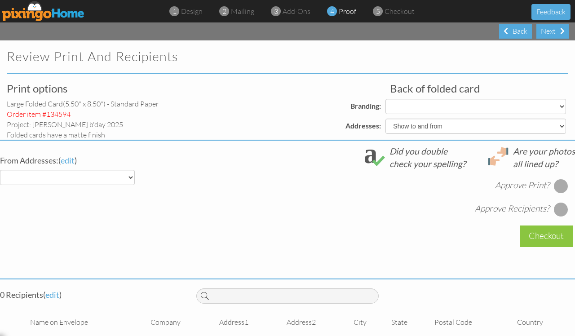
select select "object:584"
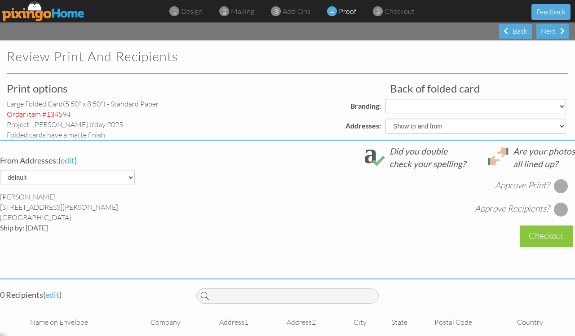
select select "object:596"
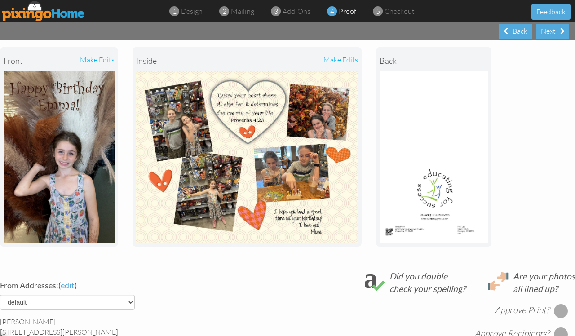
scroll to position [112, 0]
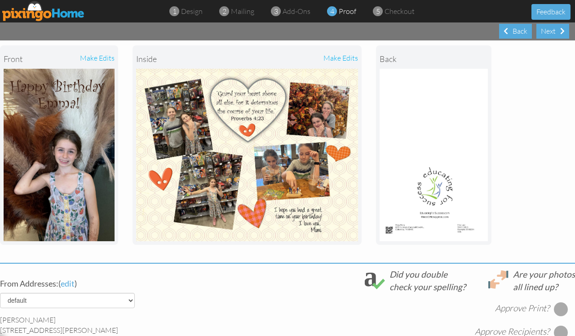
click at [353, 58] on div "make edits" at bounding box center [302, 59] width 111 height 20
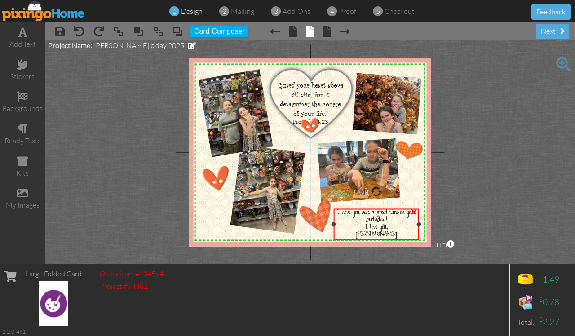
drag, startPoint x: 401, startPoint y: 226, endPoint x: 420, endPoint y: 223, distance: 20.0
click at [420, 223] on div at bounding box center [419, 225] width 4 height 4
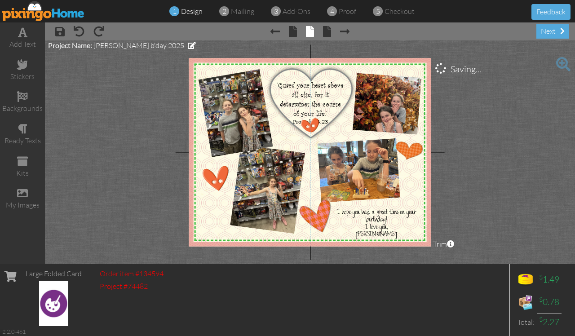
click at [494, 201] on project-studio-wrapper "X X X X X X X X X X X X X X X X X X X X X X X X X X X X X X X X X X X X X X X X…" at bounding box center [310, 152] width 530 height 224
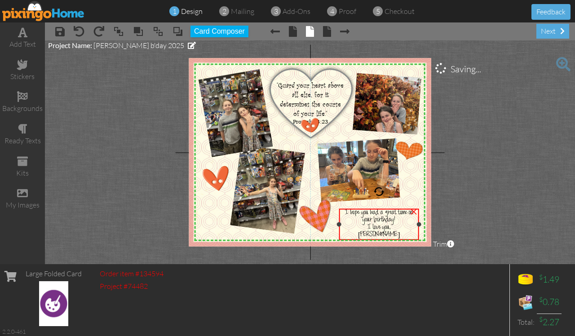
drag, startPoint x: 334, startPoint y: 225, endPoint x: 339, endPoint y: 224, distance: 5.5
click at [339, 224] on div at bounding box center [339, 225] width 4 height 4
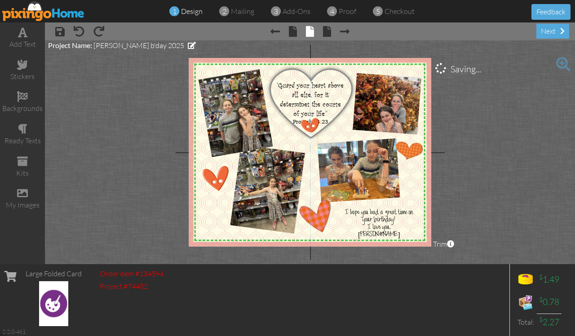
click at [490, 196] on project-studio-wrapper "X X X X X X X X X X X X X X X X X X X X X X X X X X X X X X X X X X X X X X X X…" at bounding box center [310, 152] width 530 height 224
click at [392, 220] on span "I hope you had a great time on your birthday!" at bounding box center [379, 216] width 68 height 15
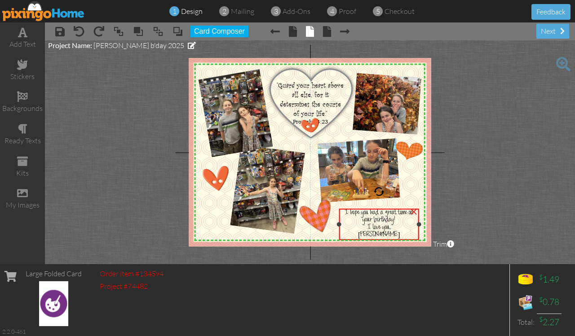
click at [392, 220] on span "I hope you had a great time on your birthday!" at bounding box center [379, 216] width 68 height 15
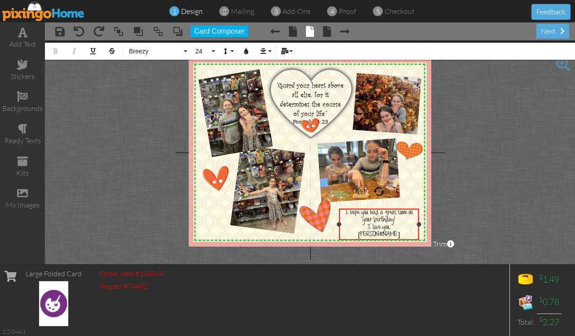
drag, startPoint x: 343, startPoint y: 212, endPoint x: 410, endPoint y: 232, distance: 70.5
click at [410, 232] on div "I hope you had a great time on your birthday! I love you, Mimi" at bounding box center [379, 224] width 77 height 29
click at [214, 53] on button "24" at bounding box center [204, 51] width 26 height 17
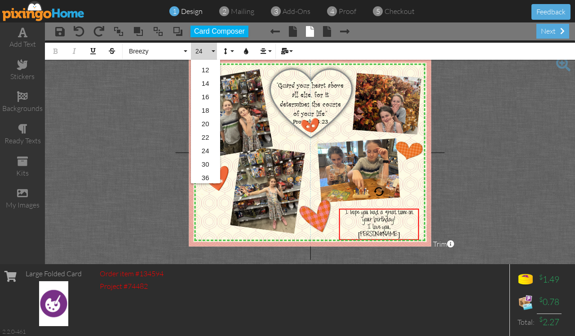
scroll to position [112, 0]
click at [203, 142] on link "30" at bounding box center [205, 142] width 29 height 13
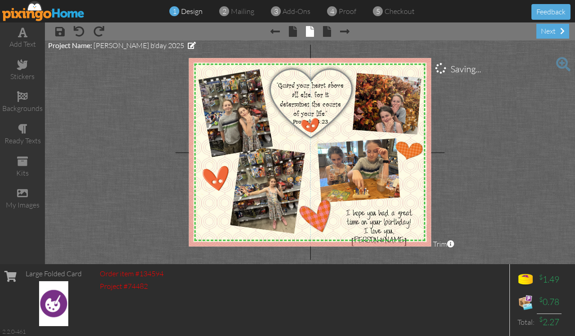
click at [486, 180] on project-studio-wrapper "X X X X X X X X X X X X X X X X X X X X X X X X X X X X X X X X X X X X X X X X…" at bounding box center [310, 152] width 530 height 224
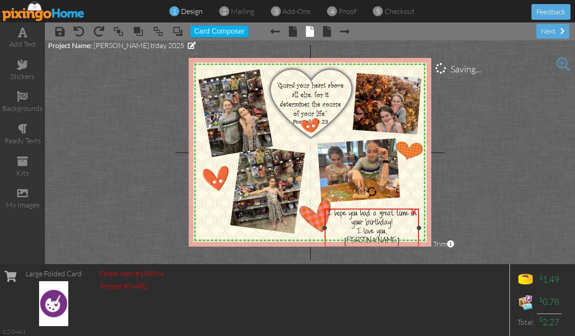
drag, startPoint x: 341, startPoint y: 228, endPoint x: 326, endPoint y: 227, distance: 14.4
click at [326, 227] on div at bounding box center [324, 228] width 4 height 4
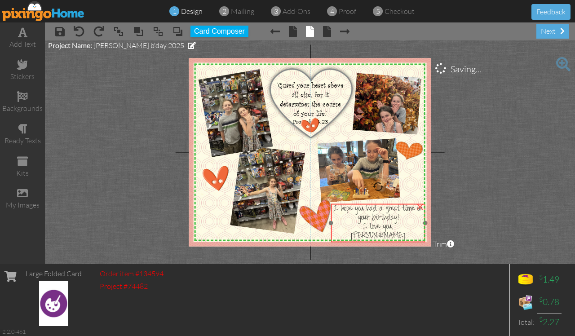
drag, startPoint x: 381, startPoint y: 209, endPoint x: 388, endPoint y: 205, distance: 8.0
click at [388, 205] on span "I hope you had a great time on your birthday!" at bounding box center [378, 214] width 89 height 19
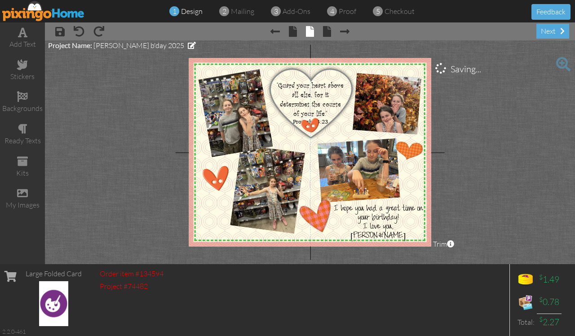
click at [472, 197] on project-studio-wrapper "X X X X X X X X X X X X X X X X X X X X X X X X X X X X X X X X X X X X X X X X…" at bounding box center [310, 152] width 530 height 224
click at [370, 210] on span "I hope you had a great time on your birthday!" at bounding box center [378, 214] width 89 height 19
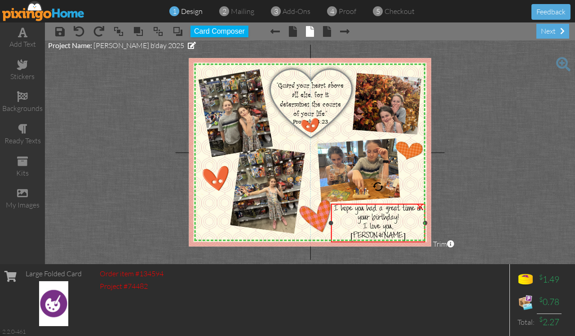
click at [370, 210] on span "I hope you had a great time on your birthday!" at bounding box center [378, 214] width 89 height 19
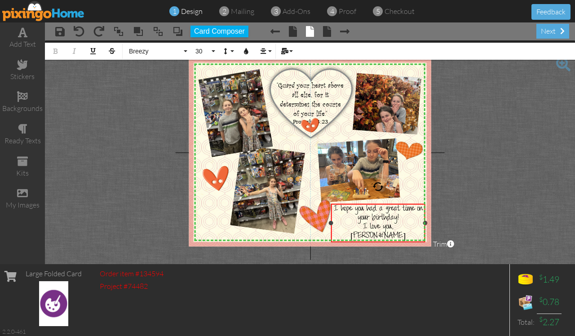
drag, startPoint x: 413, startPoint y: 235, endPoint x: 332, endPoint y: 204, distance: 86.8
click at [332, 204] on div "I hope you had a great time on your birthday! I love you, Mimi" at bounding box center [378, 223] width 95 height 39
click at [213, 50] on button "30" at bounding box center [204, 51] width 26 height 17
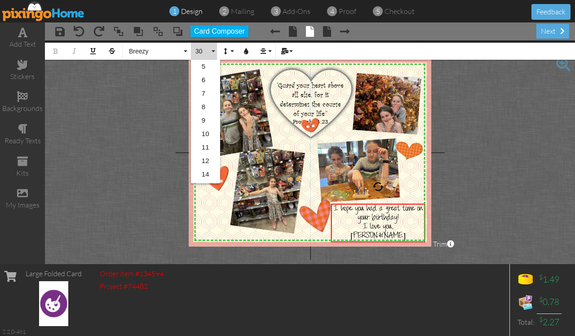
scroll to position [134, 0]
click at [205, 109] on link "24" at bounding box center [205, 108] width 29 height 13
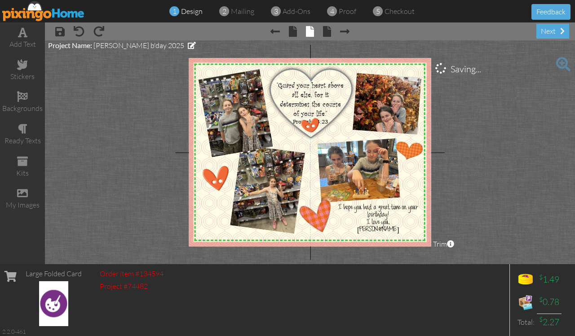
click at [495, 200] on project-studio-wrapper "X X X X X X X X X X X X X X X X X X X X X X X X X X X X X X X X X X X X X X X X…" at bounding box center [310, 152] width 530 height 224
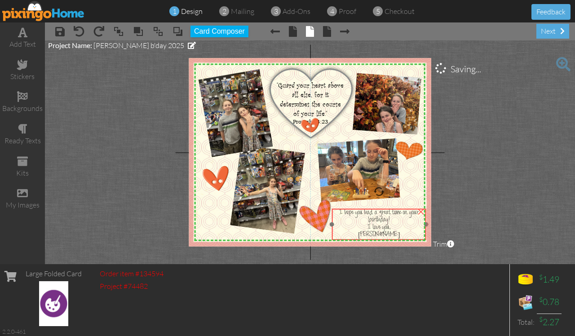
drag, startPoint x: 380, startPoint y: 223, endPoint x: 381, endPoint y: 227, distance: 5.0
click at [381, 227] on span "I love you," at bounding box center [379, 228] width 23 height 8
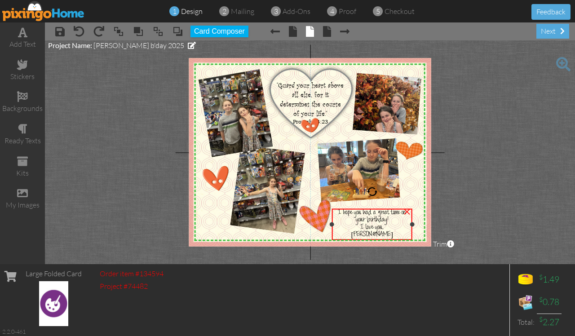
drag, startPoint x: 428, startPoint y: 225, endPoint x: 414, endPoint y: 226, distance: 14.0
click at [414, 226] on div at bounding box center [412, 225] width 4 height 4
drag, startPoint x: 413, startPoint y: 226, endPoint x: 408, endPoint y: 227, distance: 4.6
click at [408, 227] on div "I hope you had a great time on your birthday! I love you, Mimi ×" at bounding box center [370, 224] width 76 height 31
drag, startPoint x: 394, startPoint y: 216, endPoint x: 406, endPoint y: 215, distance: 12.2
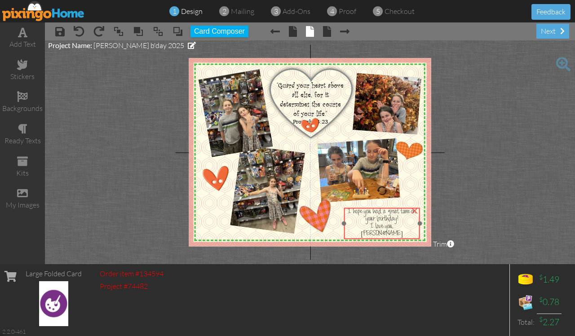
click at [406, 215] on span "I hope you had a great time on your birthday!" at bounding box center [382, 216] width 68 height 15
drag, startPoint x: 419, startPoint y: 223, endPoint x: 414, endPoint y: 224, distance: 5.0
click at [414, 224] on div at bounding box center [415, 224] width 4 height 4
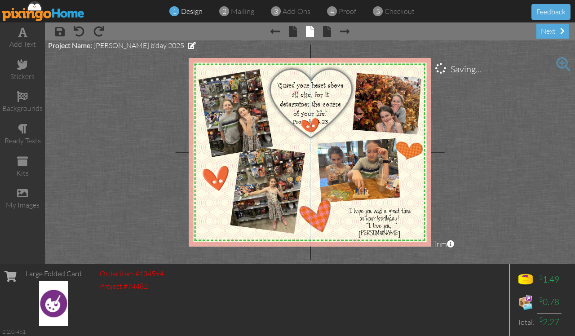
click at [498, 200] on project-studio-wrapper "X X X X X X X X X X X X X X X X X X X X X X X X X X X X X X X X X X X X X X X X…" at bounding box center [310, 152] width 530 height 224
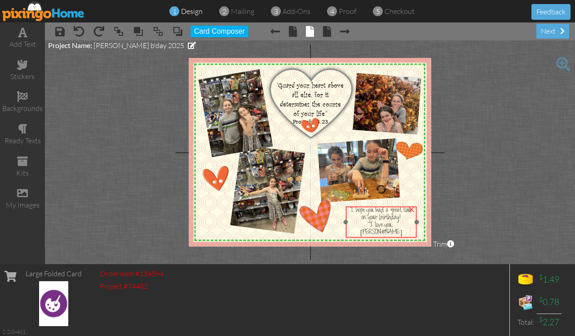
click at [398, 214] on span "I hope you had a great time on your birthday!" at bounding box center [382, 214] width 62 height 15
click at [368, 212] on span "I hope you had a great time on your birthday!" at bounding box center [377, 214] width 62 height 15
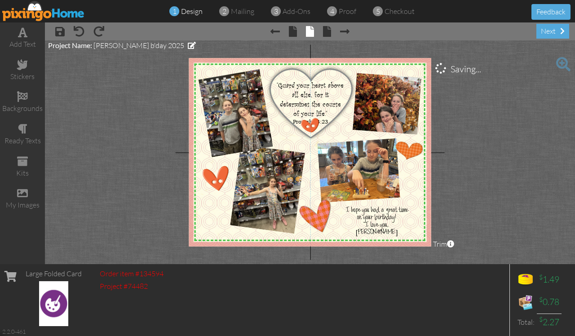
click at [505, 203] on project-studio-wrapper "X X X X X X X X X X X X X X X X X X X X X X X X X X X X X X X X X X X X X X X X…" at bounding box center [310, 152] width 530 height 224
click at [19, 66] on span at bounding box center [22, 64] width 11 height 11
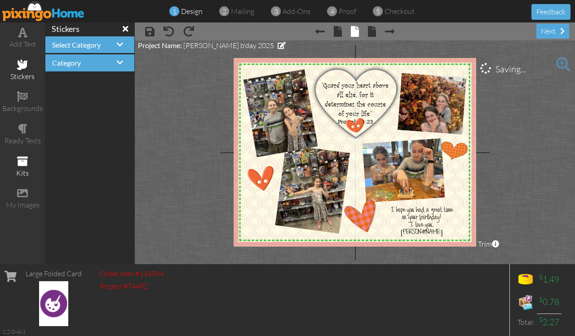
click at [21, 162] on span at bounding box center [22, 161] width 11 height 11
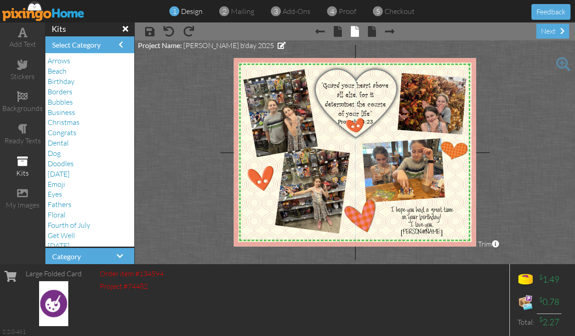
click at [21, 162] on span at bounding box center [22, 161] width 11 height 11
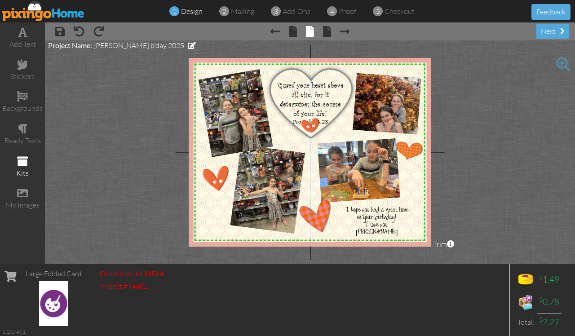
click at [18, 157] on span at bounding box center [22, 161] width 11 height 11
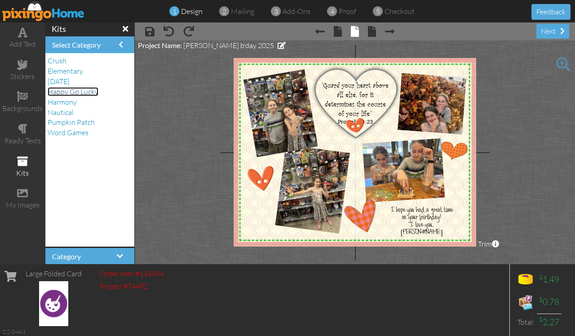
click at [90, 91] on span "Happy Go Lucky" at bounding box center [73, 91] width 51 height 9
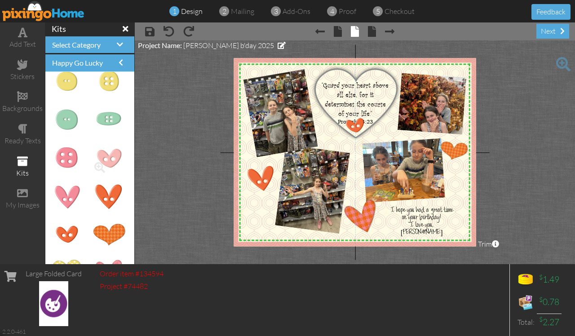
scroll to position [450, 0]
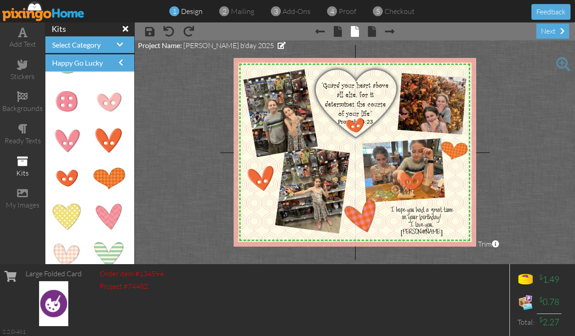
drag, startPoint x: 71, startPoint y: 176, endPoint x: 410, endPoint y: 178, distance: 339.4
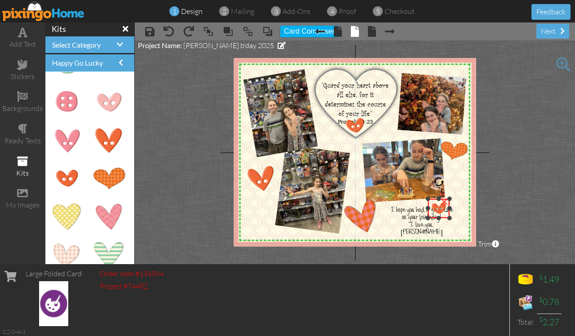
drag, startPoint x: 389, startPoint y: 164, endPoint x: 434, endPoint y: 199, distance: 56.4
click at [434, 199] on div "×" at bounding box center [439, 208] width 22 height 19
drag, startPoint x: 435, startPoint y: 201, endPoint x: 452, endPoint y: 217, distance: 23.2
click at [452, 217] on img at bounding box center [456, 224] width 22 height 19
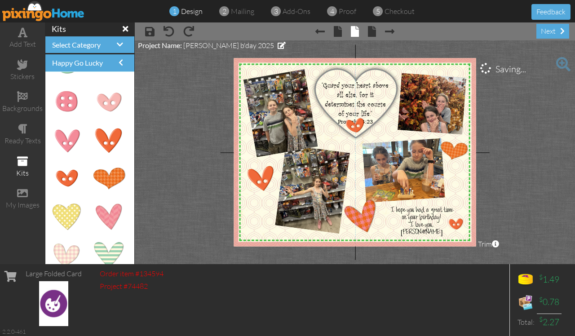
click at [538, 195] on project-studio-wrapper "X X X X X X X X X X X X X X X X X X X X X X X X X X X X X X X X X X X X X X X X…" at bounding box center [355, 152] width 441 height 224
click at [456, 223] on div "×" at bounding box center [461, 216] width 14 height 14
drag, startPoint x: 73, startPoint y: 176, endPoint x: 381, endPoint y: 149, distance: 309.1
drag, startPoint x: 356, startPoint y: 135, endPoint x: 394, endPoint y: 169, distance: 50.3
click at [394, 169] on div at bounding box center [395, 168] width 4 height 4
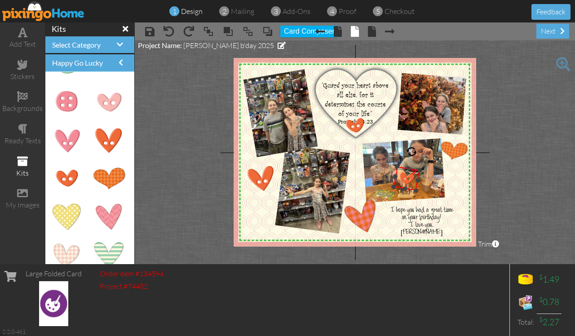
drag, startPoint x: 406, startPoint y: 151, endPoint x: 412, endPoint y: 151, distance: 5.9
click at [412, 151] on div at bounding box center [411, 152] width 13 height 13
drag, startPoint x: 399, startPoint y: 174, endPoint x: 450, endPoint y: 220, distance: 69.4
click at [450, 220] on img at bounding box center [458, 225] width 26 height 24
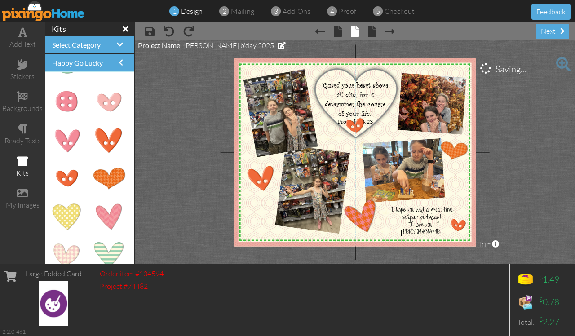
click at [533, 192] on project-studio-wrapper "X X X X X X X X X X X X X X X X X X X X X X X X X X X X X X X X X X X X X X X X…" at bounding box center [355, 152] width 441 height 224
click at [468, 218] on div at bounding box center [468, 218] width 5 height 5
click at [522, 208] on project-studio-wrapper "X X X X X X X X X X X X X X X X X X X X X X X X X X X X X X X X X X X X X X X X…" at bounding box center [355, 152] width 441 height 224
click at [357, 127] on img at bounding box center [356, 102] width 99 height 88
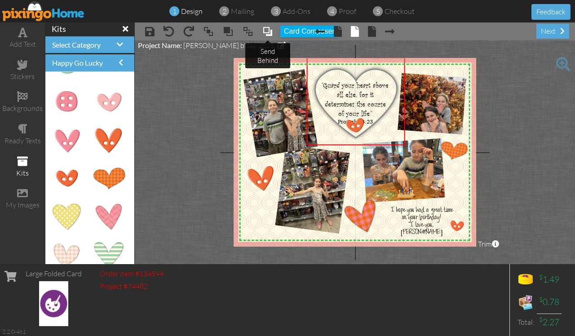
click at [268, 34] on span at bounding box center [268, 31] width 11 height 13
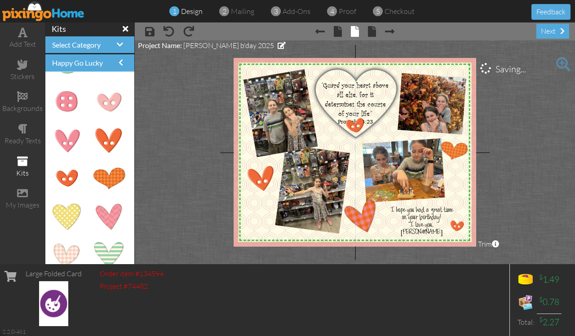
click at [534, 139] on project-studio-wrapper "X X X X X X X X X X X X X X X X X X X X X X X X X X X X X X X X X X X X X X X X…" at bounding box center [355, 152] width 441 height 224
click at [328, 130] on img at bounding box center [356, 102] width 99 height 88
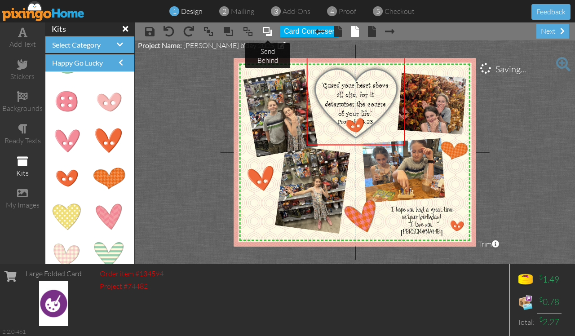
click at [268, 31] on span at bounding box center [268, 31] width 11 height 13
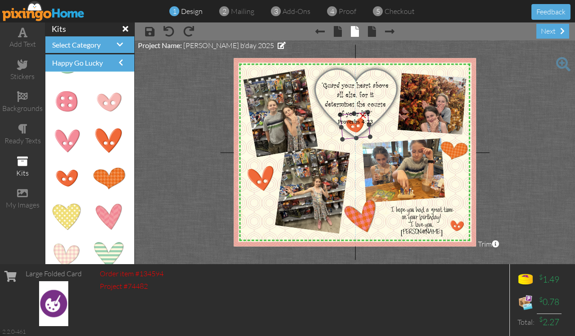
click at [357, 124] on img at bounding box center [355, 125] width 30 height 27
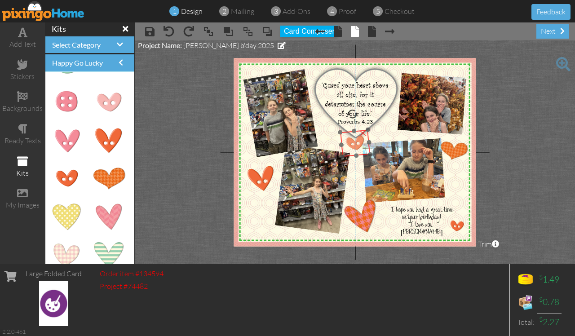
drag, startPoint x: 355, startPoint y: 125, endPoint x: 355, endPoint y: 143, distance: 18.0
click at [355, 143] on img at bounding box center [355, 143] width 30 height 27
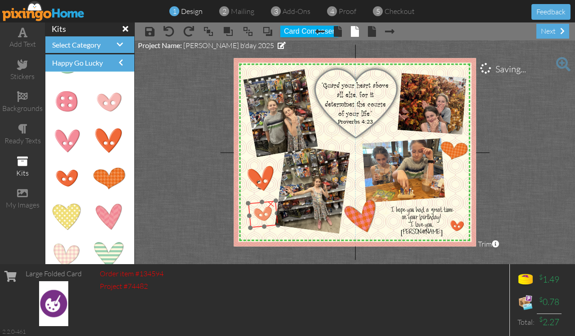
drag, startPoint x: 354, startPoint y: 138, endPoint x: 262, endPoint y: 209, distance: 116.1
click at [262, 209] on img at bounding box center [263, 214] width 30 height 27
drag, startPoint x: 259, startPoint y: 214, endPoint x: 257, endPoint y: 226, distance: 12.9
click at [257, 226] on img at bounding box center [260, 227] width 30 height 27
drag, startPoint x: 257, startPoint y: 199, endPoint x: 262, endPoint y: 199, distance: 5.0
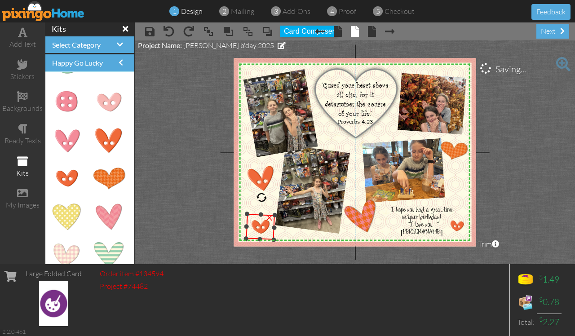
click at [262, 199] on div at bounding box center [261, 197] width 11 height 11
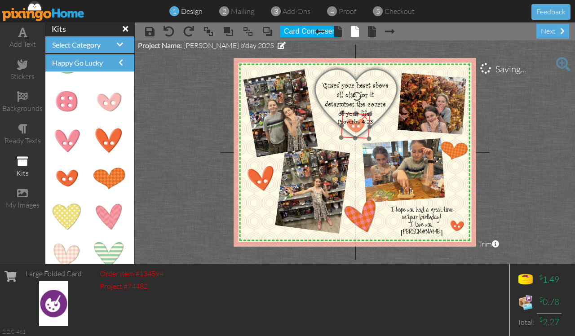
drag, startPoint x: 261, startPoint y: 228, endPoint x: 356, endPoint y: 127, distance: 139.0
click at [356, 127] on img at bounding box center [355, 126] width 29 height 26
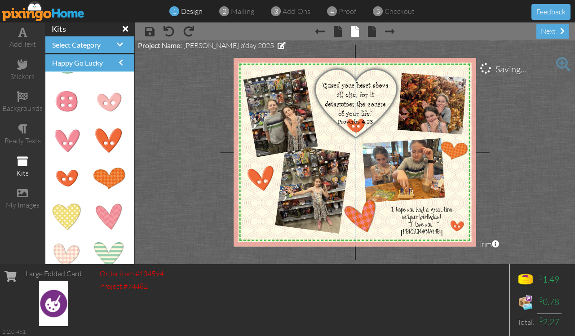
click at [535, 200] on project-studio-wrapper "X X X X X X X X X X X X X X X X X X X X X X X X X X X X X X X X X X X X X X X X…" at bounding box center [355, 152] width 441 height 224
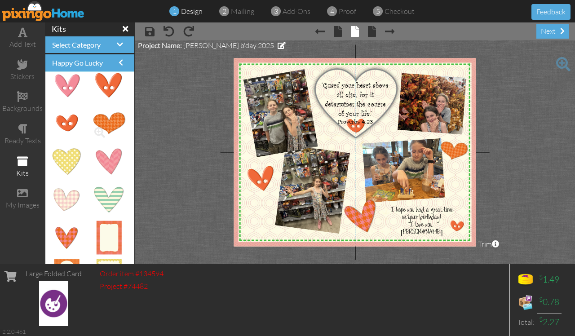
scroll to position [506, 0]
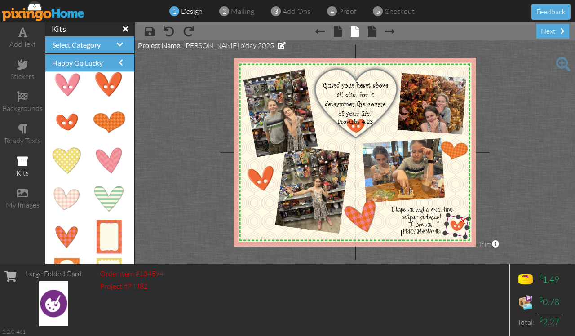
click at [463, 221] on div "×" at bounding box center [462, 219] width 17 height 17
drag, startPoint x: 107, startPoint y: 158, endPoint x: 392, endPoint y: 165, distance: 284.7
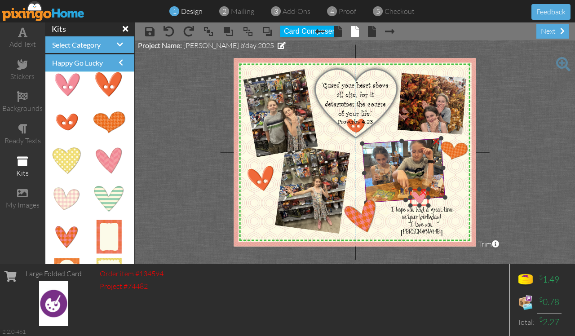
drag, startPoint x: 368, startPoint y: 151, endPoint x: 396, endPoint y: 189, distance: 47.6
click at [396, 189] on div "X X X X X X X X X X X X X X X X X X X X X X X X X X X X X X X X X X X X X X X X…" at bounding box center [355, 152] width 242 height 188
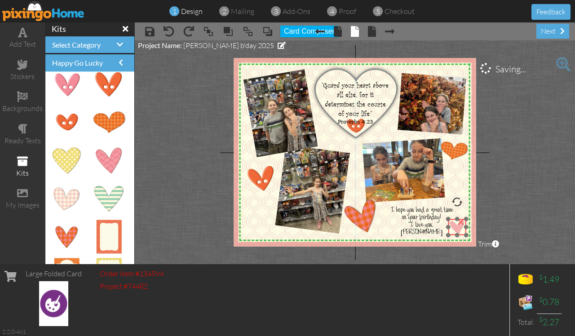
drag, startPoint x: 417, startPoint y: 199, endPoint x: 454, endPoint y: 228, distance: 48.0
click at [454, 228] on img at bounding box center [458, 227] width 18 height 16
drag, startPoint x: 459, startPoint y: 199, endPoint x: 465, endPoint y: 202, distance: 7.2
click at [465, 202] on div at bounding box center [464, 202] width 13 height 13
click at [518, 202] on project-studio-wrapper "X X X X X X X X X X X X X X X X X X X X X X X X X X X X X X X X X X X X X X X X…" at bounding box center [355, 152] width 441 height 224
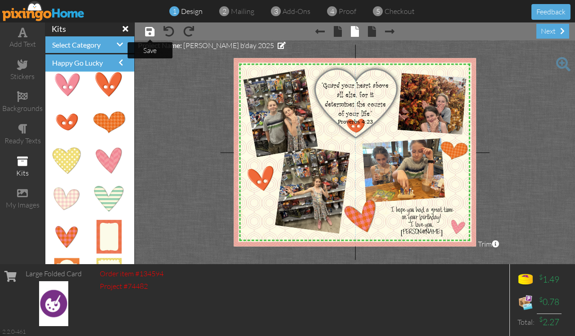
click at [147, 31] on span at bounding box center [149, 31] width 9 height 11
click at [253, 218] on img at bounding box center [379, 212] width 318 height 318
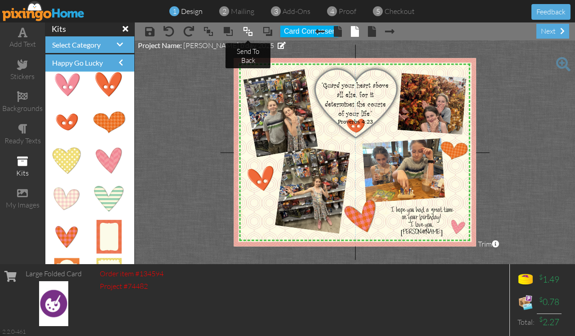
click at [249, 30] on span at bounding box center [248, 31] width 11 height 13
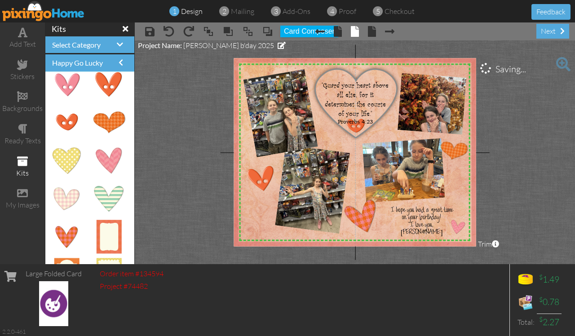
click at [252, 214] on img at bounding box center [371, 193] width 281 height 281
click at [208, 33] on span at bounding box center [208, 31] width 11 height 13
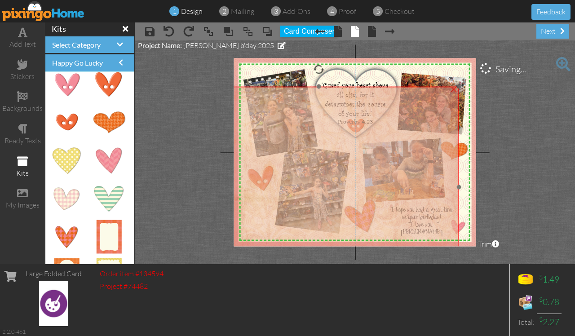
drag, startPoint x: 373, startPoint y: 125, endPoint x: 320, endPoint y: 158, distance: 63.0
click at [321, 158] on img at bounding box center [319, 227] width 281 height 281
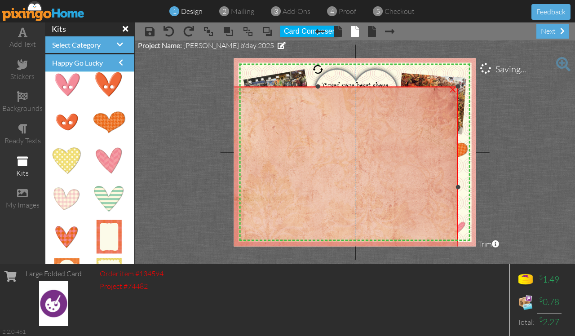
click at [454, 89] on div "×" at bounding box center [453, 88] width 14 height 14
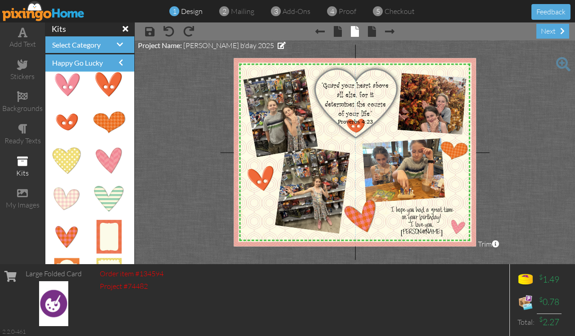
click at [169, 151] on project-studio-wrapper "X X X X X X X X X X X X X X X X X X X X X X X X X X X X X X X X X X X X X X X X…" at bounding box center [355, 152] width 441 height 224
click at [151, 28] on span at bounding box center [149, 31] width 9 height 11
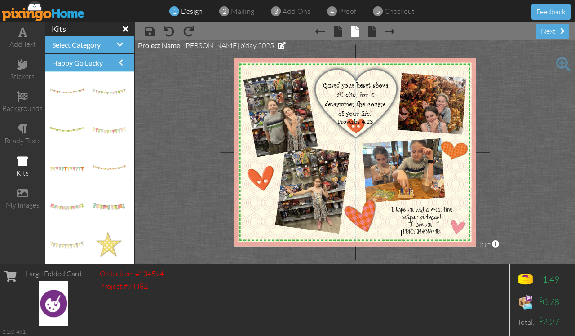
scroll to position [0, 0]
click at [534, 138] on project-studio-wrapper "X X X X X X X X X X X X X X X X X X X X X X X X X X X X X X X X X X X X X X X X…" at bounding box center [355, 152] width 441 height 224
click at [342, 11] on span "proof" at bounding box center [348, 11] width 18 height 9
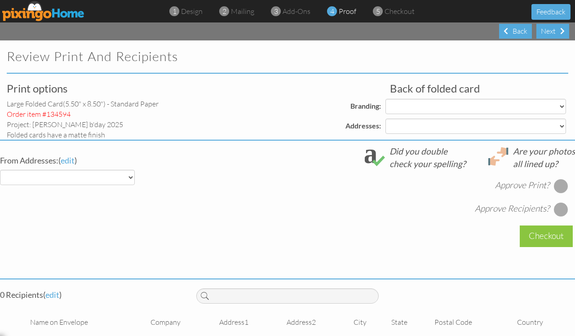
select select "object:1203"
select select "object:1207"
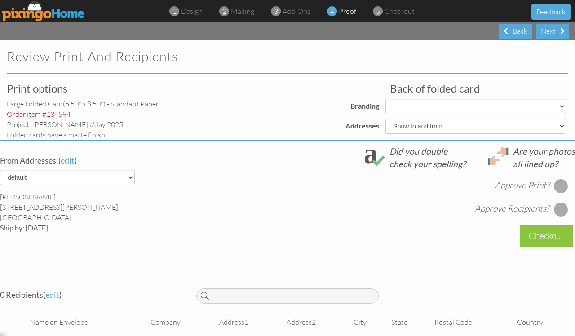
select select "object:1210"
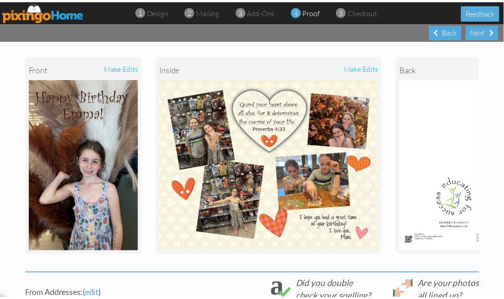
scroll to position [112, 0]
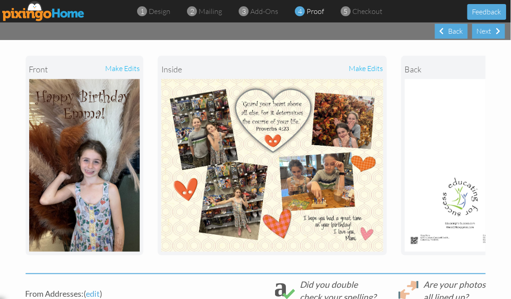
click at [370, 69] on div "make edits" at bounding box center [327, 69] width 111 height 20
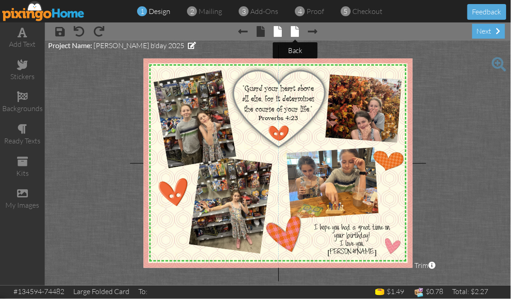
click at [295, 31] on span at bounding box center [295, 31] width 8 height 11
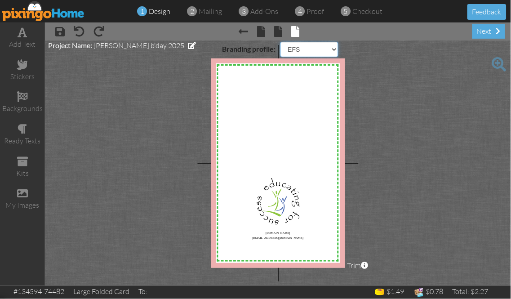
click at [333, 50] on select "Pixingo Default Profile EFS" at bounding box center [310, 49] width 58 height 15
select select "object:1287"
click at [281, 42] on select "Pixingo Default Profile EFS" at bounding box center [310, 49] width 58 height 15
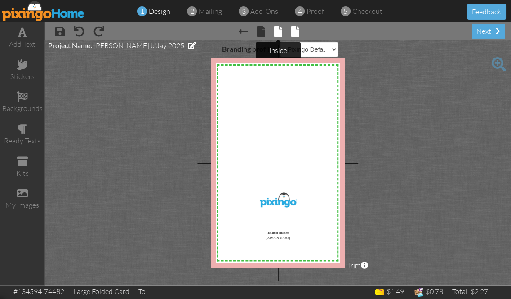
click at [281, 33] on span at bounding box center [278, 31] width 8 height 11
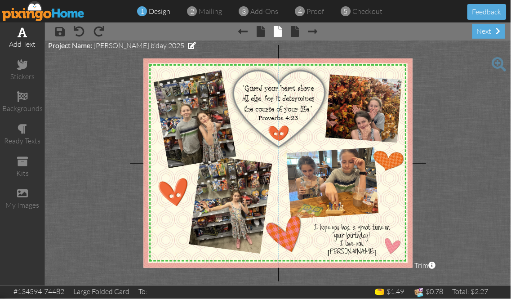
click at [22, 35] on span at bounding box center [22, 32] width 9 height 11
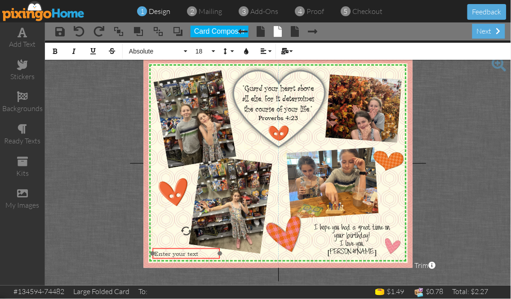
drag, startPoint x: 342, startPoint y: 235, endPoint x: 176, endPoint y: 249, distance: 166.1
click at [176, 249] on div "​ Enter your text ​" at bounding box center [186, 253] width 67 height 11
drag, startPoint x: 174, startPoint y: 254, endPoint x: 147, endPoint y: 255, distance: 26.1
click at [149, 255] on div "X X X X X X X X X X X X X X X X X X X X X X X X X X X X X X X X X X X X X X X X…" at bounding box center [277, 162] width 269 height 209
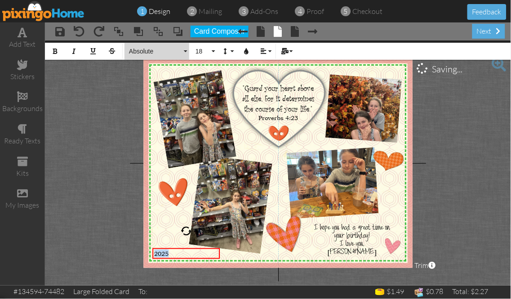
click at [183, 50] on button "Absolute" at bounding box center [157, 51] width 65 height 17
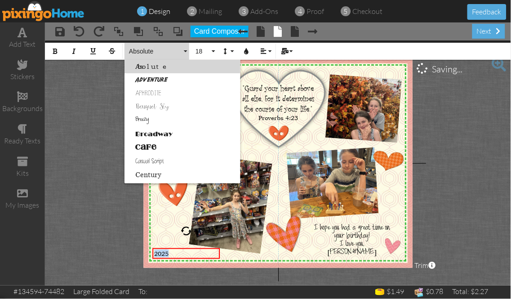
click at [141, 116] on link "Breezy" at bounding box center [183, 120] width 116 height 13
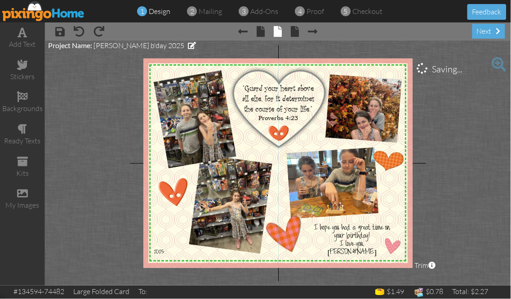
click at [101, 245] on project-studio-wrapper "X X X X X X X X X X X X X X X X X X X X X X X X X X X X X X X X X X X X X X X X…" at bounding box center [278, 162] width 466 height 245
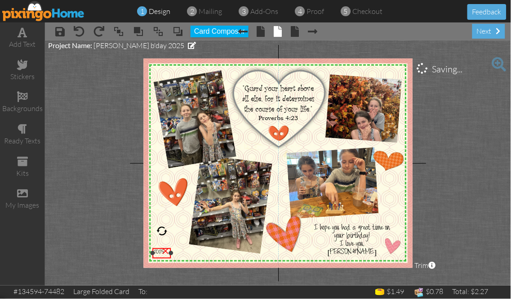
drag, startPoint x: 221, startPoint y: 252, endPoint x: 172, endPoint y: 252, distance: 49.0
click at [172, 252] on div at bounding box center [171, 253] width 4 height 4
click at [109, 204] on project-studio-wrapper "X X X X X X X X X X X X X X X X X X X X X X X X X X X X X X X X X X X X X X X X…" at bounding box center [278, 162] width 466 height 245
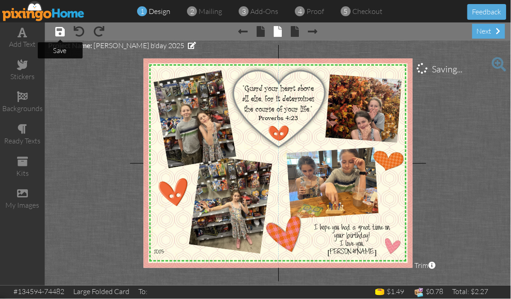
click at [59, 30] on span at bounding box center [59, 31] width 9 height 11
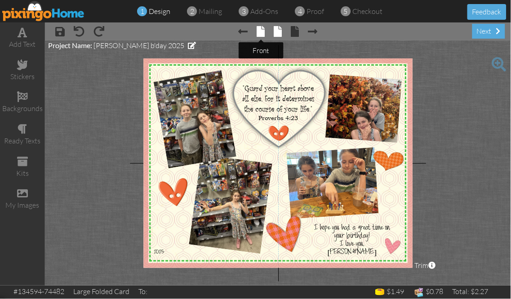
click at [261, 33] on span at bounding box center [261, 31] width 8 height 11
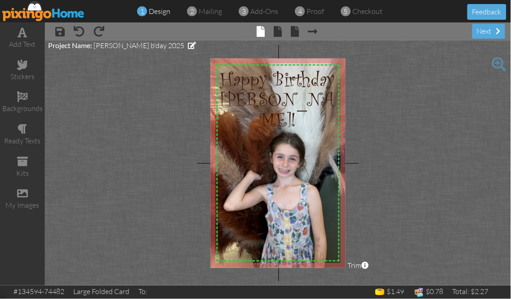
click at [64, 14] on img at bounding box center [43, 11] width 83 height 20
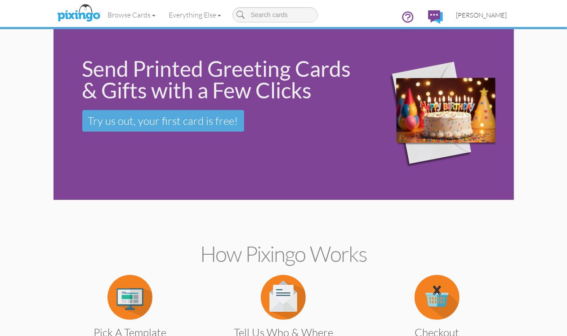
click at [507, 14] on span "[PERSON_NAME]" at bounding box center [481, 15] width 51 height 8
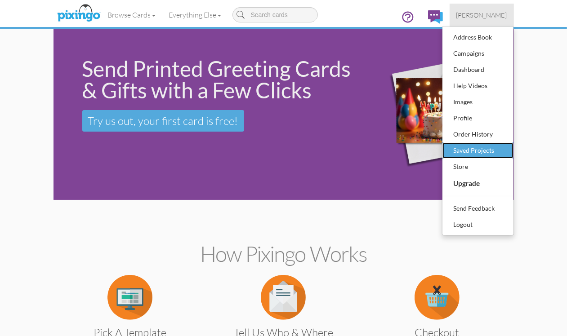
click at [504, 151] on div "Saved Projects" at bounding box center [477, 150] width 53 height 13
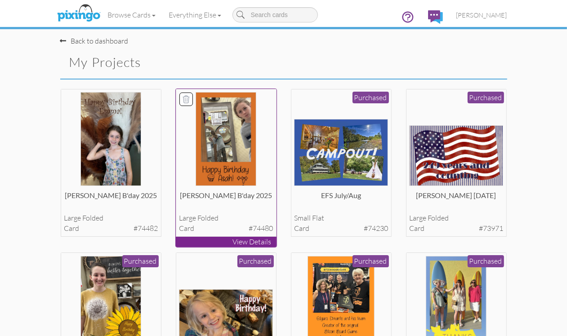
click at [210, 165] on img at bounding box center [226, 139] width 61 height 94
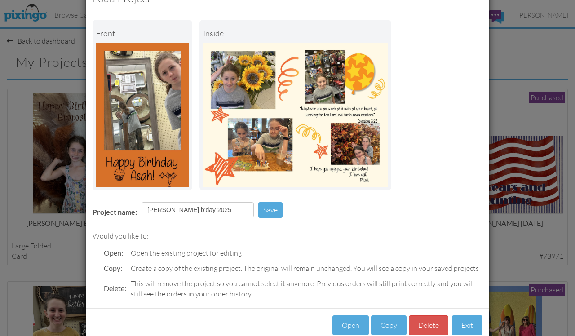
scroll to position [50, 0]
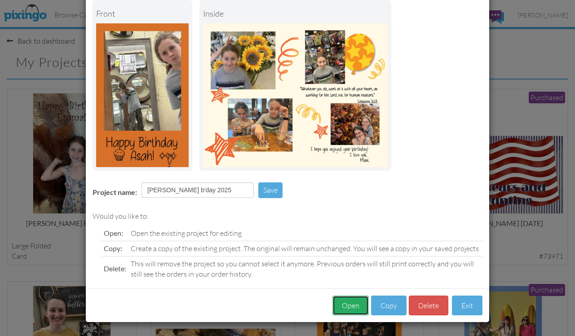
click at [348, 301] on button "Open" at bounding box center [351, 306] width 36 height 20
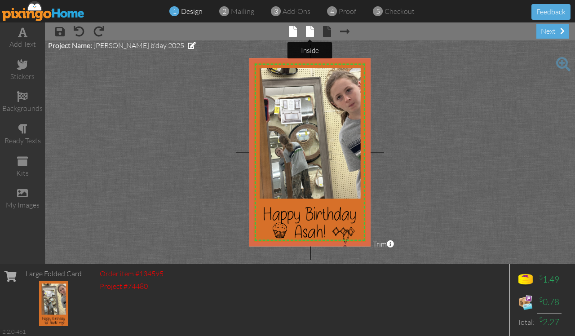
click at [310, 32] on span at bounding box center [310, 31] width 8 height 11
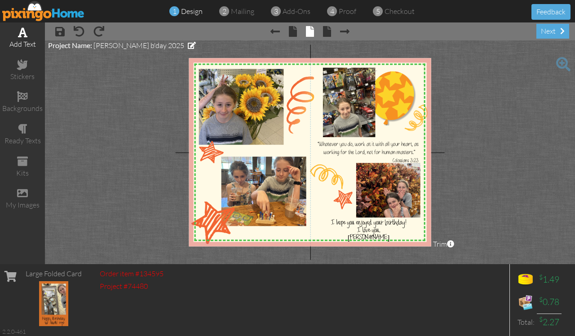
click at [19, 32] on span at bounding box center [22, 32] width 9 height 11
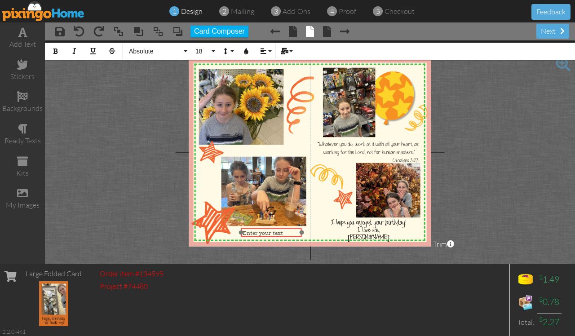
drag, startPoint x: 355, startPoint y: 228, endPoint x: 277, endPoint y: 228, distance: 77.8
click at [277, 228] on div "​ Enter your text ​" at bounding box center [271, 233] width 61 height 10
drag, startPoint x: 263, startPoint y: 233, endPoint x: 242, endPoint y: 236, distance: 21.4
click at [243, 236] on div "2025" at bounding box center [272, 233] width 58 height 7
click at [185, 54] on button "Absolute" at bounding box center [157, 51] width 65 height 17
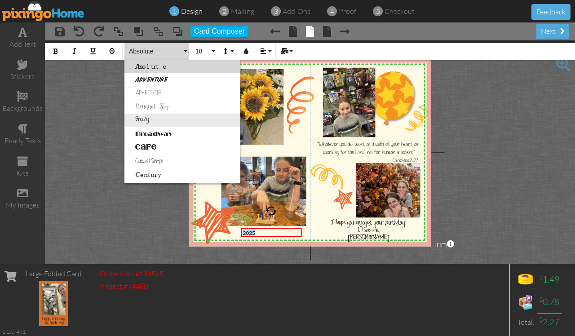
click at [147, 120] on link "Breezy" at bounding box center [183, 120] width 116 height 13
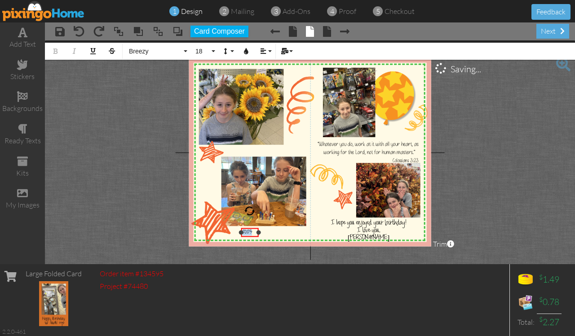
drag, startPoint x: 300, startPoint y: 233, endPoint x: 253, endPoint y: 234, distance: 47.2
click at [257, 231] on div at bounding box center [258, 233] width 4 height 4
click at [178, 298] on div "Large Folded Card Order item #134595 Project #74480 $ 1.49 $ 0.78 Total: $ 2.27…" at bounding box center [287, 300] width 575 height 72
drag, startPoint x: 251, startPoint y: 227, endPoint x: 223, endPoint y: 233, distance: 28.4
click at [223, 234] on div "2025 ​ ​ ×" at bounding box center [222, 238] width 17 height 9
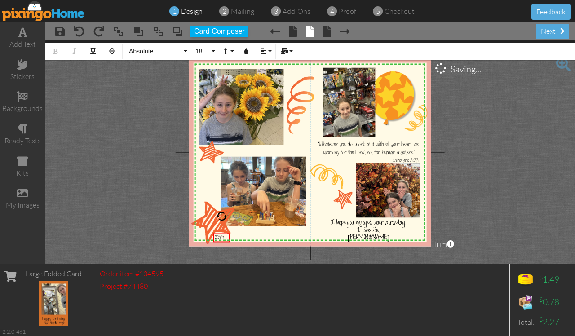
click at [520, 142] on project-studio-wrapper "X X X X X X X X X X X X X X X X X X X X X X X X X X X X X X X X X X X X X X X X…" at bounding box center [310, 152] width 530 height 224
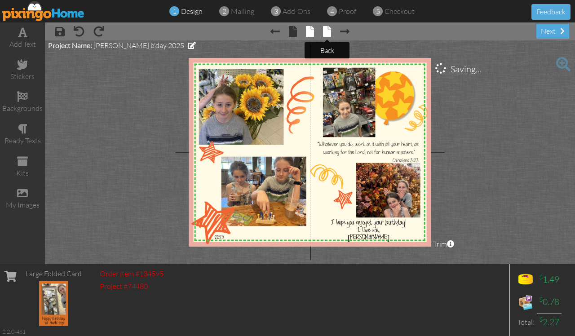
click at [328, 31] on span at bounding box center [327, 31] width 8 height 11
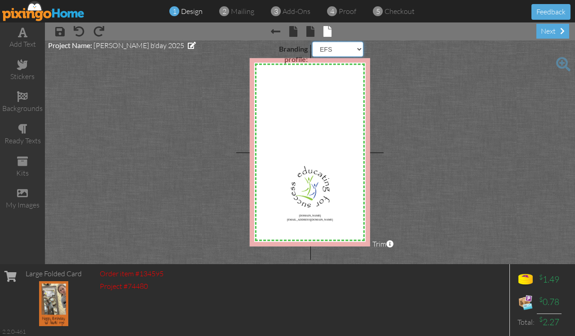
click at [360, 50] on select "Pixingo Default Profile EFS" at bounding box center [337, 49] width 51 height 15
select select "object:2095"
click at [312, 42] on select "Pixingo Default Profile EFS" at bounding box center [337, 49] width 51 height 15
click at [160, 124] on project-studio-wrapper "X X X X X X X X X X X X X X X X X X X X X X X X X X X X X X X X X X X X X X X X…" at bounding box center [310, 152] width 530 height 224
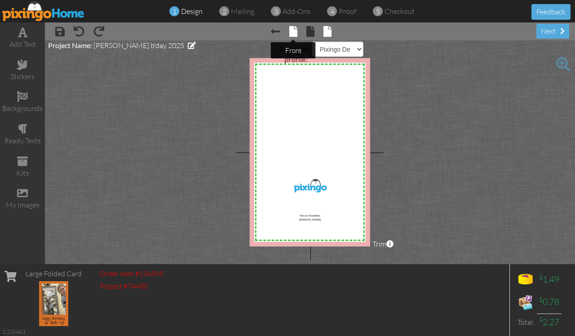
click at [293, 31] on span at bounding box center [294, 31] width 8 height 11
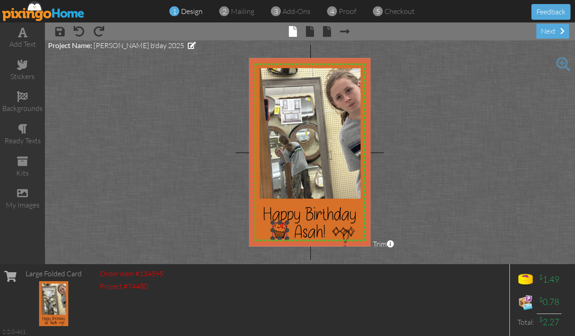
click at [282, 225] on div "×" at bounding box center [281, 225] width 14 height 14
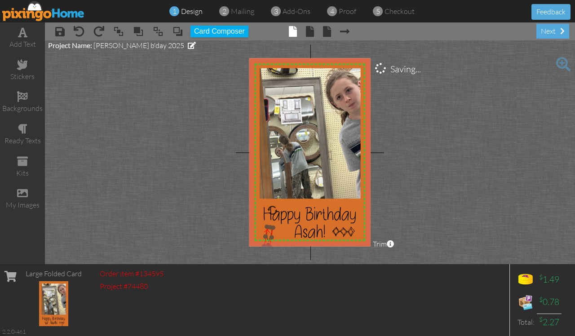
drag, startPoint x: 345, startPoint y: 245, endPoint x: 268, endPoint y: 243, distance: 76.9
click at [268, 243] on img at bounding box center [268, 237] width 9 height 20
click at [267, 231] on div "×" at bounding box center [268, 229] width 16 height 16
click at [480, 187] on project-studio-wrapper "X X X X X X X X X X X X X X X X X X X X X X X X X X X X X X X X X X X X X X X X…" at bounding box center [310, 152] width 530 height 224
click at [22, 68] on span at bounding box center [22, 64] width 11 height 11
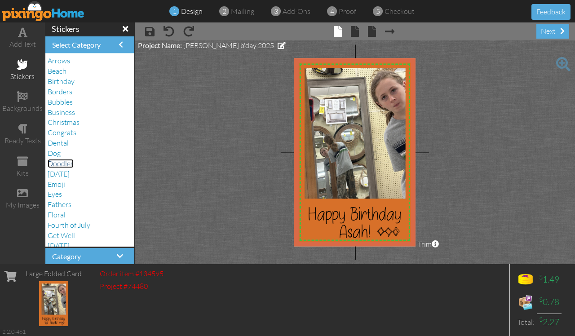
click at [59, 167] on span "Doodles" at bounding box center [61, 163] width 26 height 9
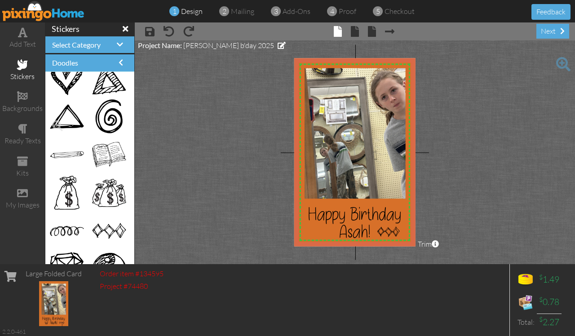
scroll to position [3653, 0]
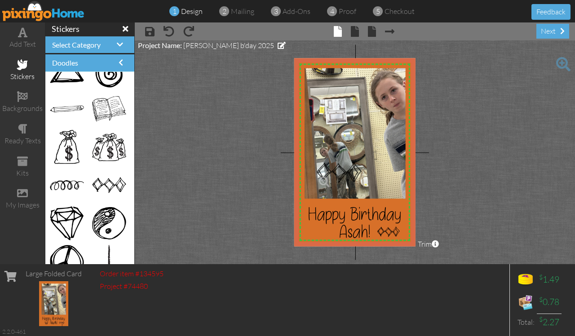
drag, startPoint x: 109, startPoint y: 182, endPoint x: 342, endPoint y: 169, distance: 233.7
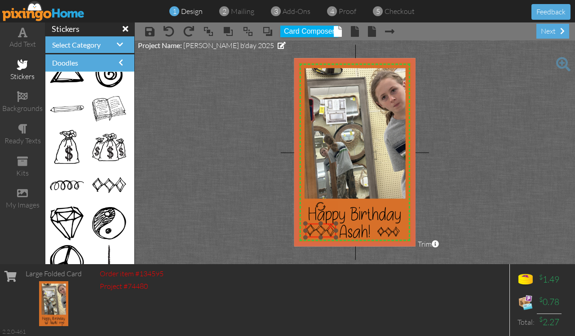
drag, startPoint x: 327, startPoint y: 155, endPoint x: 316, endPoint y: 223, distance: 68.8
click at [316, 223] on div at bounding box center [320, 231] width 35 height 18
click at [309, 226] on div at bounding box center [310, 226] width 4 height 4
click at [497, 200] on project-studio-wrapper "X X X X X X X X X X X X X X X X X X X X X X X X X X X X X X X X X X X X X X X X…" at bounding box center [355, 152] width 441 height 224
click at [334, 226] on div at bounding box center [334, 227] width 4 height 4
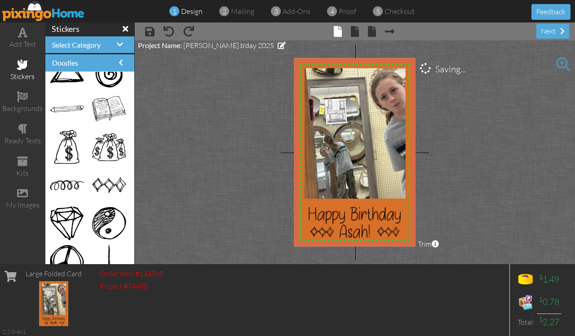
click at [491, 195] on project-studio-wrapper "X X X X X X X X X X X X X X X X X X X X X X X X X X X X X X X X X X X X X X X X…" at bounding box center [355, 152] width 441 height 224
click at [150, 30] on span at bounding box center [149, 31] width 9 height 11
click at [346, 10] on span "proof" at bounding box center [348, 11] width 18 height 9
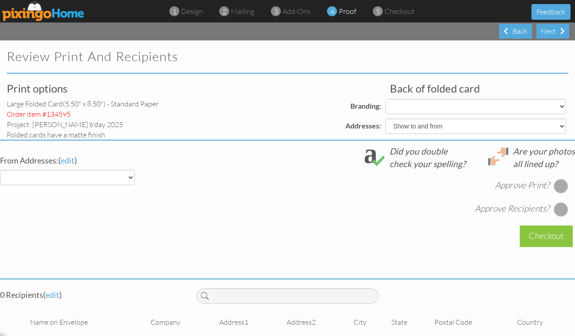
select select "object:2719"
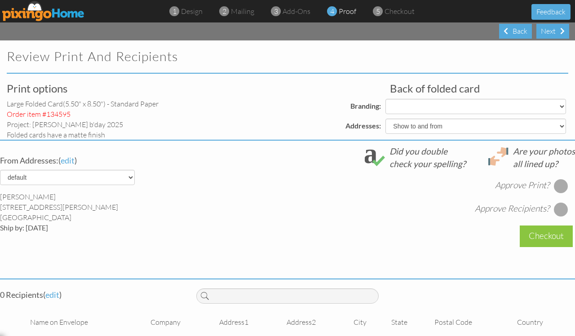
select select "object:2722"
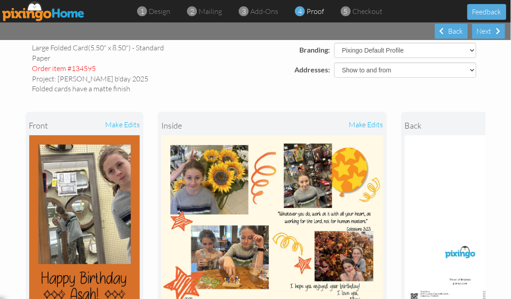
scroll to position [106, 0]
